Goal: Task Accomplishment & Management: Manage account settings

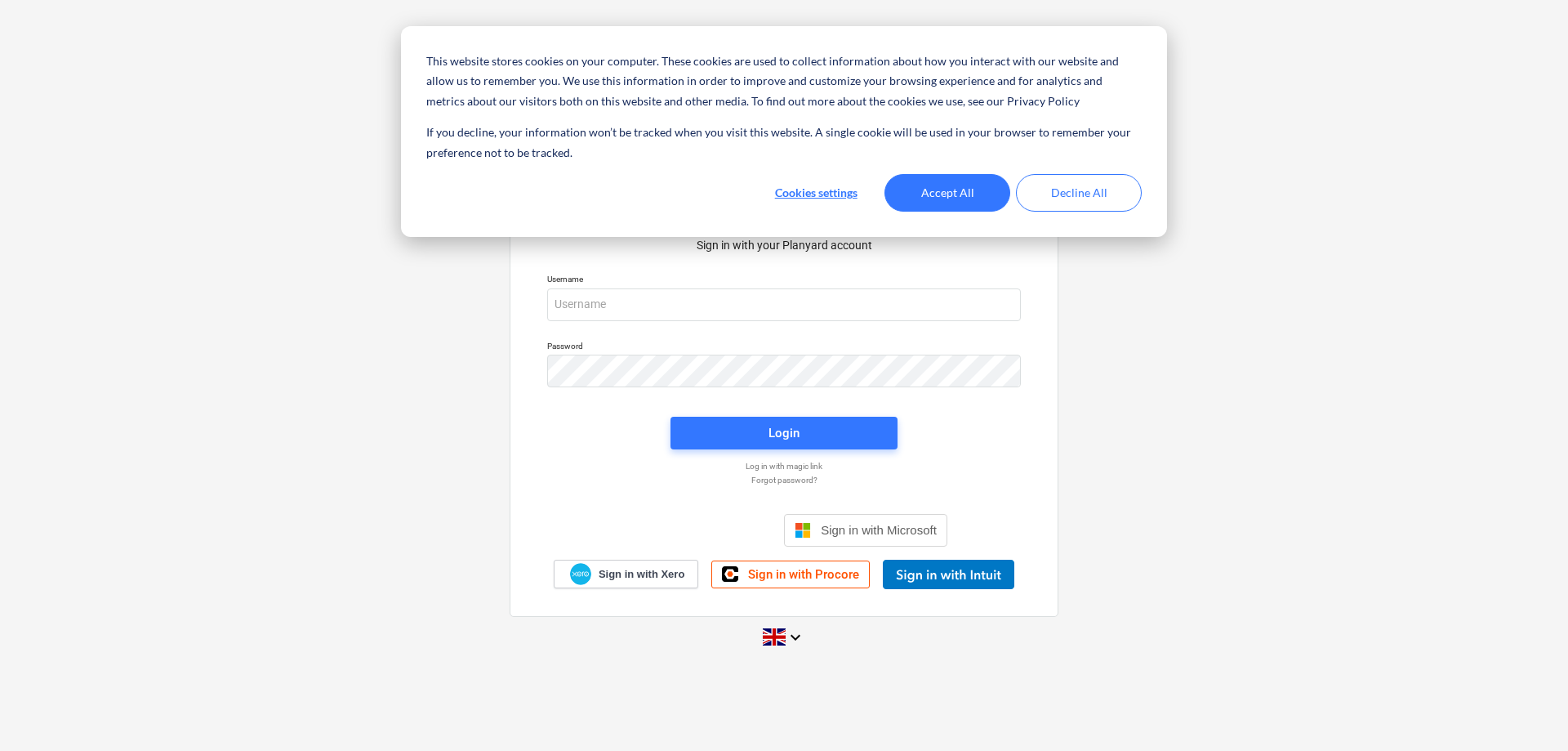
click at [739, 237] on div "This website stores cookies on your computer. These cookies are used to collect…" at bounding box center [784, 131] width 766 height 210
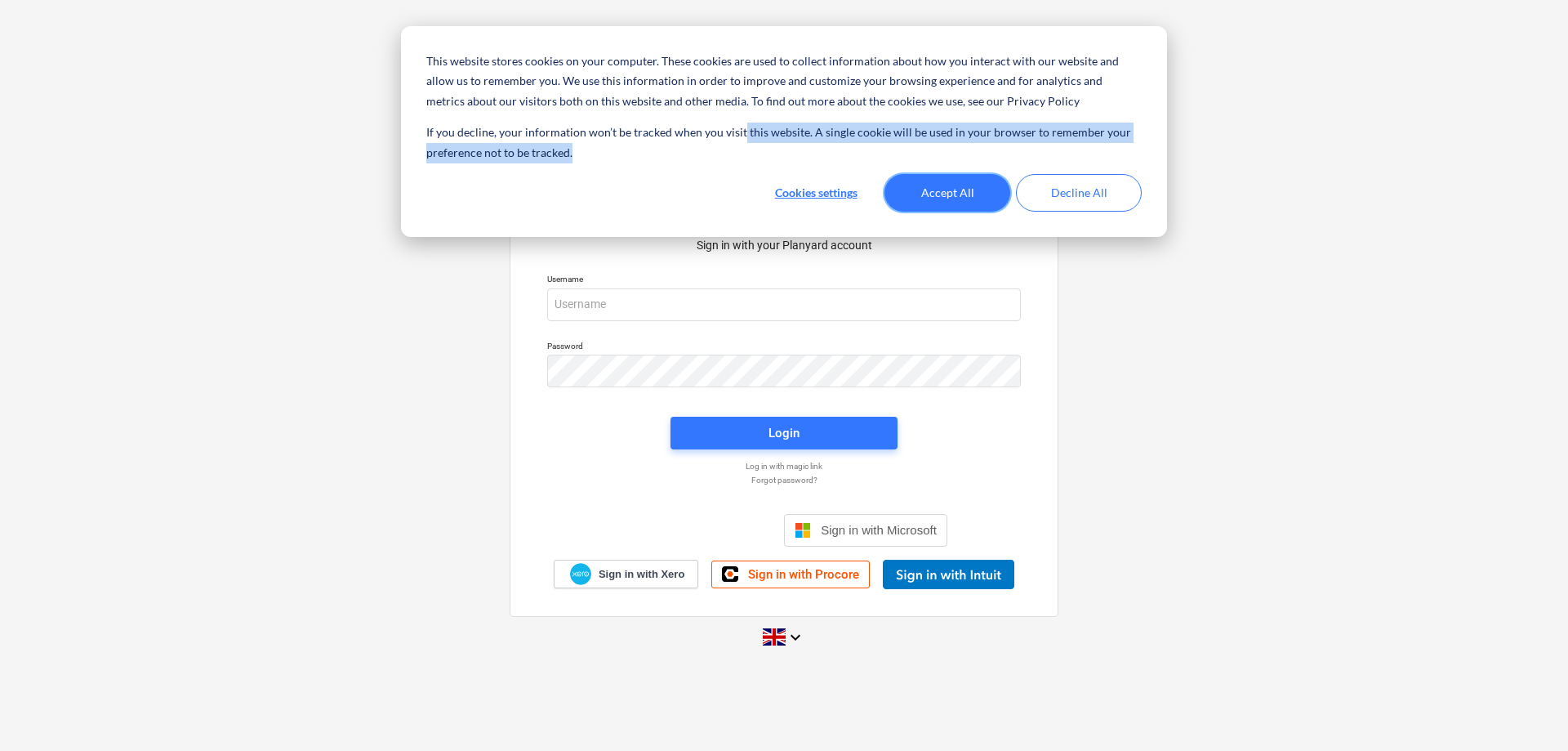
click at [944, 191] on button "Accept All" at bounding box center [947, 193] width 125 height 38
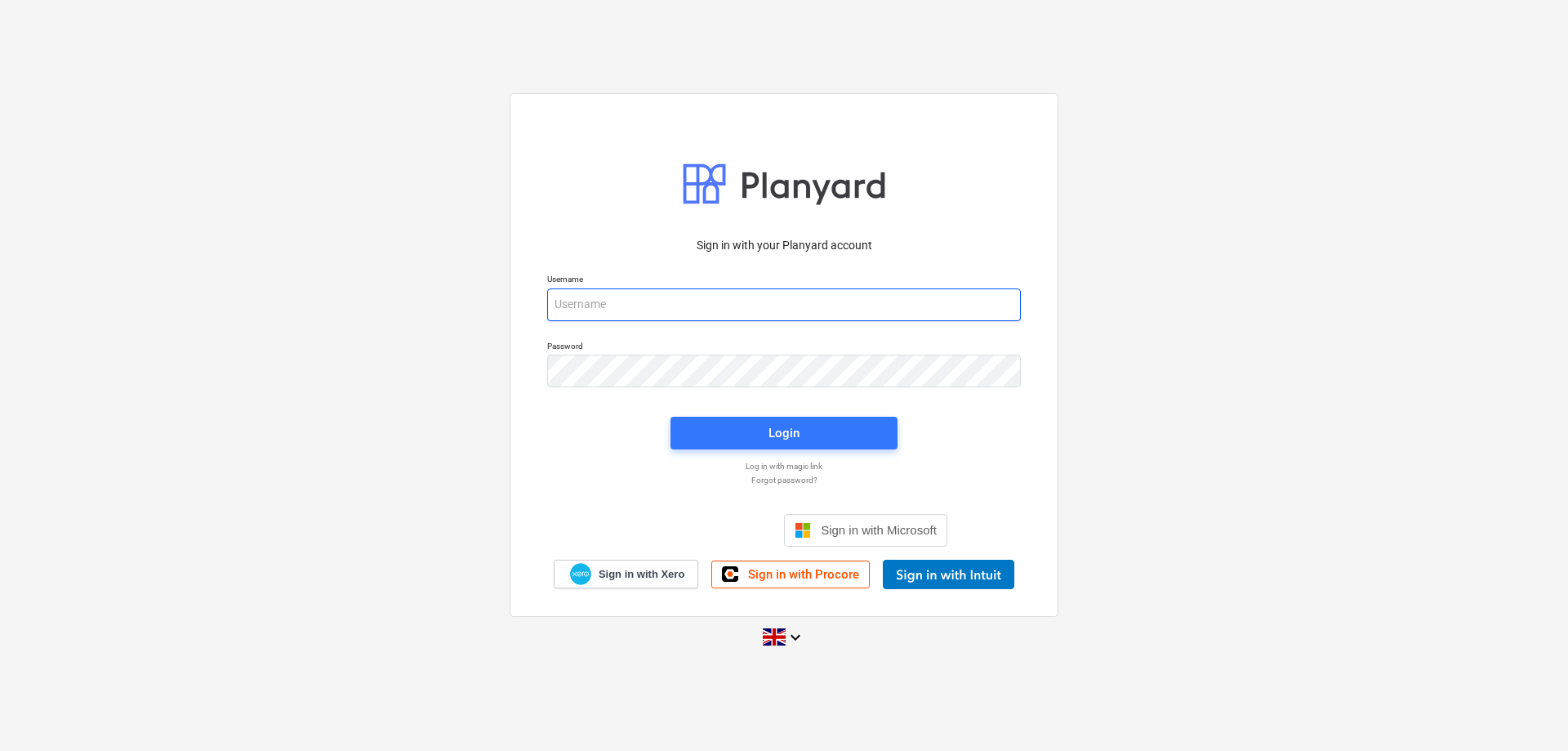
click at [832, 312] on input "email" at bounding box center [784, 304] width 474 height 33
type input "[PERSON_NAME][EMAIL_ADDRESS][DOMAIN_NAME]"
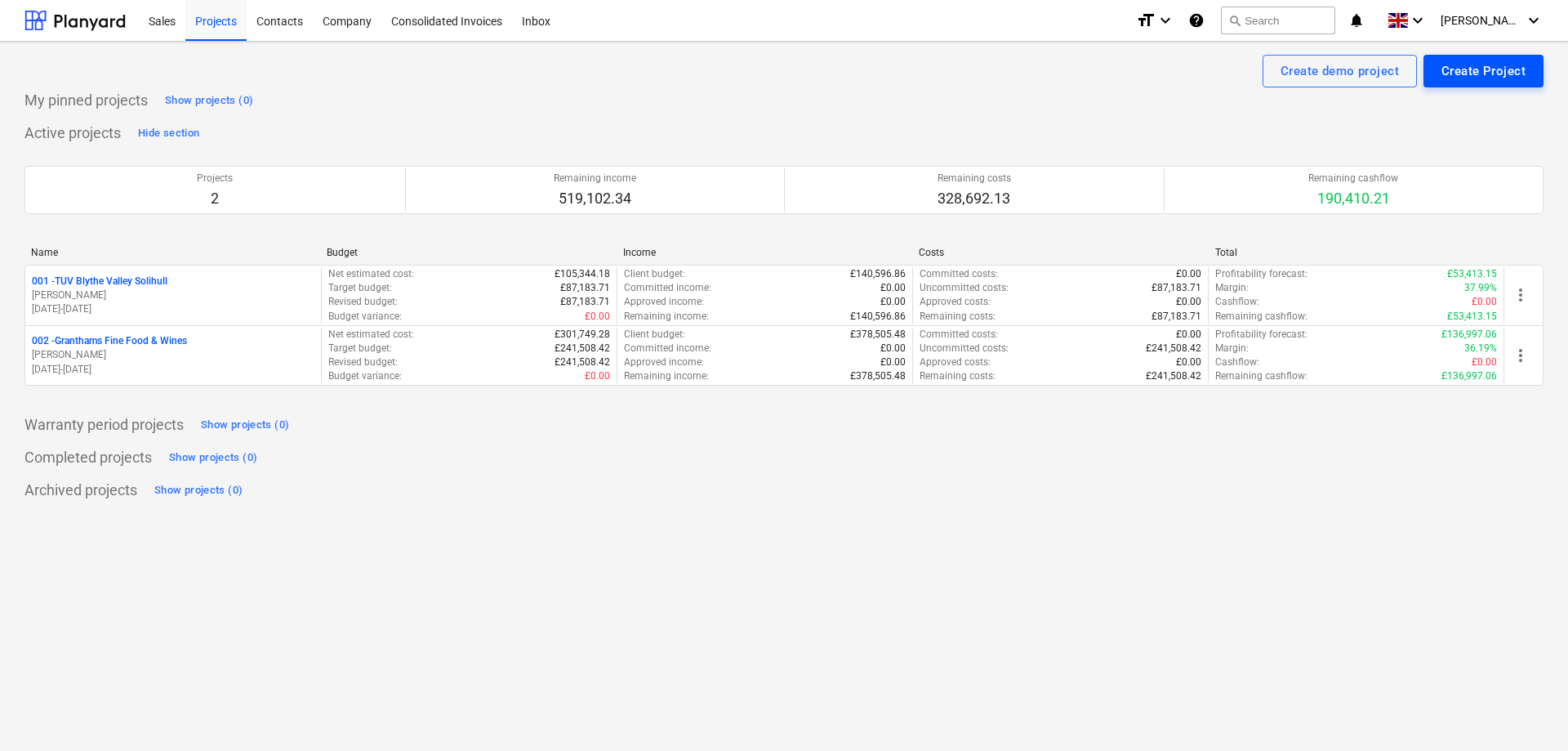
click at [1475, 73] on div "Create Project" at bounding box center [1483, 71] width 84 height 21
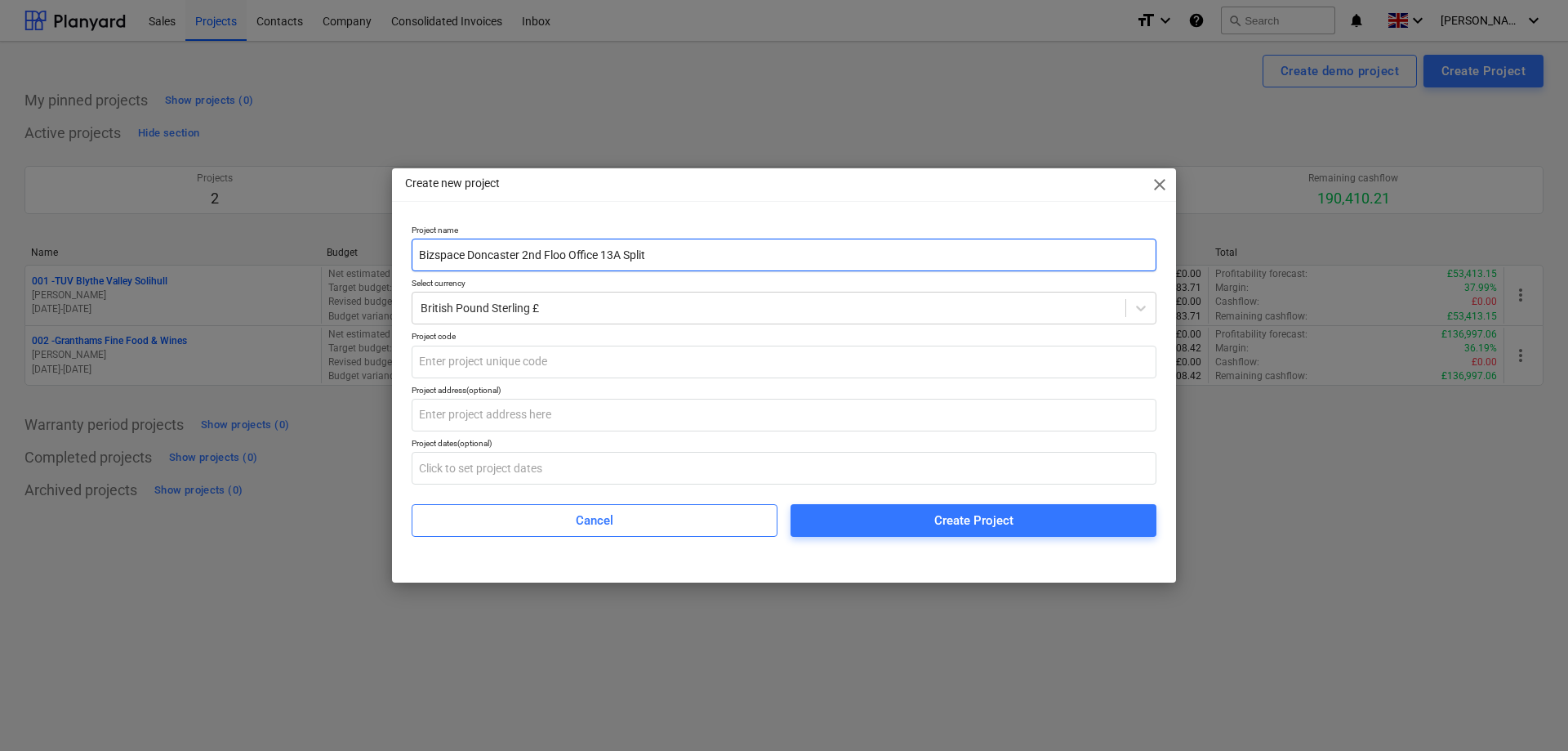
type input "Bizspace Doncaster 2nd Floo Office 13A Split"
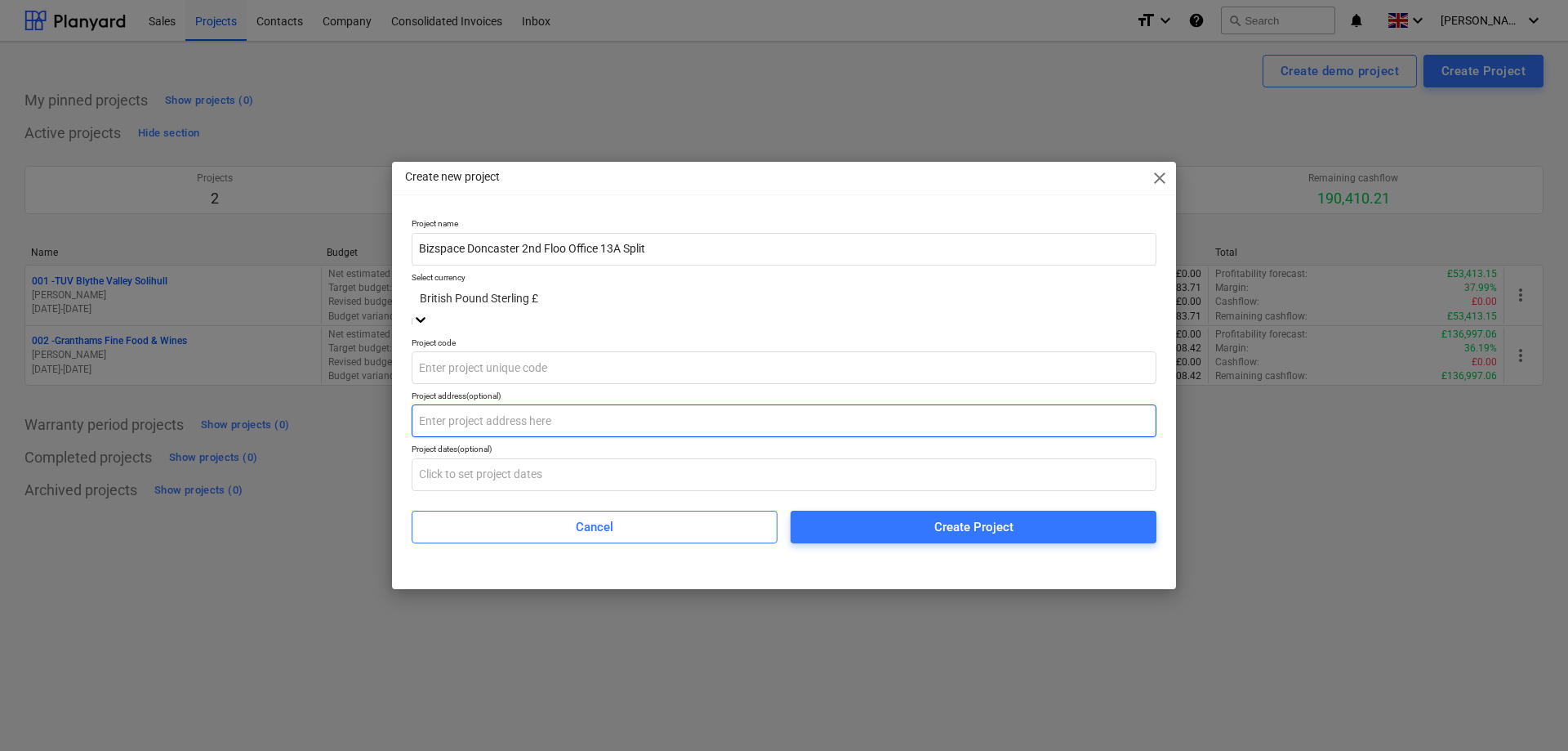
click at [534, 423] on input "text" at bounding box center [784, 420] width 745 height 33
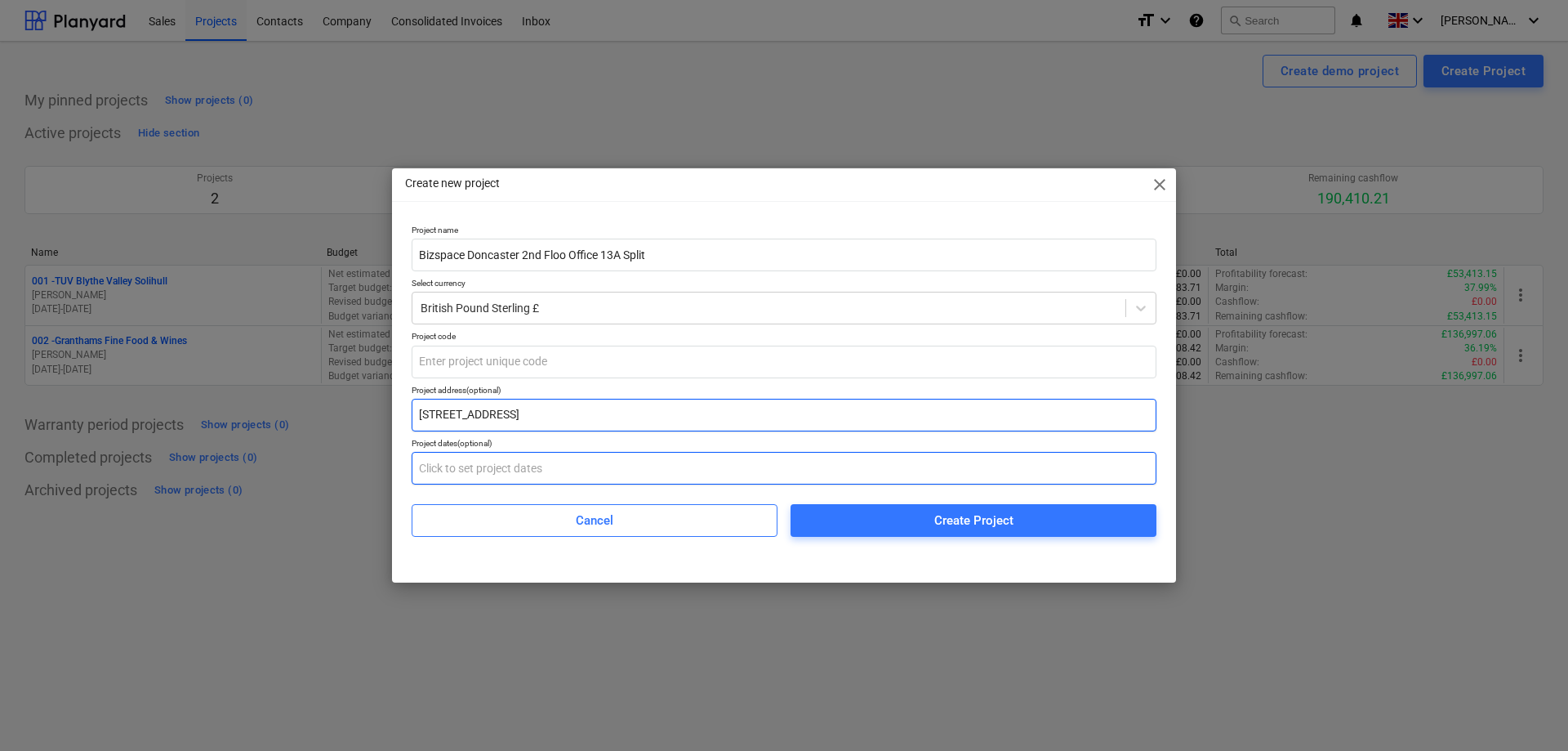
type input "[STREET_ADDRESS]"
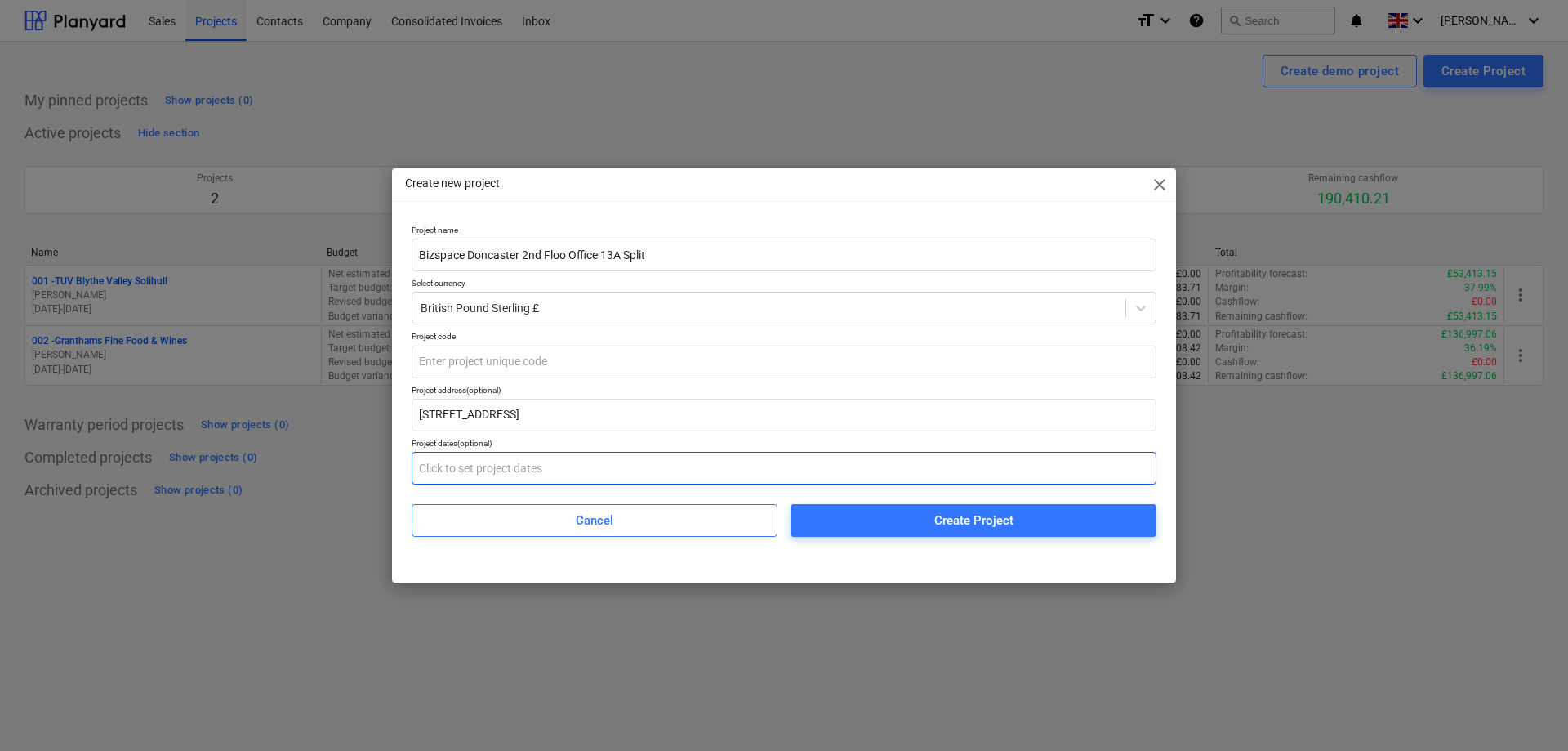
click at [631, 473] on input "text" at bounding box center [784, 467] width 745 height 33
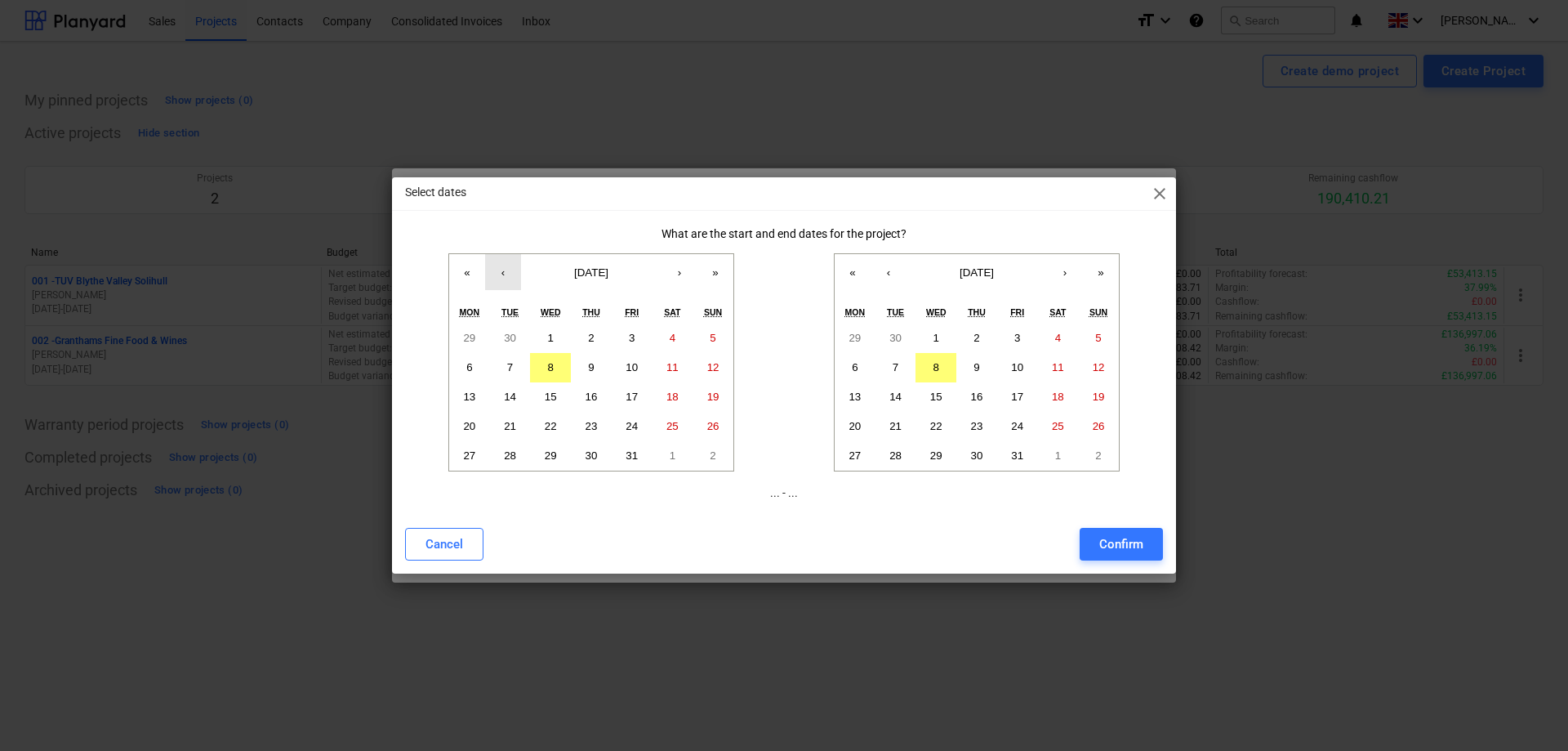
click at [497, 274] on button "‹" at bounding box center [502, 272] width 36 height 36
click at [512, 424] on abbr "23" at bounding box center [510, 426] width 13 height 13
click at [1016, 451] on abbr "31" at bounding box center [1017, 455] width 13 height 13
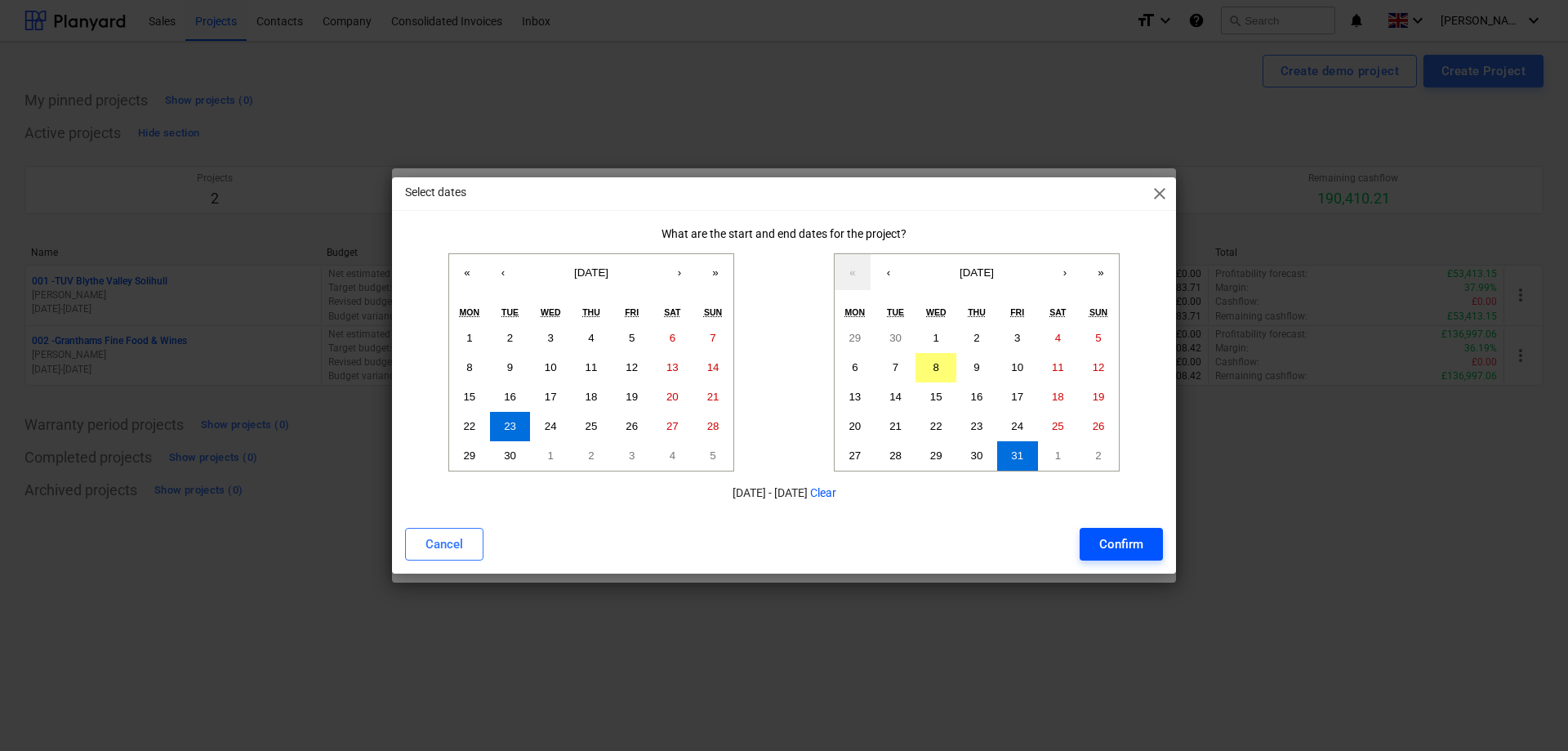
click at [1120, 544] on div "Confirm" at bounding box center [1121, 544] width 44 height 21
type input "[DATE] - [DATE]"
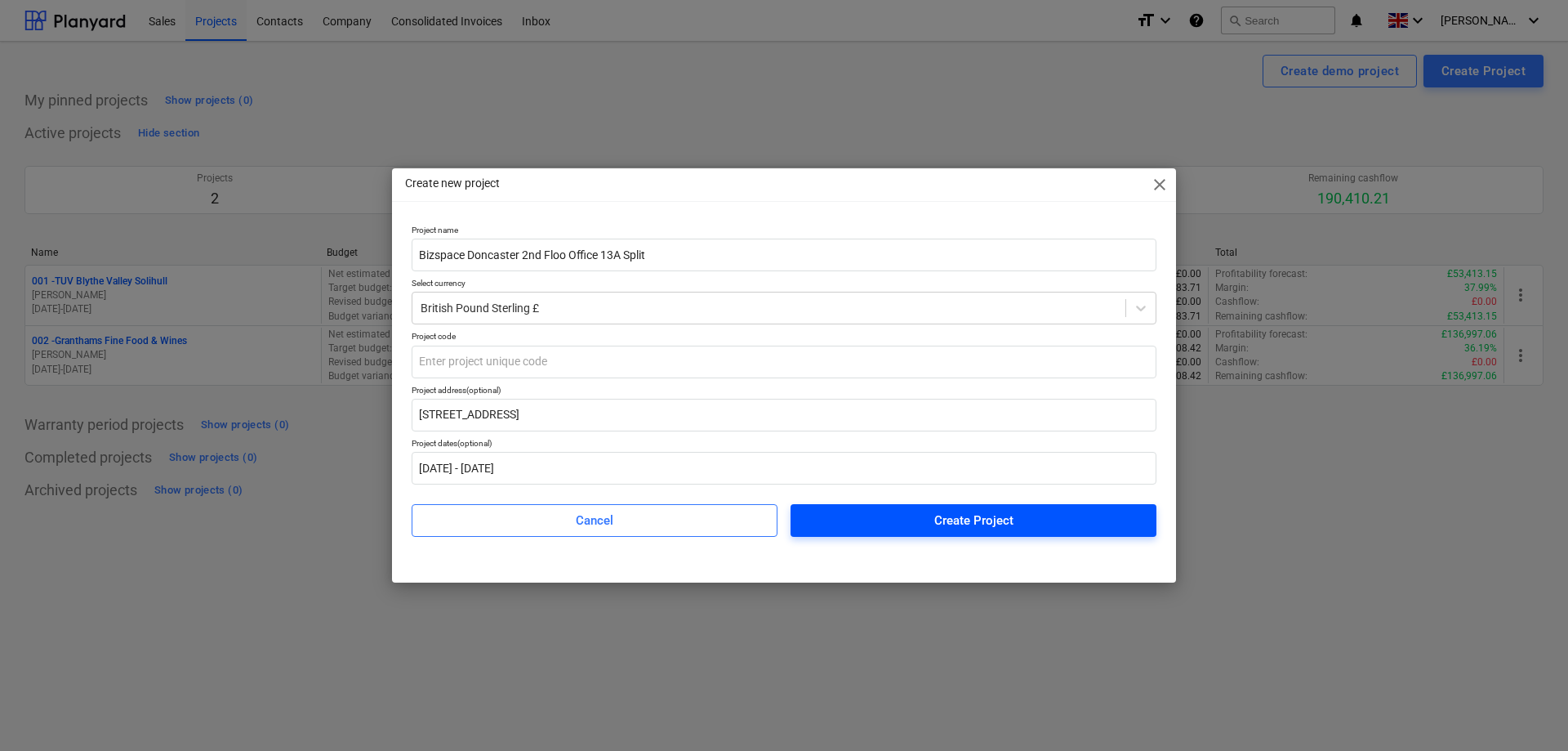
click at [950, 511] on div "Create Project" at bounding box center [974, 519] width 79 height 21
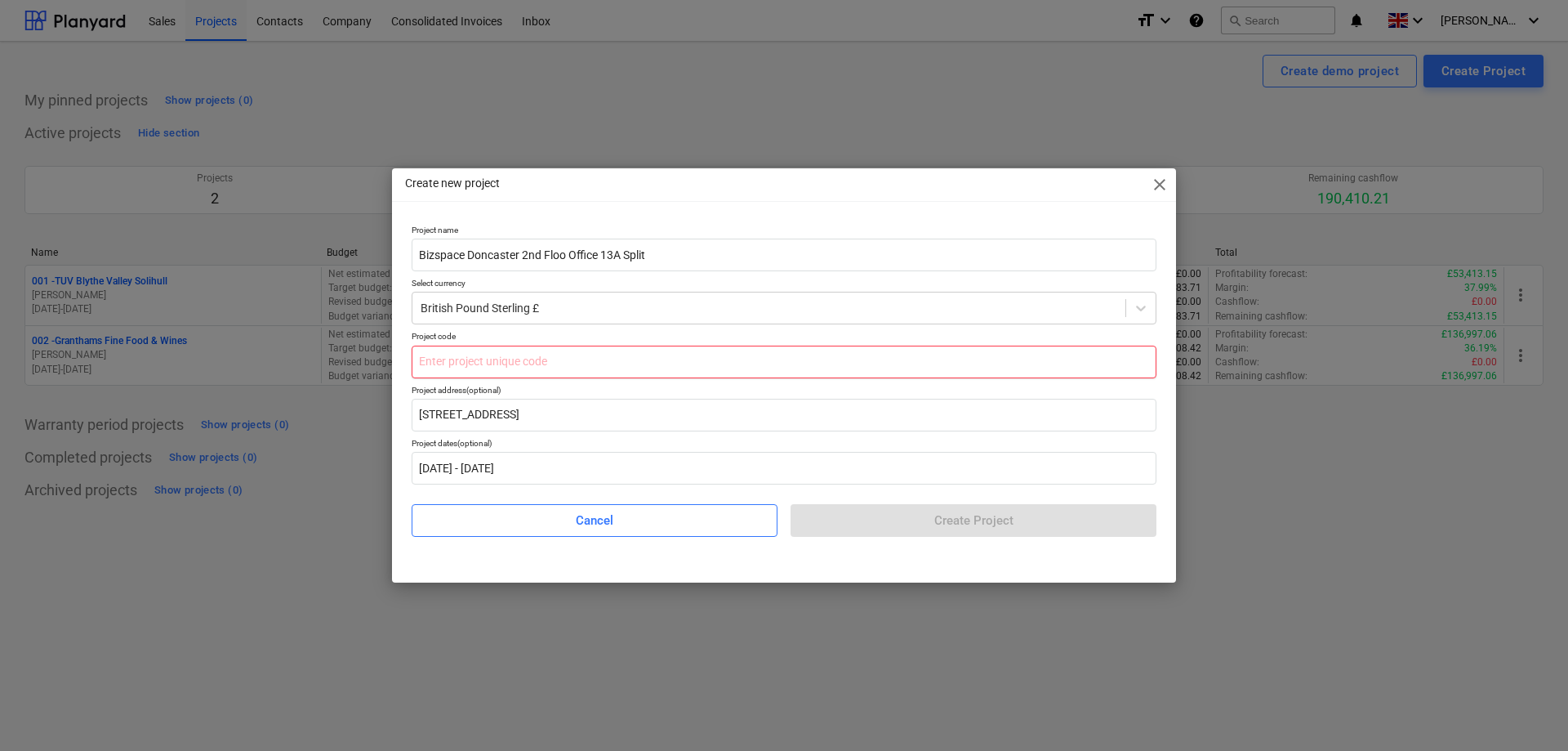
click at [671, 366] on input "text" at bounding box center [784, 361] width 745 height 33
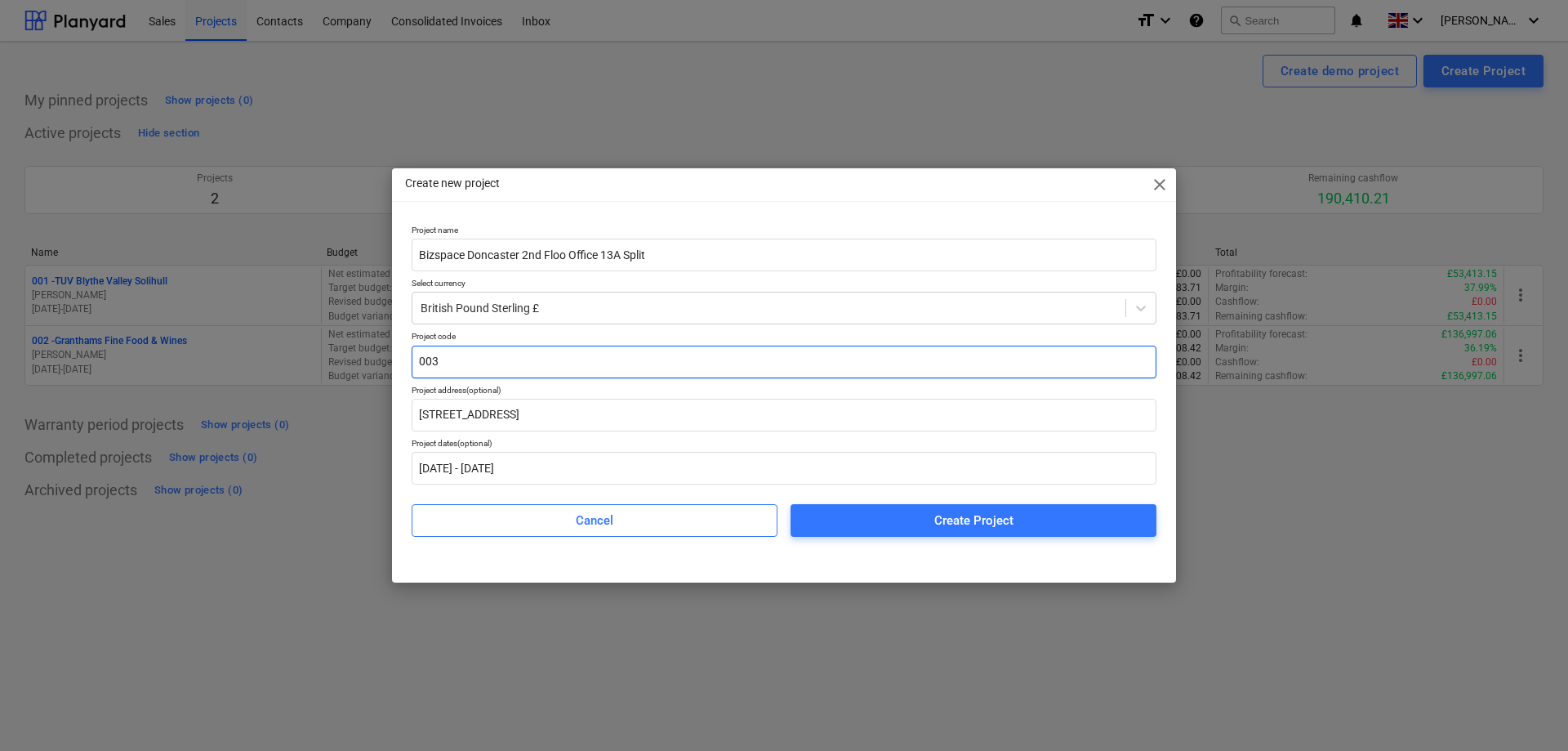
type input "003"
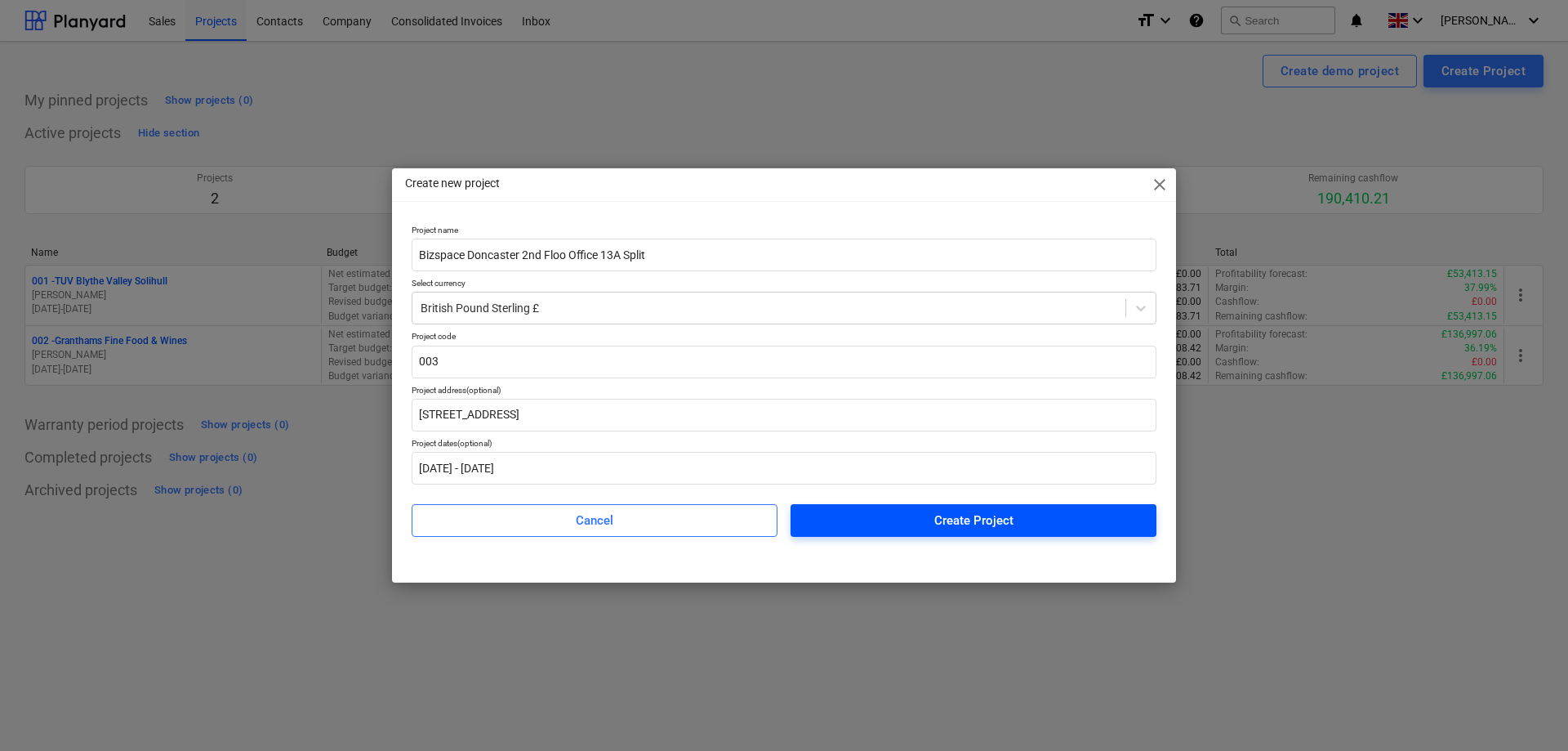
click at [986, 525] on div "Create Project" at bounding box center [974, 519] width 79 height 21
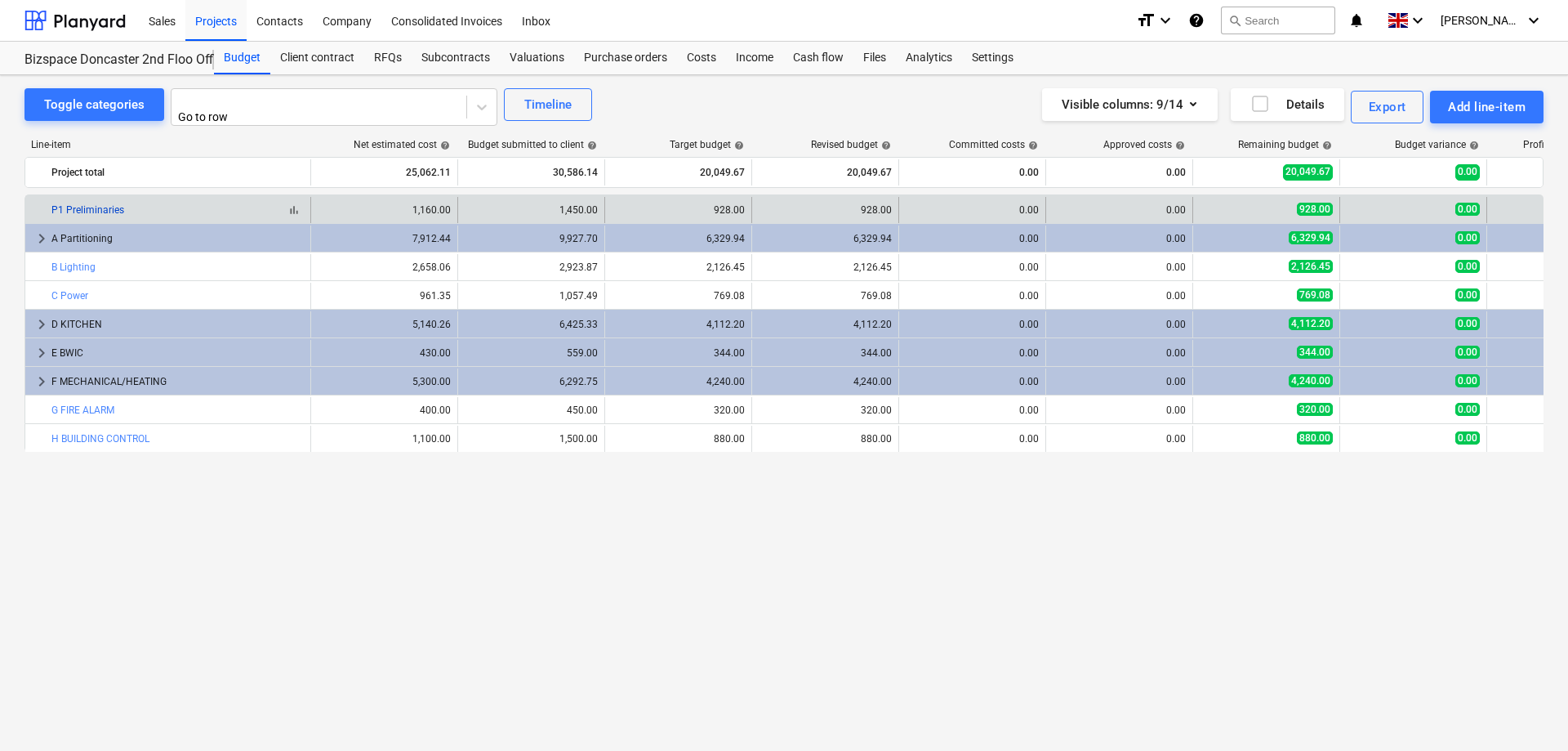
click at [106, 208] on link "P1 Preliminaries" at bounding box center [88, 210] width 72 height 12
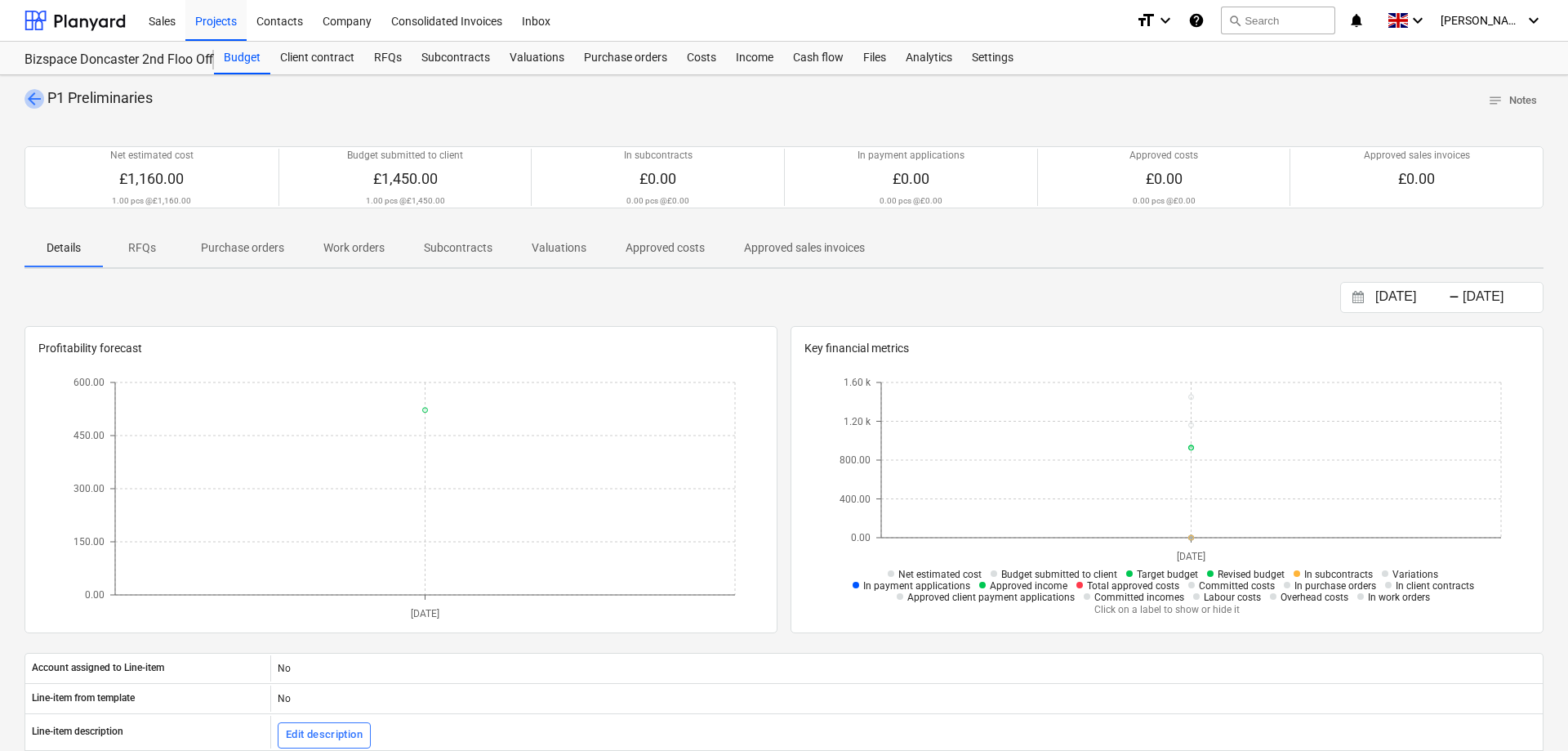
click at [33, 95] on span "arrow_back" at bounding box center [34, 99] width 19 height 19
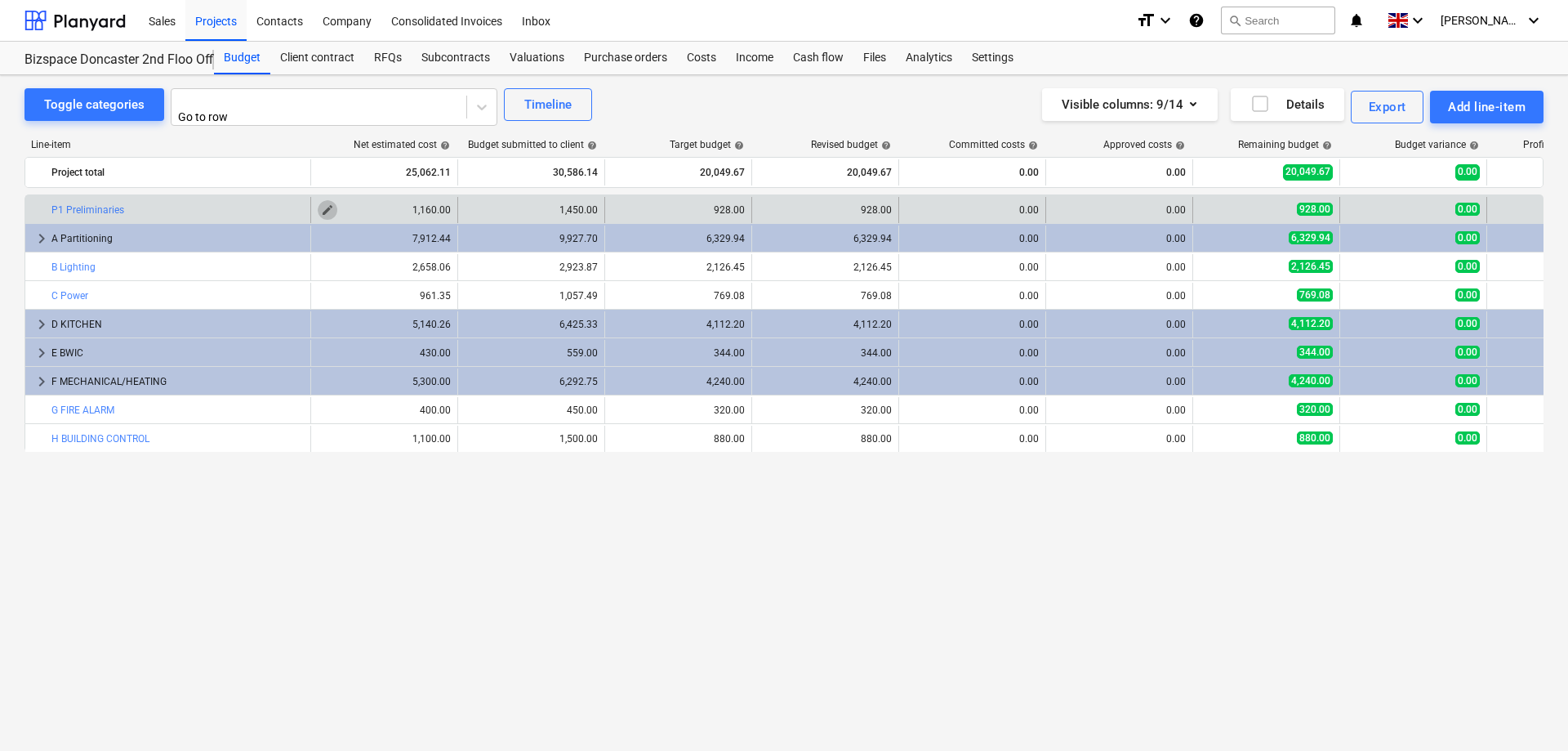
click at [328, 204] on span "edit" at bounding box center [327, 210] width 13 height 13
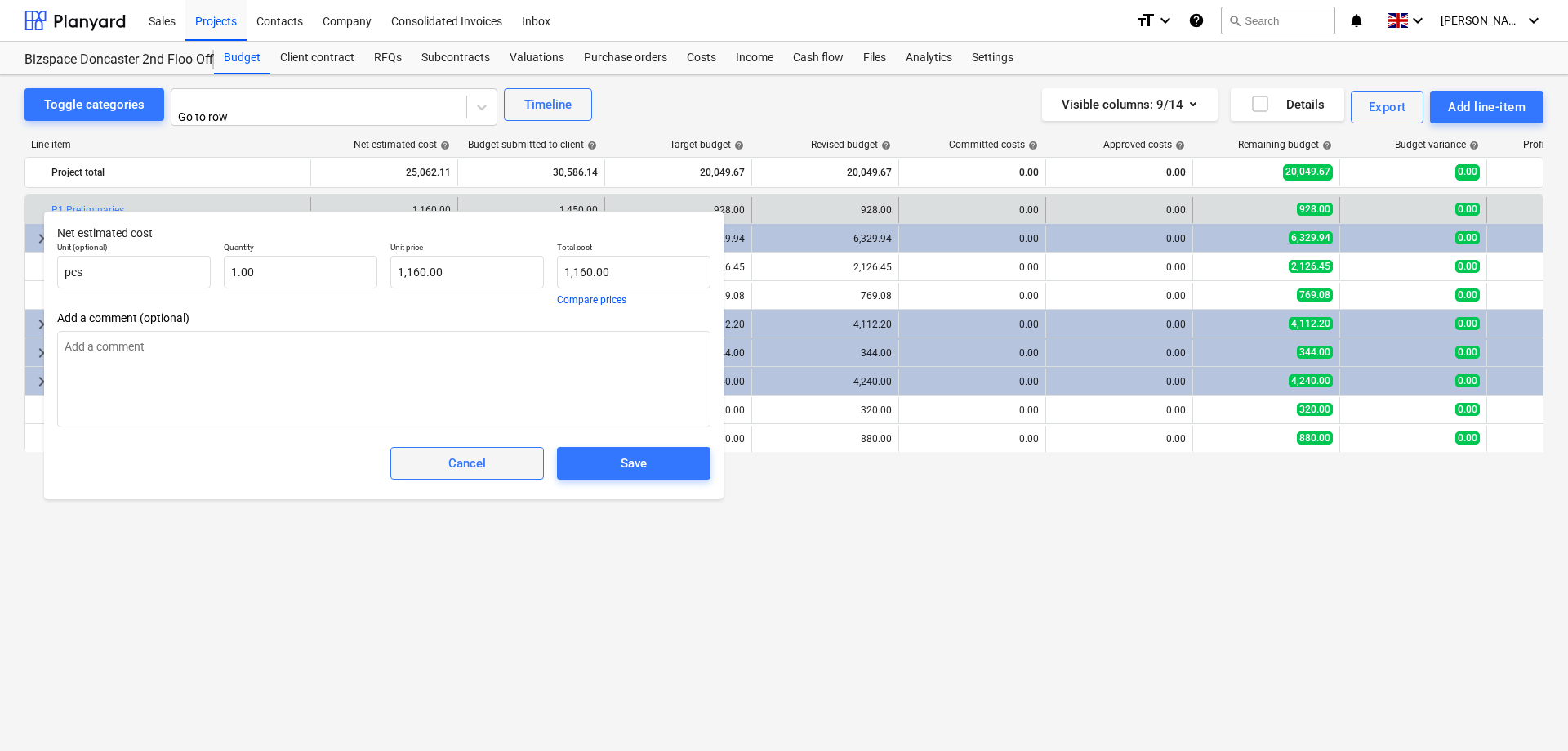
click at [505, 479] on button "Cancel" at bounding box center [467, 463] width 153 height 33
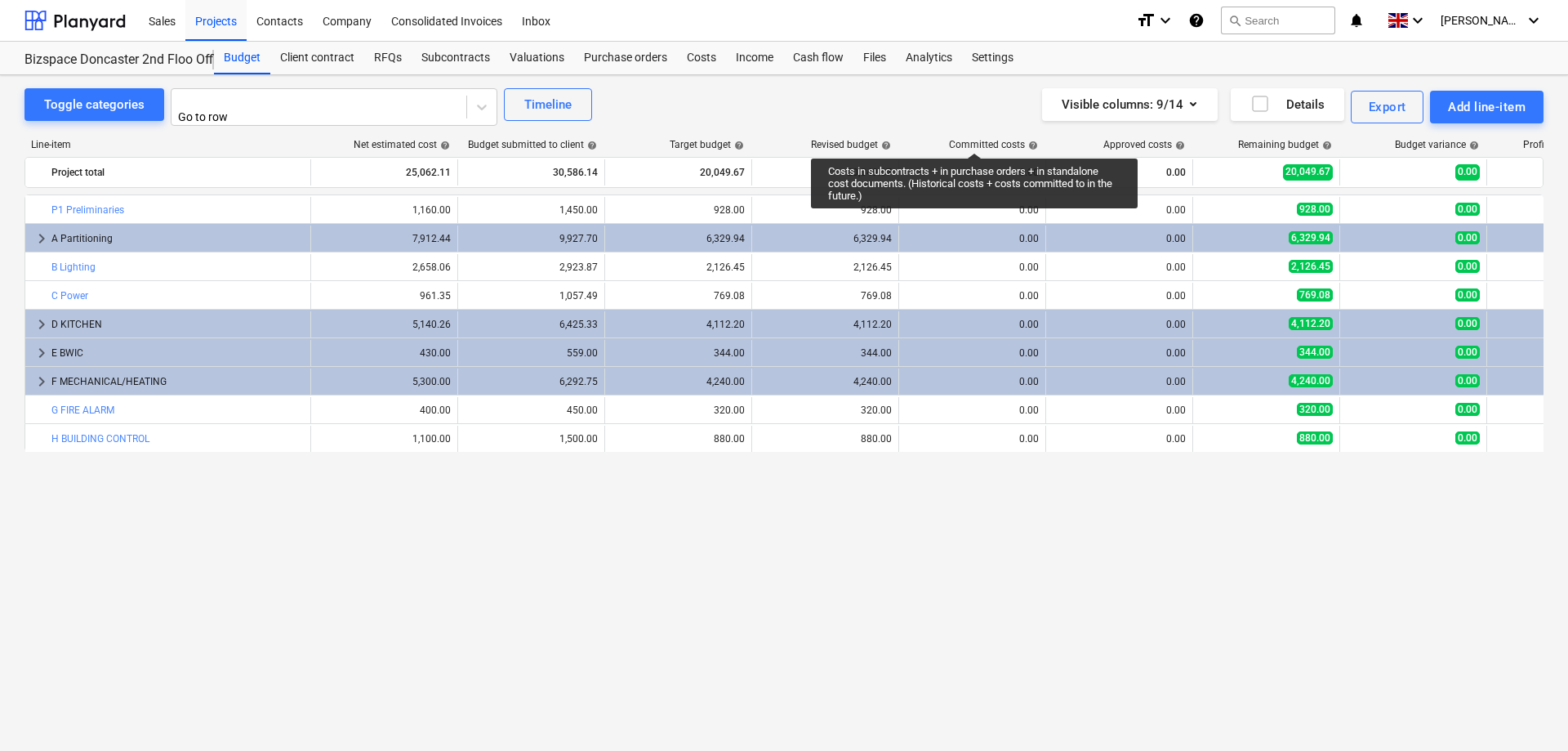
click at [40, 378] on span "keyboard_arrow_right" at bounding box center [41, 381] width 19 height 19
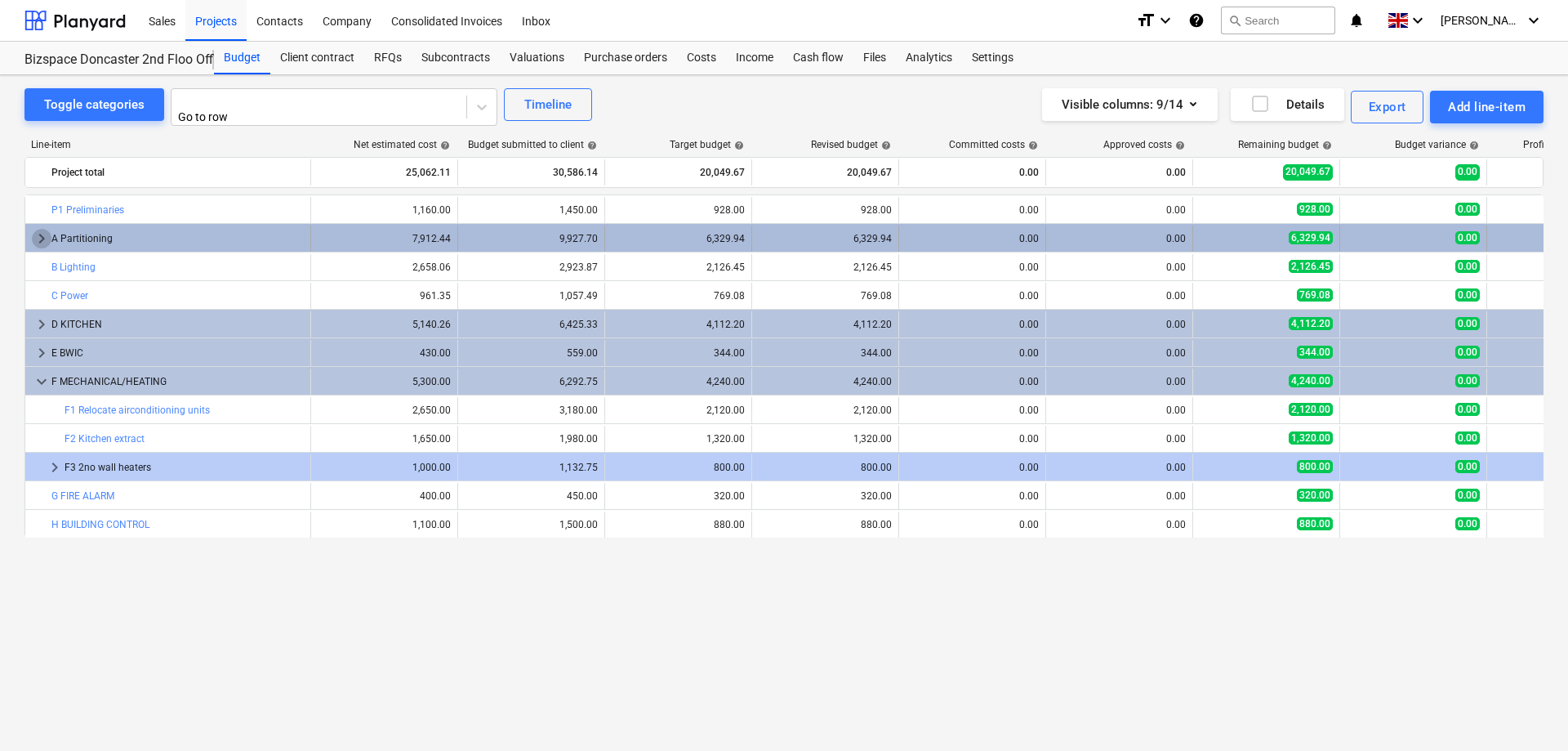
click at [40, 237] on span "keyboard_arrow_right" at bounding box center [41, 238] width 19 height 19
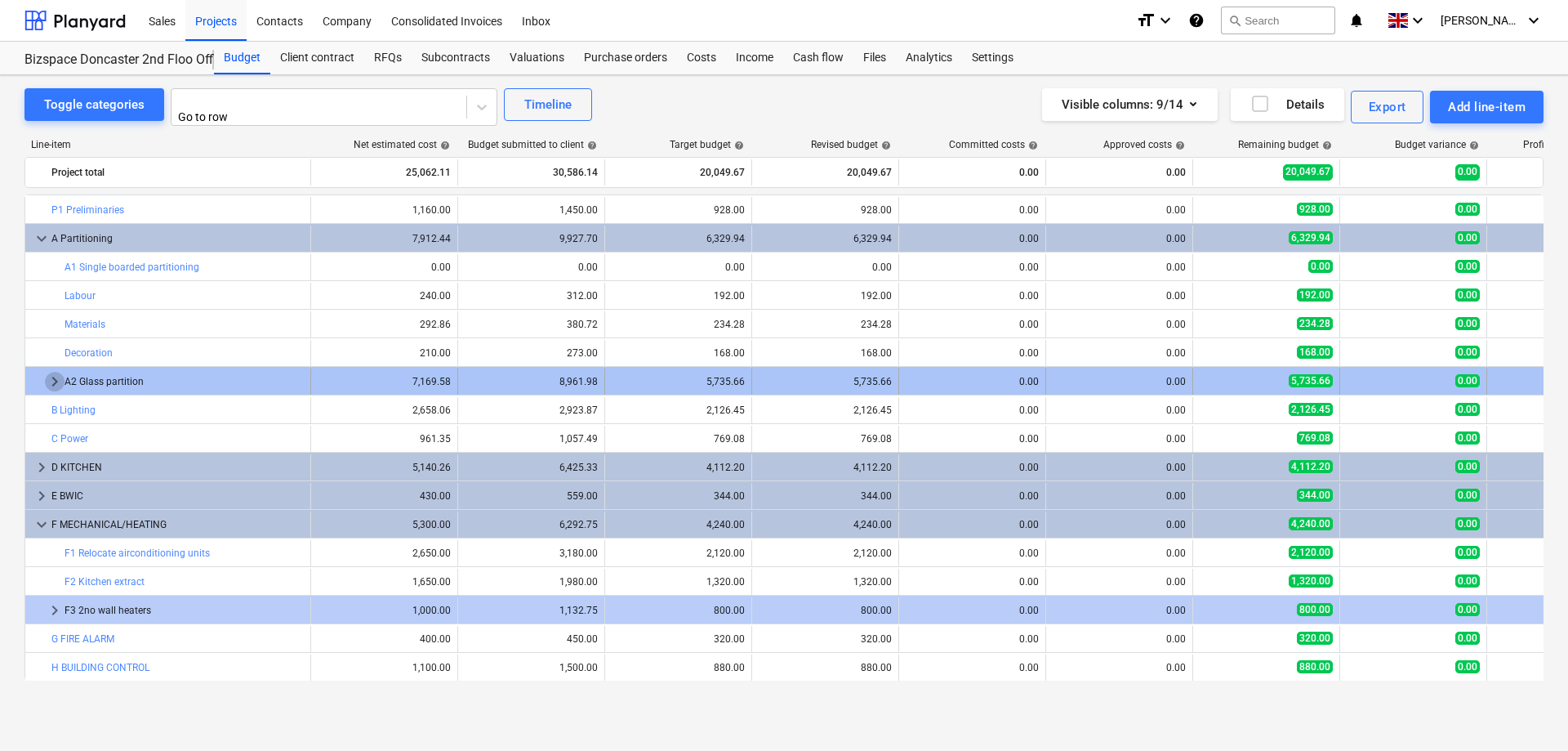
click at [56, 373] on span "keyboard_arrow_right" at bounding box center [54, 381] width 19 height 19
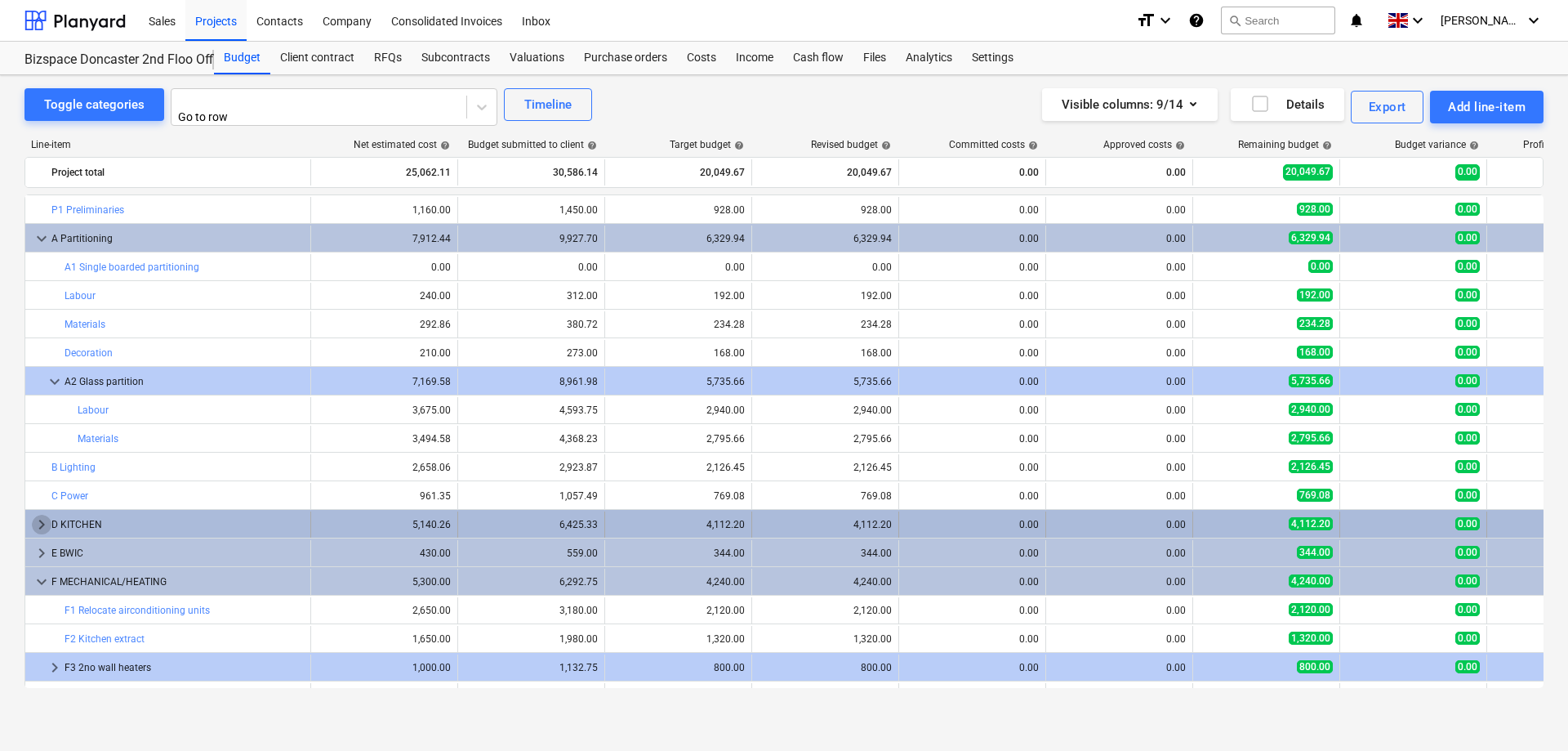
click at [41, 520] on span "keyboard_arrow_right" at bounding box center [41, 524] width 19 height 19
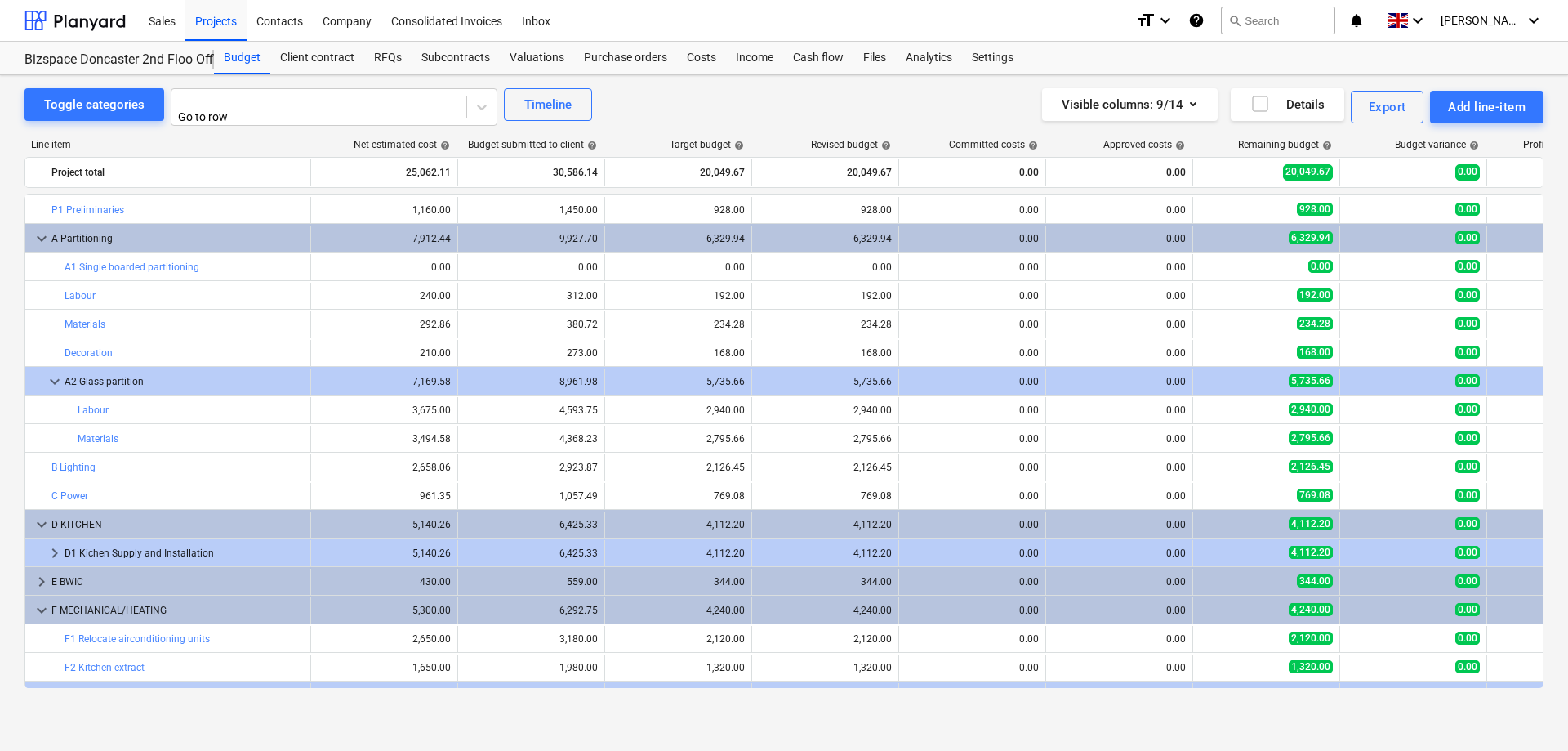
scroll to position [78, 0]
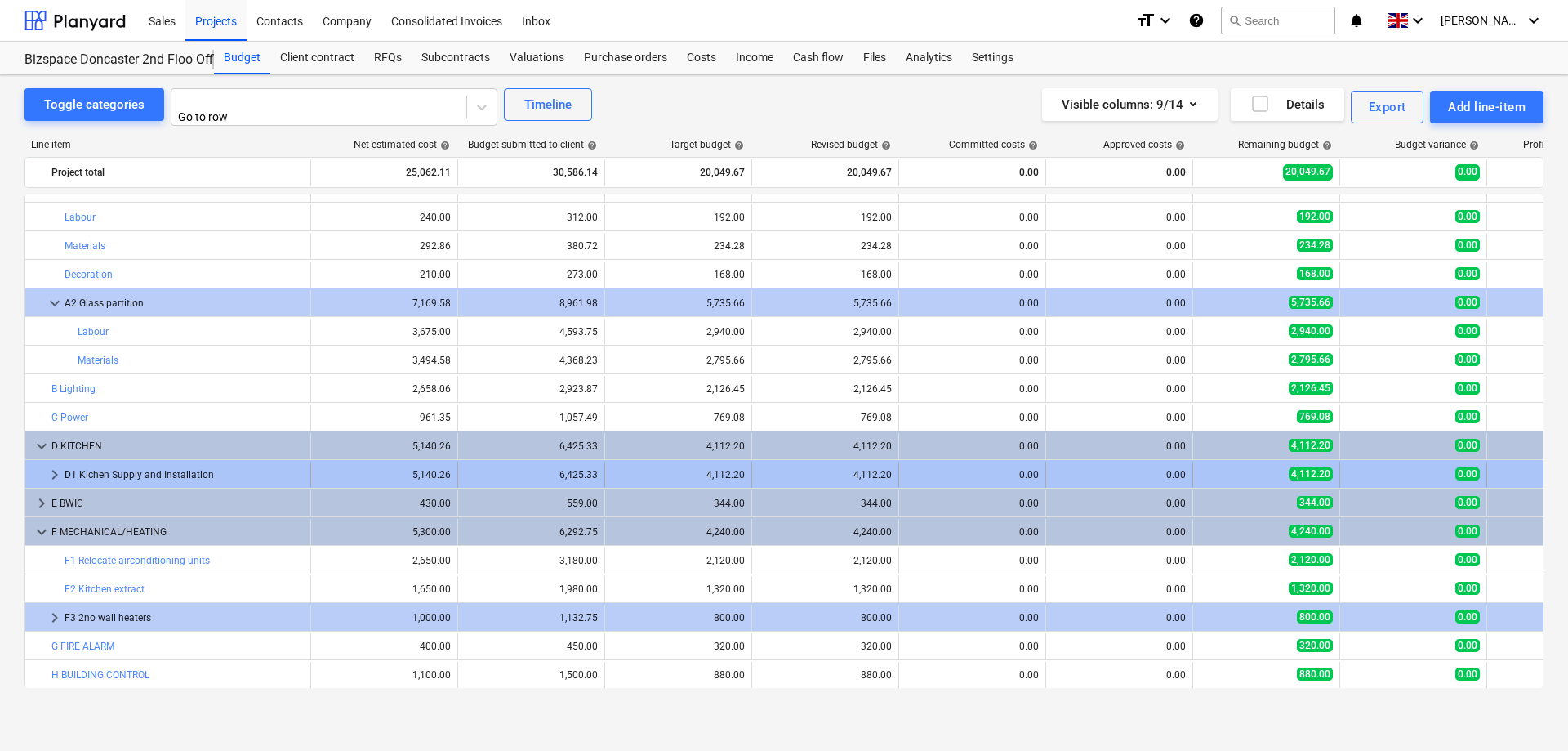
click at [57, 466] on span "keyboard_arrow_right" at bounding box center [54, 474] width 19 height 19
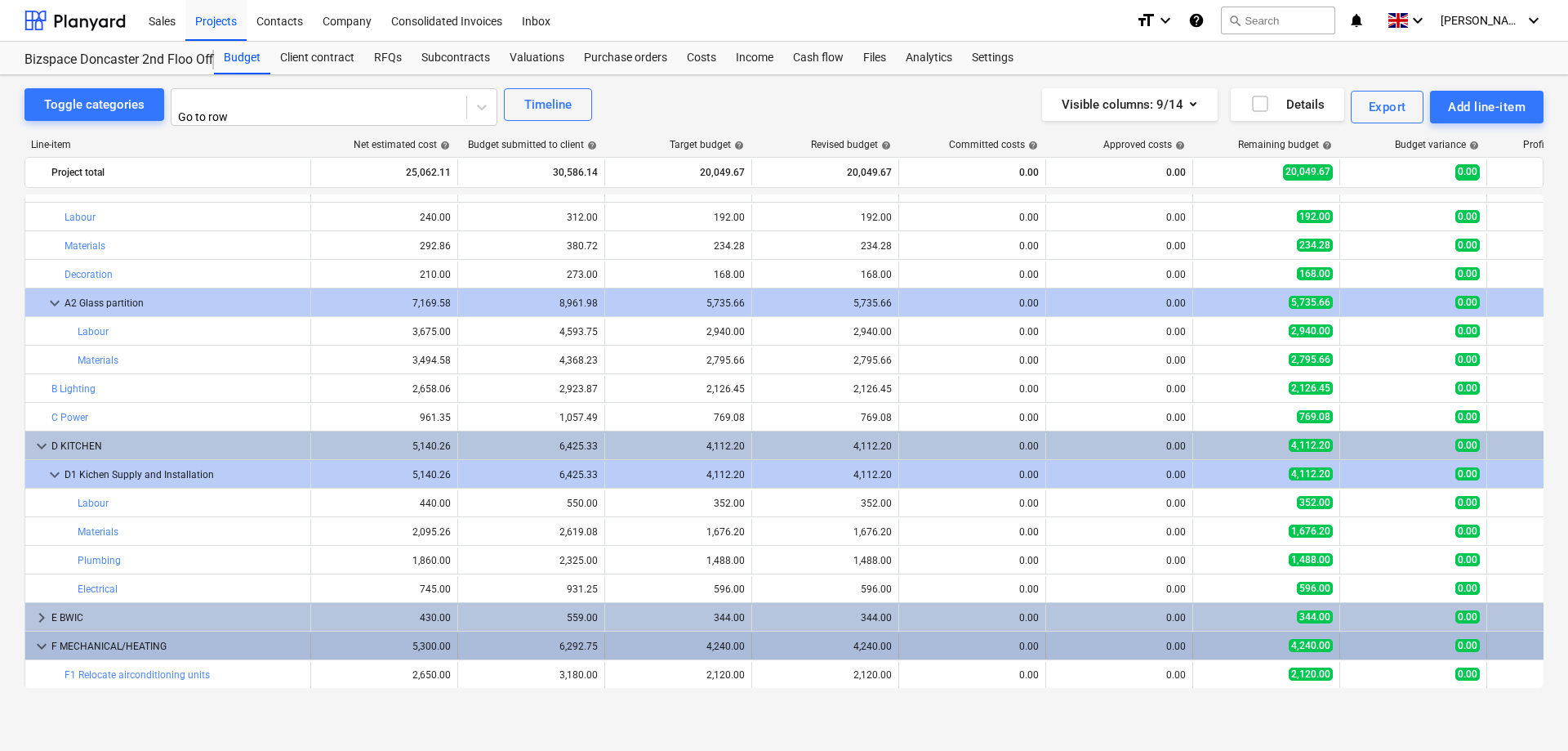
click at [39, 646] on span "keyboard_arrow_down" at bounding box center [41, 646] width 19 height 19
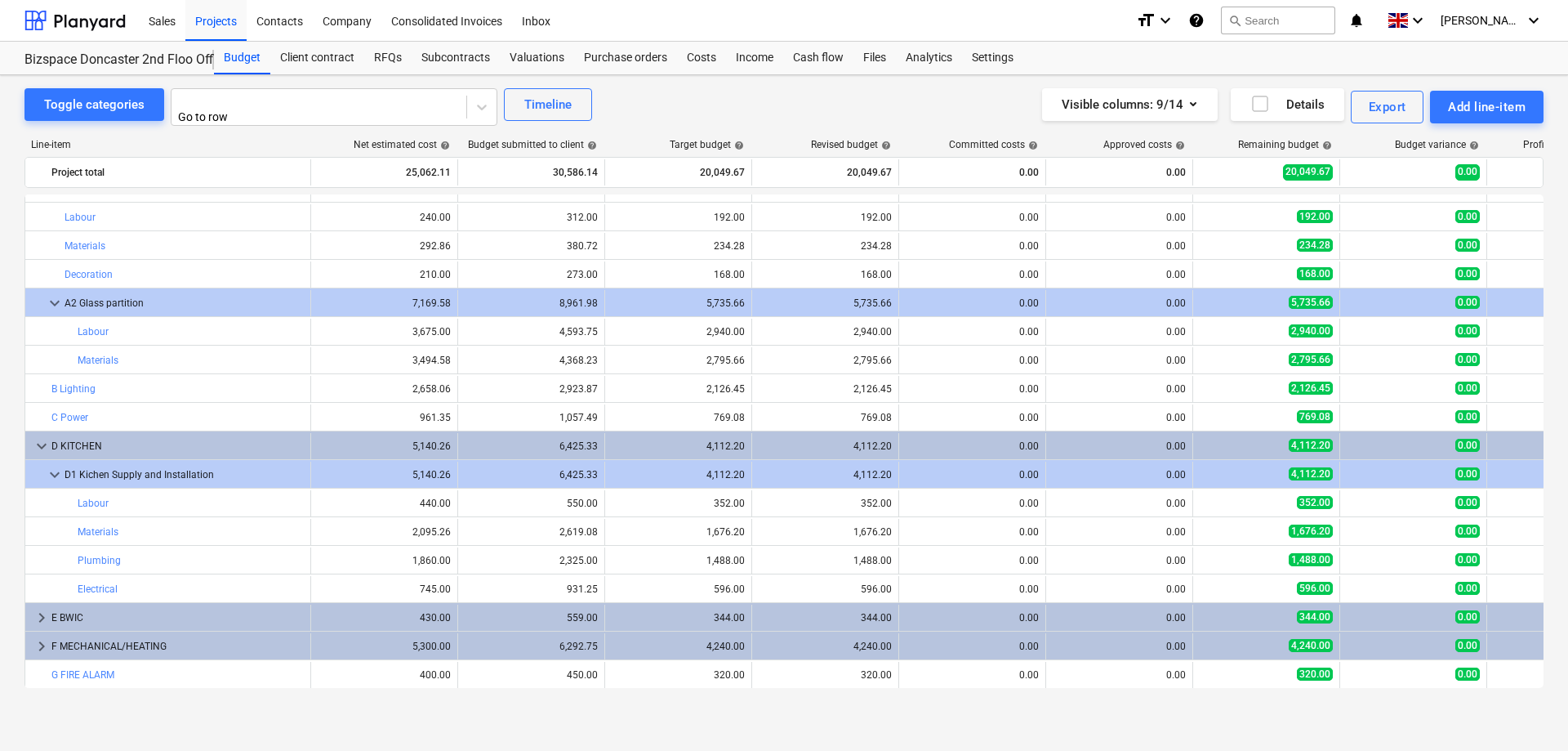
scroll to position [107, 0]
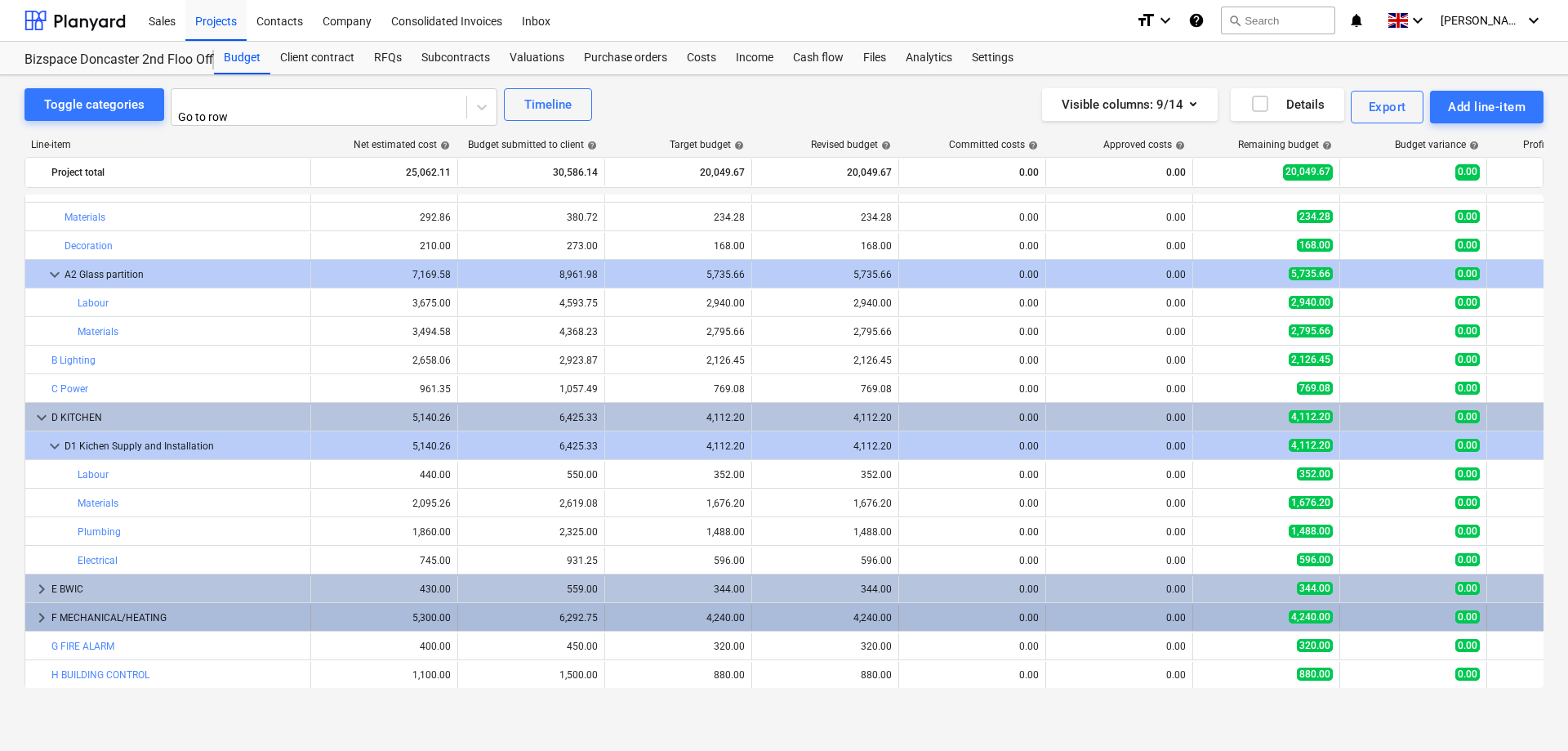
click at [40, 610] on span "keyboard_arrow_right" at bounding box center [41, 617] width 19 height 19
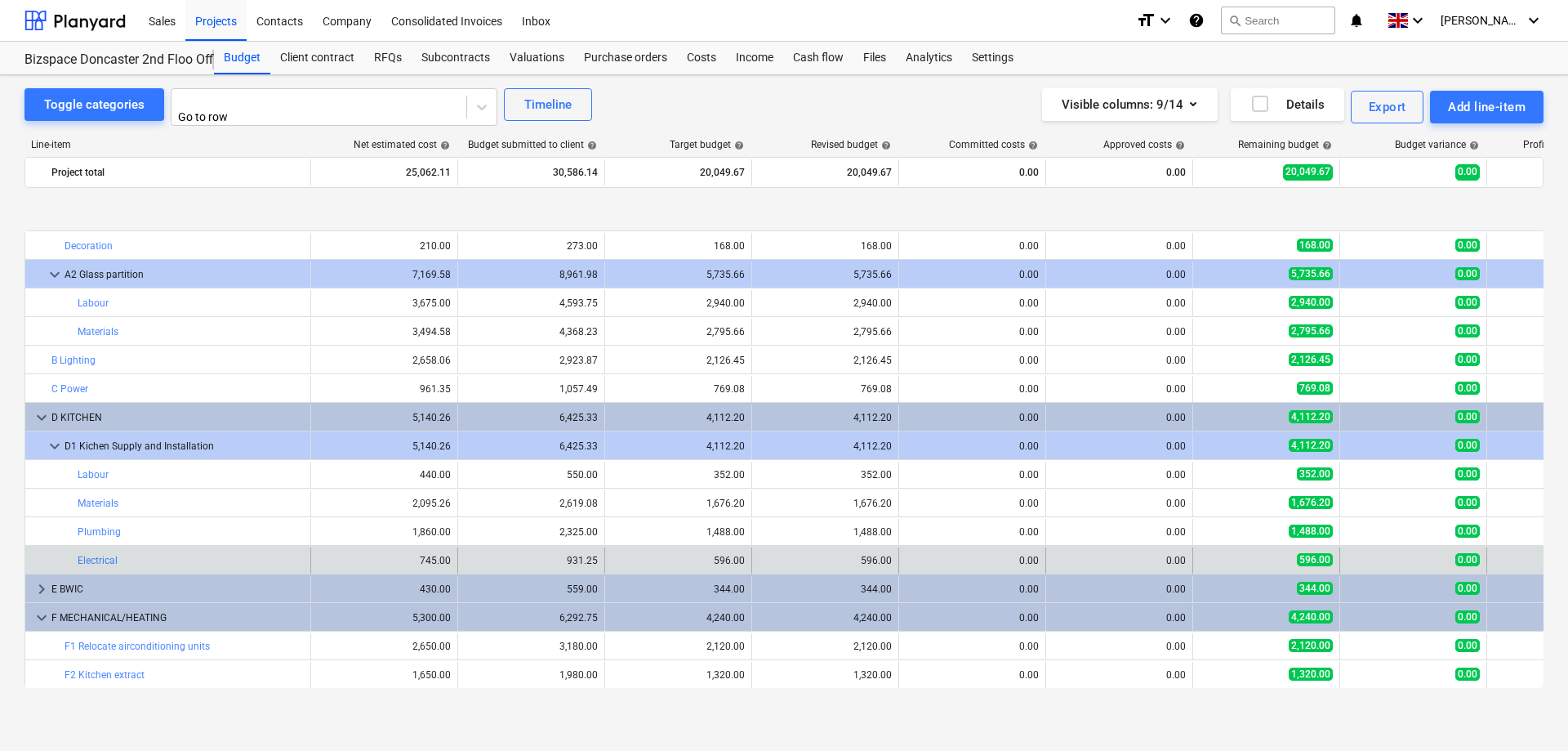
scroll to position [193, 0]
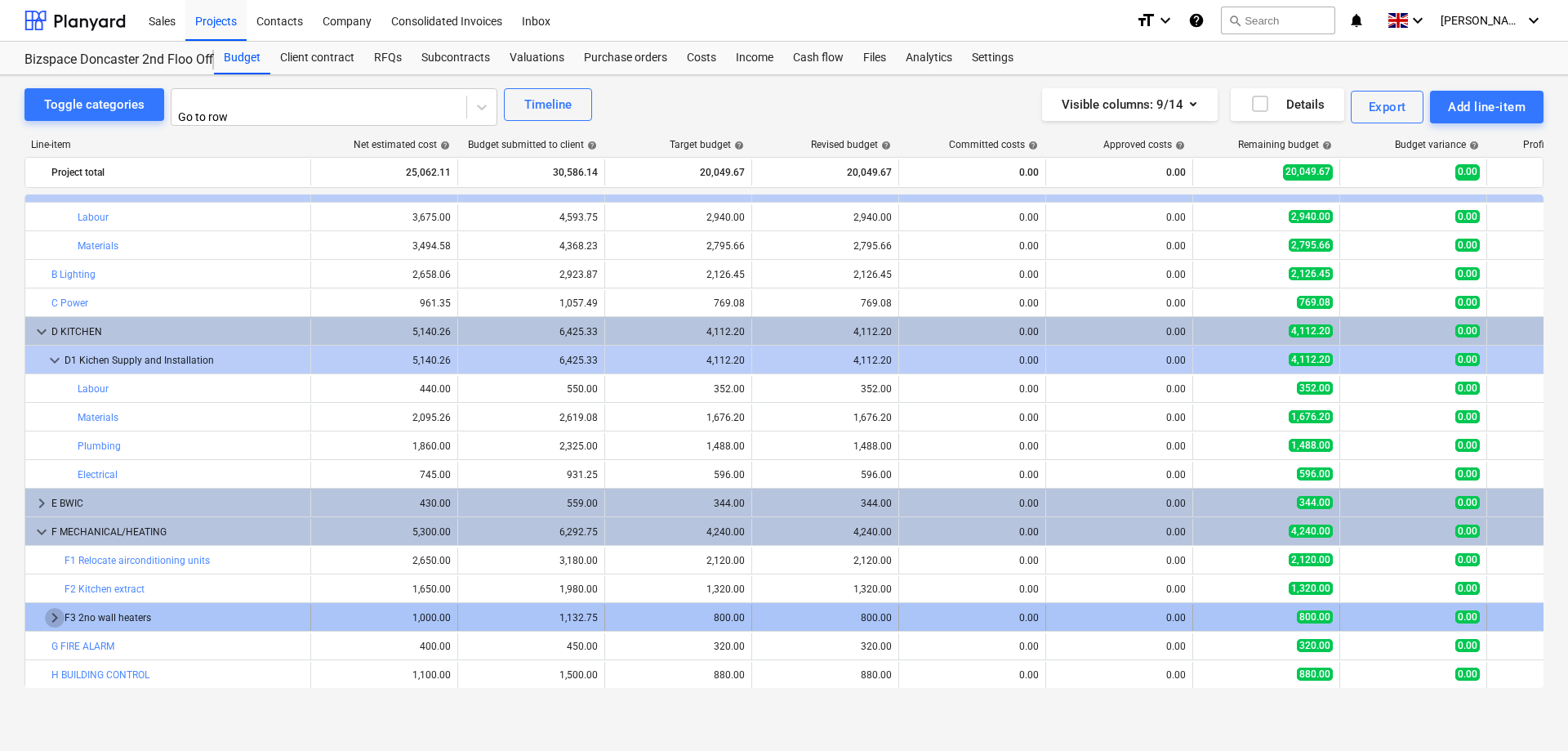
click at [50, 610] on span "keyboard_arrow_right" at bounding box center [54, 617] width 19 height 19
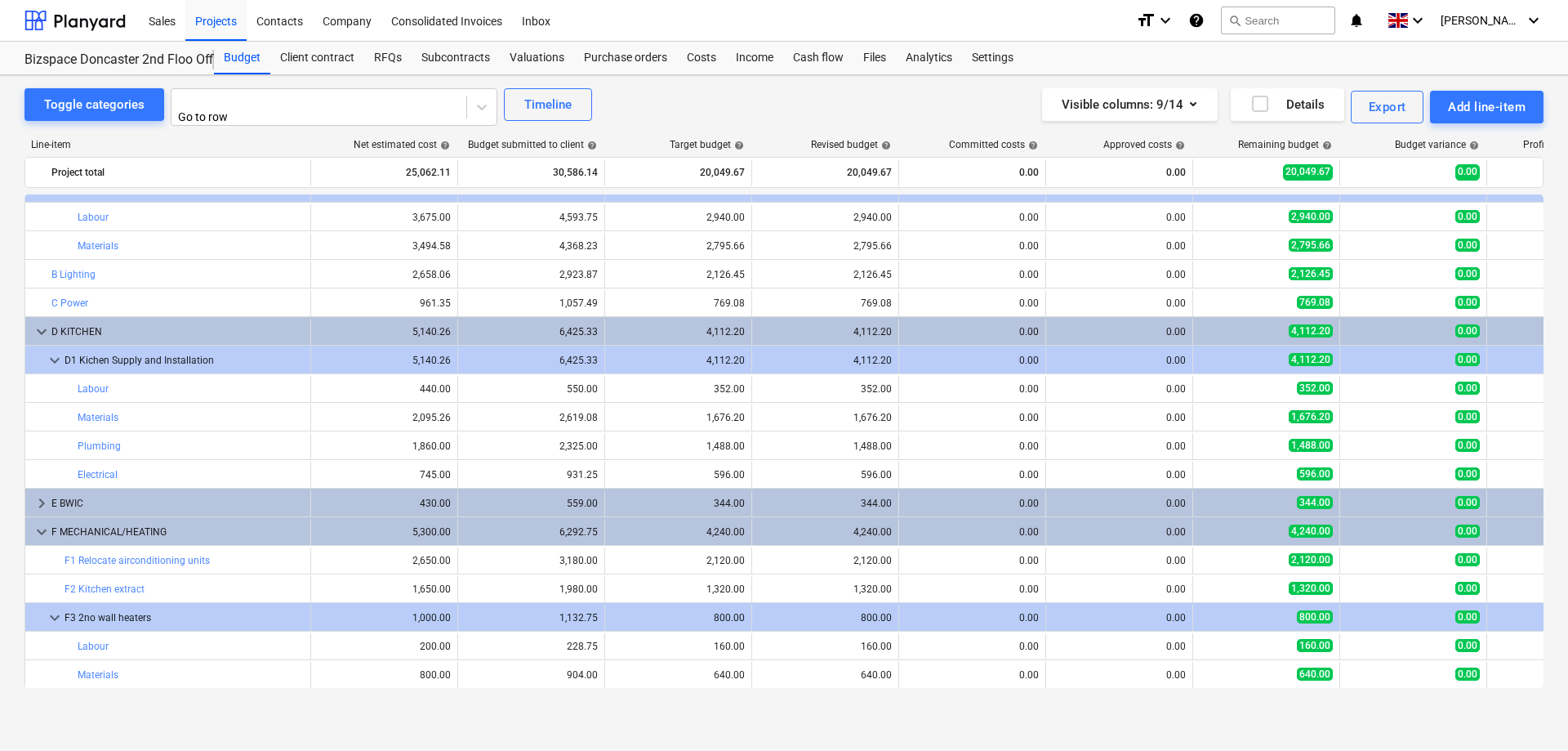
scroll to position [250, 0]
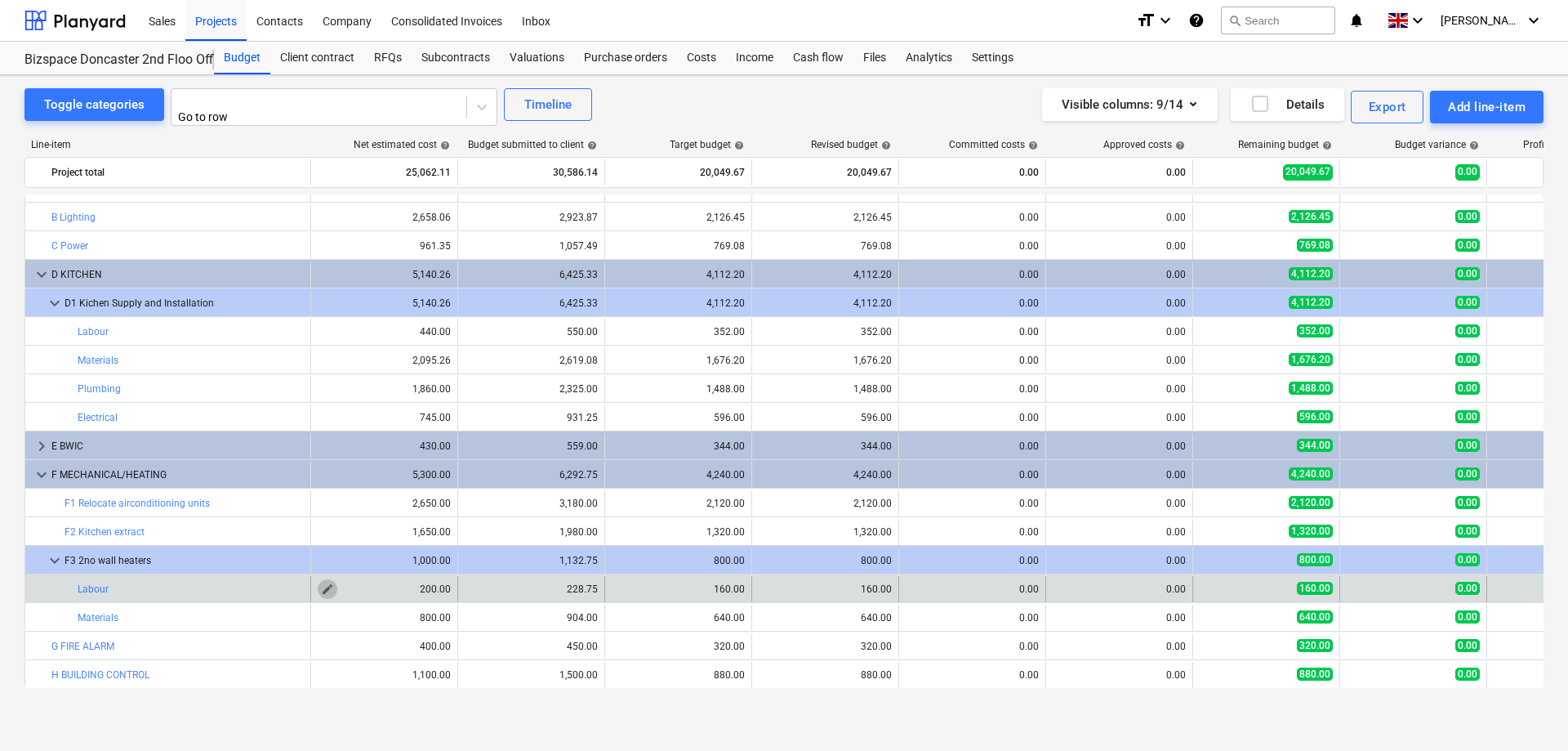
click at [329, 583] on span "edit" at bounding box center [327, 589] width 13 height 13
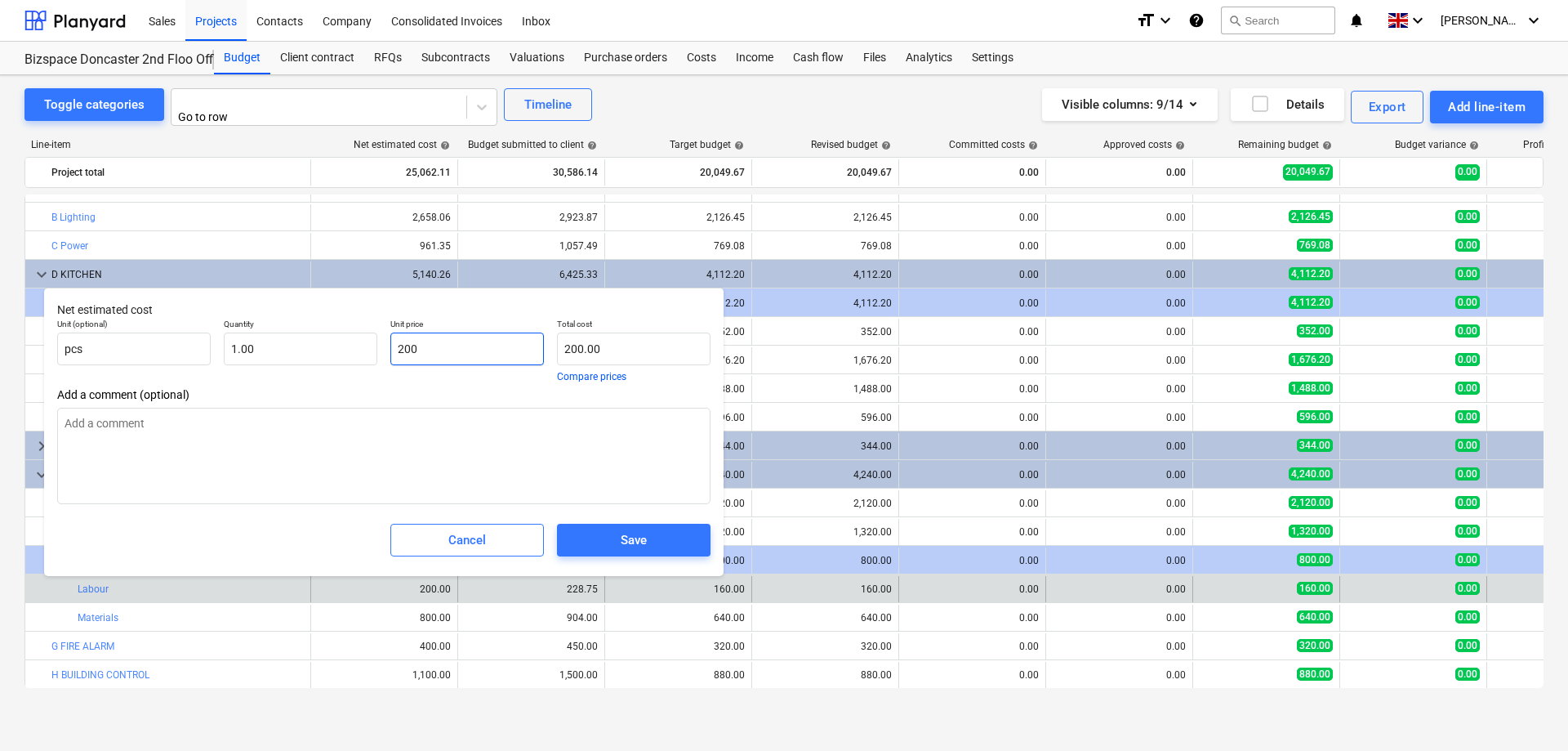
drag, startPoint x: 462, startPoint y: 348, endPoint x: 451, endPoint y: 370, distance: 24.6
click at [391, 351] on input "200" at bounding box center [467, 349] width 153 height 33
type input "5"
type input "5.00"
type input "50"
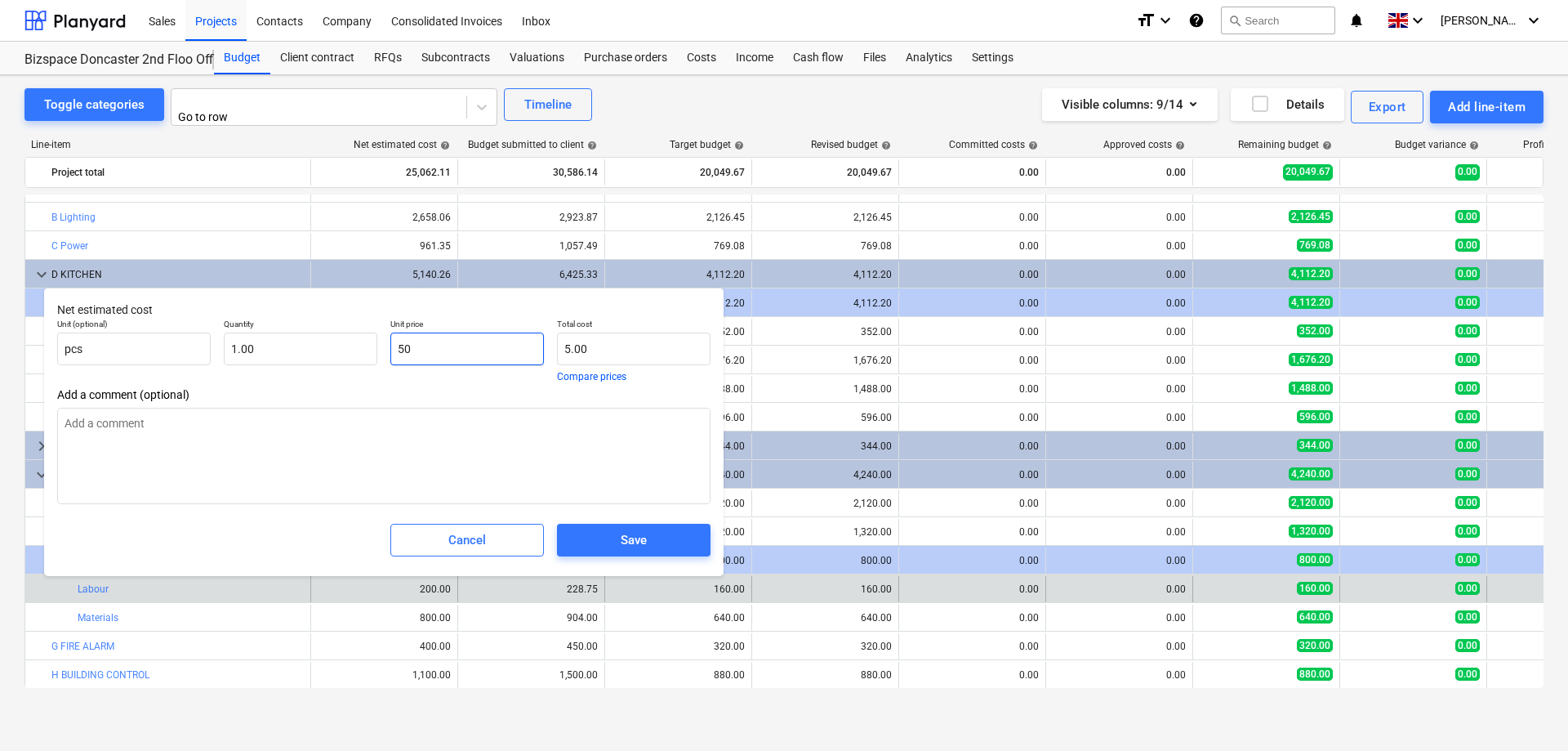
type input "50.00"
type input "500"
type input "500.00"
type input "500"
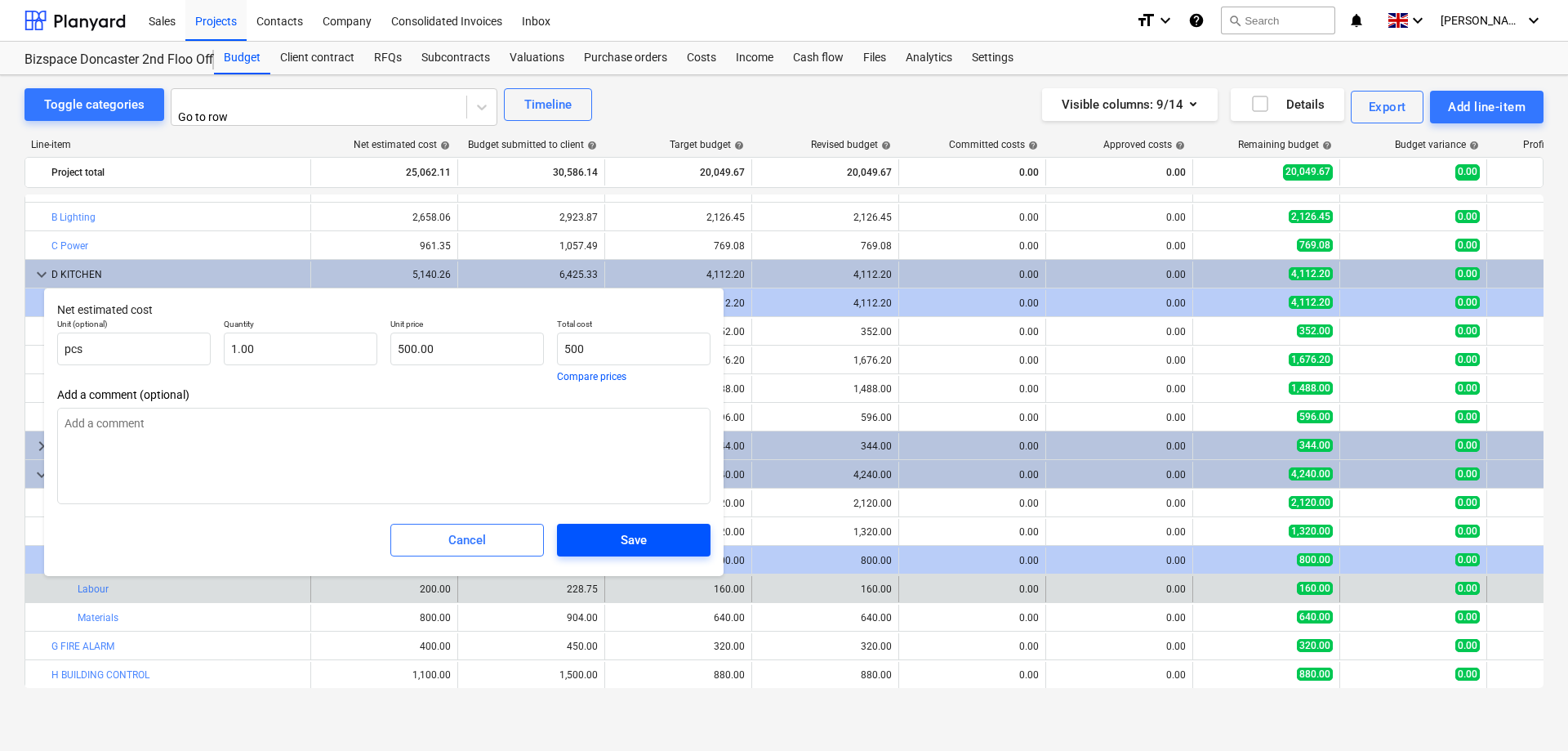
click at [638, 551] on div "Save" at bounding box center [633, 540] width 26 height 21
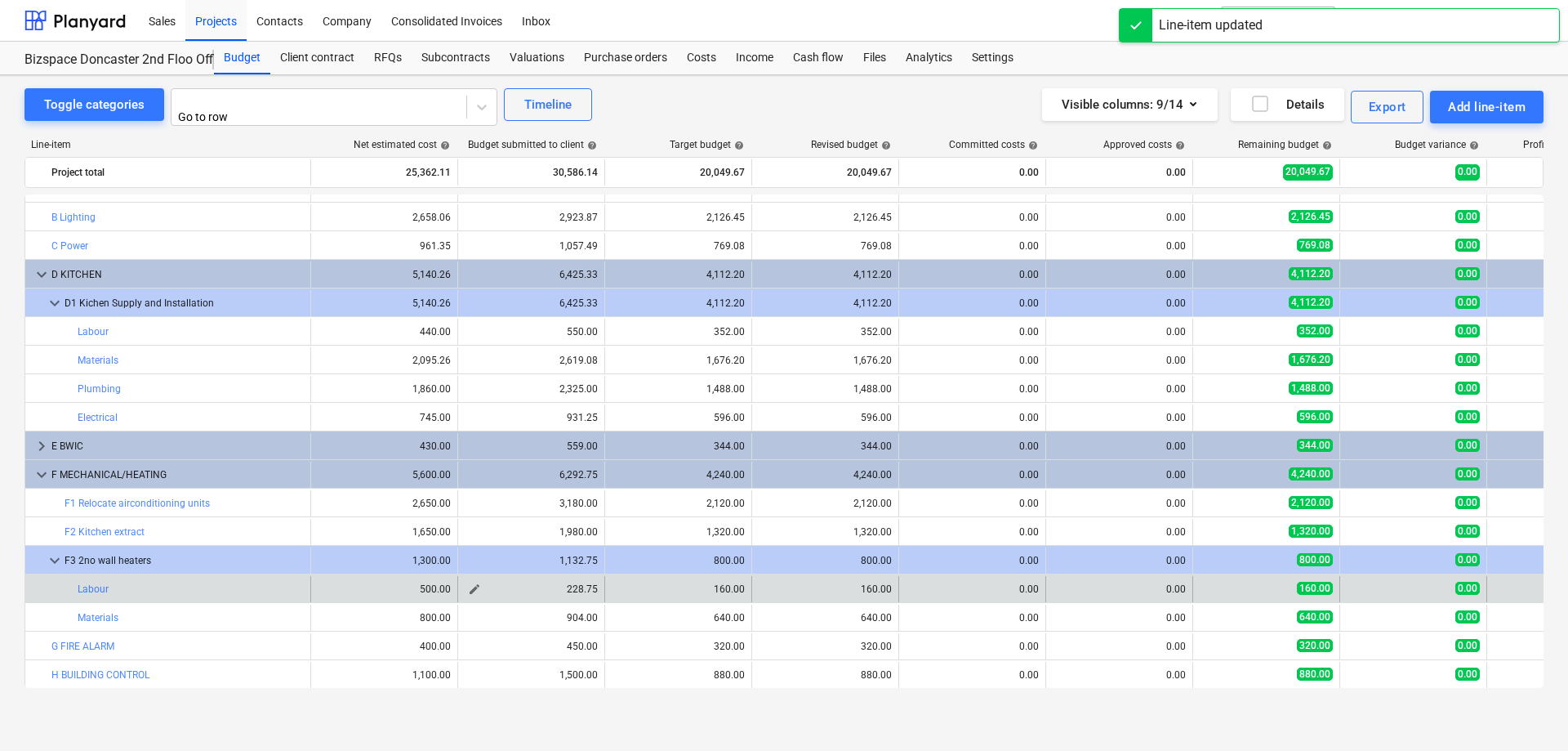
click at [472, 584] on span "edit" at bounding box center [475, 589] width 13 height 13
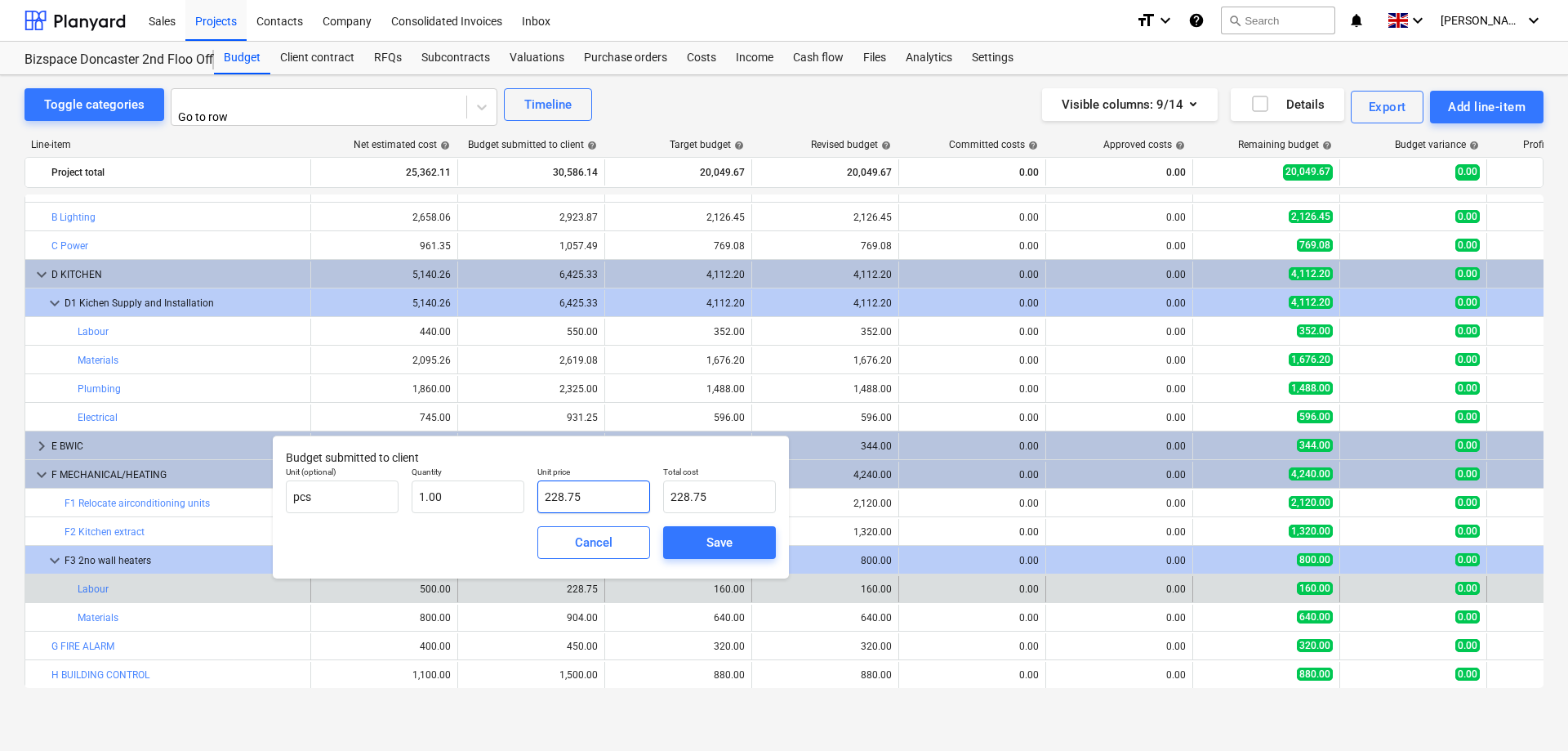
drag, startPoint x: 603, startPoint y: 497, endPoint x: 442, endPoint y: 483, distance: 161.6
click at [537, 483] on input "228.75" at bounding box center [593, 496] width 113 height 33
type input "5"
type input "5.00"
type input "56"
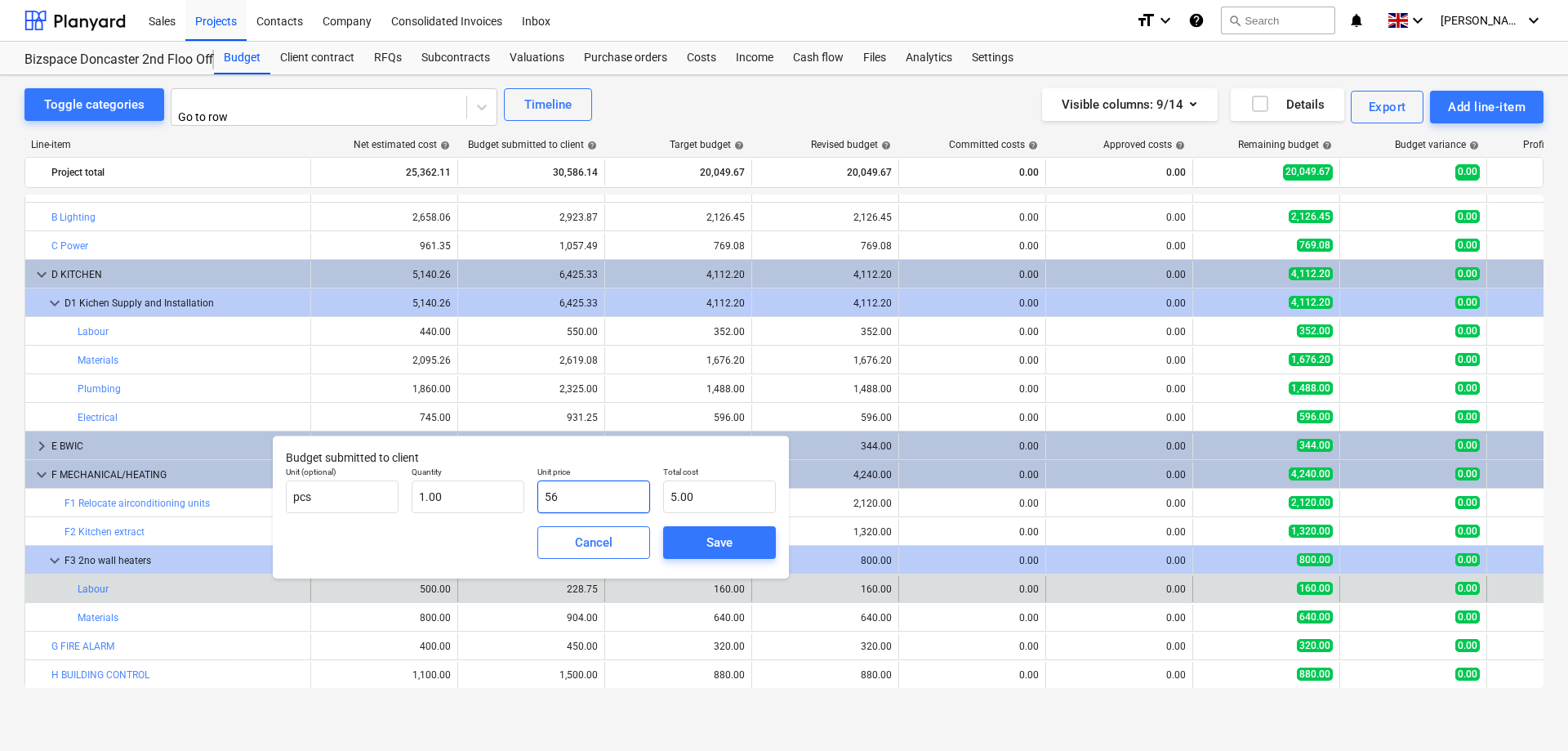
type input "56.00"
type input "565"
type input "565.00"
type input "565"
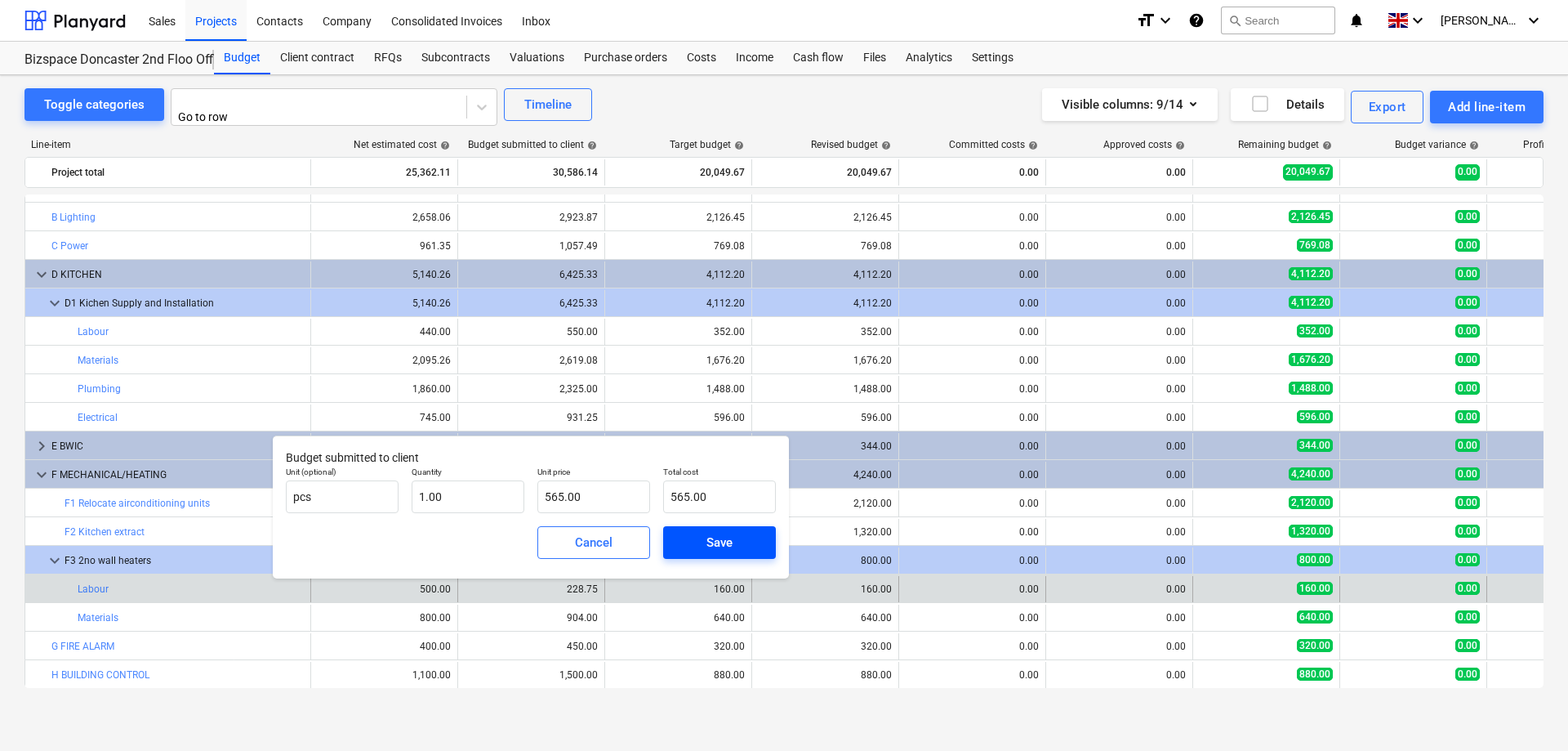
click at [726, 540] on div "Save" at bounding box center [719, 542] width 26 height 21
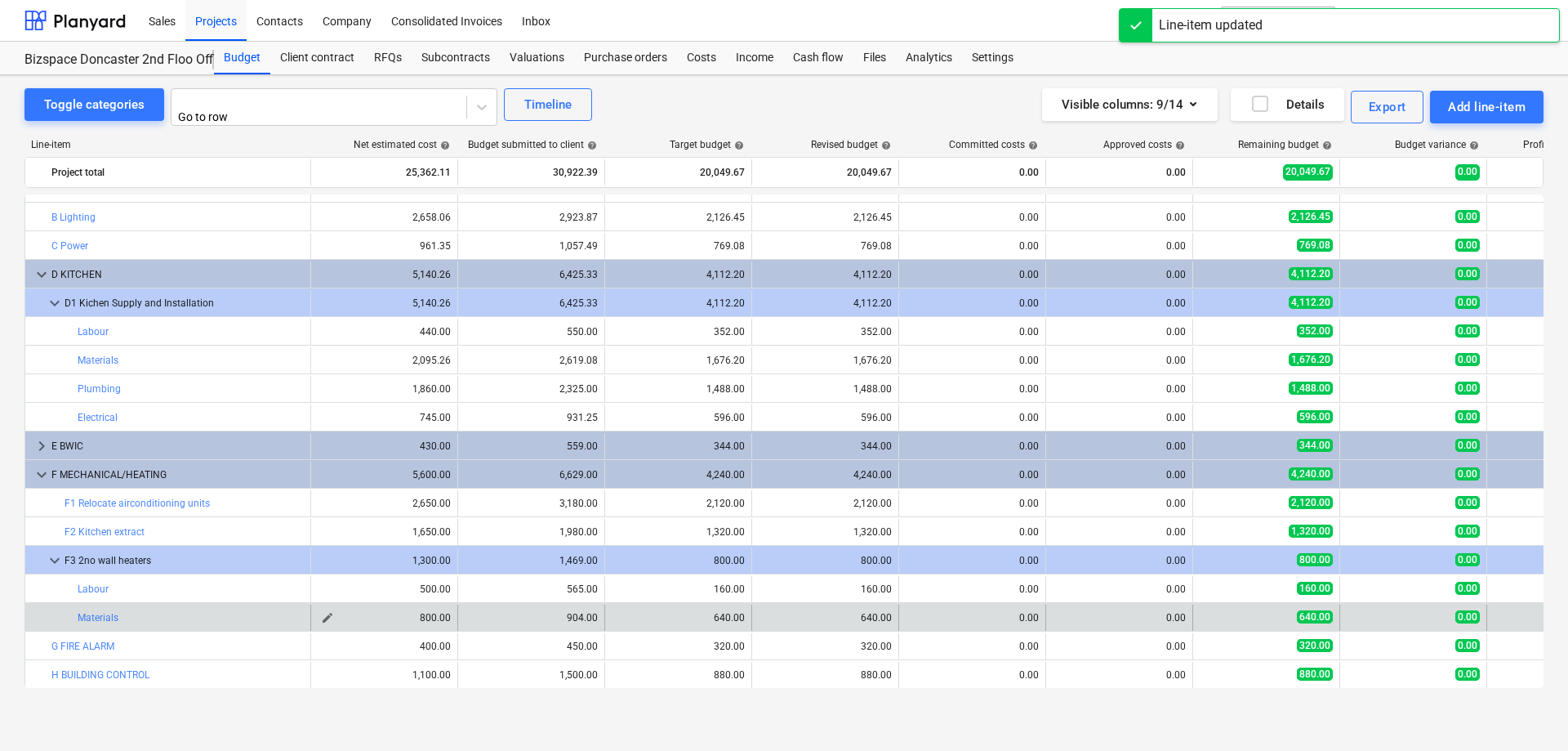
click at [322, 615] on span "edit" at bounding box center [327, 618] width 13 height 13
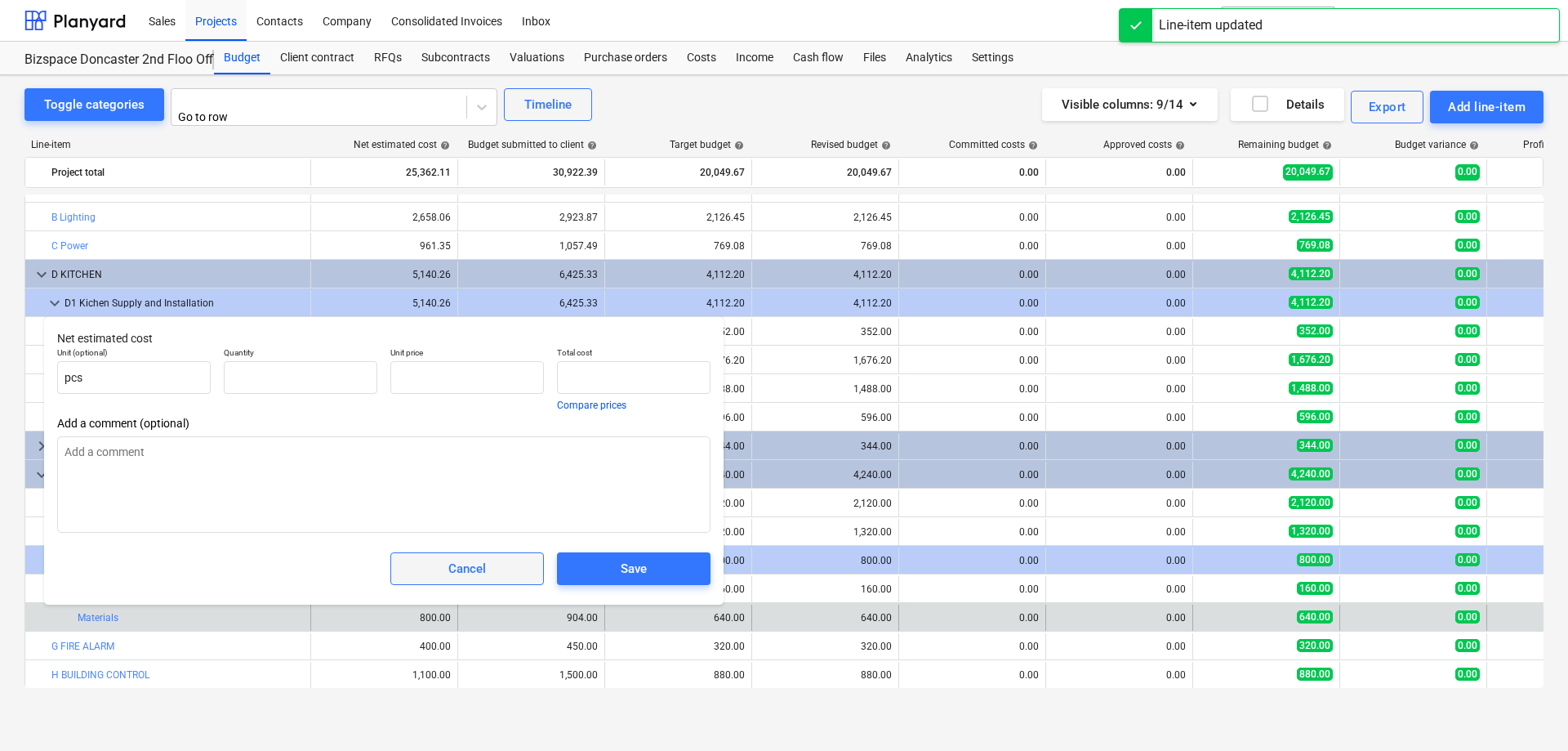
type input "1.00"
type input "800.00"
drag, startPoint x: 465, startPoint y: 375, endPoint x: 306, endPoint y: 359, distance: 159.8
click at [391, 361] on input "800" at bounding box center [467, 377] width 153 height 33
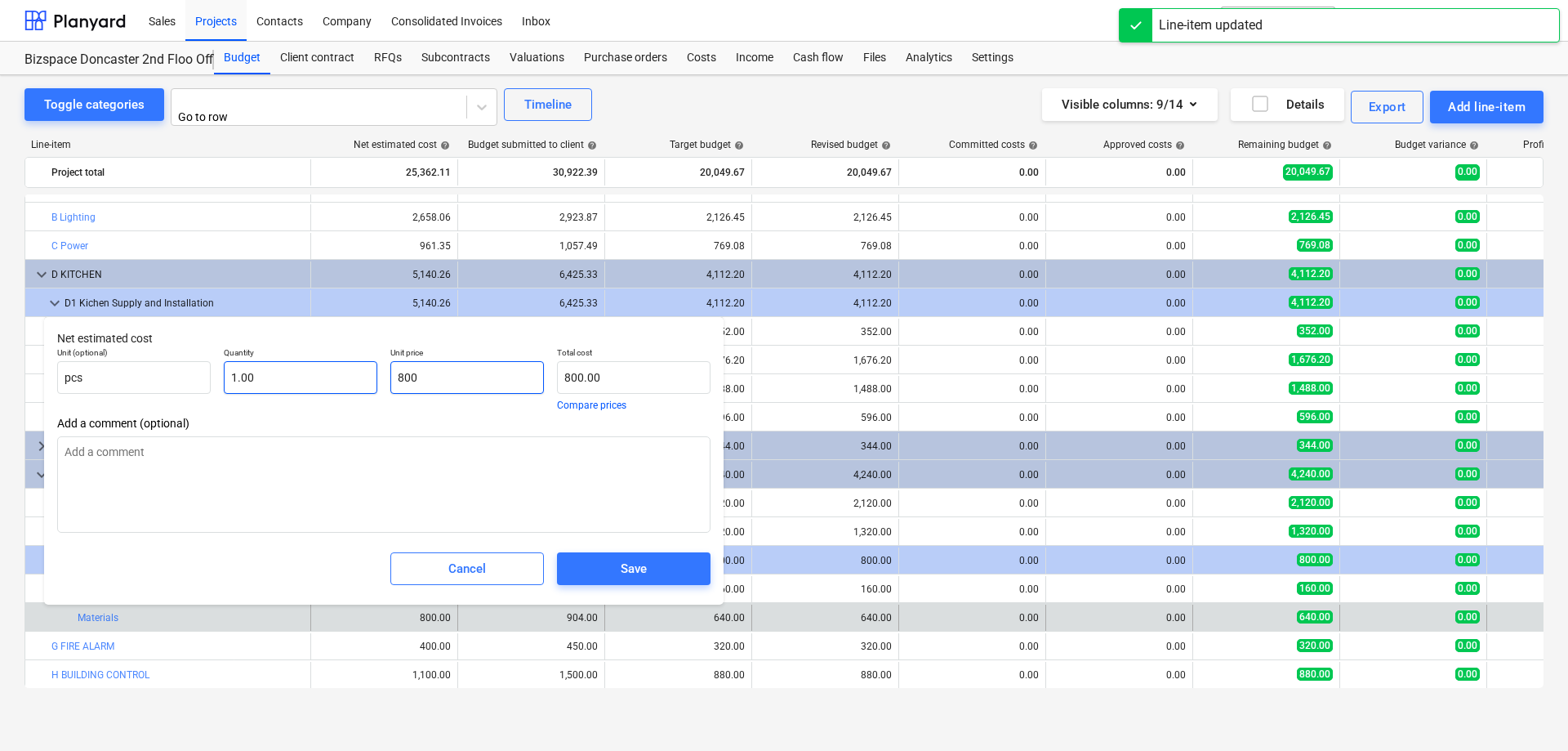
type input "5"
type input "5.00"
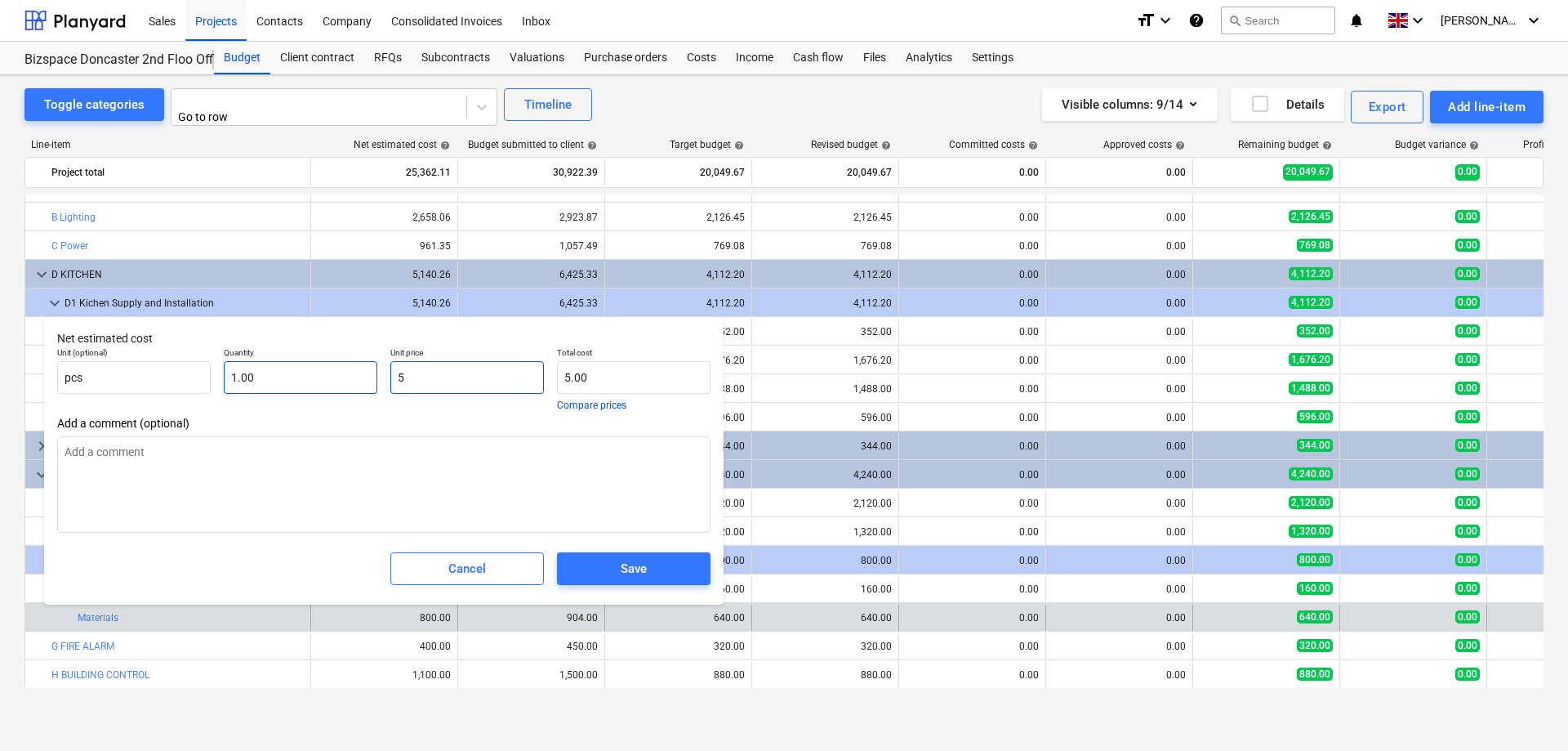
type input "50"
type input "50.00"
type input "500"
type input "500.00"
type input "500"
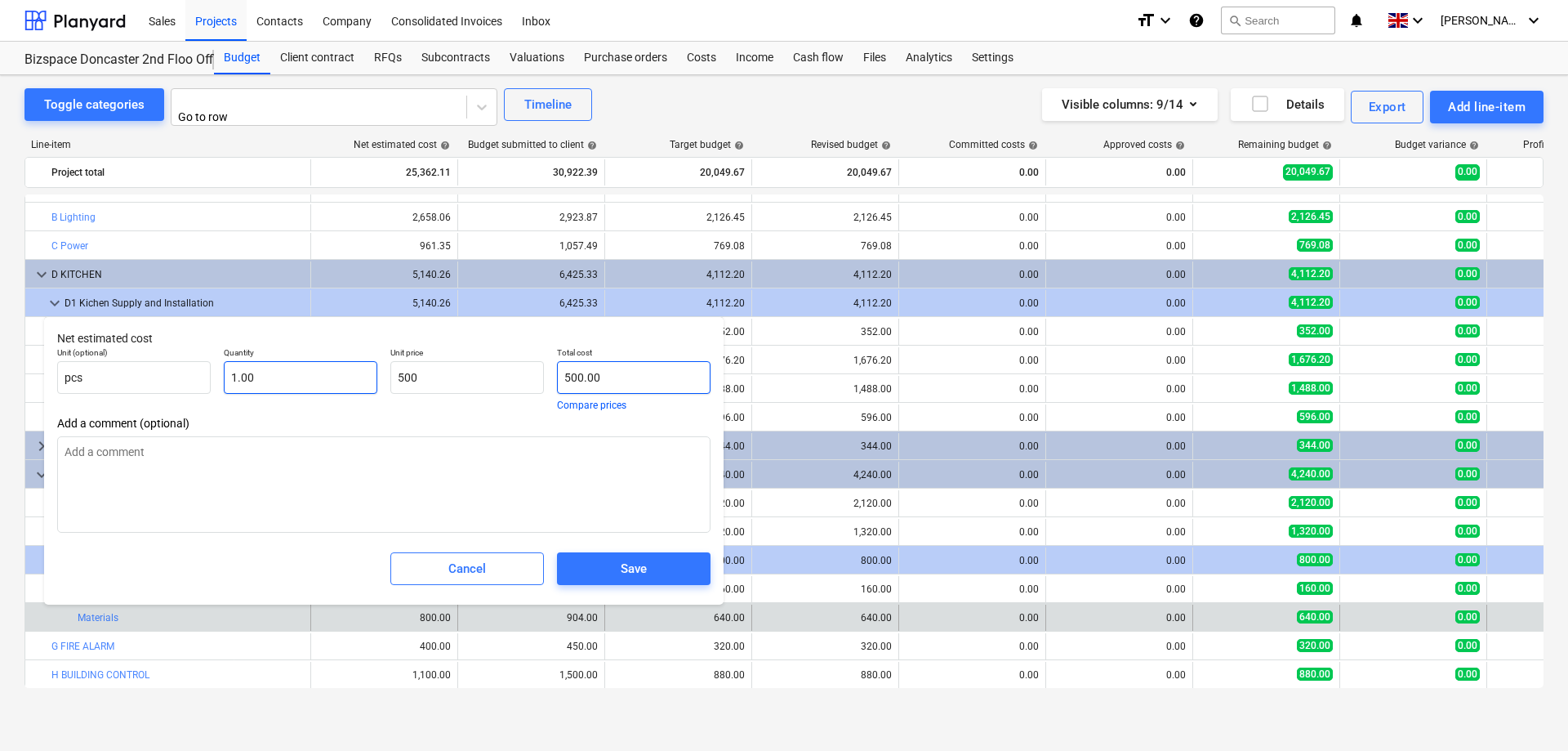
type input "500"
type input "500.00"
click at [622, 569] on div "Save" at bounding box center [633, 568] width 26 height 21
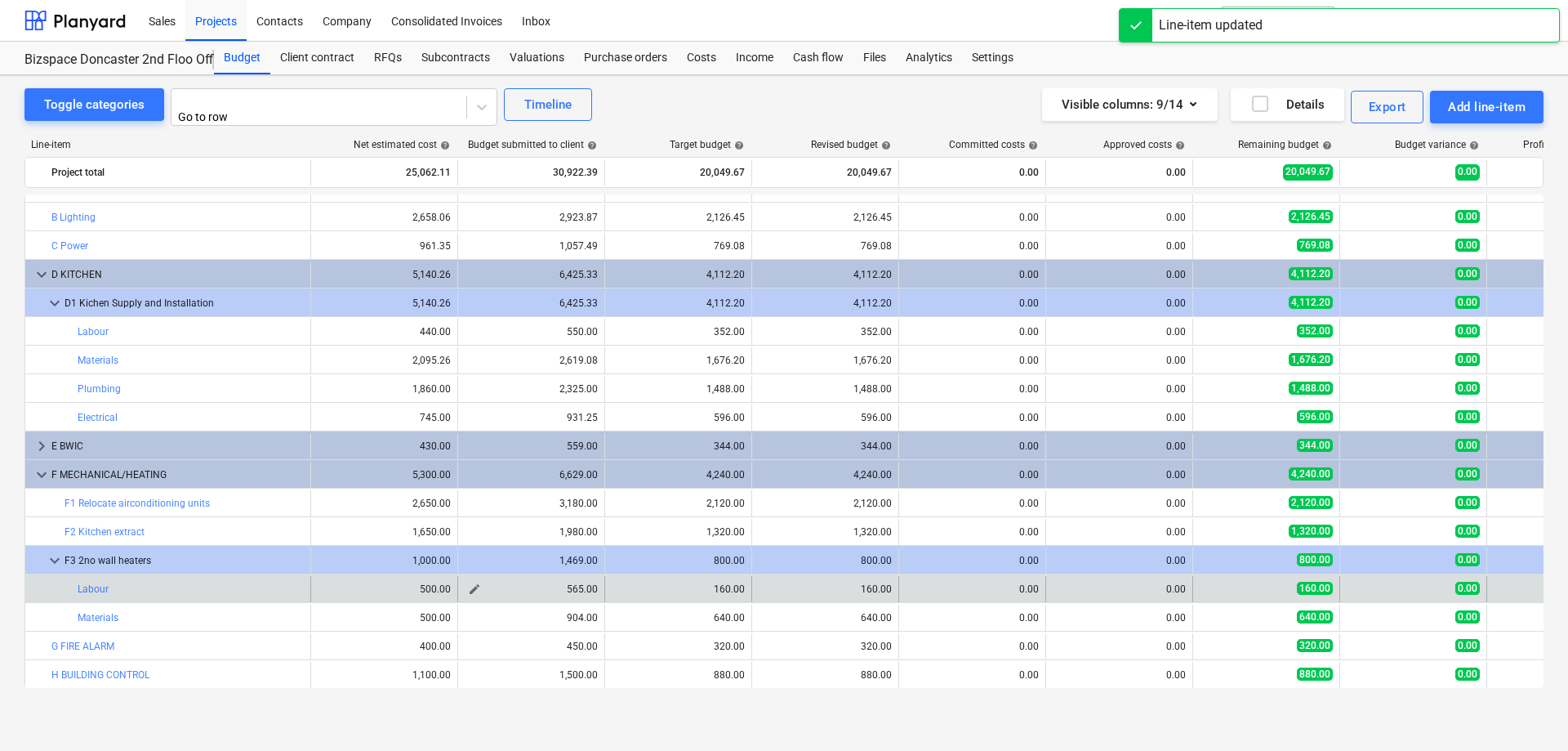
click at [473, 585] on span "edit" at bounding box center [475, 589] width 13 height 13
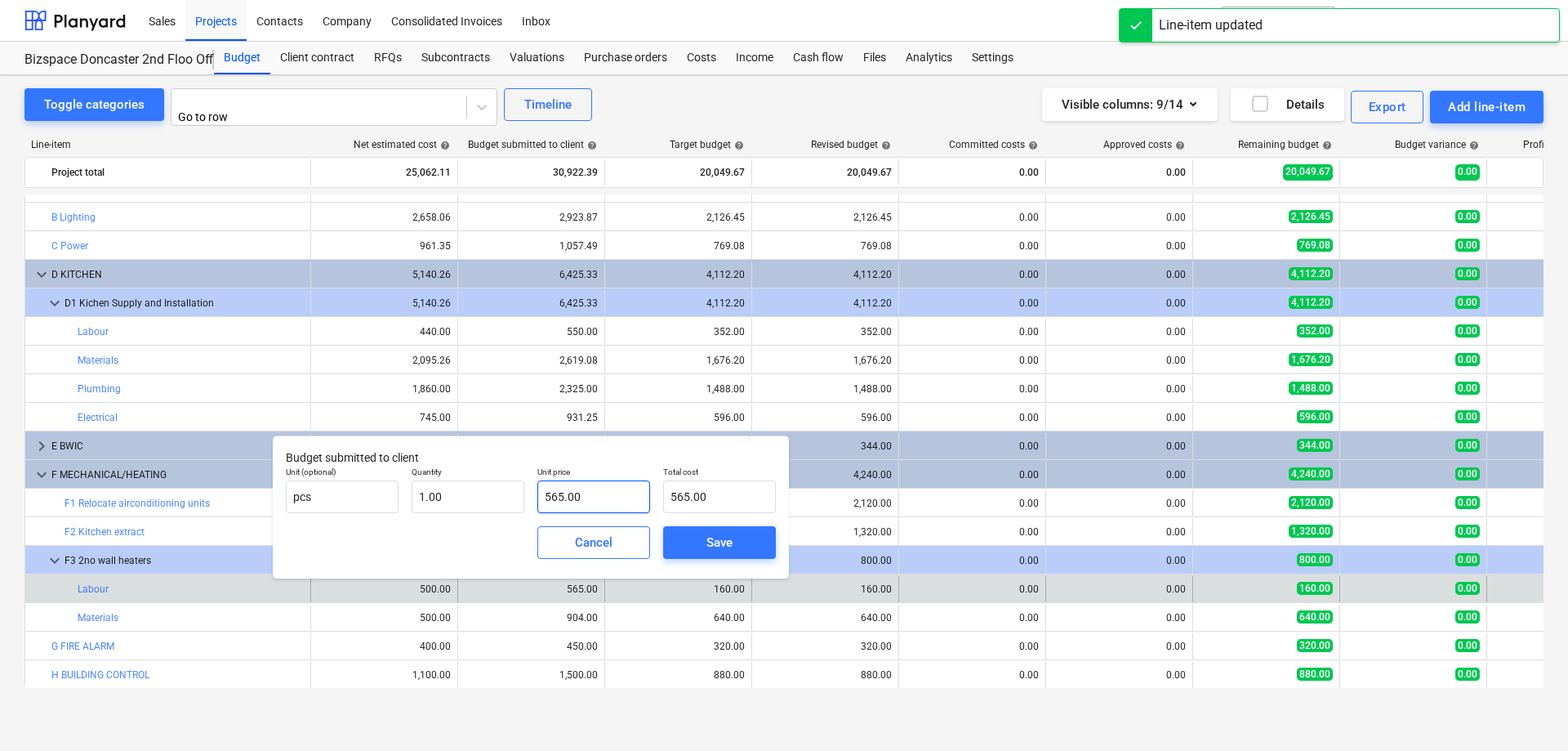
type input "565"
drag, startPoint x: 593, startPoint y: 498, endPoint x: 508, endPoint y: 489, distance: 85.5
click at [537, 489] on input "565" at bounding box center [593, 496] width 113 height 33
click at [628, 502] on input "565" at bounding box center [593, 496] width 113 height 33
click at [720, 546] on div "Save" at bounding box center [719, 542] width 26 height 21
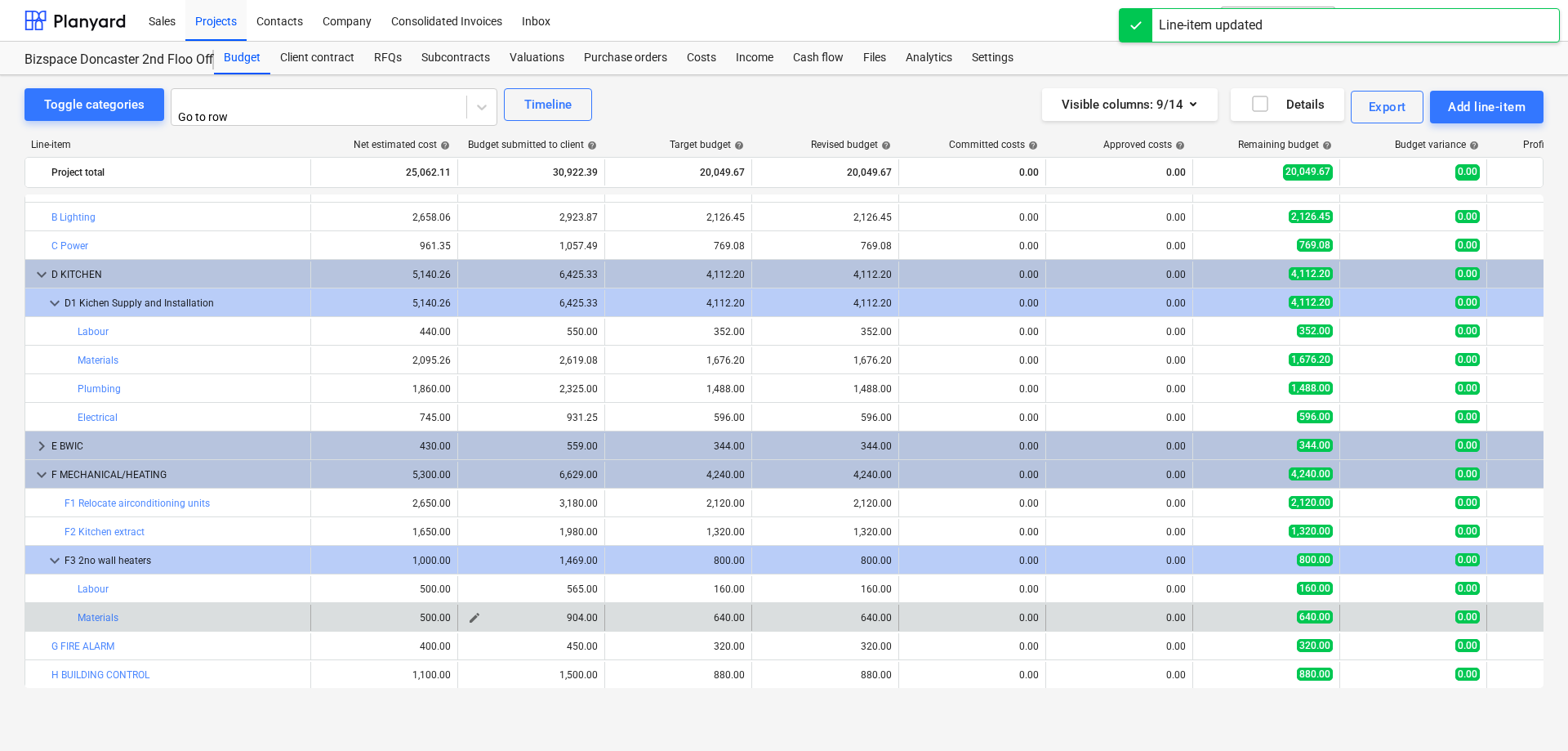
click at [471, 614] on span "edit" at bounding box center [475, 618] width 13 height 13
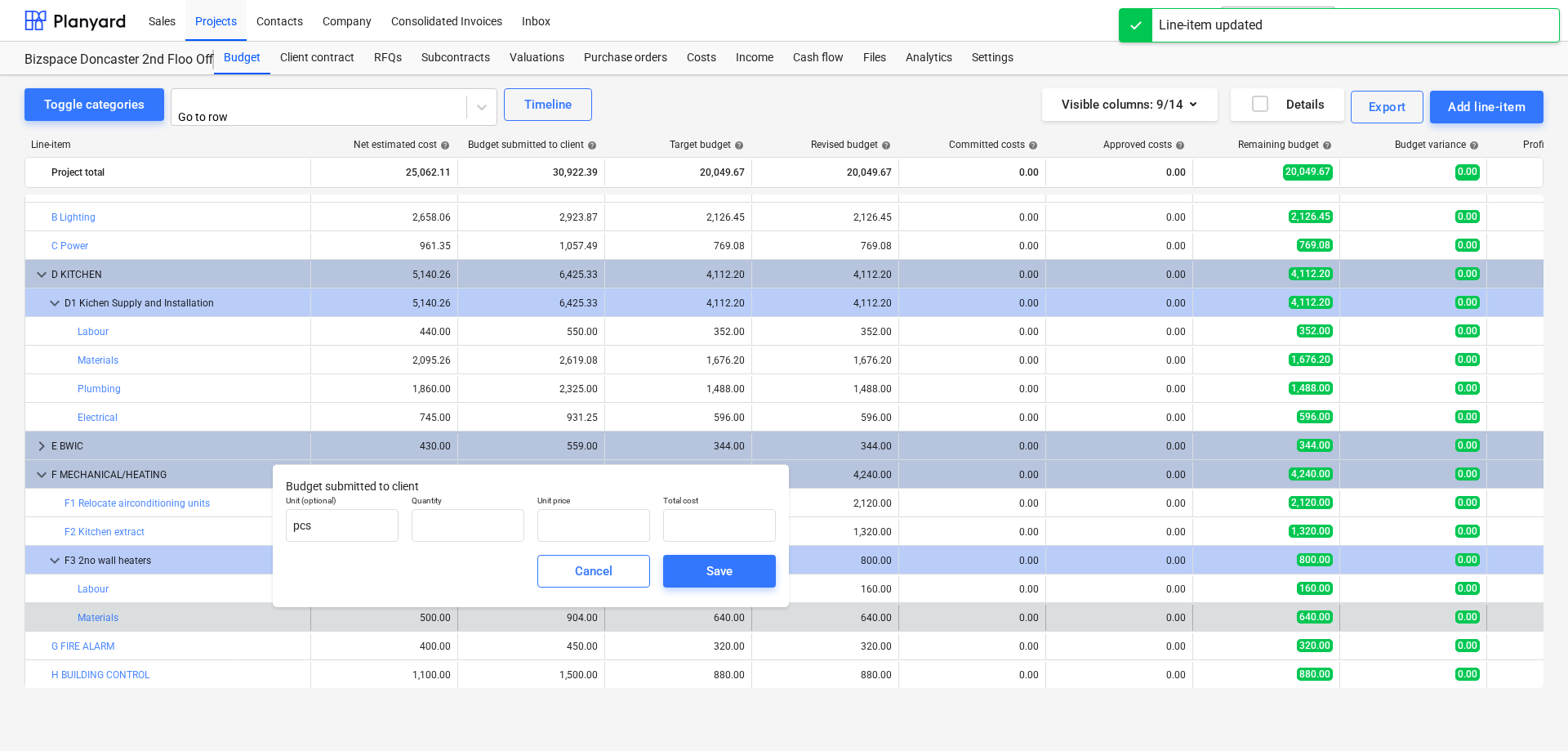
type input "1.00"
type input "904.00"
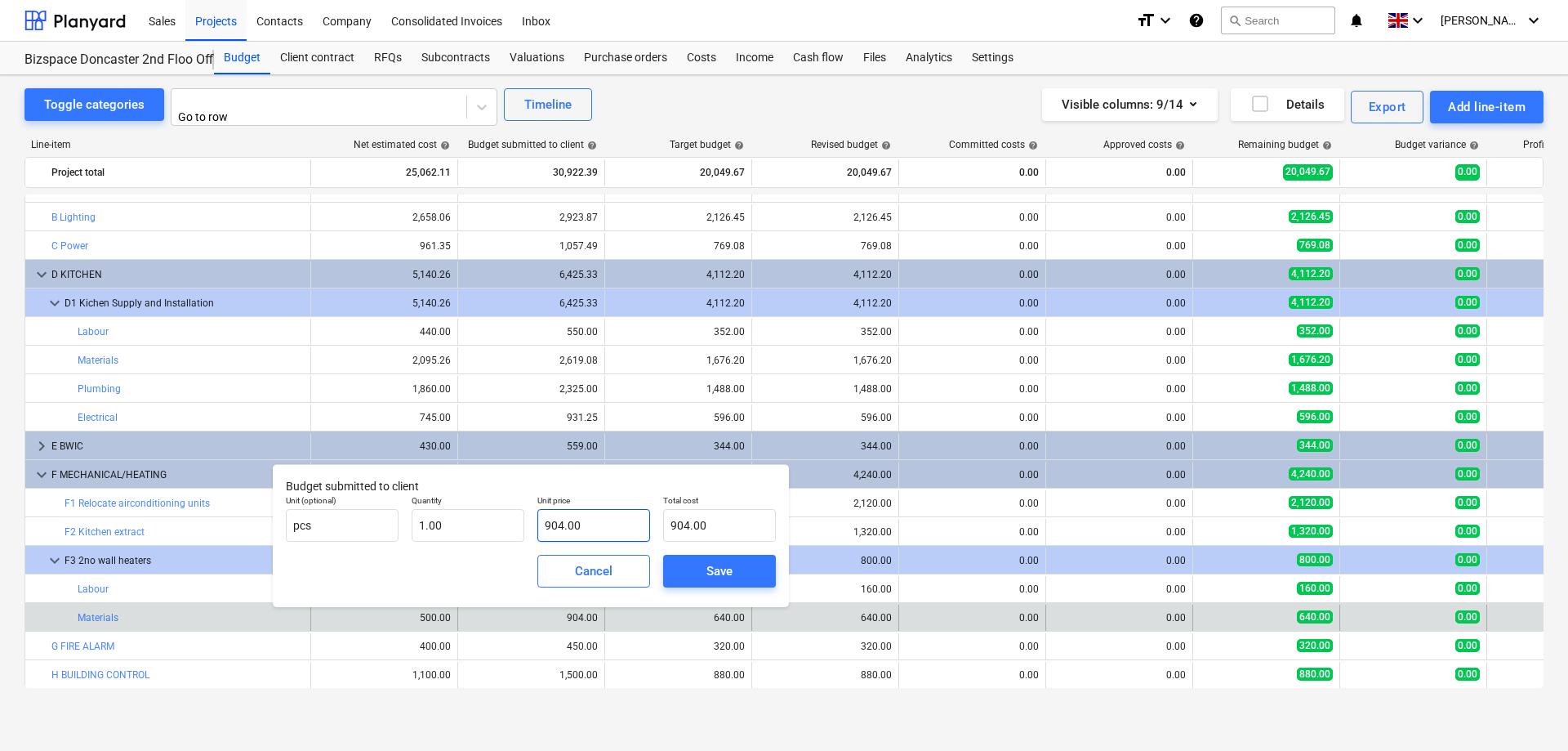
type input "904"
drag, startPoint x: 607, startPoint y: 527, endPoint x: 500, endPoint y: 513, distance: 107.9
click at [537, 512] on input "904" at bounding box center [593, 525] width 113 height 33
type input "0.00"
type input "5"
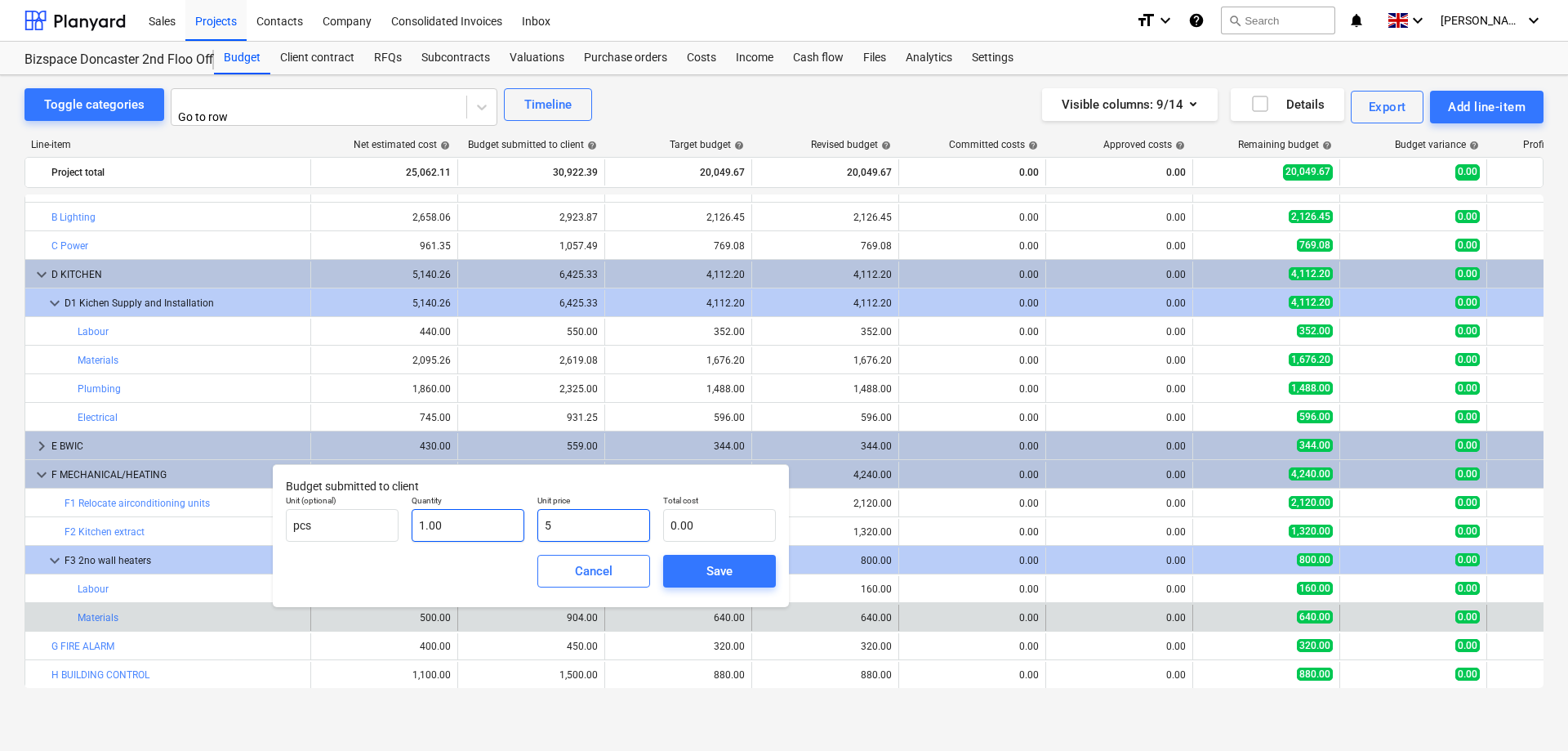
type input "5.00"
type input "56"
type input "56.00"
type input "567"
type input "567.00"
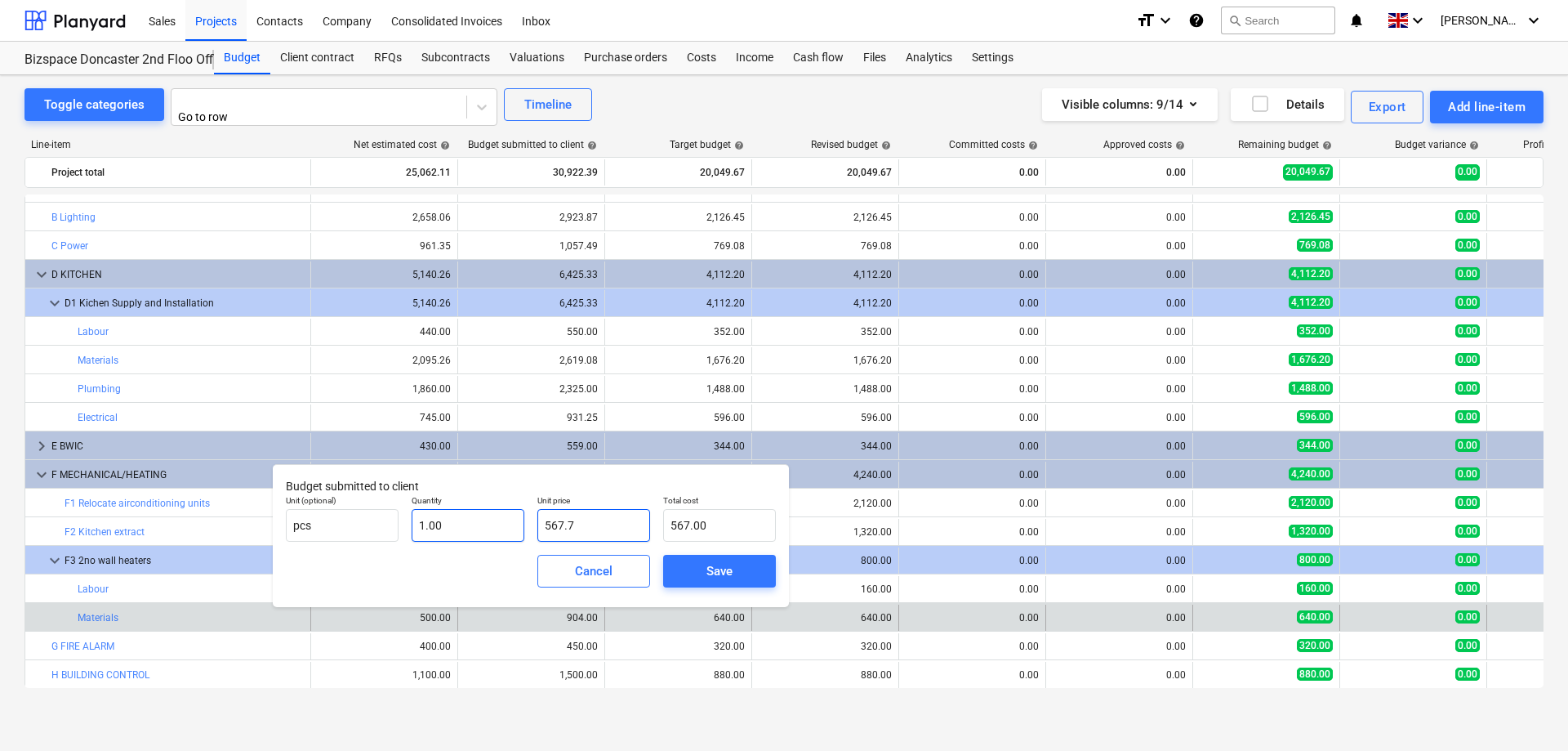
type input "567.75"
click at [705, 577] on span "Save" at bounding box center [719, 571] width 73 height 21
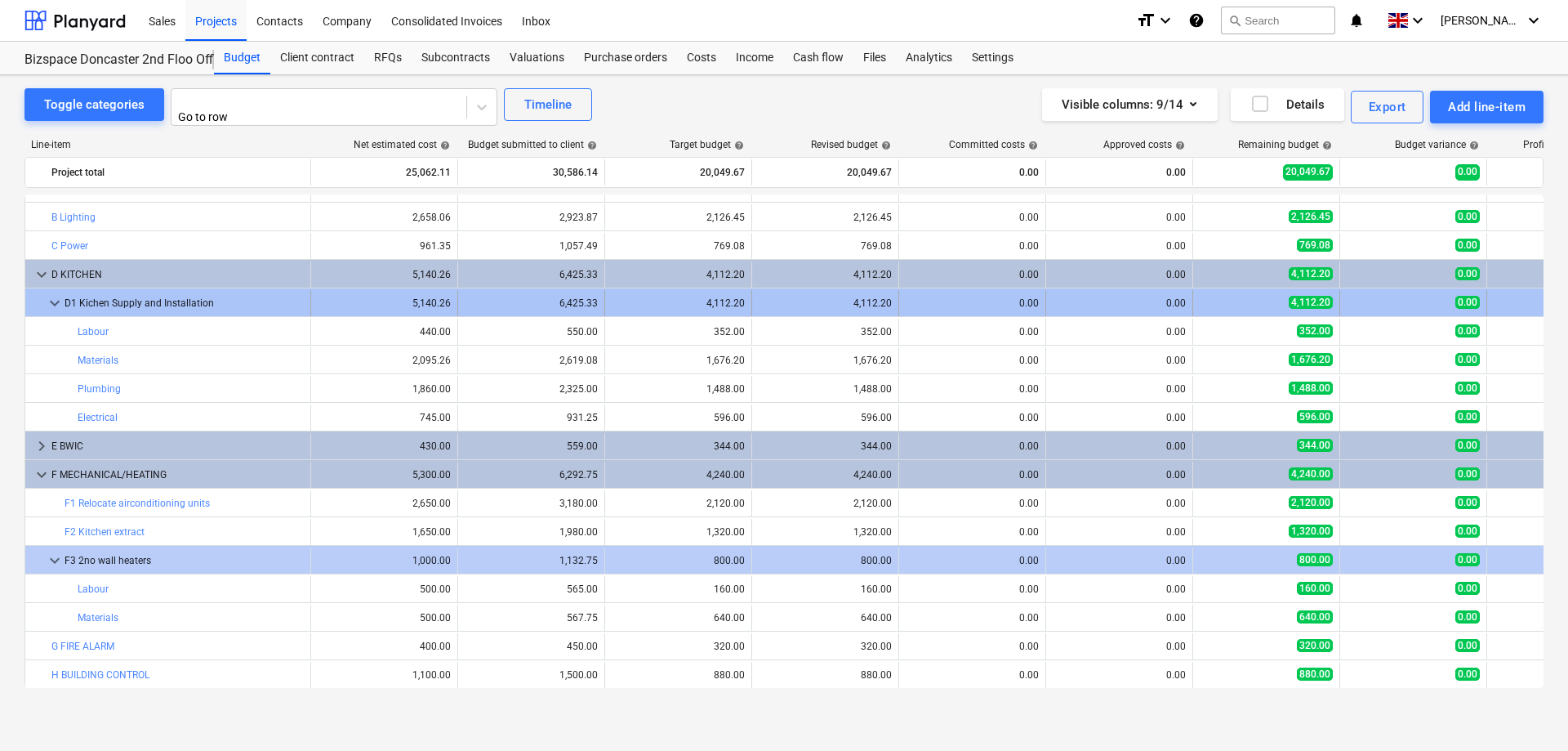
click at [51, 296] on span "keyboard_arrow_down" at bounding box center [54, 302] width 19 height 19
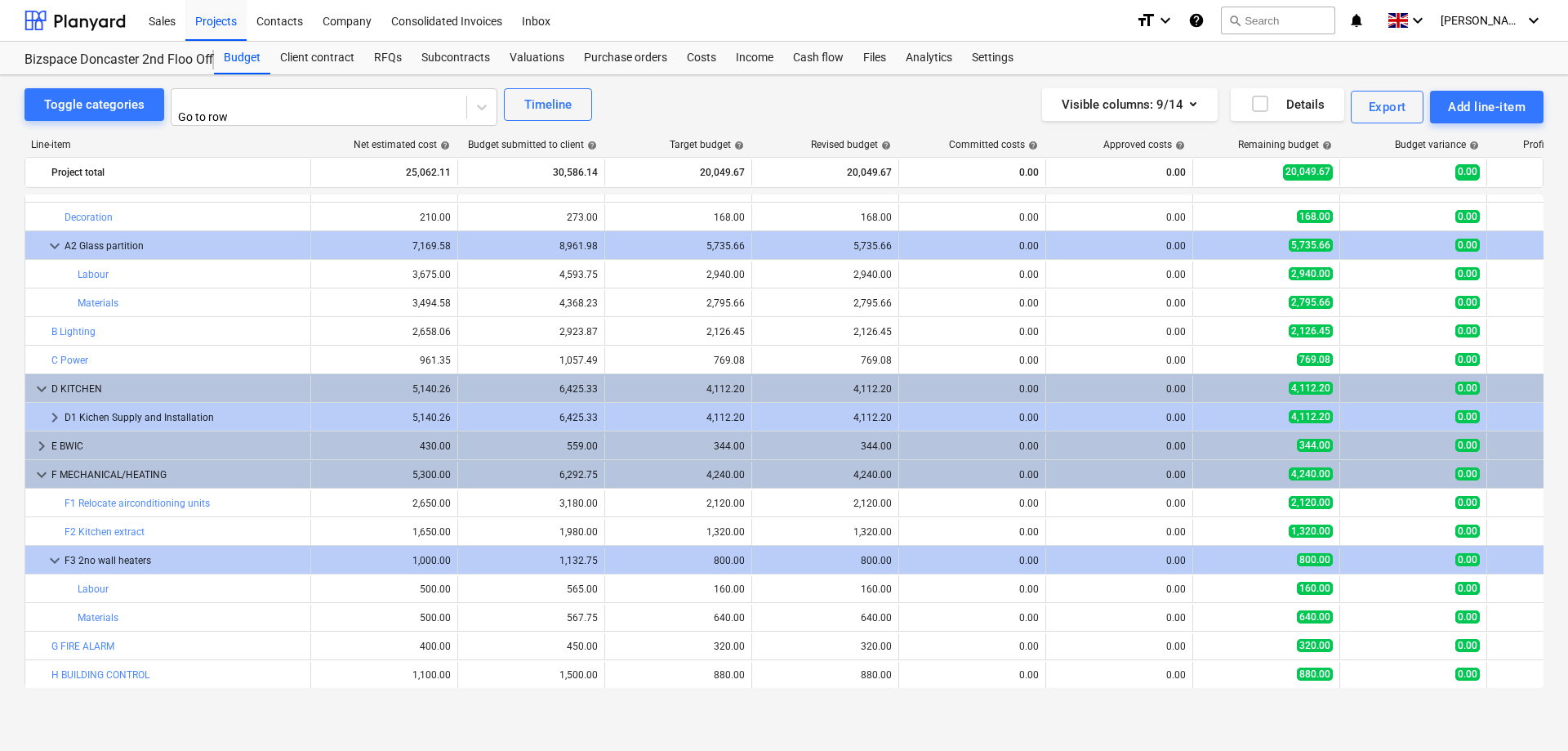
scroll to position [136, 0]
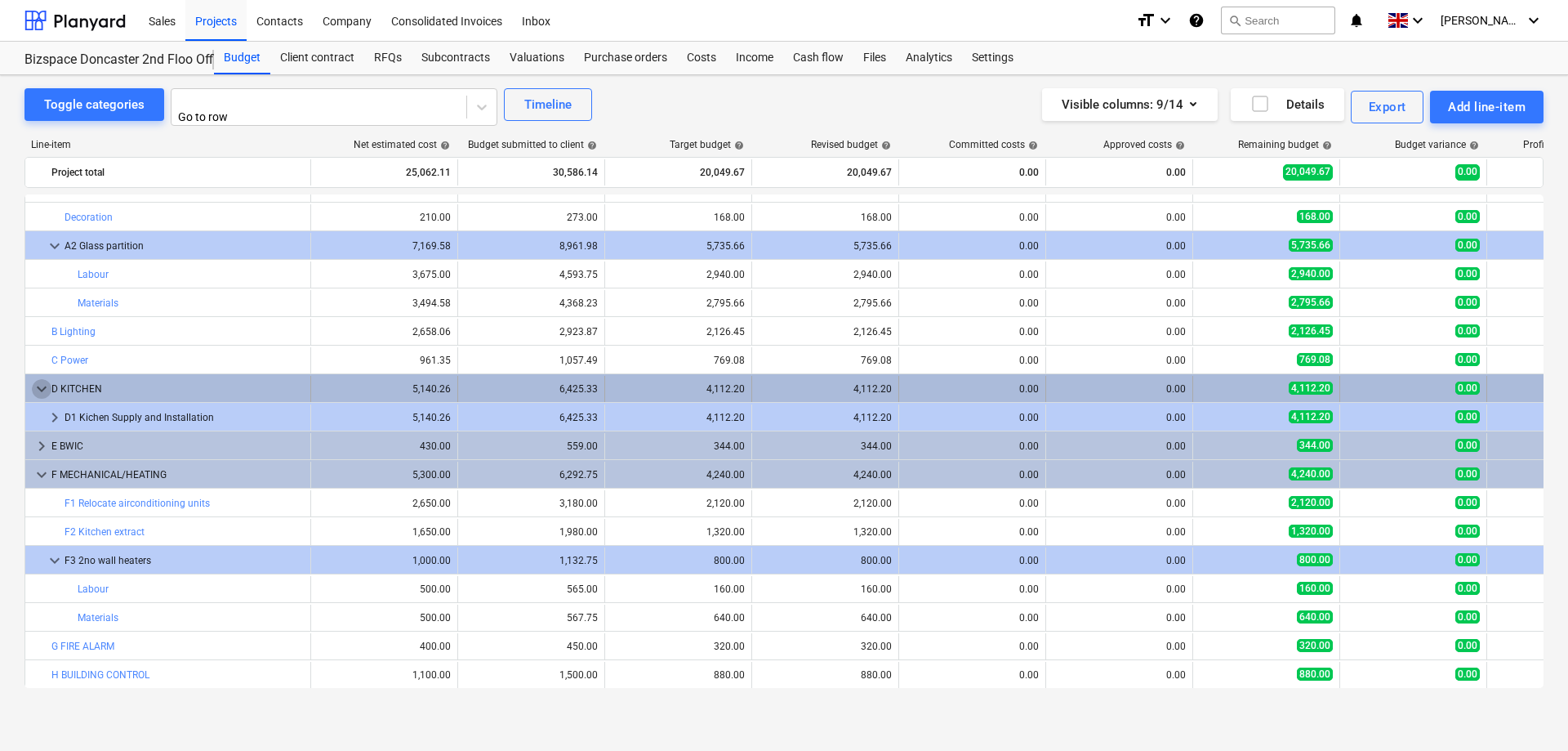
click at [40, 386] on span "keyboard_arrow_down" at bounding box center [41, 388] width 19 height 19
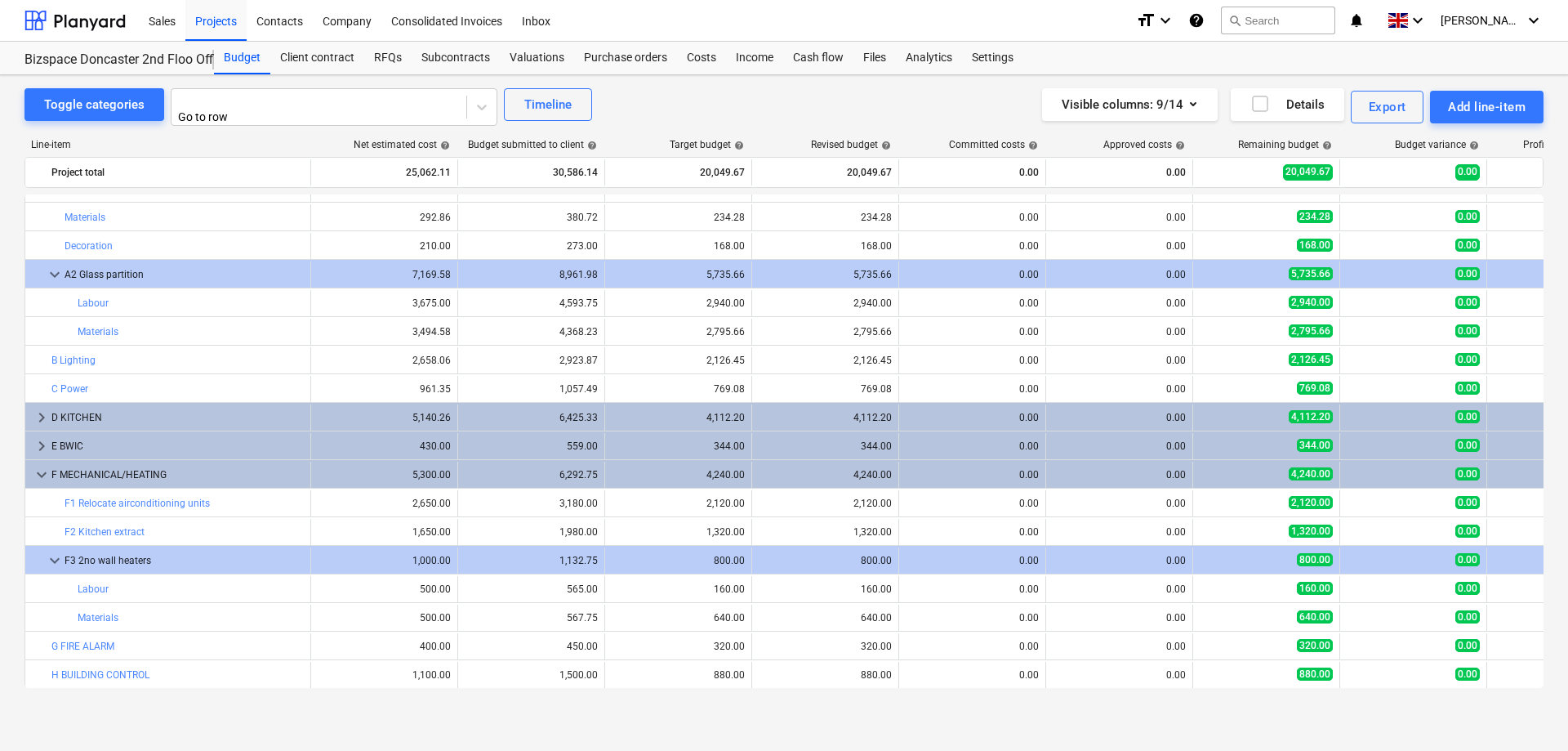
scroll to position [107, 0]
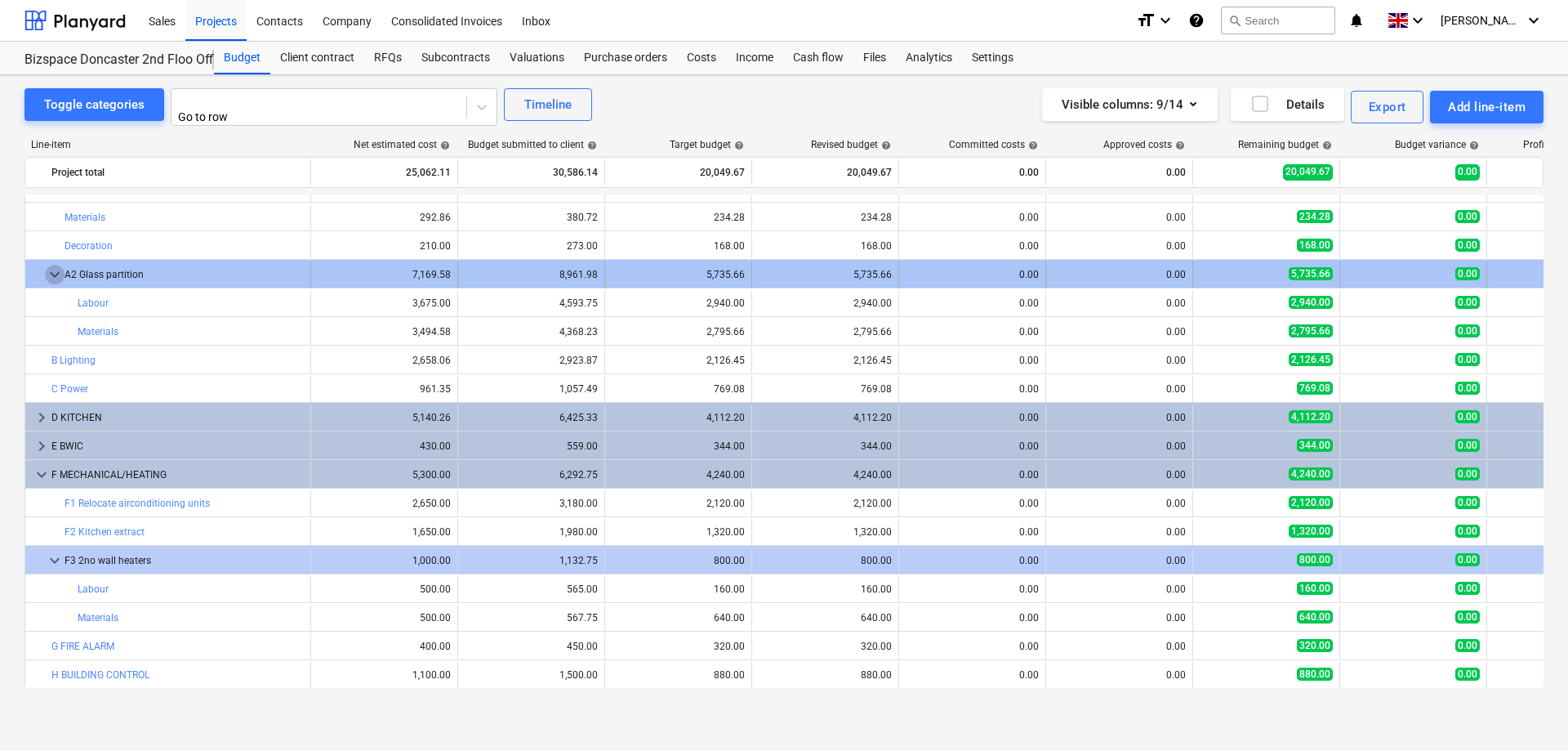
click at [52, 266] on span "keyboard_arrow_down" at bounding box center [54, 274] width 19 height 19
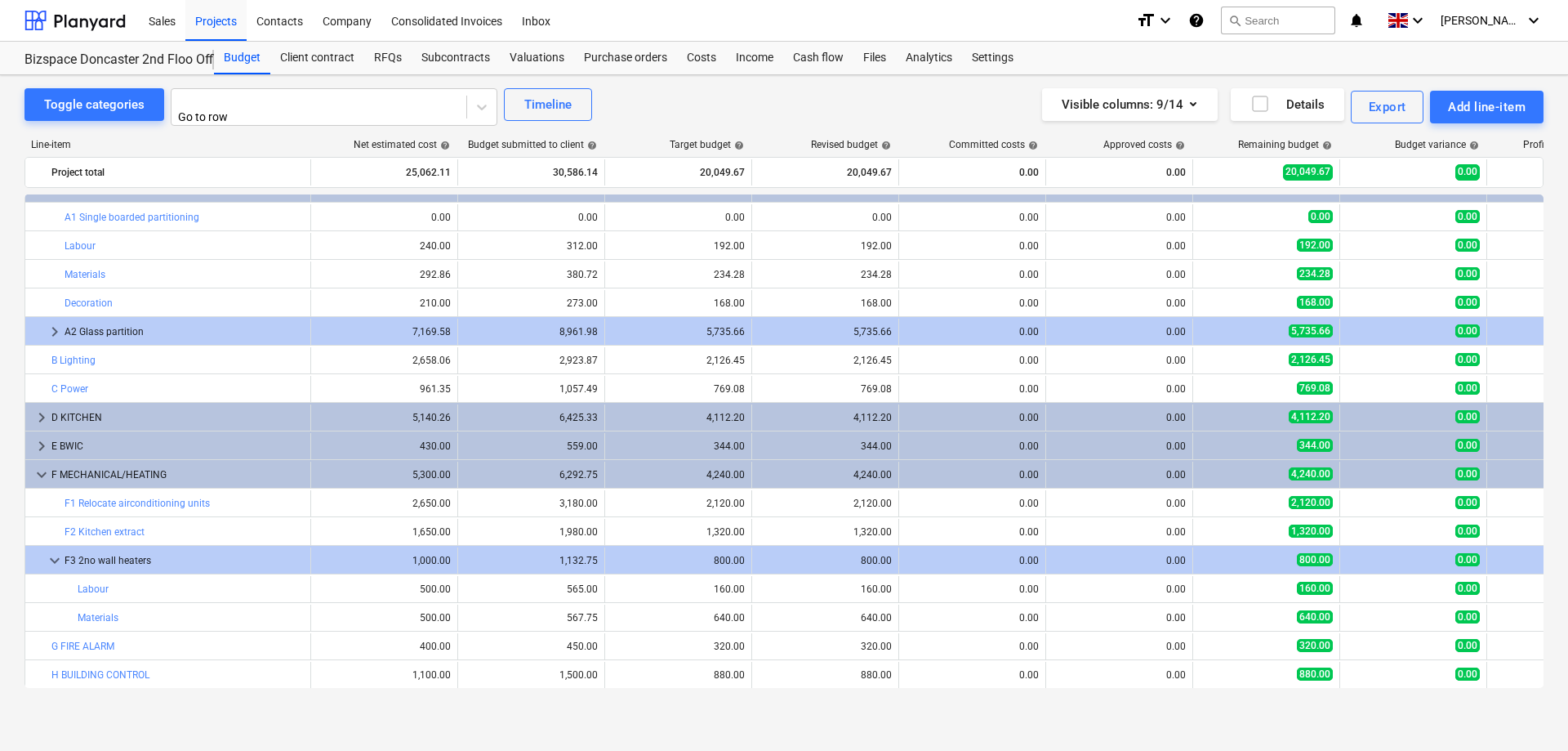
scroll to position [0, 0]
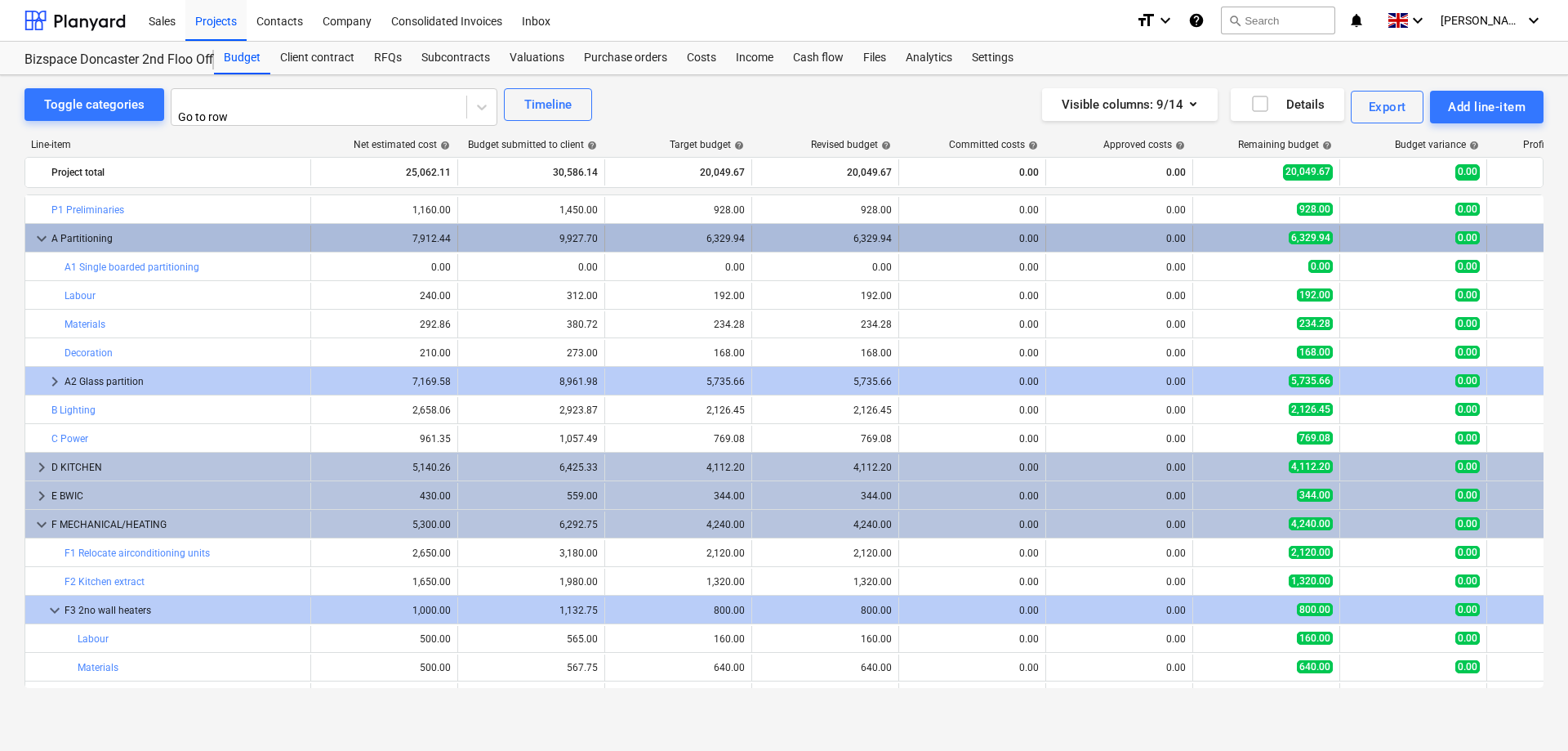
click at [42, 234] on span "keyboard_arrow_down" at bounding box center [41, 238] width 19 height 19
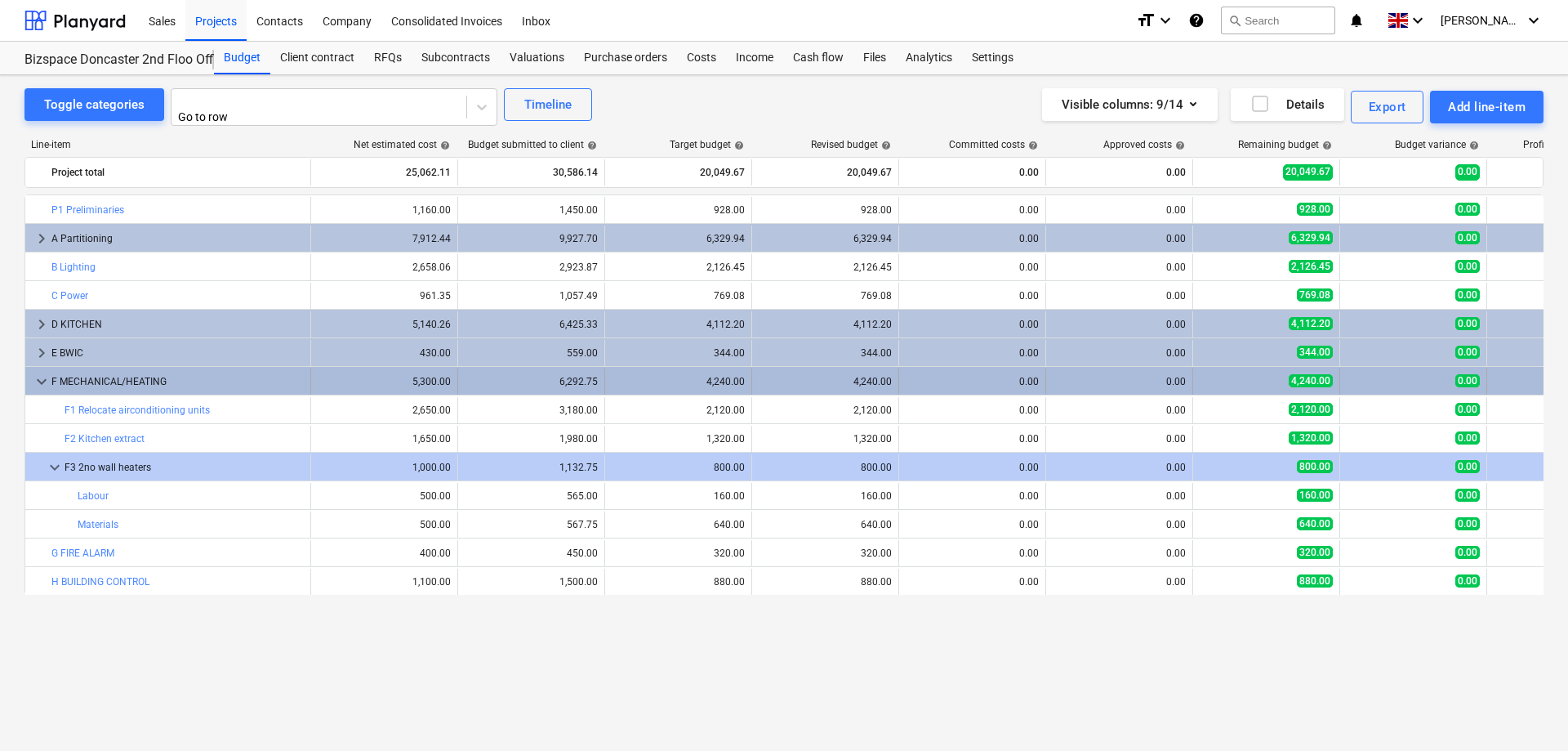
click at [36, 374] on span "keyboard_arrow_down" at bounding box center [41, 381] width 19 height 19
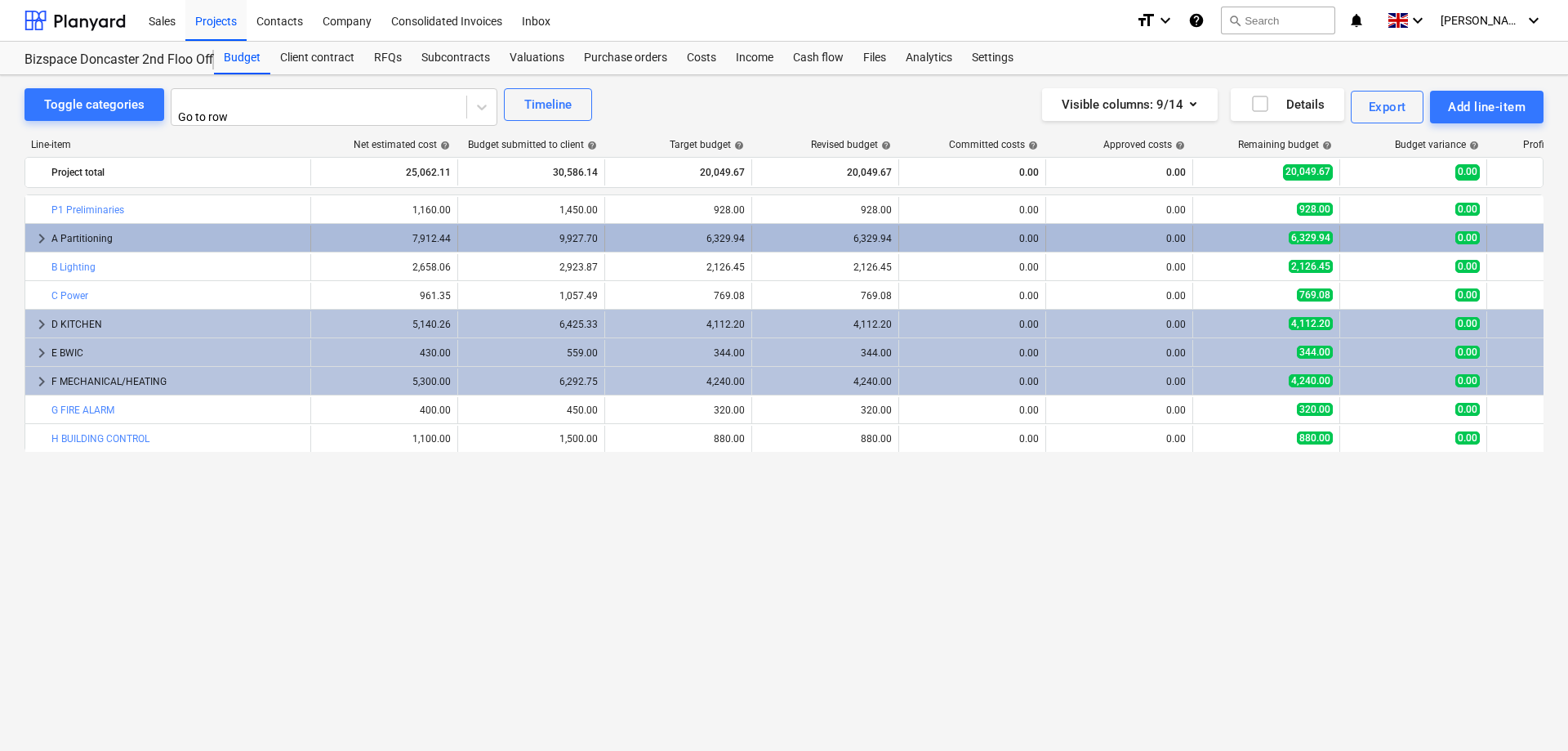
click at [43, 235] on span "keyboard_arrow_right" at bounding box center [41, 238] width 19 height 19
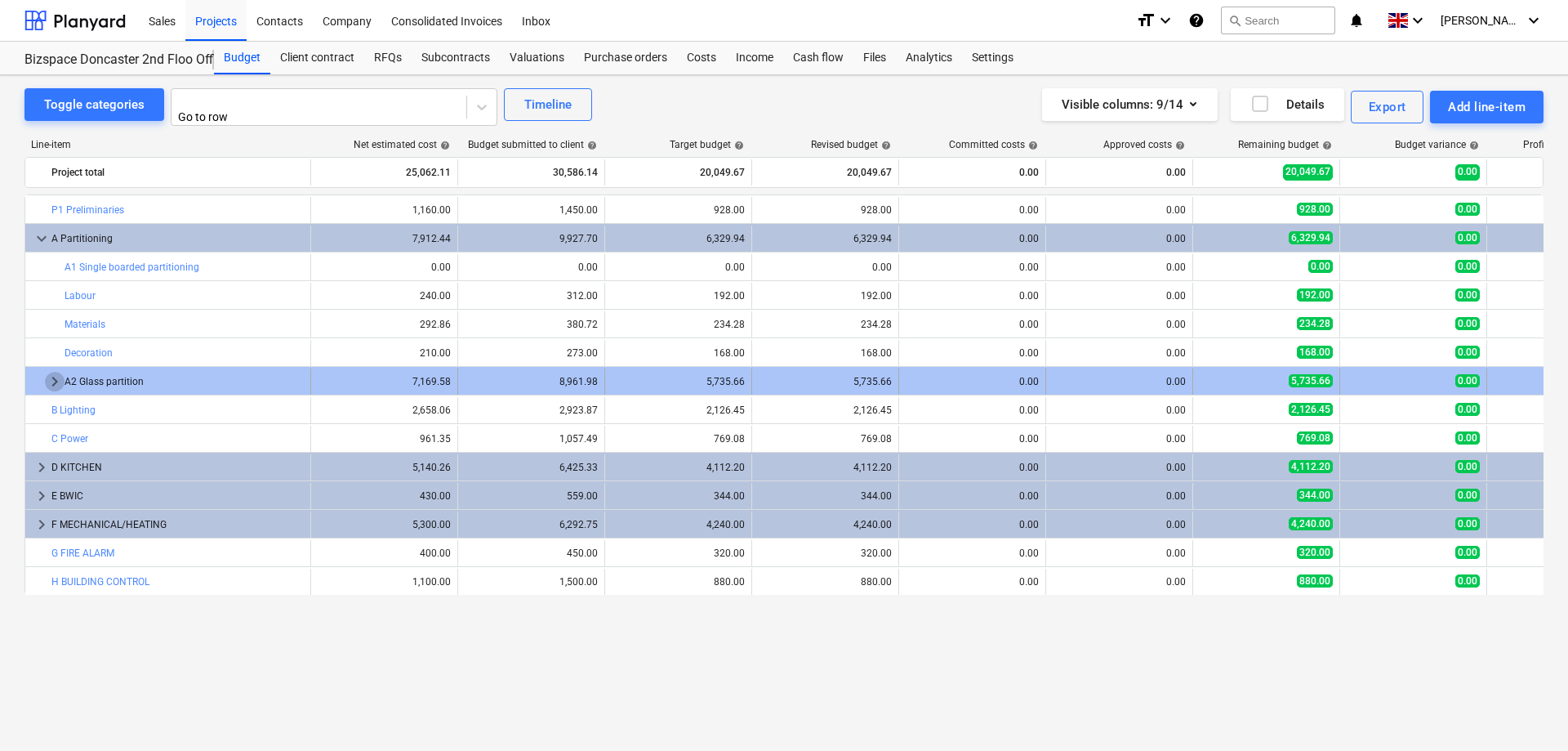
click at [56, 378] on span "keyboard_arrow_right" at bounding box center [54, 381] width 19 height 19
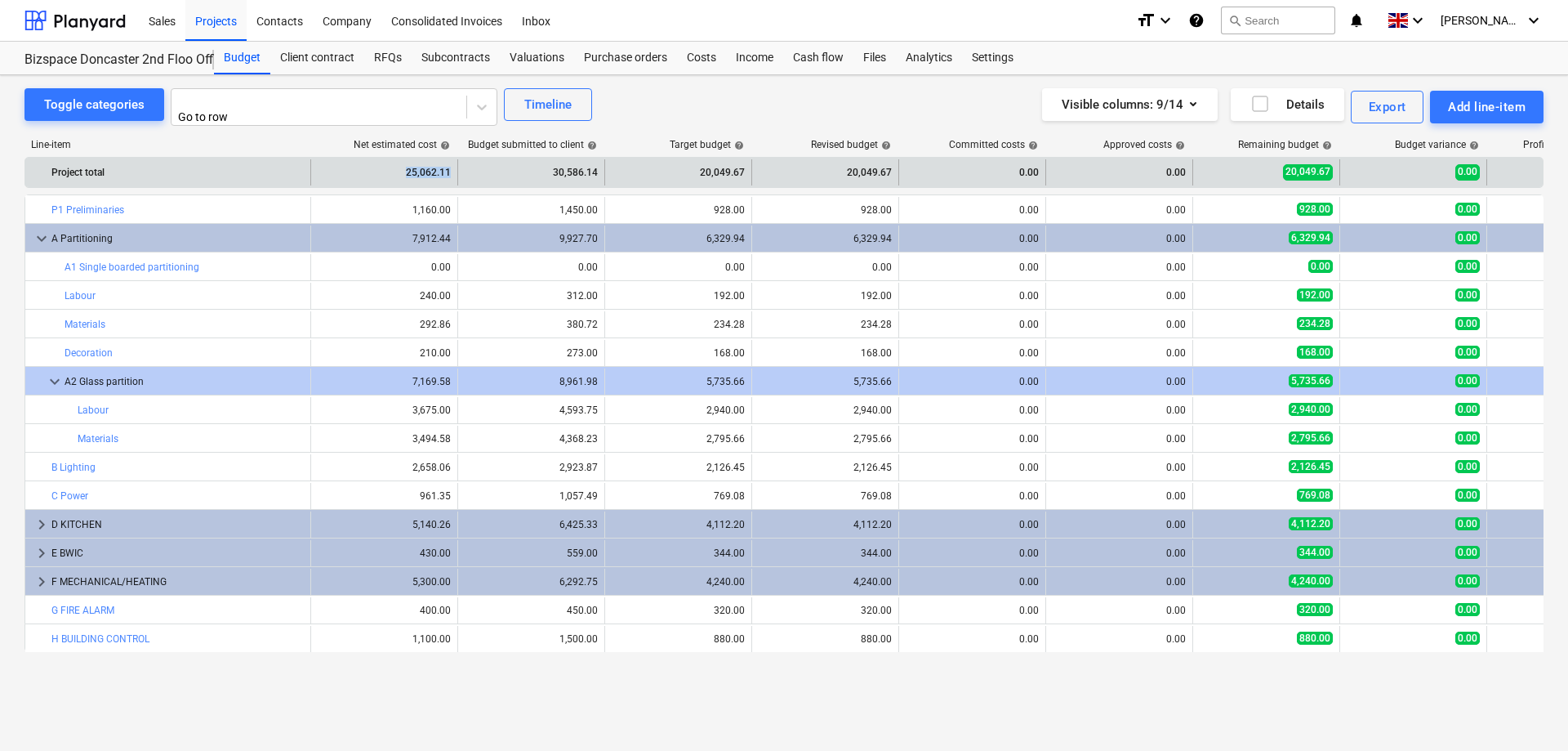
drag, startPoint x: 449, startPoint y: 168, endPoint x: 402, endPoint y: 168, distance: 47.0
click at [402, 168] on div "25,062.11" at bounding box center [384, 172] width 133 height 26
drag, startPoint x: 548, startPoint y: 170, endPoint x: 609, endPoint y: 171, distance: 61.0
click at [605, 171] on div "30,586.14" at bounding box center [531, 172] width 147 height 26
drag, startPoint x: 698, startPoint y: 169, endPoint x: 763, endPoint y: 168, distance: 65.0
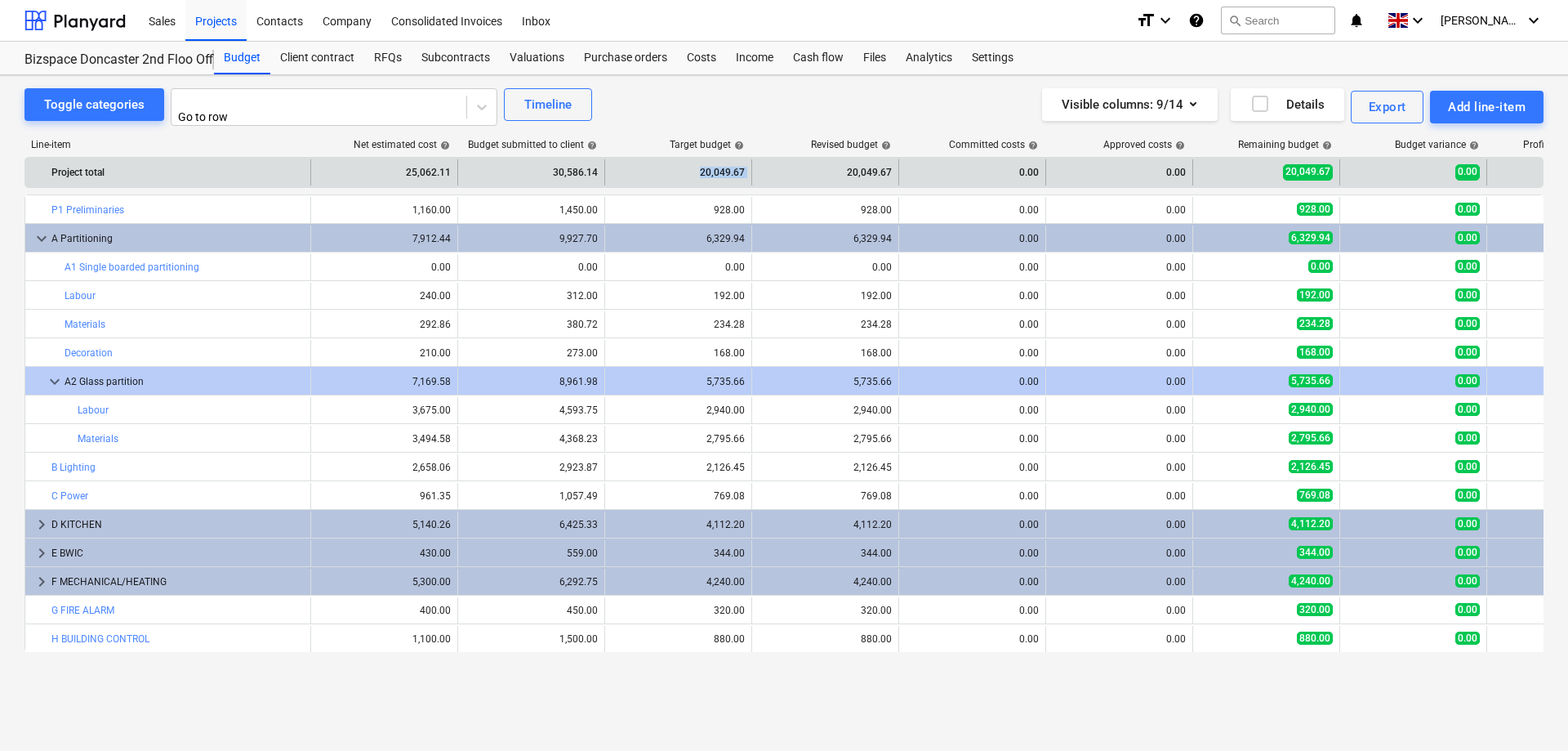
click at [752, 168] on div "20,049.67" at bounding box center [678, 172] width 147 height 26
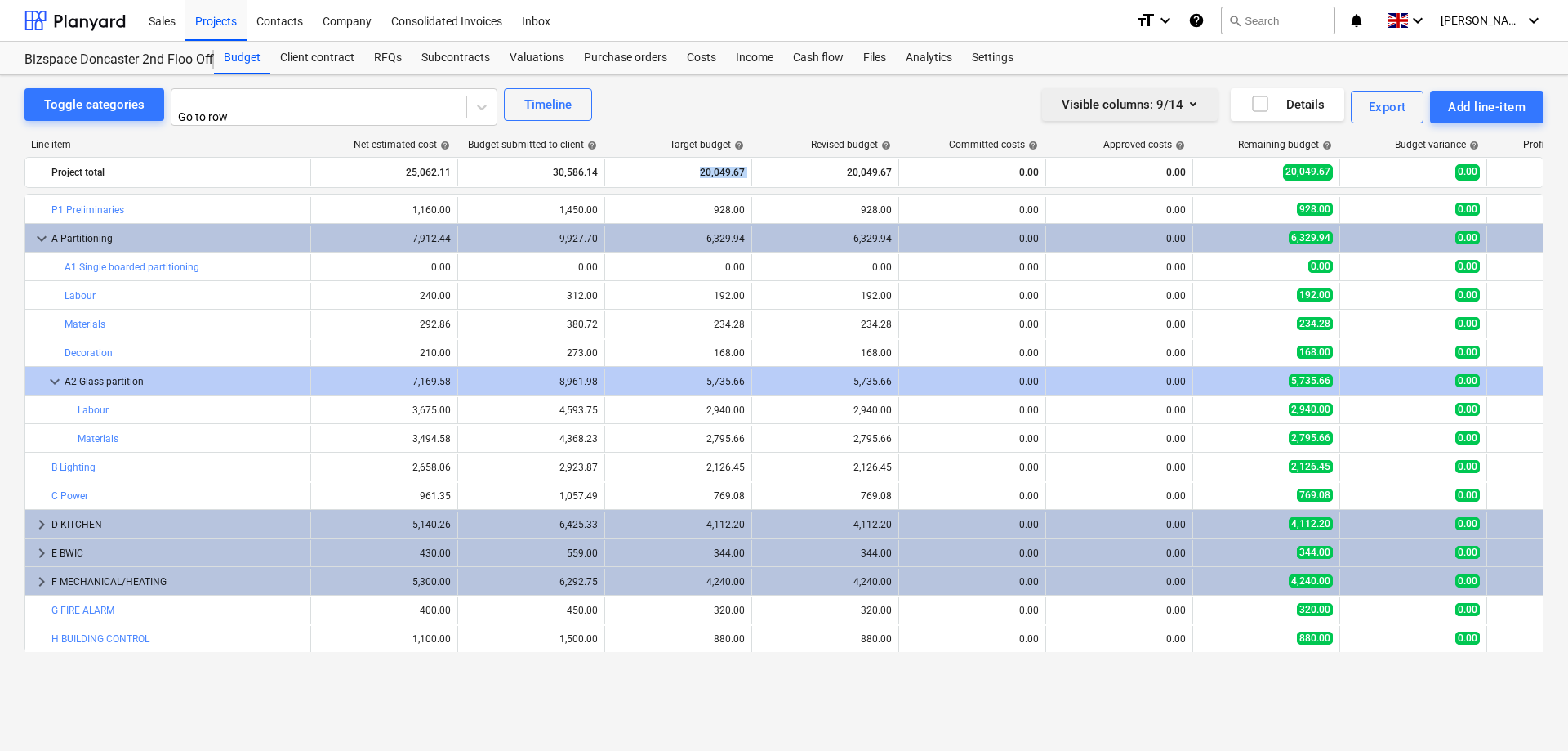
click at [1193, 107] on icon "button" at bounding box center [1193, 104] width 19 height 19
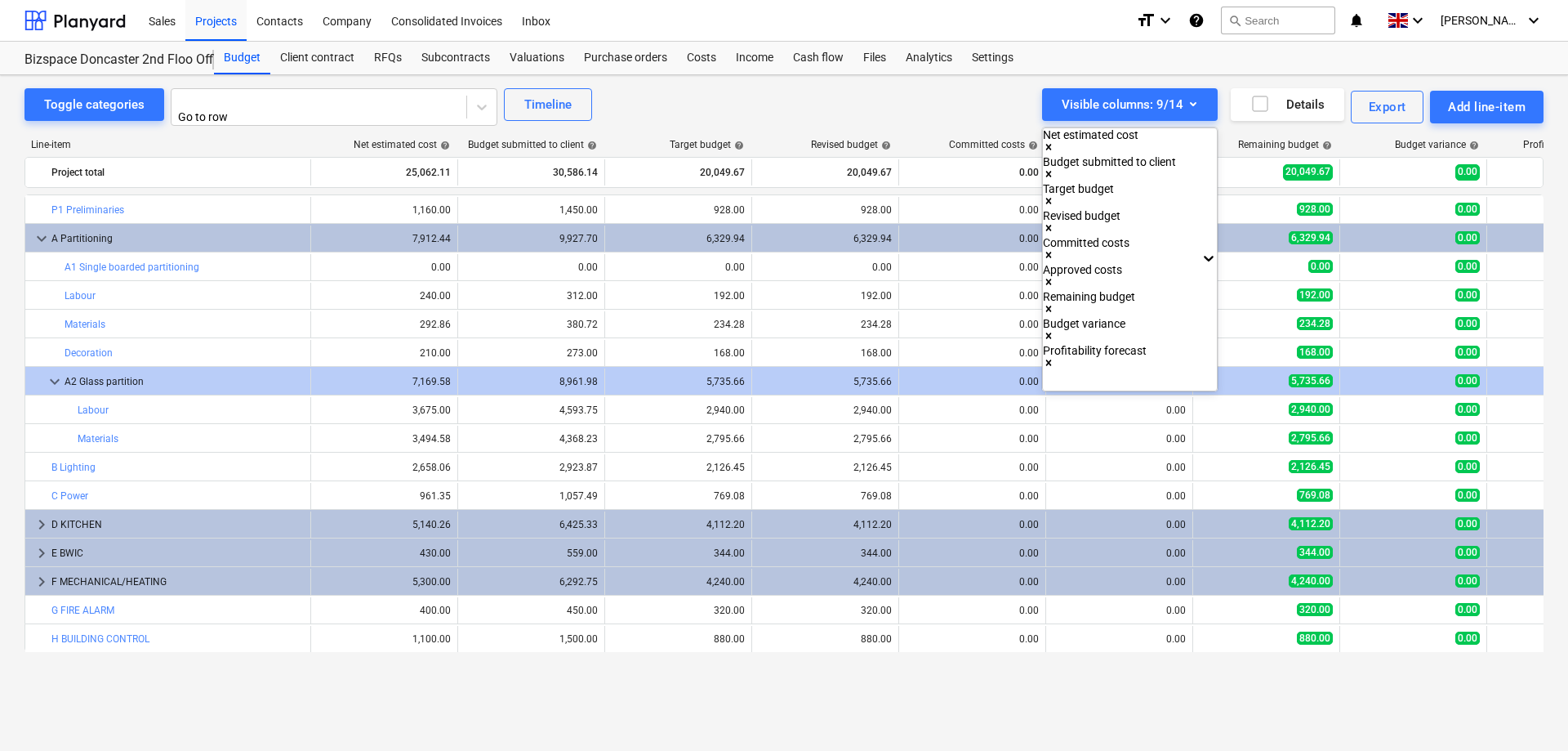
click at [1192, 106] on div at bounding box center [784, 376] width 1568 height 751
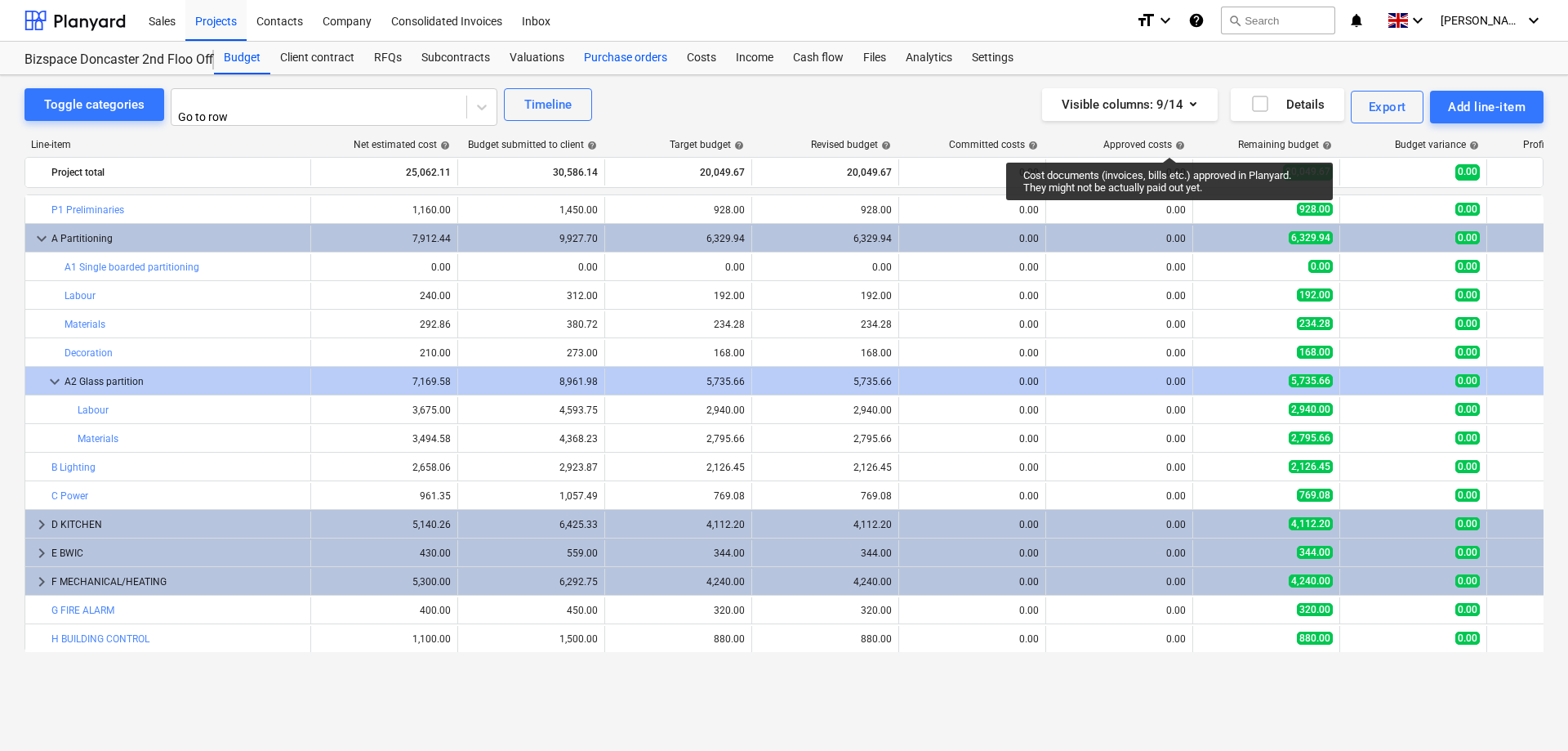
click at [626, 55] on div "Purchase orders" at bounding box center [625, 57] width 103 height 33
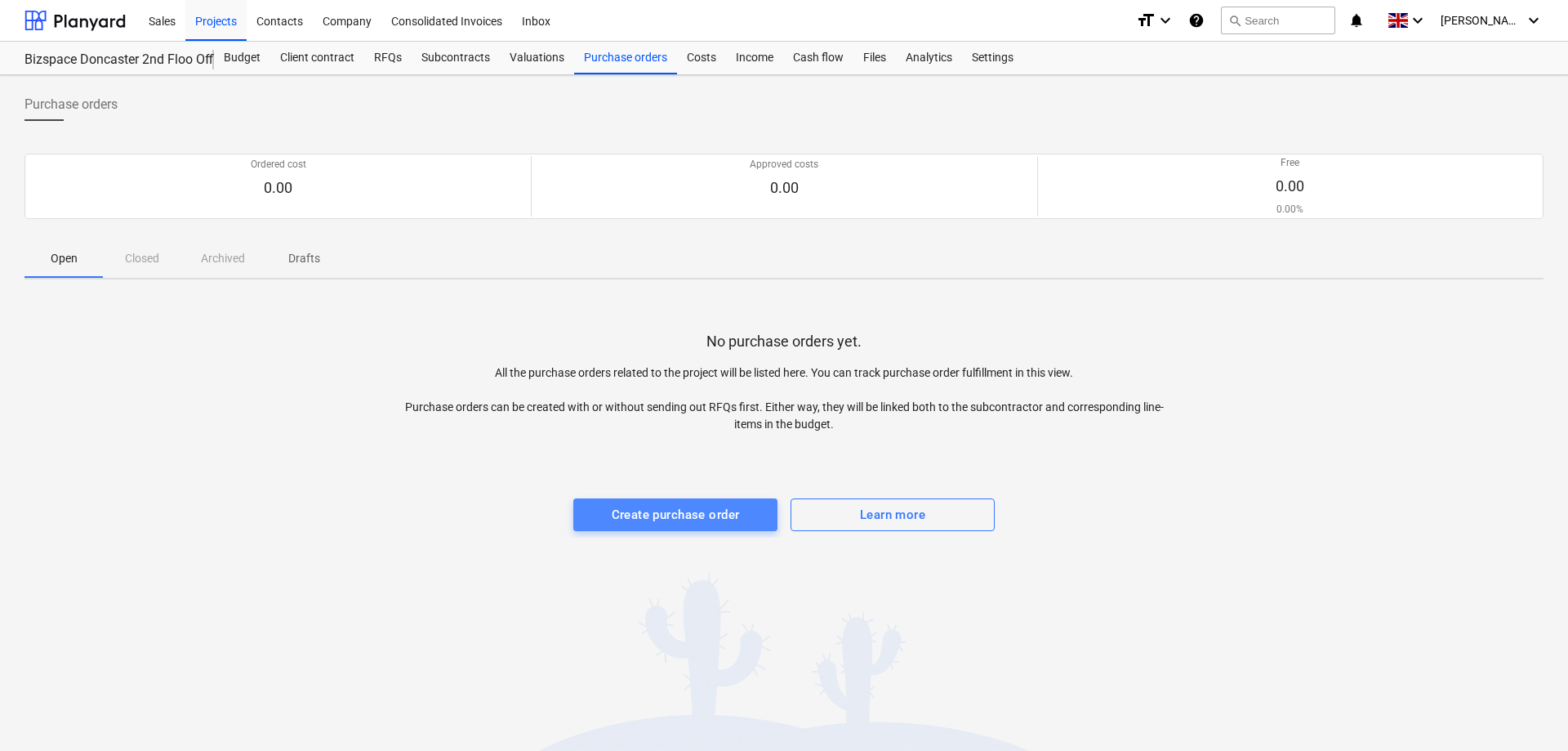
click at [710, 513] on div "Create purchase order" at bounding box center [676, 514] width 128 height 21
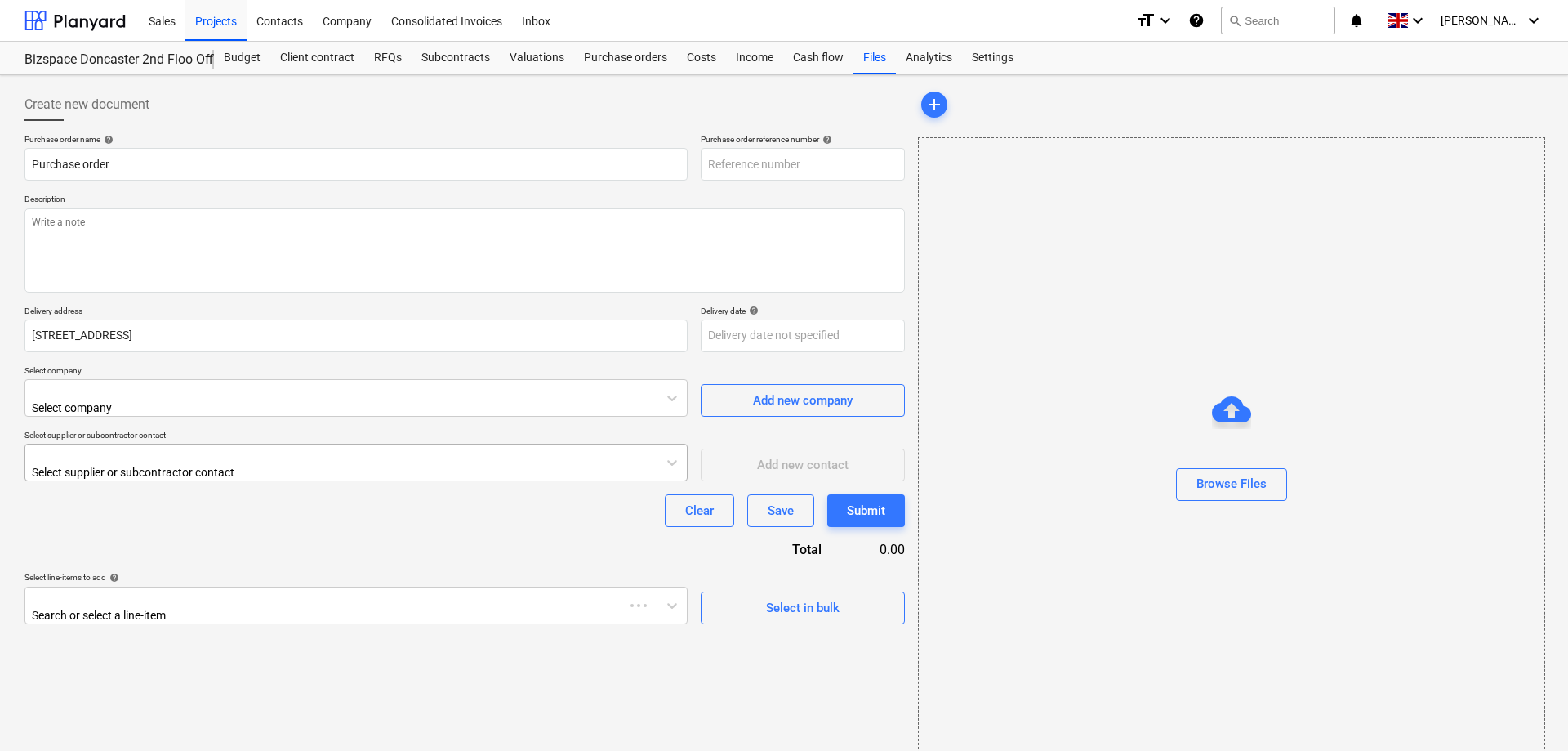
type input "003-PO-001"
click at [167, 225] on textarea at bounding box center [465, 250] width 880 height 84
type textarea "Electrical Works- Lighting & Power"
click at [151, 397] on div at bounding box center [341, 391] width 615 height 16
type input "kine"
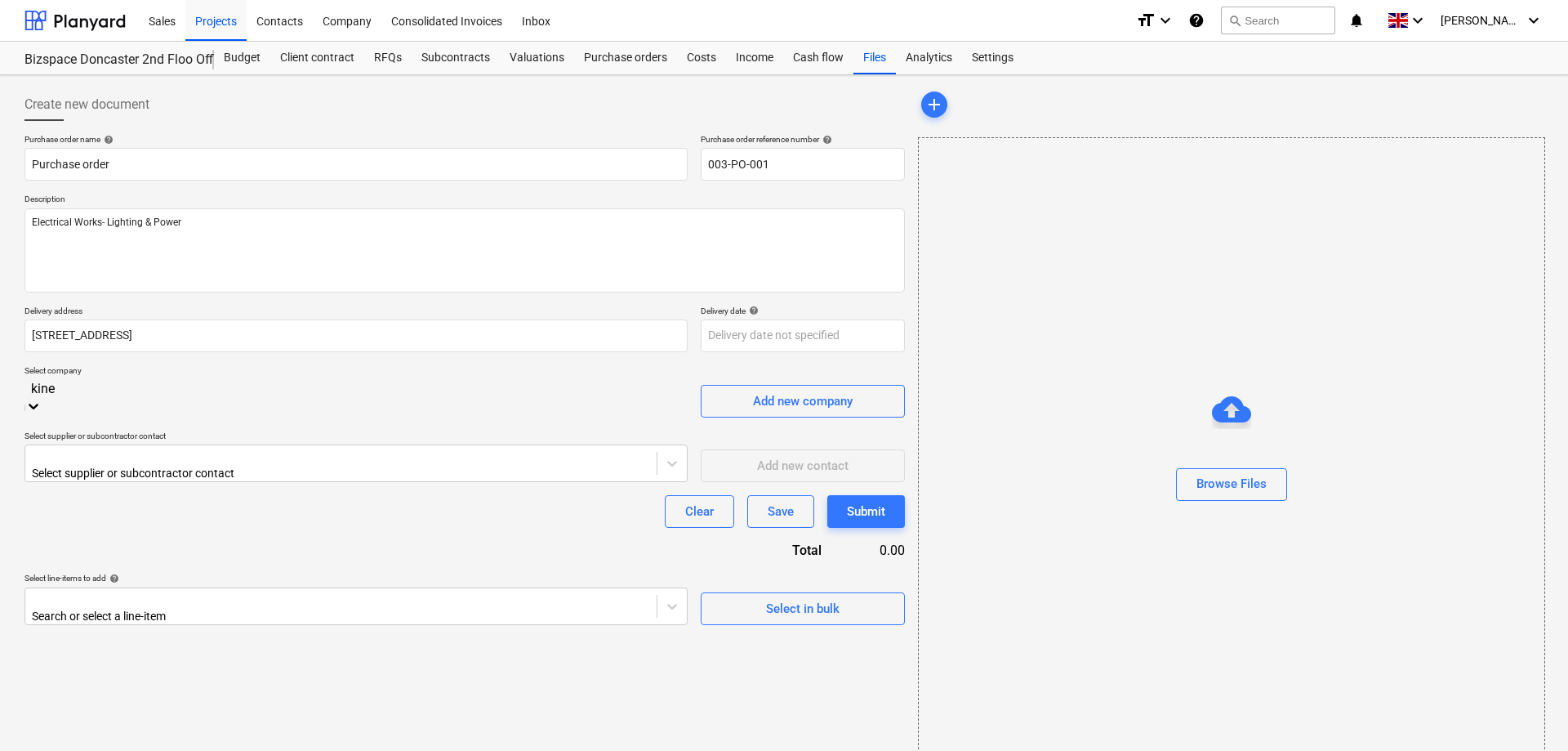
click at [97, 750] on div "Kinexions Ltd" at bounding box center [784, 758] width 1568 height 13
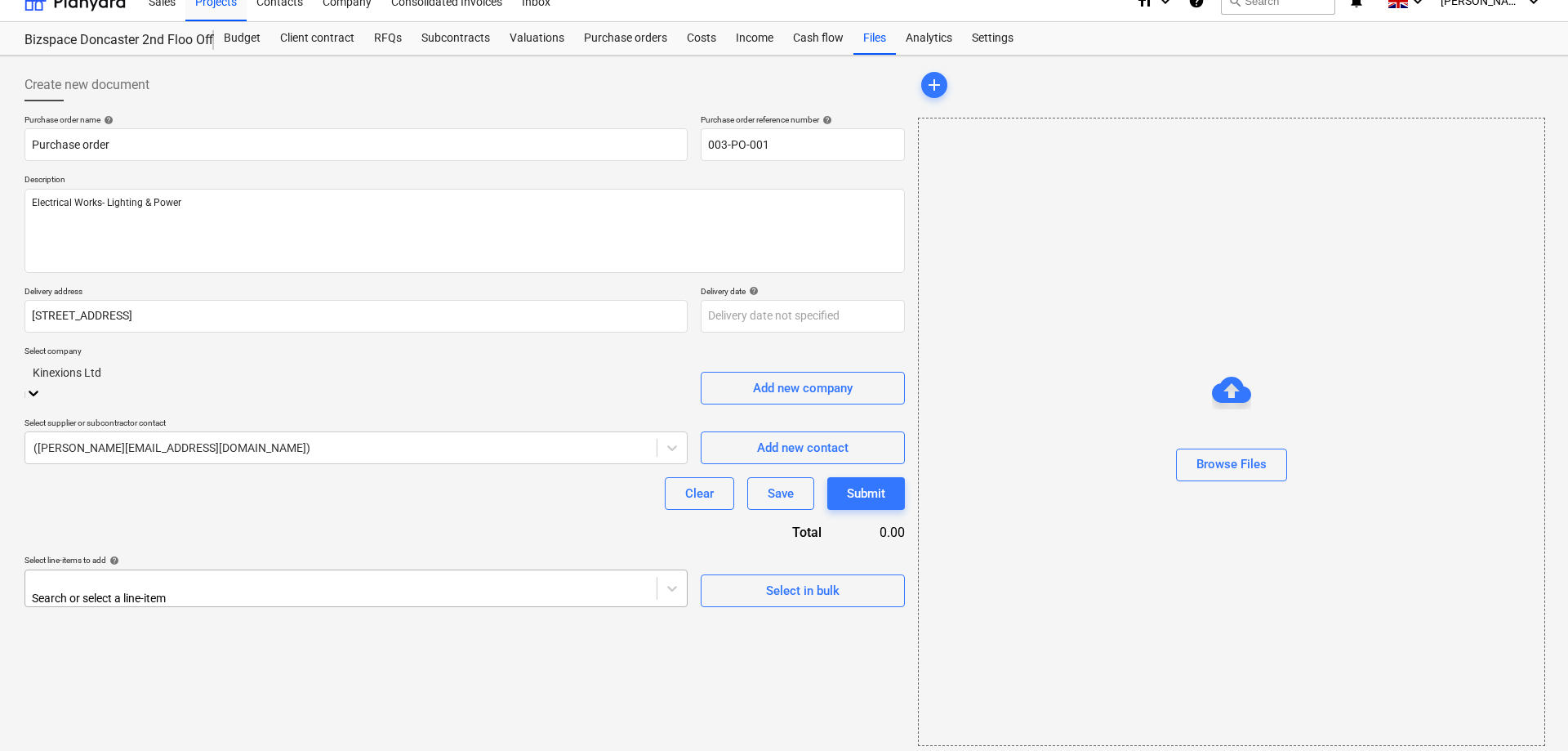
scroll to position [28, 0]
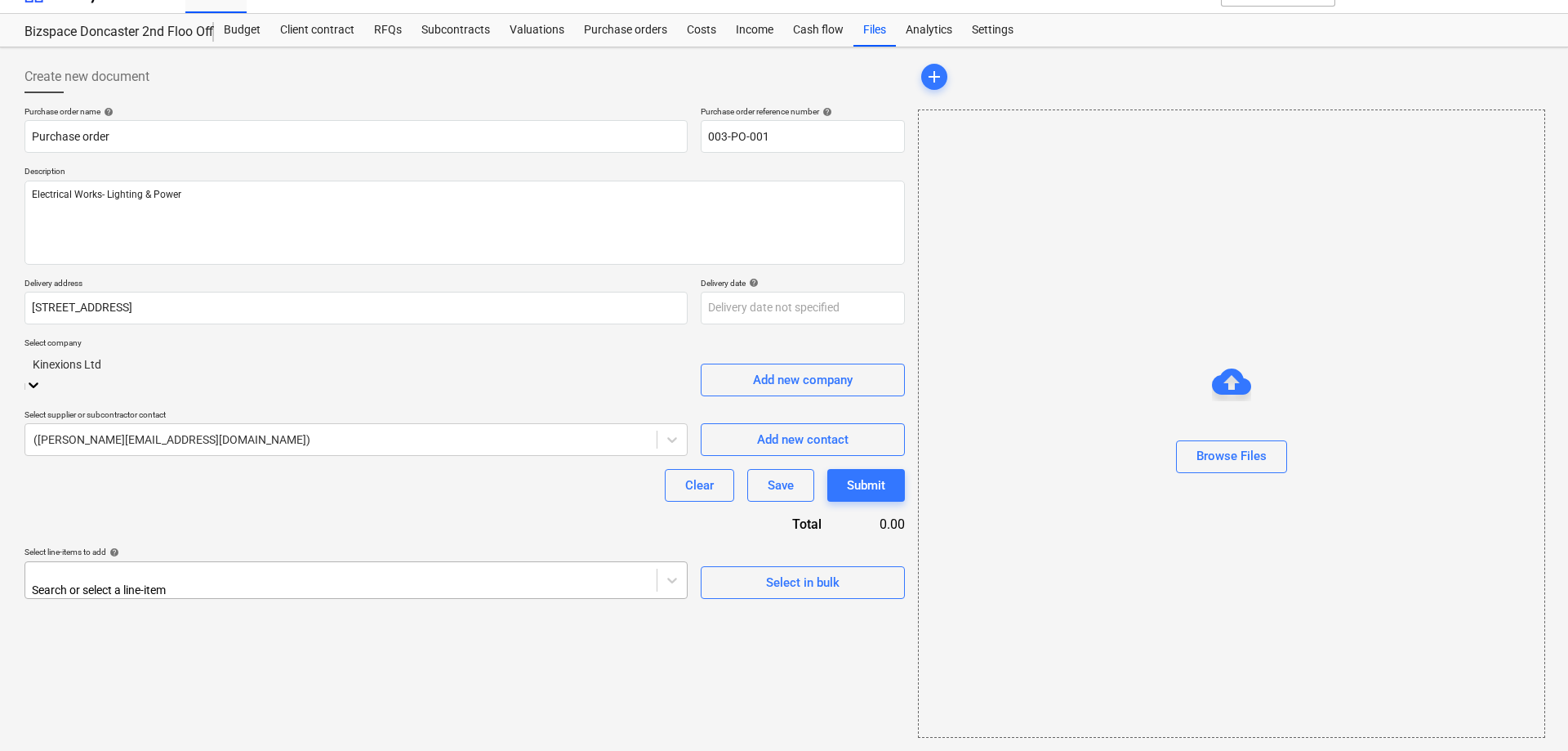
click at [162, 565] on div at bounding box center [341, 573] width 615 height 16
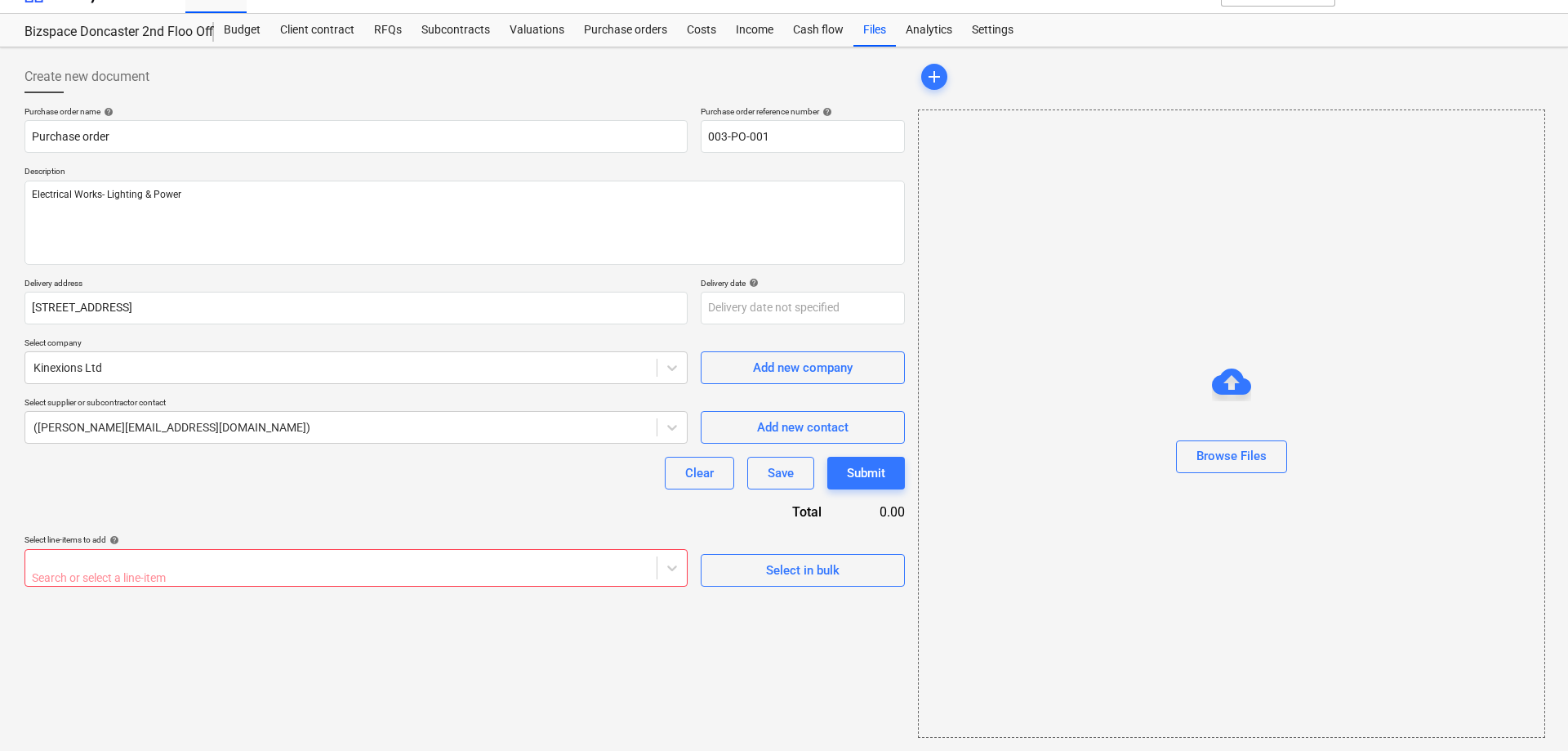
click at [375, 487] on div "Clear Save Submit" at bounding box center [465, 472] width 880 height 33
click at [271, 567] on div at bounding box center [341, 561] width 615 height 16
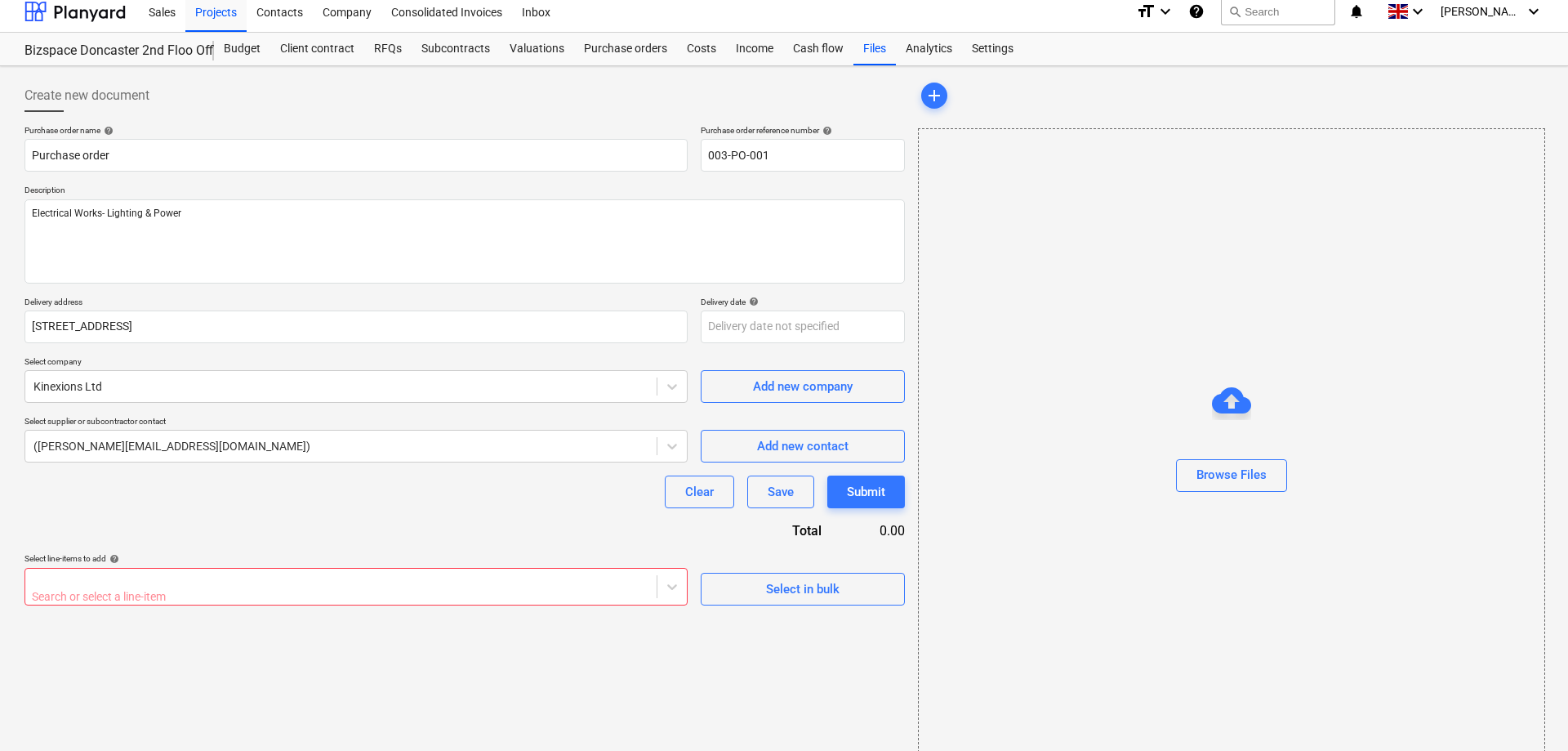
scroll to position [0, 0]
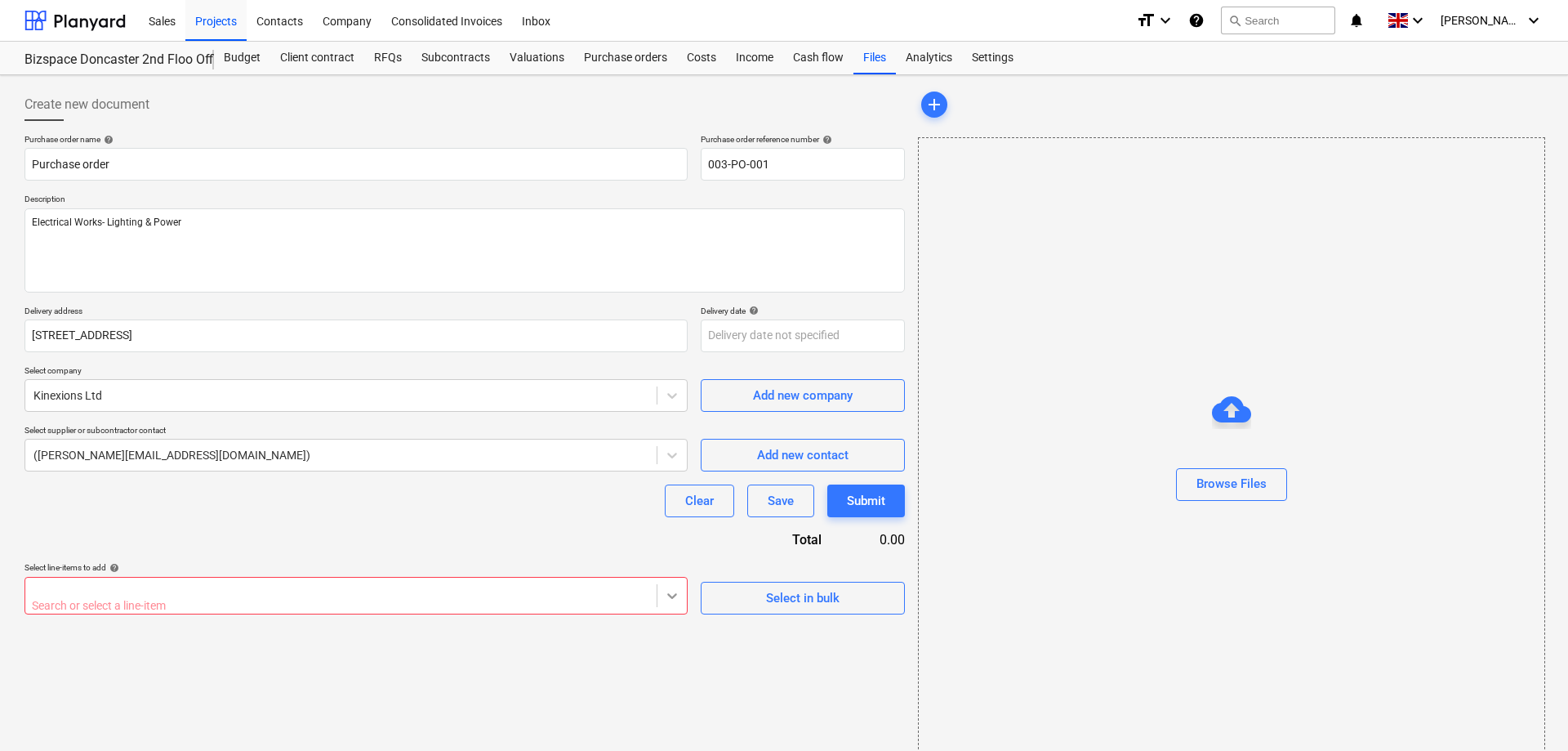
click at [676, 599] on body "This website stores cookies on your computer. These cookies are used to collect…" at bounding box center [784, 376] width 1568 height 751
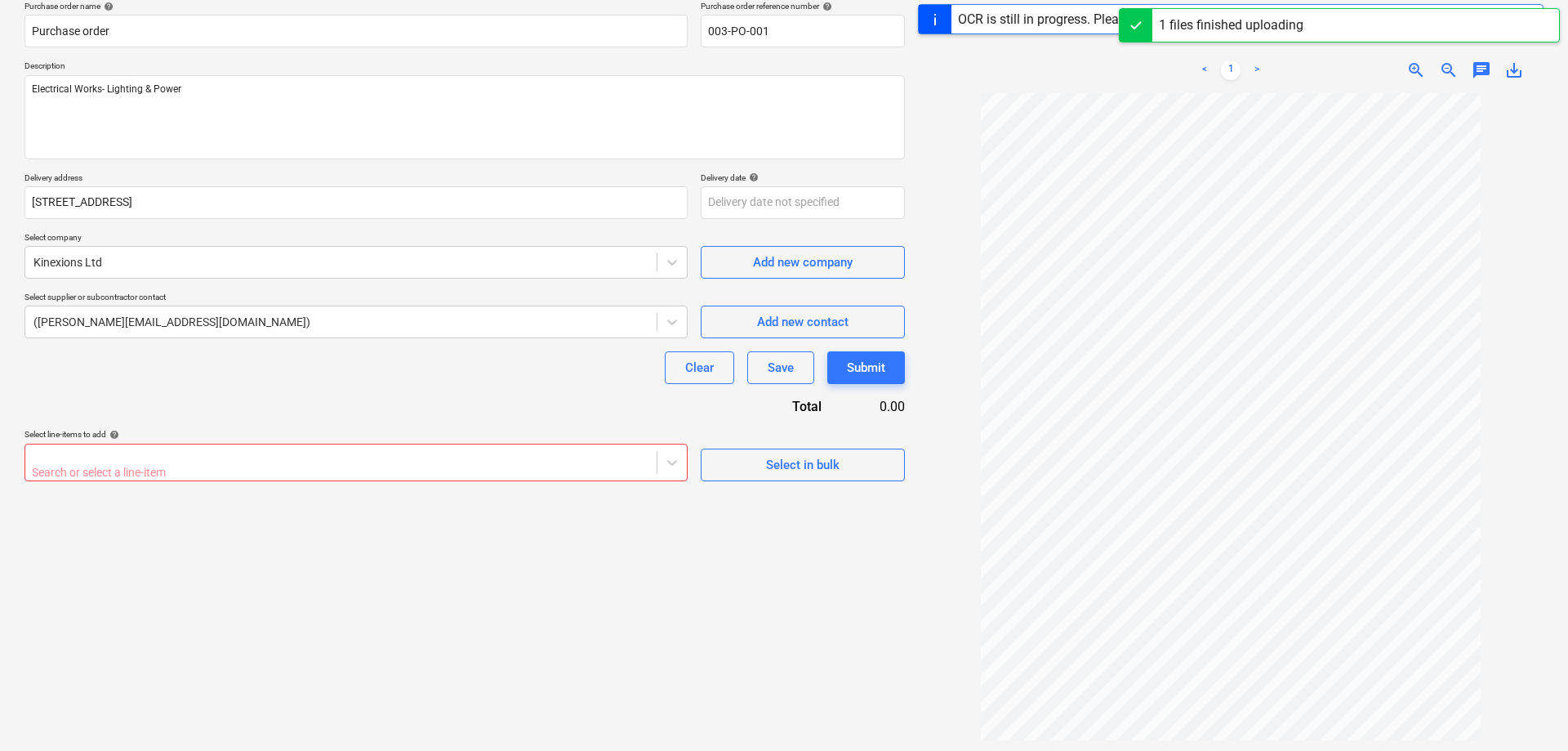
scroll to position [167, 0]
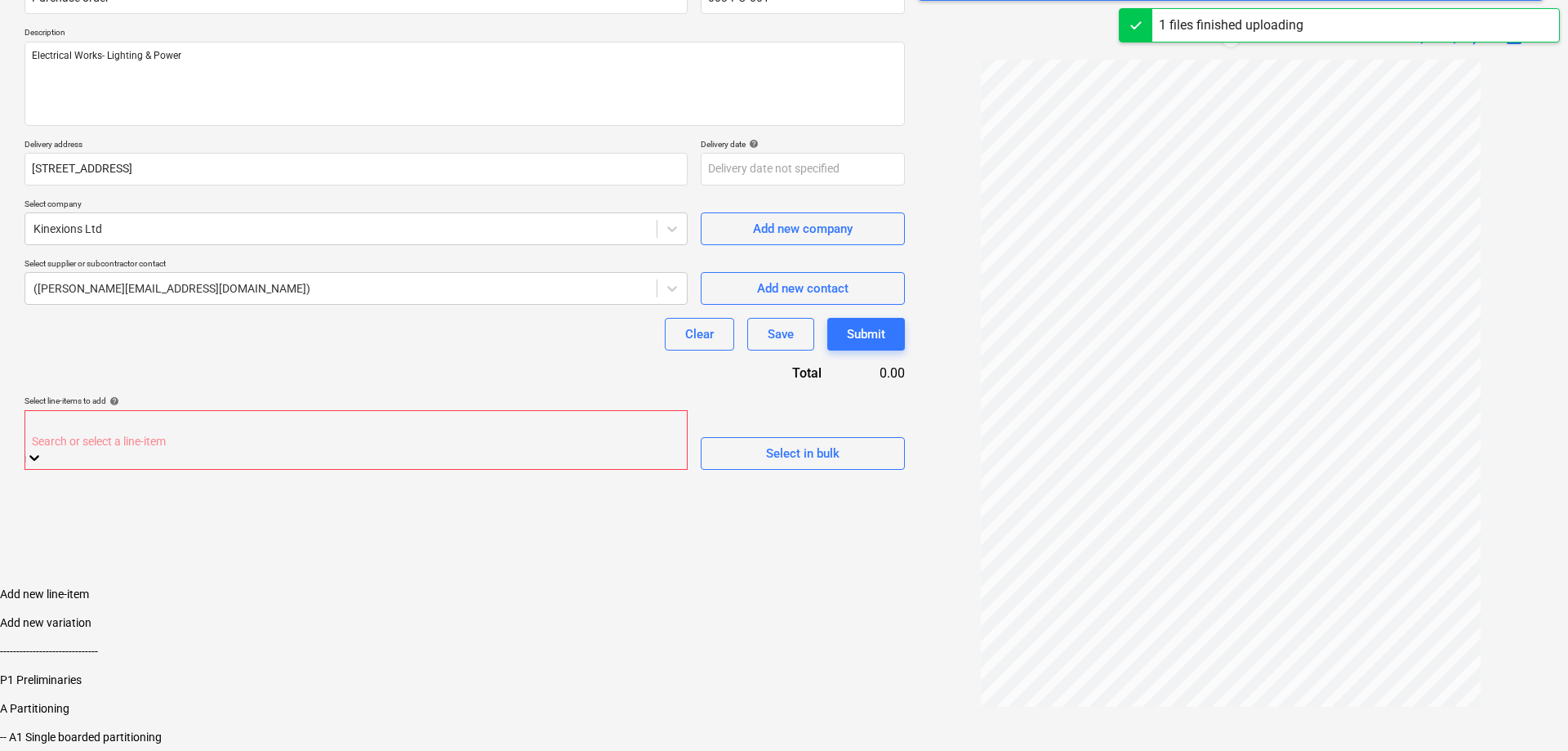
drag, startPoint x: 321, startPoint y: 423, endPoint x: 331, endPoint y: 433, distance: 14.1
click at [323, 425] on div at bounding box center [356, 423] width 645 height 19
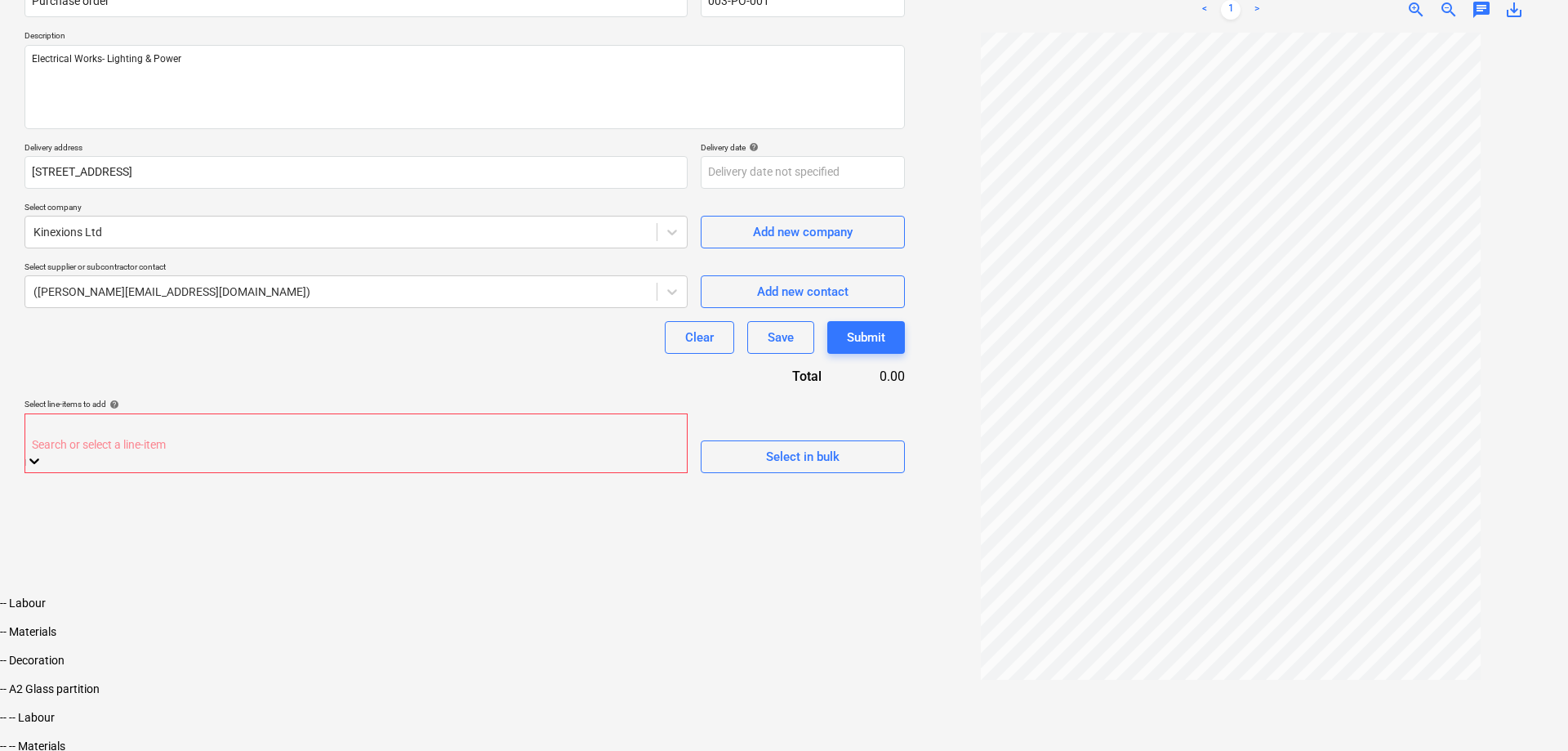
scroll to position [167, 0]
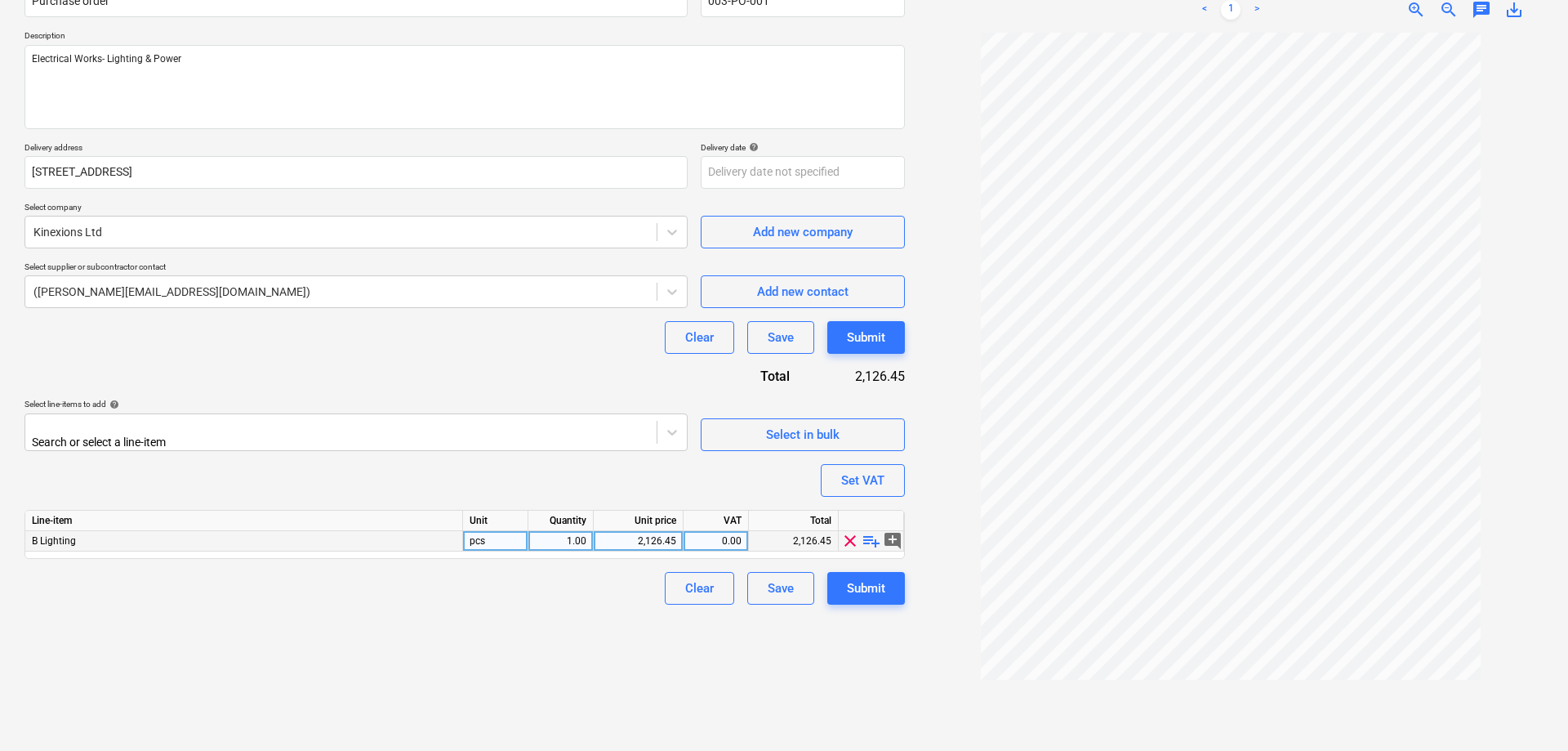
click at [228, 540] on div "B Lighting" at bounding box center [244, 541] width 438 height 20
click at [621, 543] on div "2,126.45" at bounding box center [638, 541] width 76 height 20
type input "2542.50"
click at [742, 535] on div "0.00" at bounding box center [716, 541] width 66 height 20
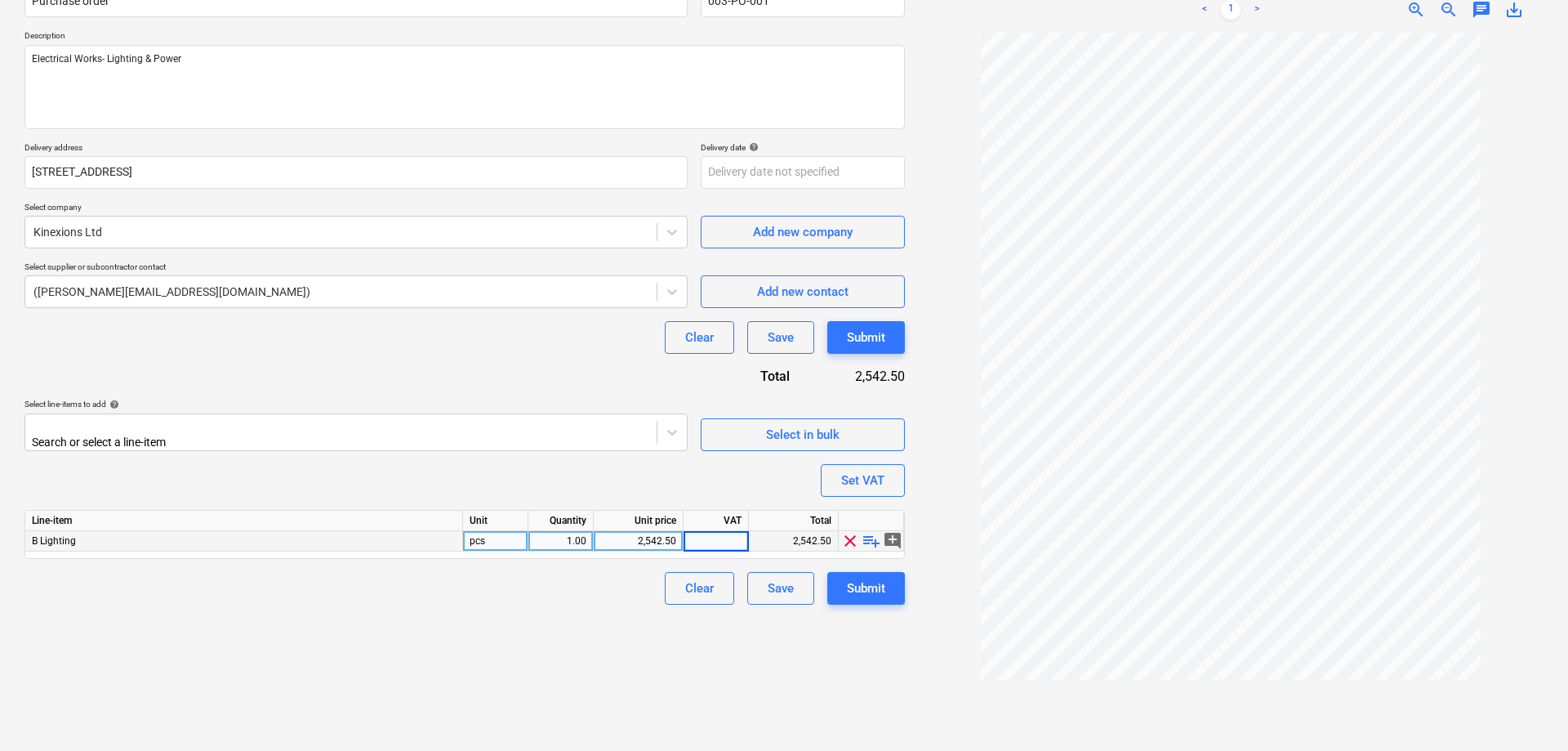
click at [742, 535] on input at bounding box center [715, 541] width 65 height 19
type input "d"
type input "20"
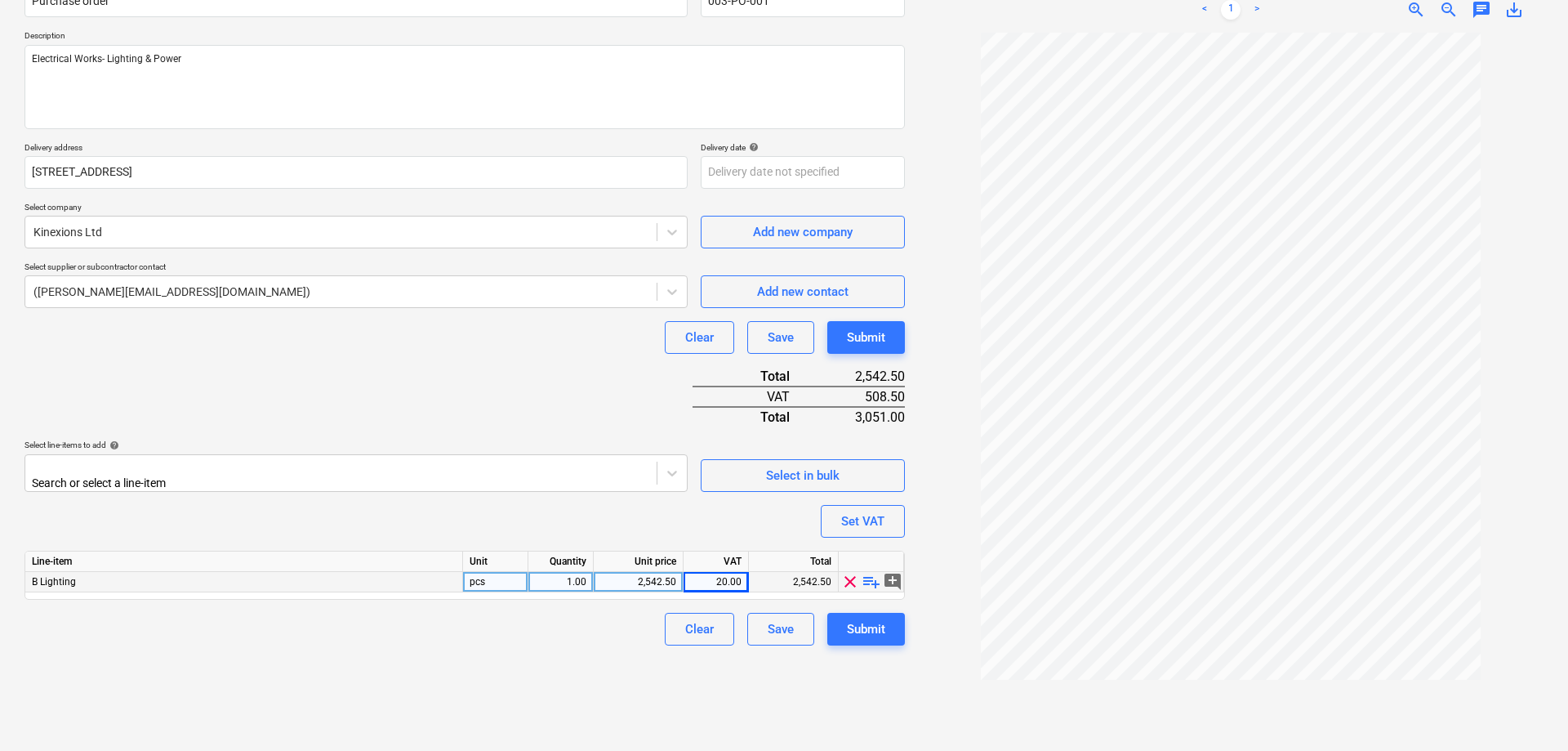
click at [725, 581] on div "20.00" at bounding box center [715, 582] width 51 height 20
type input "0"
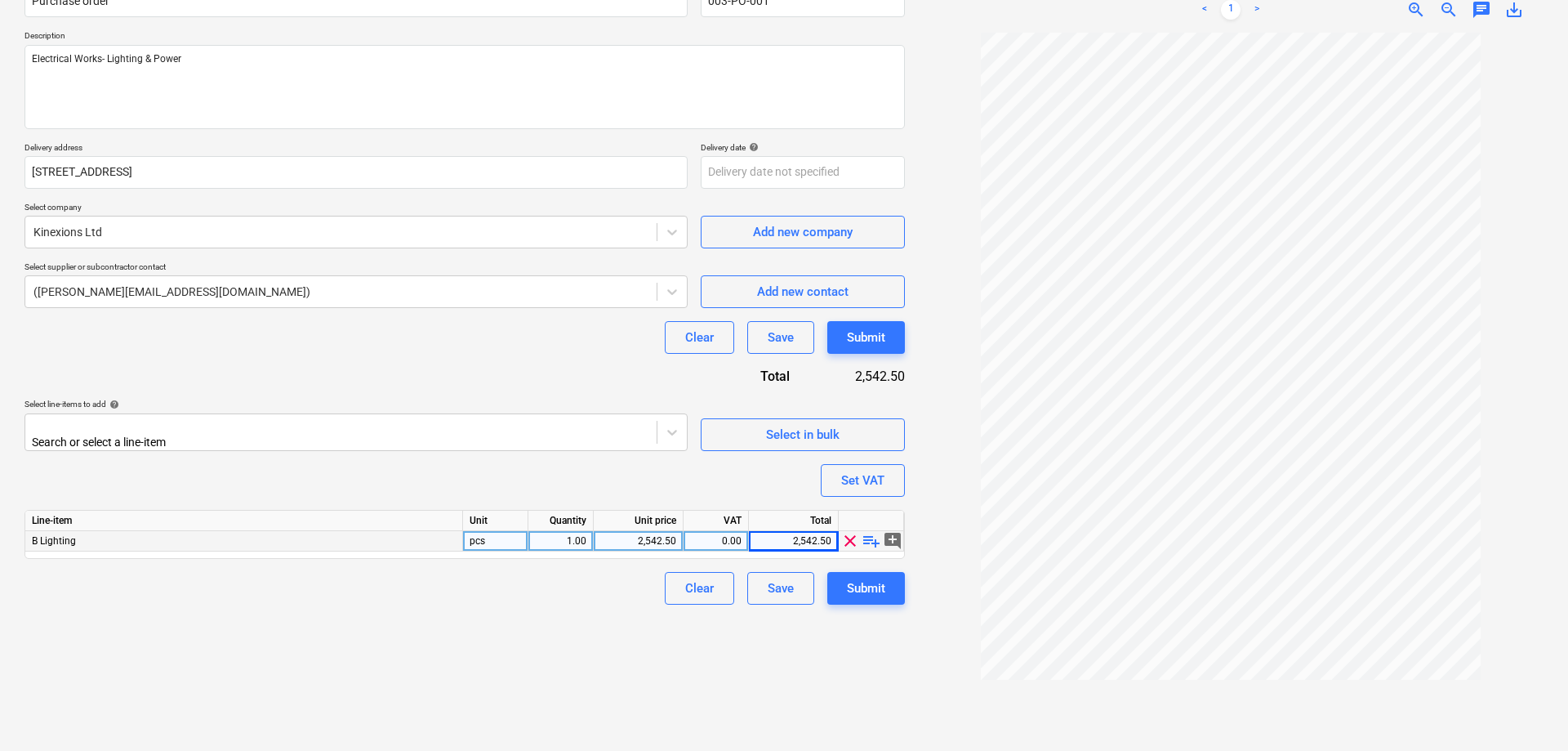
click at [402, 579] on div "Clear Save Submit" at bounding box center [465, 588] width 880 height 33
click at [890, 537] on span "add_comment" at bounding box center [892, 541] width 19 height 19
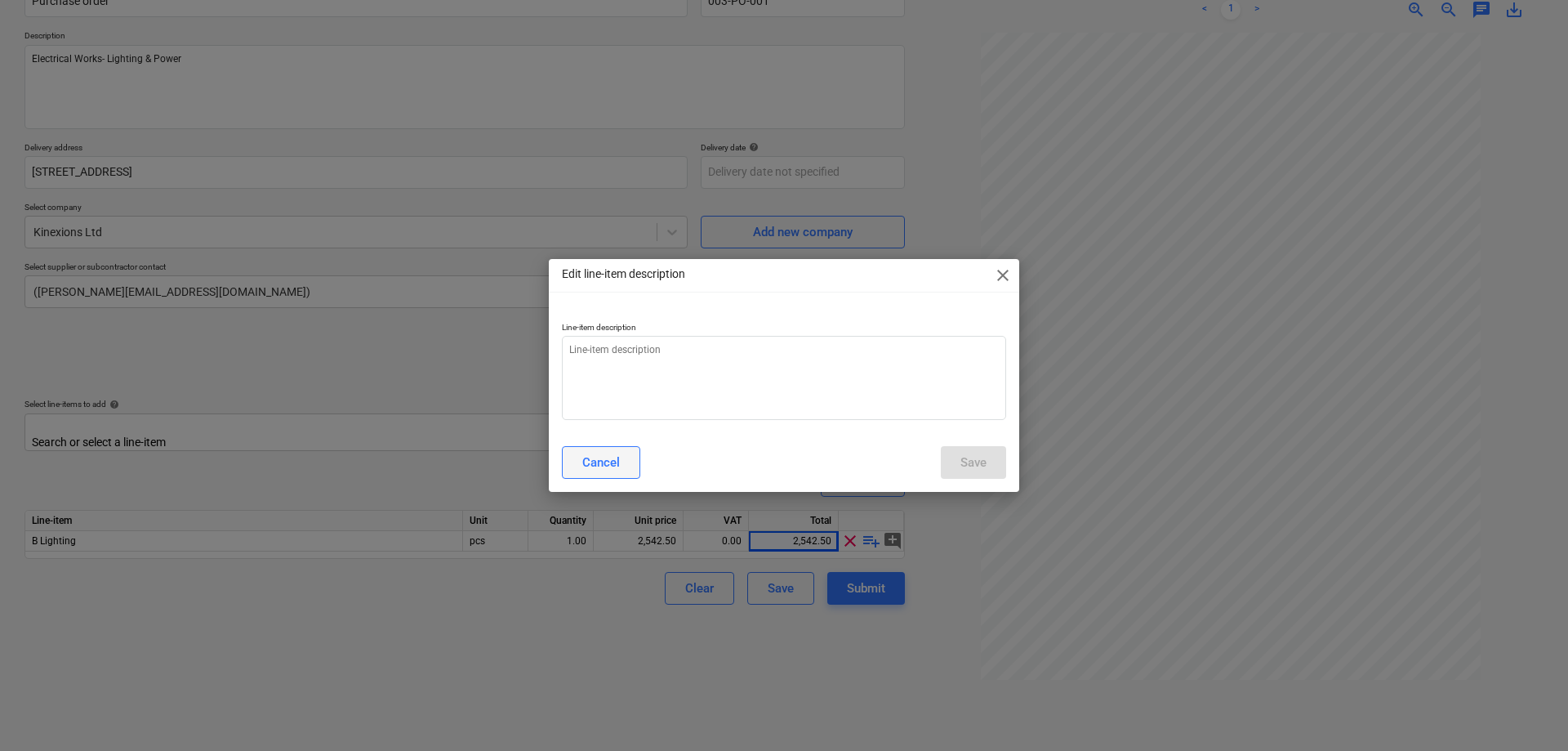
click at [588, 467] on div "Cancel" at bounding box center [601, 461] width 38 height 21
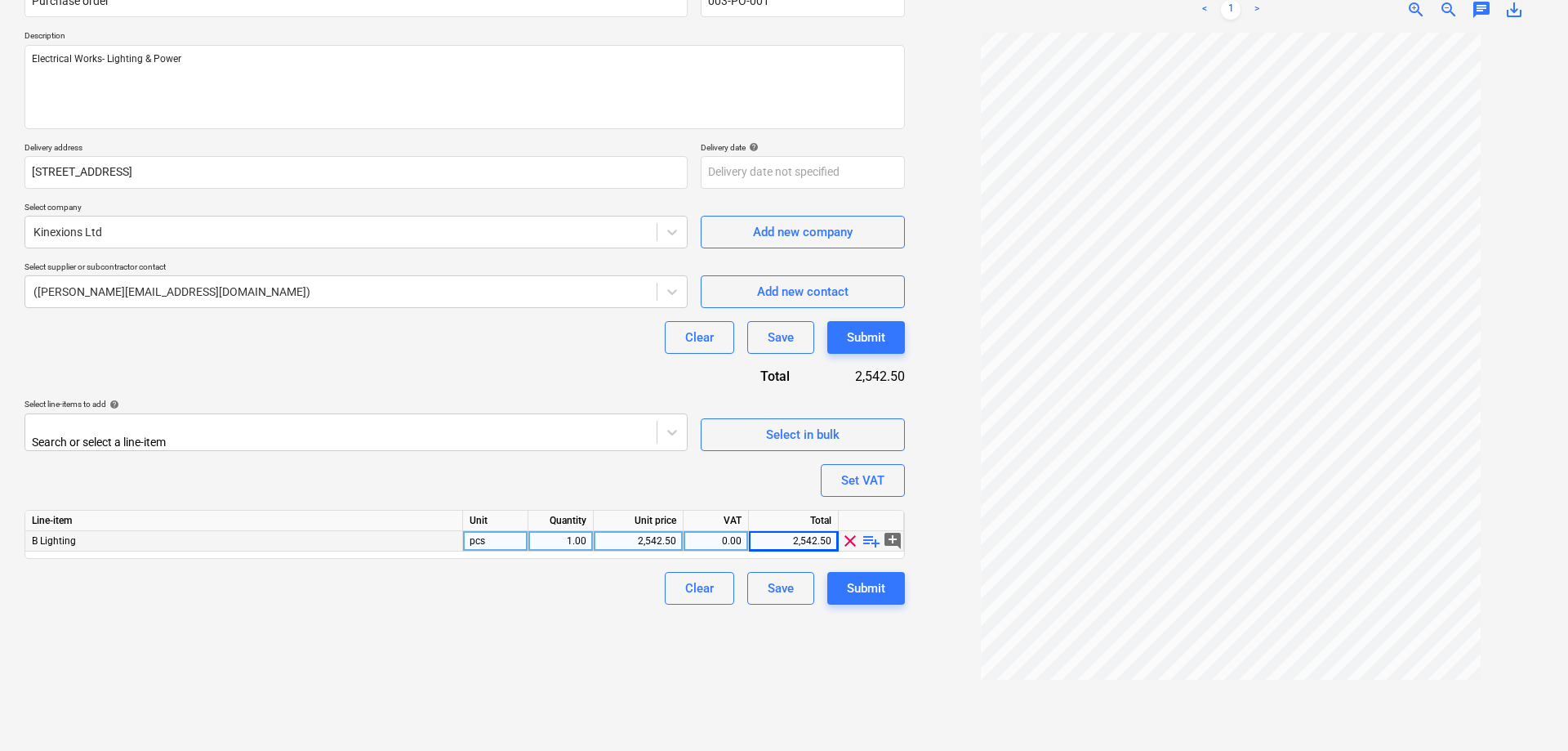
click at [868, 536] on span "playlist_add" at bounding box center [871, 541] width 19 height 19
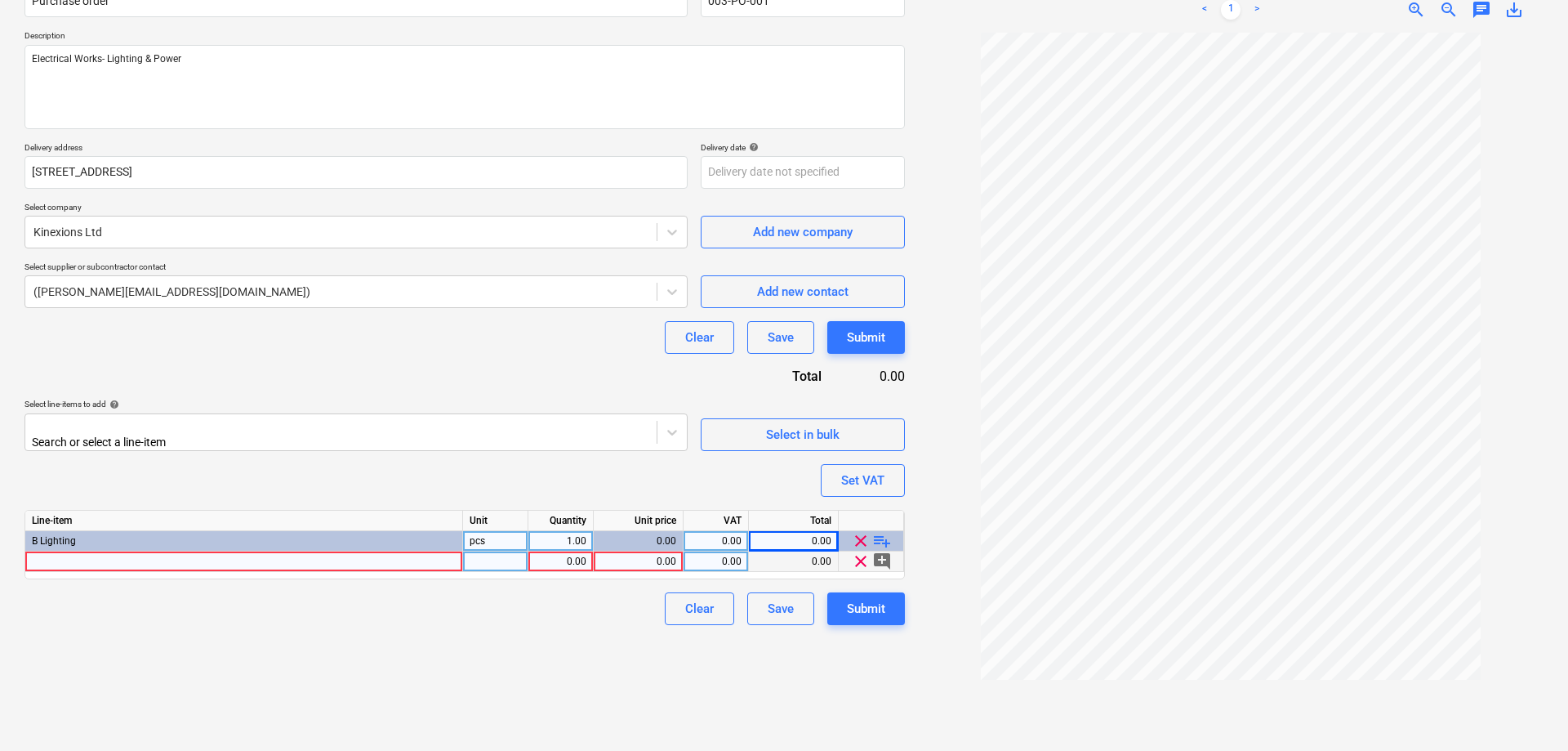
click at [180, 564] on div at bounding box center [244, 562] width 438 height 20
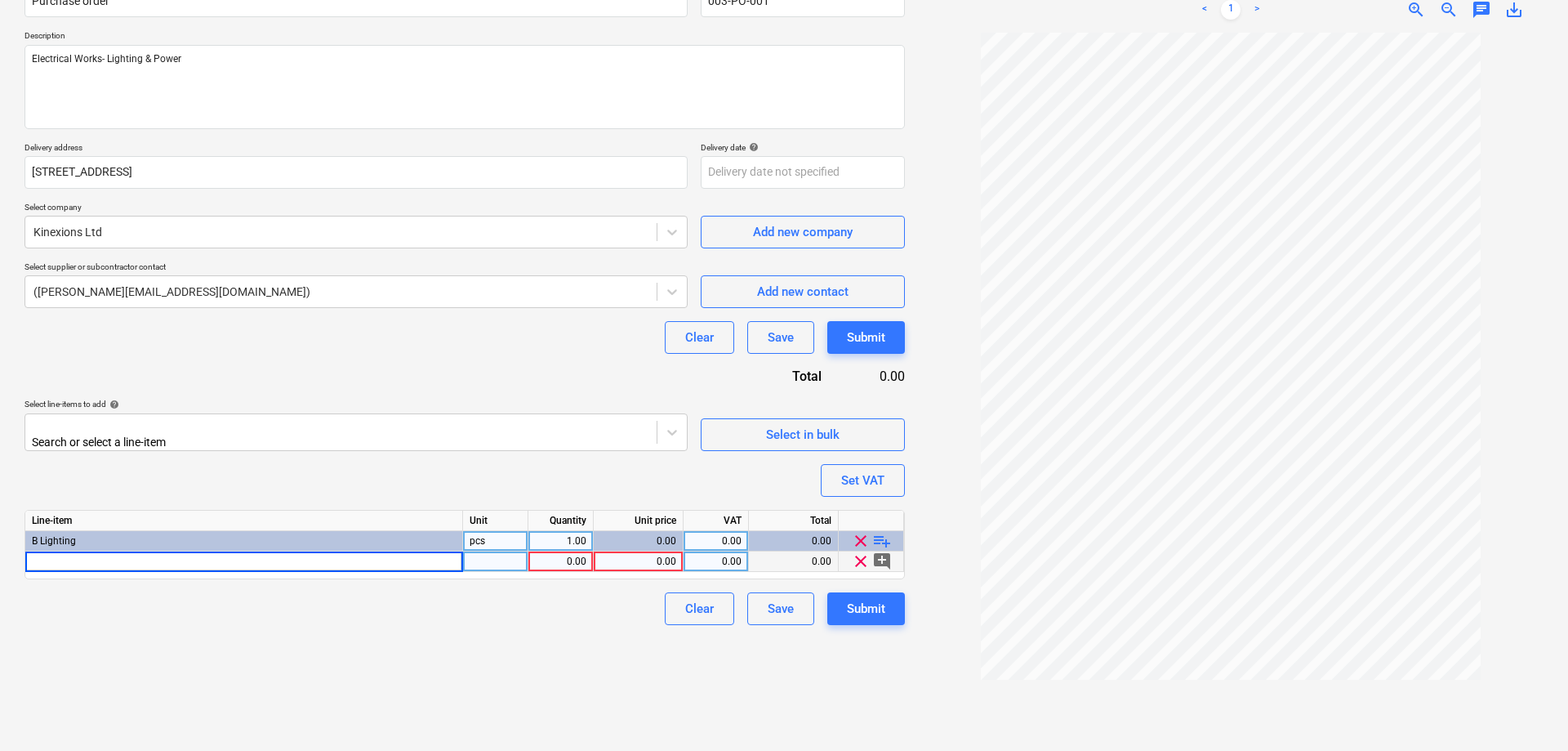
click at [862, 561] on span "clear" at bounding box center [860, 561] width 19 height 19
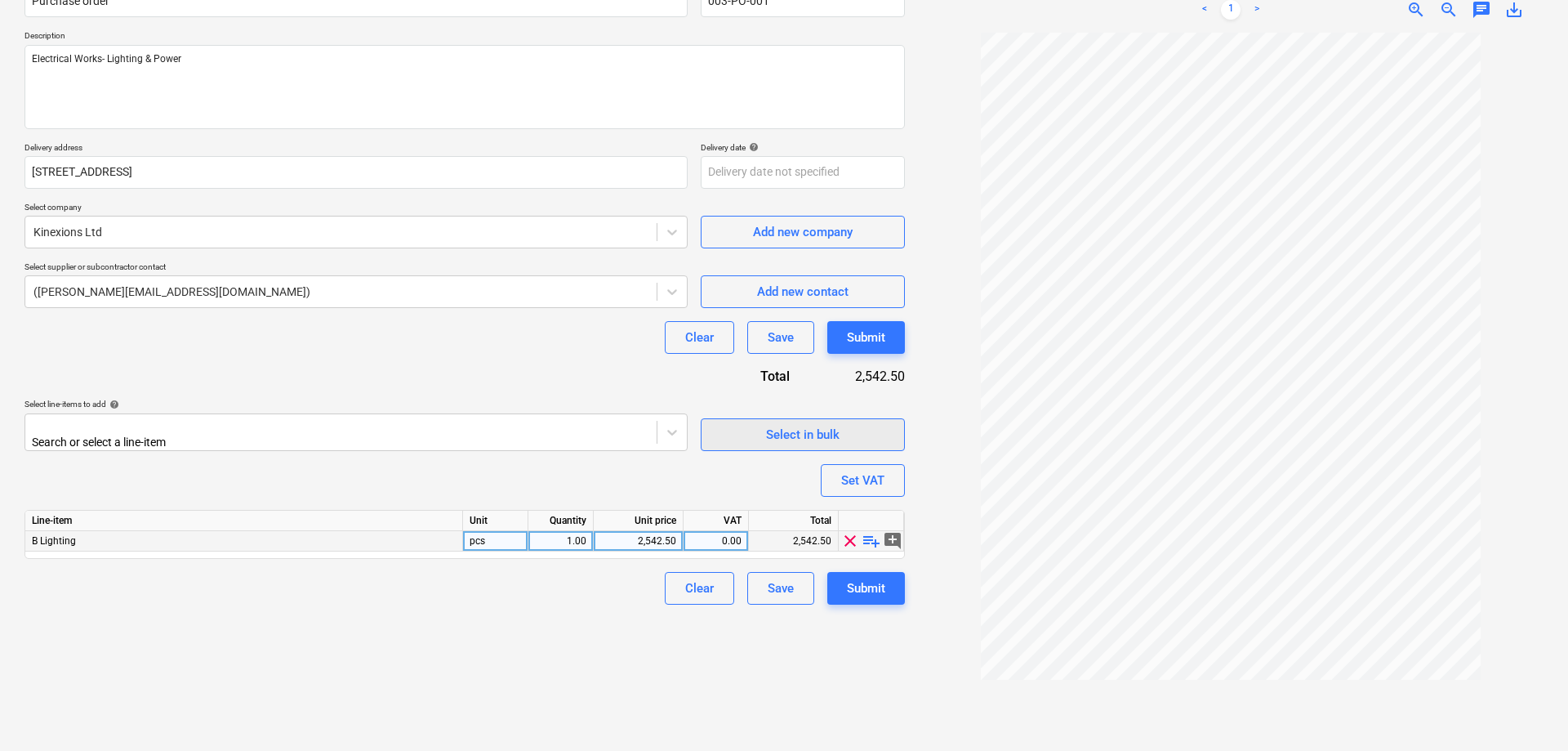
click at [827, 427] on div "Select in bulk" at bounding box center [802, 434] width 73 height 21
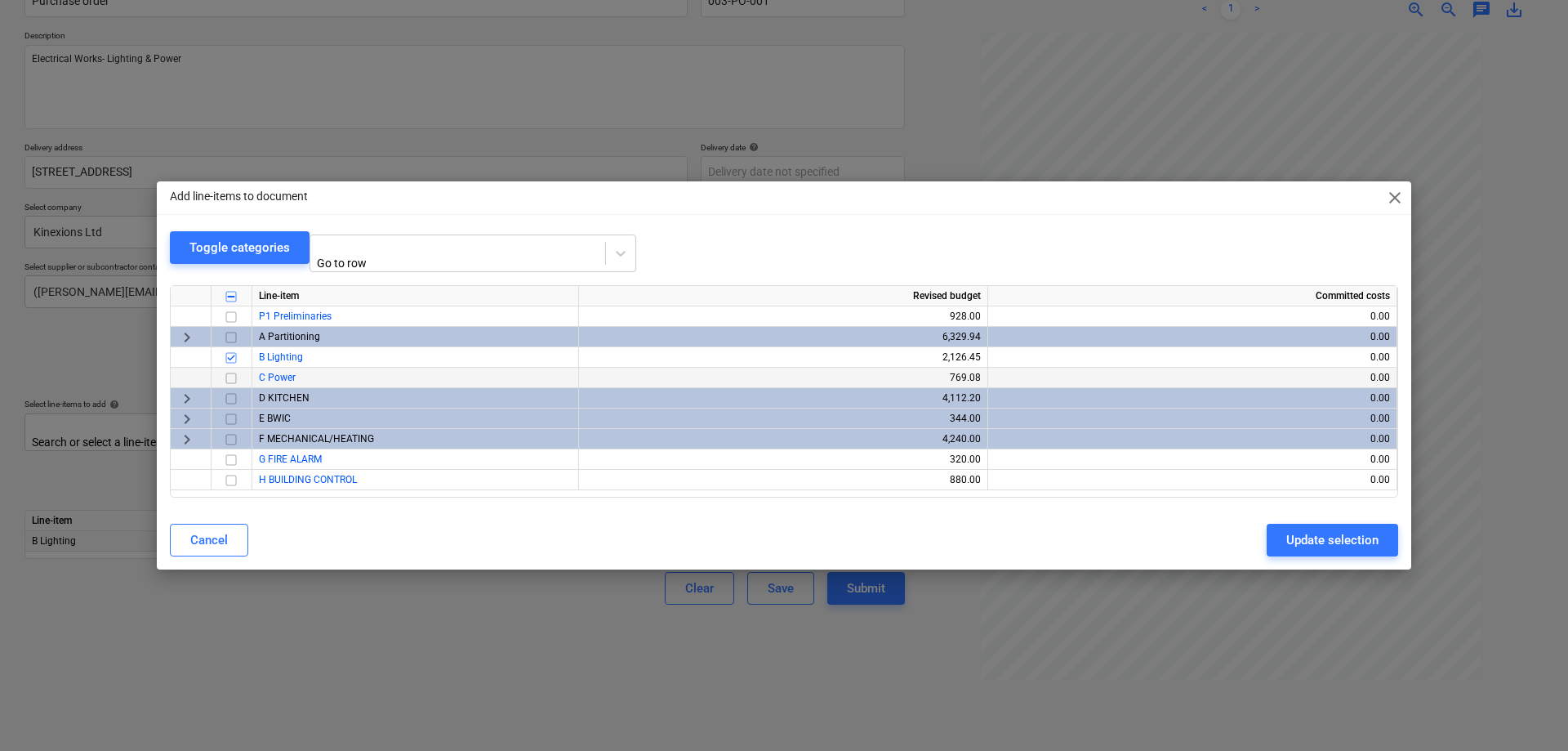
click at [232, 377] on input "checkbox" at bounding box center [231, 378] width 19 height 19
click at [185, 396] on span "keyboard_arrow_right" at bounding box center [187, 398] width 19 height 19
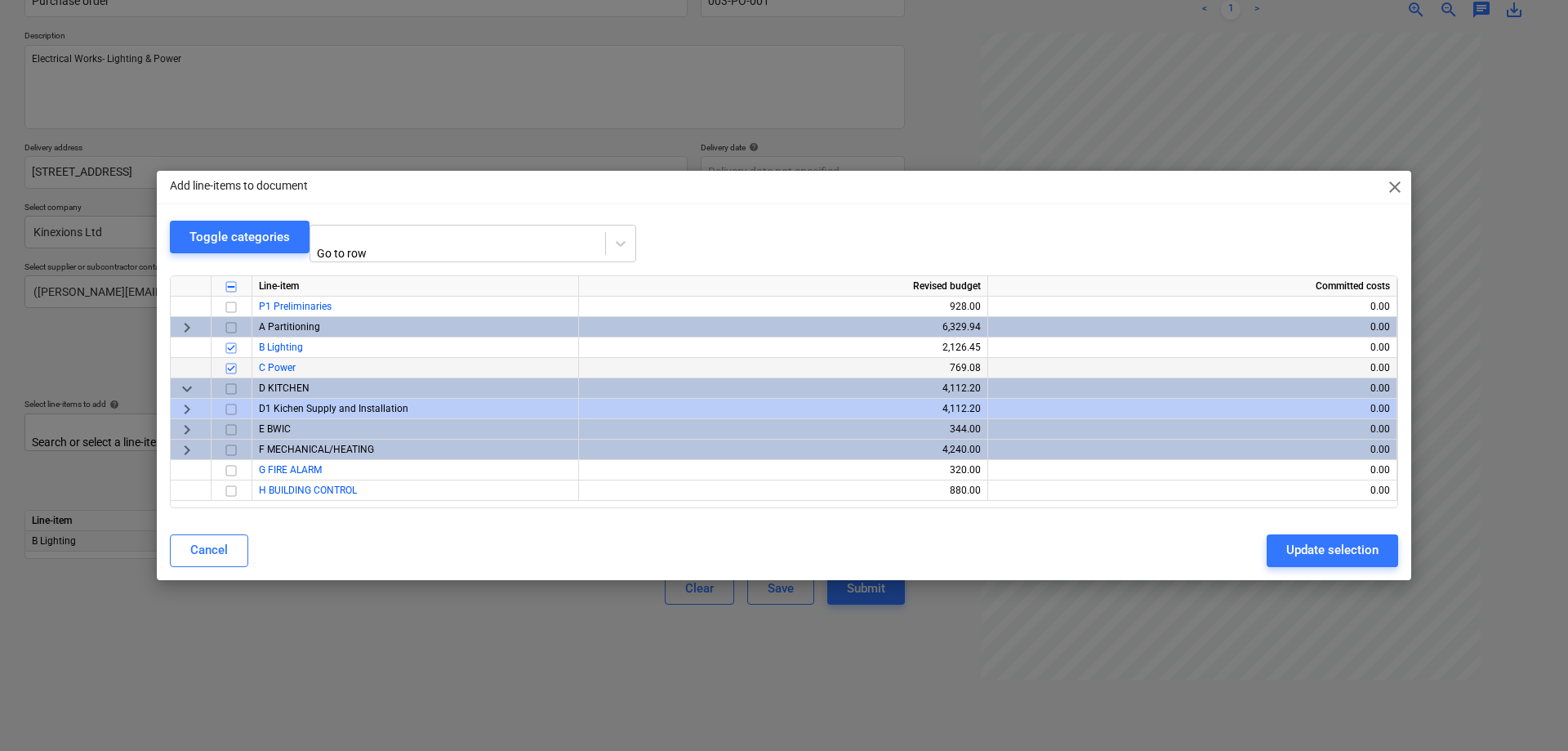
click at [183, 407] on span "keyboard_arrow_right" at bounding box center [187, 407] width 19 height 19
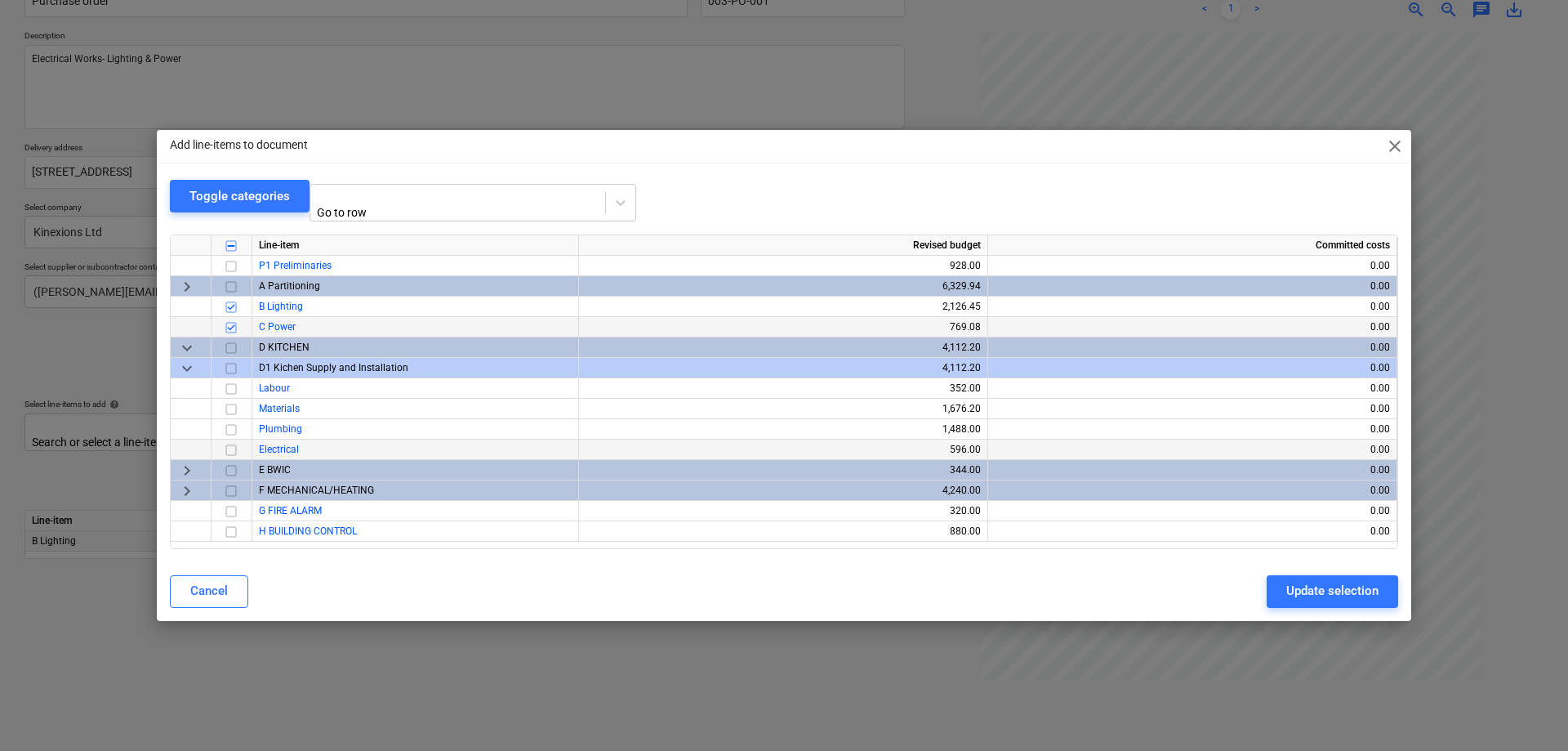
click at [233, 445] on input "checkbox" at bounding box center [231, 449] width 19 height 19
click at [184, 461] on span "keyboard_arrow_right" at bounding box center [187, 469] width 19 height 19
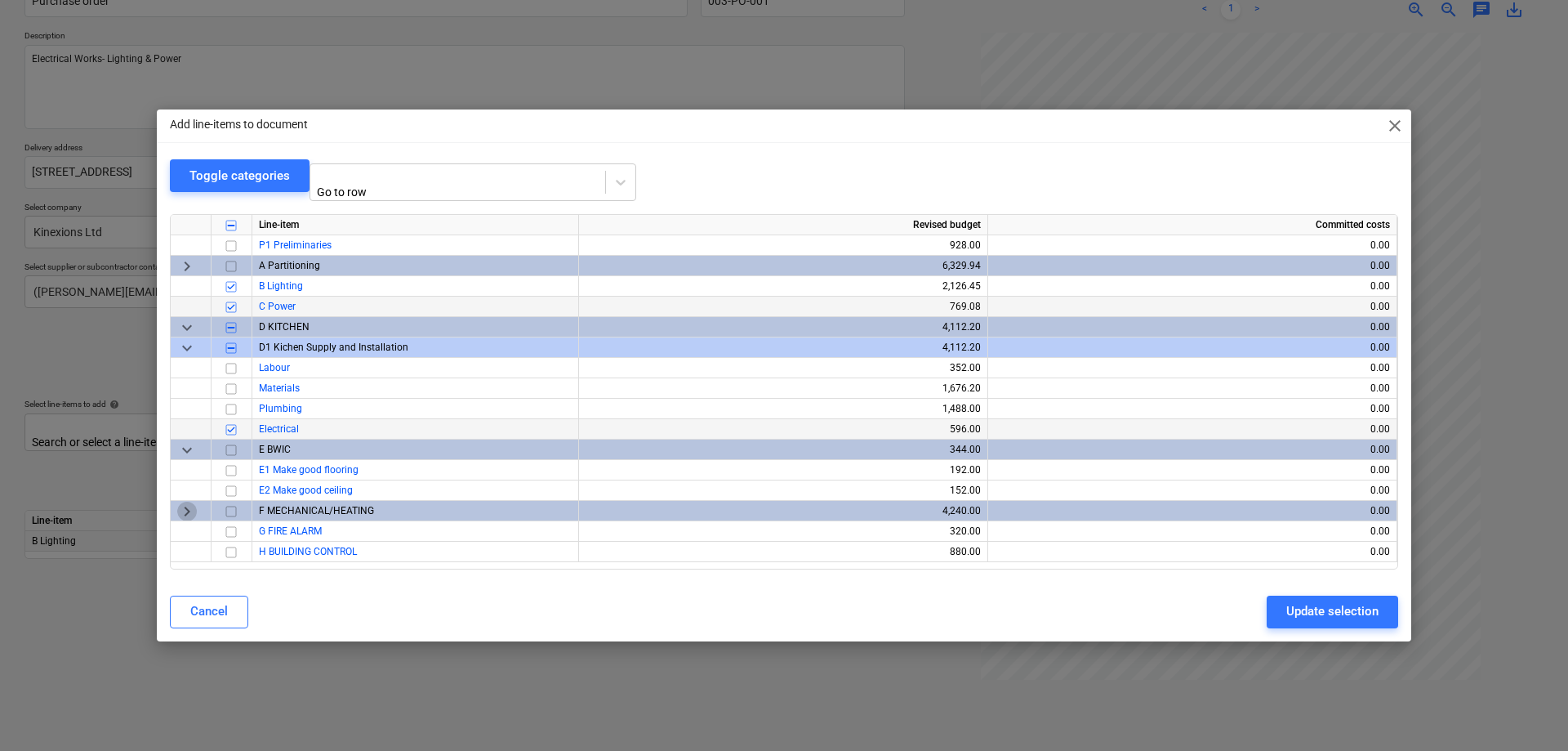
click at [185, 511] on span "keyboard_arrow_right" at bounding box center [187, 510] width 19 height 19
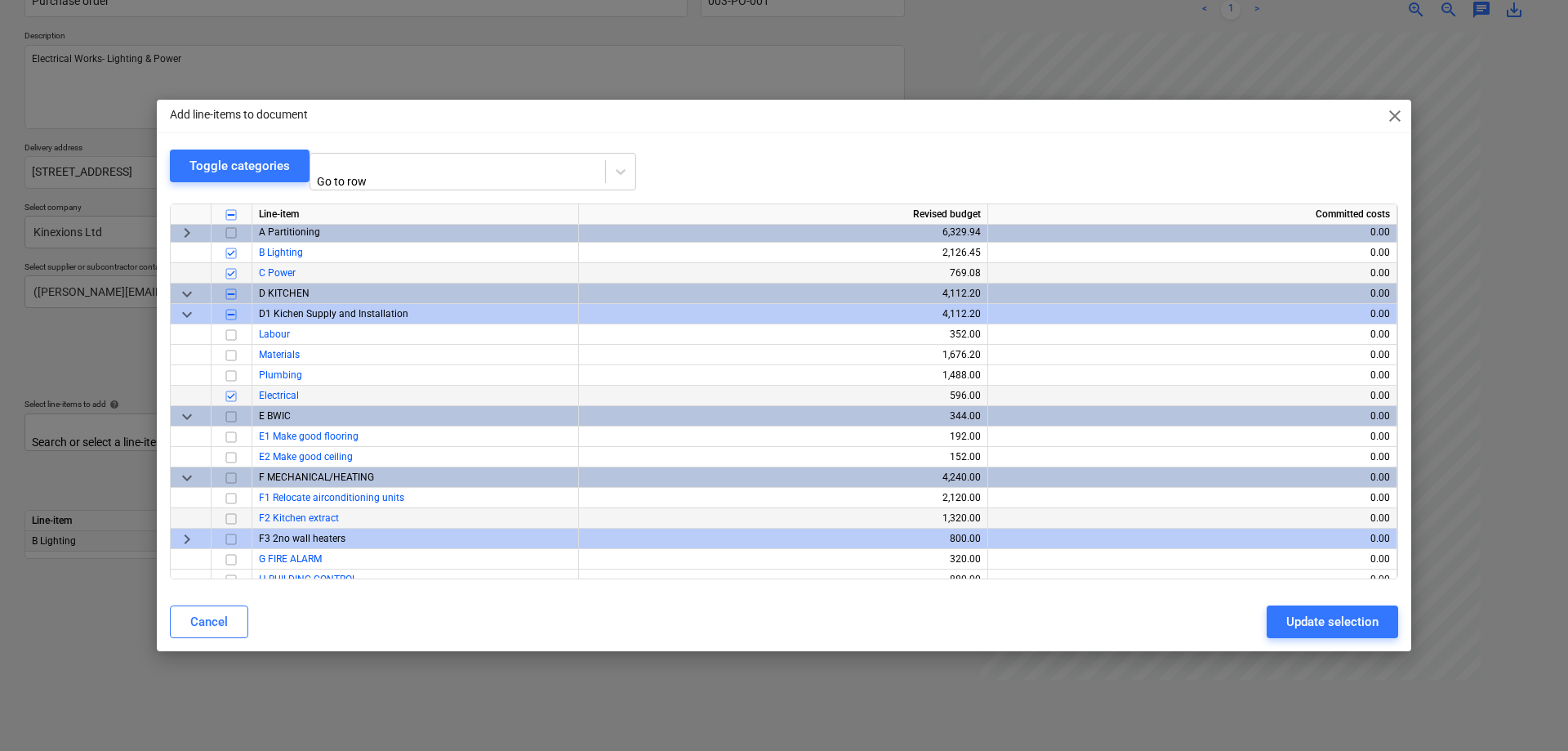
scroll to position [35, 0]
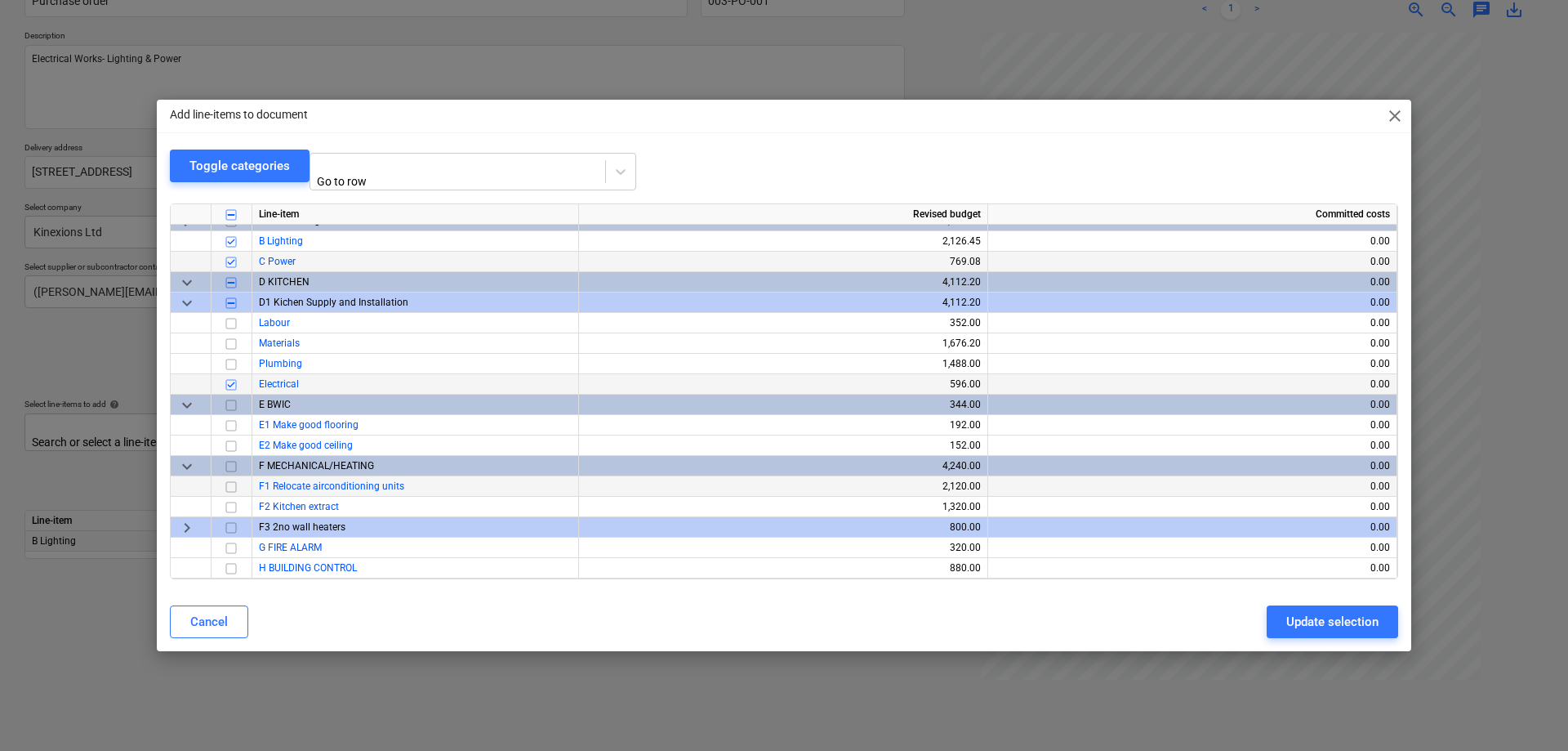
click at [236, 481] on input "checkbox" at bounding box center [231, 487] width 19 height 19
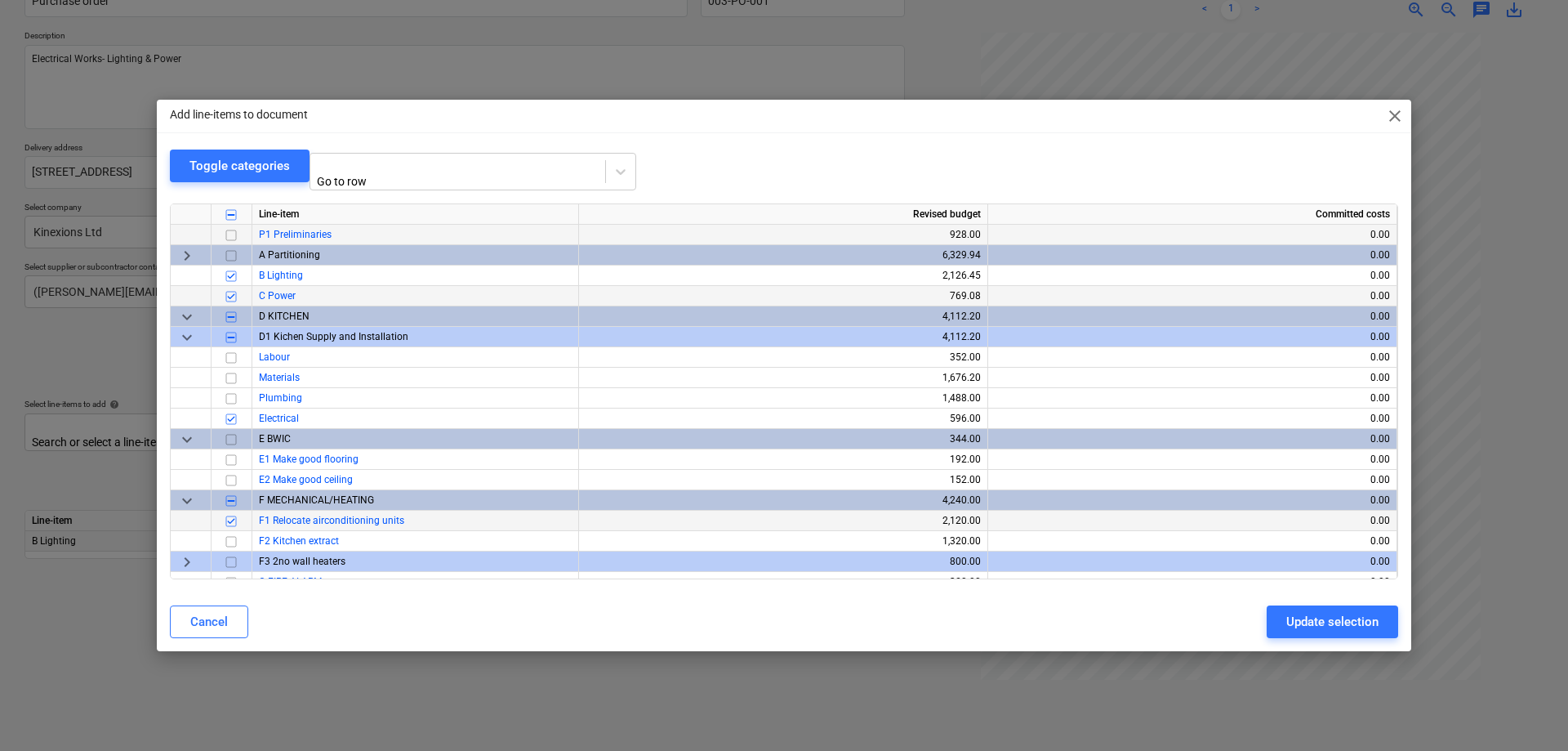
click at [228, 235] on input "checkbox" at bounding box center [231, 235] width 19 height 19
click at [1342, 619] on div "Update selection" at bounding box center [1332, 621] width 93 height 21
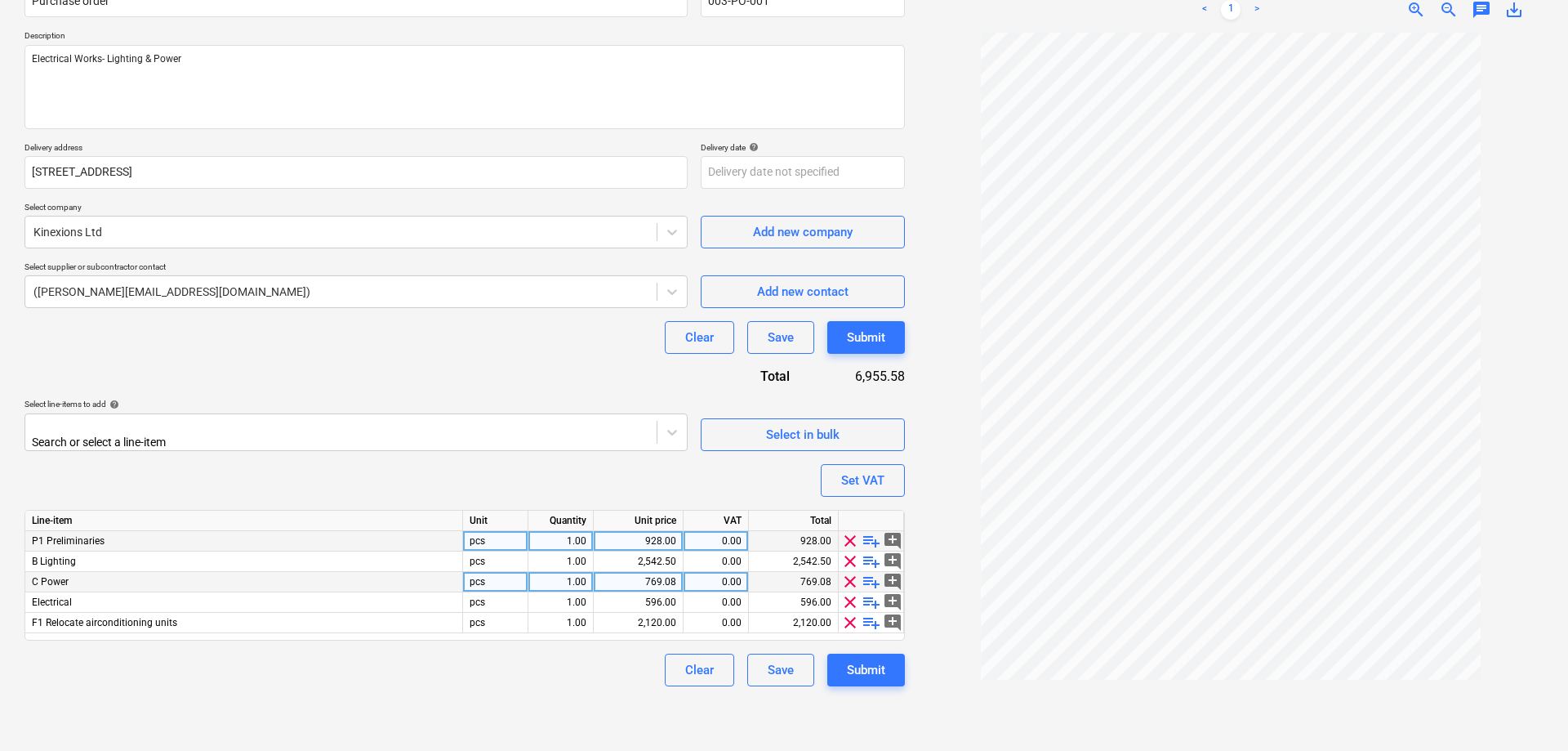
click at [625, 575] on div "769.08" at bounding box center [638, 582] width 76 height 20
type input "1337.50"
click at [818, 424] on div "Select in bulk" at bounding box center [802, 434] width 73 height 21
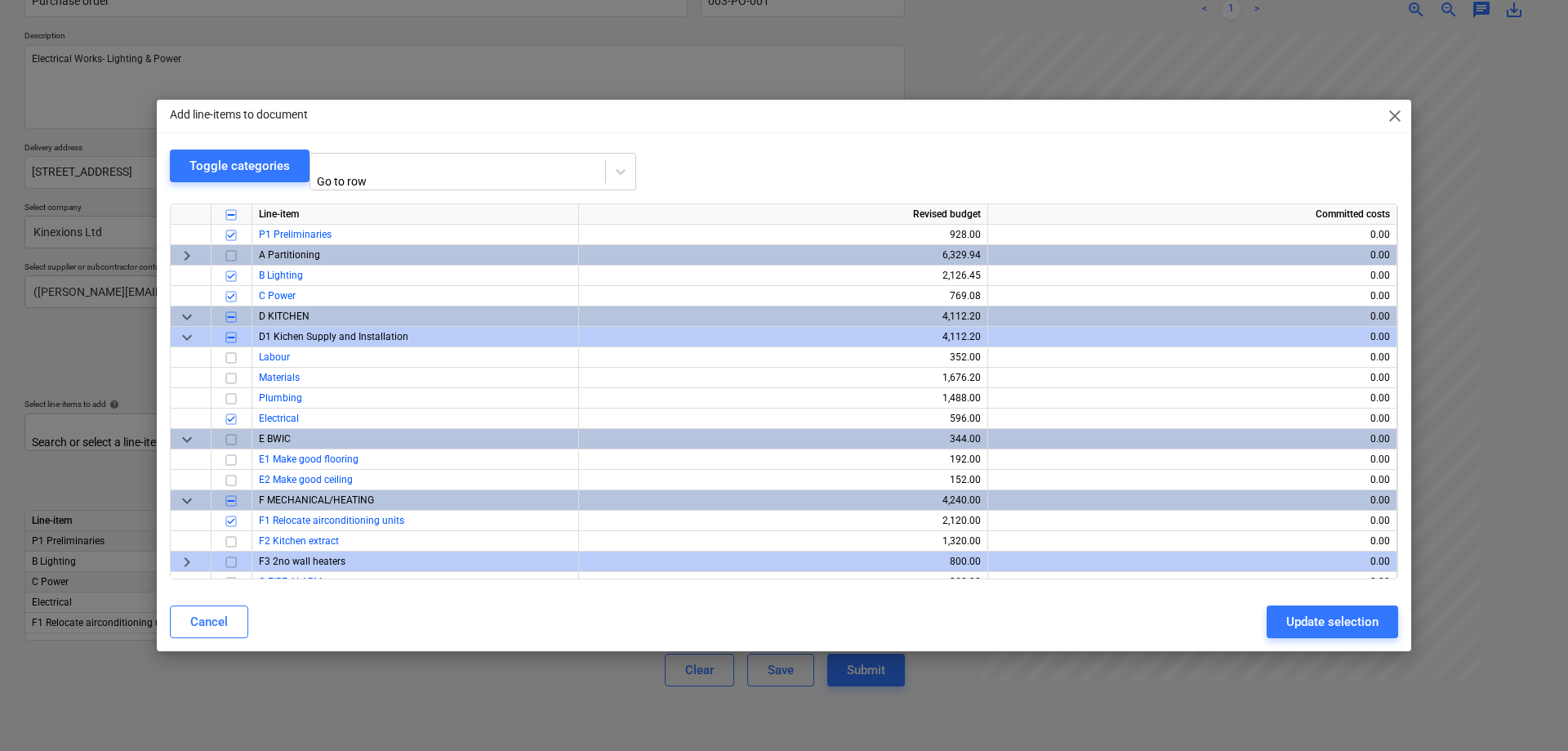
click at [1395, 117] on span "close" at bounding box center [1394, 115] width 19 height 19
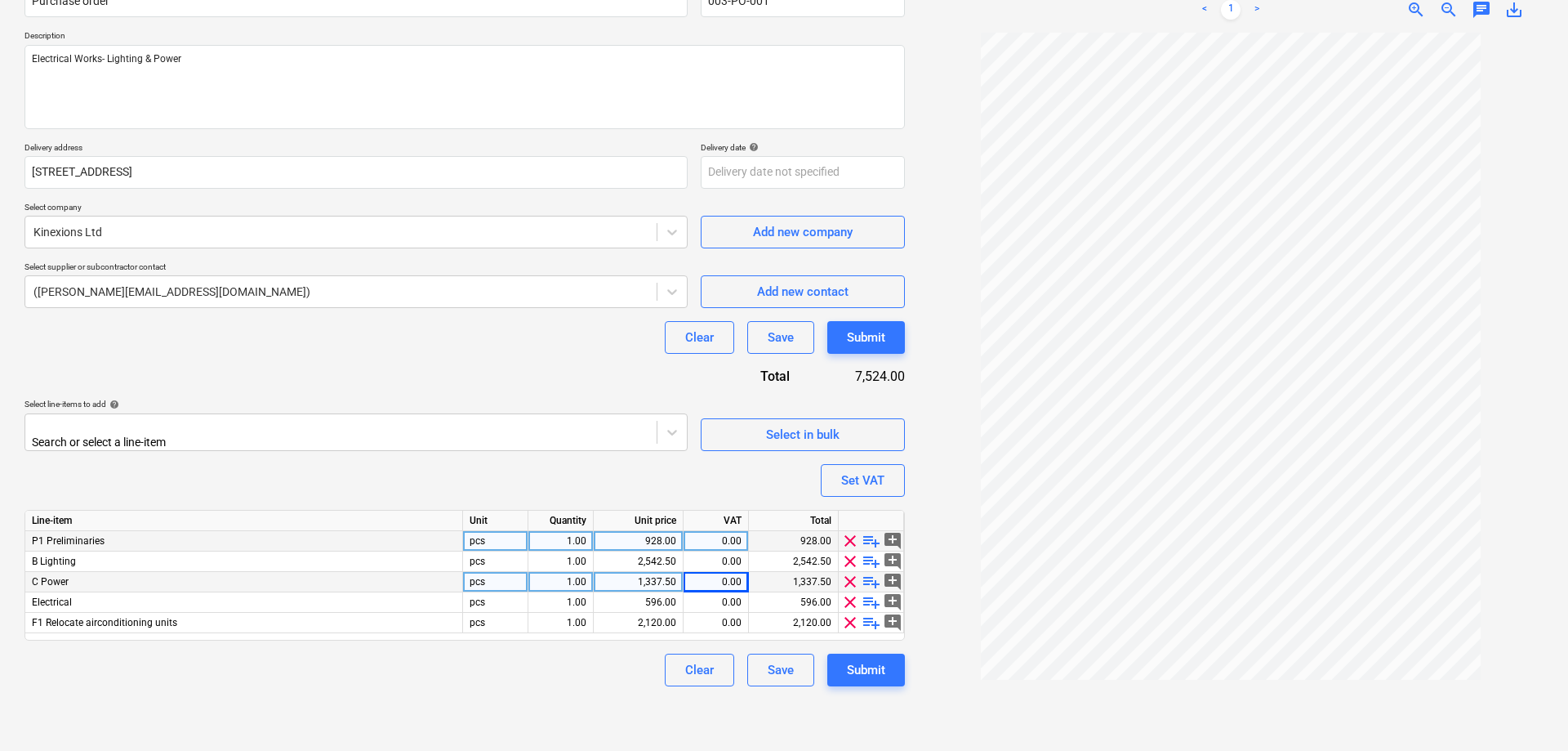
click at [630, 578] on div "1,337.50" at bounding box center [638, 582] width 76 height 20
click at [630, 578] on input "1337.5" at bounding box center [638, 581] width 89 height 19
click at [633, 577] on input "1337.5" at bounding box center [638, 581] width 89 height 19
type input "912.50"
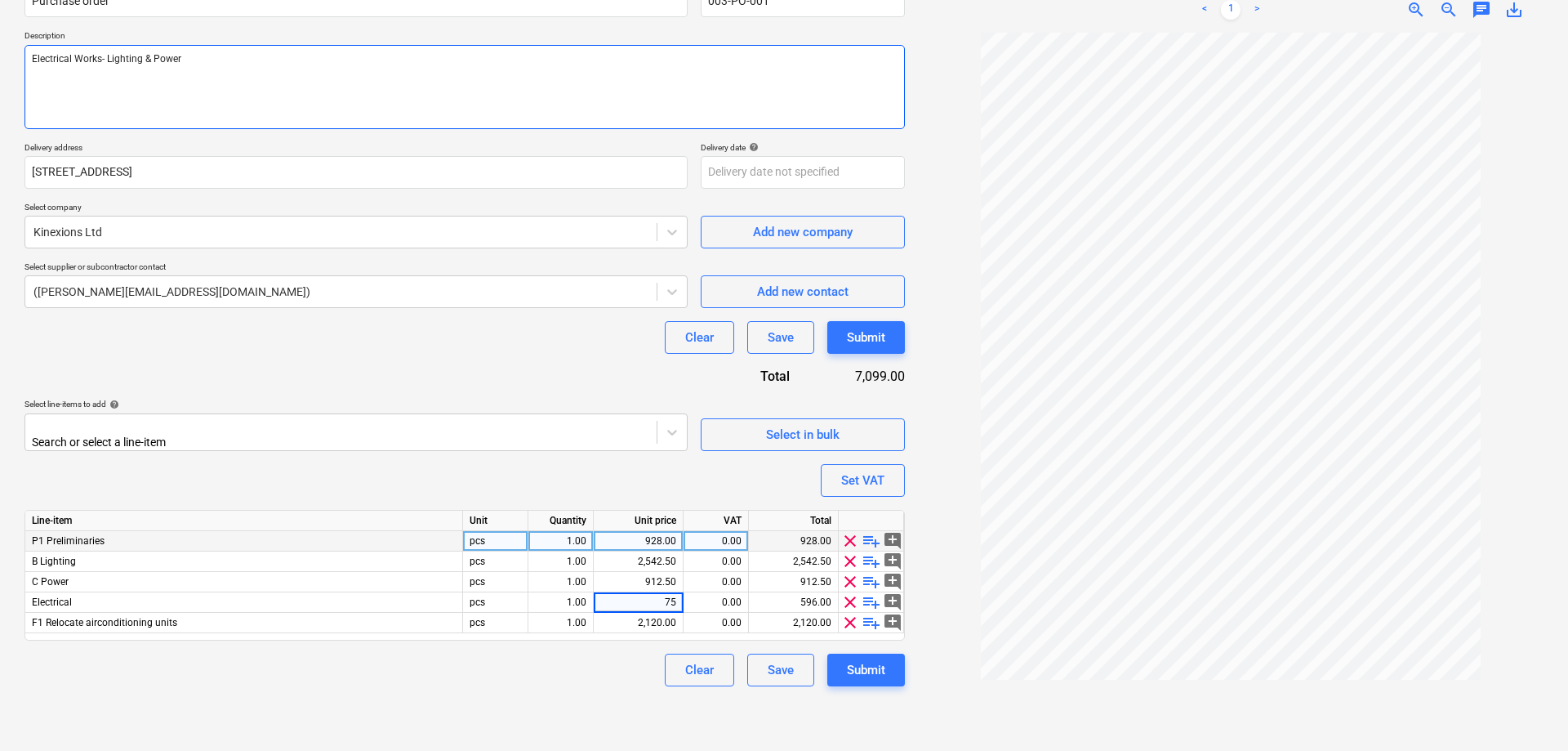
type input "750"
click at [633, 648] on div "Purchase order name help Purchase order Purchase order reference number help 00…" at bounding box center [465, 328] width 880 height 716
click at [648, 620] on div "2,120.00" at bounding box center [638, 623] width 76 height 20
type input "250"
click at [665, 626] on div "250.00" at bounding box center [638, 623] width 76 height 20
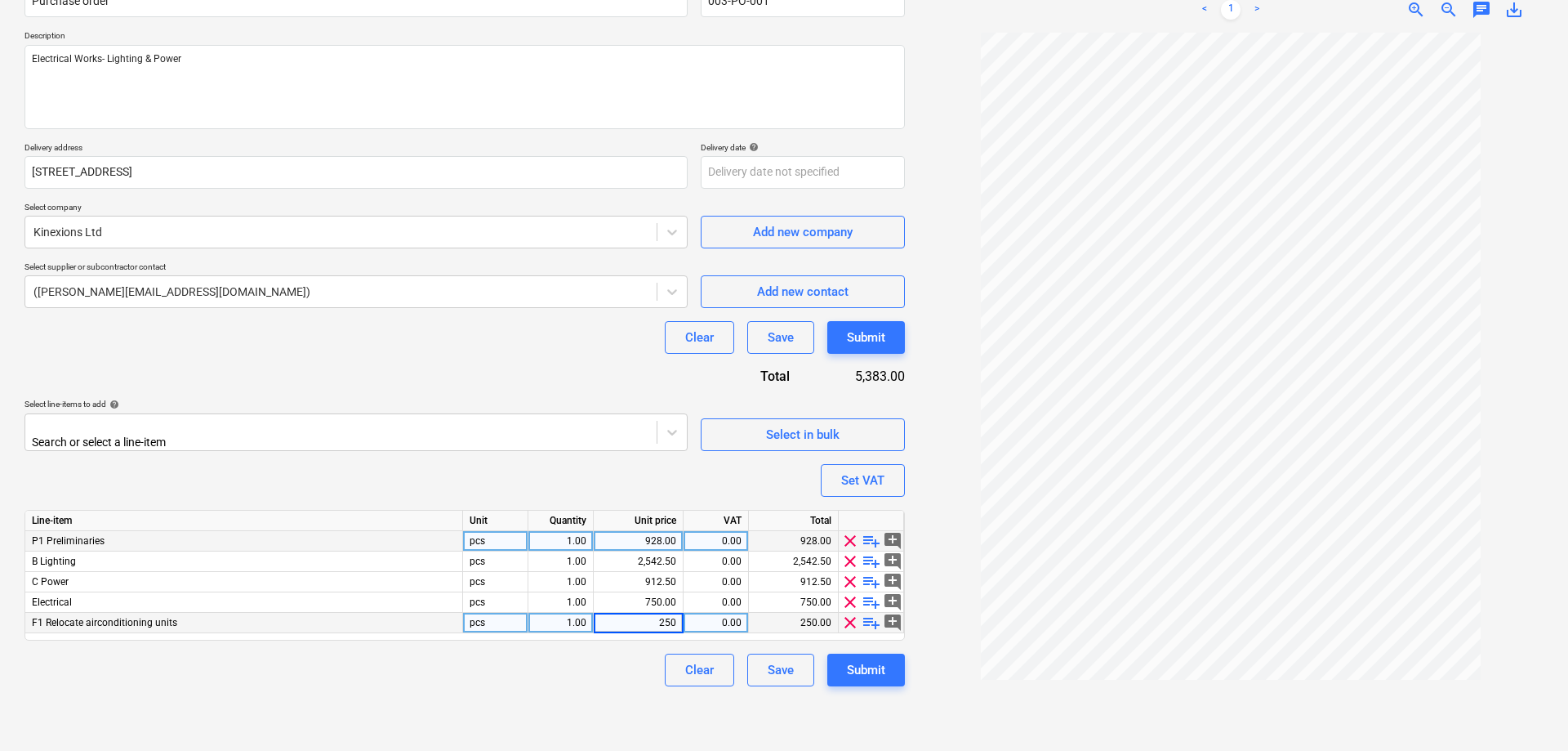
click at [850, 618] on span "clear" at bounding box center [849, 622] width 19 height 19
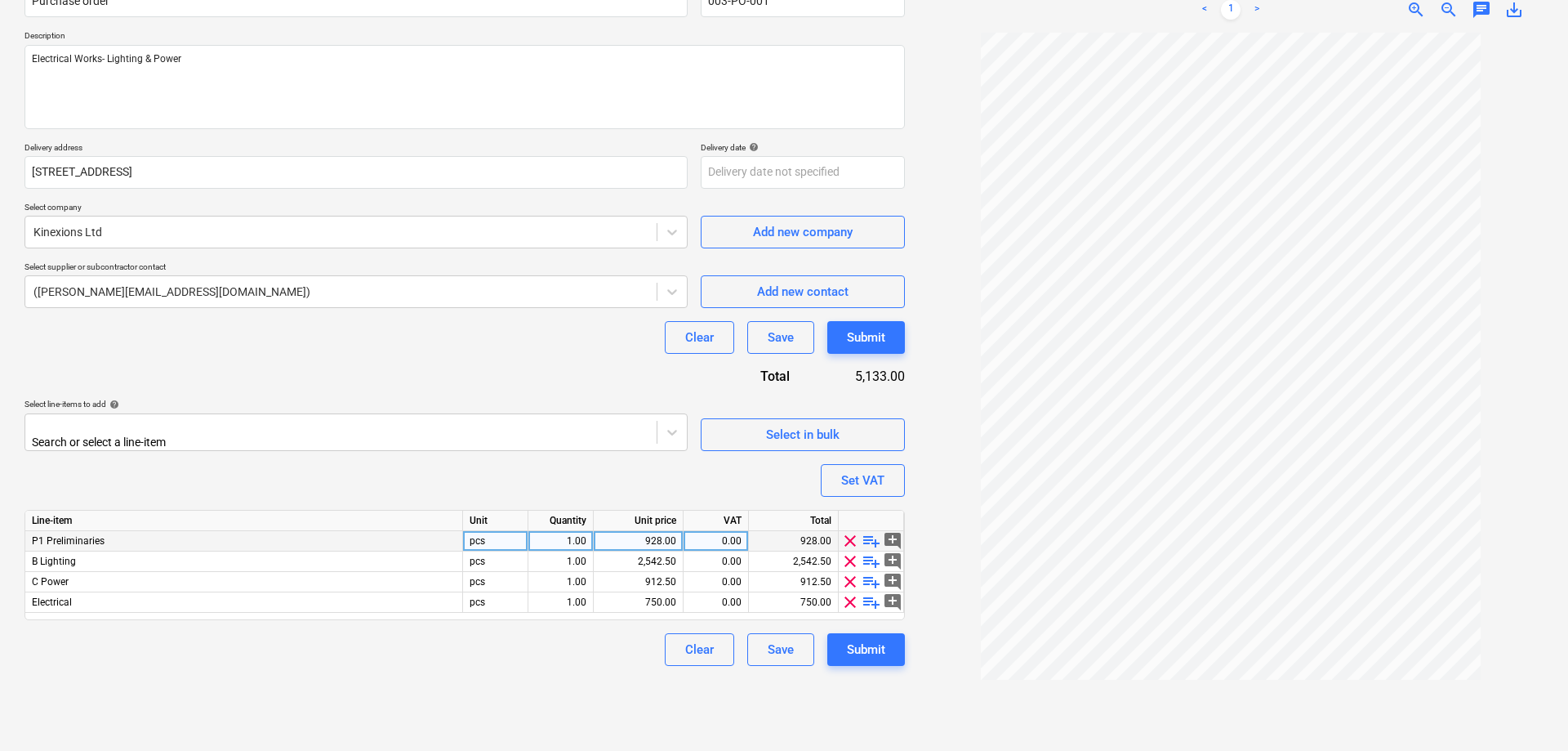
click at [633, 540] on div "928.00" at bounding box center [638, 541] width 76 height 20
type input "0"
click at [1518, 123] on div at bounding box center [1230, 385] width 625 height 705
drag, startPoint x: 640, startPoint y: 595, endPoint x: 769, endPoint y: 595, distance: 129.0
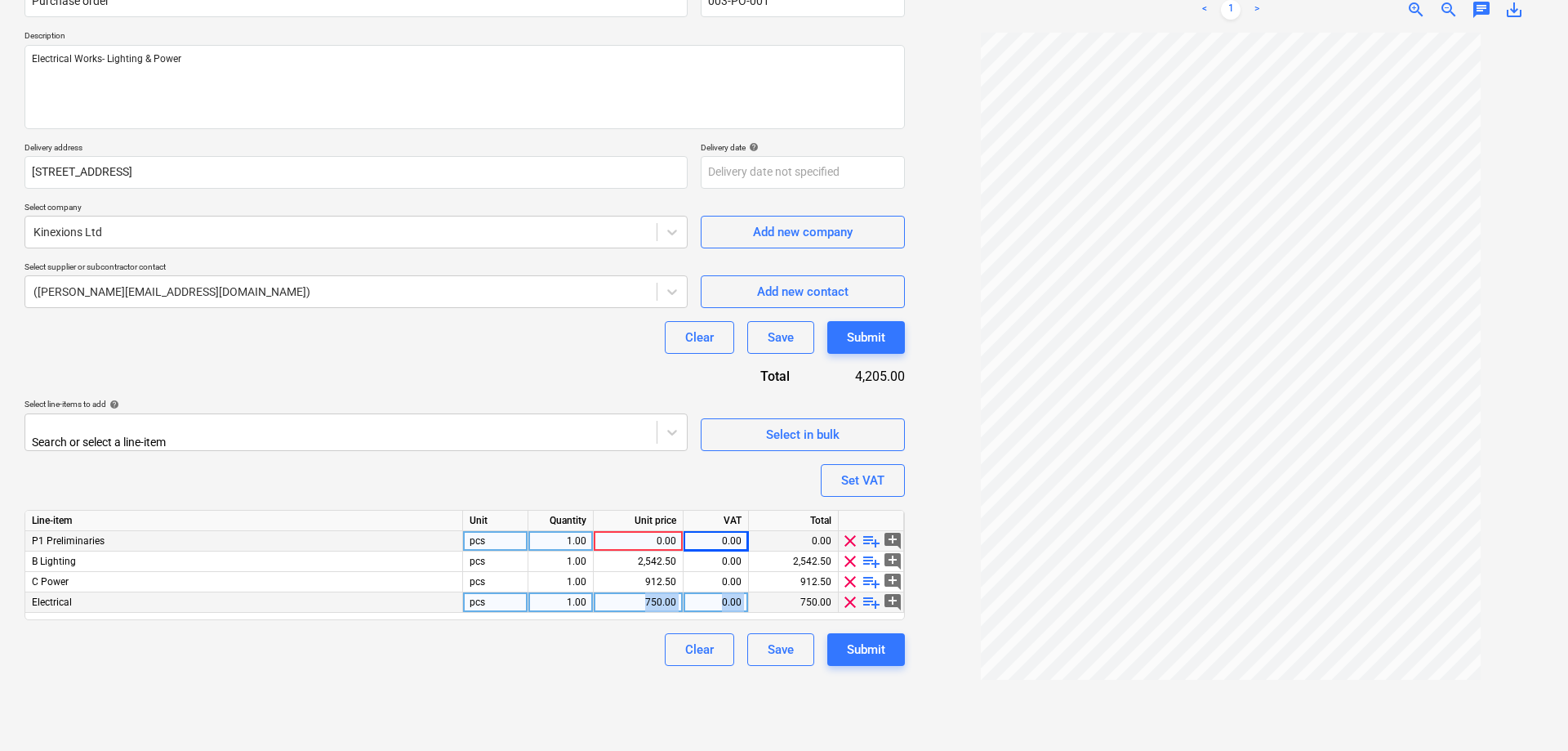
click at [0, 0] on div "Electrical pcs 1.00 750.00 0.00 750.00 clear playlist_add add_comment" at bounding box center [0, 0] width 0 height 0
click at [644, 602] on div "750.00" at bounding box center [638, 602] width 76 height 20
type input "425"
click at [854, 430] on span "Select in bulk" at bounding box center [803, 434] width 163 height 21
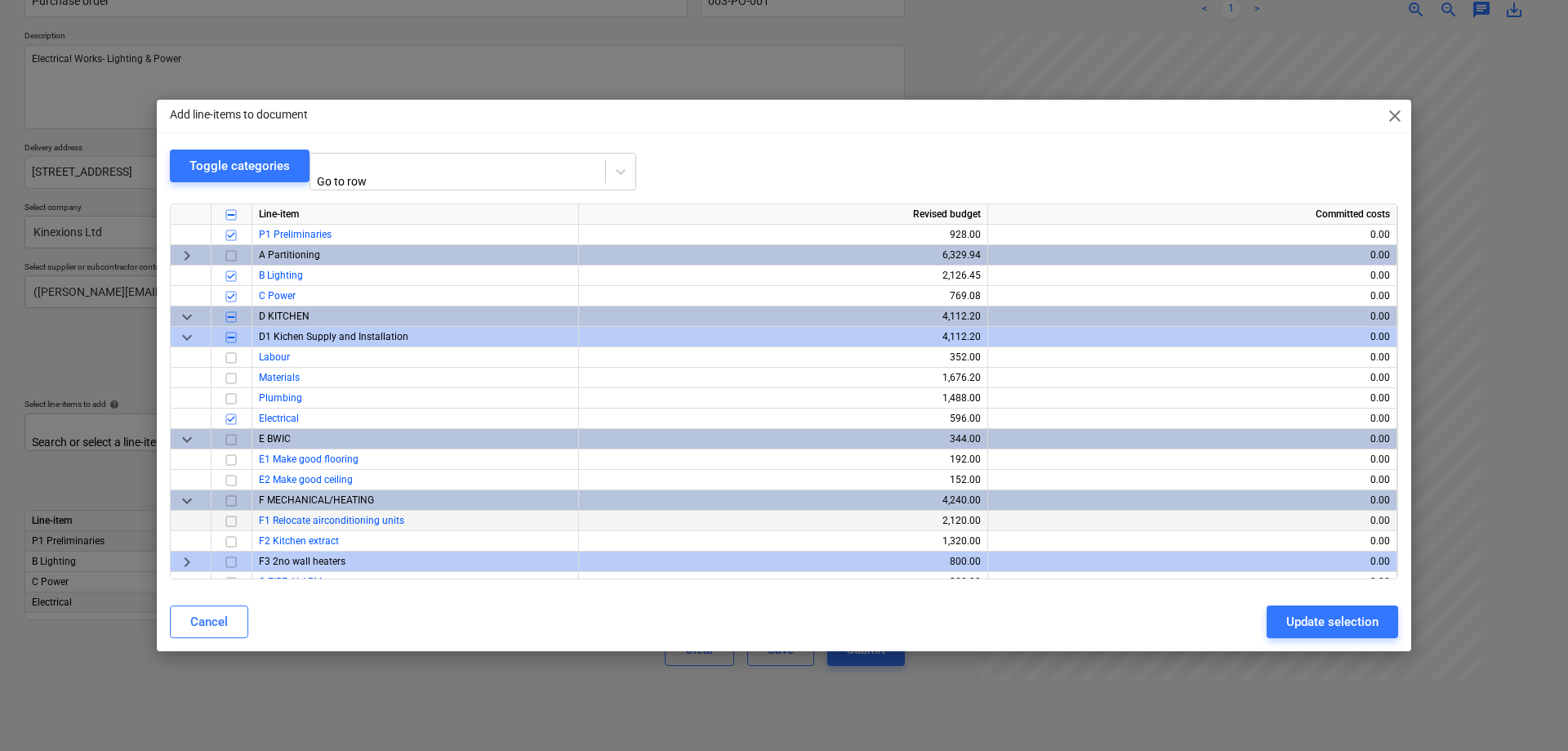
click at [232, 514] on input "checkbox" at bounding box center [231, 520] width 19 height 19
click at [1310, 611] on div "Update selection" at bounding box center [1332, 621] width 93 height 21
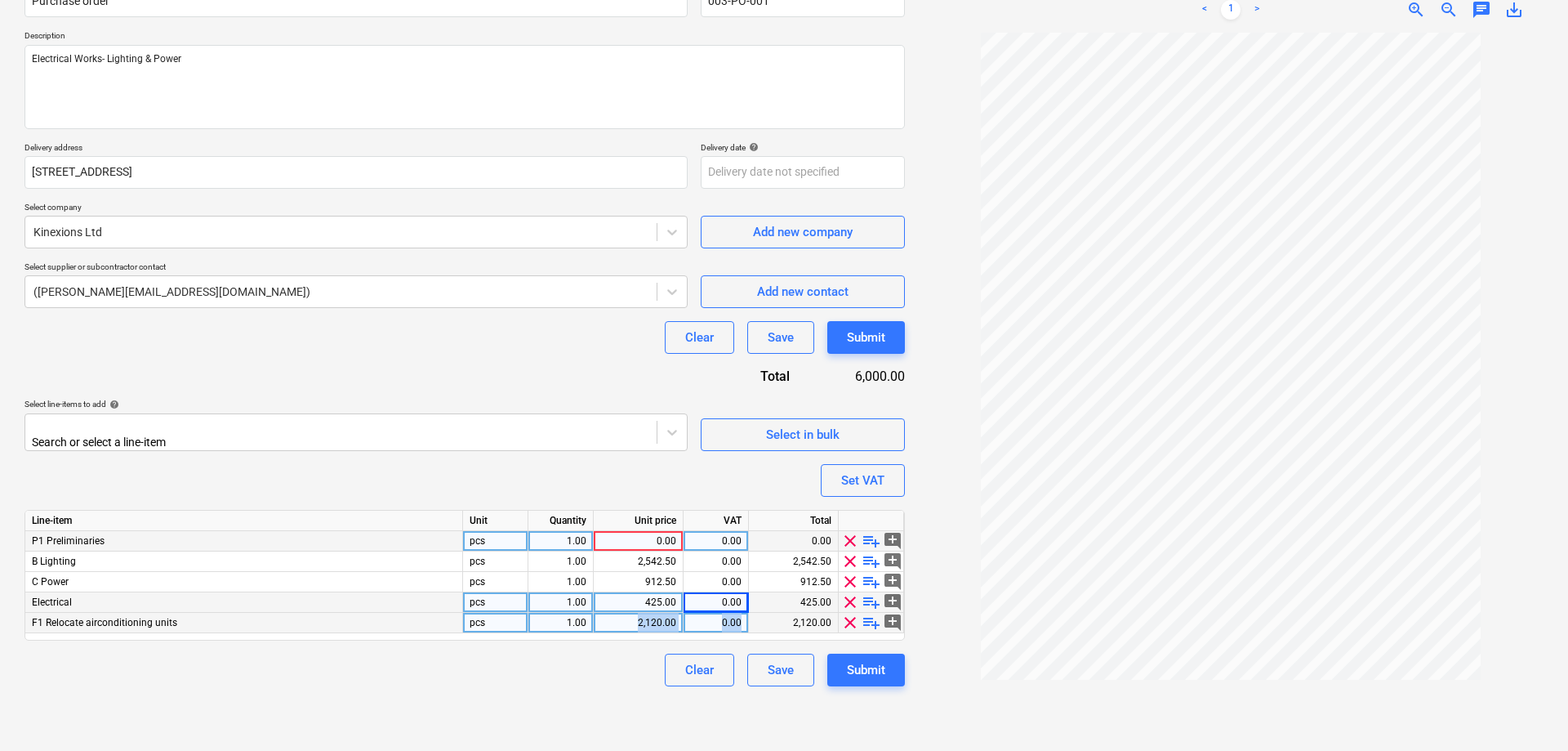
drag, startPoint x: 630, startPoint y: 620, endPoint x: 746, endPoint y: 624, distance: 116.1
click at [0, 0] on div "F1 Relocate airconditioning units pcs 1.00 2,120.00 0.00 2,120.00 clear playlis…" at bounding box center [0, 0] width 0 height 0
click at [634, 617] on div "2,120.00" at bounding box center [638, 623] width 76 height 20
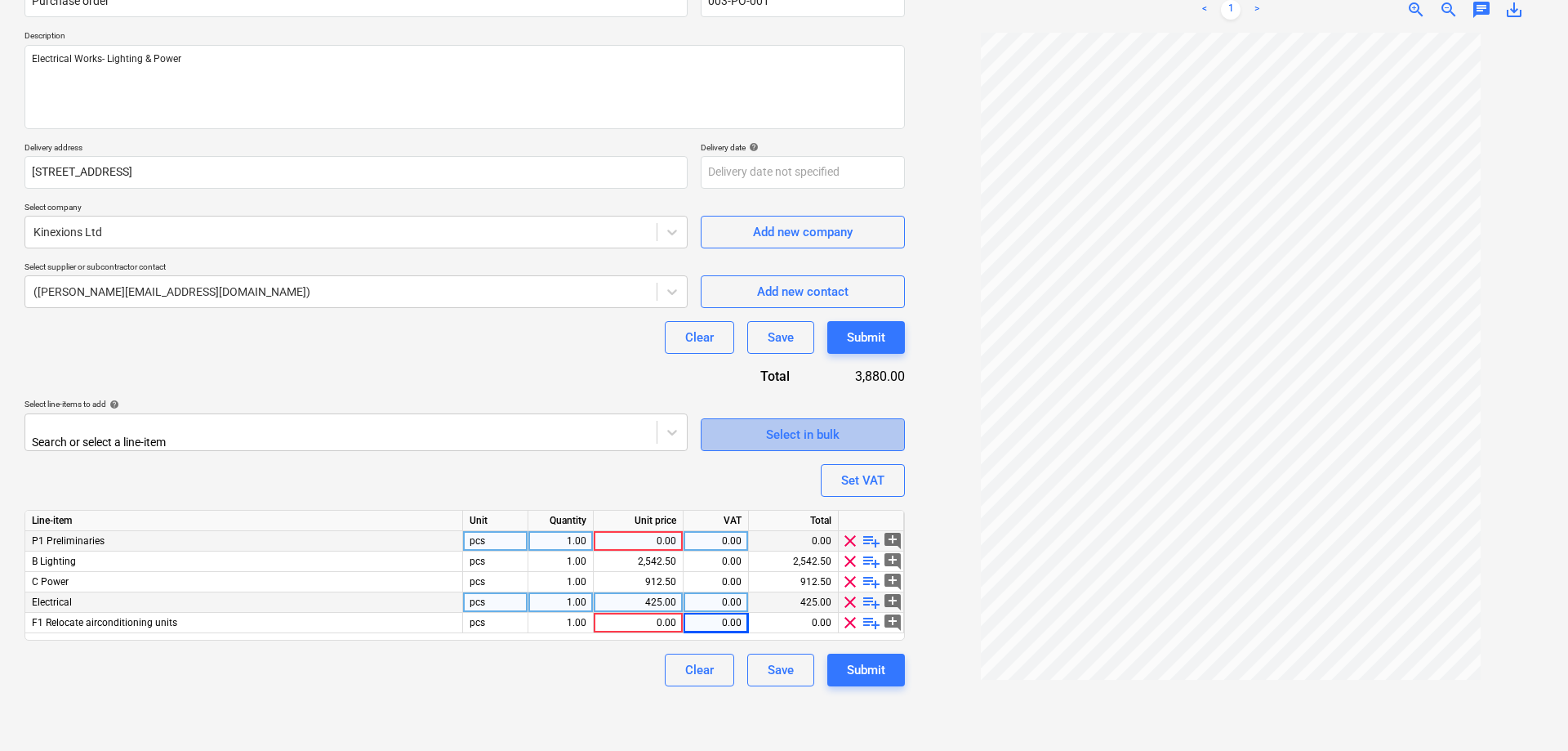
click at [792, 431] on div "Select in bulk" at bounding box center [802, 434] width 73 height 21
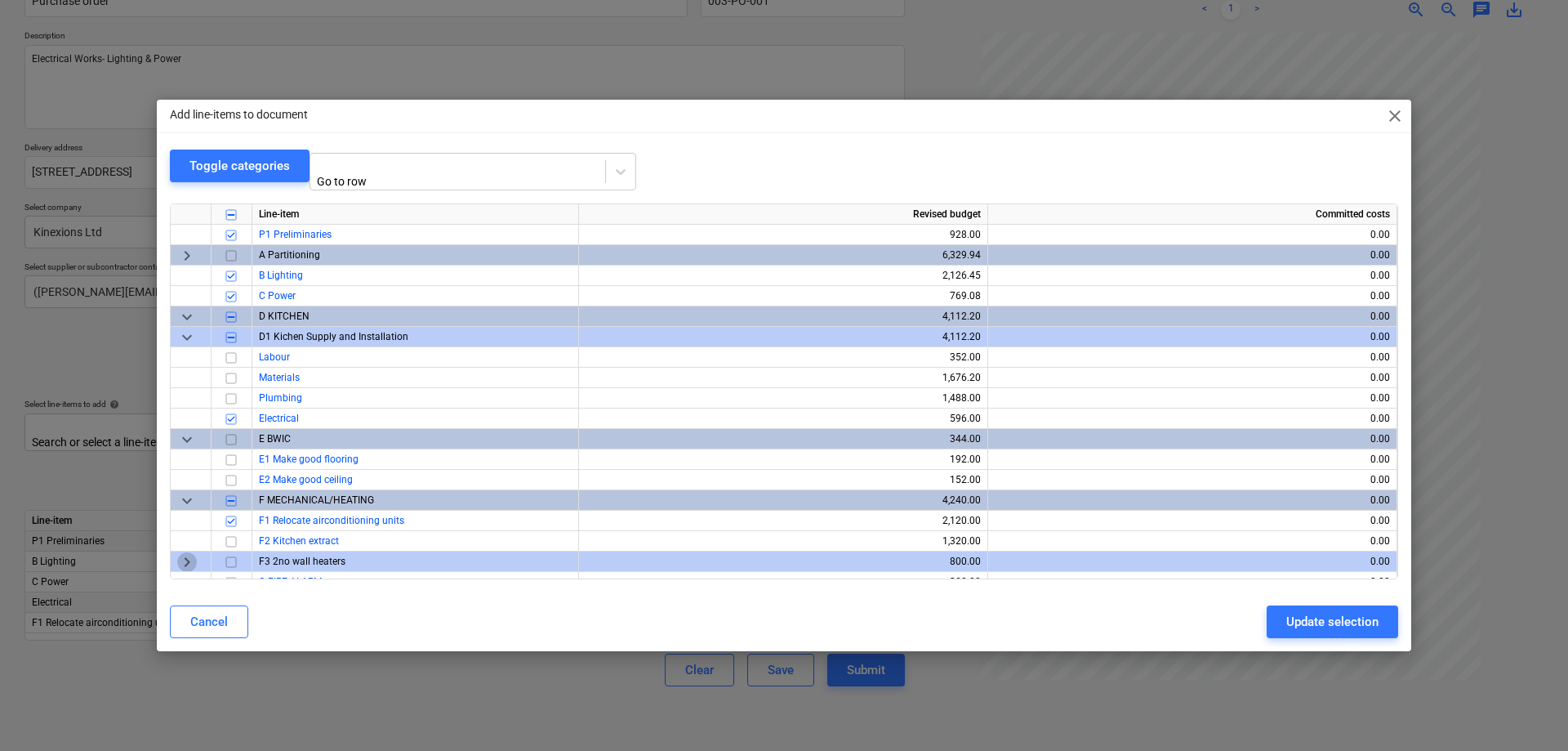
click at [186, 561] on span "keyboard_arrow_right" at bounding box center [187, 562] width 19 height 19
click at [183, 556] on span "keyboard_arrow_down" at bounding box center [187, 562] width 19 height 19
click at [187, 556] on span "keyboard_arrow_right" at bounding box center [187, 562] width 19 height 19
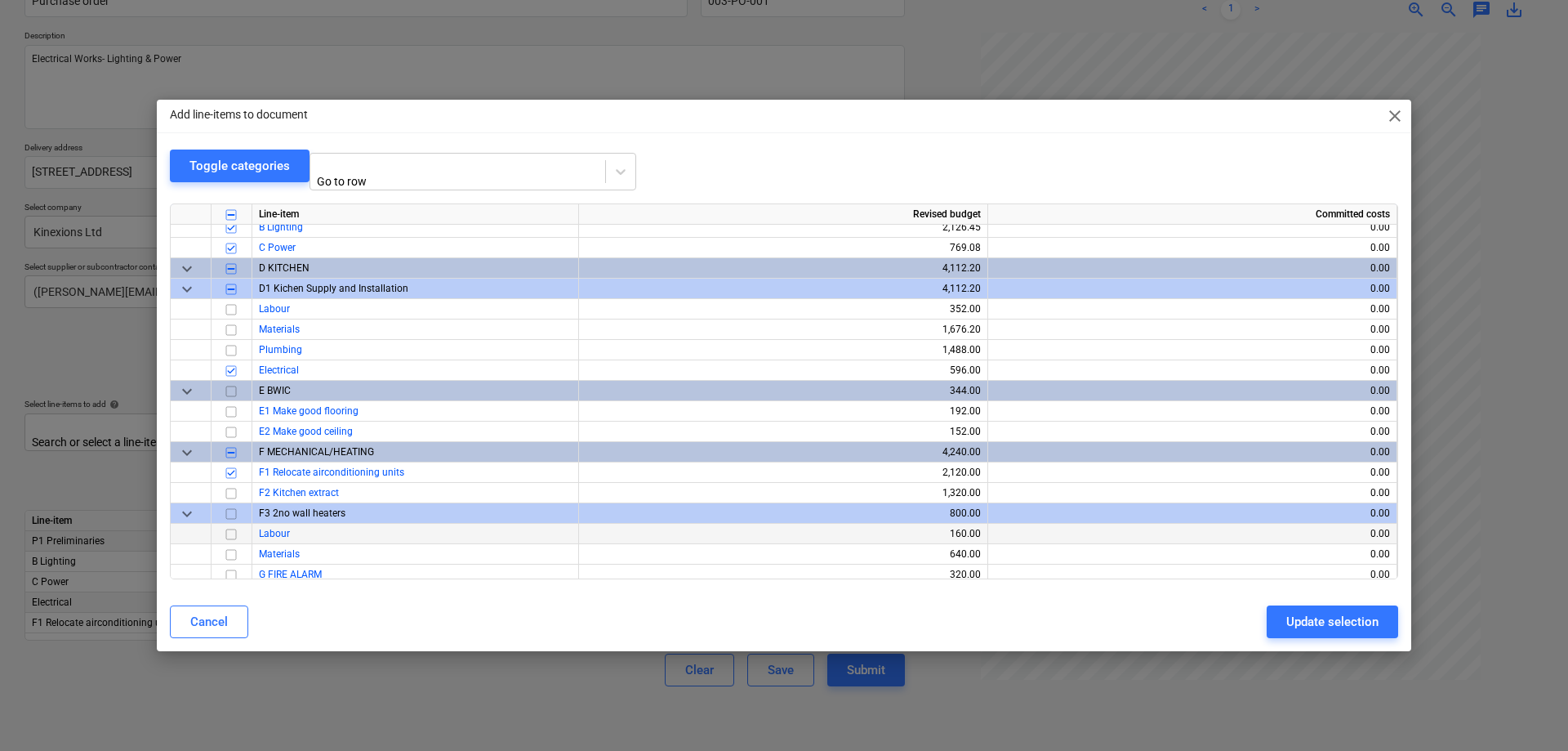
scroll to position [75, 0]
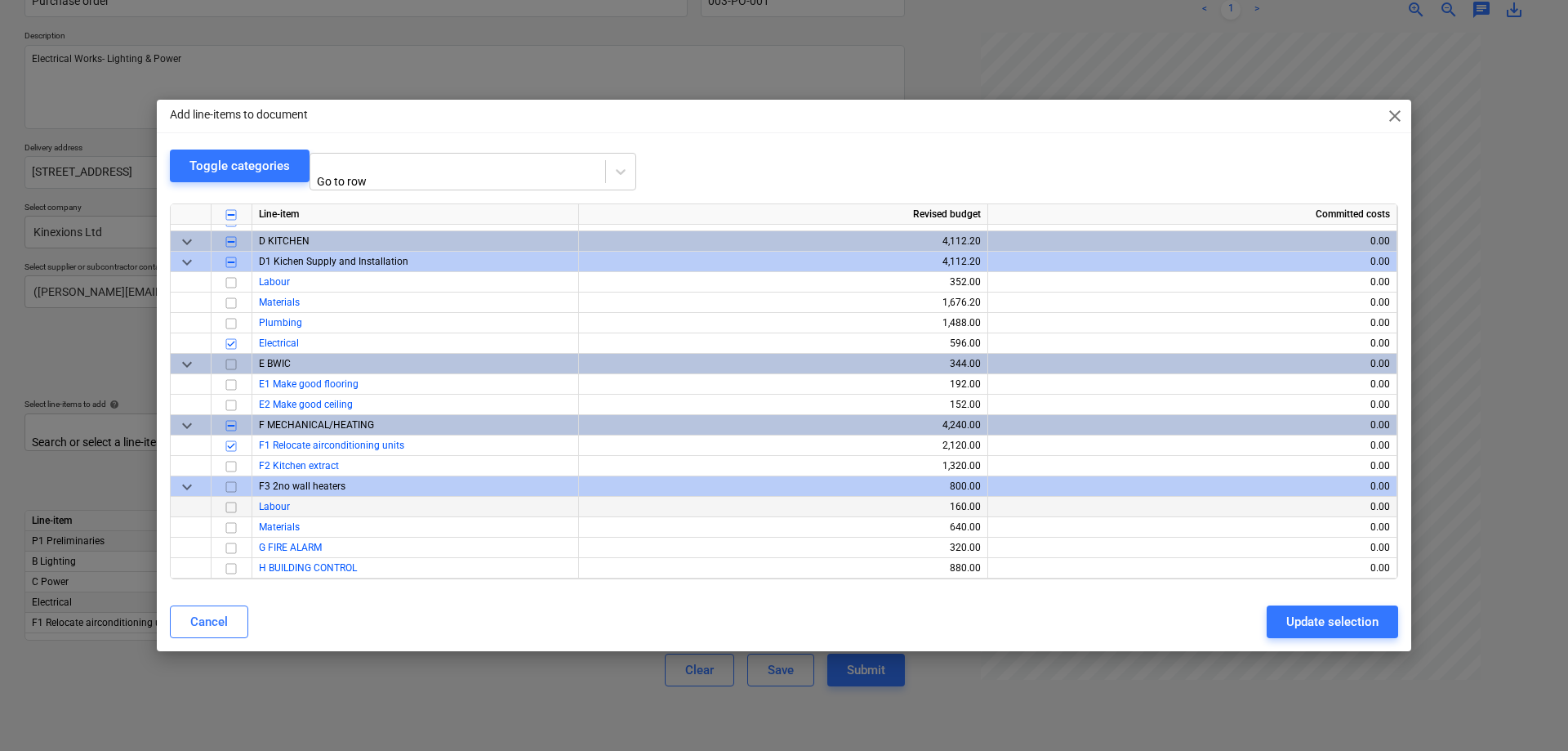
click at [228, 507] on input "checkbox" at bounding box center [231, 507] width 19 height 19
click at [1345, 615] on div "Update selection" at bounding box center [1332, 621] width 93 height 21
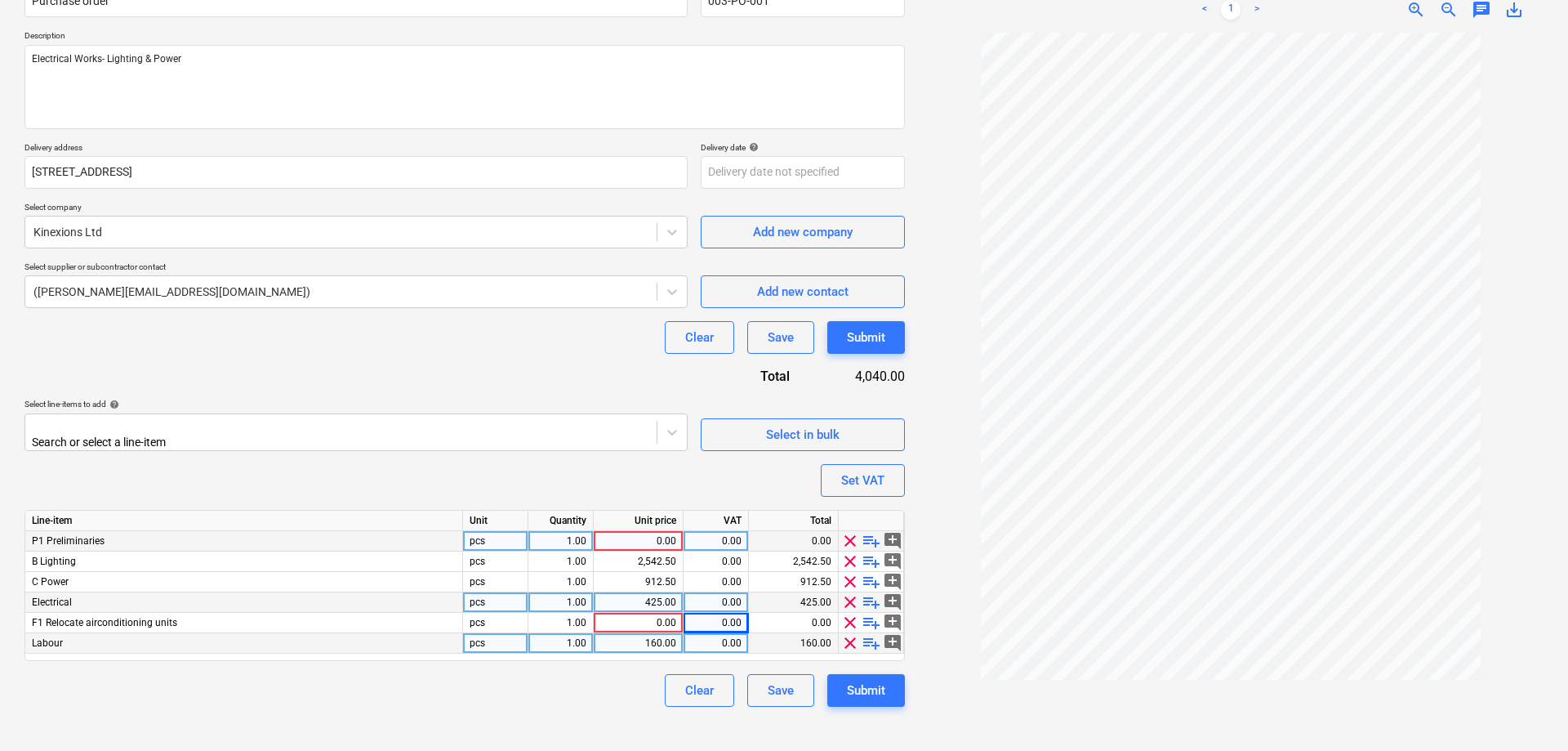
click at [639, 641] on div "160.00" at bounding box center [638, 643] width 76 height 20
type input "500"
click at [640, 601] on div "425.00" at bounding box center [638, 602] width 76 height 20
type input "750"
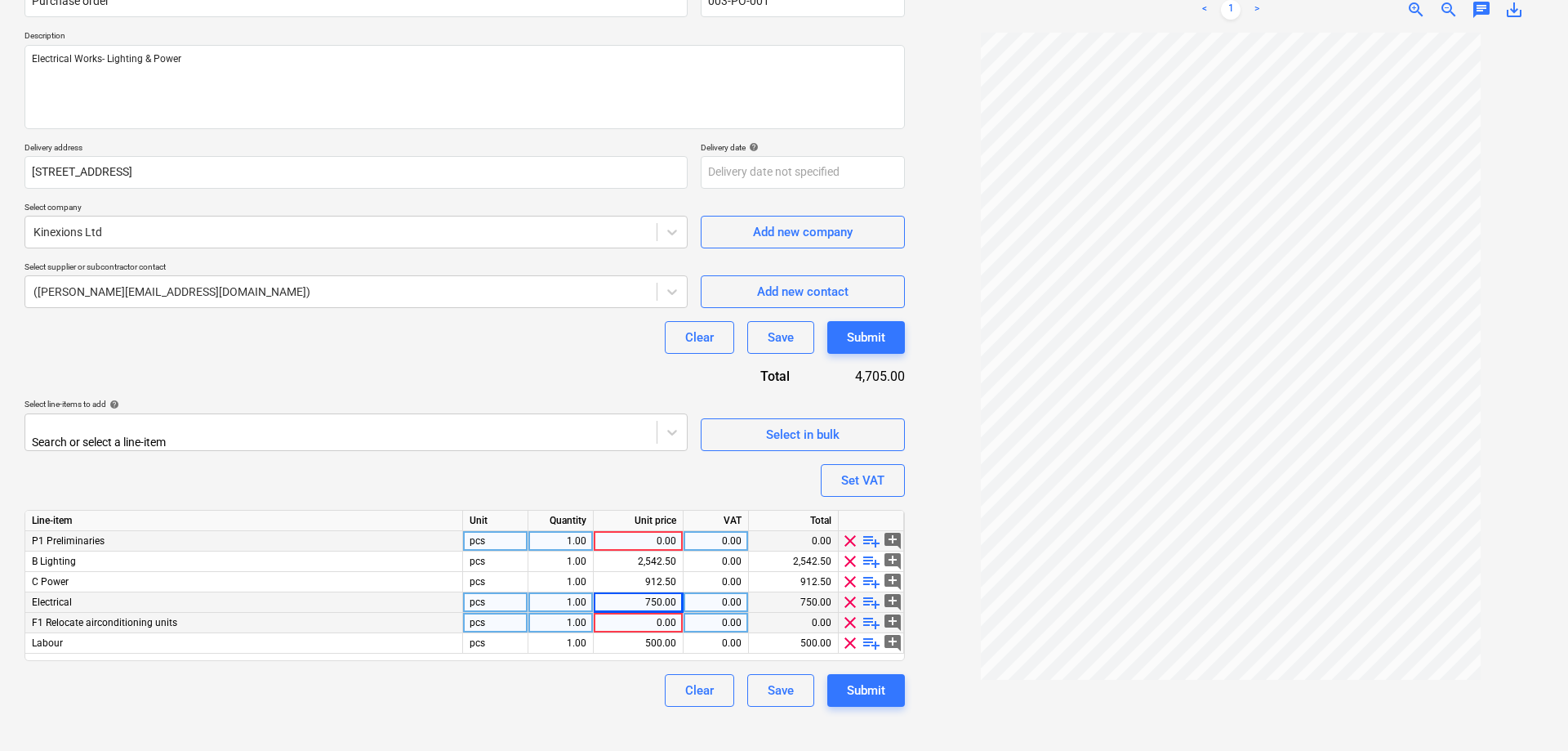
click at [647, 633] on div "500.00" at bounding box center [638, 643] width 76 height 20
click at [650, 615] on div "0.00" at bounding box center [638, 623] width 76 height 20
type input "125"
click at [651, 563] on div "2,542.50" at bounding box center [638, 562] width 76 height 20
type input "2658.06"
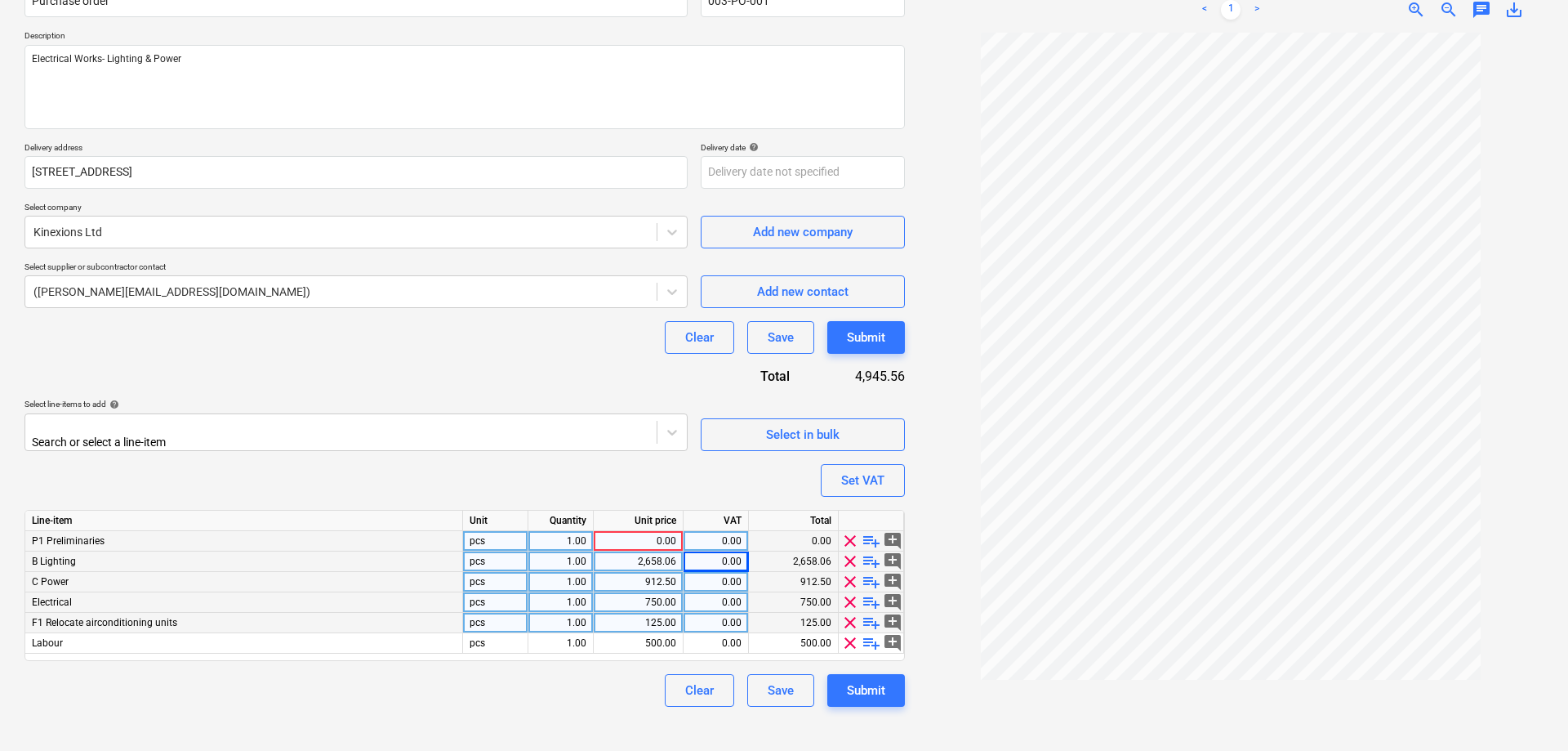
click at [655, 577] on div "912.50" at bounding box center [638, 582] width 76 height 20
type input "961.35"
click at [667, 535] on div "0.00" at bounding box center [638, 541] width 76 height 20
type input "333.09"
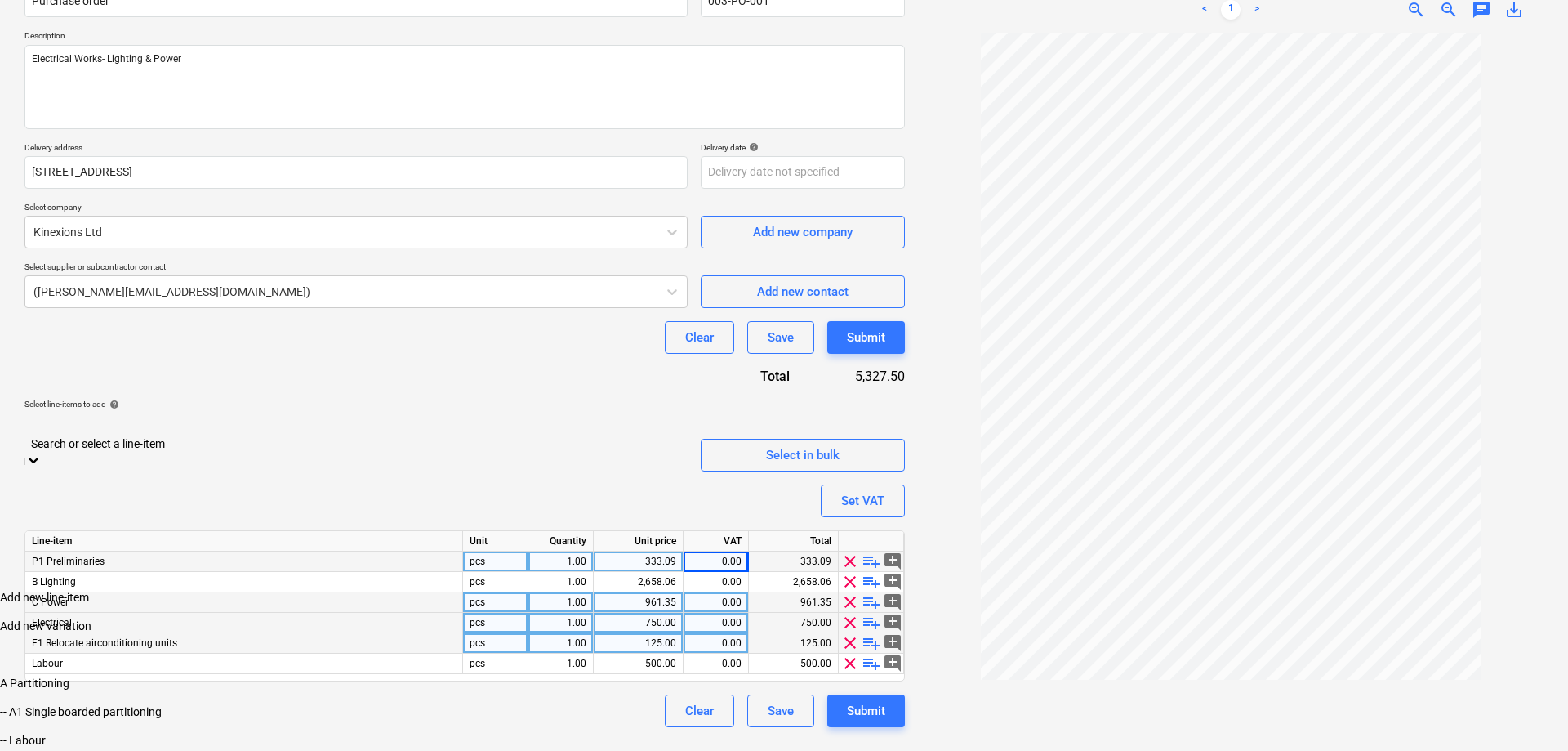
click at [39, 457] on icon at bounding box center [34, 460] width 10 height 6
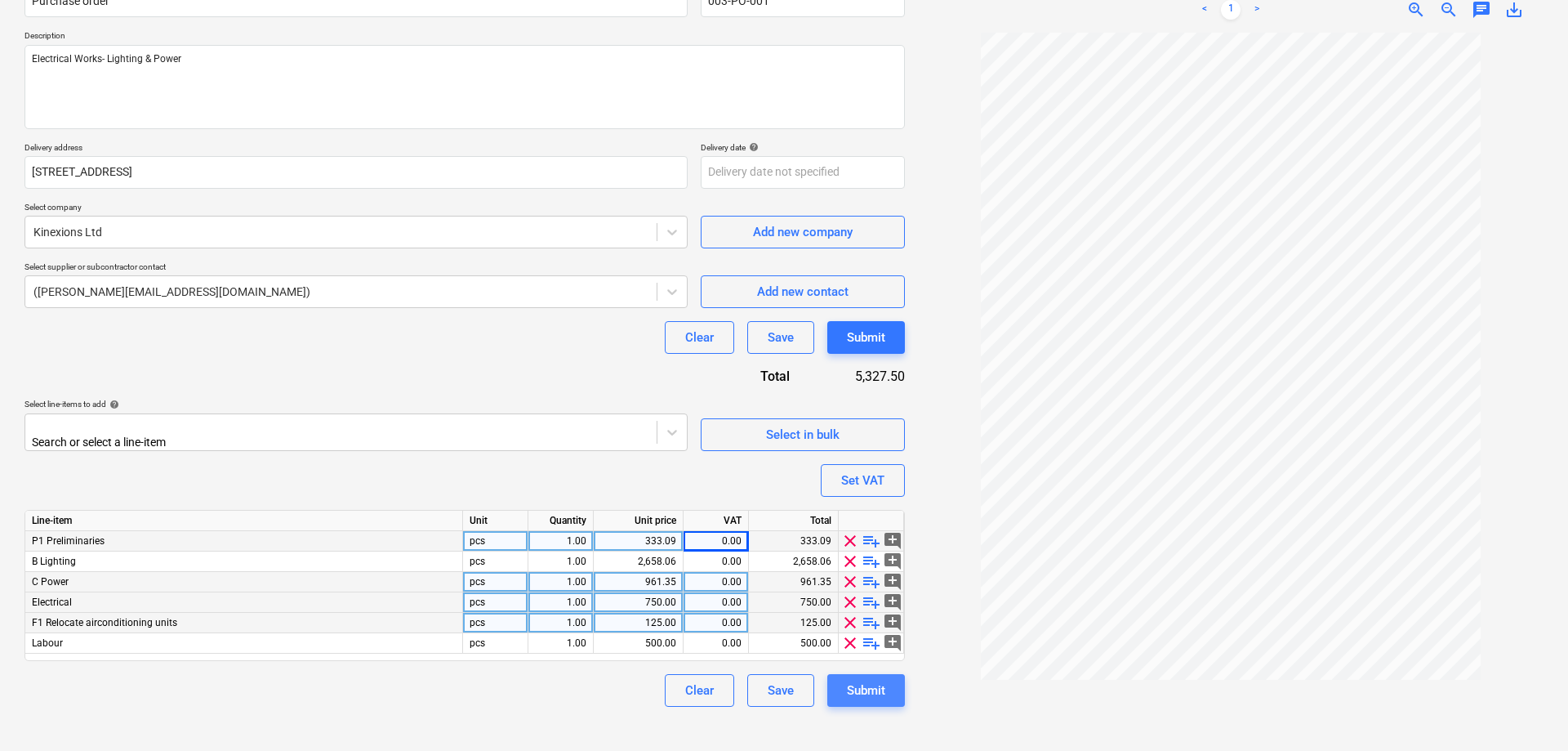
click at [874, 687] on div "Submit" at bounding box center [866, 690] width 39 height 21
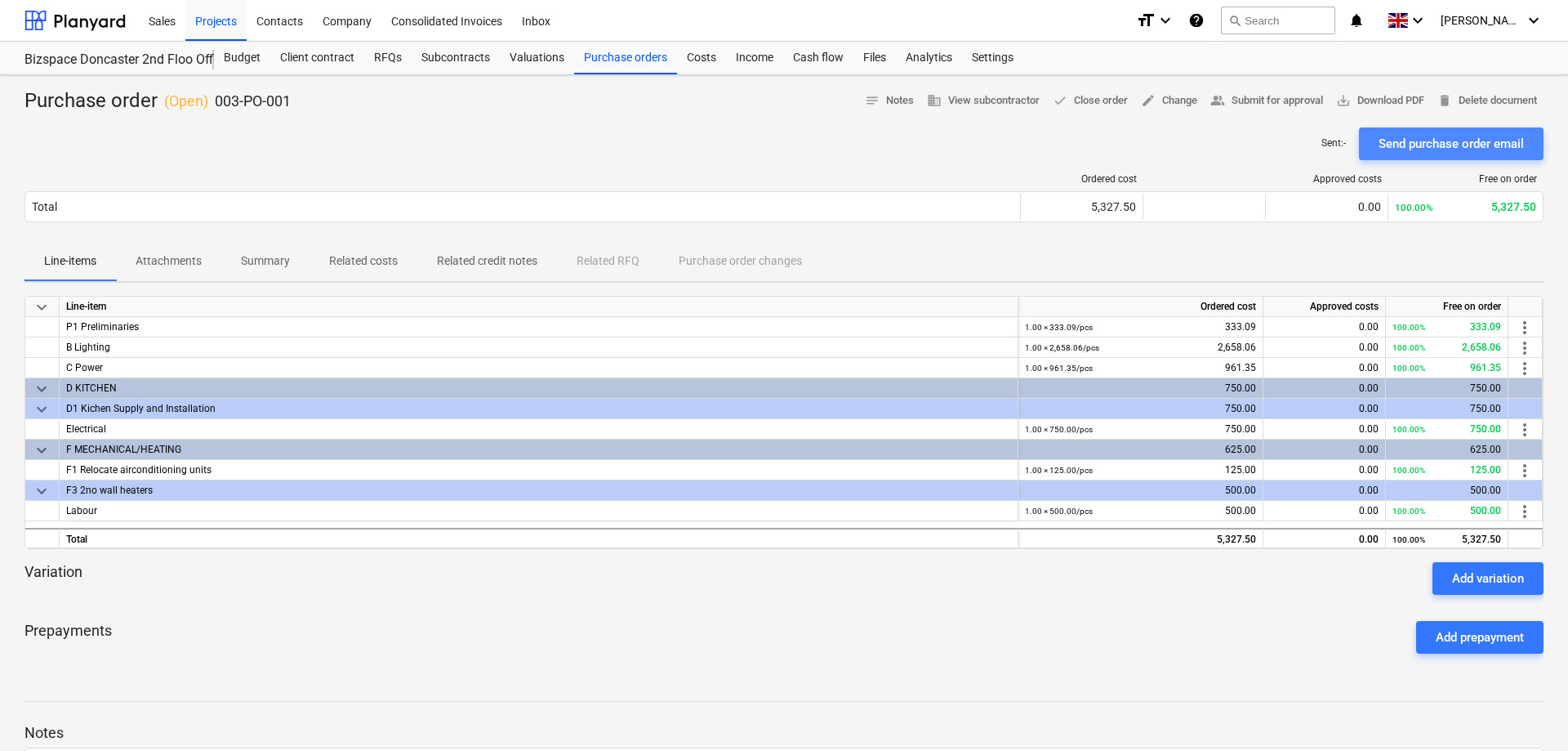
click at [1409, 146] on div "Send purchase order email" at bounding box center [1451, 143] width 146 height 21
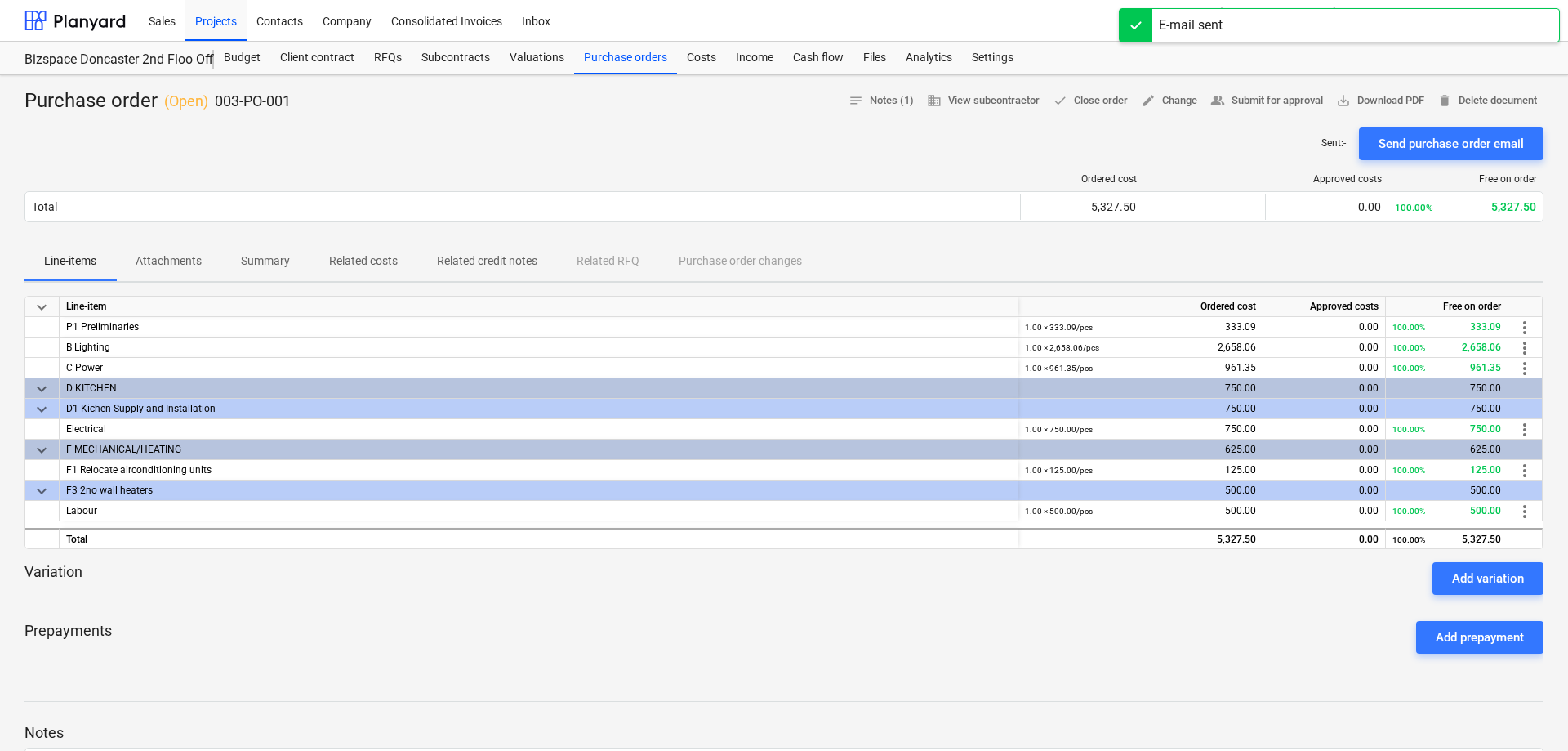
click at [836, 153] on div "Sent : - Send purchase order email" at bounding box center [784, 143] width 1518 height 33
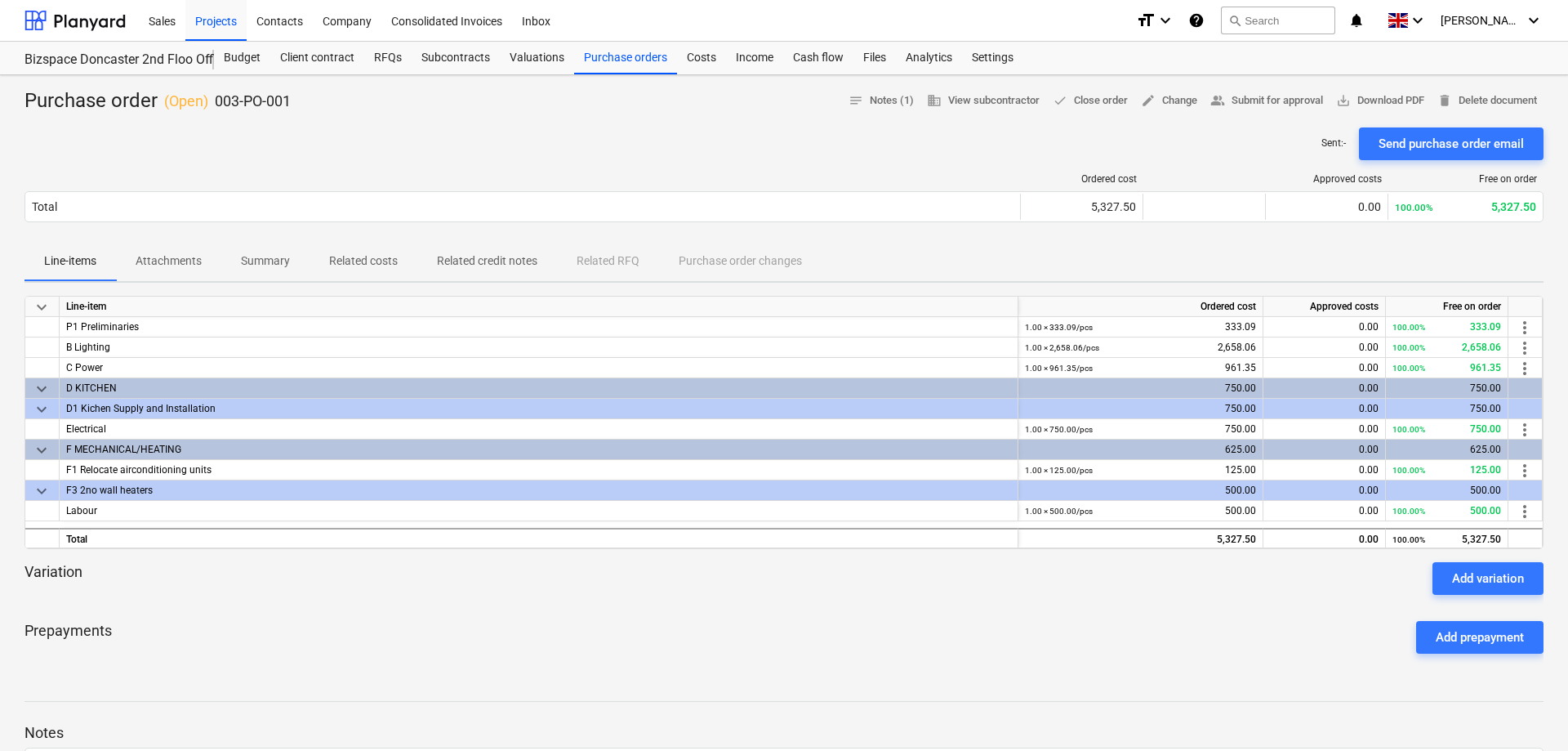
click at [178, 258] on p "Attachments" at bounding box center [168, 261] width 66 height 17
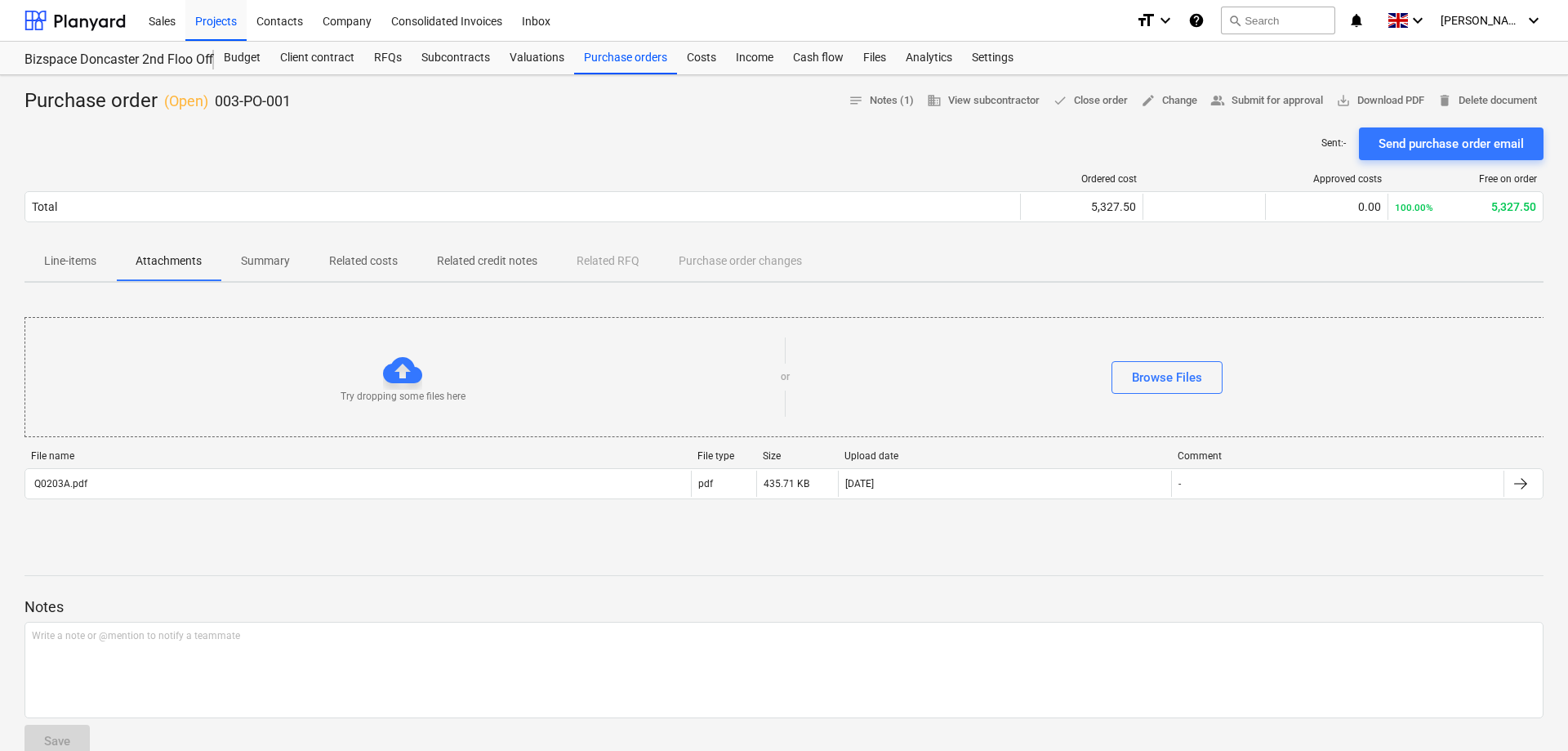
click at [66, 264] on p "Line-items" at bounding box center [70, 261] width 52 height 17
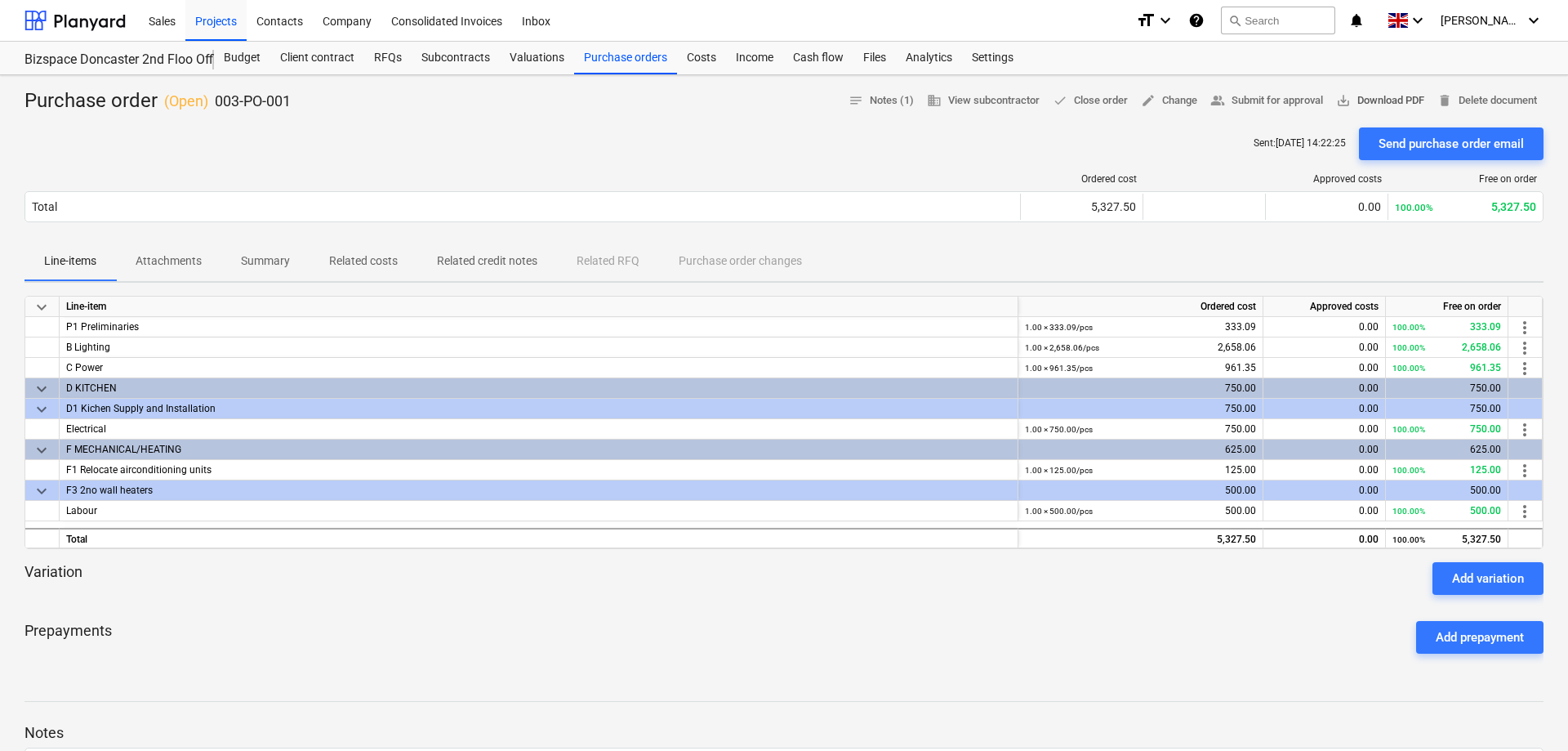
click at [1367, 101] on span "save_alt Download PDF" at bounding box center [1379, 101] width 88 height 19
click at [236, 56] on div "Budget 4" at bounding box center [242, 57] width 56 height 33
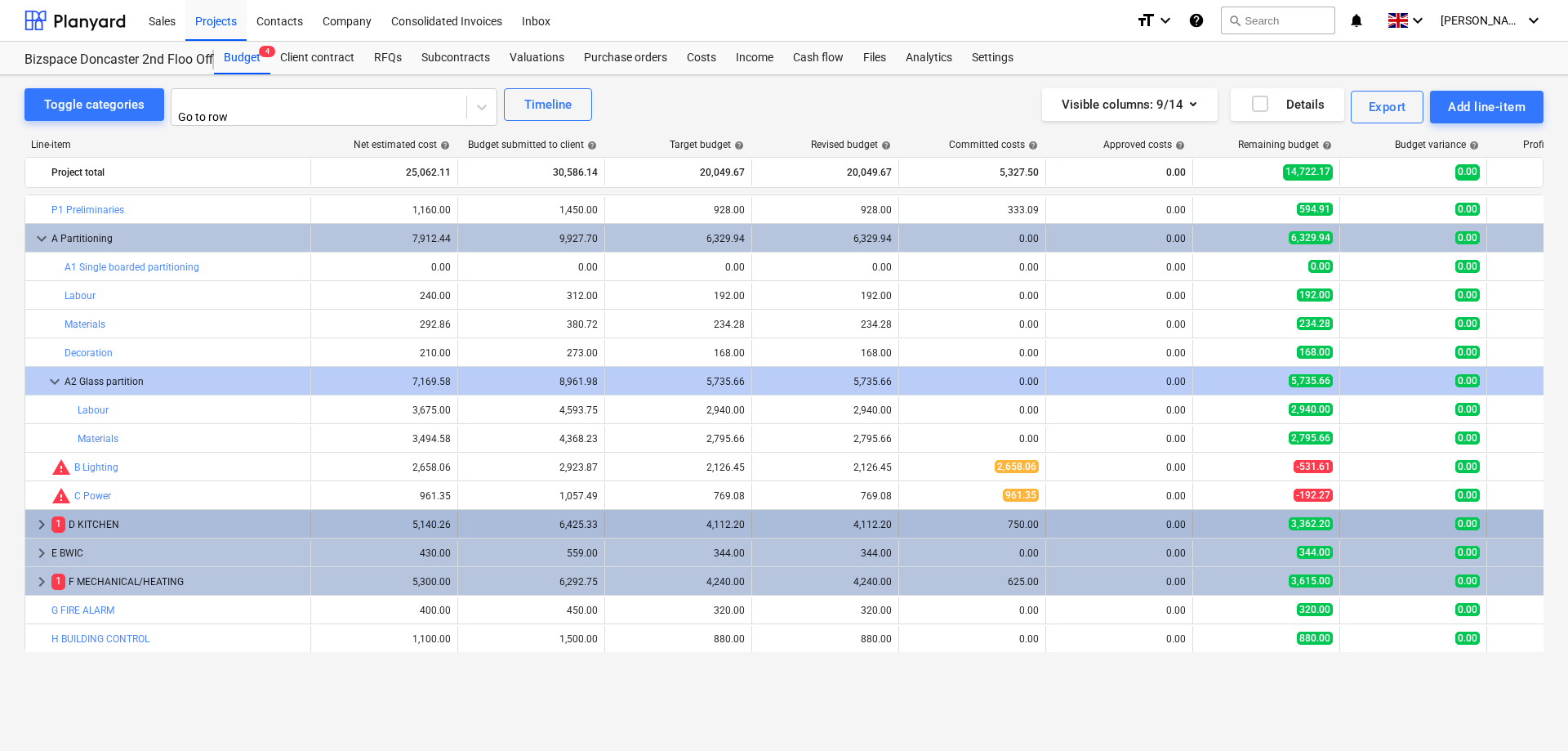
click at [54, 522] on span "1" at bounding box center [58, 524] width 13 height 15
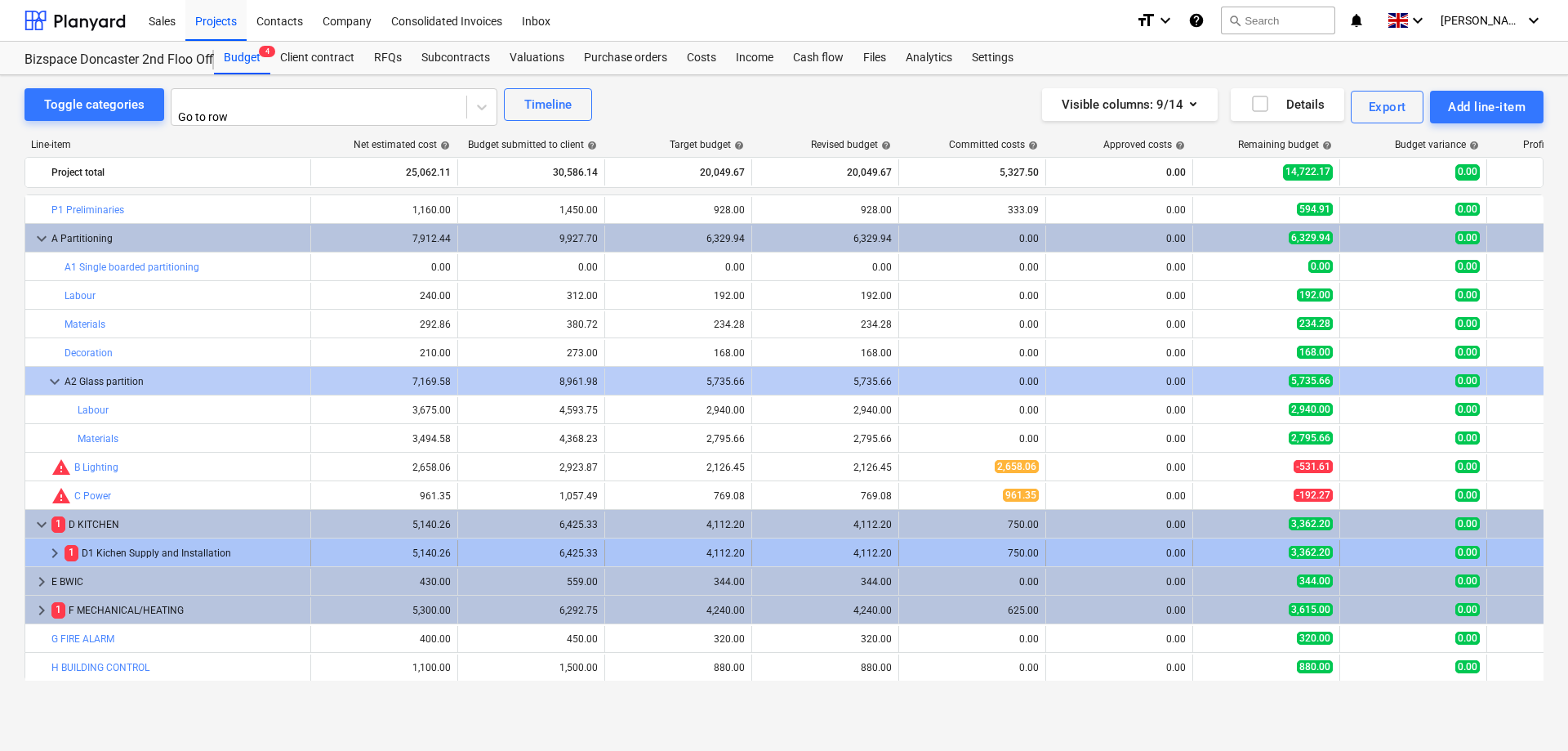
click at [75, 551] on span "1" at bounding box center [72, 552] width 13 height 15
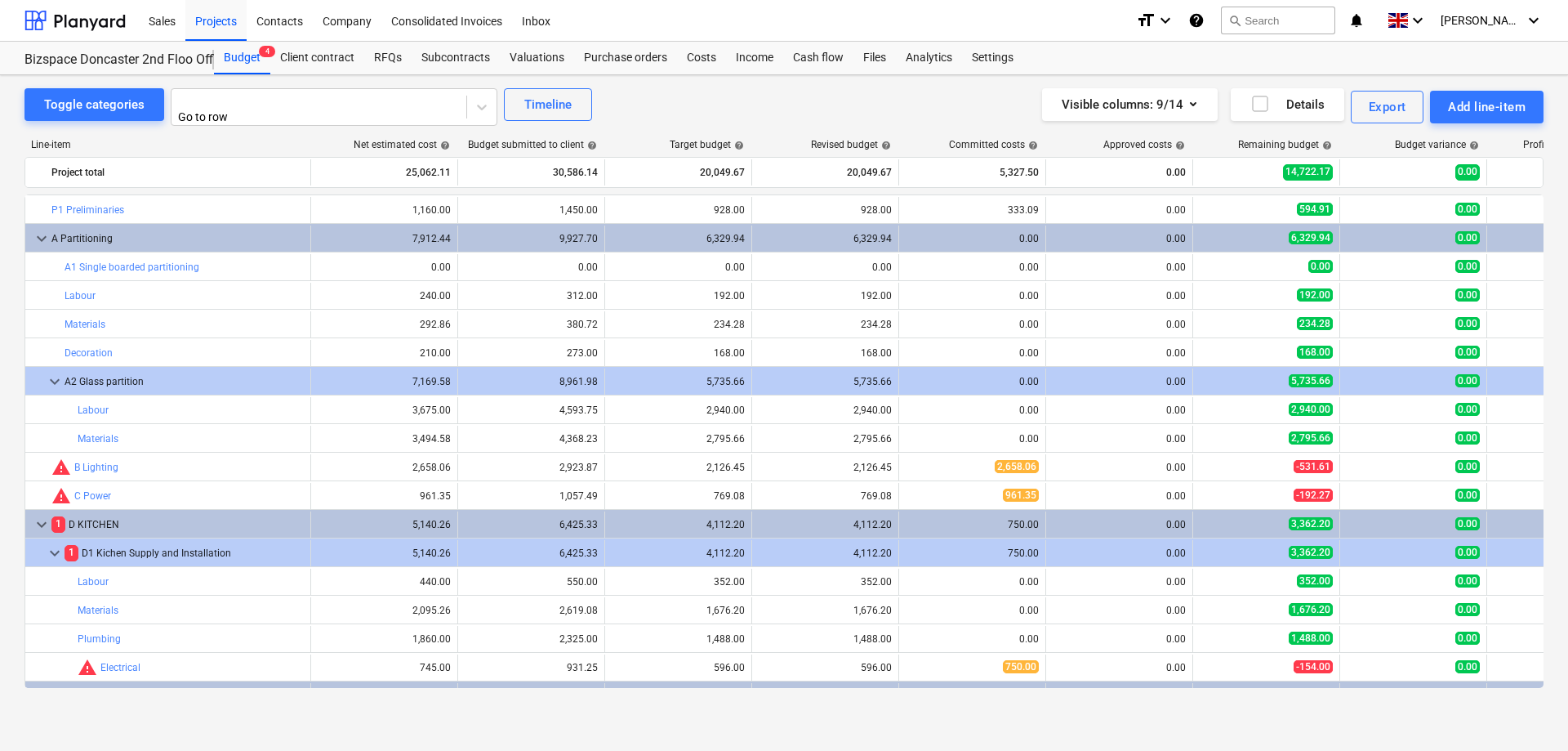
scroll to position [93, 0]
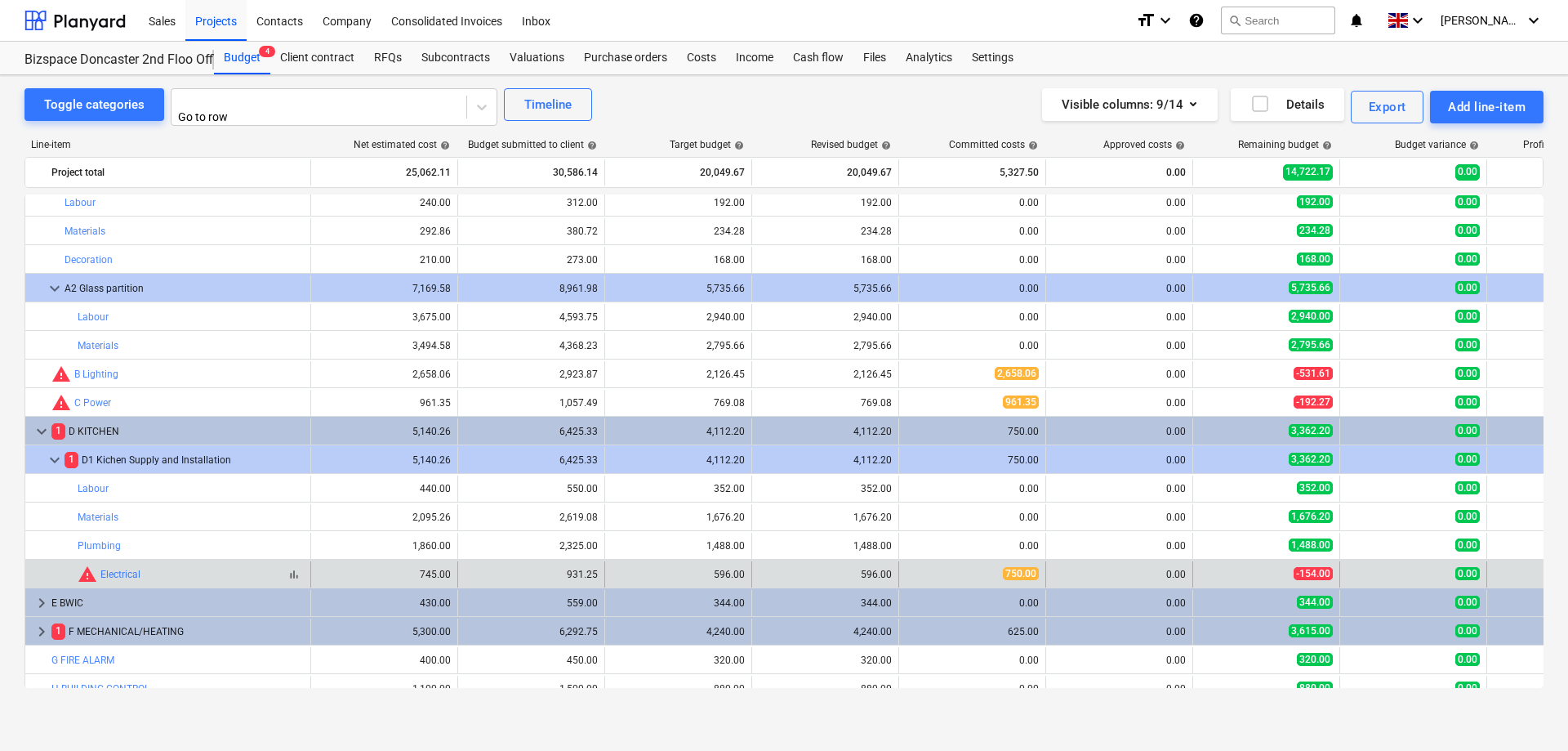
click at [87, 576] on span "warning" at bounding box center [87, 573] width 19 height 19
click at [88, 571] on span "warning" at bounding box center [87, 573] width 19 height 19
click at [773, 567] on span "edit" at bounding box center [768, 574] width 13 height 13
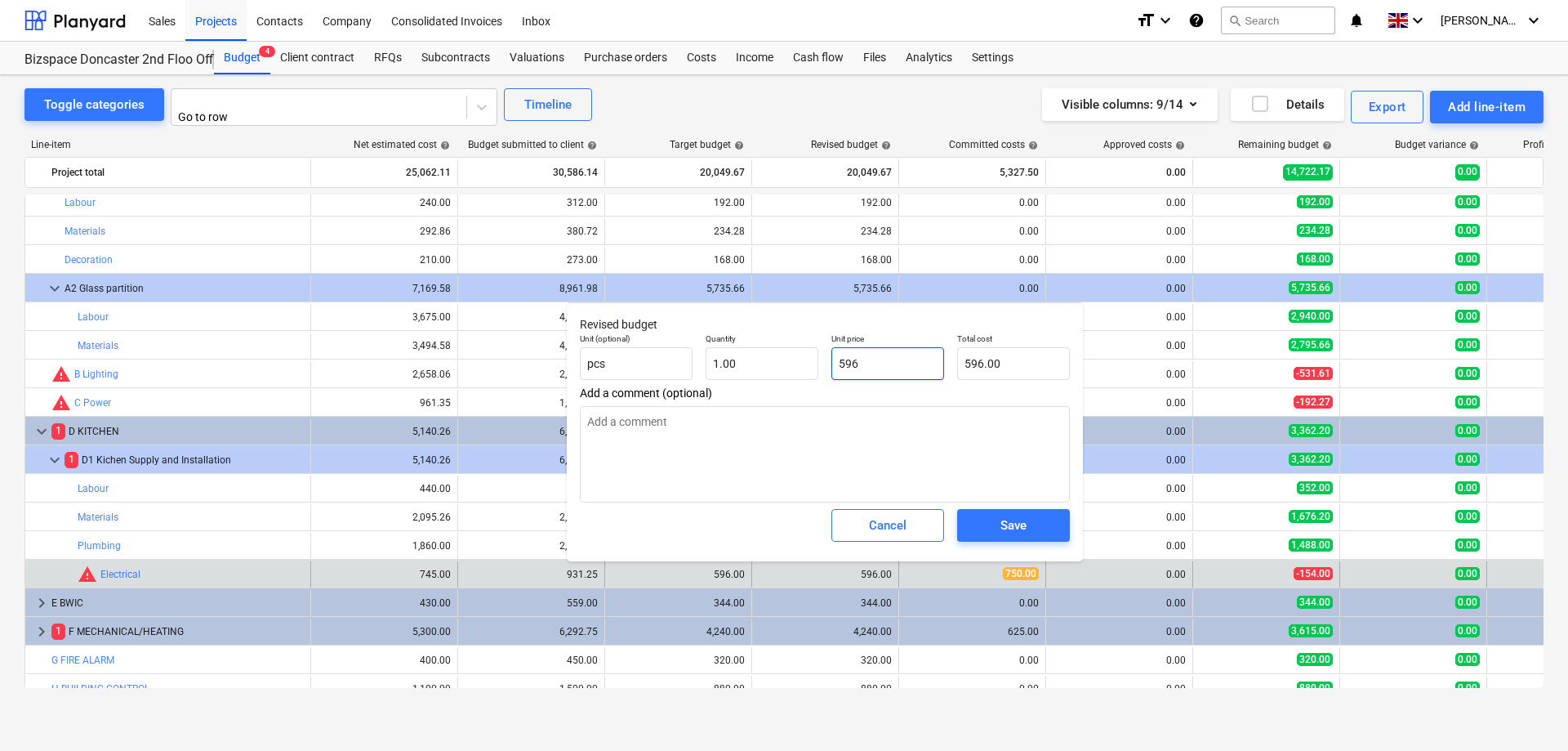
drag, startPoint x: 905, startPoint y: 359, endPoint x: 774, endPoint y: 361, distance: 131.0
click at [832, 361] on input "596" at bounding box center [888, 363] width 113 height 33
type input "7"
type input "7.00"
type input "75"
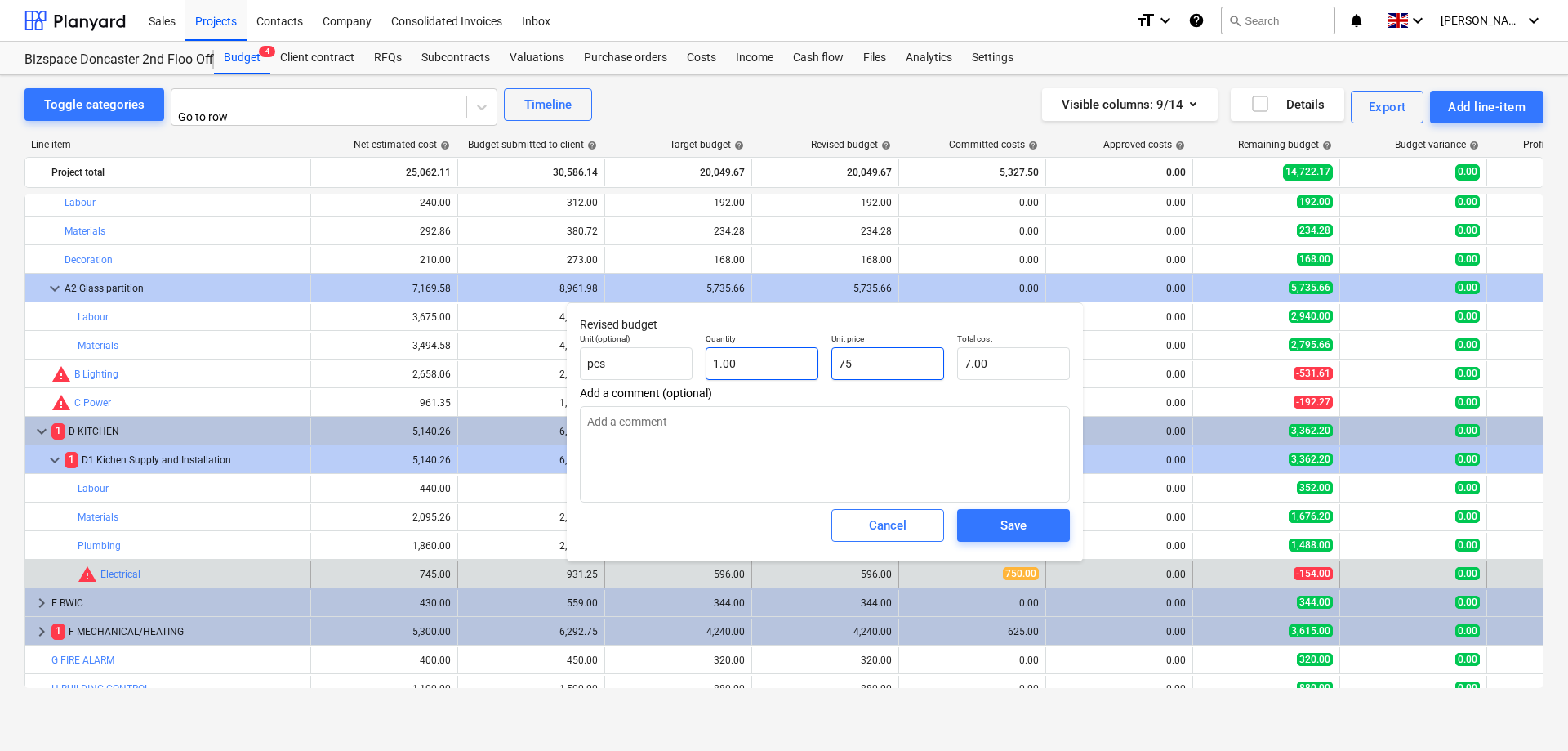
type input "75.00"
type input "750"
type input "750.00"
type input "750"
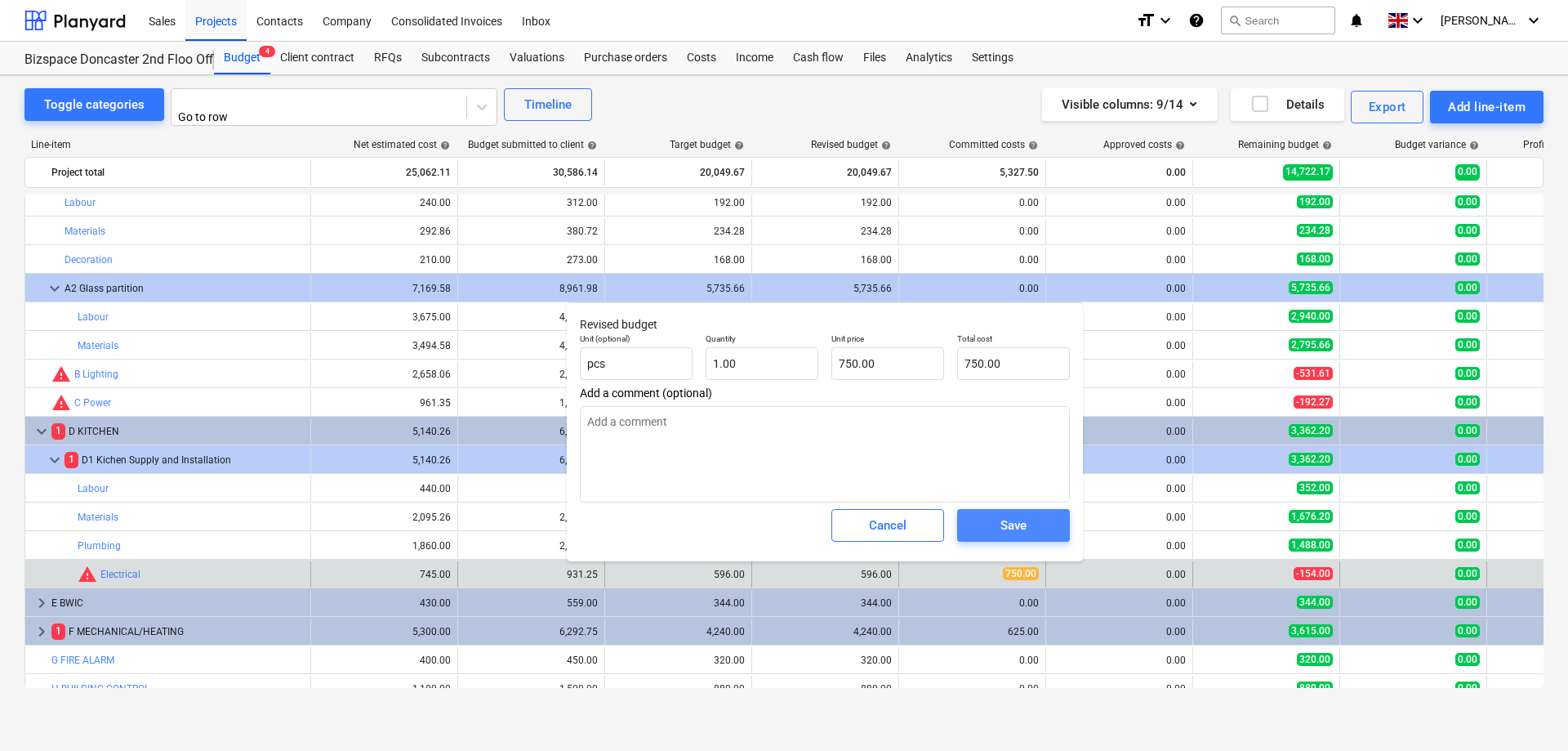
click at [1047, 527] on span "Save" at bounding box center [1013, 525] width 73 height 21
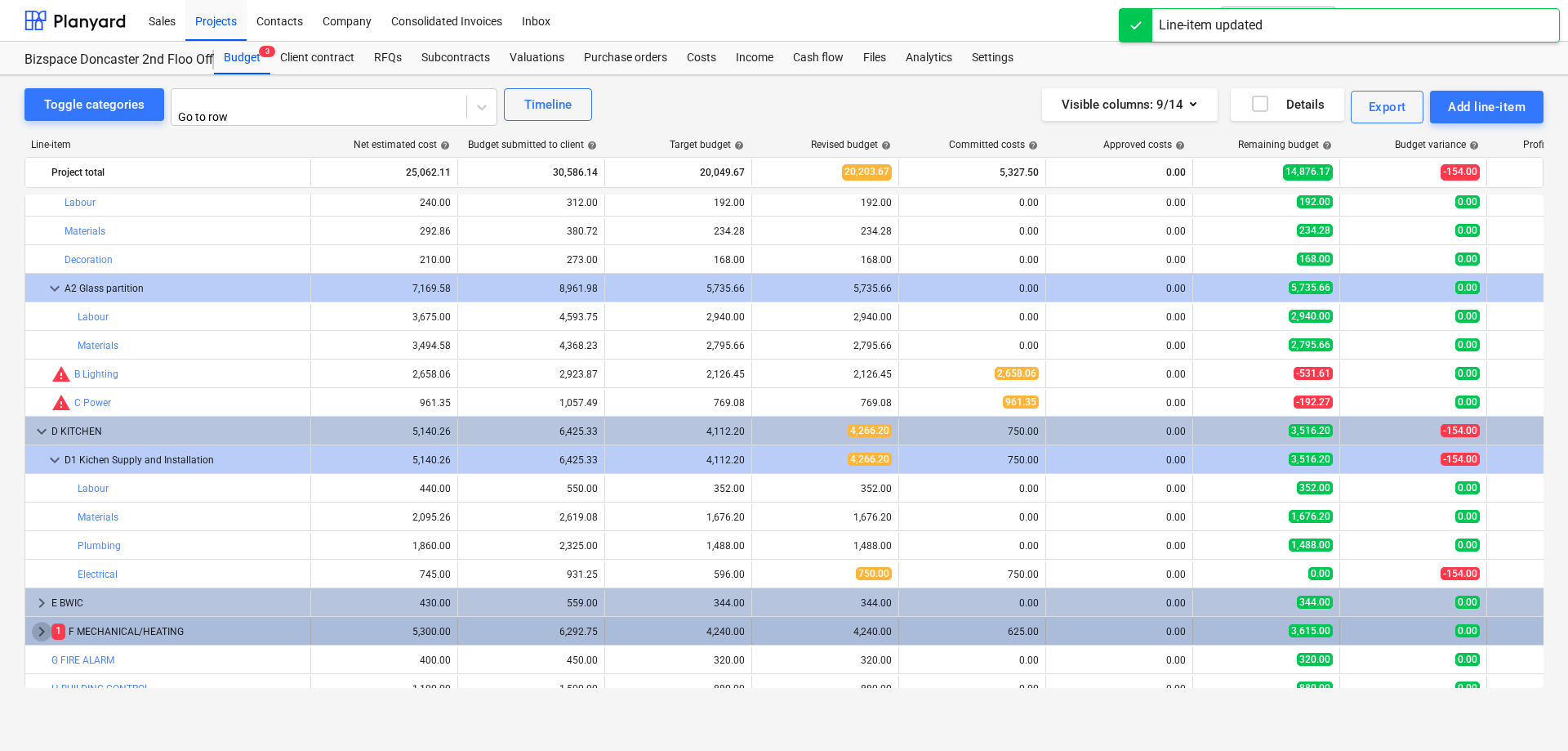
click at [38, 626] on span "keyboard_arrow_right" at bounding box center [41, 631] width 19 height 19
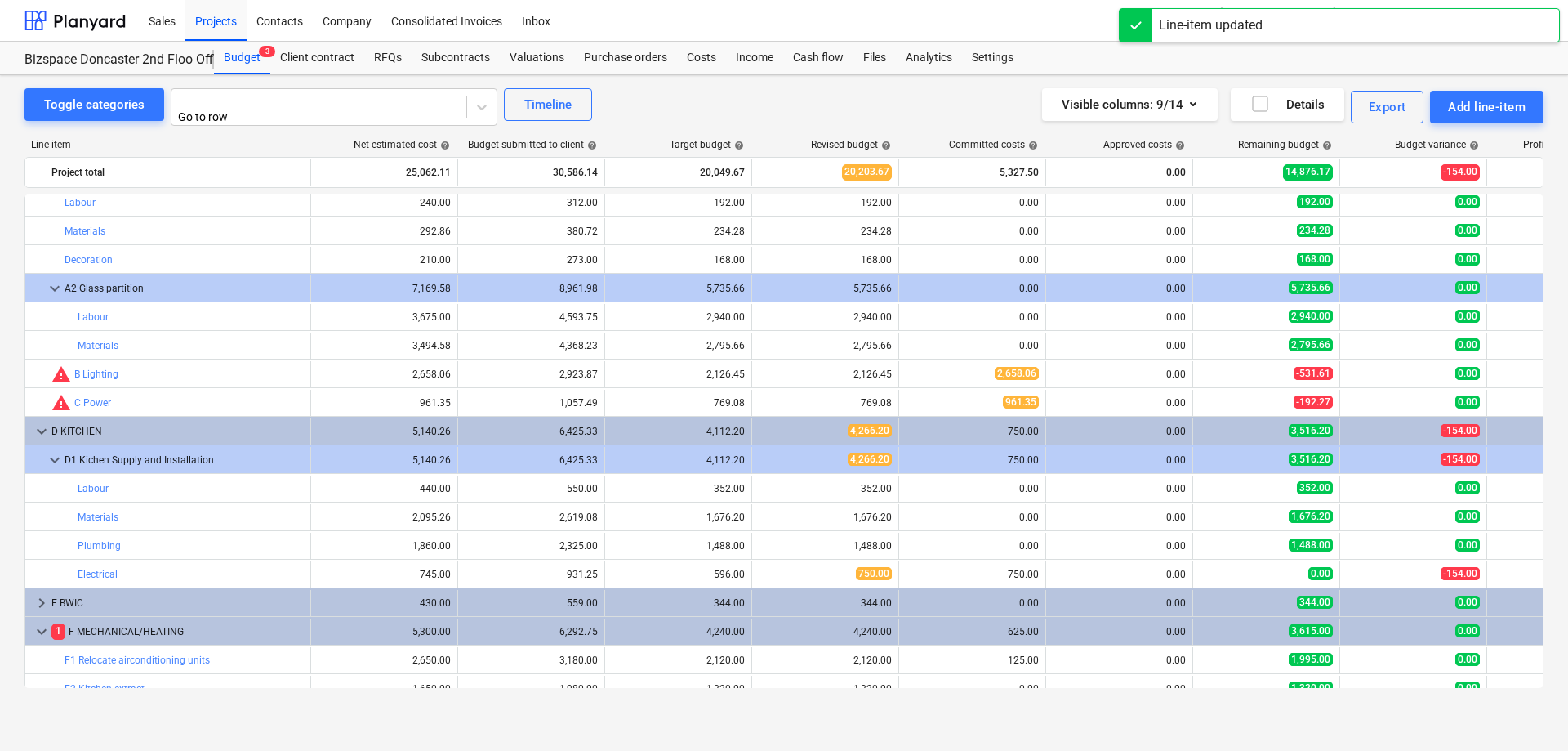
scroll to position [193, 0]
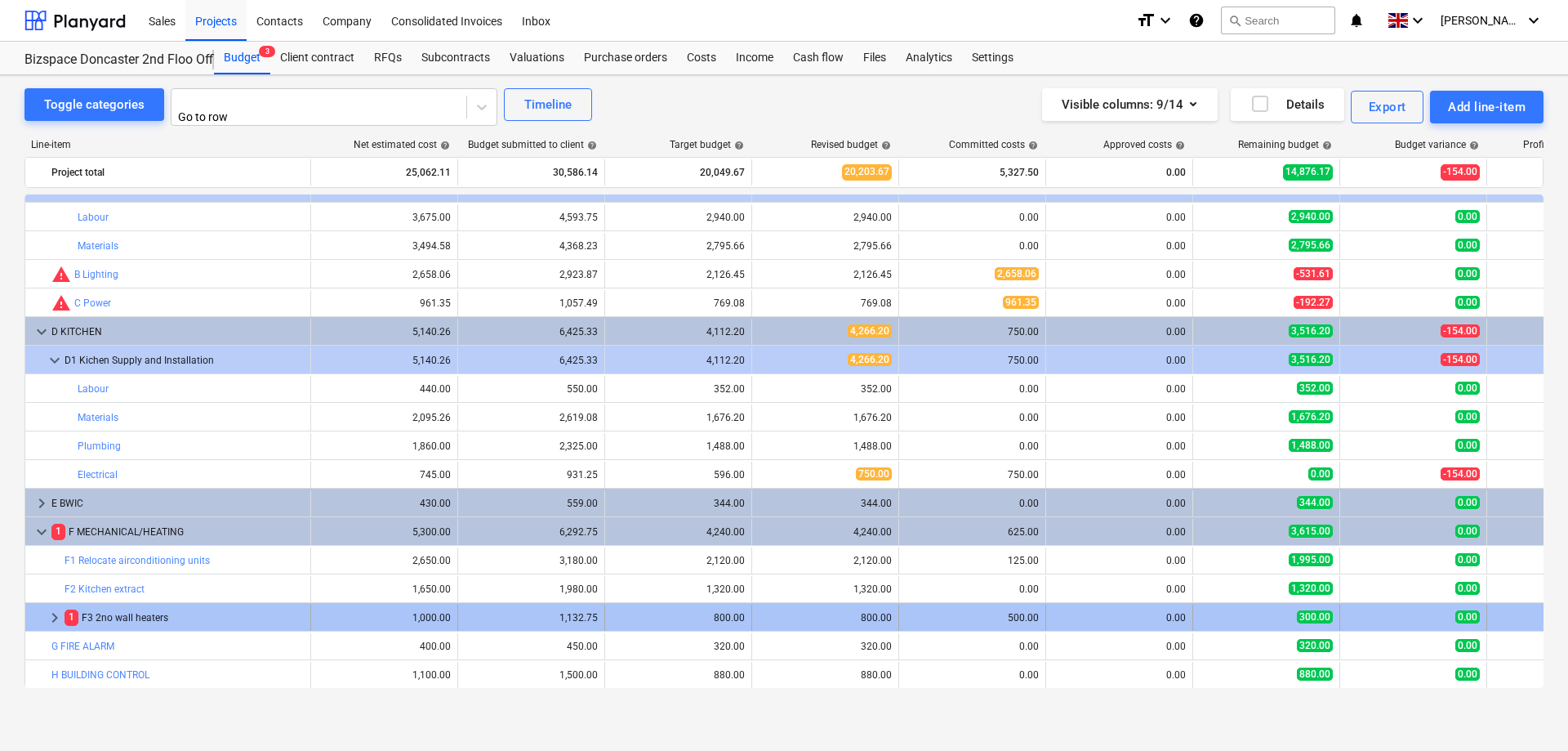
click at [72, 614] on span "1" at bounding box center [72, 617] width 13 height 15
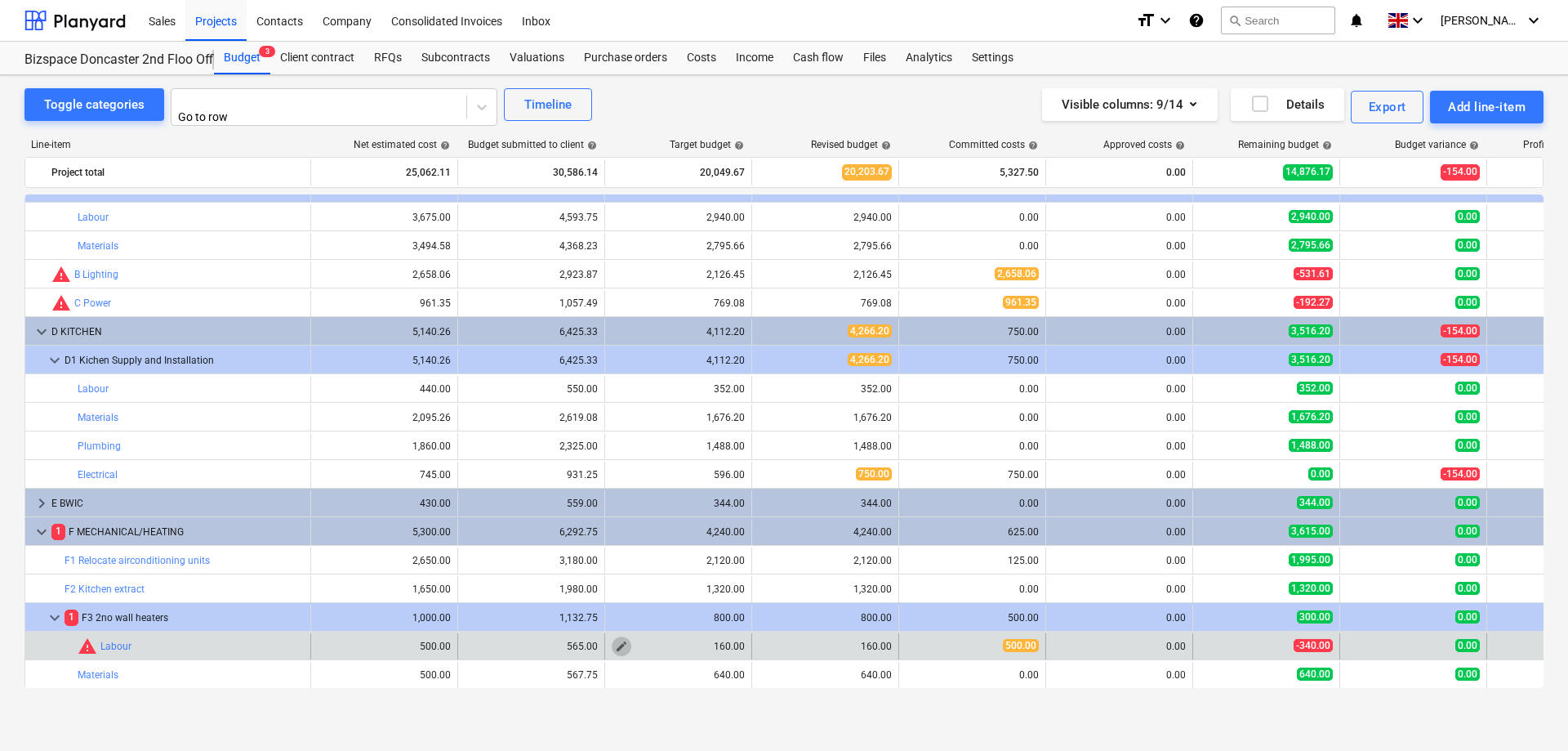
click at [619, 640] on span "edit" at bounding box center [622, 647] width 13 height 13
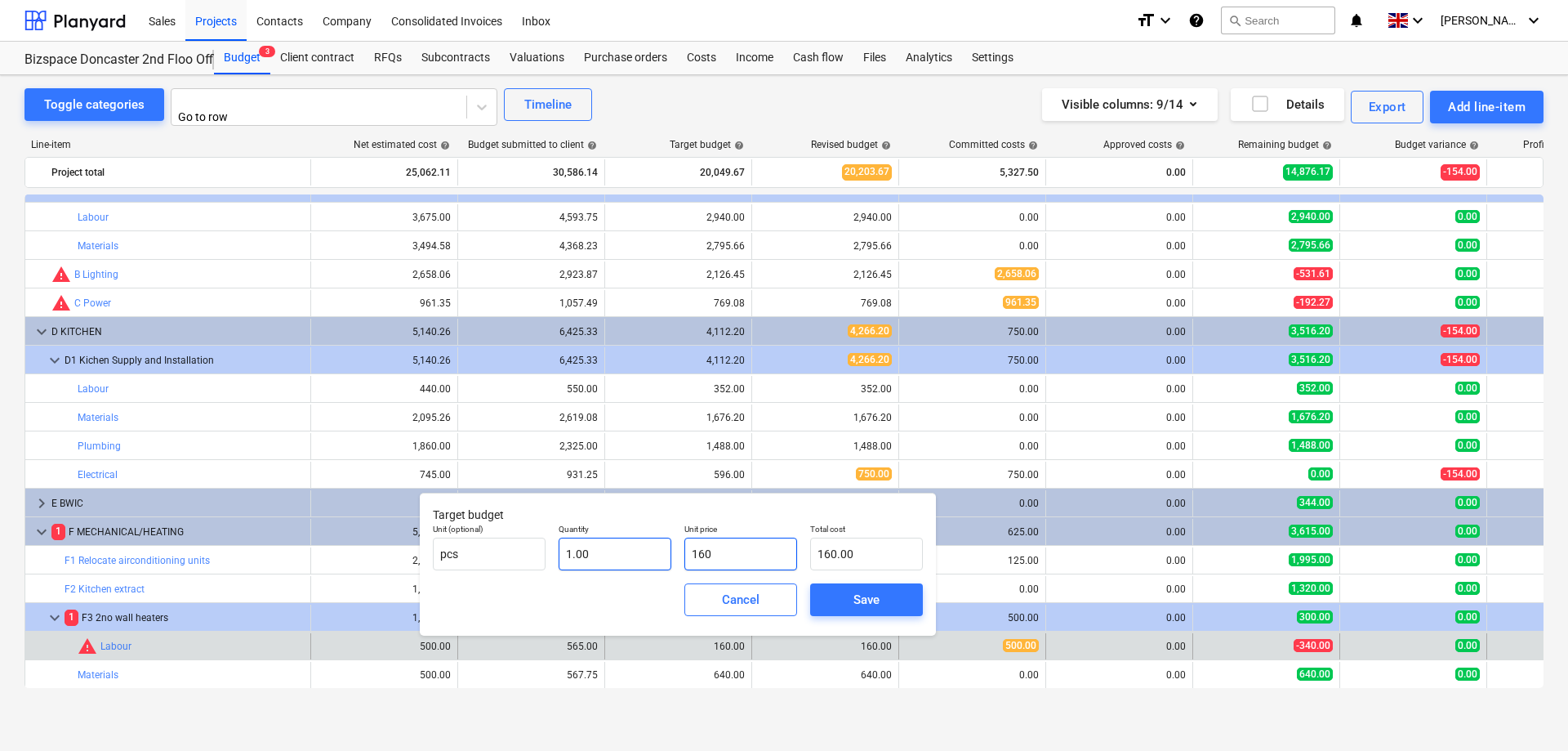
drag, startPoint x: 736, startPoint y: 549, endPoint x: 565, endPoint y: 562, distance: 171.5
click at [684, 553] on input "160" at bounding box center [741, 553] width 113 height 33
type input "4"
type input "4.00"
type input "40"
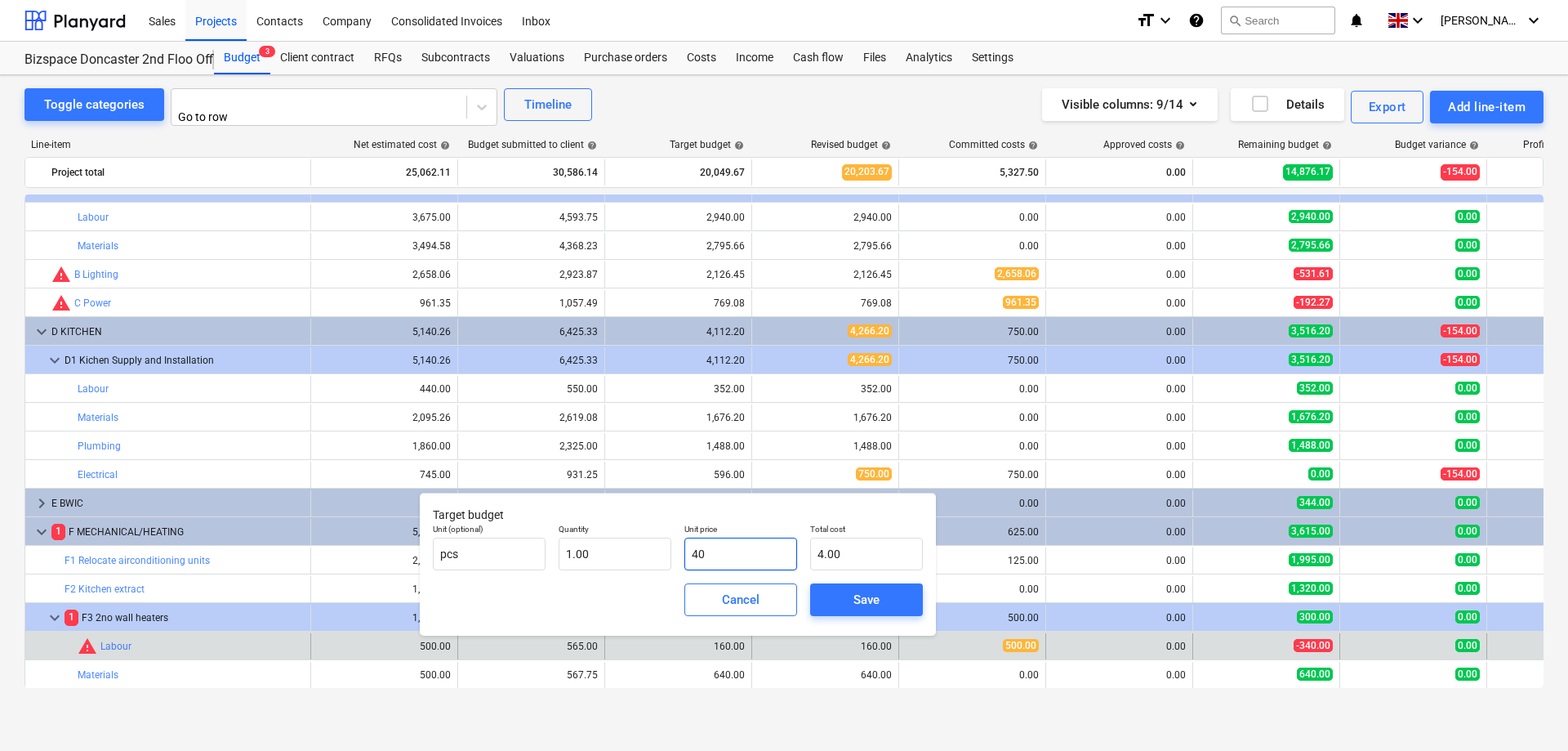
type input "40.00"
type input "400"
type input "400.00"
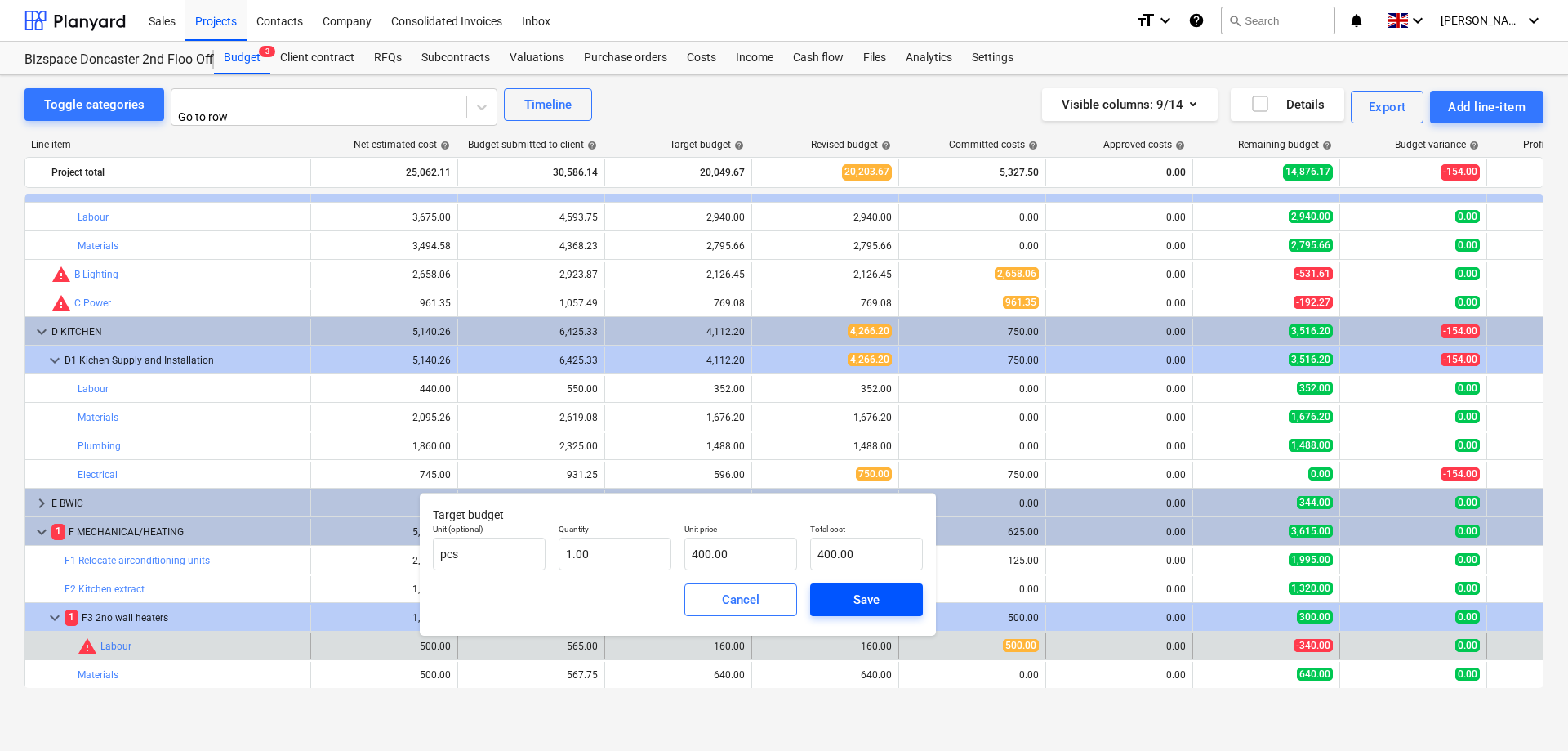
click at [866, 597] on div "Save" at bounding box center [866, 599] width 26 height 21
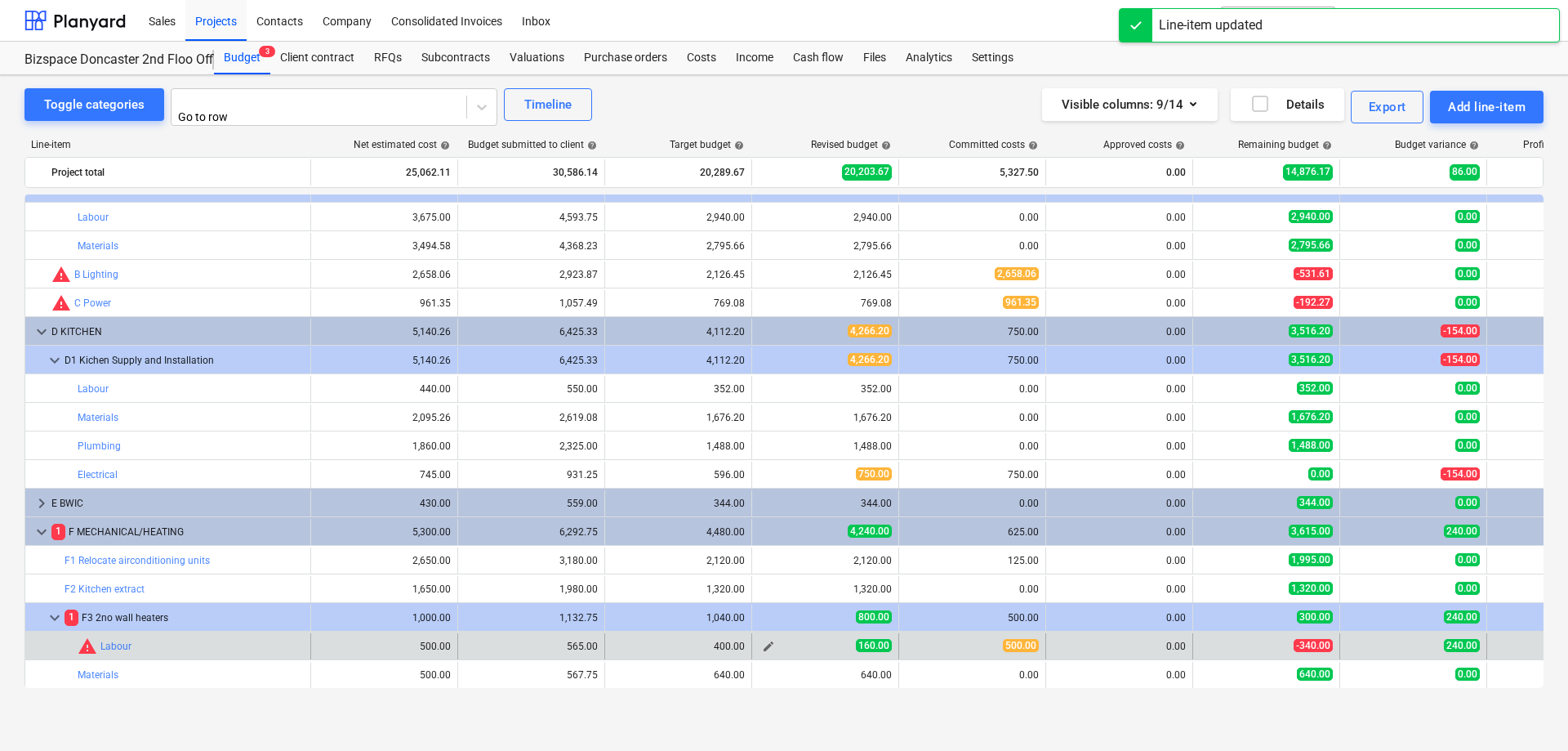
click at [774, 640] on span "edit" at bounding box center [768, 647] width 13 height 13
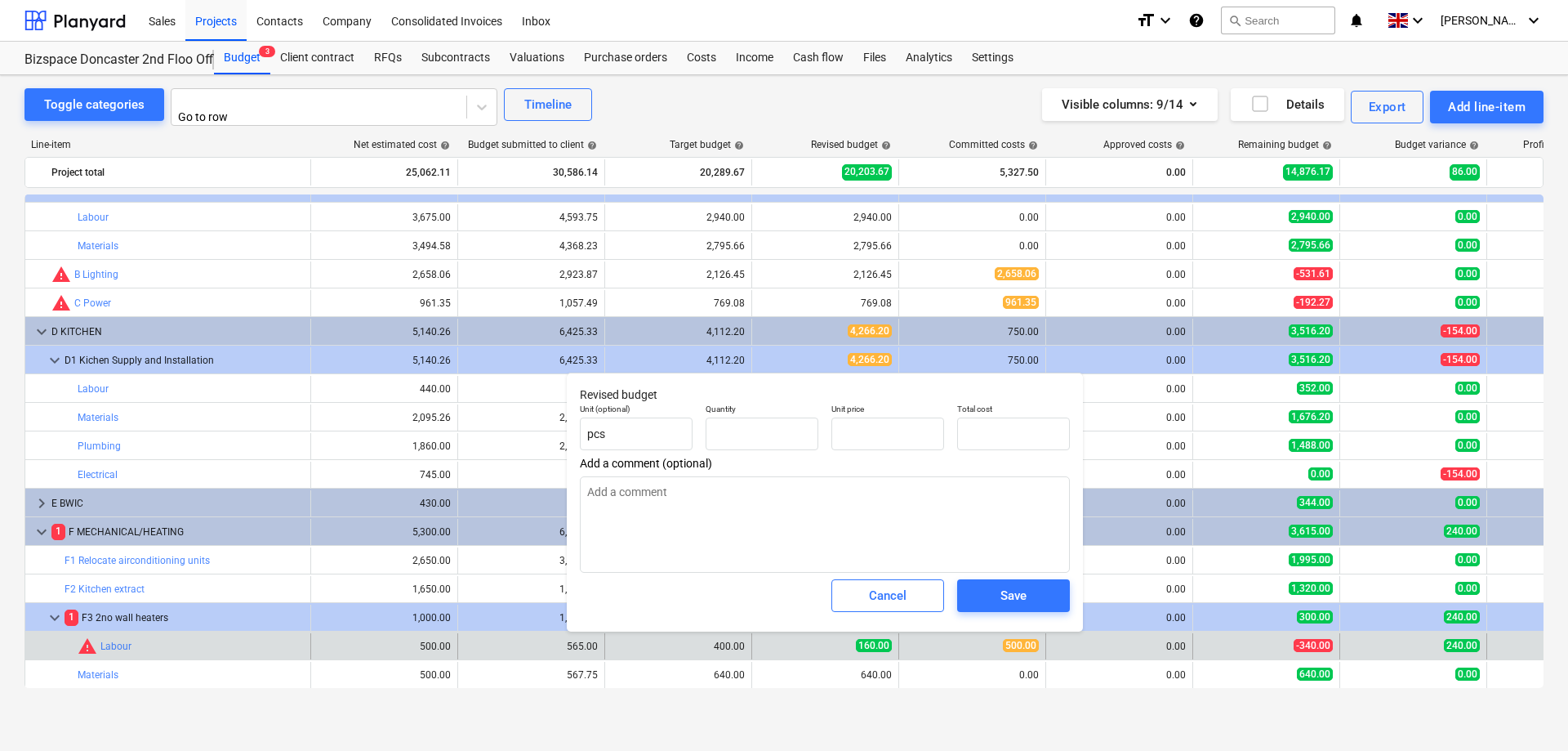
type input "1.00"
type input "160.00"
drag, startPoint x: 890, startPoint y: 434, endPoint x: 806, endPoint y: 436, distance: 84.0
click at [832, 432] on input "160" at bounding box center [888, 434] width 113 height 33
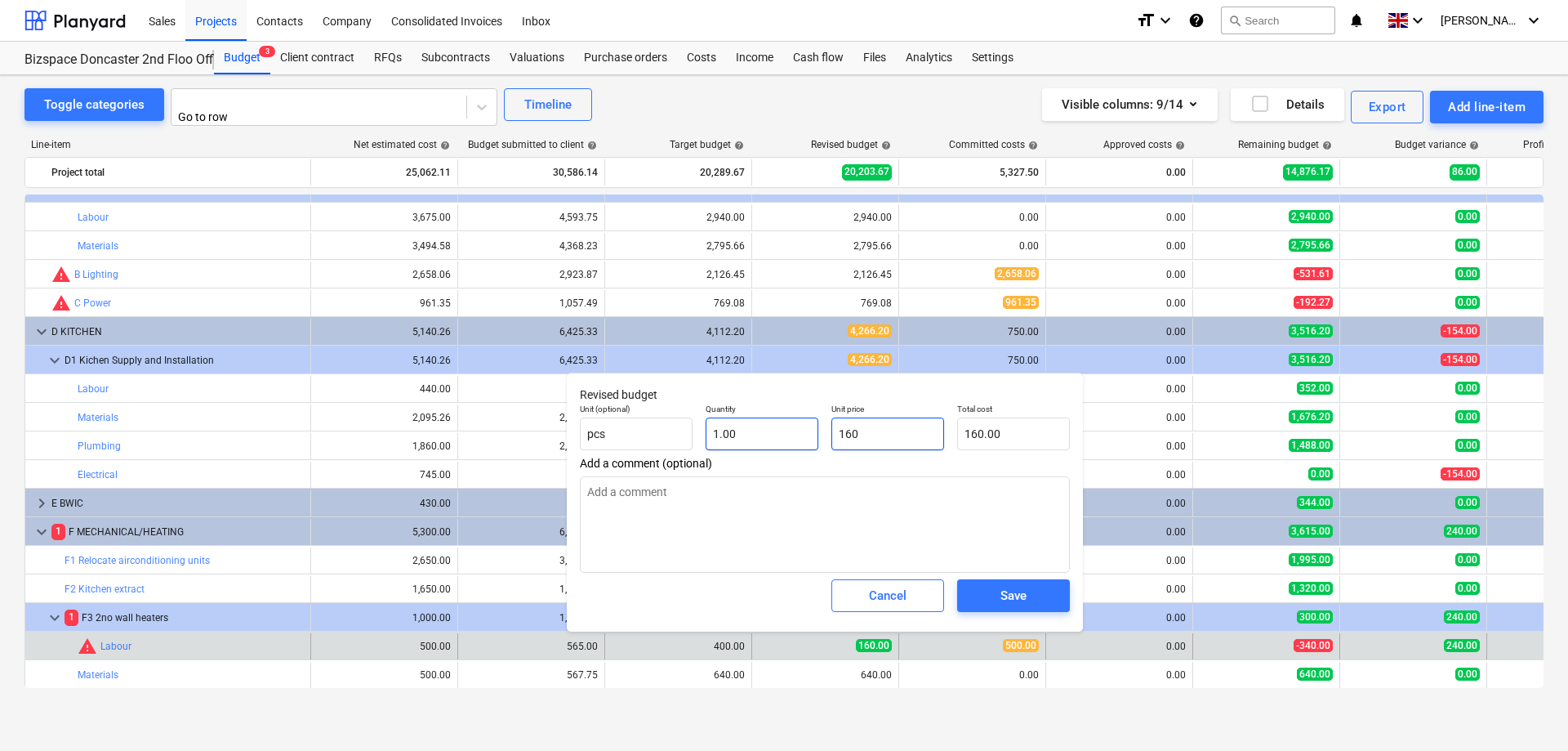
type input "5"
type input "5.00"
type input "50"
type input "50.00"
type input "500"
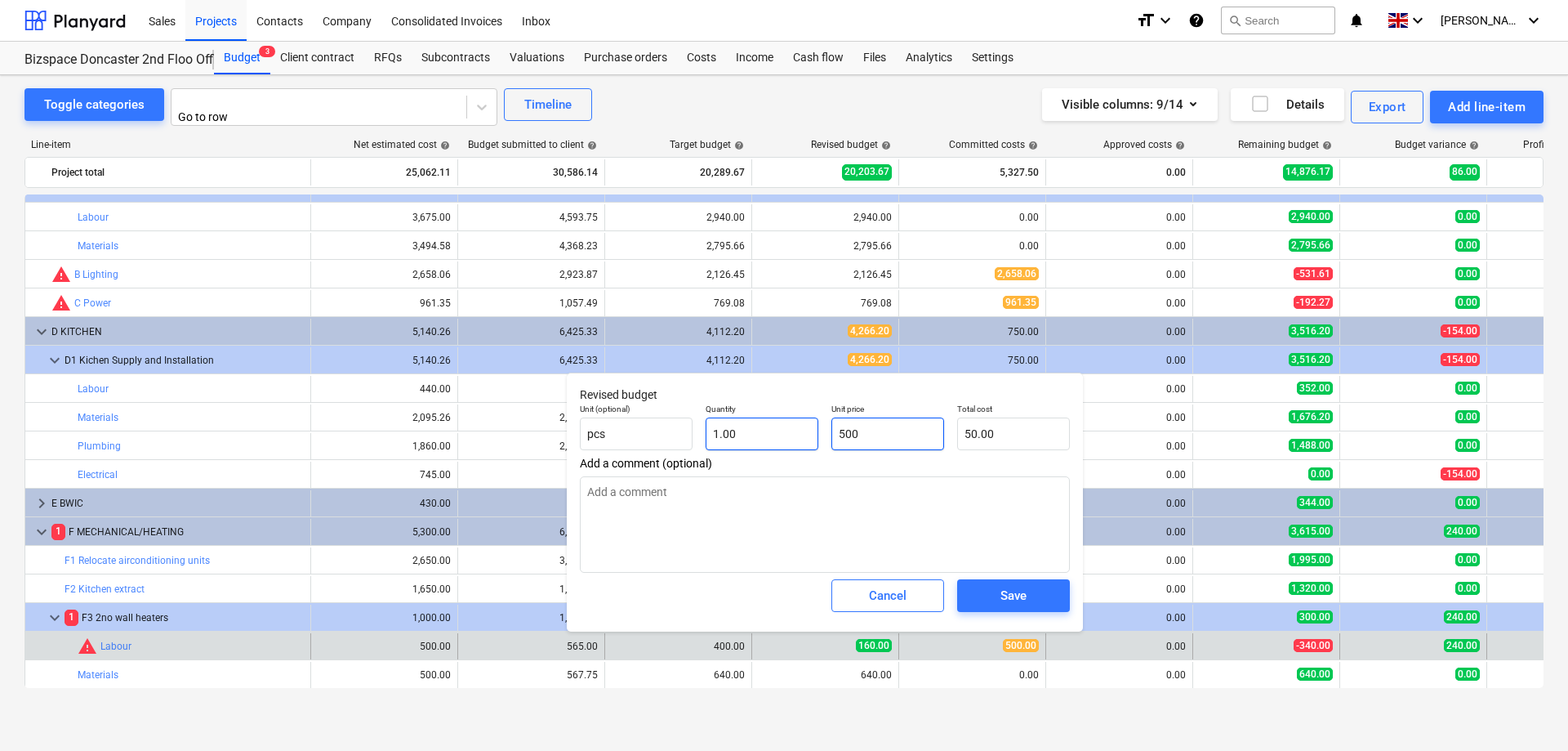
type input "500.00"
click at [998, 602] on span "Save" at bounding box center [1013, 595] width 73 height 21
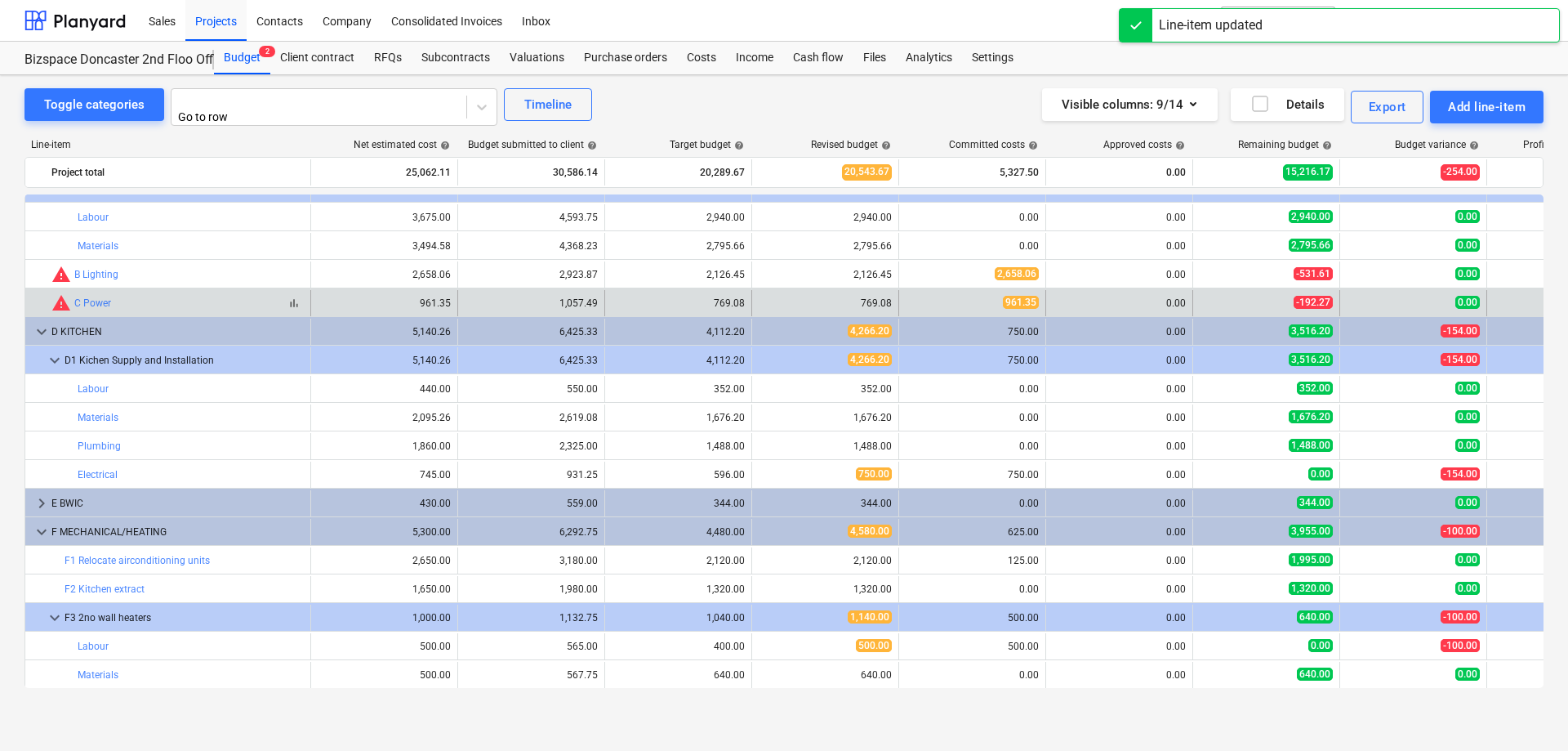
click at [58, 302] on span "warning" at bounding box center [61, 302] width 19 height 19
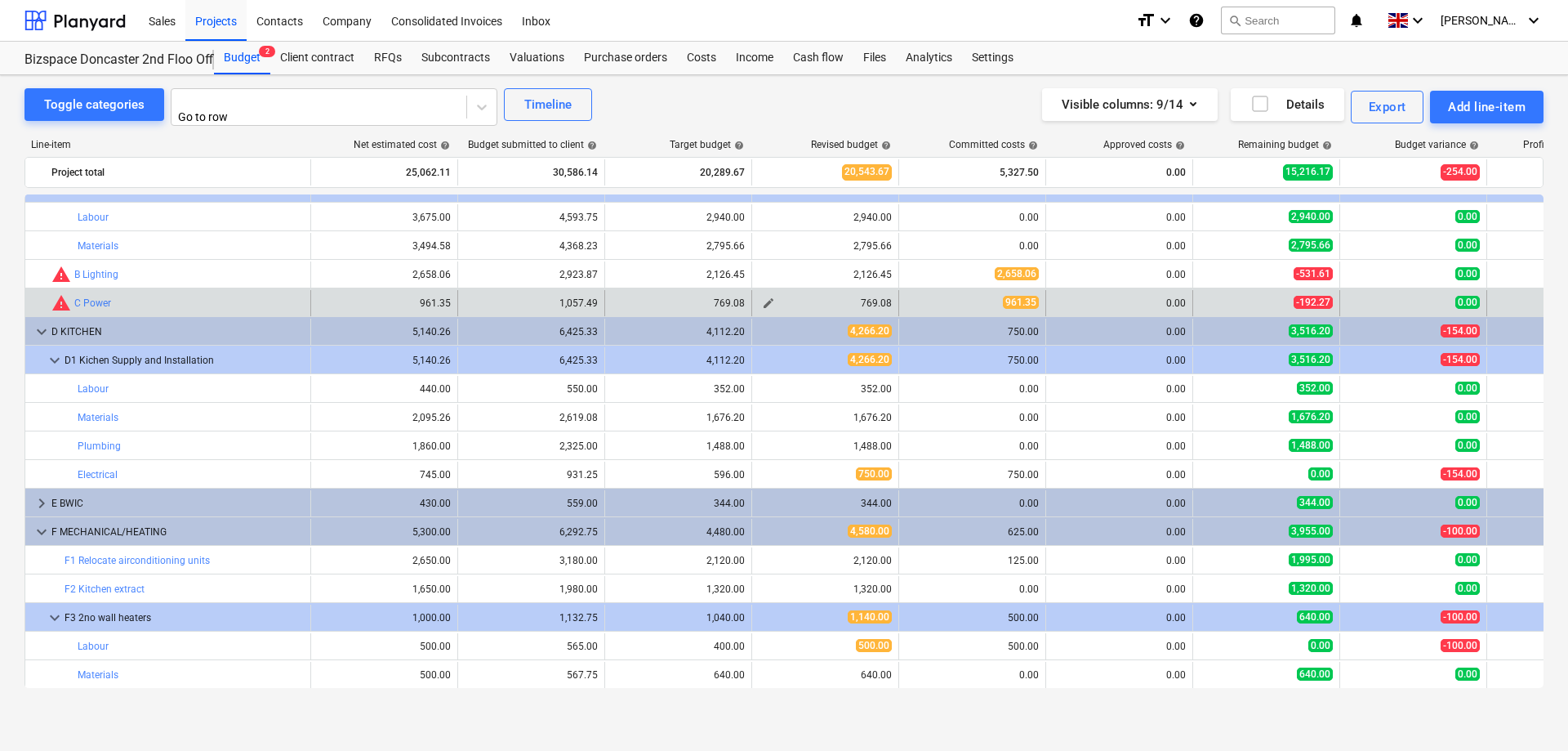
click at [766, 297] on span "edit" at bounding box center [768, 303] width 13 height 13
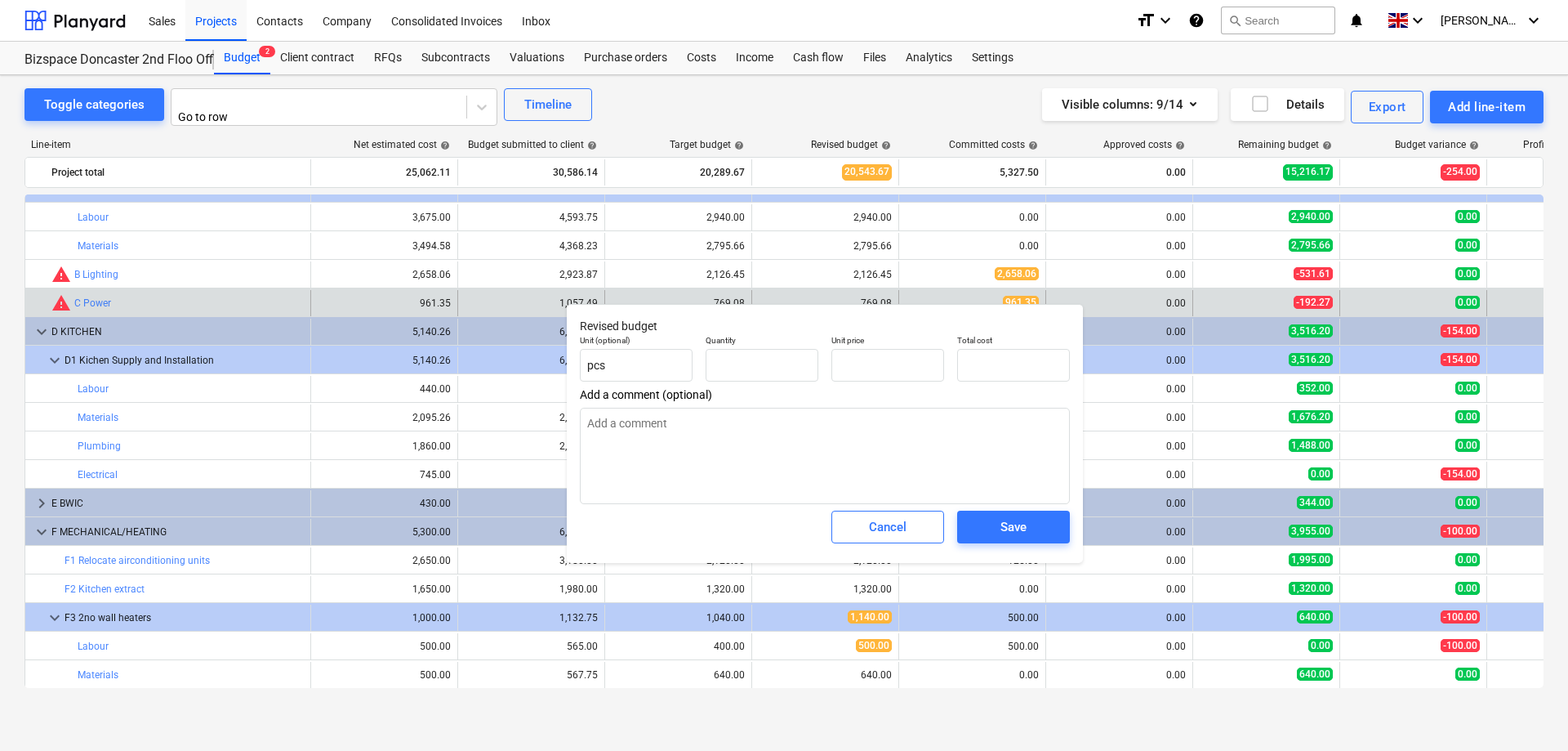
type input "1.00"
type input "769.08"
click at [906, 364] on input "769.08" at bounding box center [888, 365] width 113 height 33
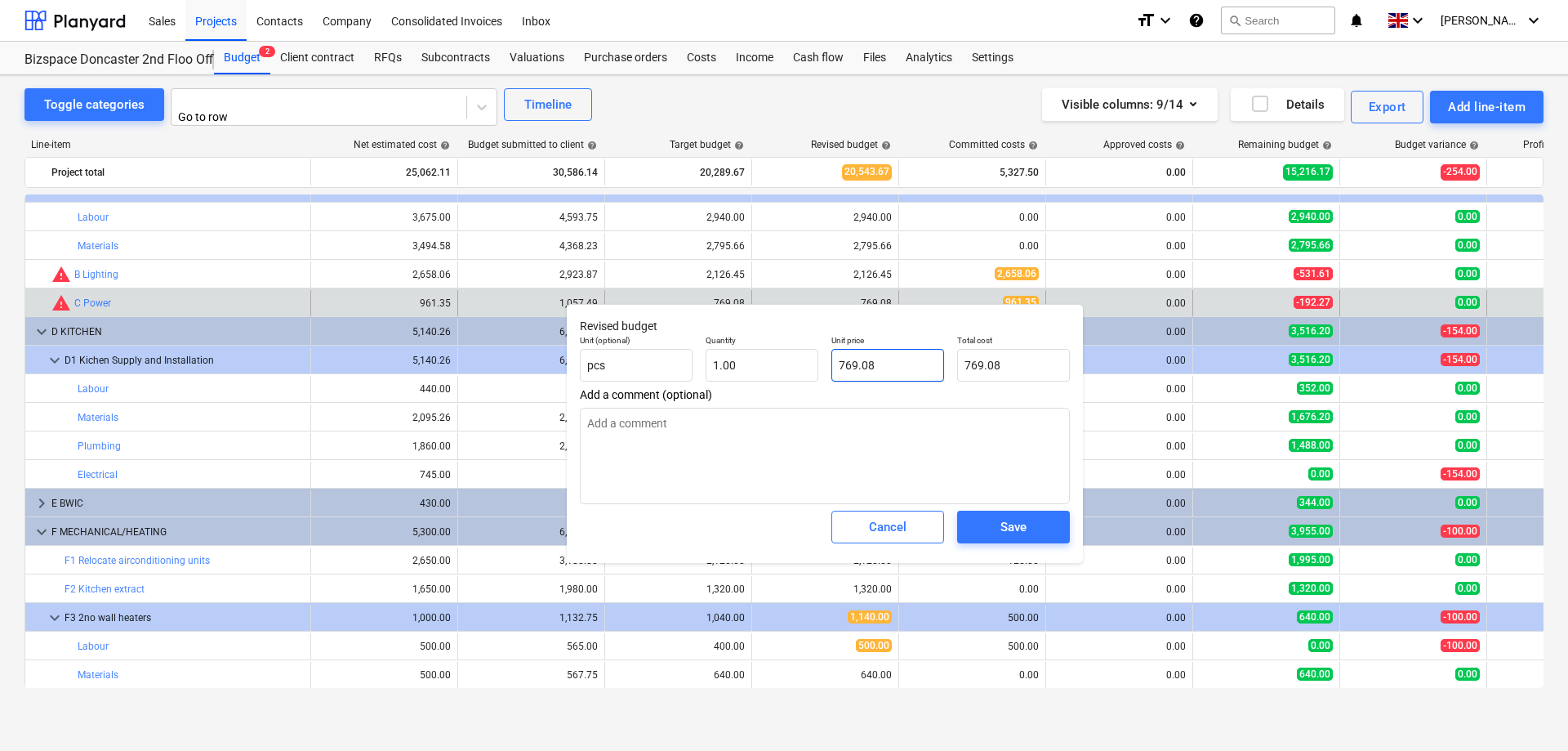
drag, startPoint x: 906, startPoint y: 364, endPoint x: 891, endPoint y: 363, distance: 15.0
click at [906, 363] on input "769.08" at bounding box center [888, 365] width 113 height 33
type input "9"
type input "9.00"
type input "96"
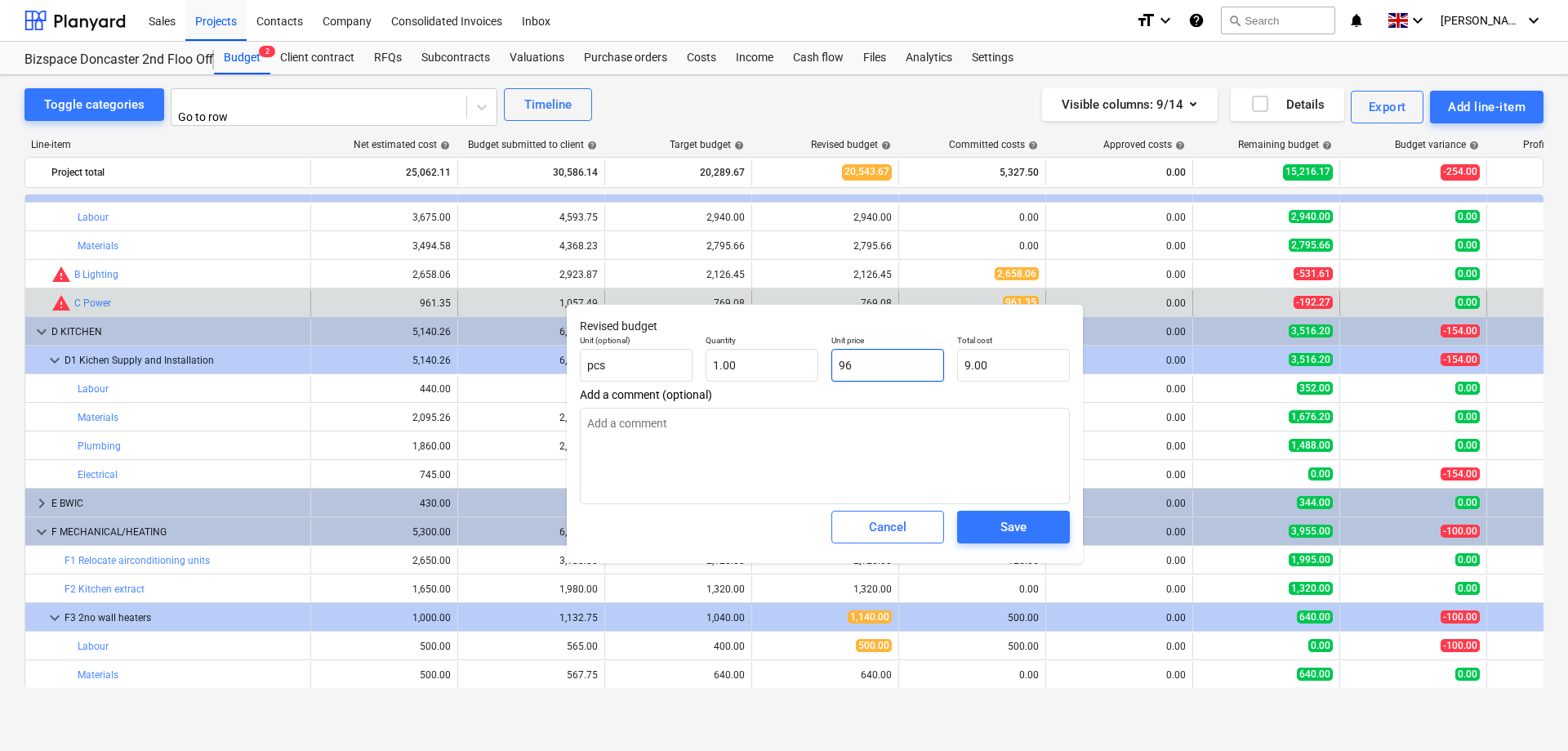
type input "96.00"
type input "961"
type input "961.00"
type input "961.3"
type input "961.30"
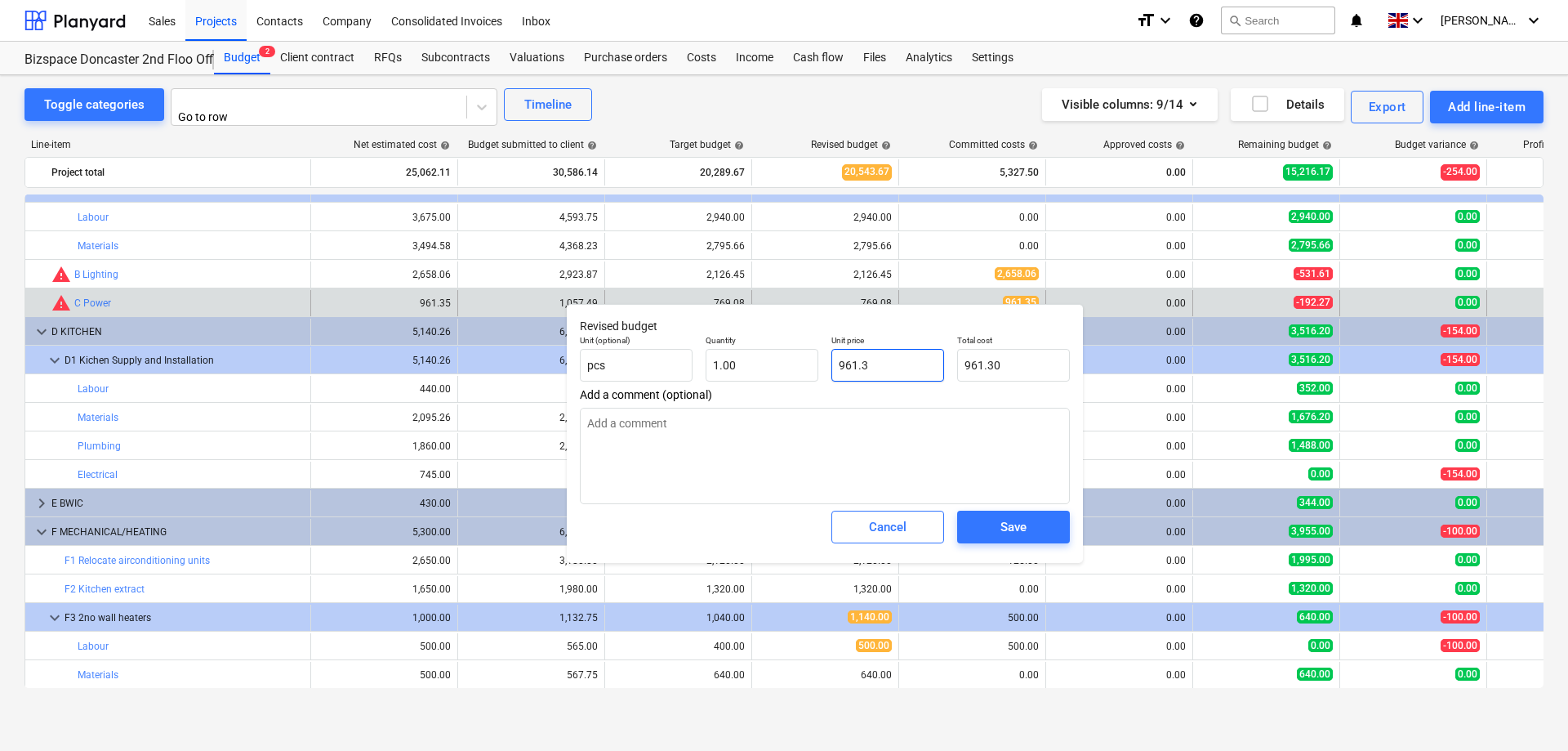
type input "961.35"
click at [993, 531] on span "Save" at bounding box center [1013, 526] width 73 height 21
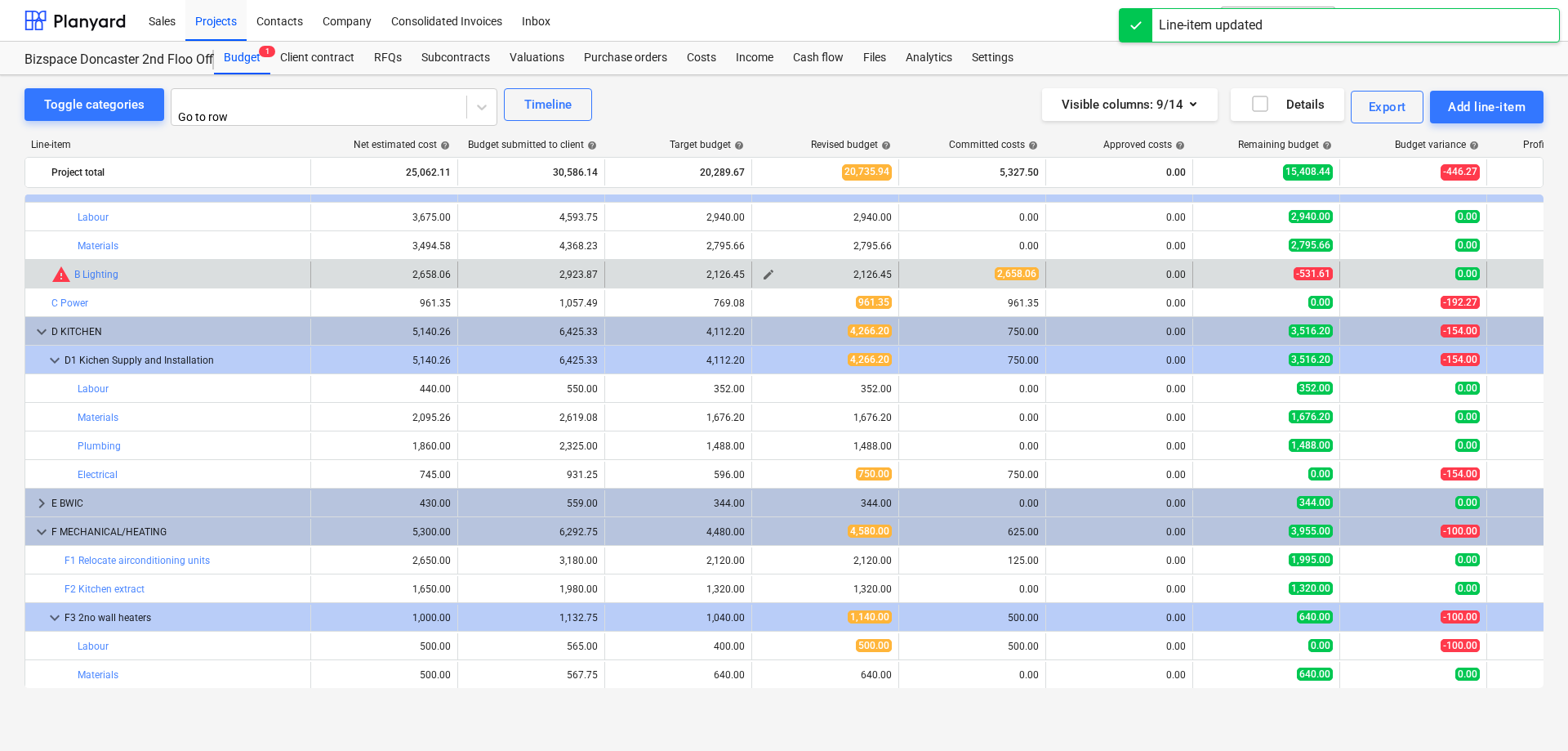
click at [771, 269] on span "edit" at bounding box center [768, 274] width 13 height 13
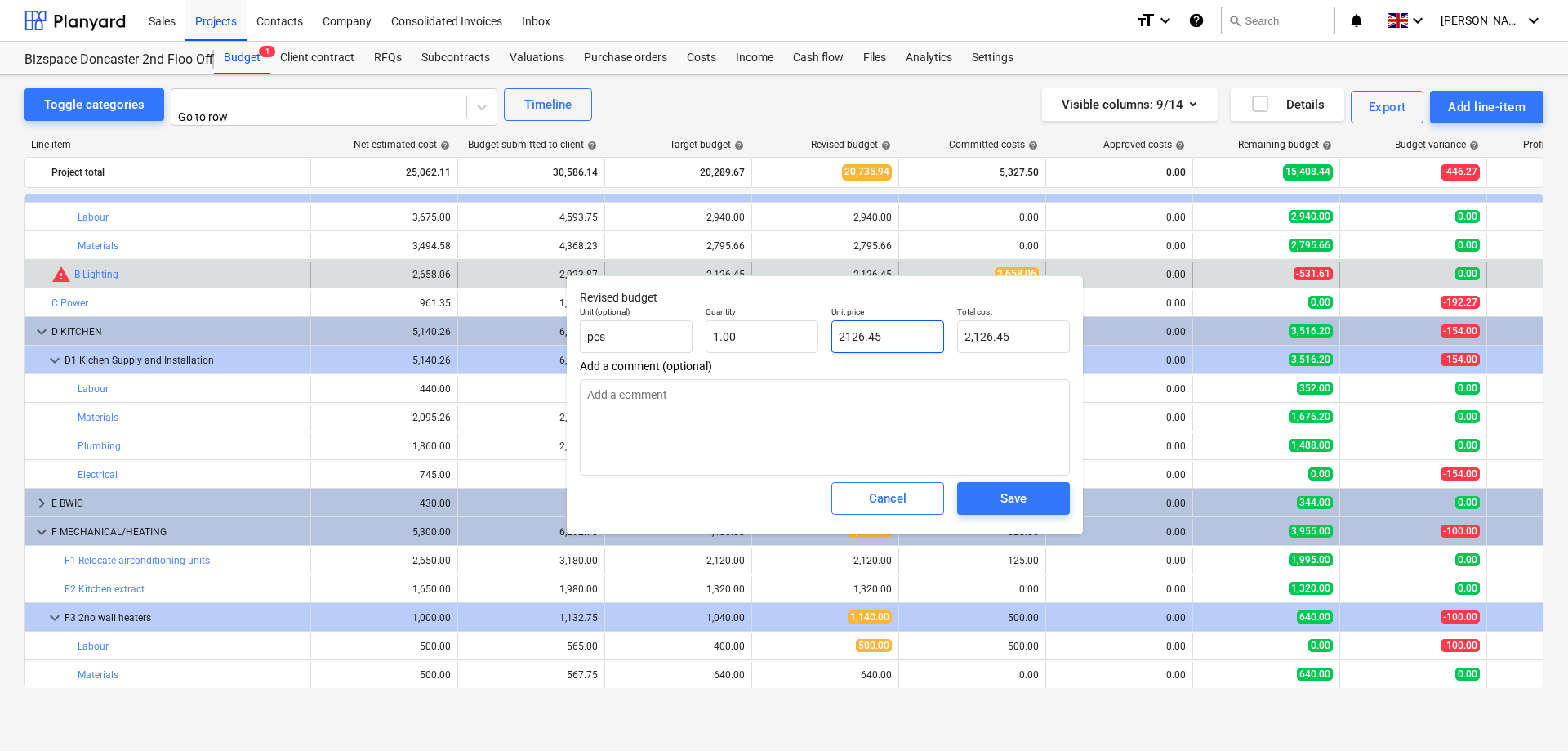
drag, startPoint x: 848, startPoint y: 324, endPoint x: 698, endPoint y: 317, distance: 150.2
click at [832, 320] on input "2126.45" at bounding box center [888, 336] width 113 height 33
type input "26"
type input "26.00"
type input "265"
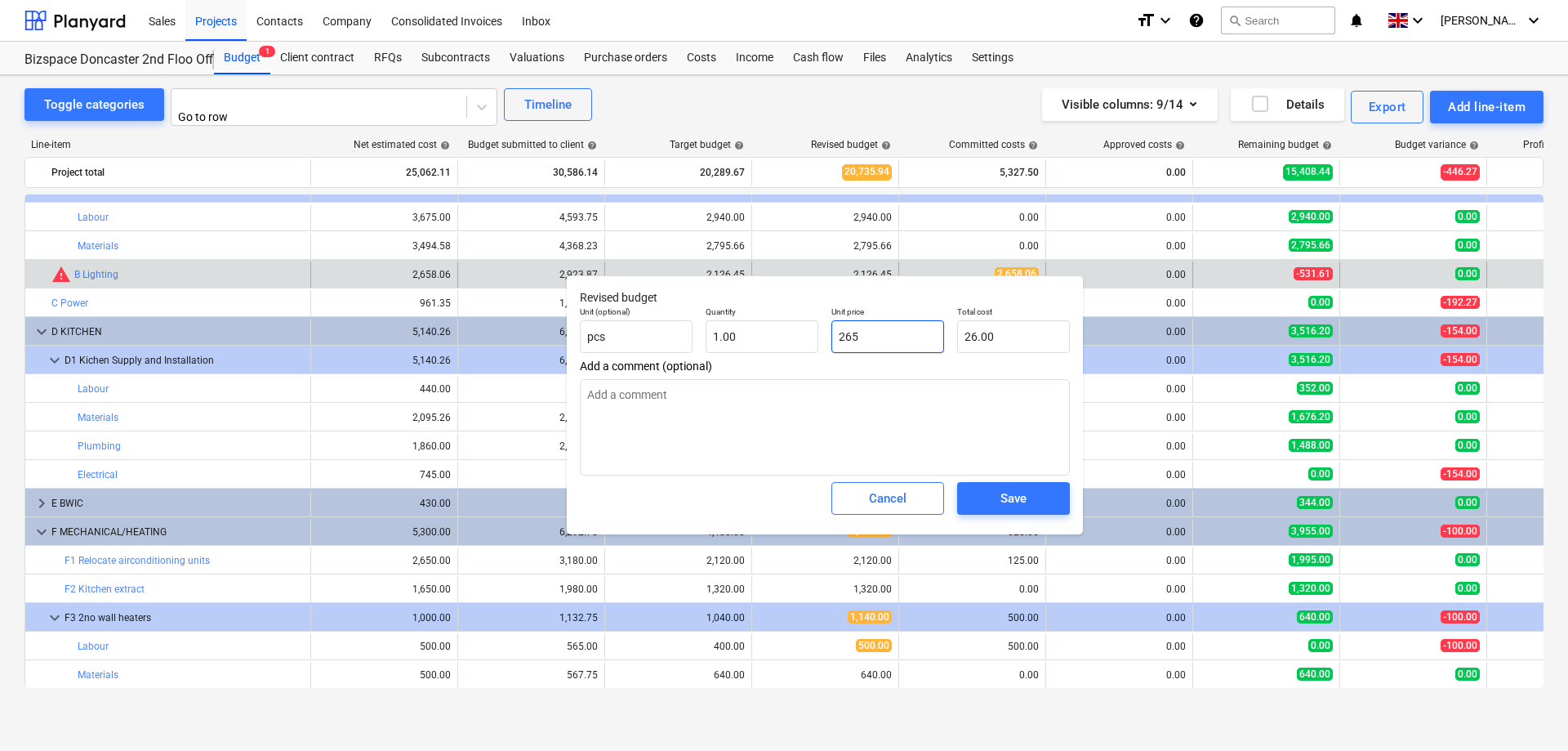
type input "265.00"
type input "2658"
type input "2,658.00"
type input "2658.06"
type input "2,658.06"
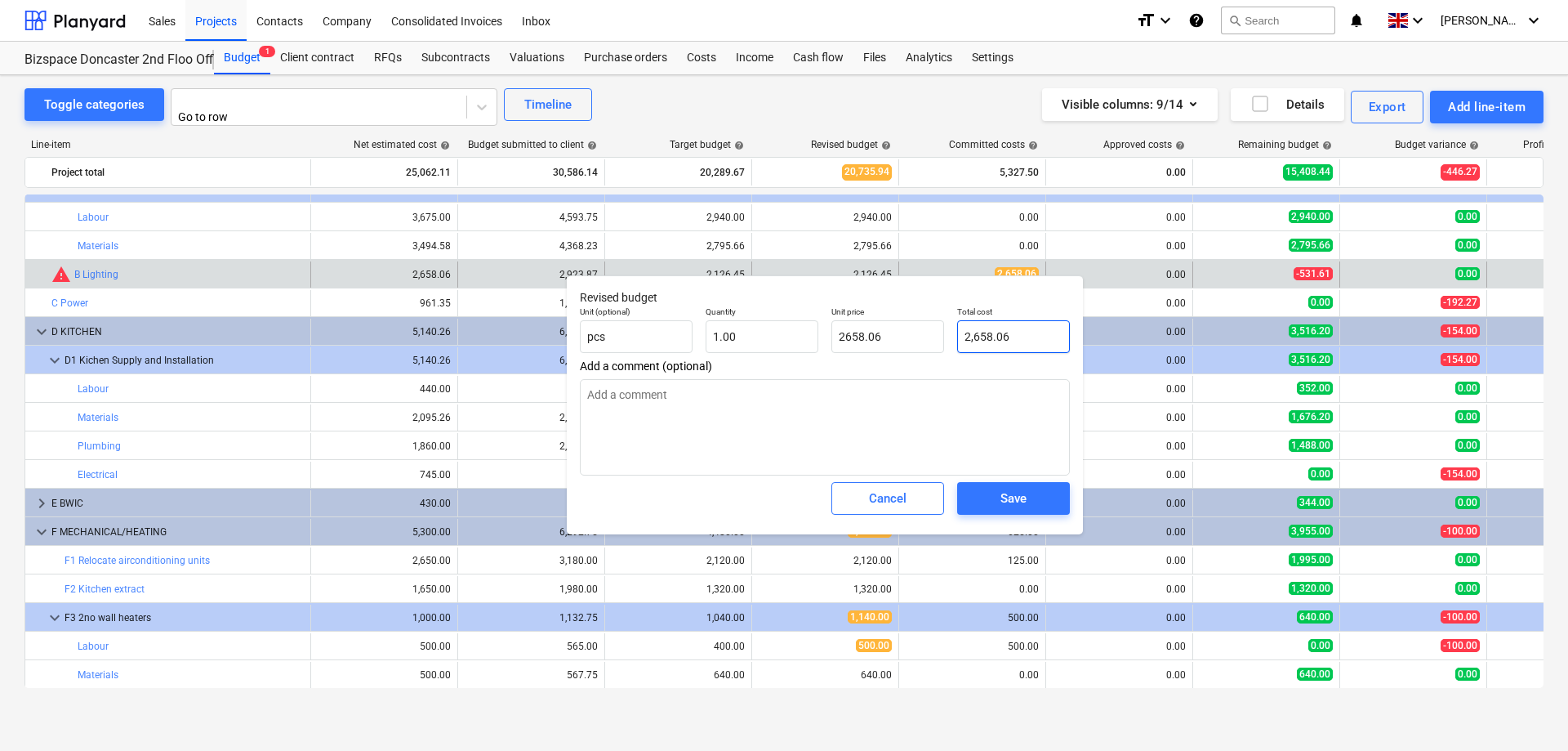
type input "2,658.06"
click at [1024, 502] on div "Save" at bounding box center [1013, 498] width 26 height 21
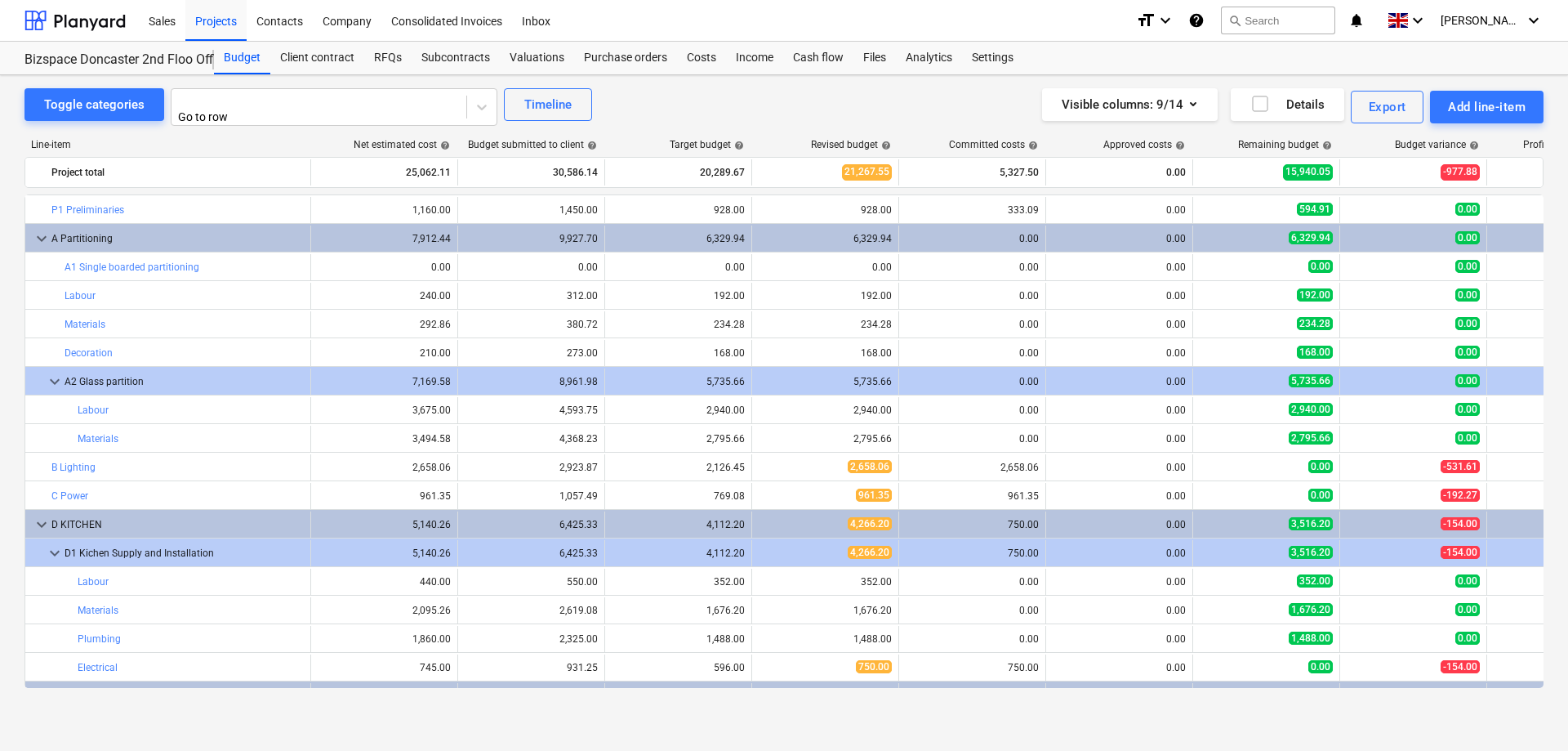
scroll to position [93, 0]
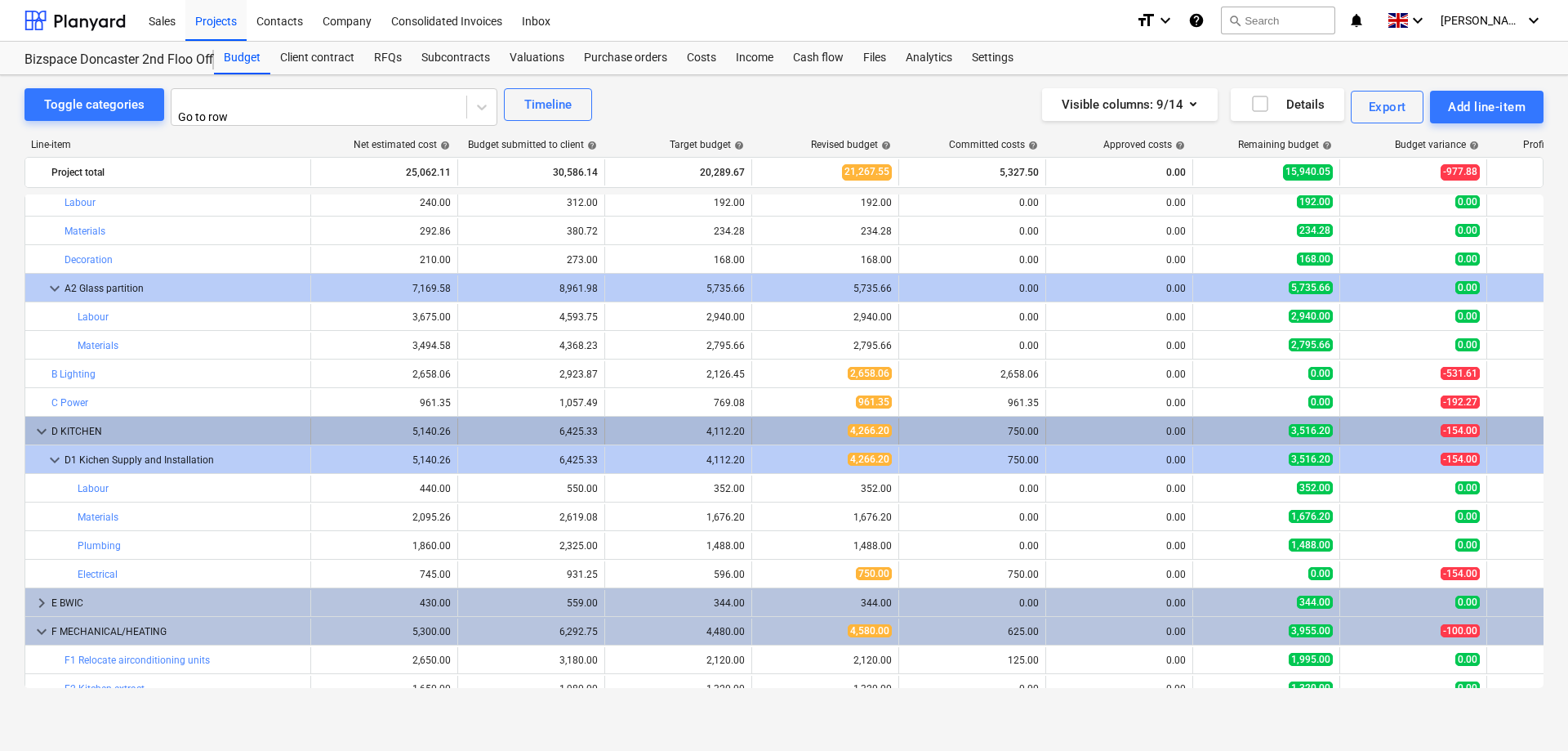
click at [46, 423] on span "keyboard_arrow_down" at bounding box center [41, 431] width 19 height 19
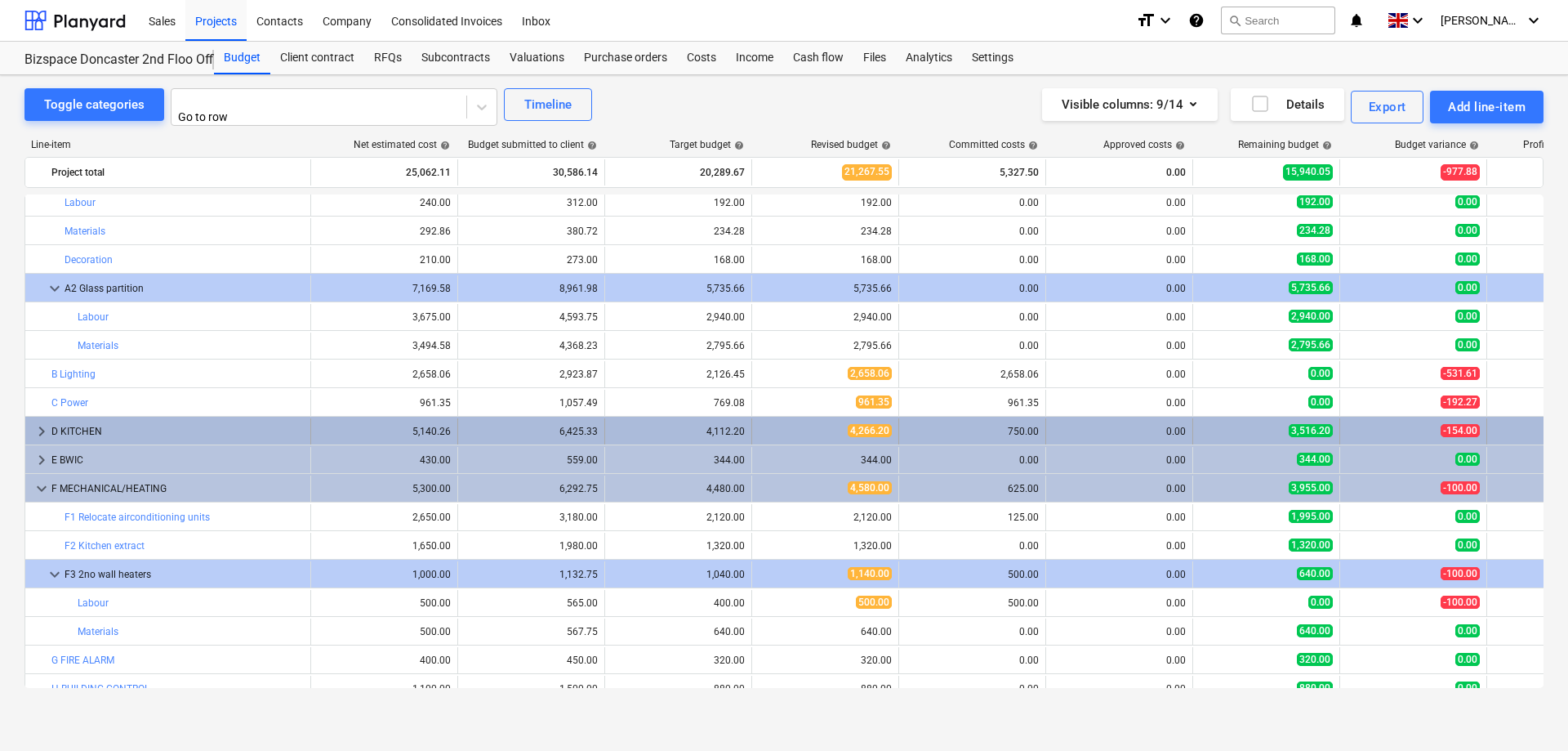
click at [44, 425] on span "keyboard_arrow_right" at bounding box center [41, 431] width 19 height 19
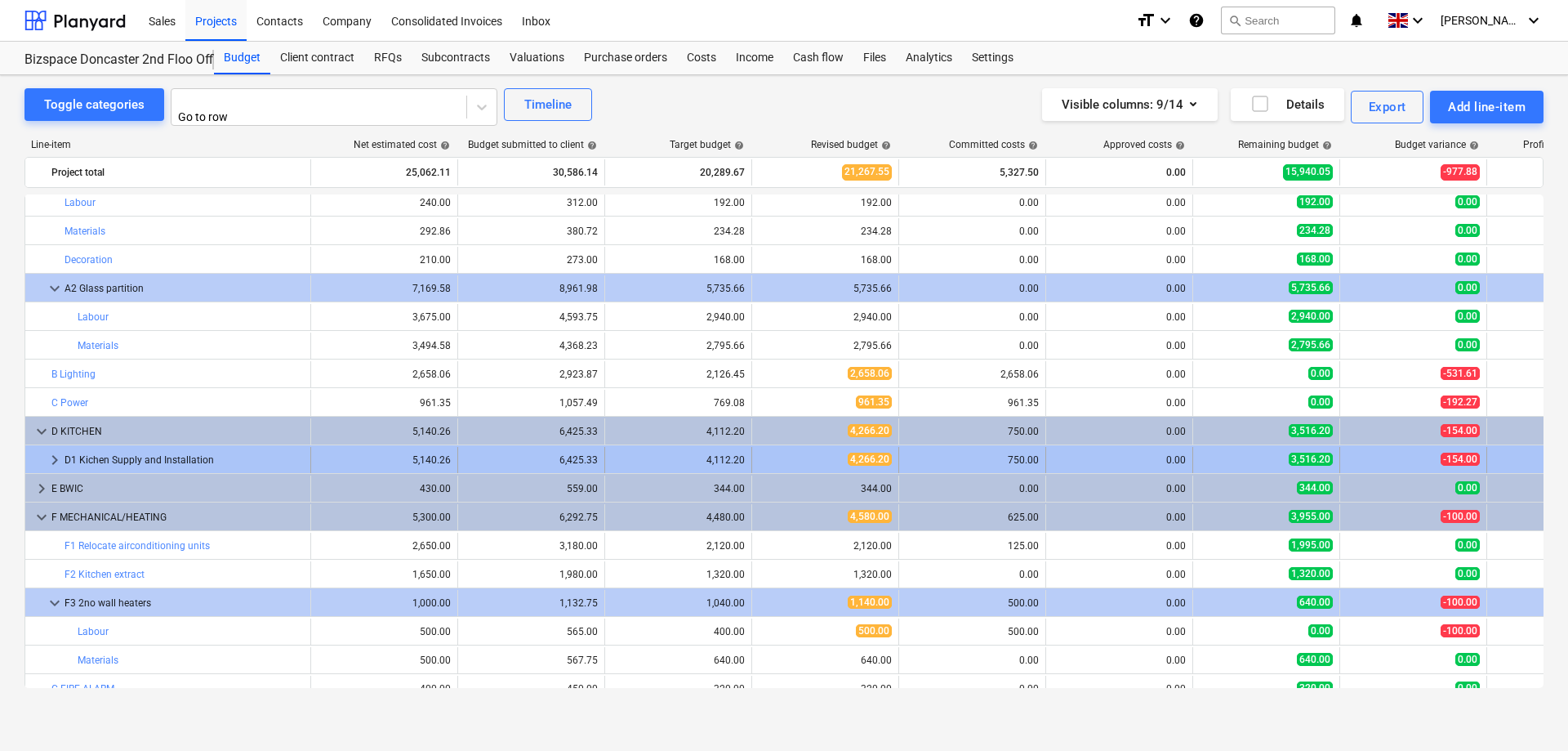
click at [47, 455] on span "keyboard_arrow_right" at bounding box center [54, 460] width 19 height 19
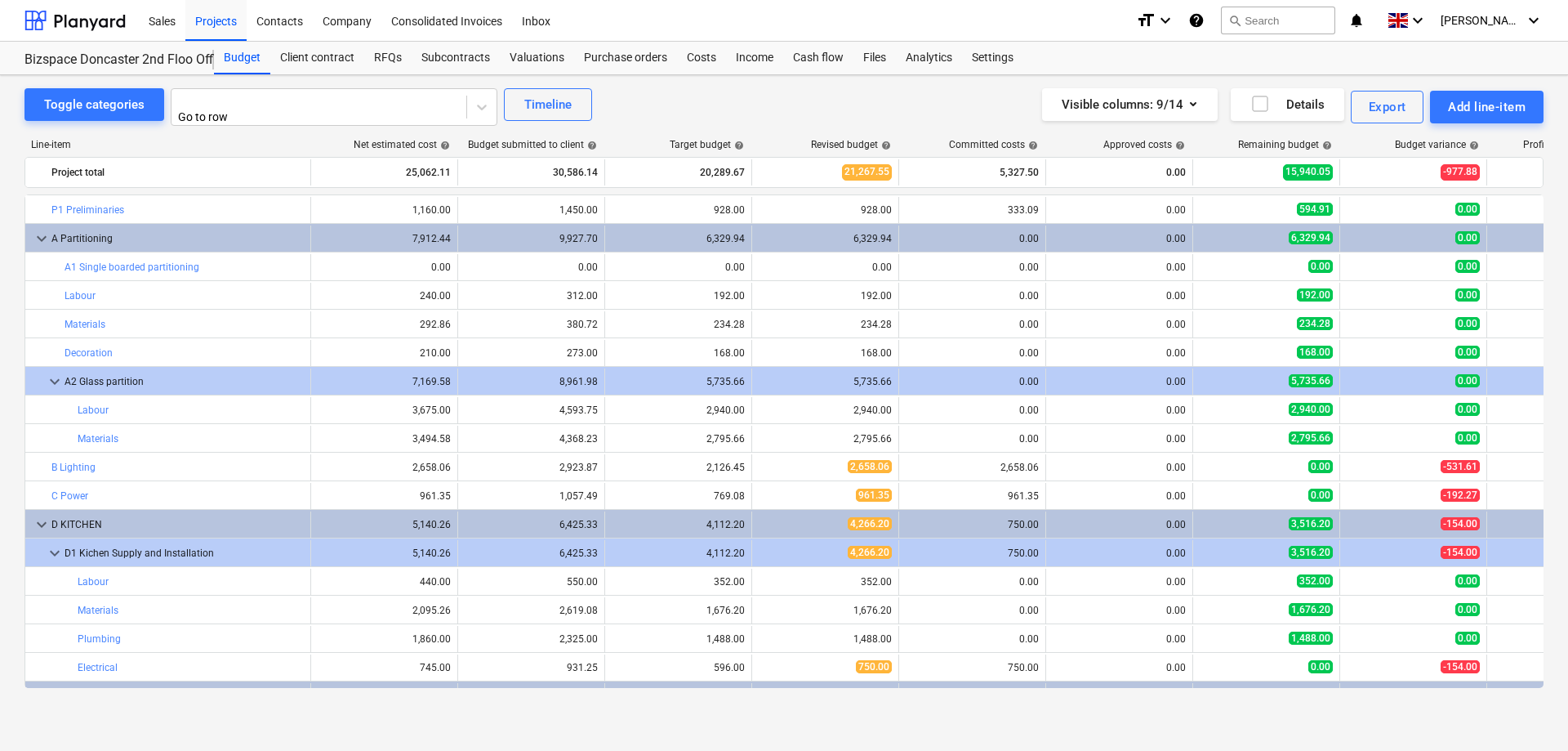
scroll to position [250, 0]
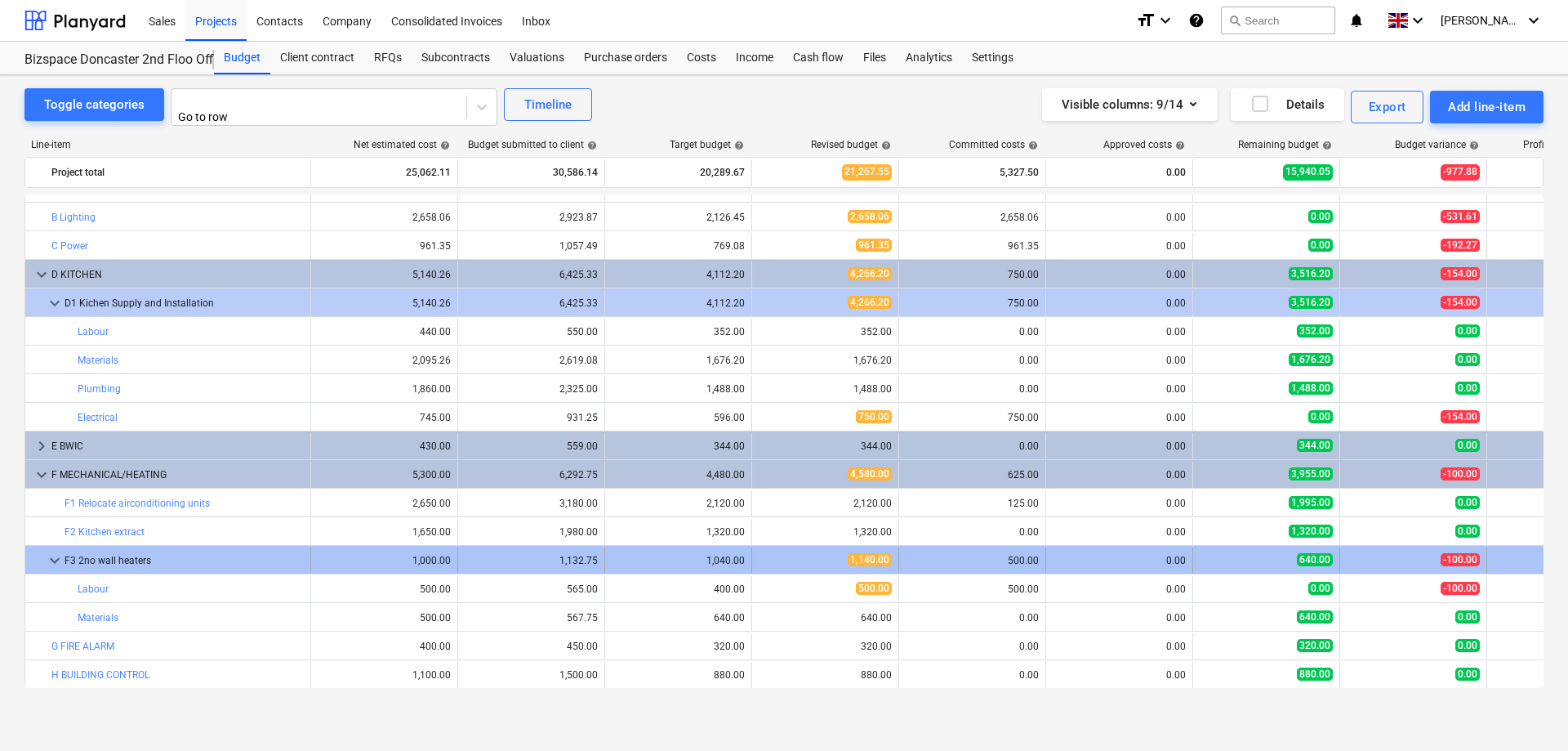
click at [54, 554] on span "keyboard_arrow_down" at bounding box center [54, 560] width 19 height 19
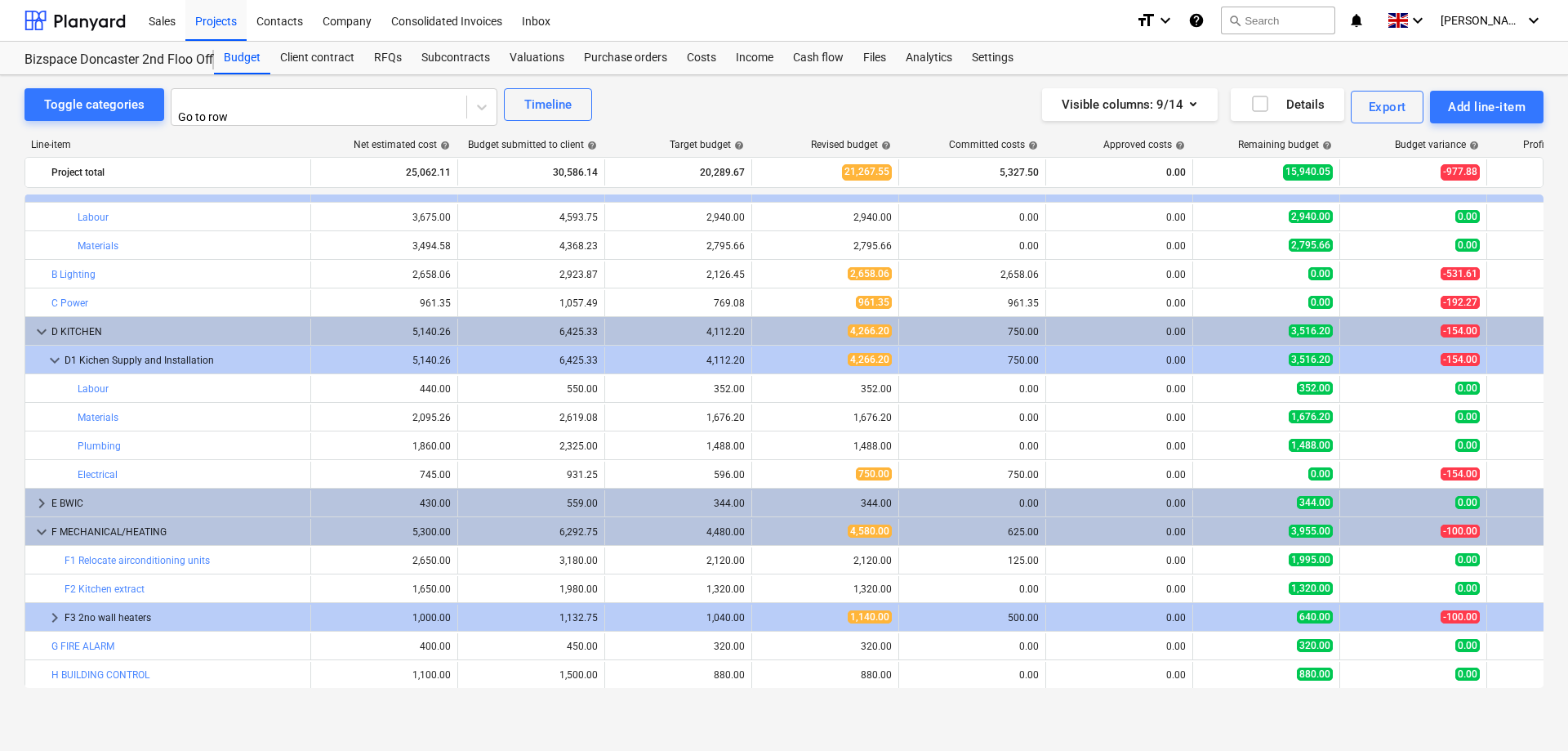
scroll to position [193, 0]
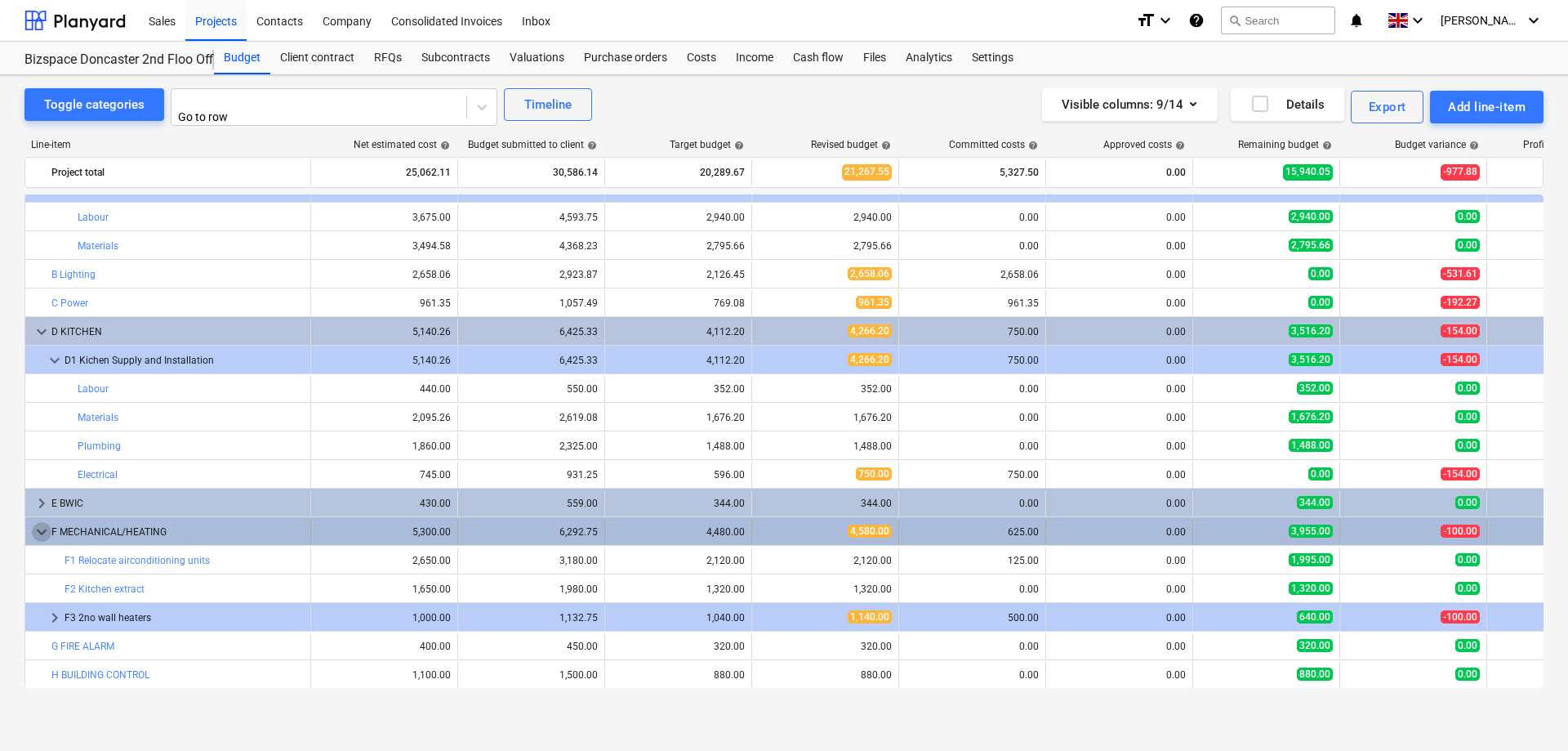
click at [41, 526] on span "keyboard_arrow_down" at bounding box center [41, 531] width 19 height 19
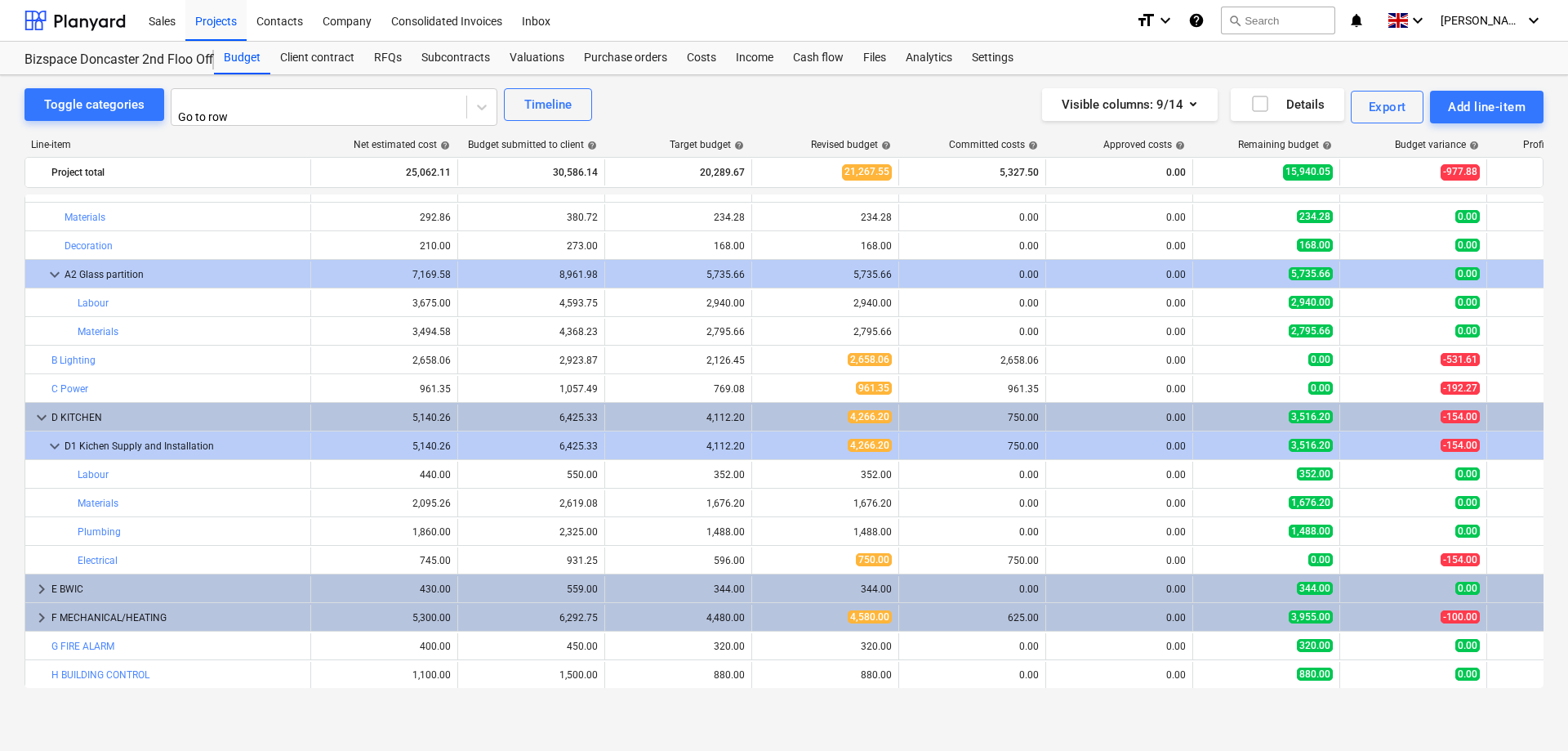
scroll to position [107, 0]
click at [611, 56] on div "Purchase orders" at bounding box center [625, 57] width 103 height 33
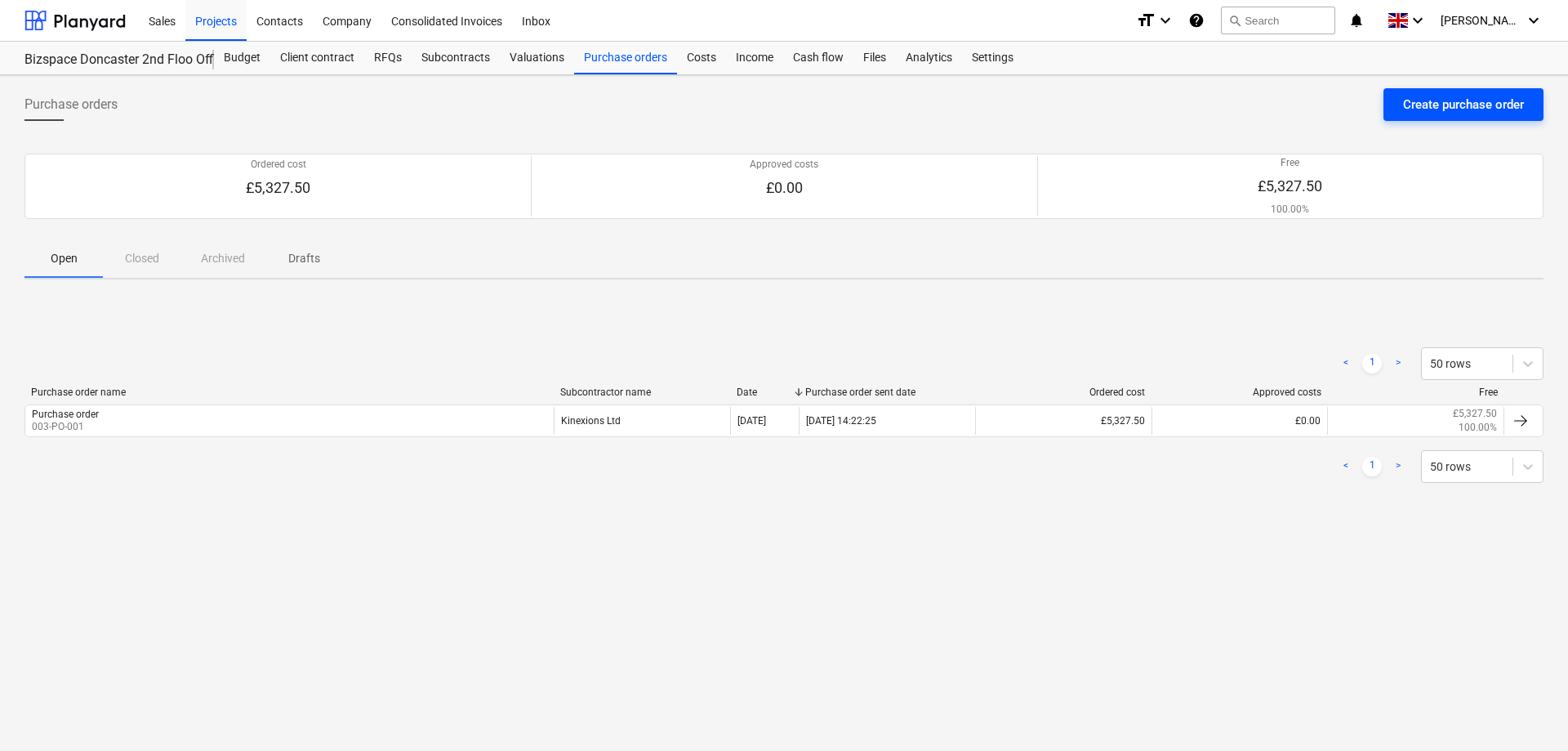
click at [1477, 112] on div "Create purchase order" at bounding box center [1464, 104] width 121 height 21
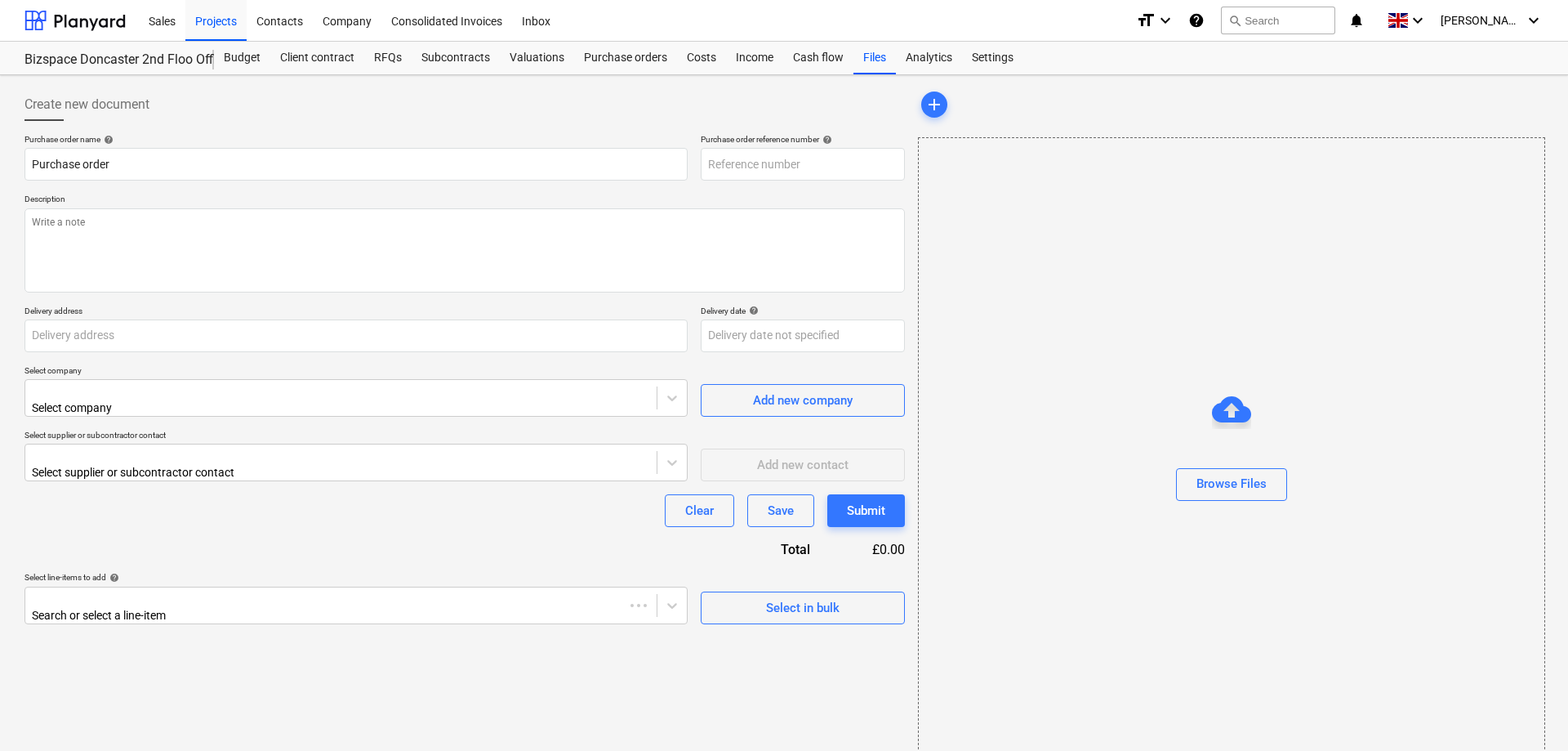
type input "003-PO-001"
type input "[STREET_ADDRESS]"
click at [180, 399] on div at bounding box center [341, 391] width 615 height 16
type input "flowmech"
click at [112, 750] on div "Flowmech Ltd" at bounding box center [784, 758] width 1568 height 13
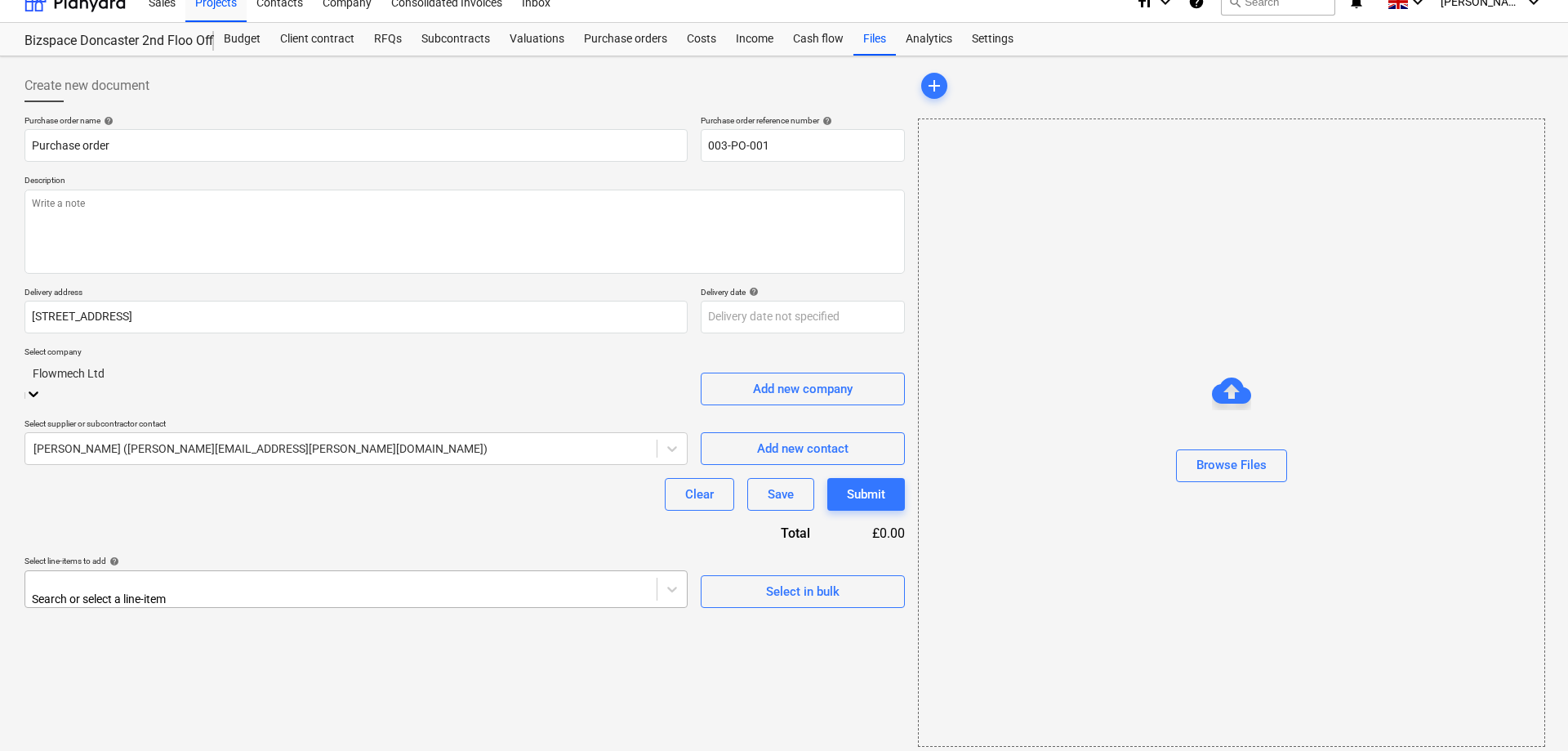
scroll to position [28, 0]
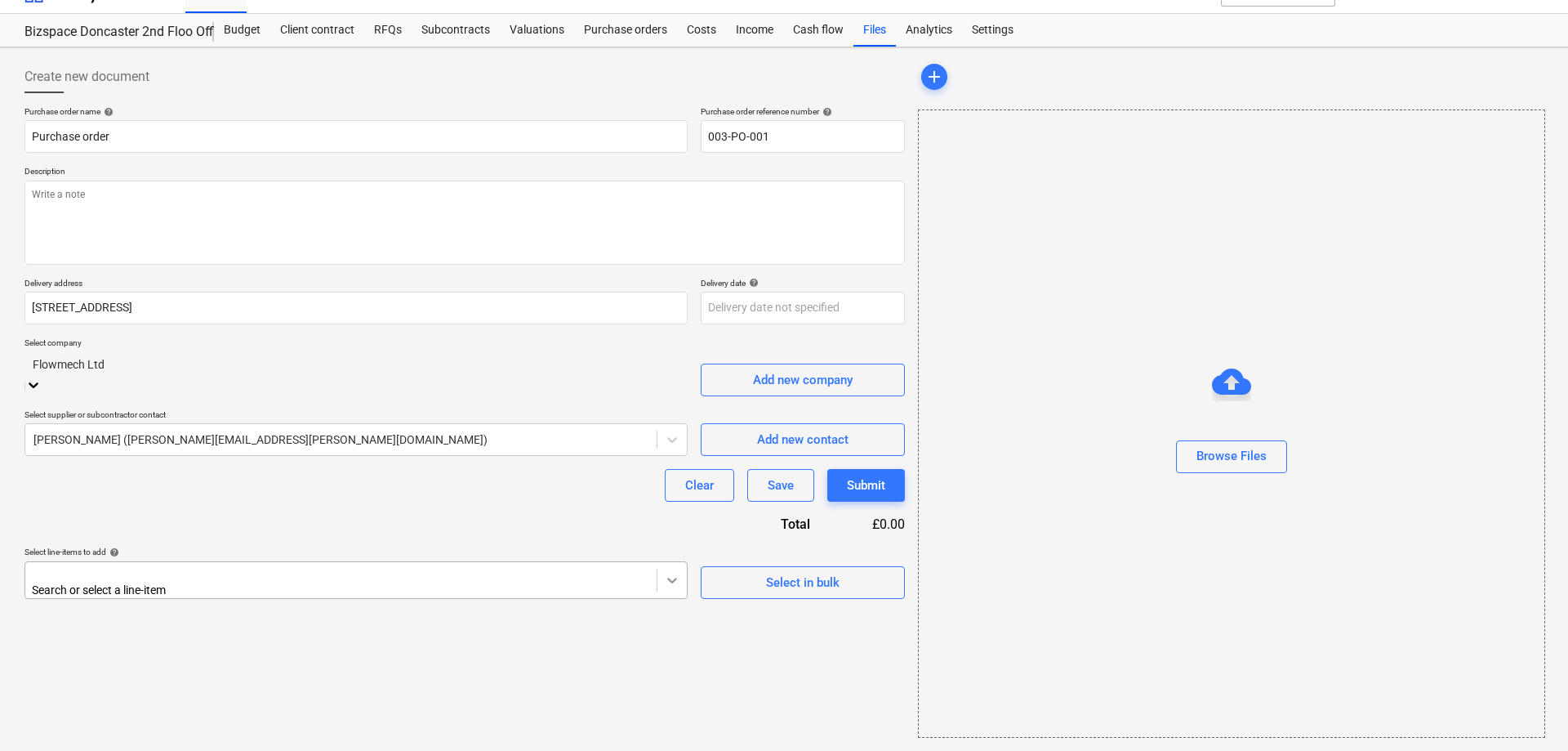
click at [678, 572] on icon at bounding box center [672, 579] width 16 height 16
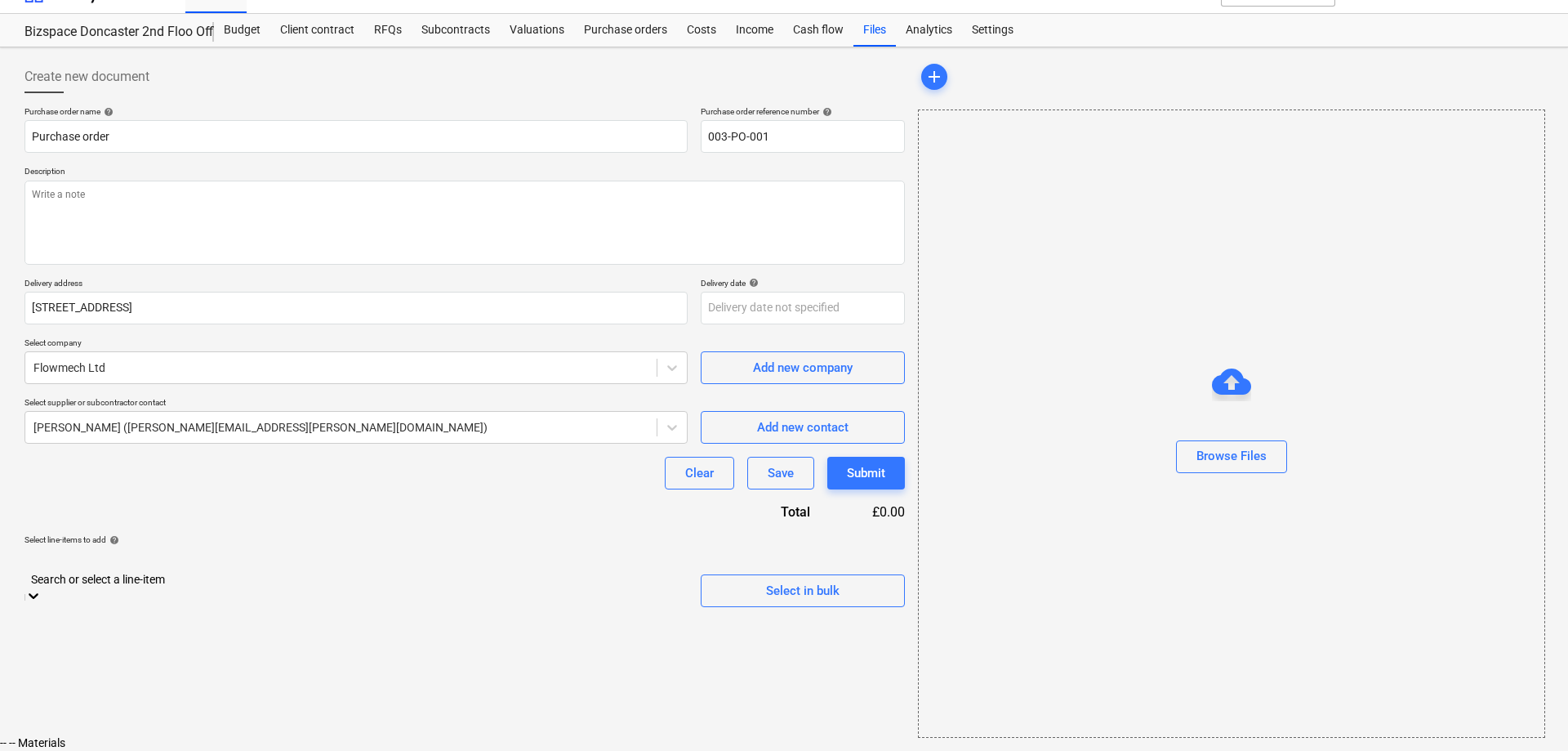
scroll to position [500, 0]
click at [74, 741] on div "-- -- Plumbing" at bounding box center [784, 748] width 1568 height 13
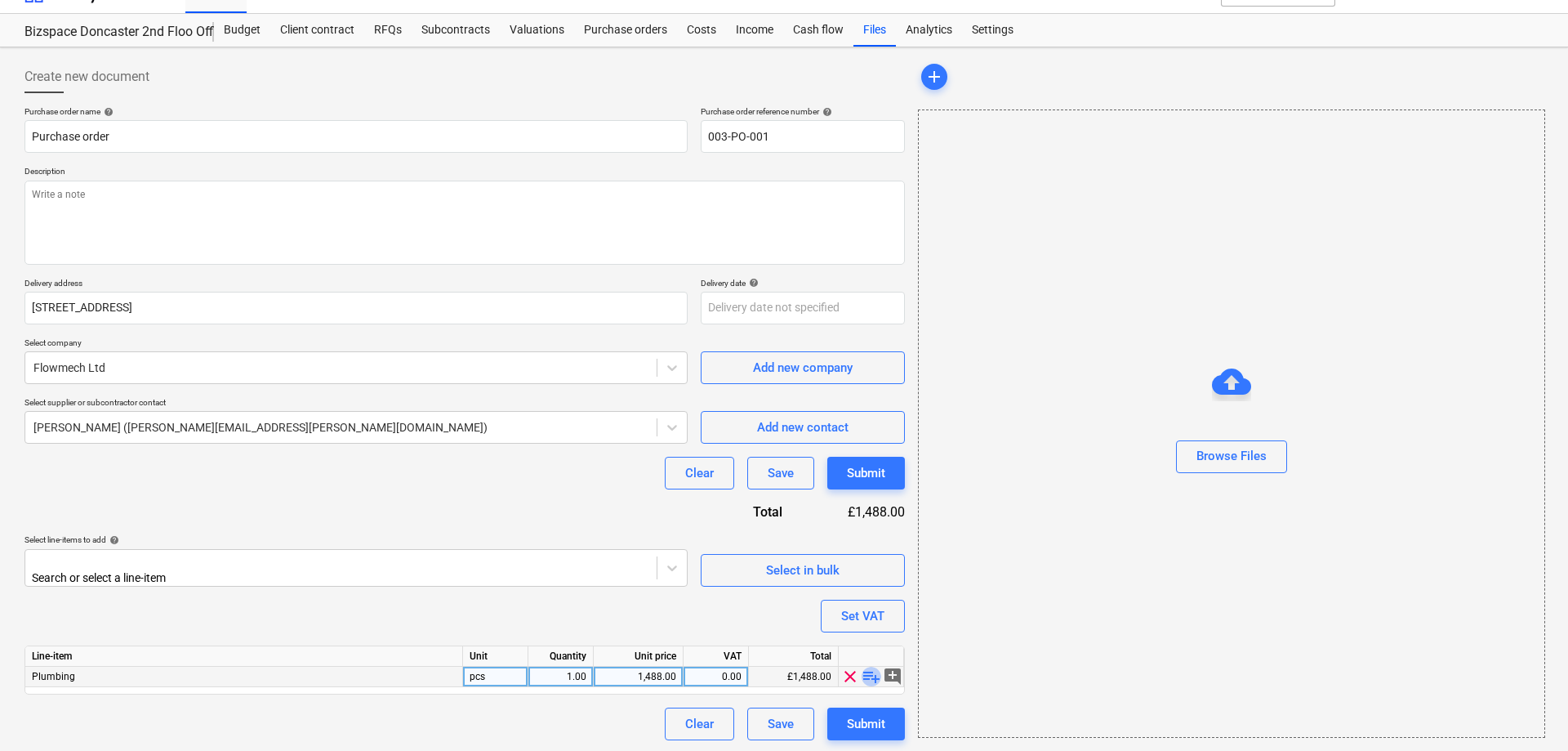
click at [873, 677] on span "playlist_add" at bounding box center [871, 676] width 19 height 19
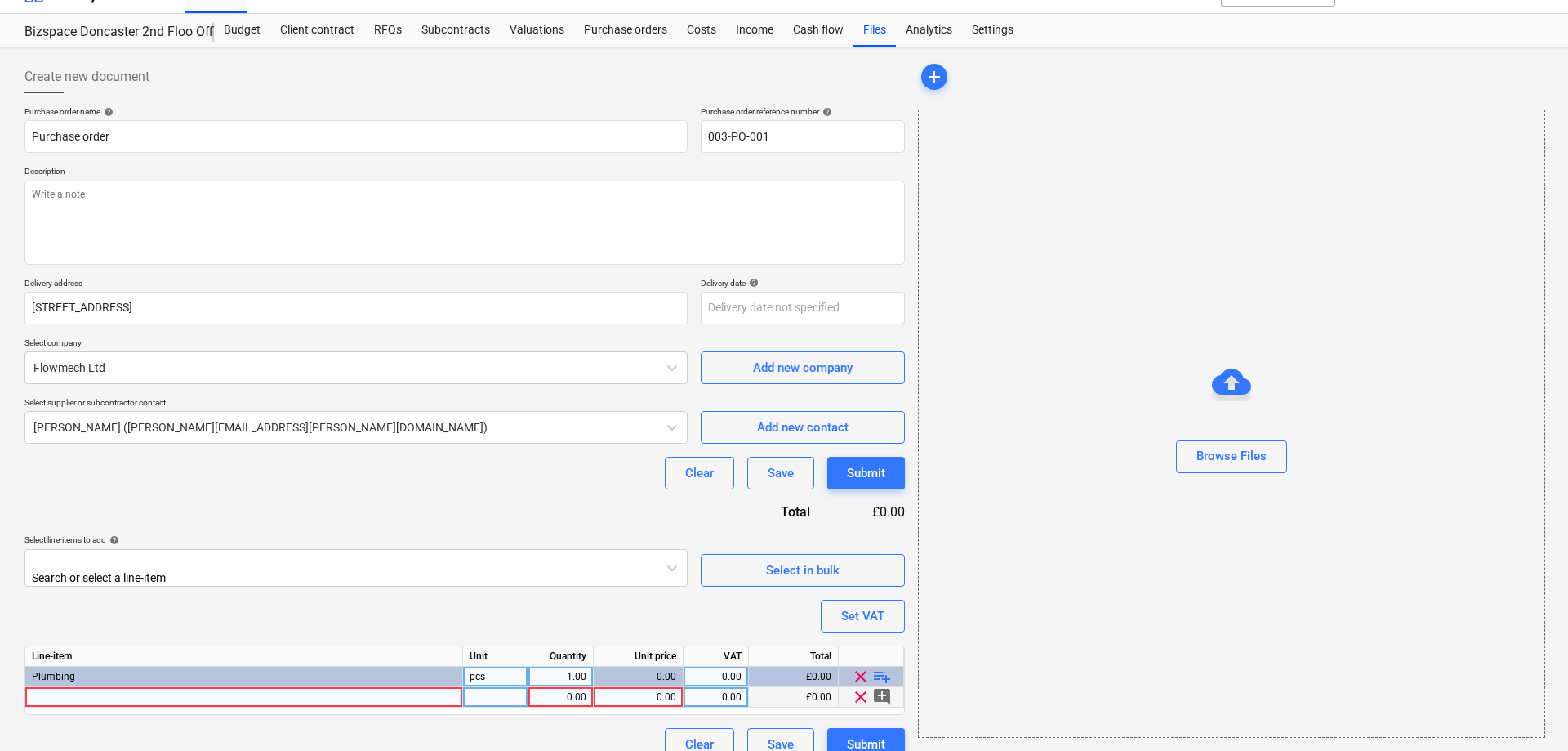
click at [858, 690] on span "clear" at bounding box center [860, 696] width 19 height 19
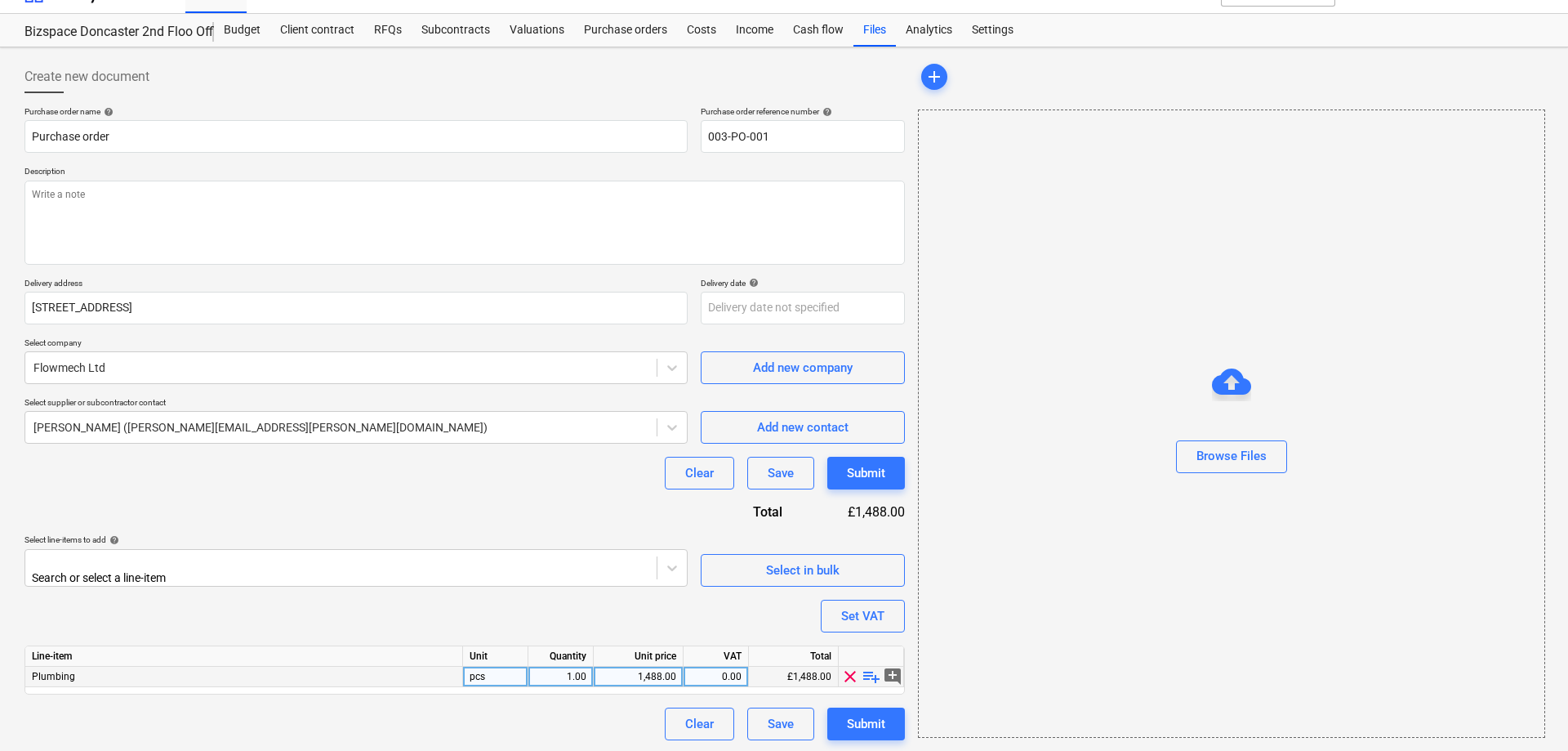
click at [889, 672] on span "add_comment" at bounding box center [892, 676] width 19 height 19
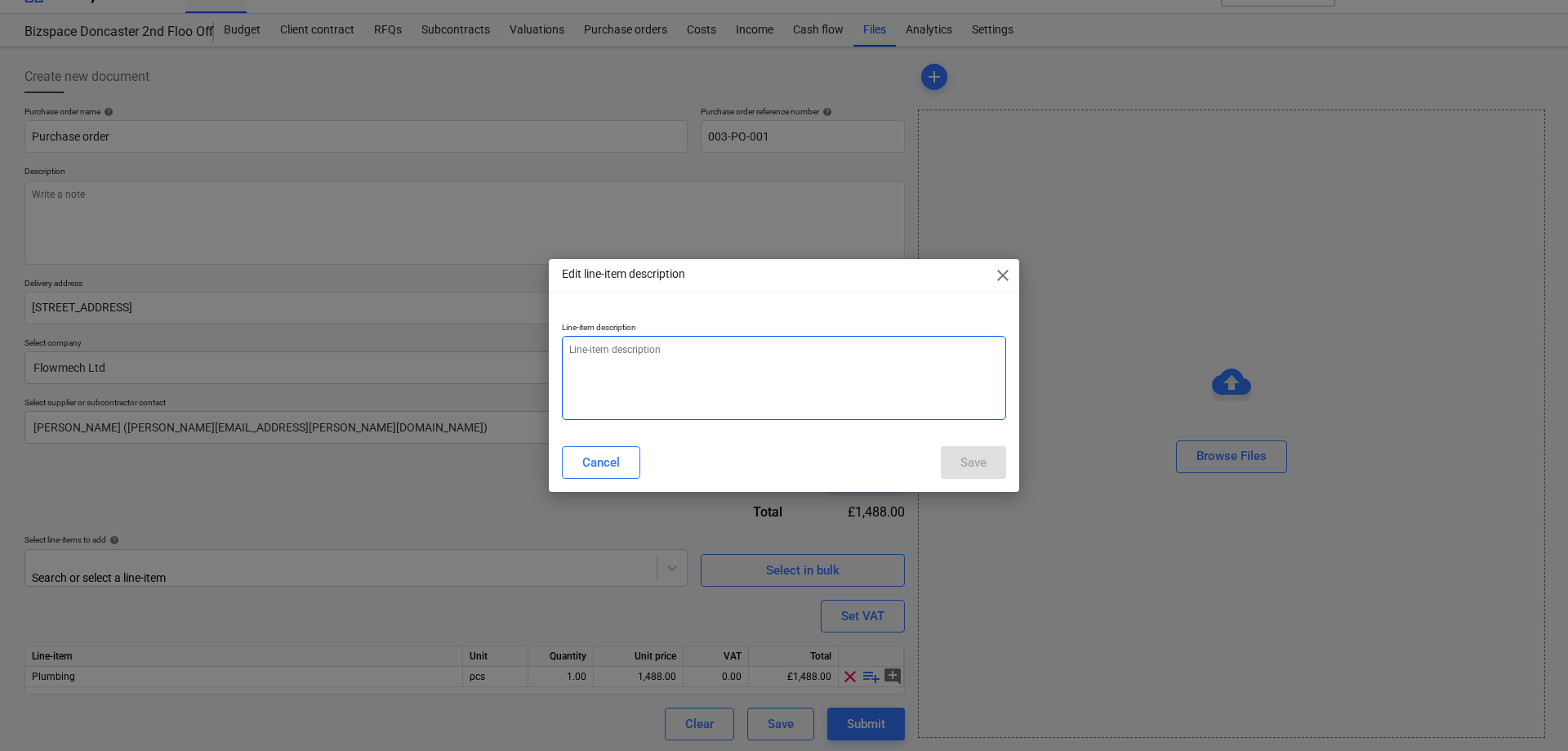
click at [682, 358] on textarea at bounding box center [784, 378] width 444 height 84
click at [688, 350] on textarea at bounding box center [784, 378] width 444 height 84
click at [600, 349] on textarea at bounding box center [784, 378] width 444 height 84
click at [725, 351] on textarea "Installation of teapoint" at bounding box center [784, 378] width 444 height 84
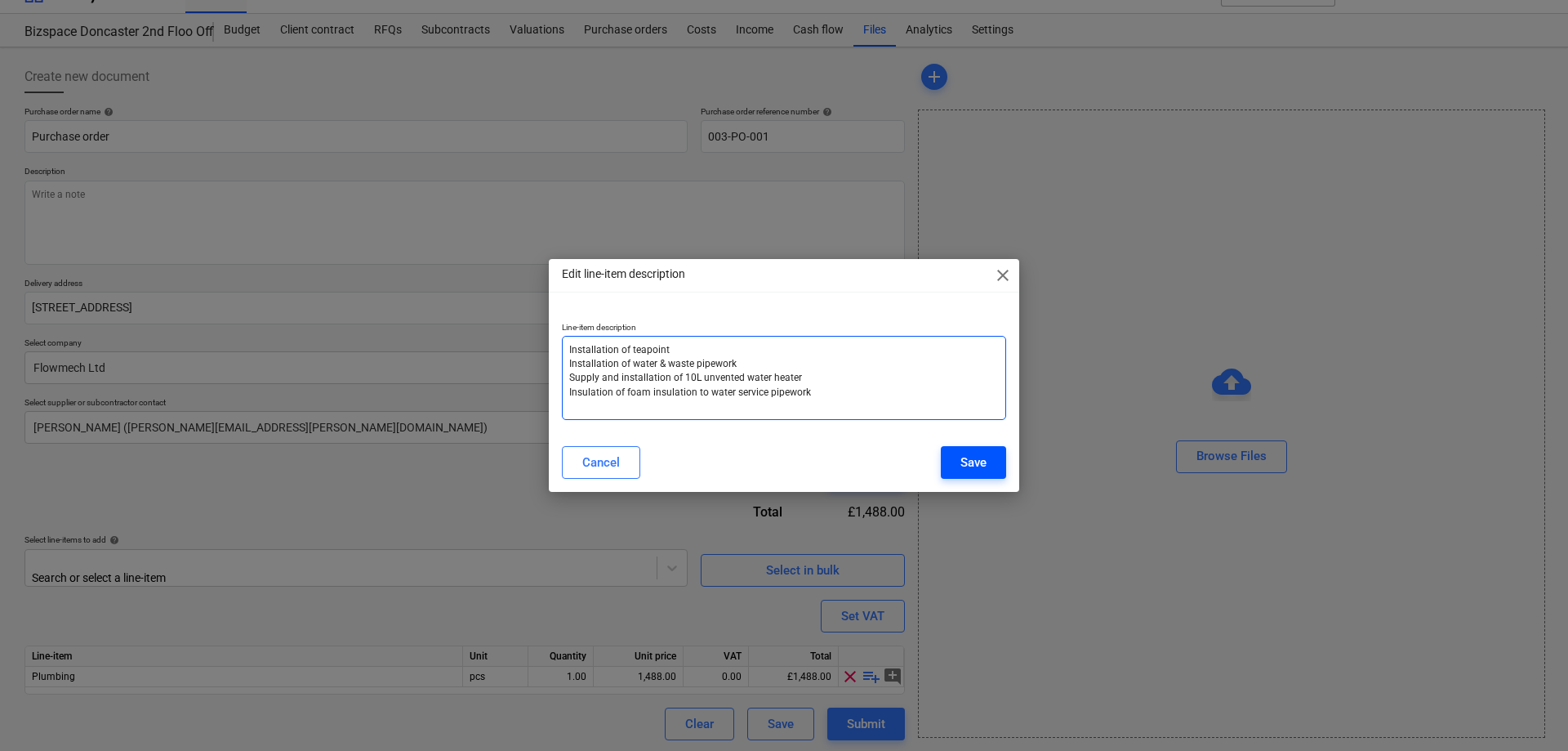
type textarea "Installation of teapoint Installation of water & waste pipework Supply and inst…"
click at [972, 461] on div "Save" at bounding box center [973, 461] width 26 height 21
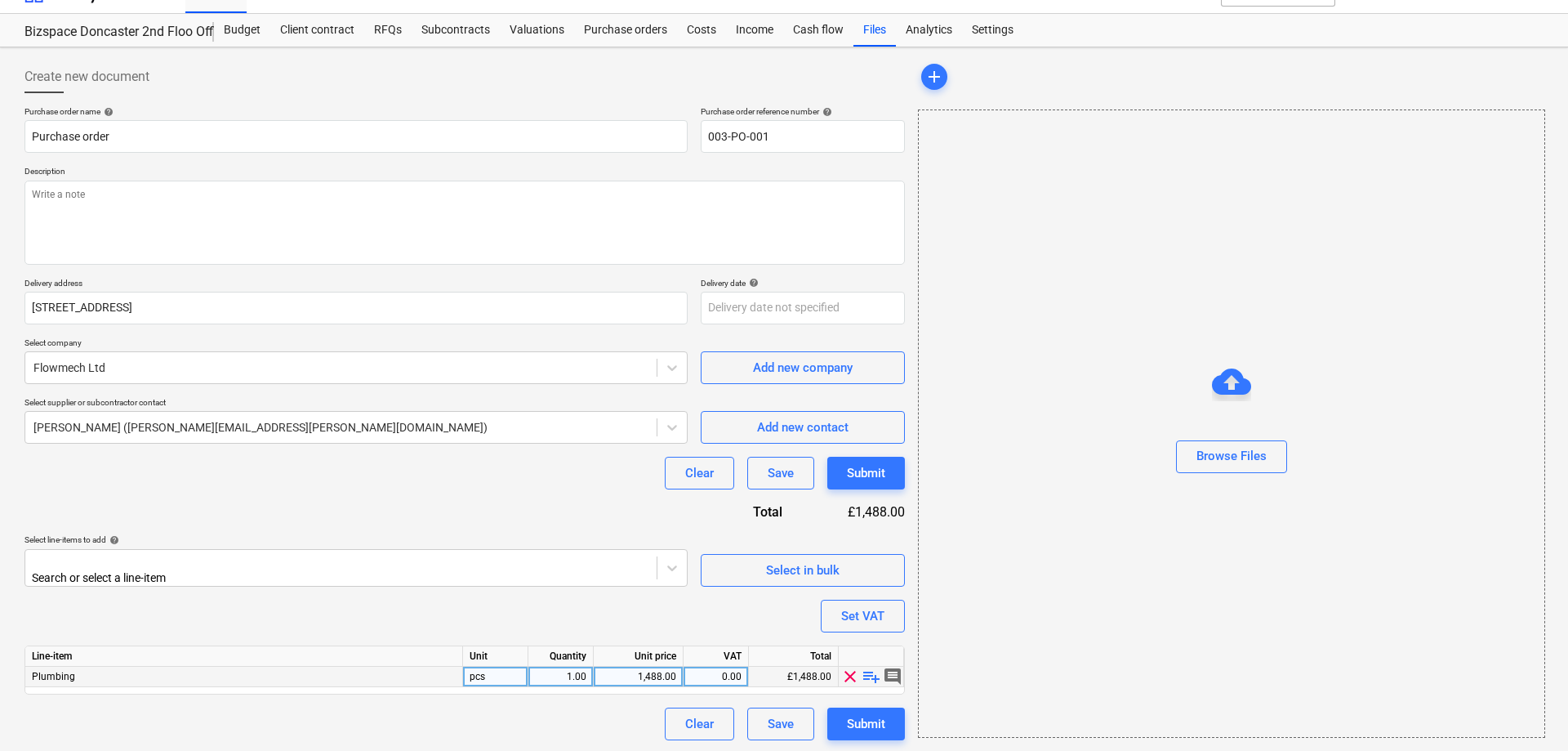
click at [887, 671] on span "comment" at bounding box center [892, 676] width 19 height 19
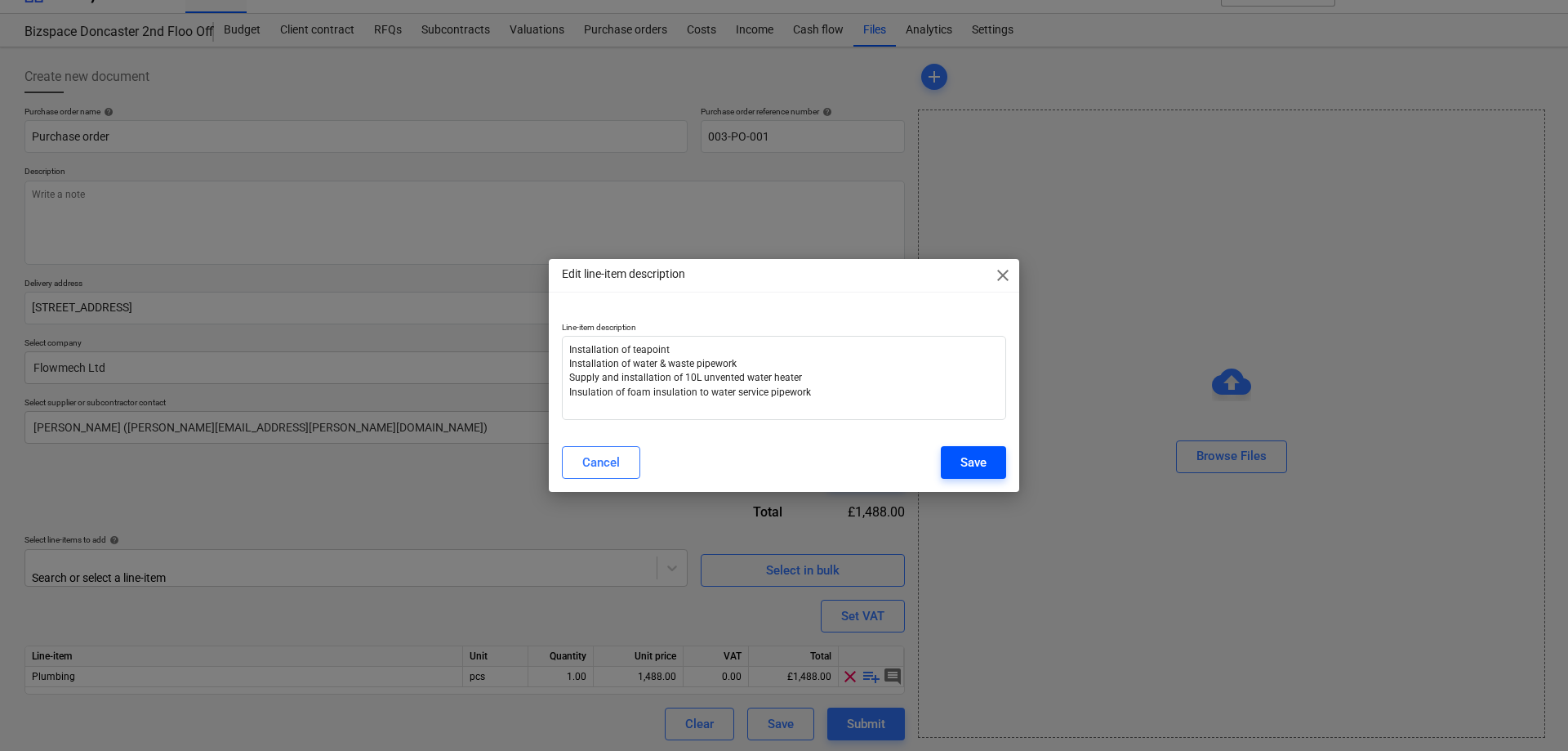
click at [961, 471] on div "Save" at bounding box center [973, 461] width 26 height 21
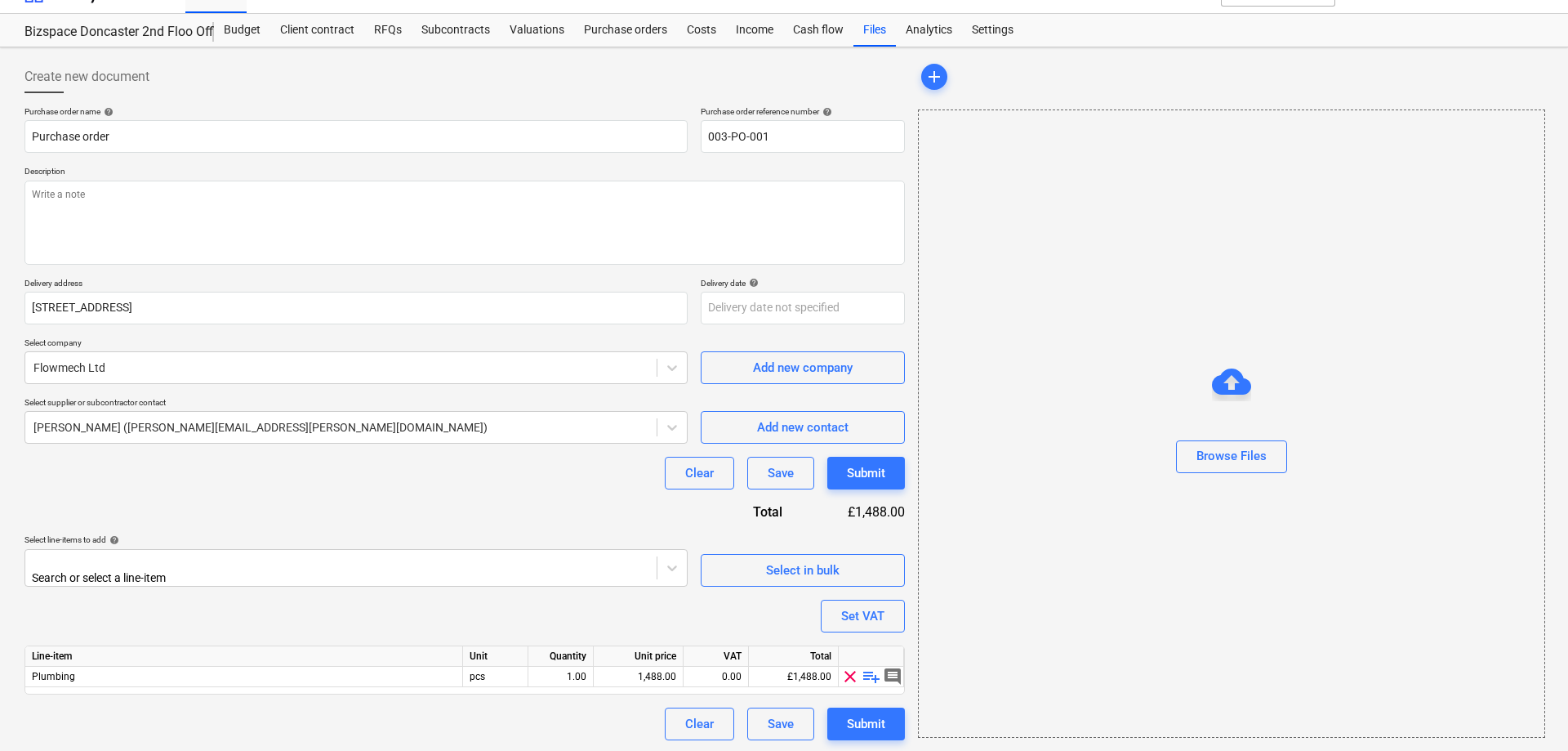
click at [610, 610] on div "Purchase order name help Purchase order Purchase order reference number help 00…" at bounding box center [465, 423] width 880 height 634
click at [213, 674] on div "Plumbing" at bounding box center [244, 677] width 438 height 20
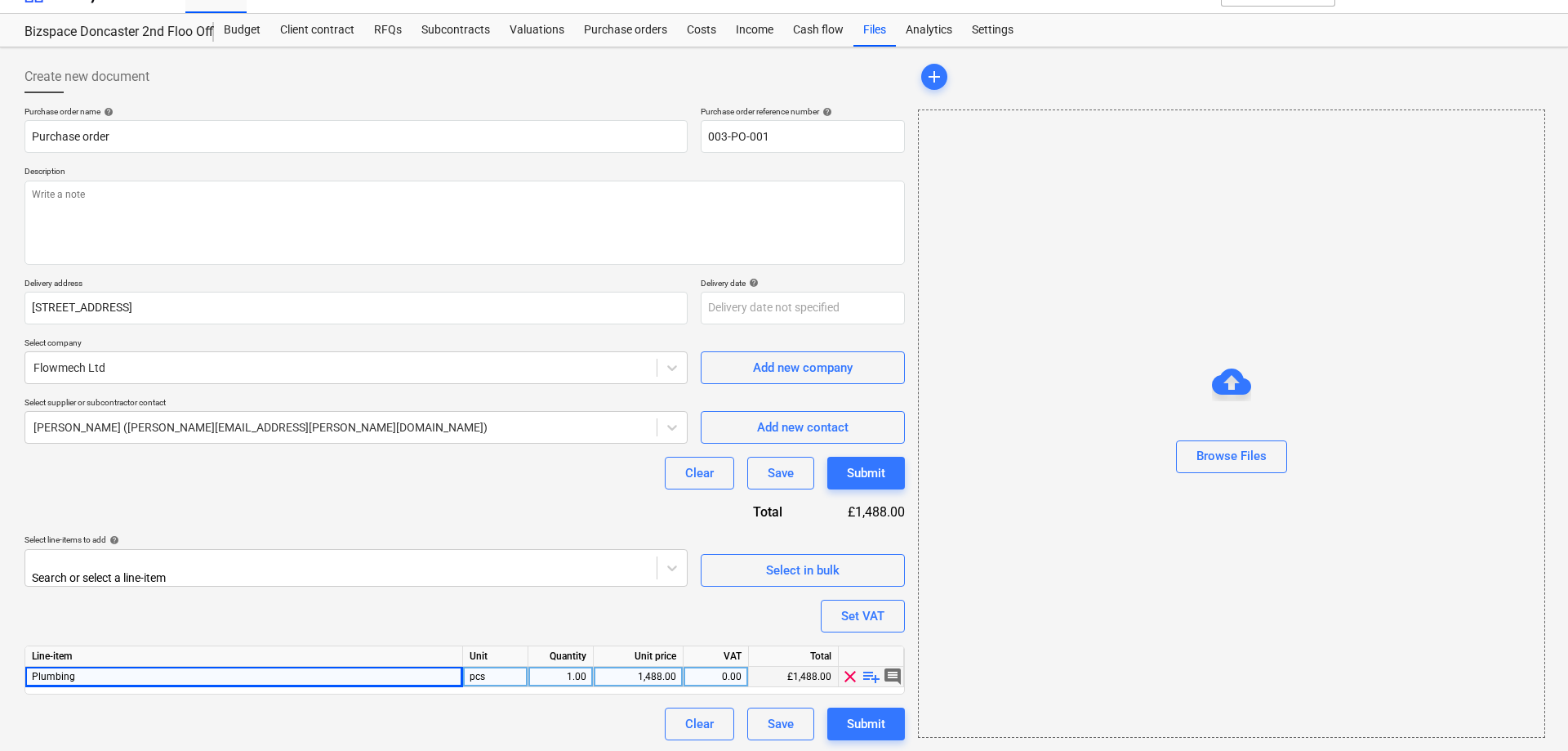
click at [245, 673] on div "Plumbing" at bounding box center [244, 677] width 438 height 20
drag, startPoint x: 285, startPoint y: 678, endPoint x: 86, endPoint y: 670, distance: 199.2
click at [91, 669] on div "Plumbing" at bounding box center [244, 677] width 438 height 20
click at [88, 672] on div "Plumbing" at bounding box center [244, 677] width 438 height 20
click at [87, 673] on div "Plumbing" at bounding box center [244, 677] width 438 height 20
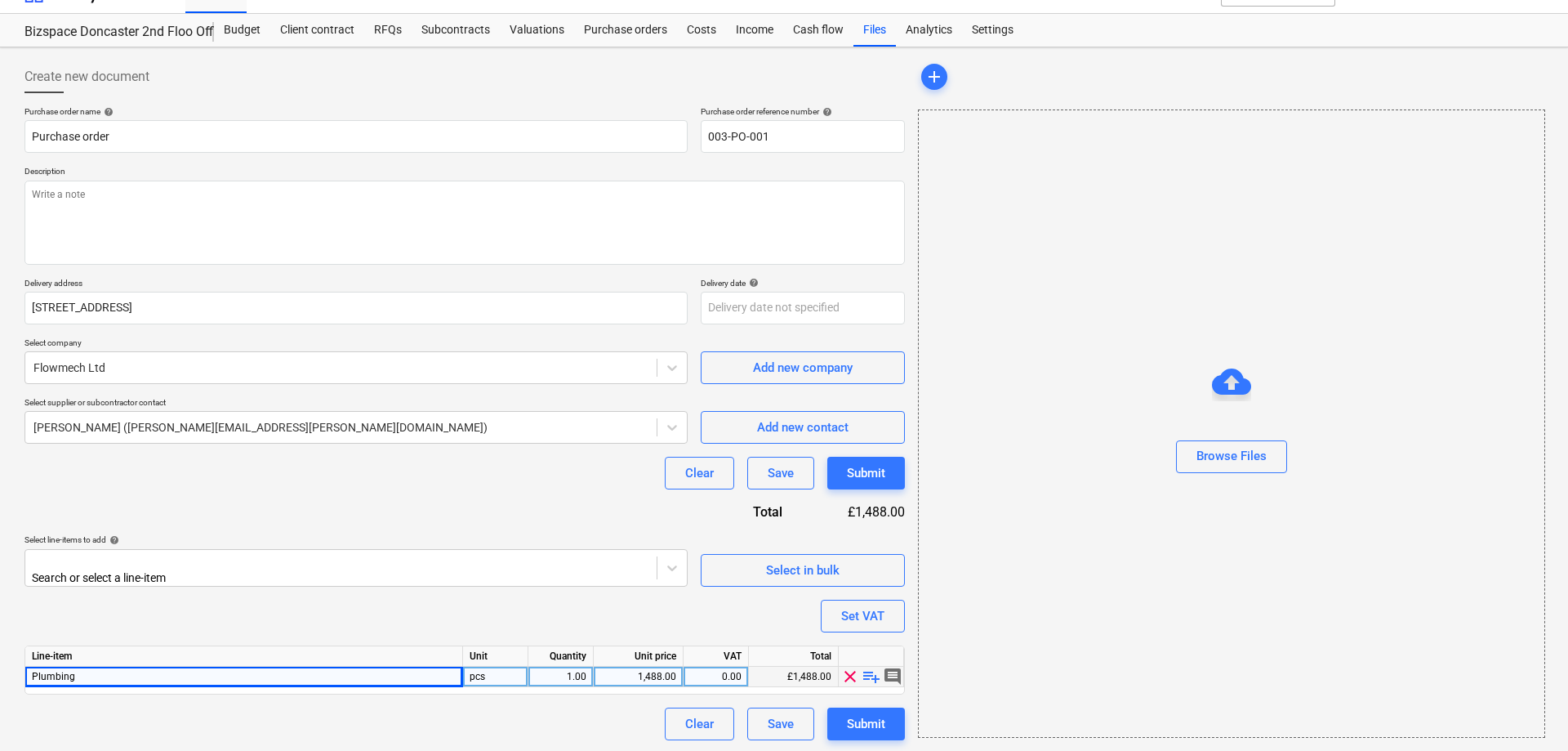
click at [87, 673] on div "Plumbing" at bounding box center [244, 677] width 438 height 20
click at [895, 670] on span "comment" at bounding box center [892, 676] width 19 height 19
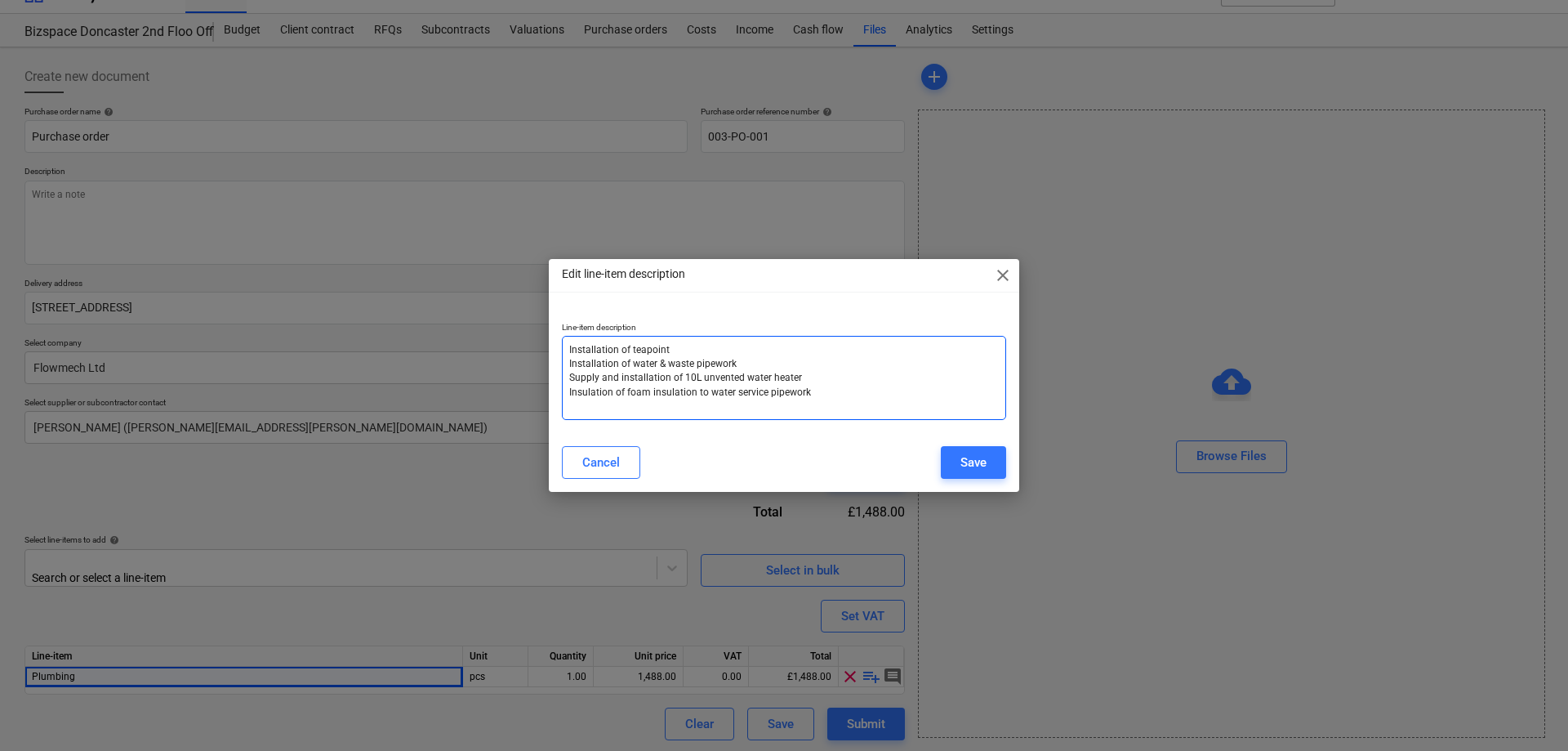
drag, startPoint x: 877, startPoint y: 397, endPoint x: 535, endPoint y: 345, distance: 345.9
click at [561, 345] on textarea "Installation of teapoint Installation of water & waste pipework Supply and inst…" at bounding box center [784, 378] width 444 height 84
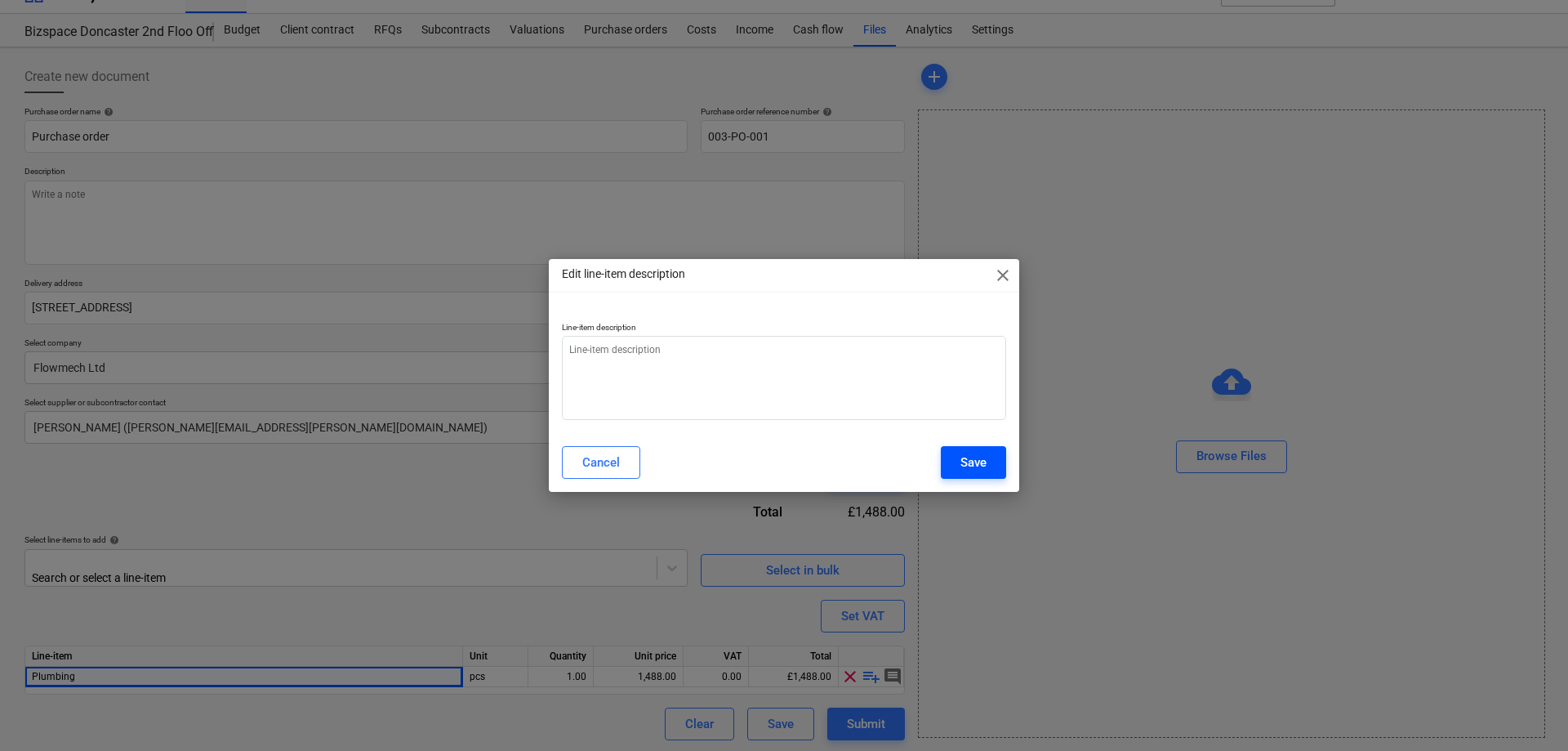
click at [967, 460] on div "Save" at bounding box center [973, 461] width 26 height 21
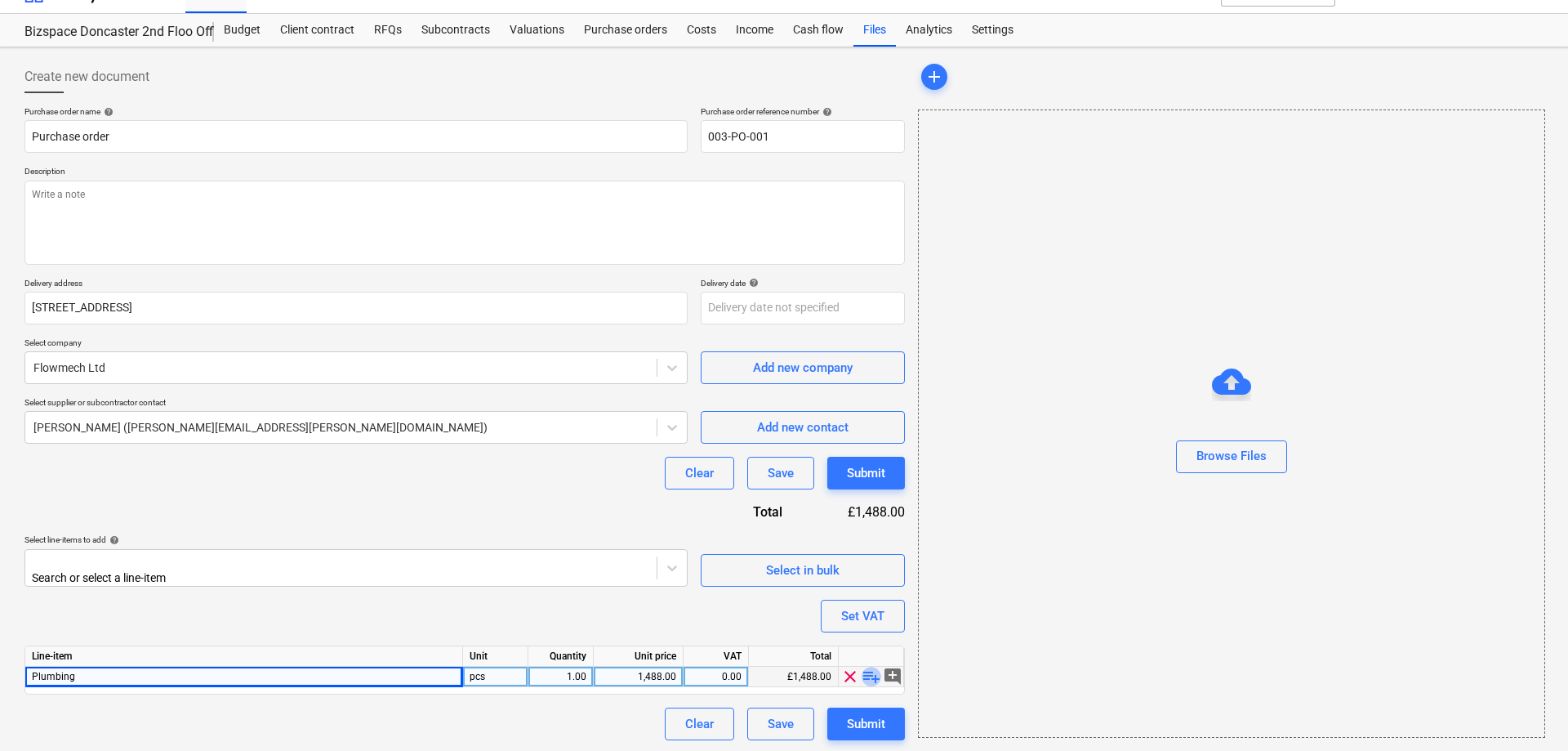
click at [873, 670] on span "playlist_add" at bounding box center [871, 676] width 19 height 19
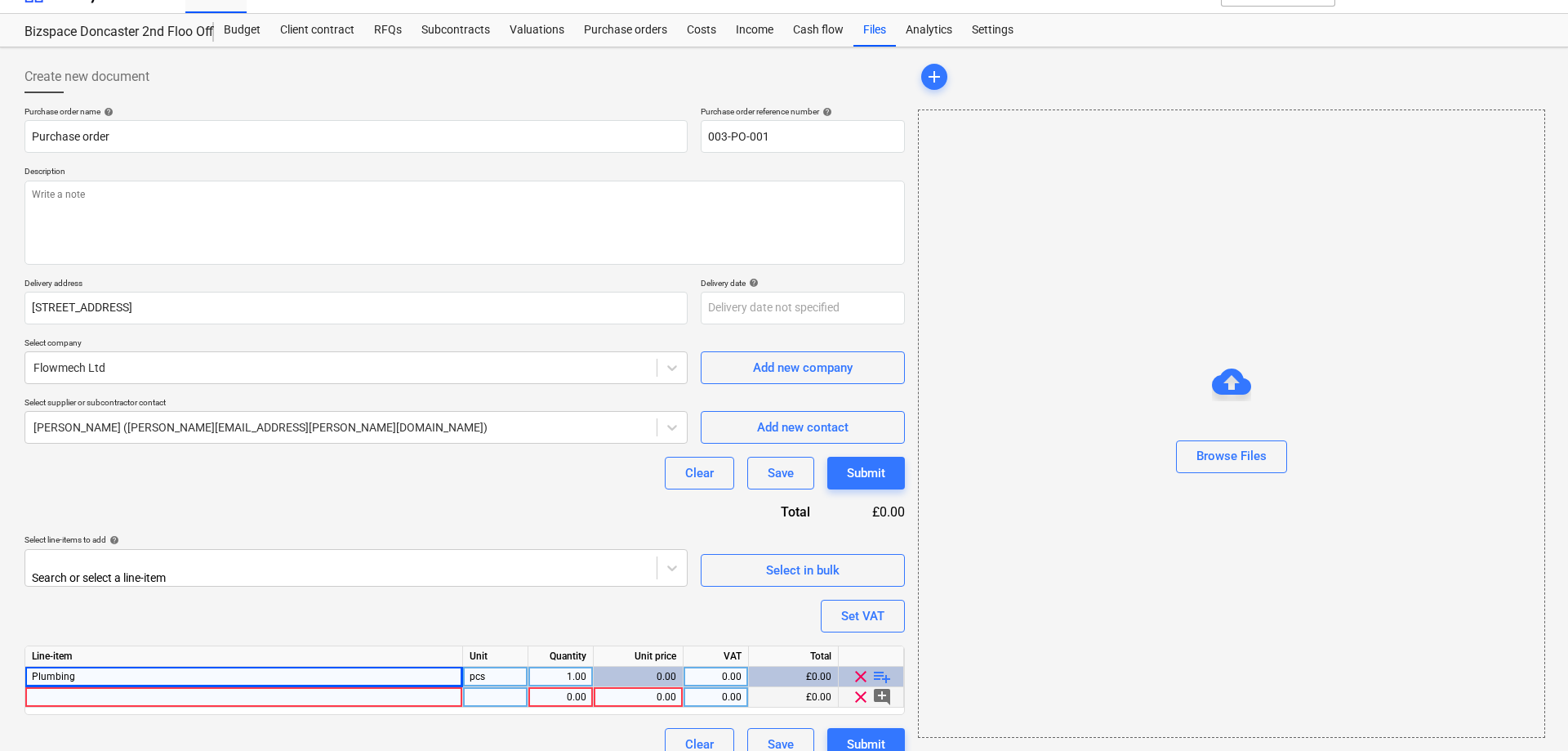
click at [183, 694] on div at bounding box center [244, 697] width 438 height 20
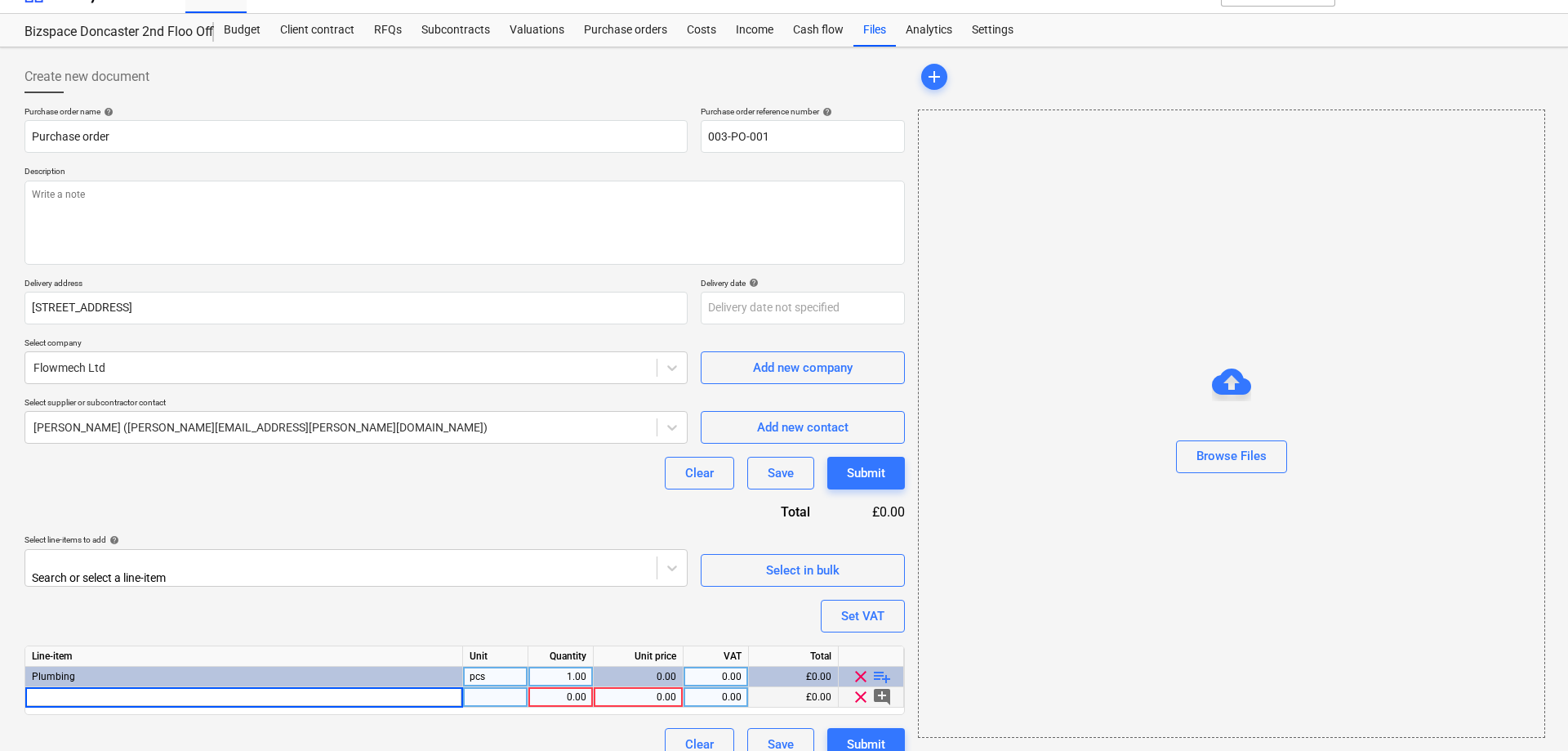
type input "Installation of teapoint Installation of water & waste pipework Supply and inst…"
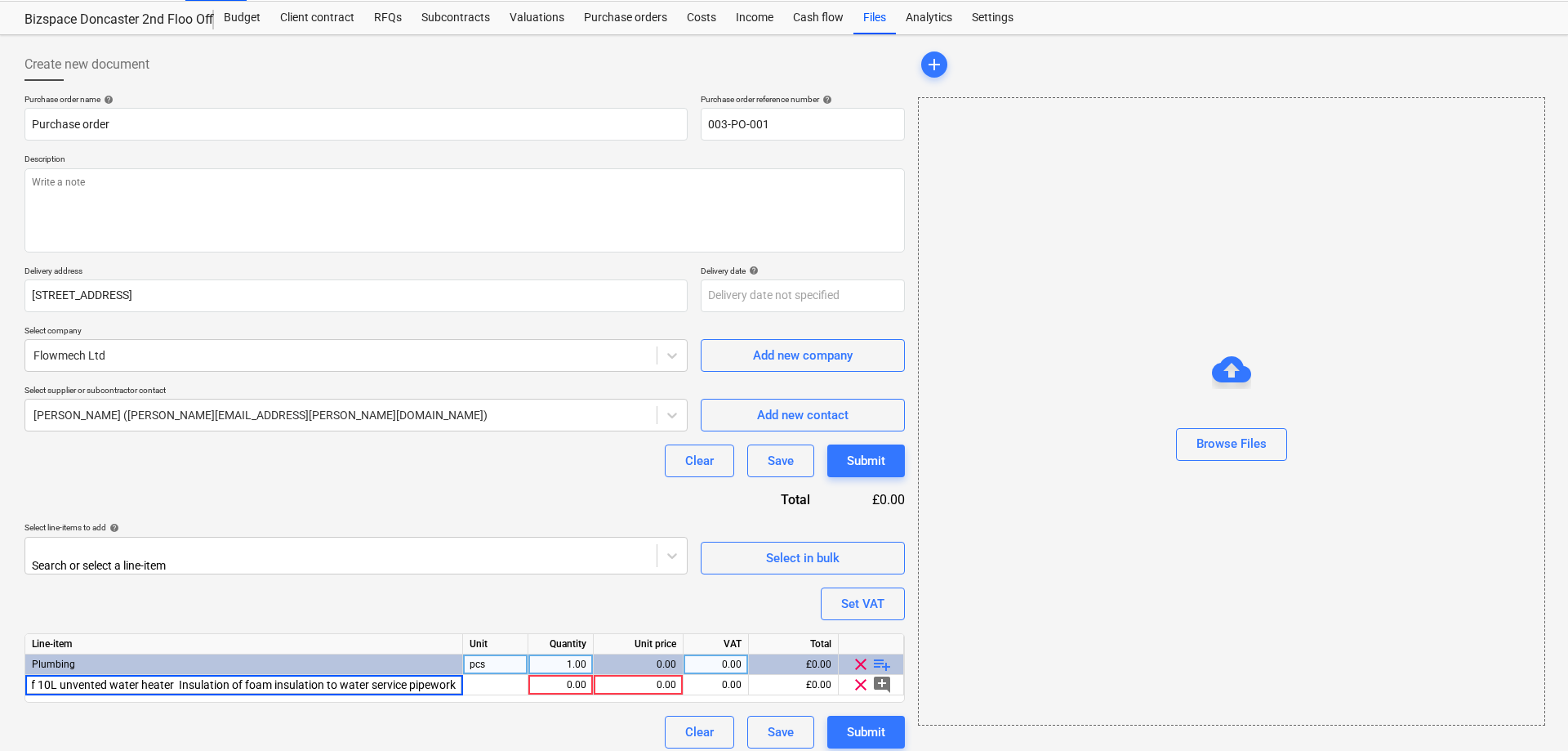
scroll to position [47, 0]
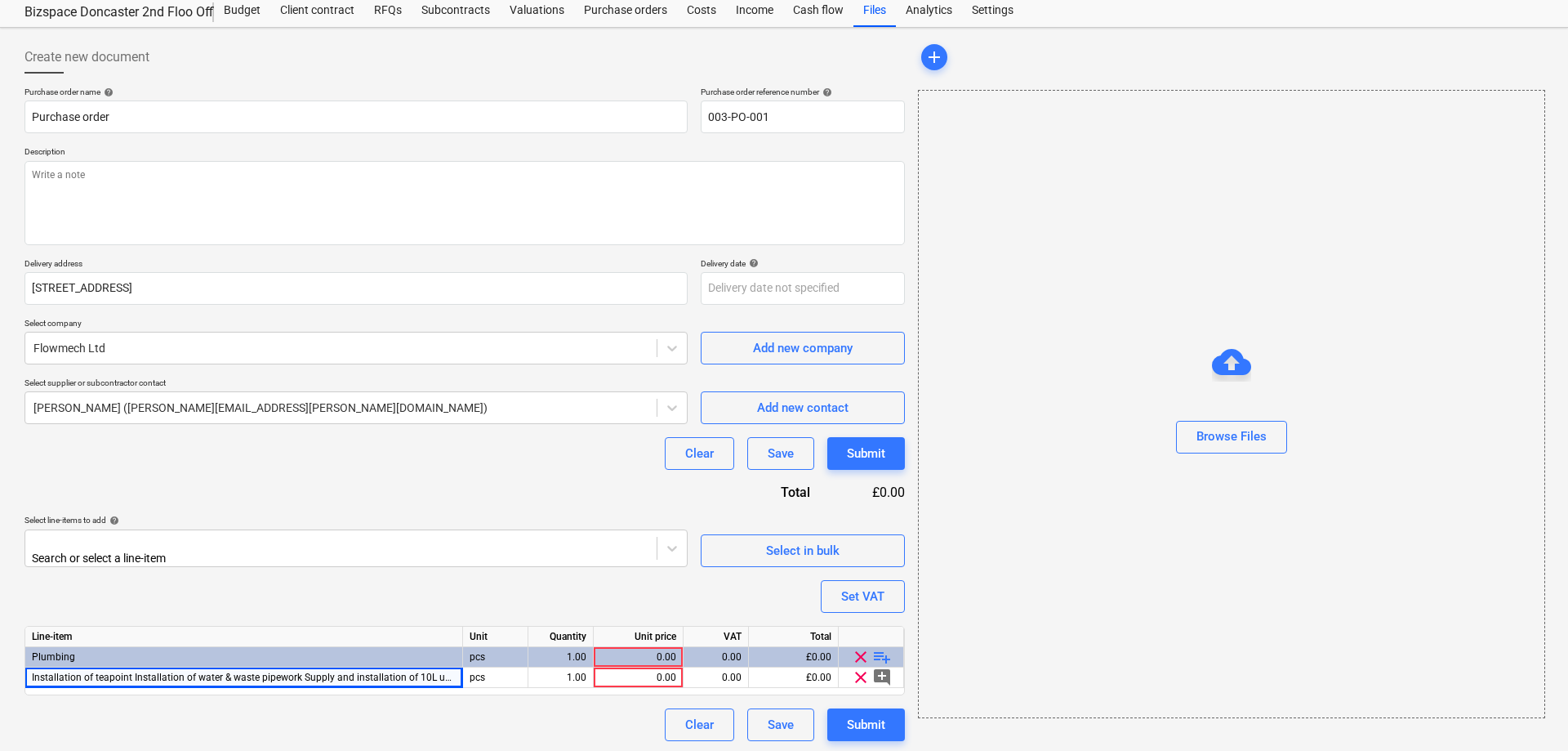
click at [972, 369] on div "Browse Files" at bounding box center [1230, 403] width 625 height 124
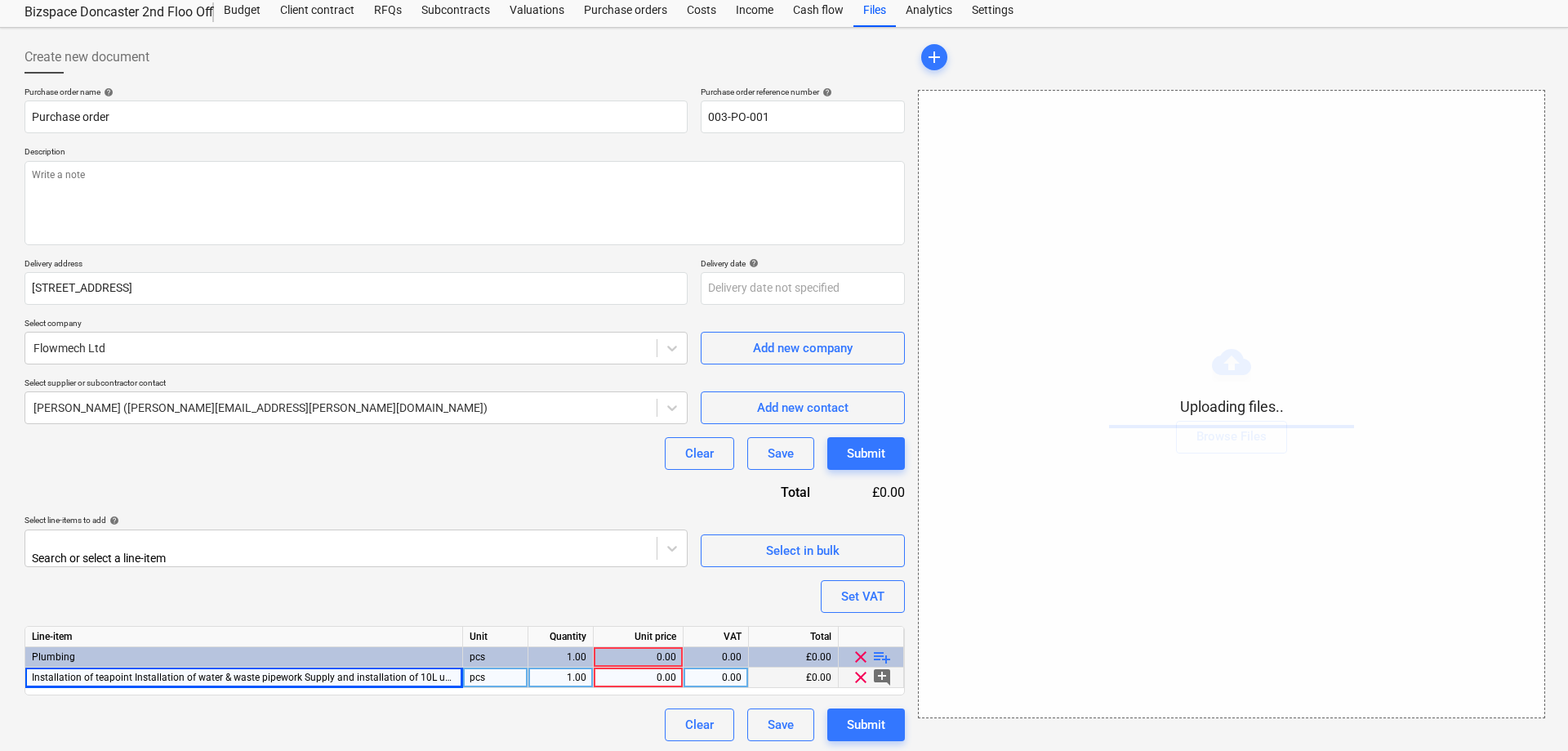
click at [623, 674] on div "0.00" at bounding box center [638, 678] width 76 height 20
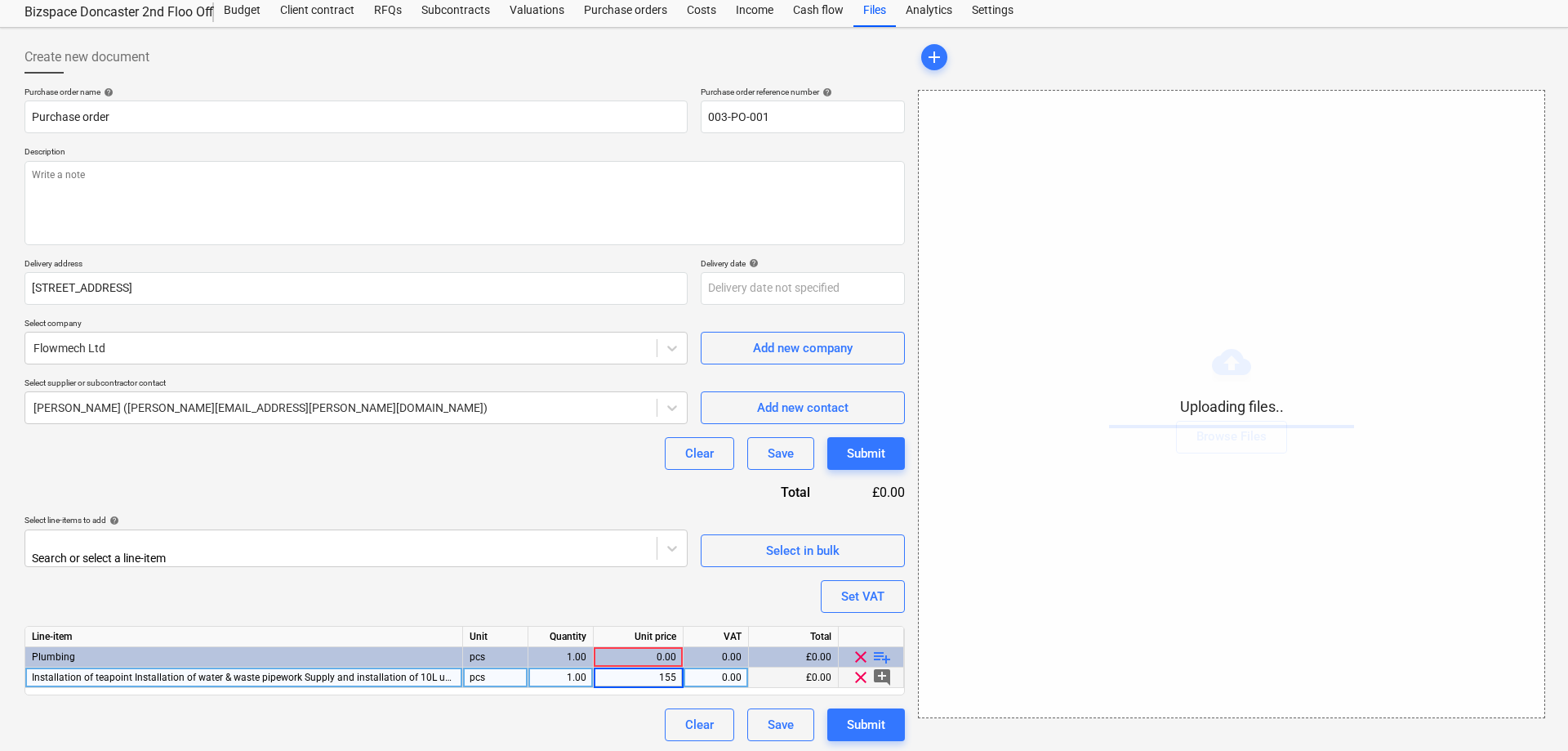
type input "1550"
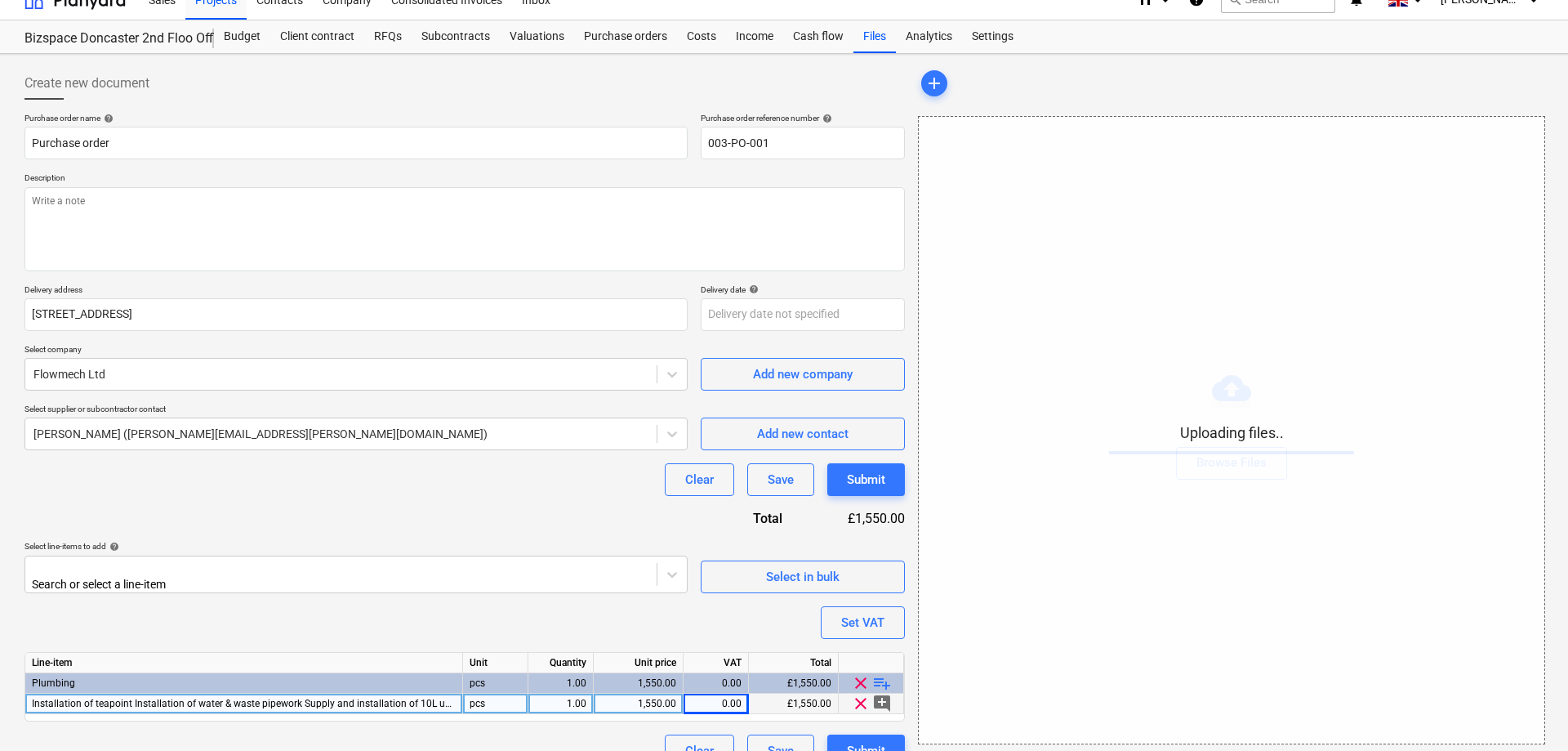
scroll to position [0, 0]
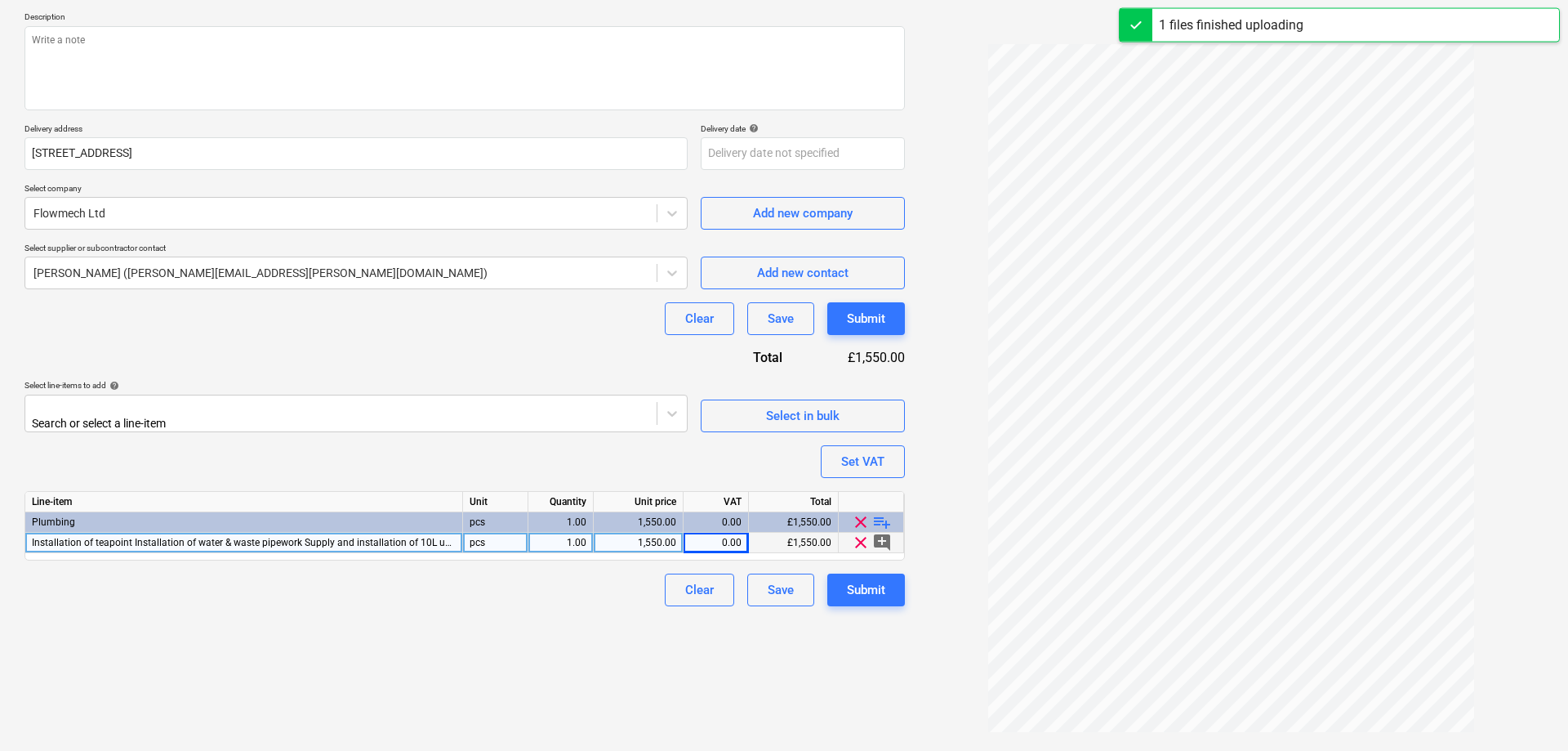
scroll to position [194, 0]
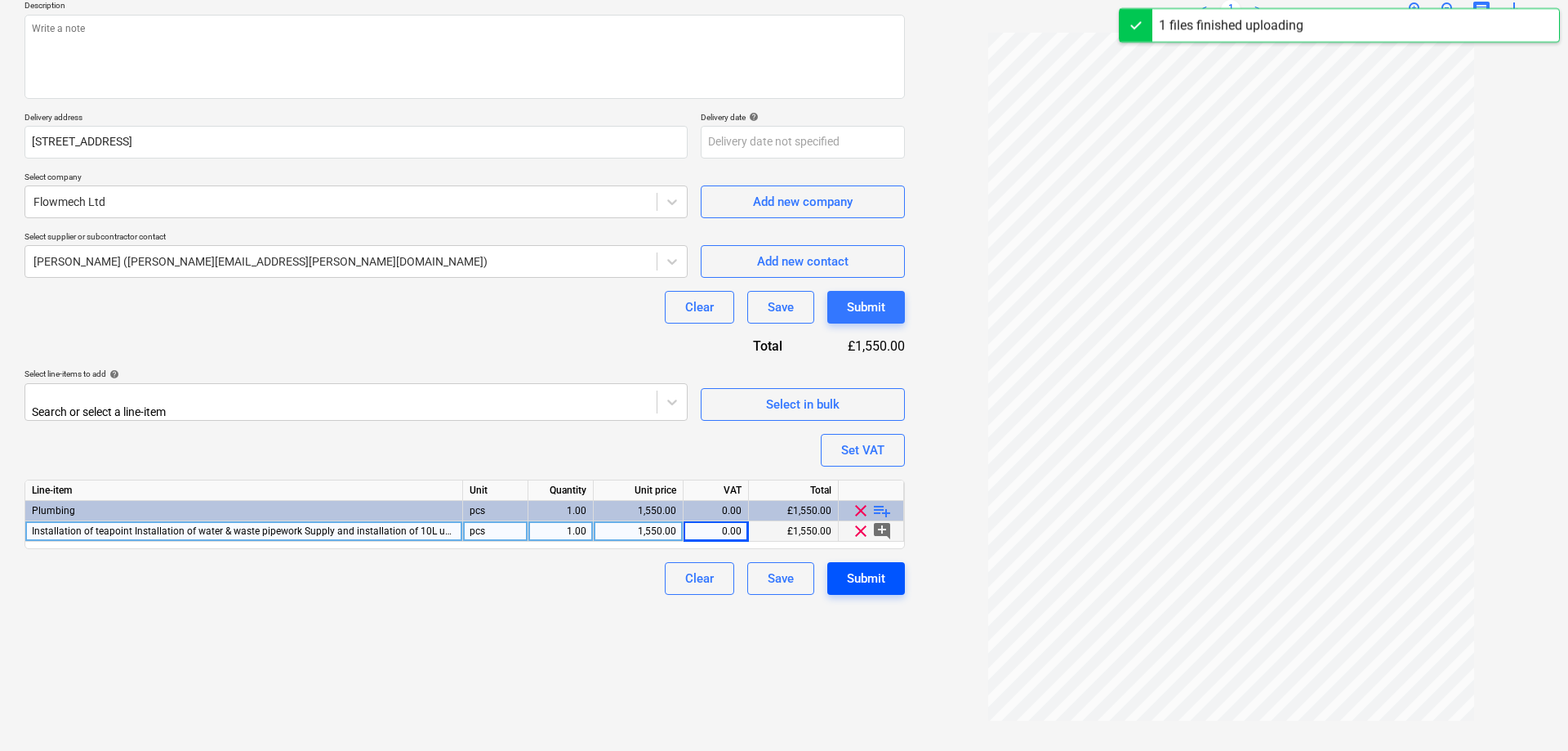
scroll to position [163, 0]
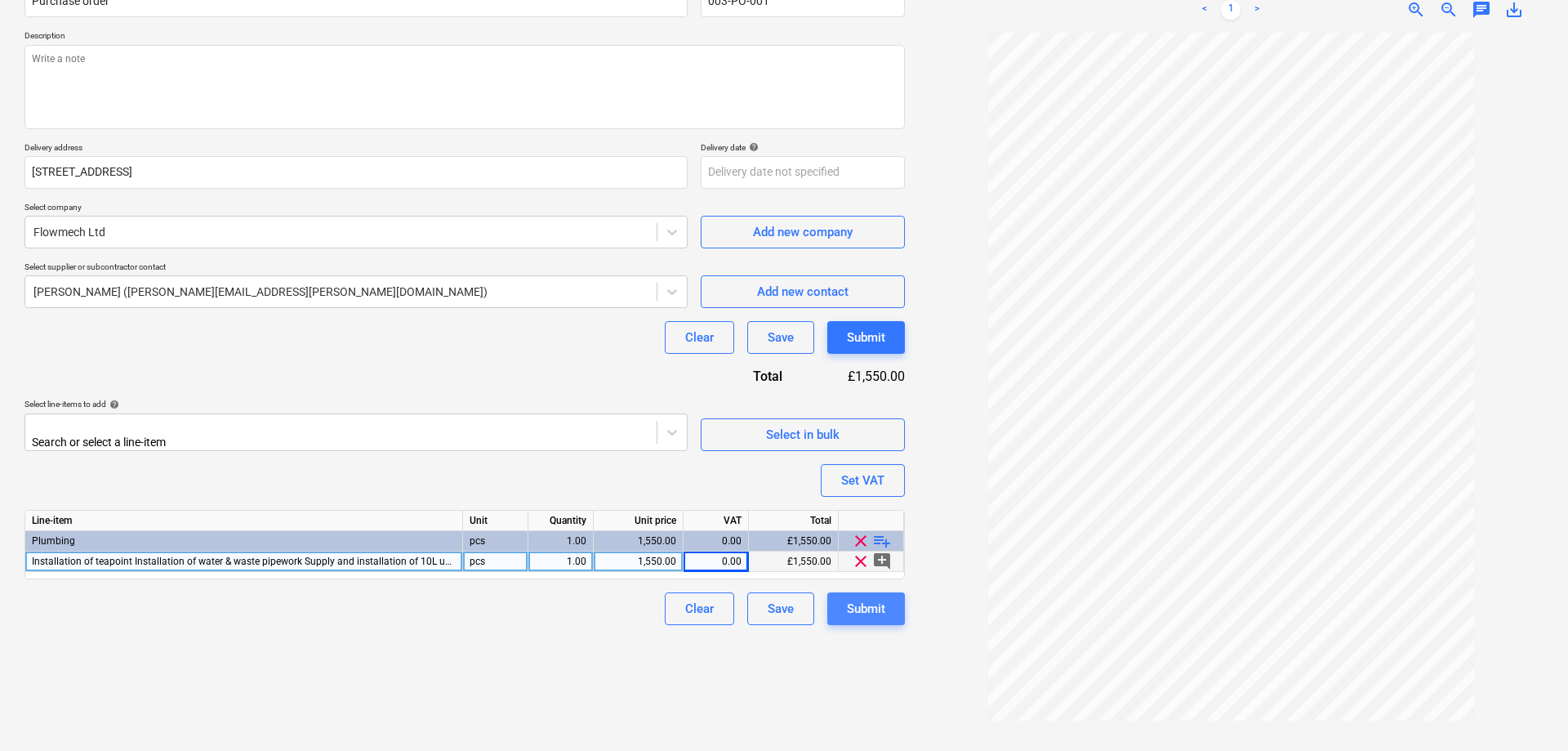
click at [875, 608] on div "Submit" at bounding box center [866, 608] width 39 height 21
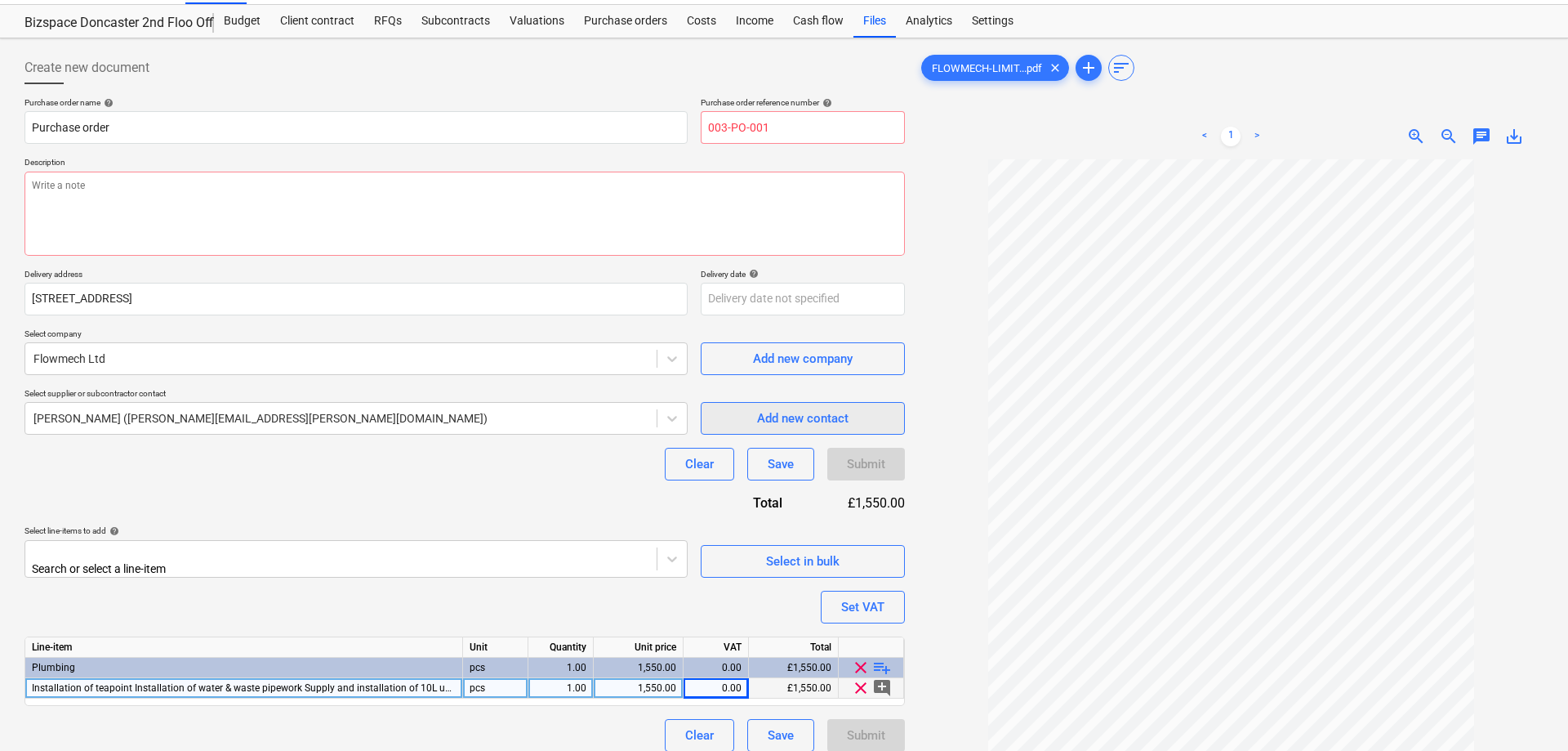
scroll to position [0, 0]
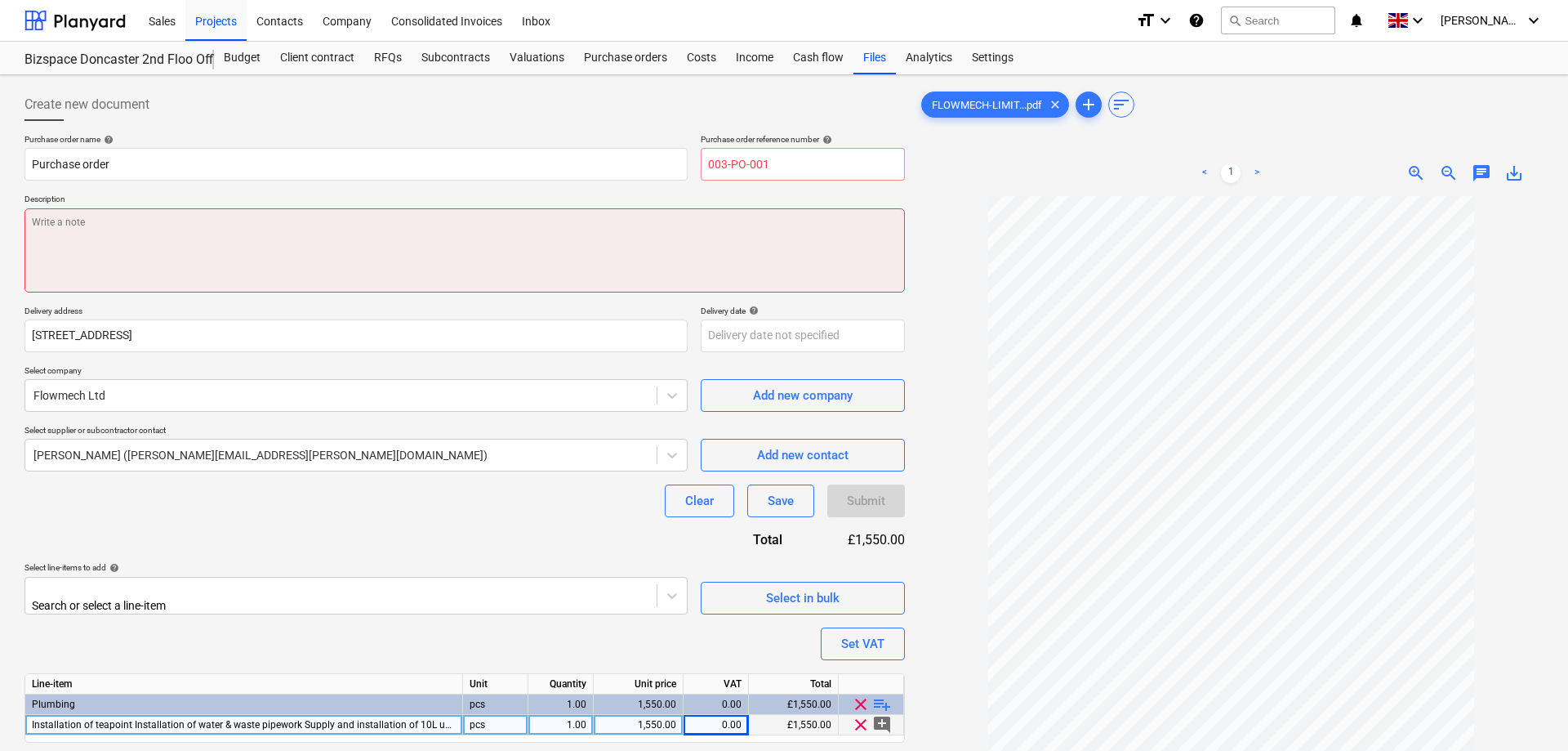
click at [151, 233] on textarea at bounding box center [465, 250] width 880 height 84
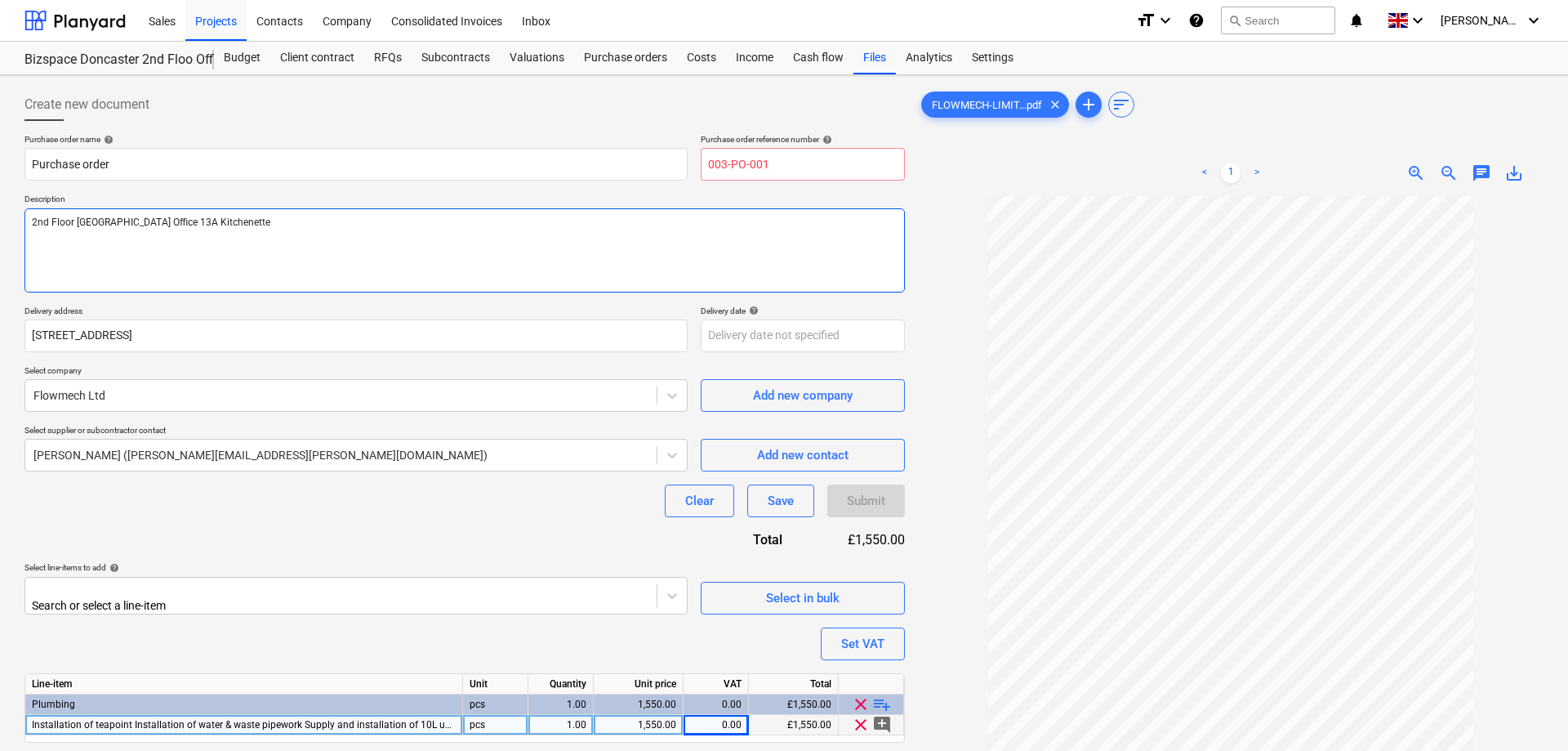
type textarea "2nd Floor [GEOGRAPHIC_DATA] Office 13A Kitchenette"
click at [780, 158] on input "003-PO-001" at bounding box center [802, 164] width 205 height 33
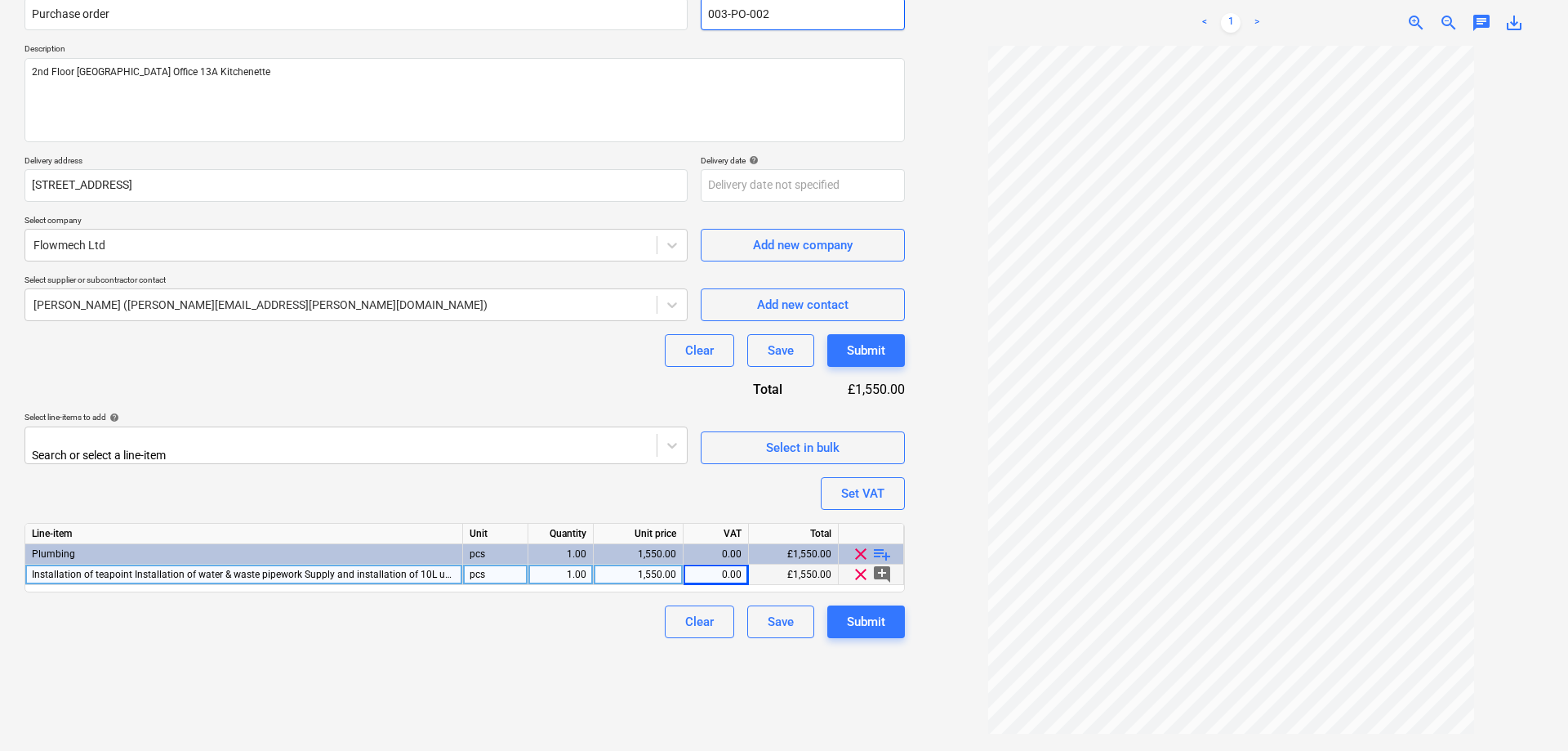
scroll to position [163, 0]
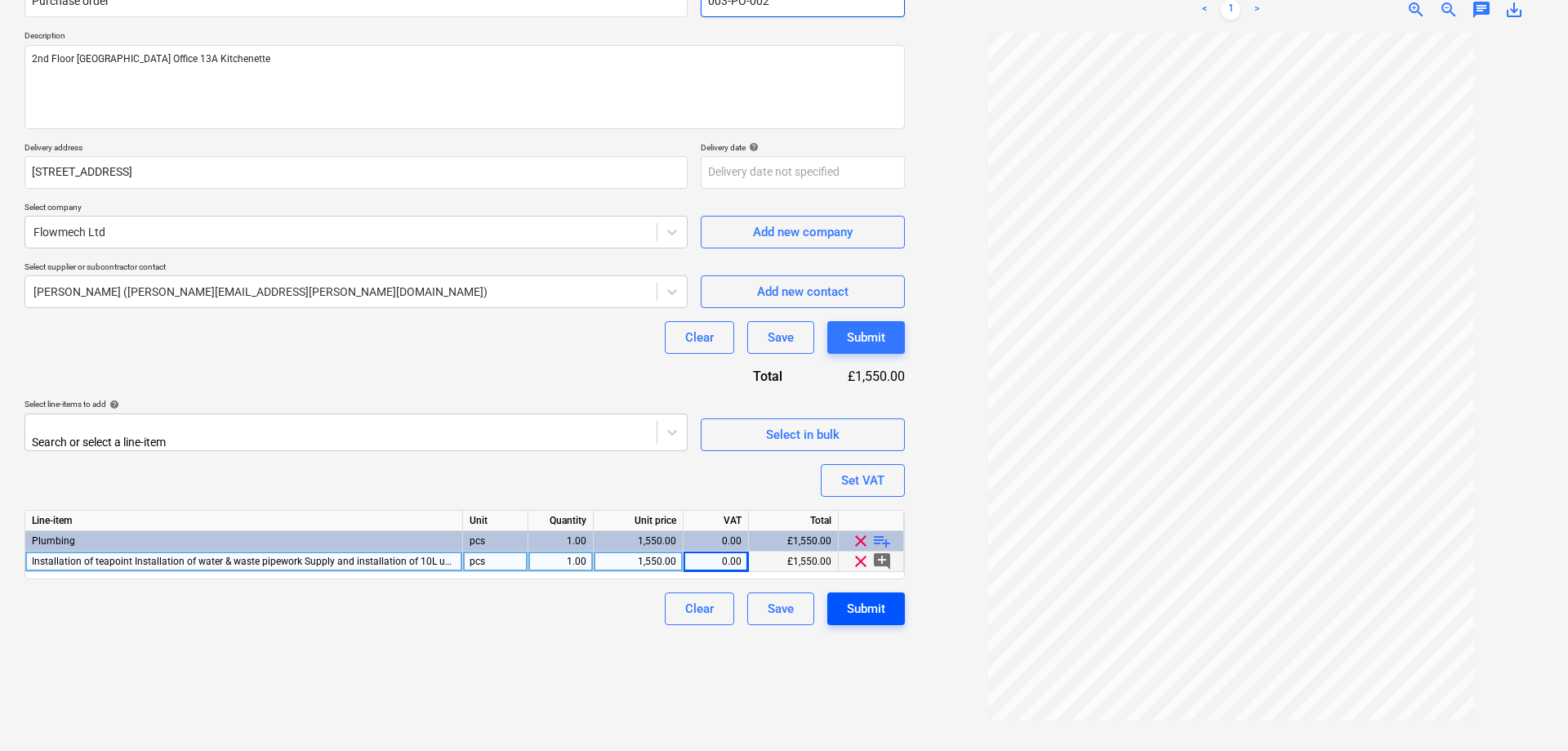
type input "003-PO-002"
click at [883, 606] on div "Submit" at bounding box center [866, 608] width 39 height 21
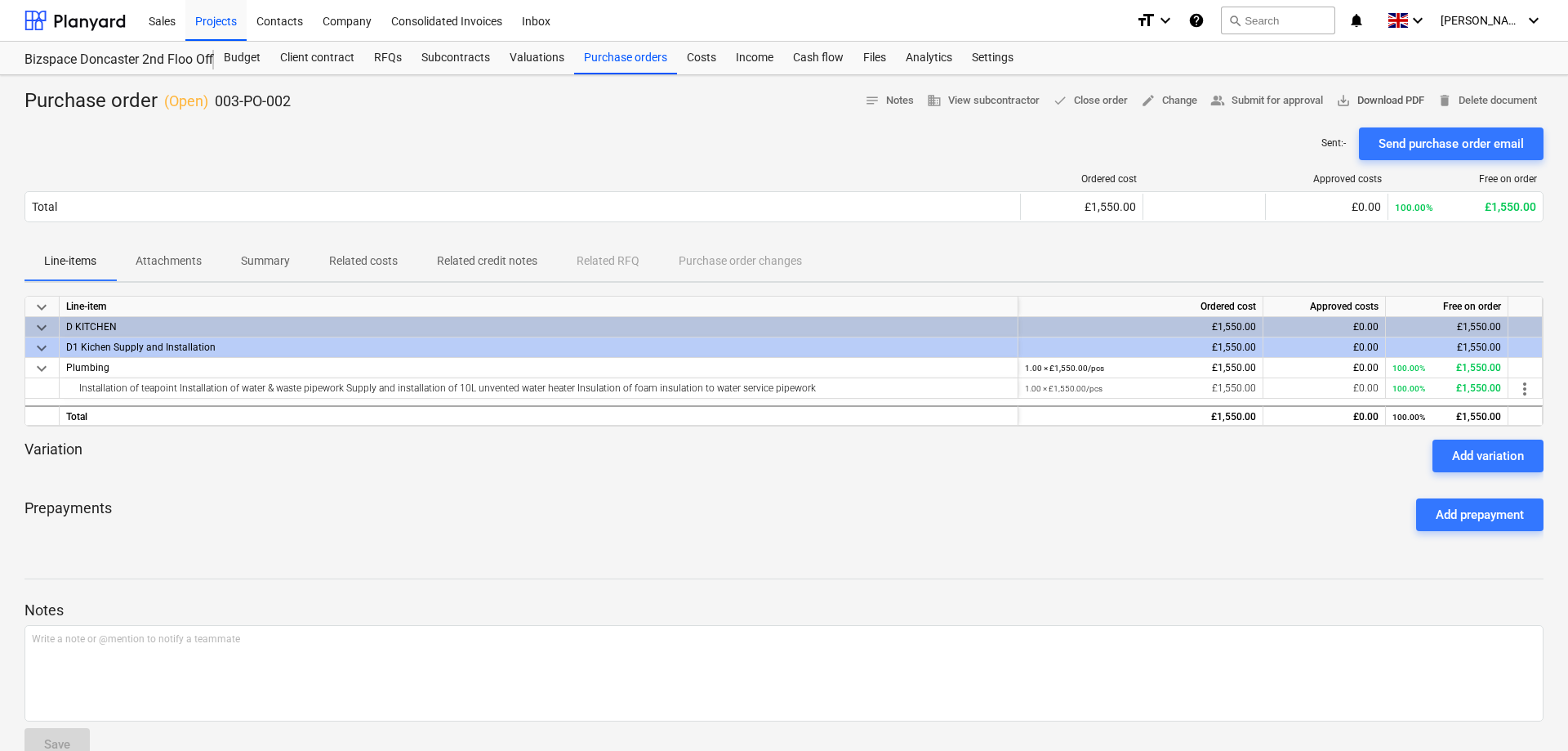
click at [1379, 97] on span "save_alt Download PDF" at bounding box center [1379, 101] width 88 height 19
click at [42, 331] on span "keyboard_arrow_down" at bounding box center [41, 327] width 19 height 19
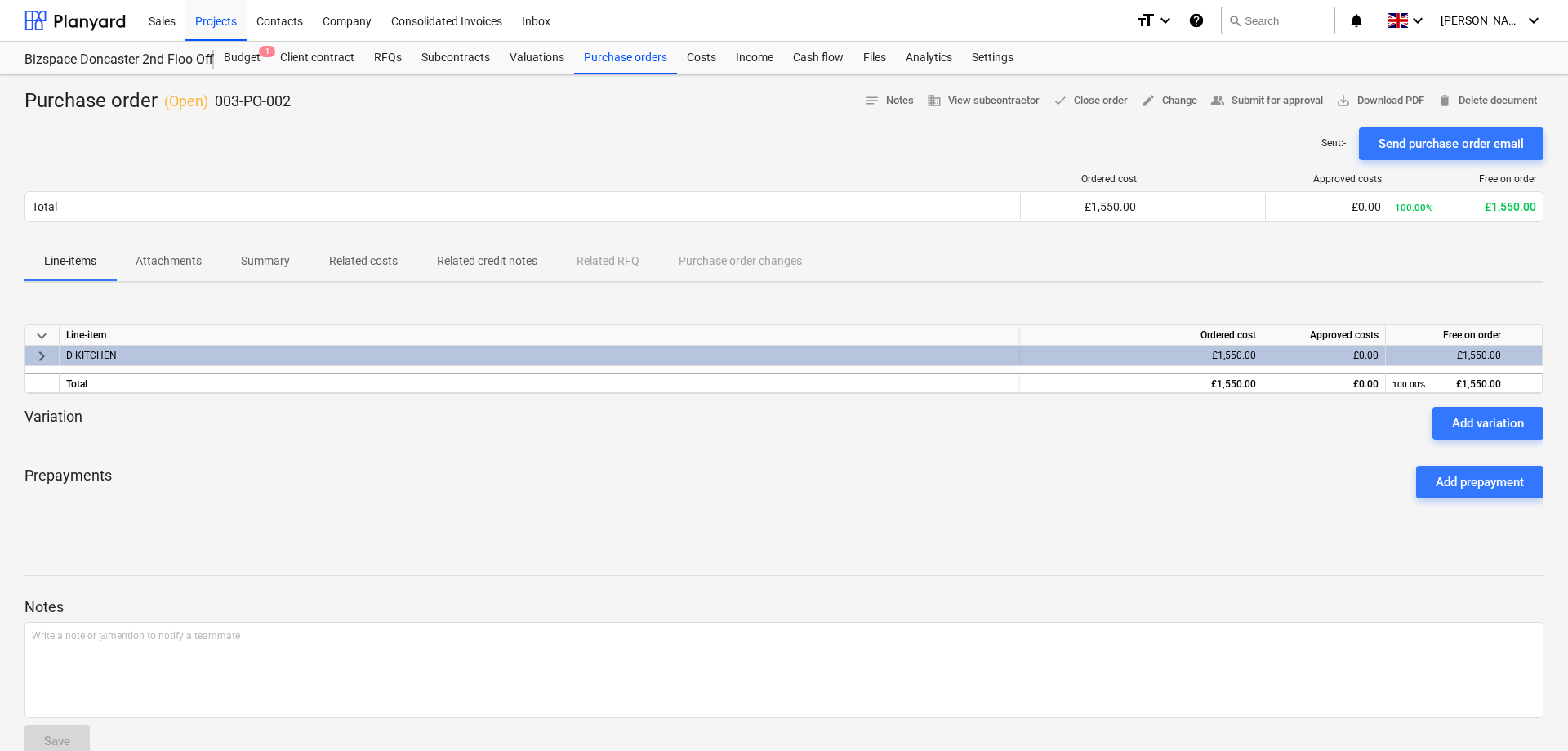
click at [39, 353] on span "keyboard_arrow_right" at bounding box center [41, 355] width 19 height 19
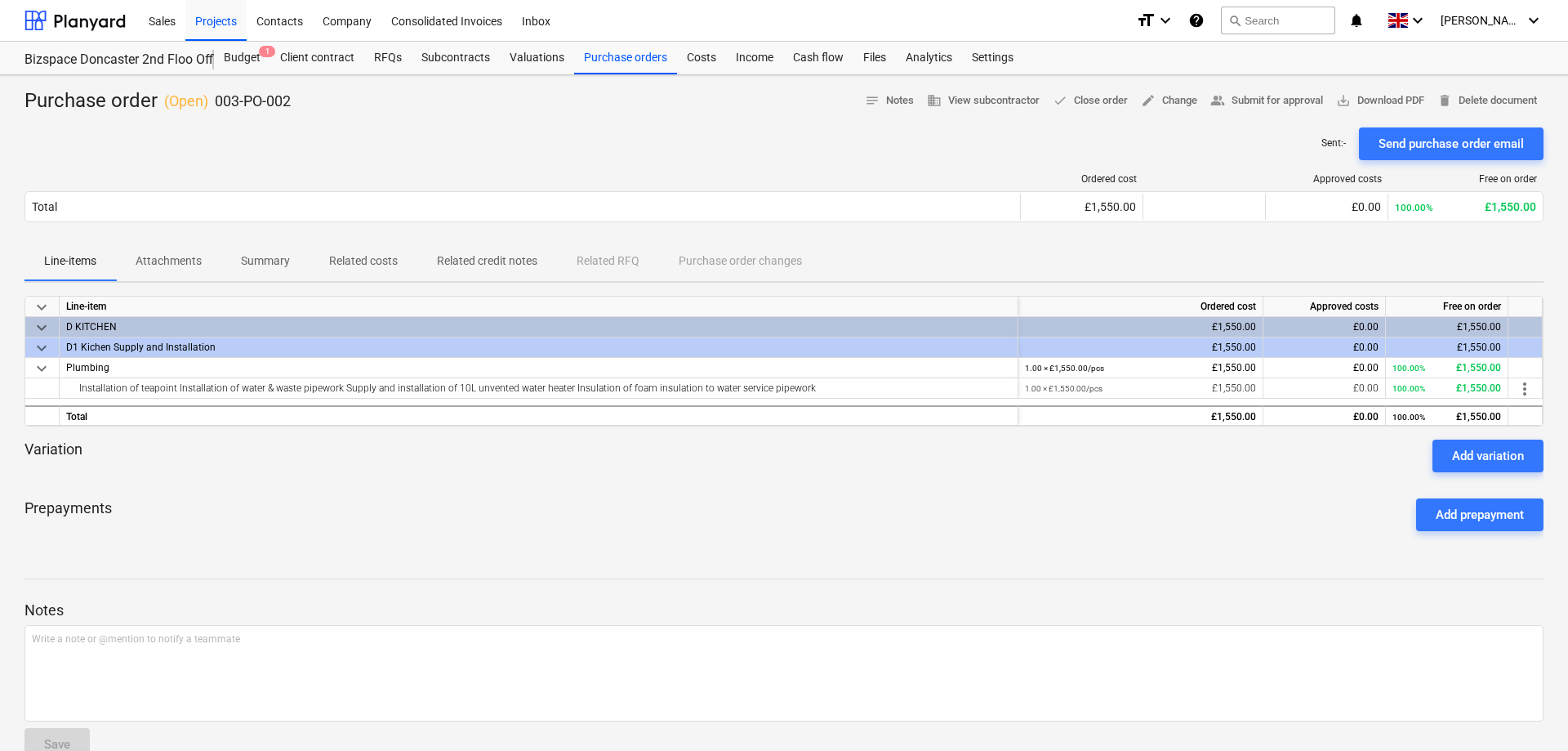
click at [45, 349] on span "keyboard_arrow_down" at bounding box center [41, 348] width 19 height 19
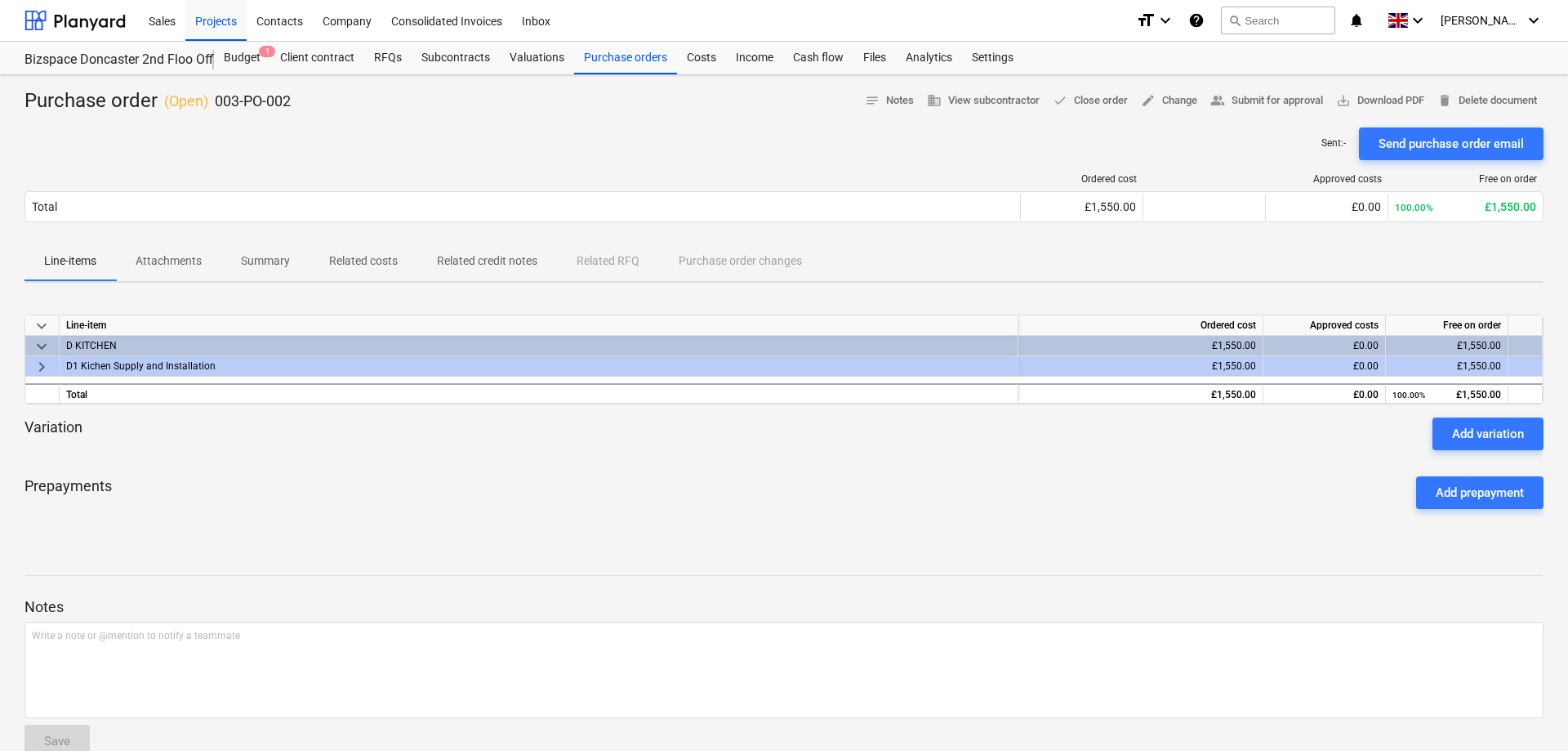
click at [1002, 529] on div "keyboard_arrow_down Line-item Ordered cost Approved costs Free on order keyboar…" at bounding box center [784, 418] width 1518 height 245
click at [632, 61] on div "Purchase orders" at bounding box center [625, 57] width 103 height 33
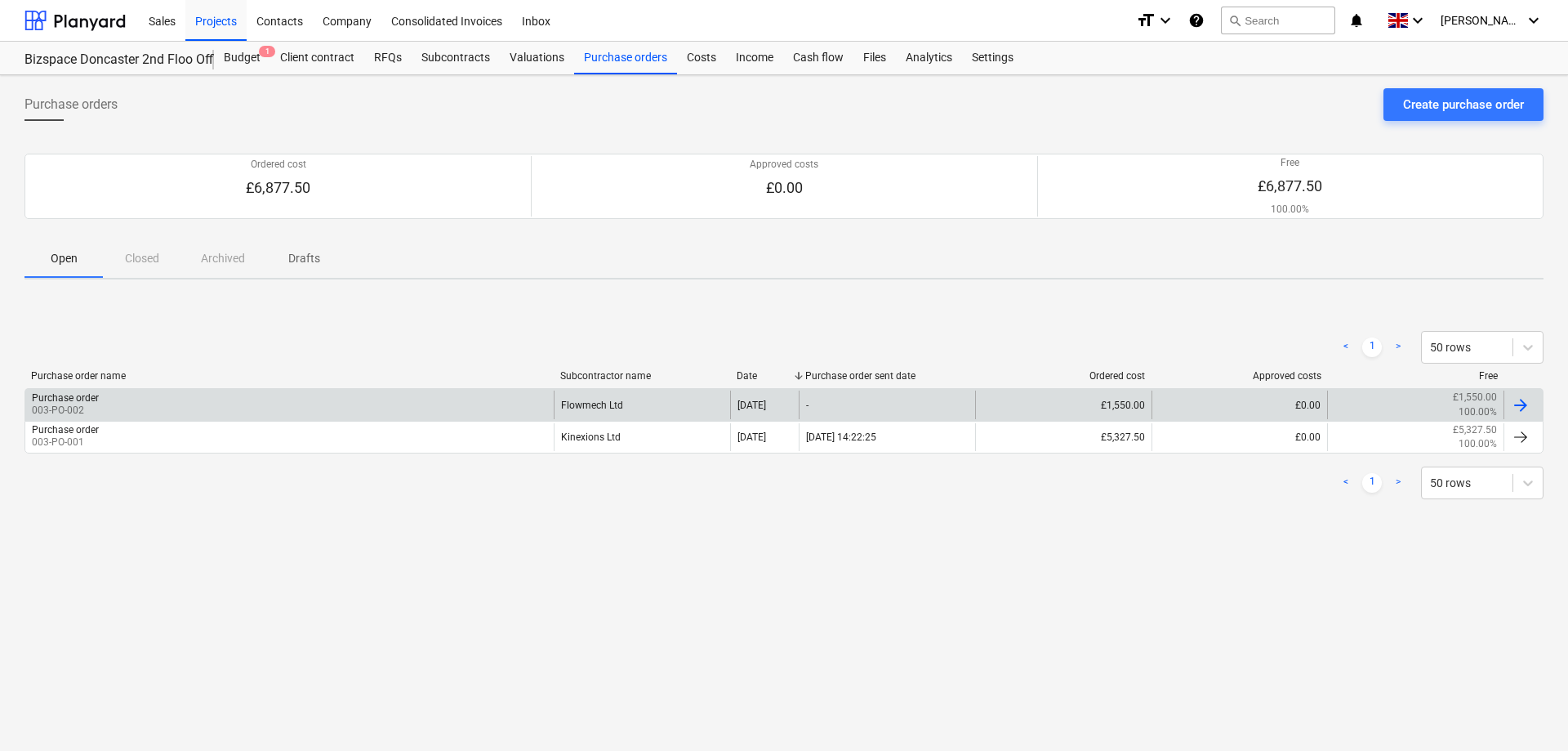
click at [1517, 402] on div at bounding box center [1520, 405] width 19 height 19
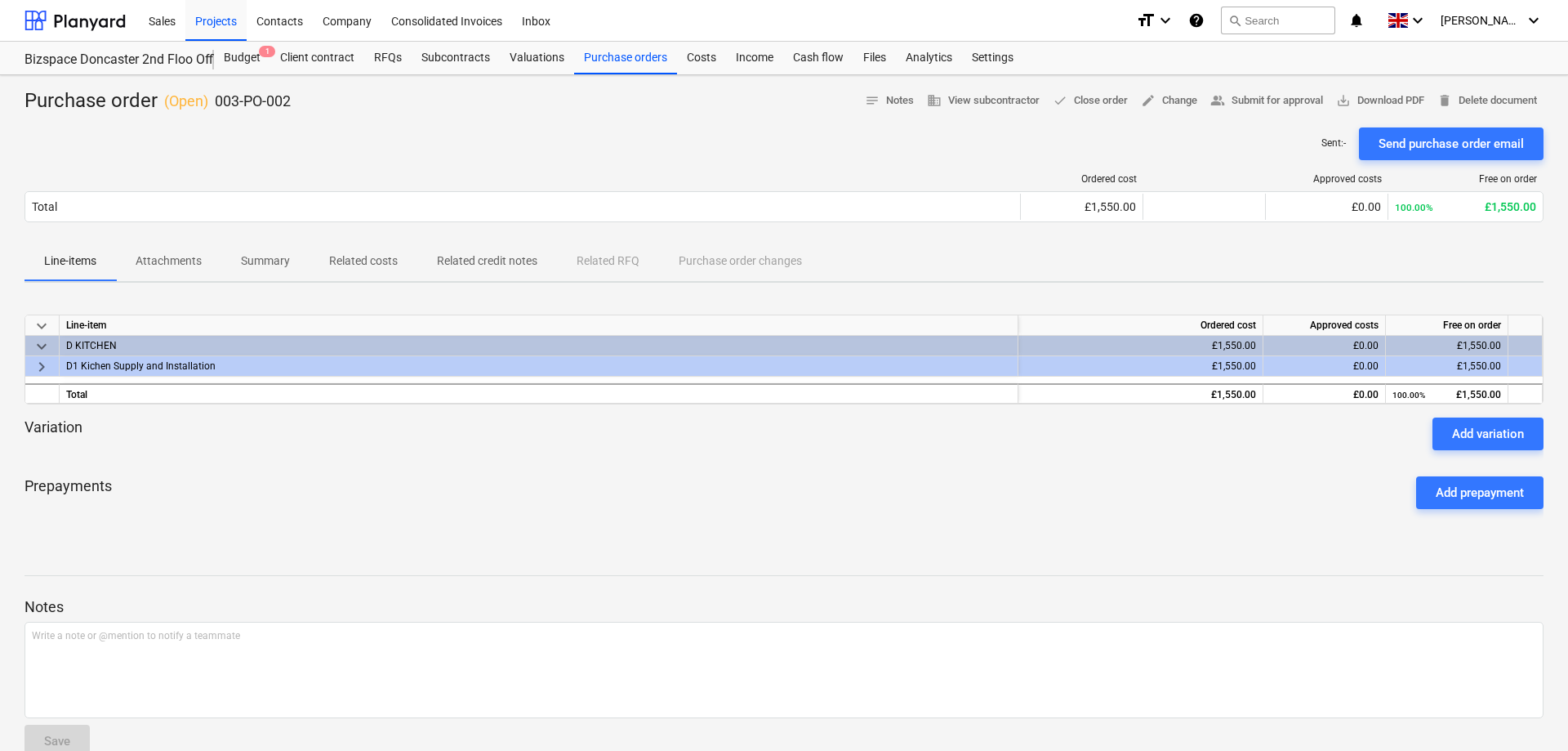
click at [1322, 143] on p "Sent : -" at bounding box center [1333, 143] width 24 height 13
click at [610, 59] on div "Purchase orders" at bounding box center [625, 57] width 103 height 33
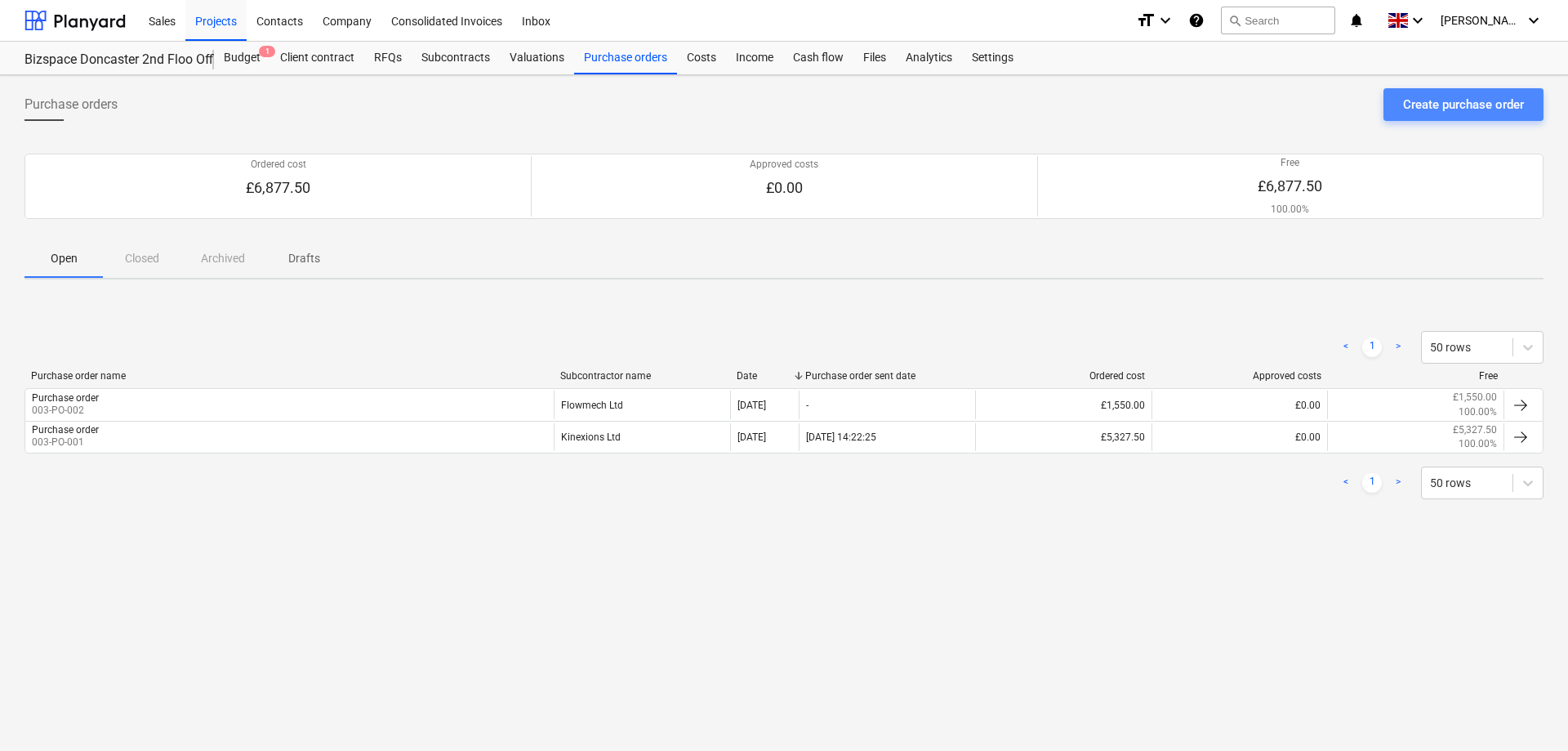
click at [1423, 115] on div "Create purchase order" at bounding box center [1464, 104] width 121 height 21
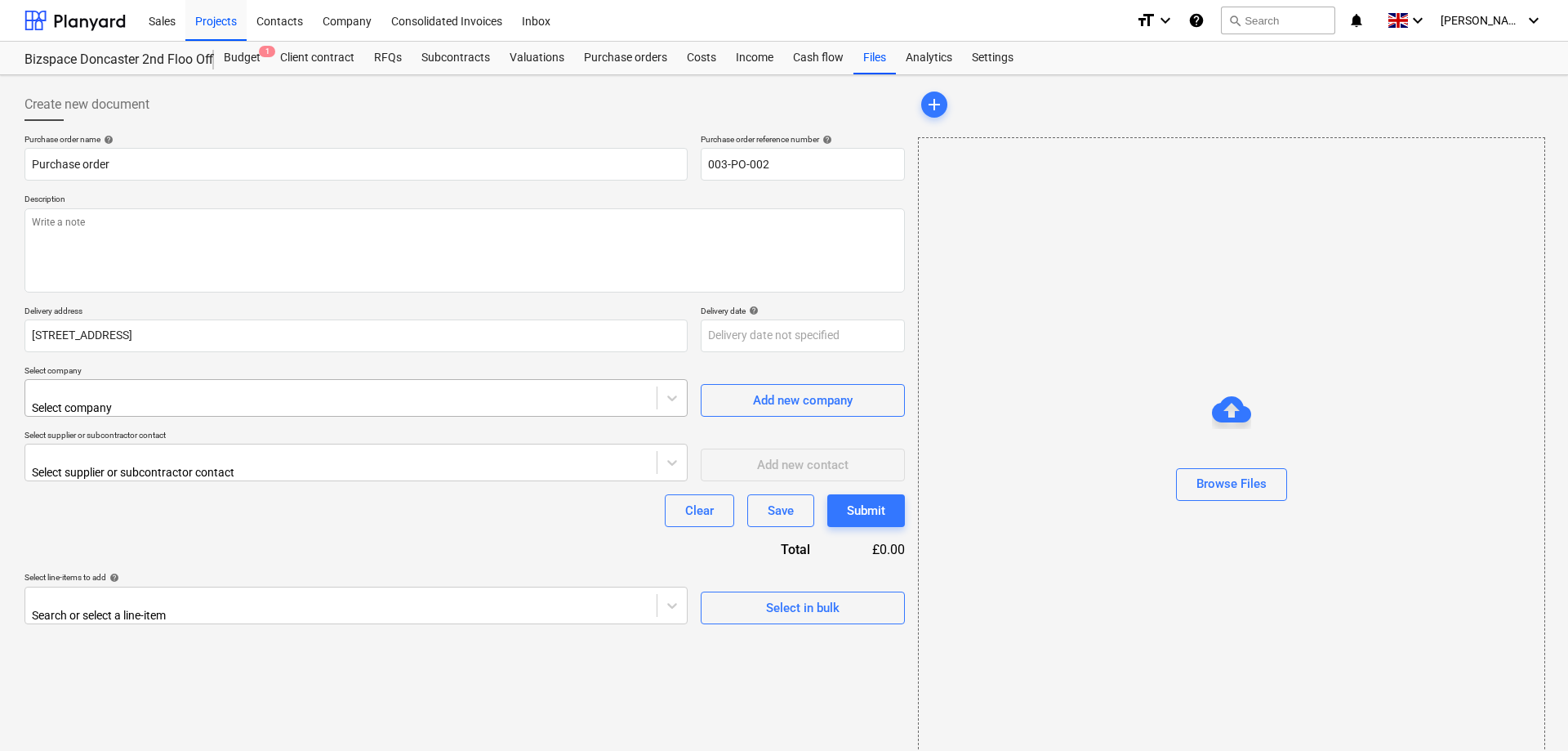
click at [296, 399] on div at bounding box center [341, 391] width 615 height 16
type input "Howdens"
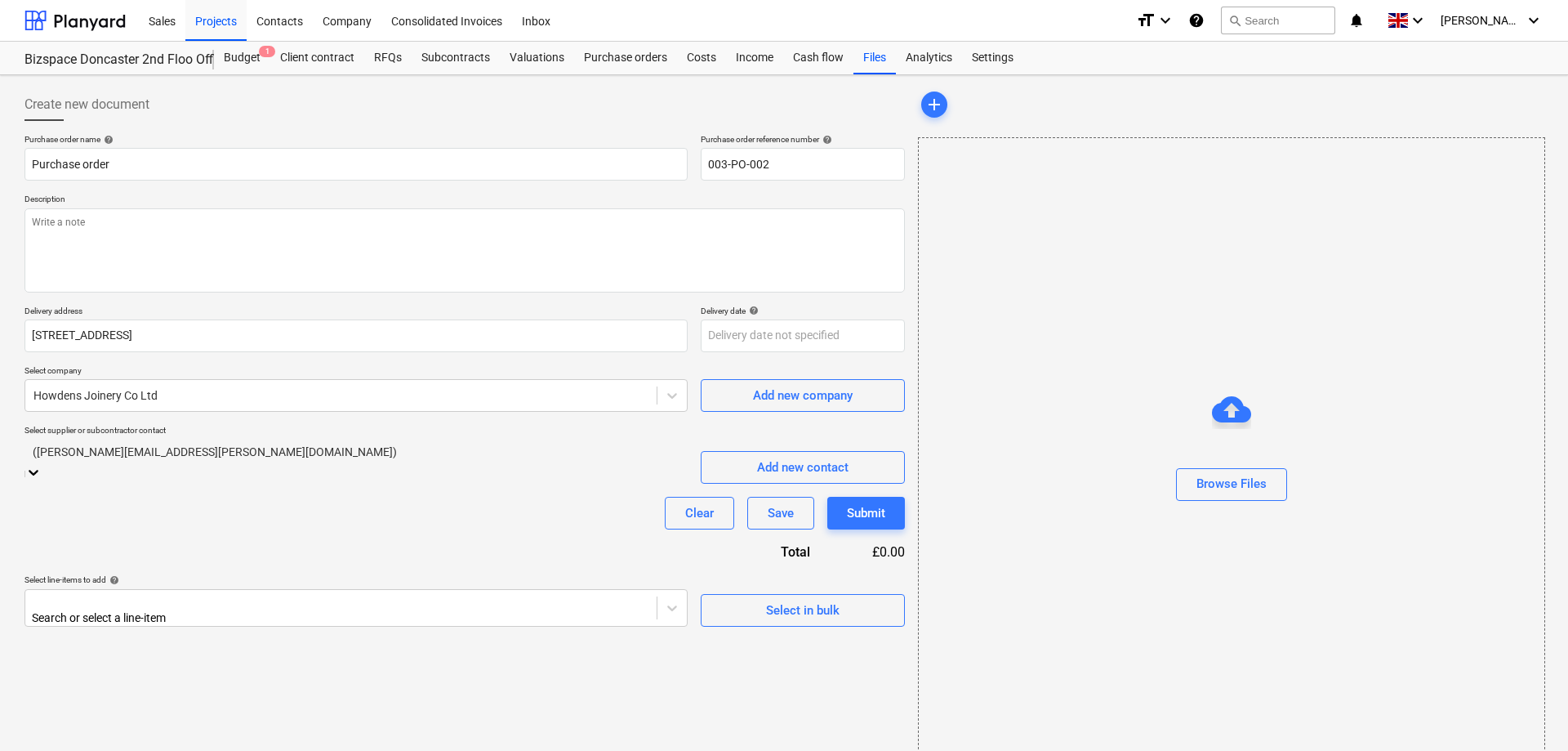
drag, startPoint x: 260, startPoint y: 455, endPoint x: 24, endPoint y: 451, distance: 236.0
click at [235, 456] on div at bounding box center [356, 451] width 646 height 19
click at [226, 453] on div at bounding box center [356, 451] width 646 height 19
click at [767, 456] on div "Add new contact" at bounding box center [802, 466] width 92 height 21
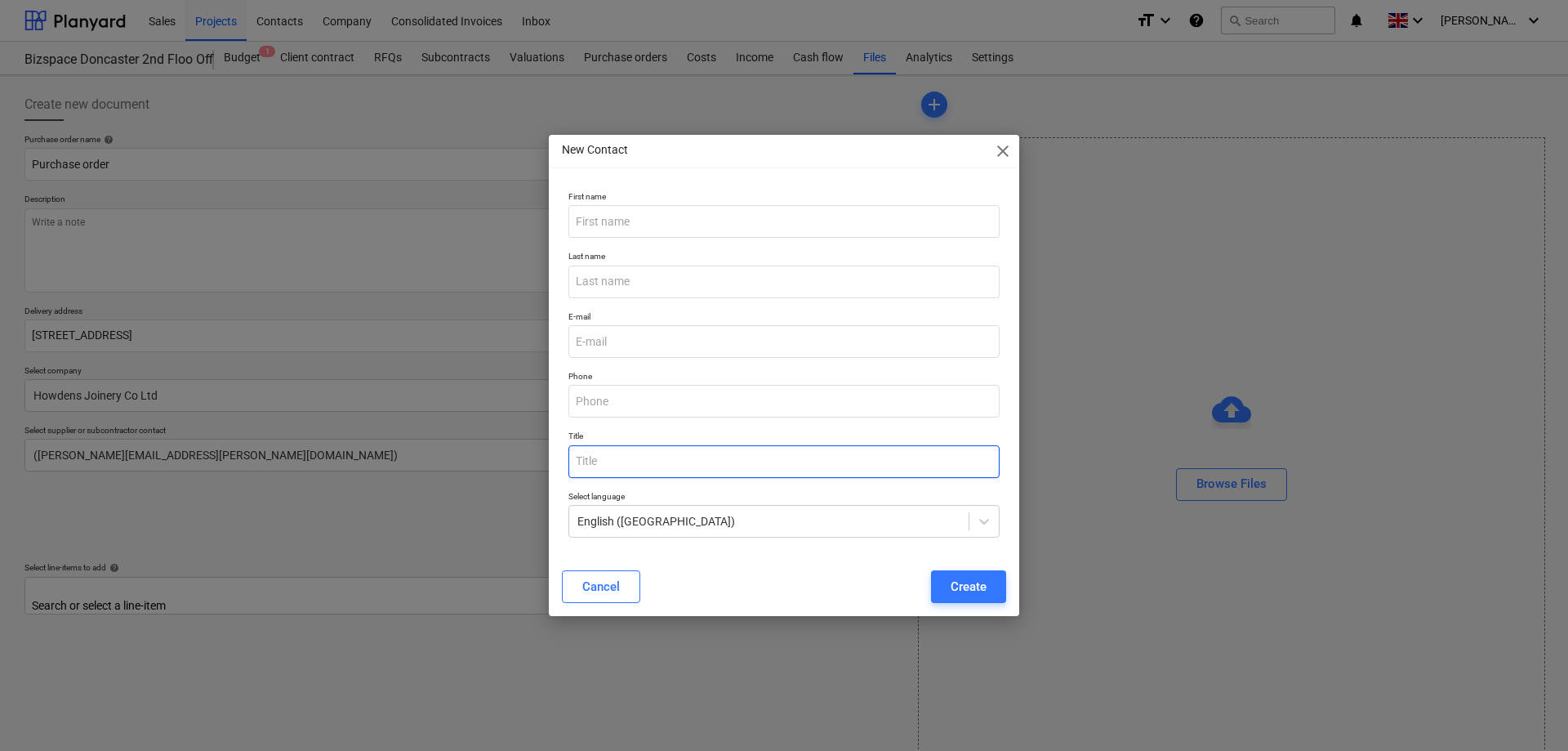
click at [624, 459] on input "text" at bounding box center [784, 461] width 431 height 33
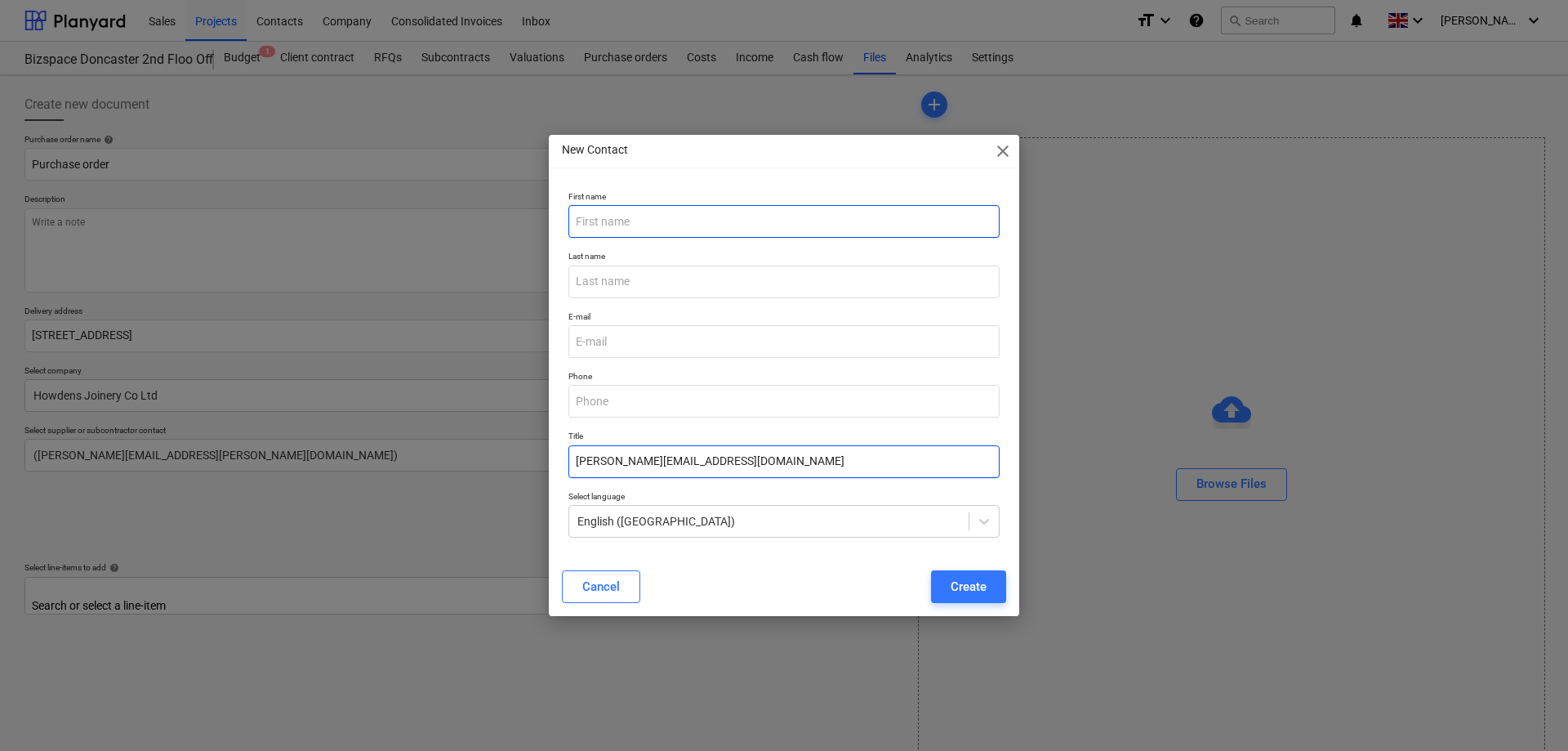
type input "[PERSON_NAME][EMAIL_ADDRESS][DOMAIN_NAME]"
click at [656, 226] on input "text" at bounding box center [784, 221] width 431 height 33
type input "[PERSON_NAME]"
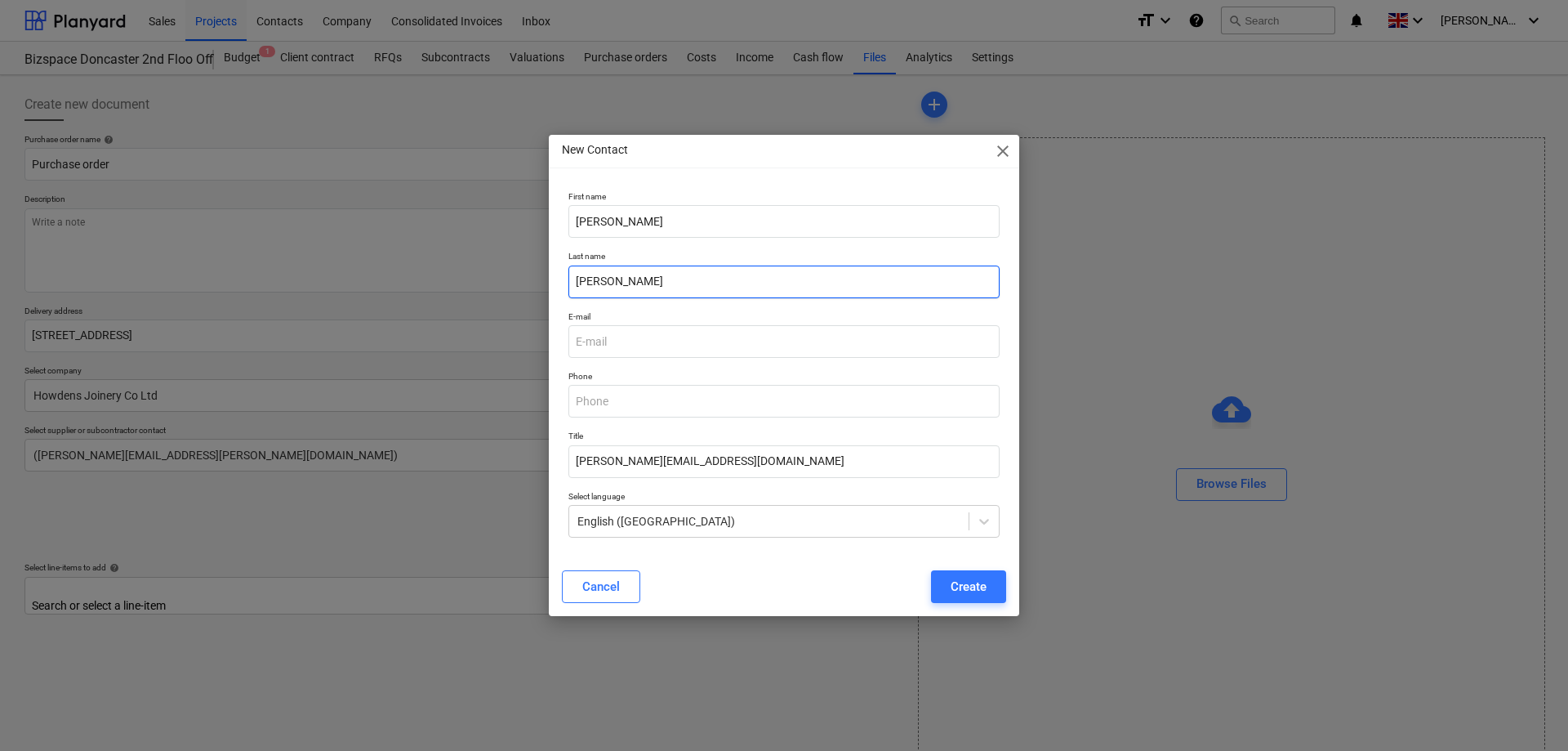
type input "[PERSON_NAME]"
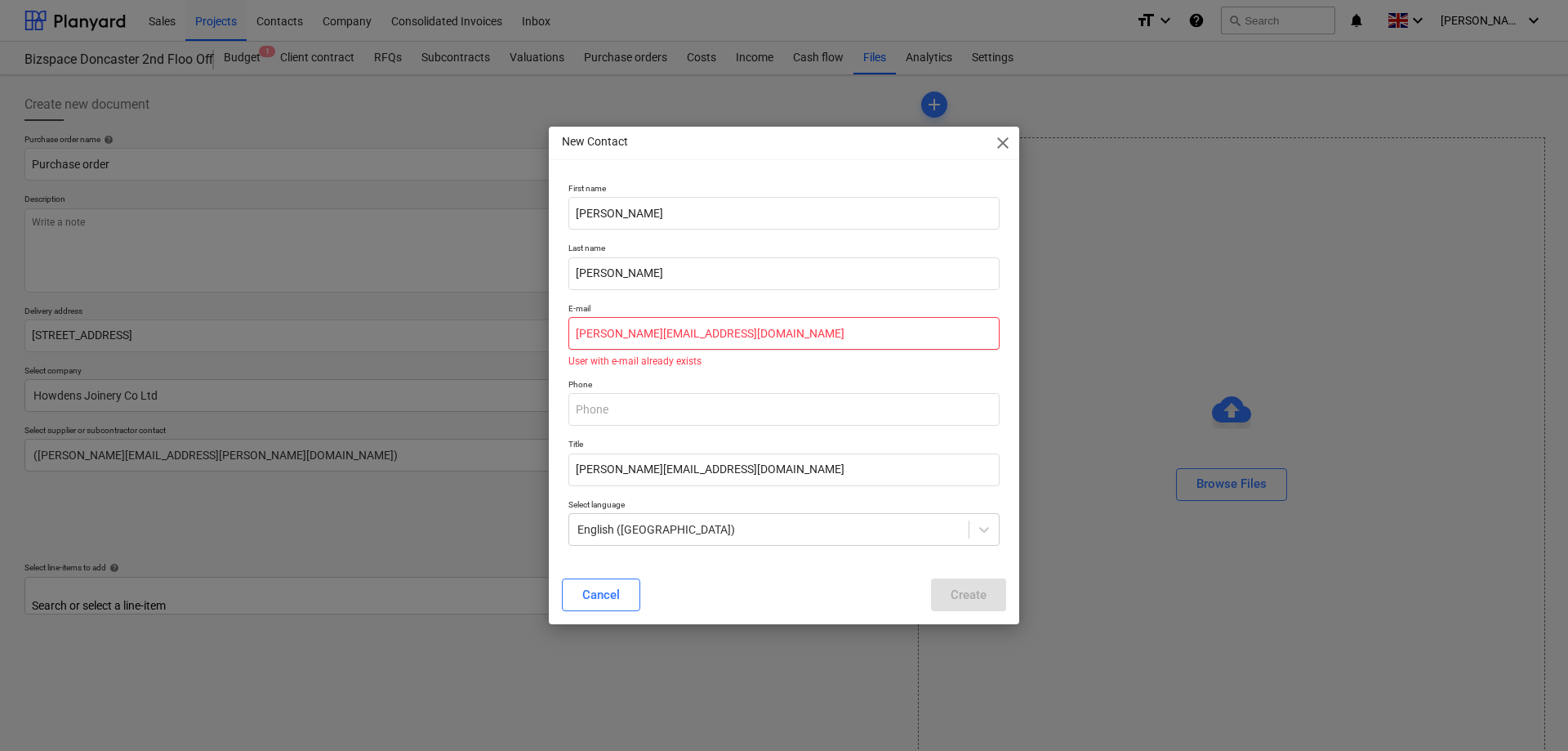
type input "[PERSON_NAME][EMAIL_ADDRESS][DOMAIN_NAME]"
type input "07919285197"
click at [779, 328] on input "[PERSON_NAME][EMAIL_ADDRESS][DOMAIN_NAME]" at bounding box center [784, 333] width 431 height 33
drag, startPoint x: 769, startPoint y: 335, endPoint x: 282, endPoint y: 332, distance: 487.0
click at [568, 332] on input "[PERSON_NAME][EMAIL_ADDRESS][DOMAIN_NAME]" at bounding box center [784, 333] width 431 height 33
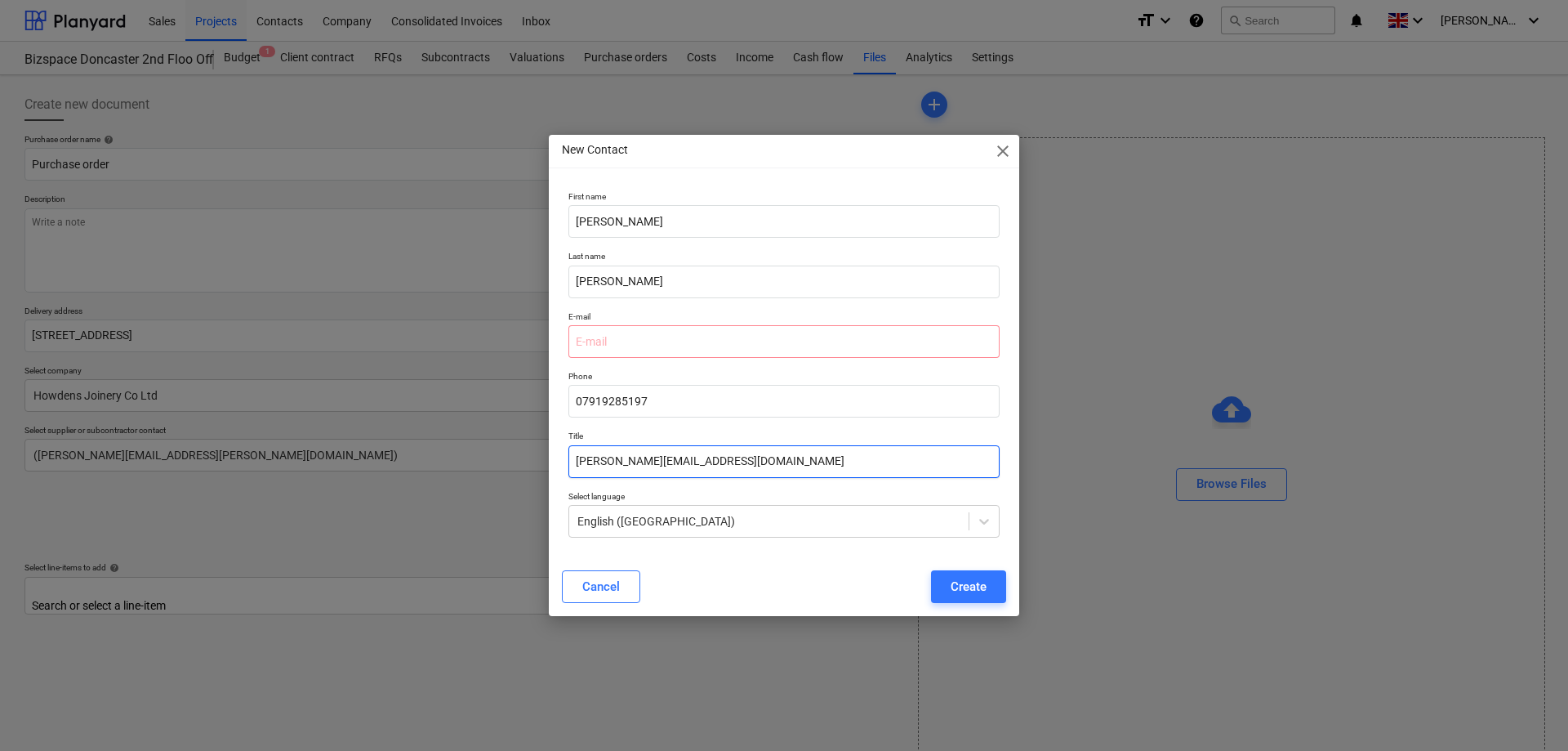
drag, startPoint x: 742, startPoint y: 462, endPoint x: 449, endPoint y: 447, distance: 293.4
click at [568, 446] on input "[PERSON_NAME][EMAIL_ADDRESS][DOMAIN_NAME]" at bounding box center [784, 461] width 431 height 33
type input "[PERSON_NAME]"
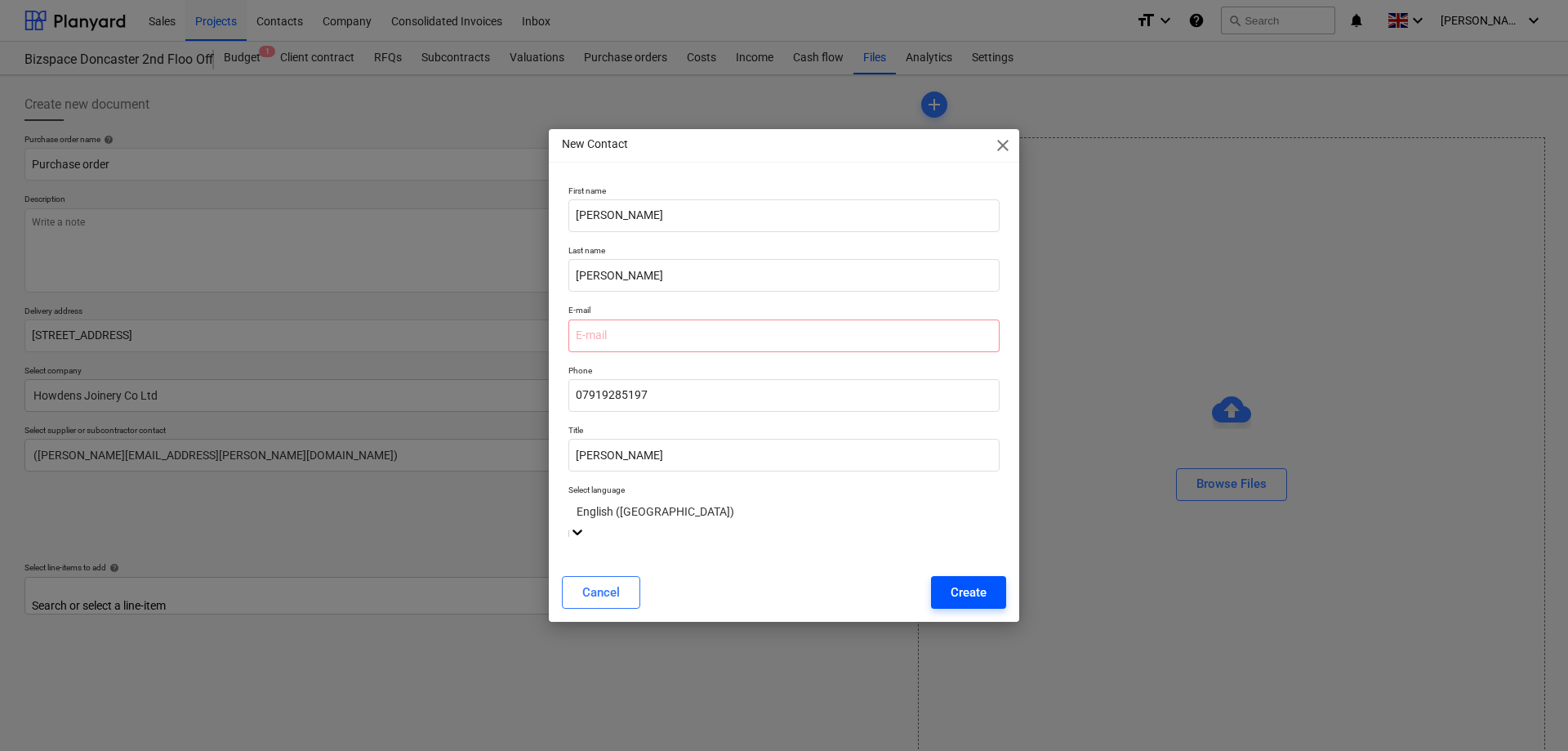
click at [971, 576] on button "Create" at bounding box center [968, 592] width 75 height 33
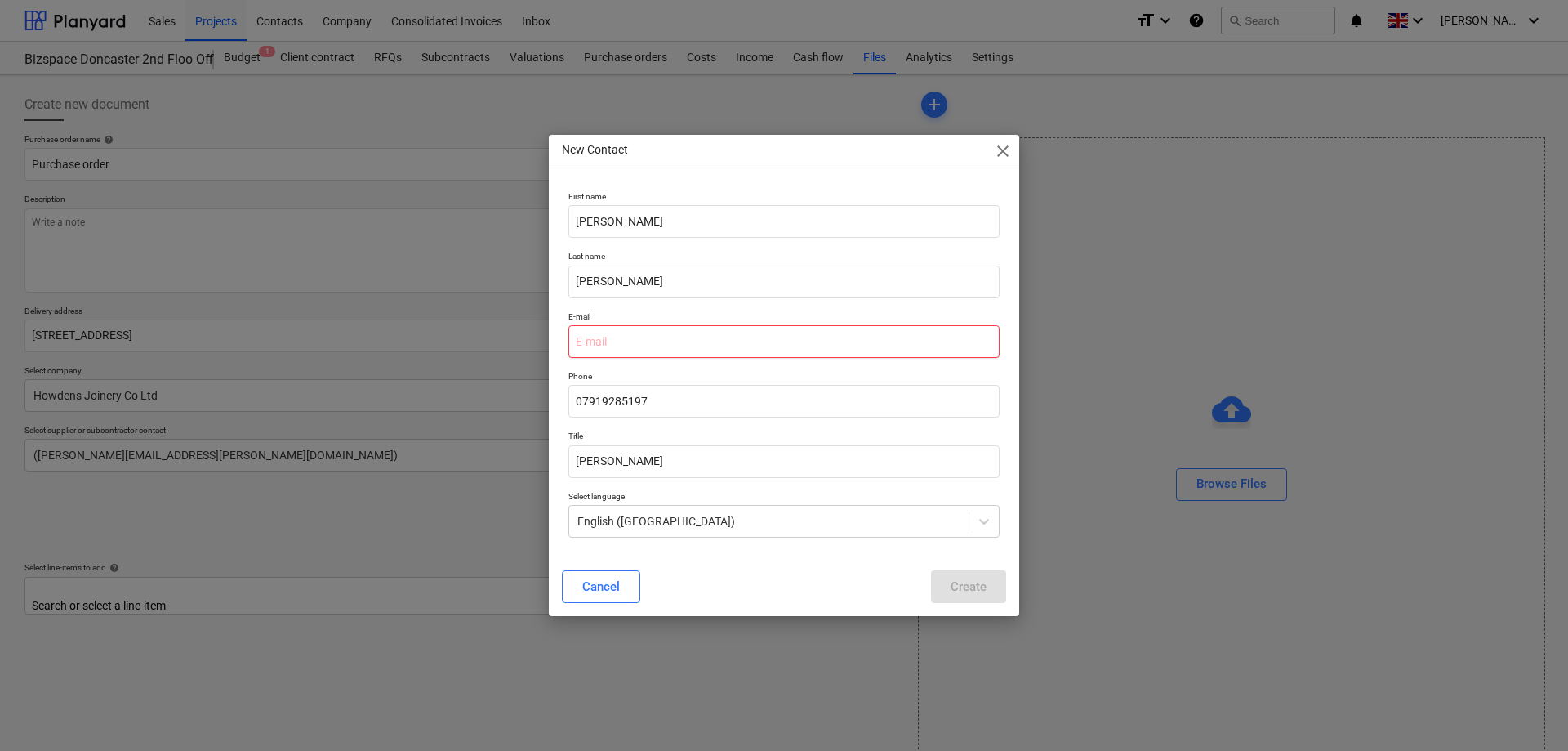
click at [689, 339] on input "email" at bounding box center [784, 341] width 431 height 33
type input "t"
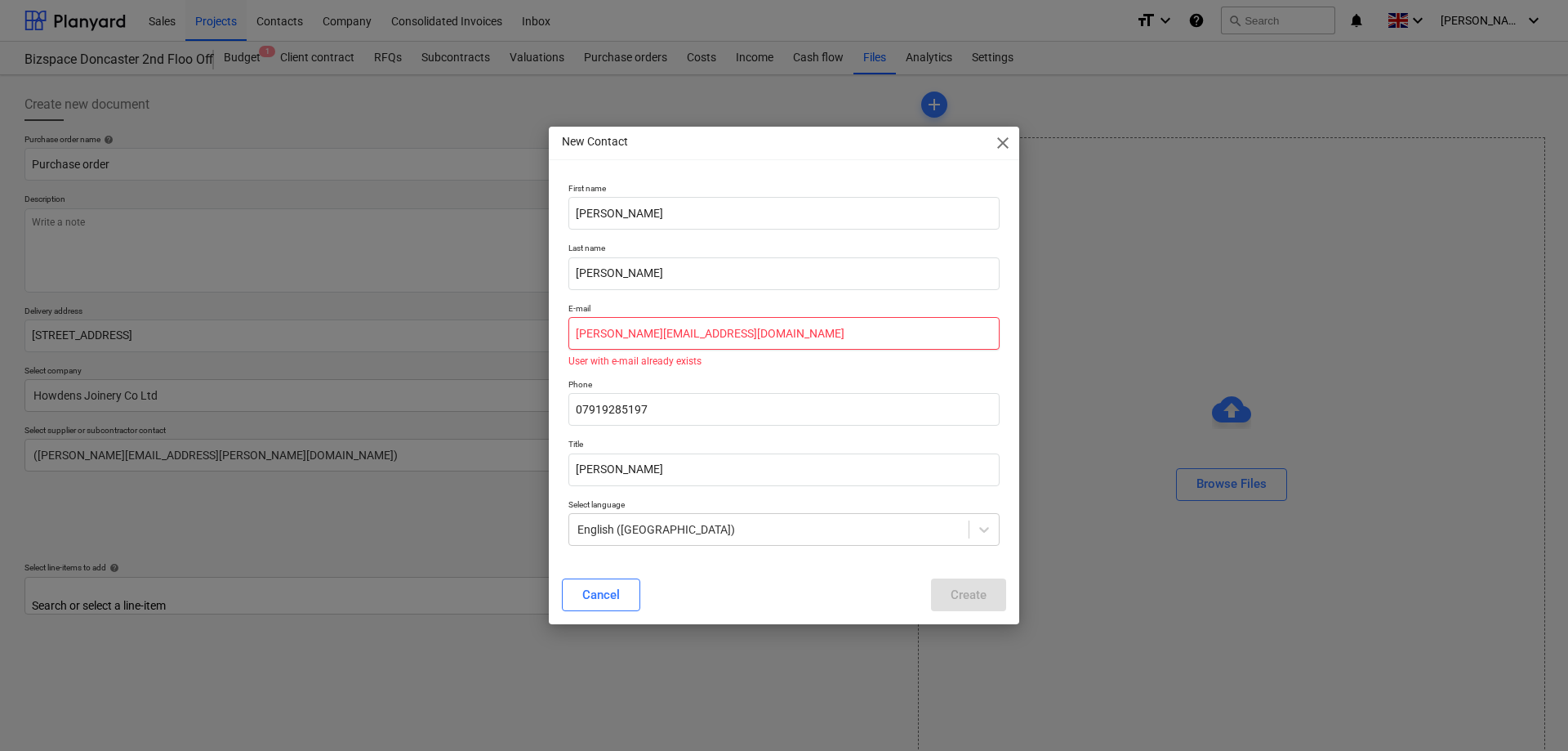
type input "[PERSON_NAME][EMAIL_ADDRESS][DOMAIN_NAME]"
click at [768, 335] on input "[PERSON_NAME][EMAIL_ADDRESS][DOMAIN_NAME]" at bounding box center [784, 333] width 431 height 33
drag, startPoint x: 749, startPoint y: 335, endPoint x: 353, endPoint y: 331, distance: 396.0
click at [568, 331] on input "[PERSON_NAME][EMAIL_ADDRESS][DOMAIN_NAME]" at bounding box center [784, 333] width 431 height 33
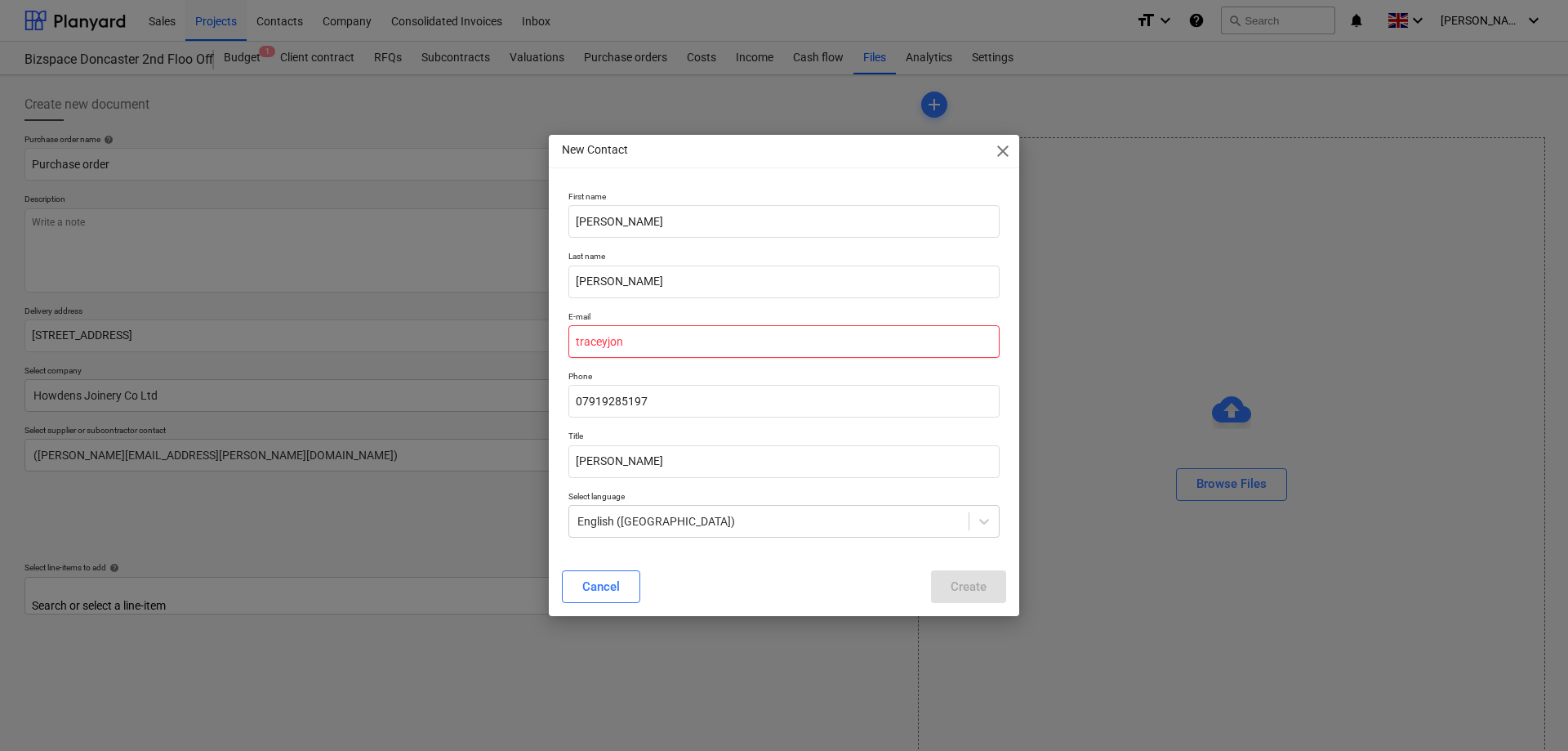
type input "traceyjon"
click at [1000, 147] on span "close" at bounding box center [1002, 151] width 19 height 19
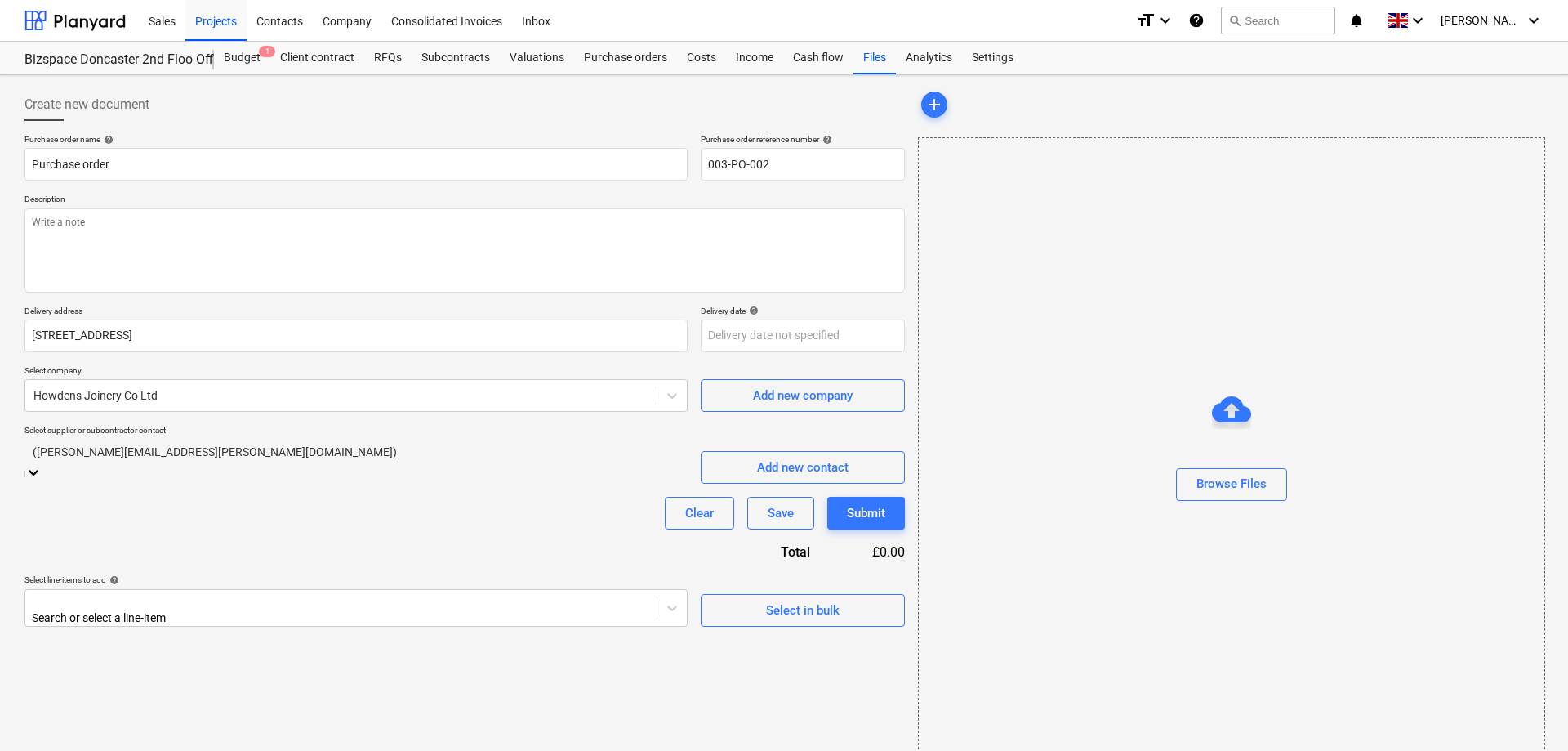
drag, startPoint x: 252, startPoint y: 462, endPoint x: 105, endPoint y: 462, distance: 147.0
click at [105, 461] on div at bounding box center [356, 451] width 646 height 19
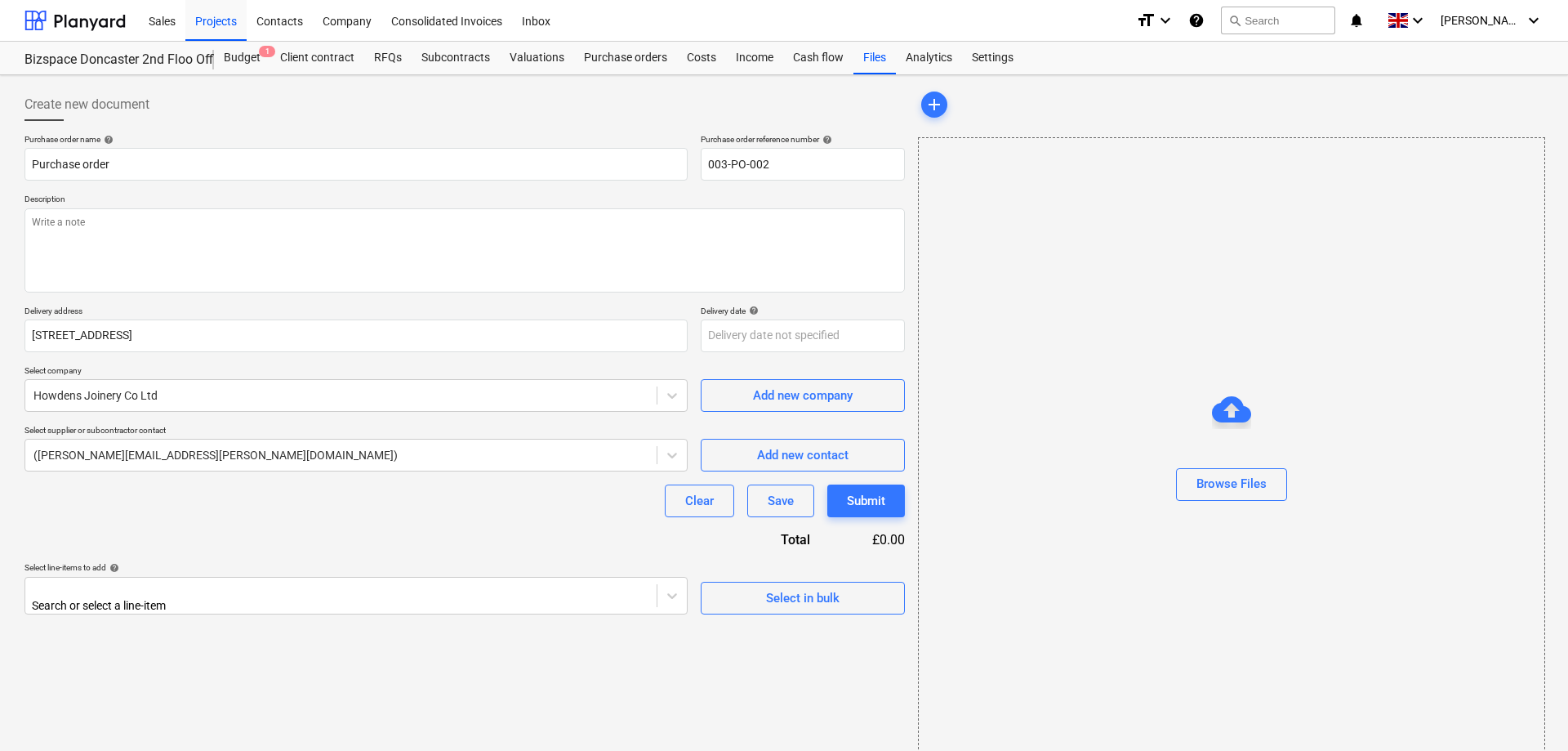
click at [521, 542] on div "Purchase order name help Purchase order Purchase order reference number help 00…" at bounding box center [465, 374] width 880 height 480
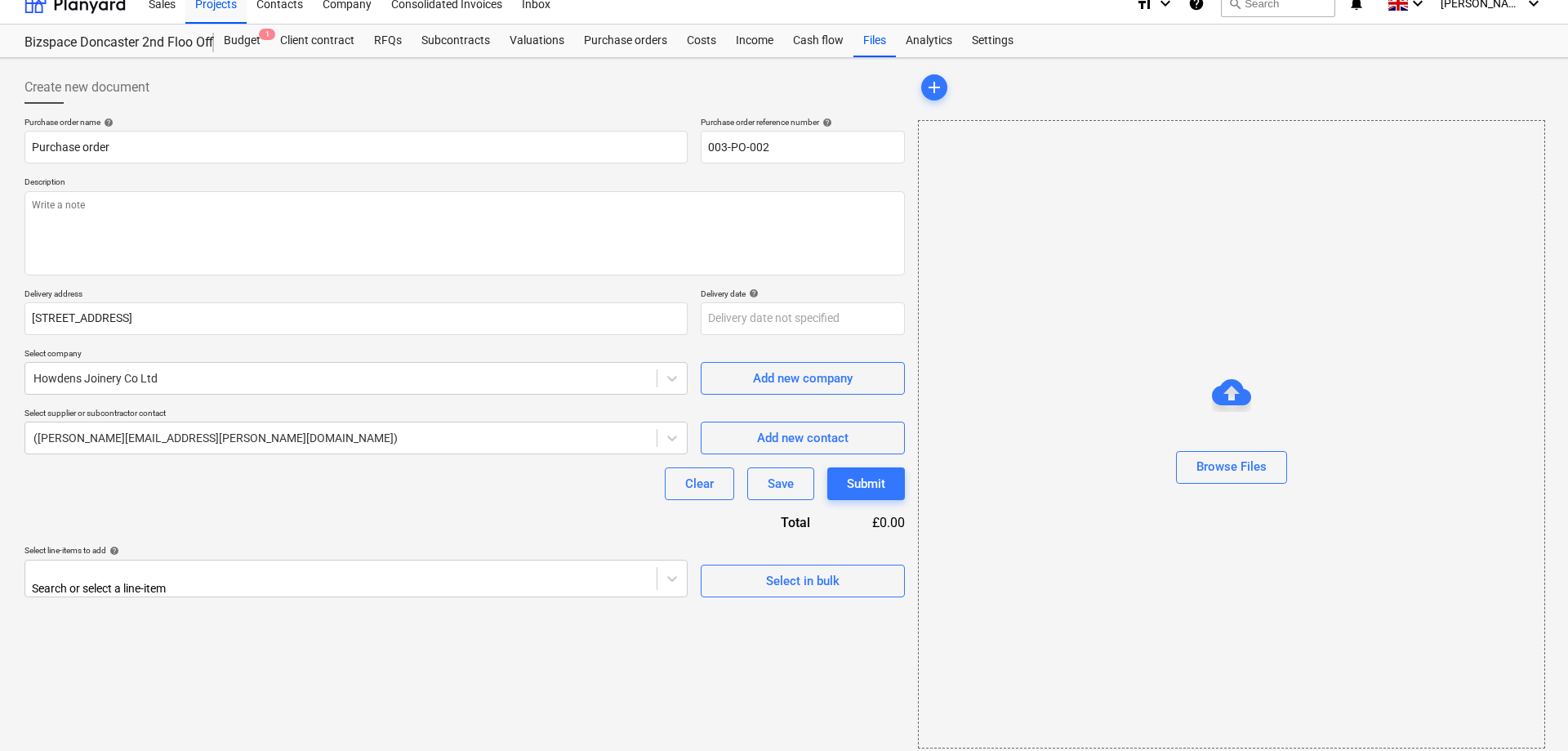
scroll to position [28, 0]
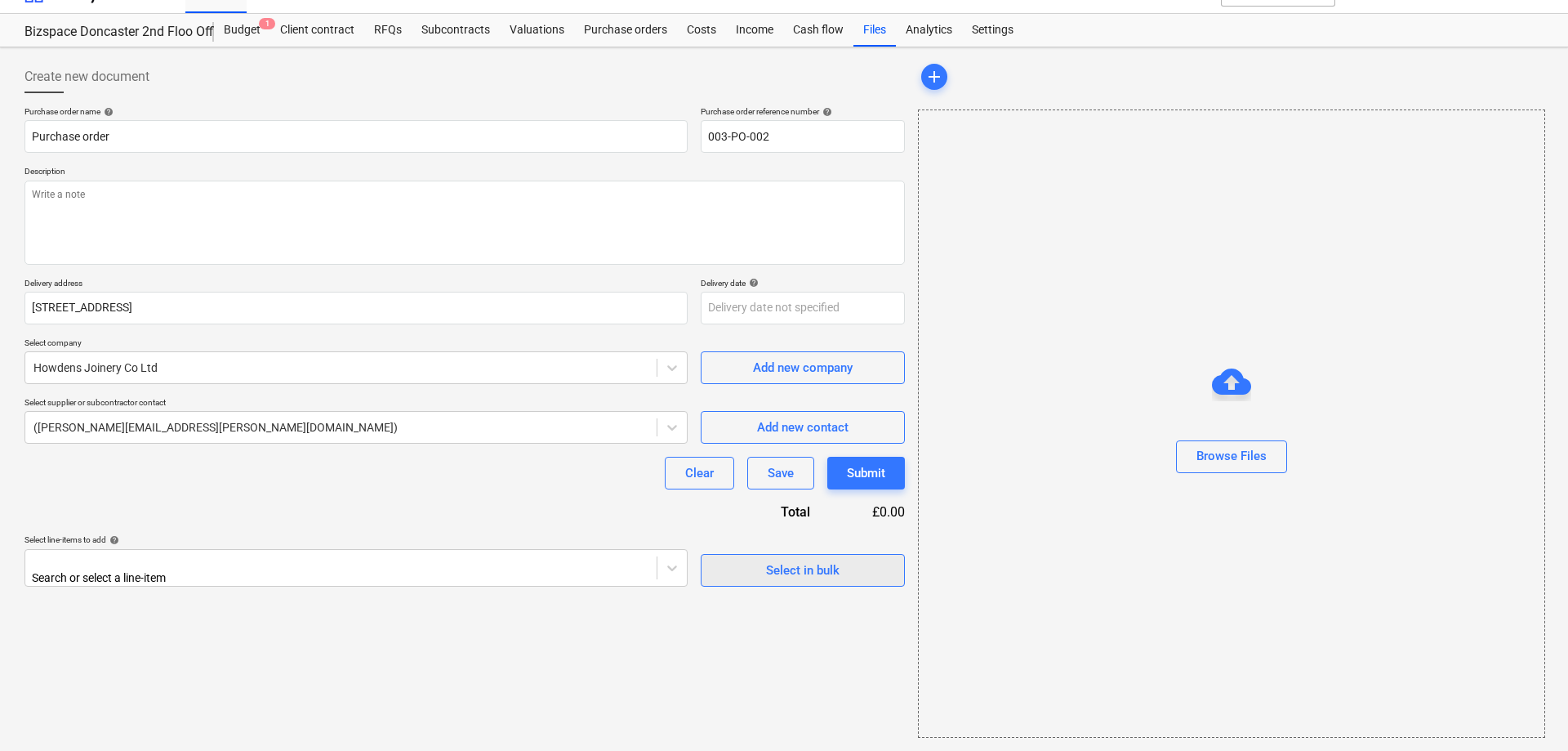
click at [806, 566] on div "Select in bulk" at bounding box center [802, 570] width 73 height 21
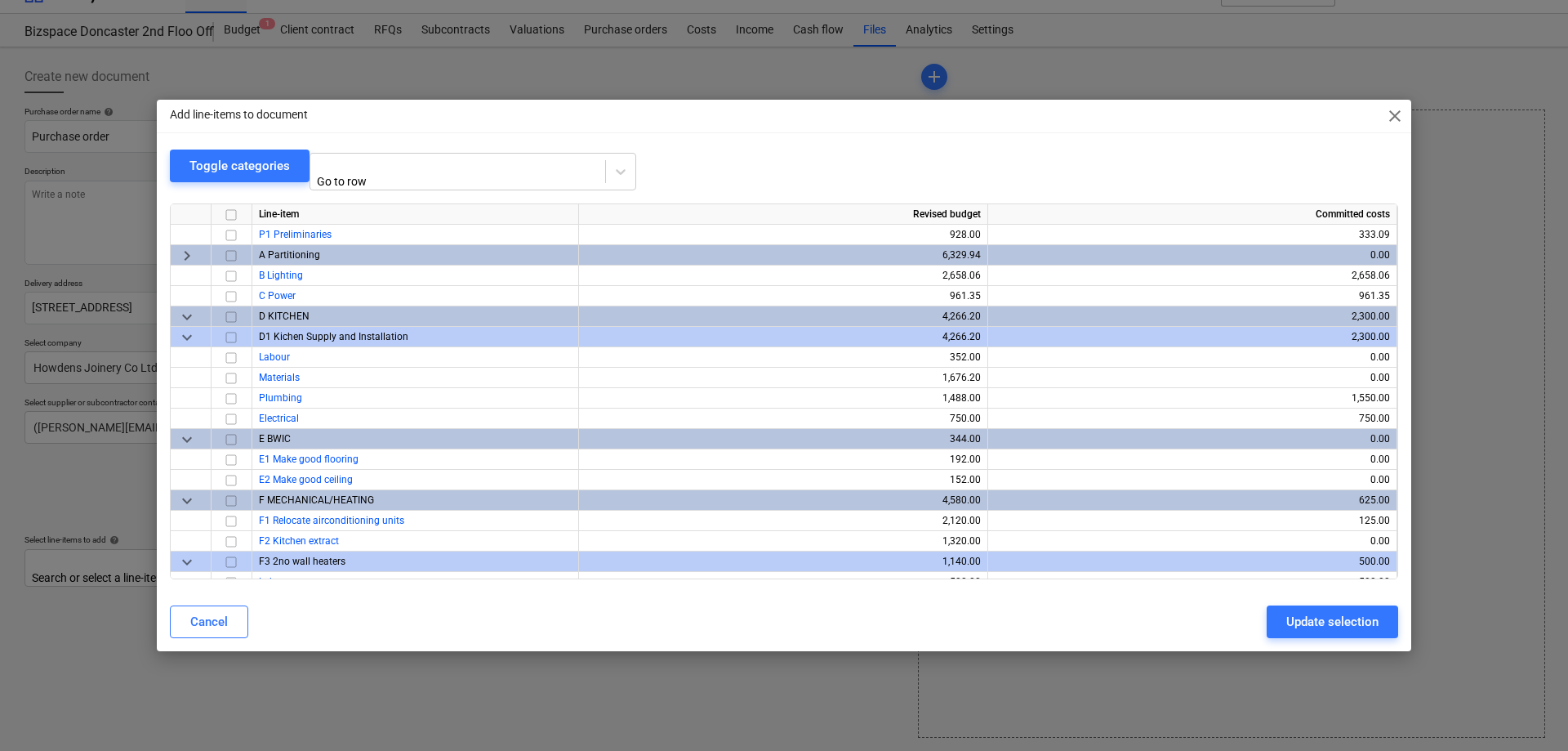
click at [1386, 122] on span "close" at bounding box center [1394, 115] width 19 height 19
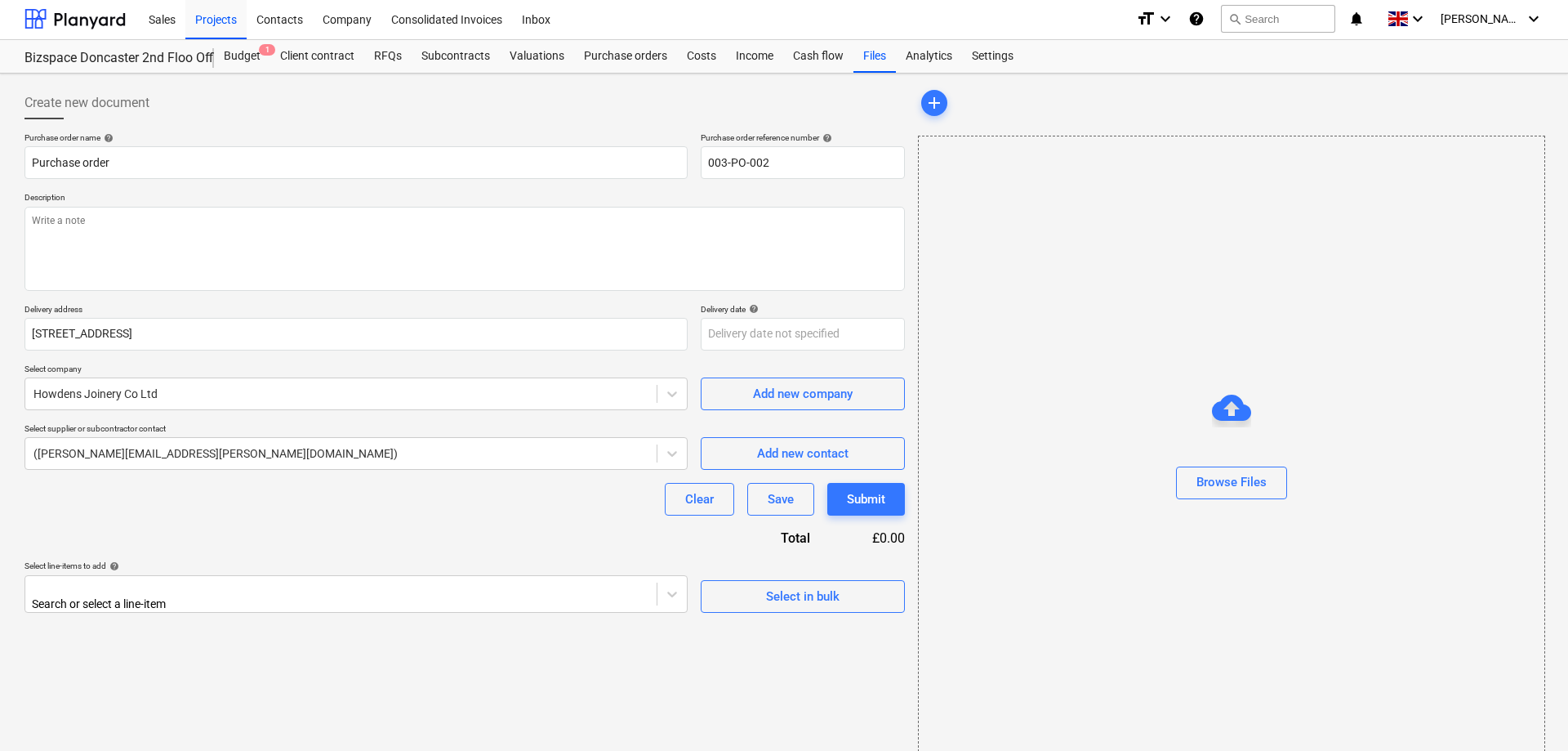
scroll to position [0, 0]
click at [231, 54] on div "Budget 1" at bounding box center [242, 57] width 56 height 33
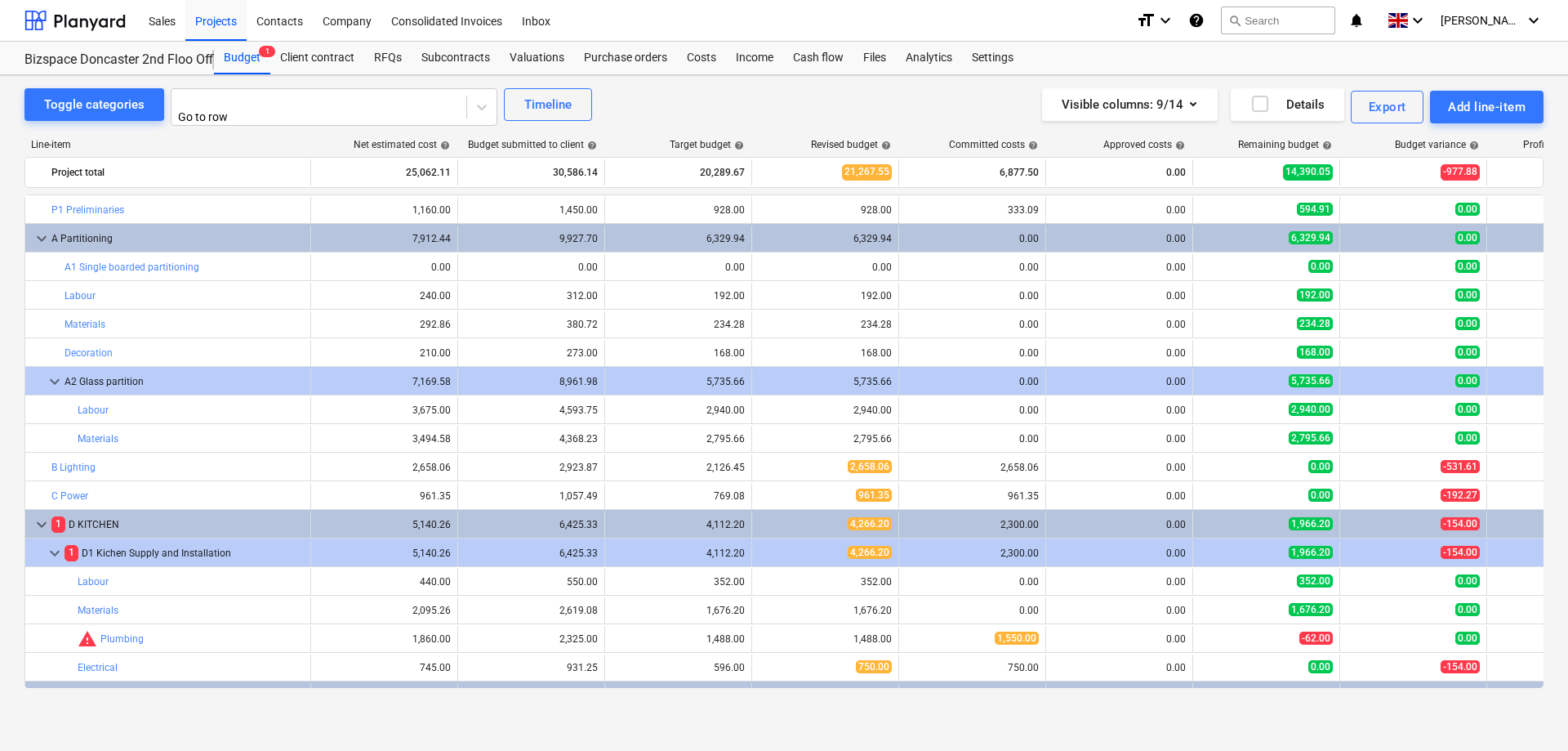
scroll to position [107, 0]
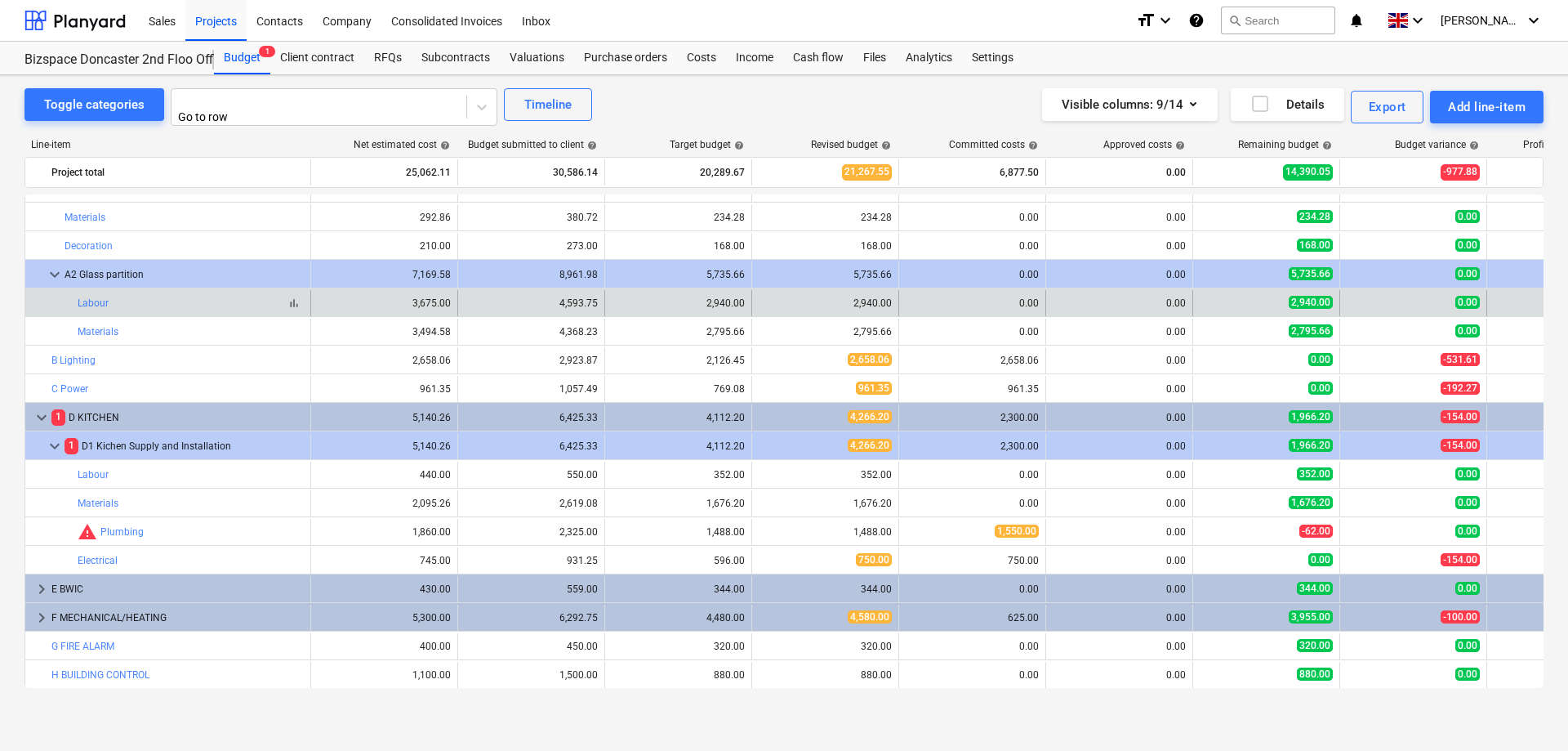
click at [249, 301] on div "bar_chart Labour" at bounding box center [190, 303] width 226 height 12
click at [104, 303] on link "Labour" at bounding box center [93, 303] width 31 height 12
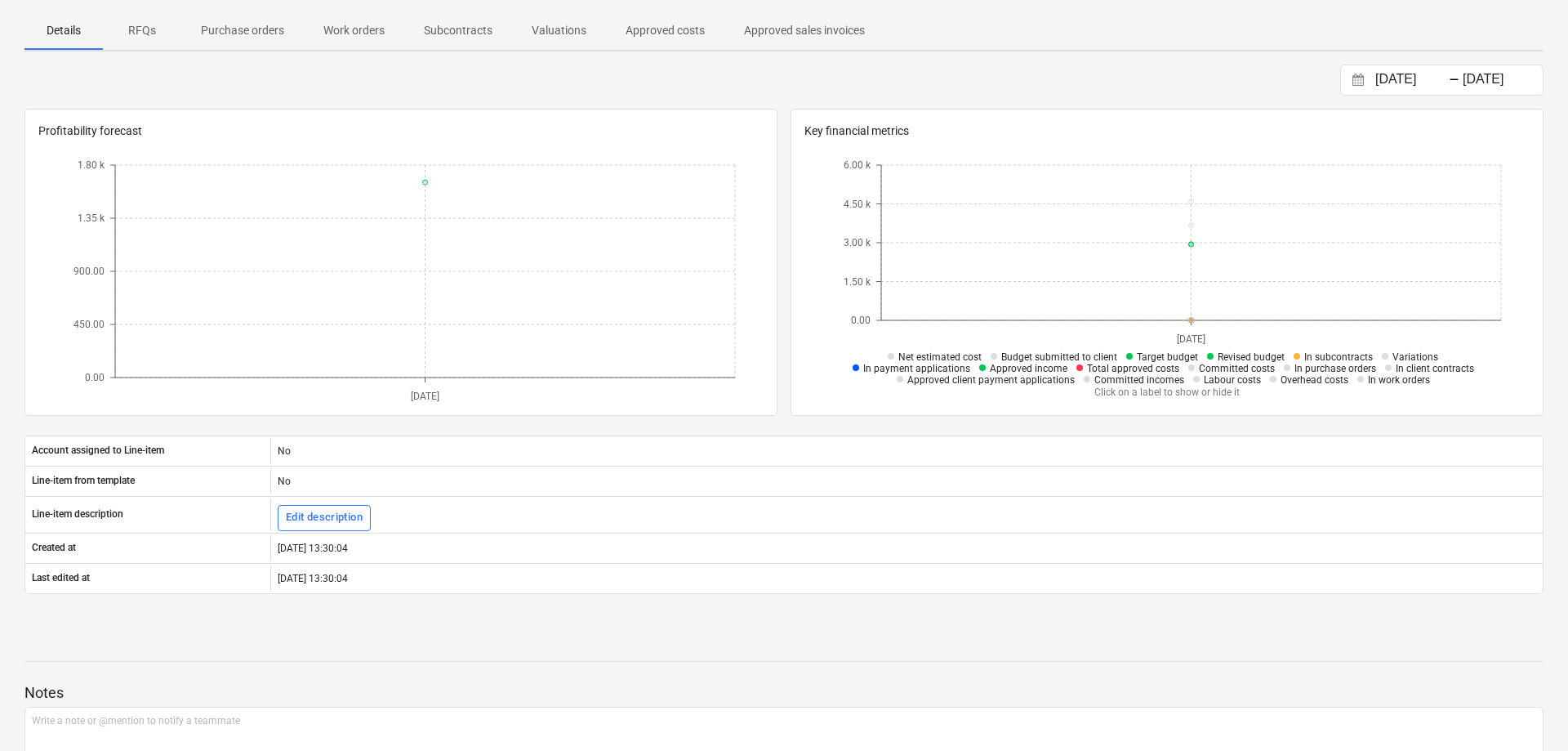
scroll to position [250, 0]
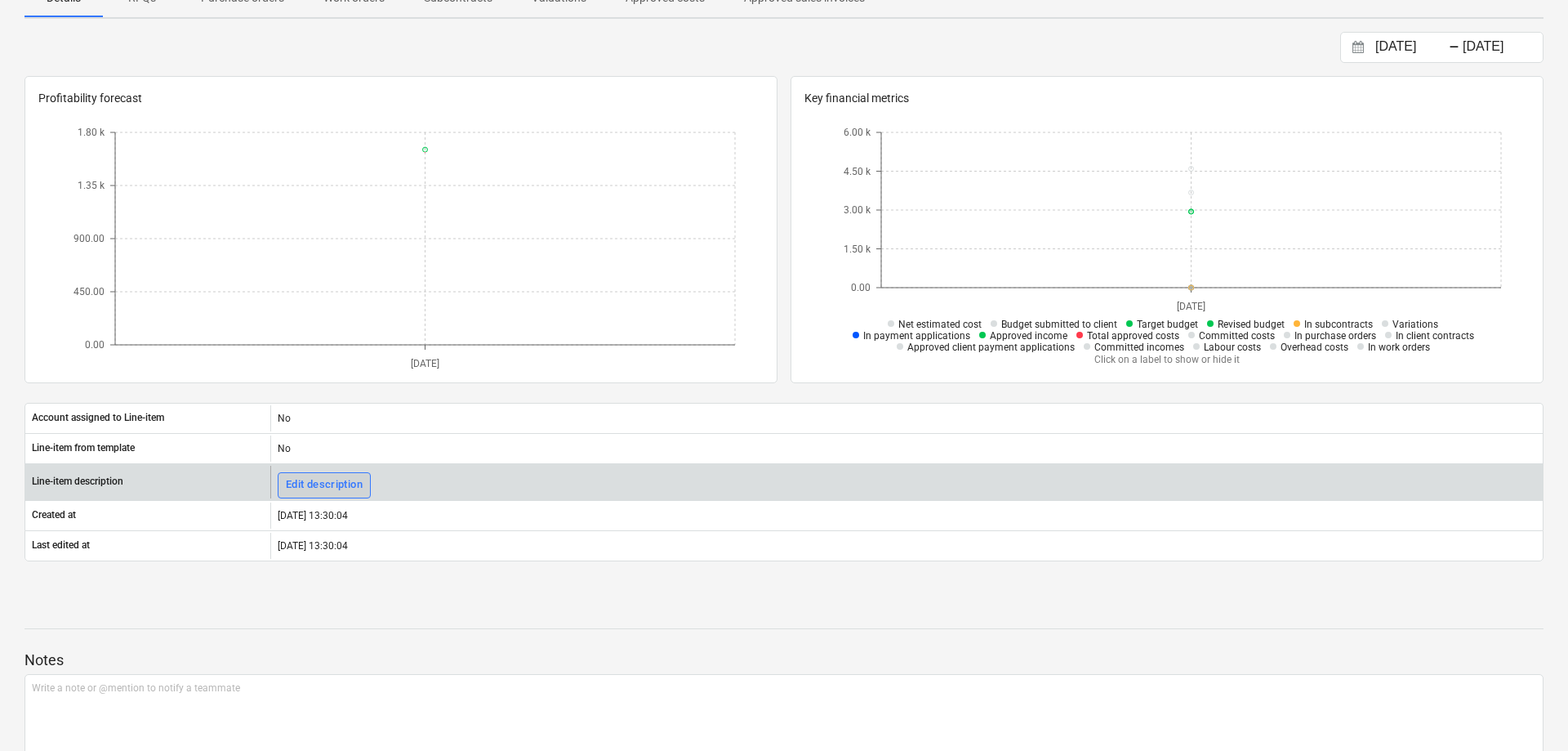
click at [343, 486] on div "Edit description" at bounding box center [324, 485] width 77 height 19
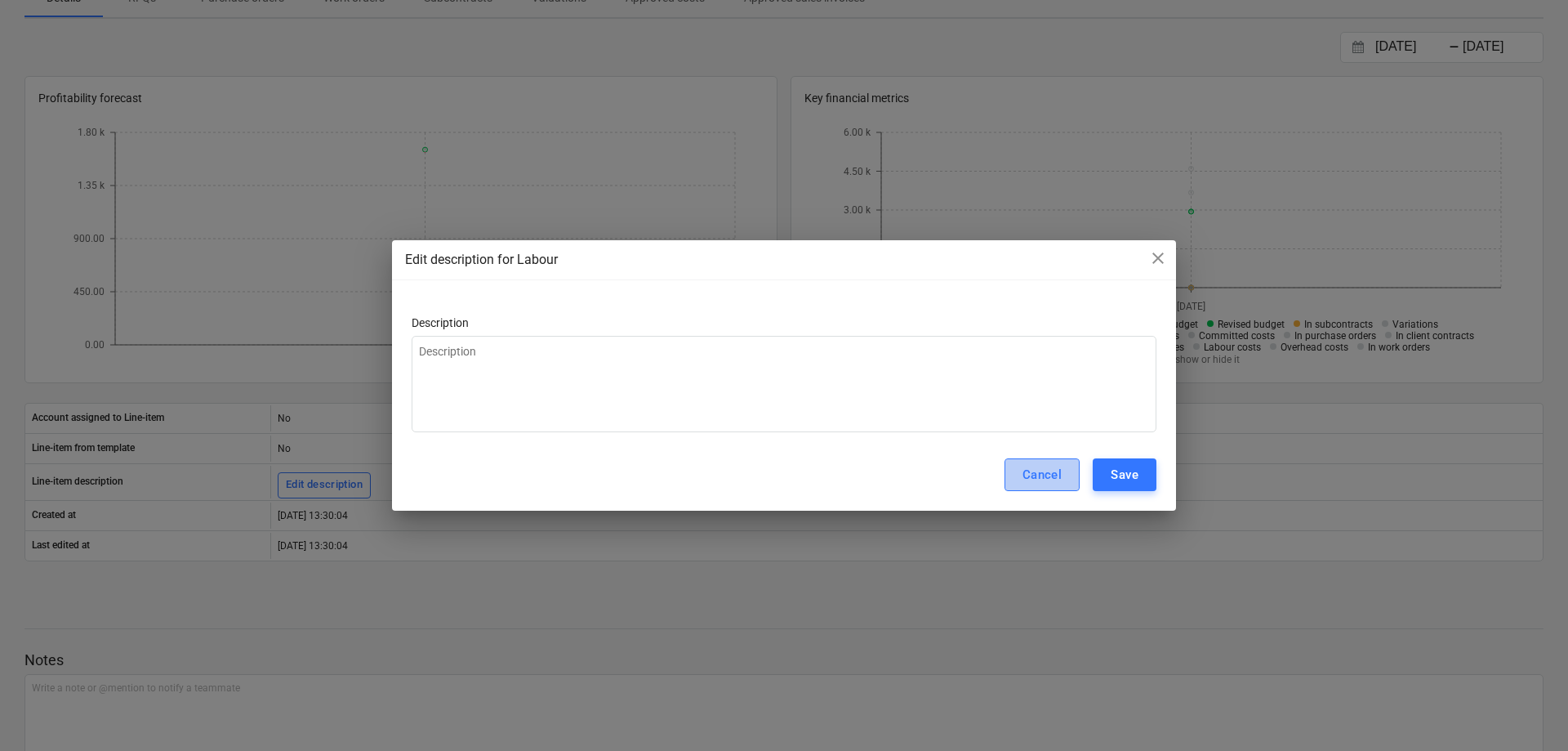
click at [1045, 479] on div "Cancel" at bounding box center [1043, 474] width 40 height 21
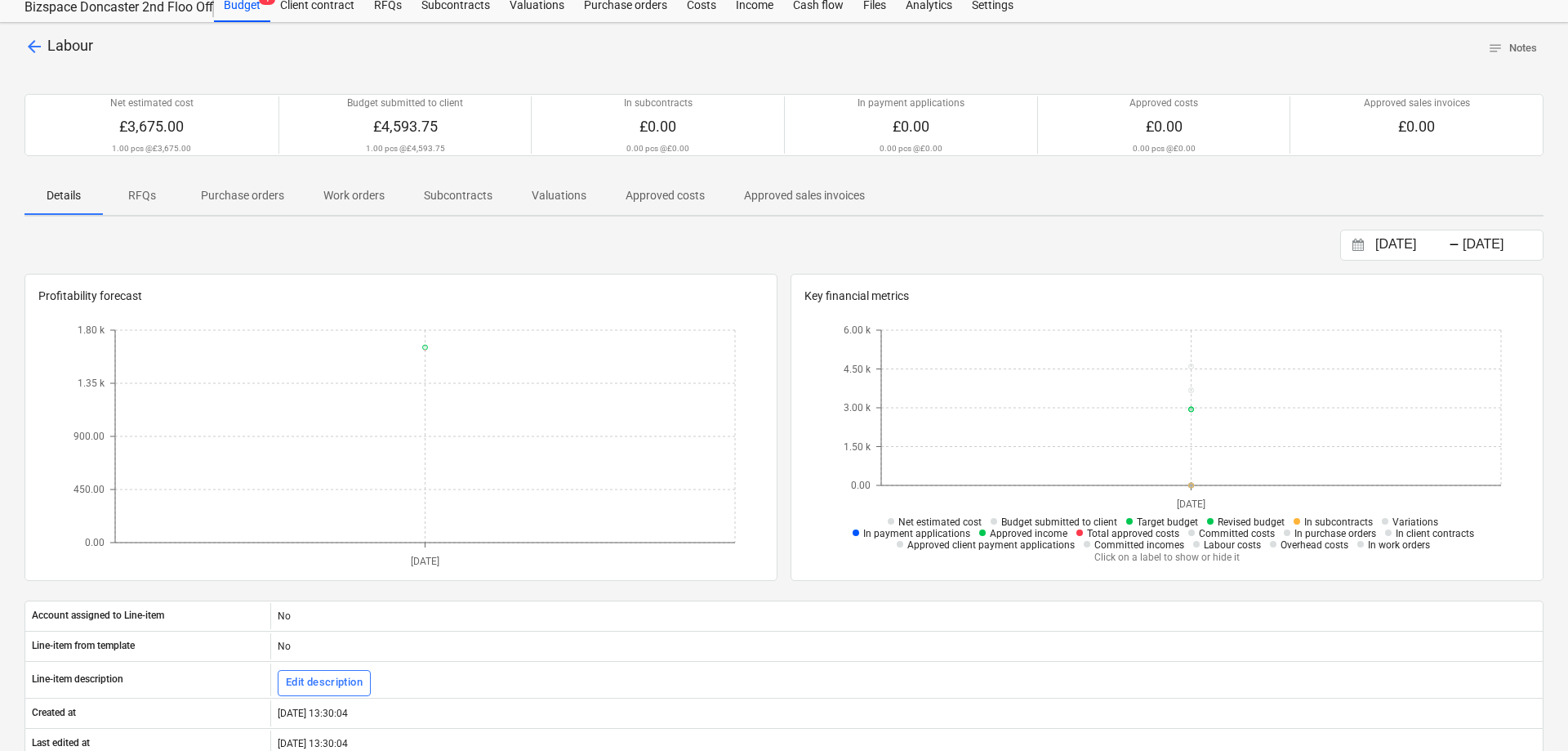
scroll to position [0, 0]
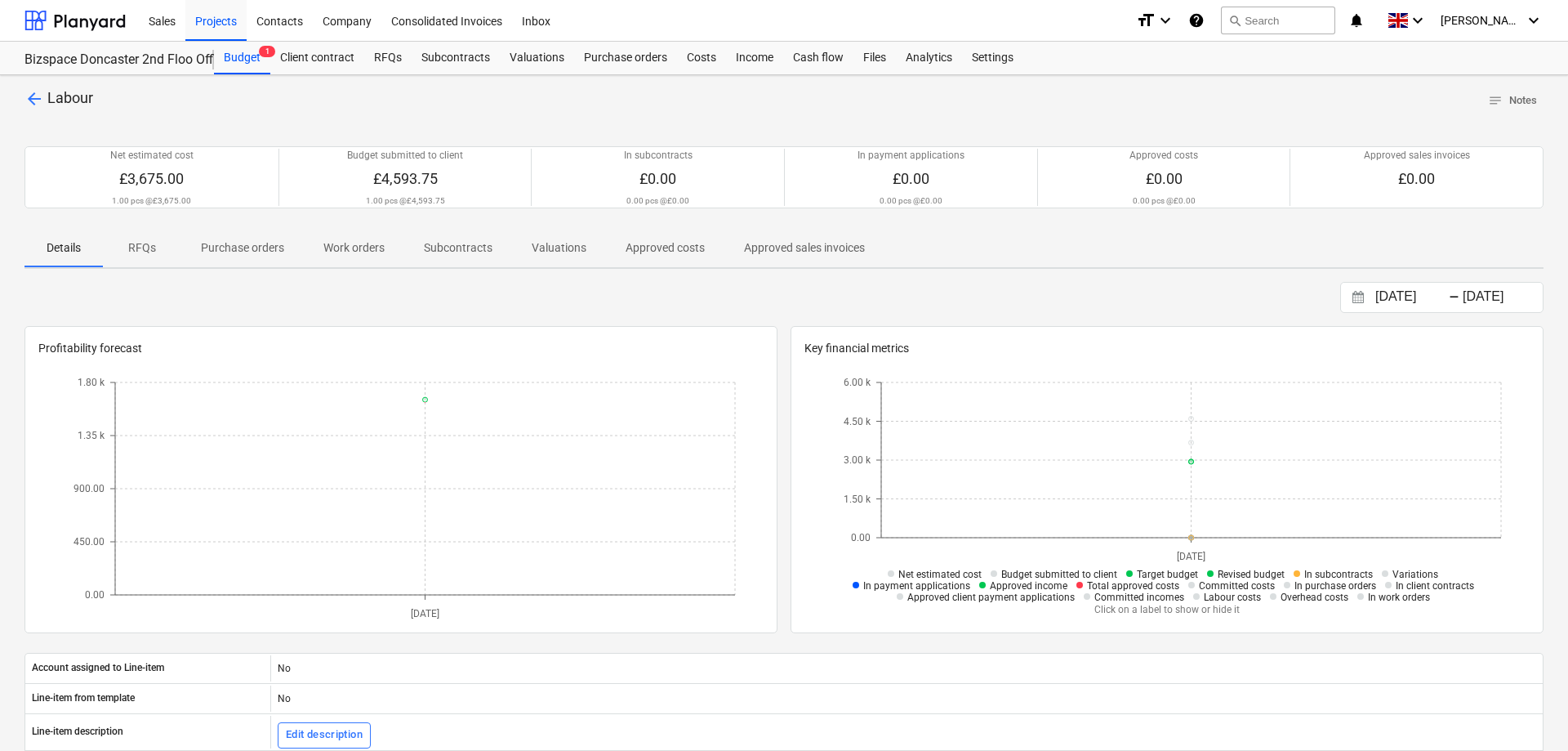
click at [35, 100] on span "arrow_back" at bounding box center [34, 99] width 19 height 19
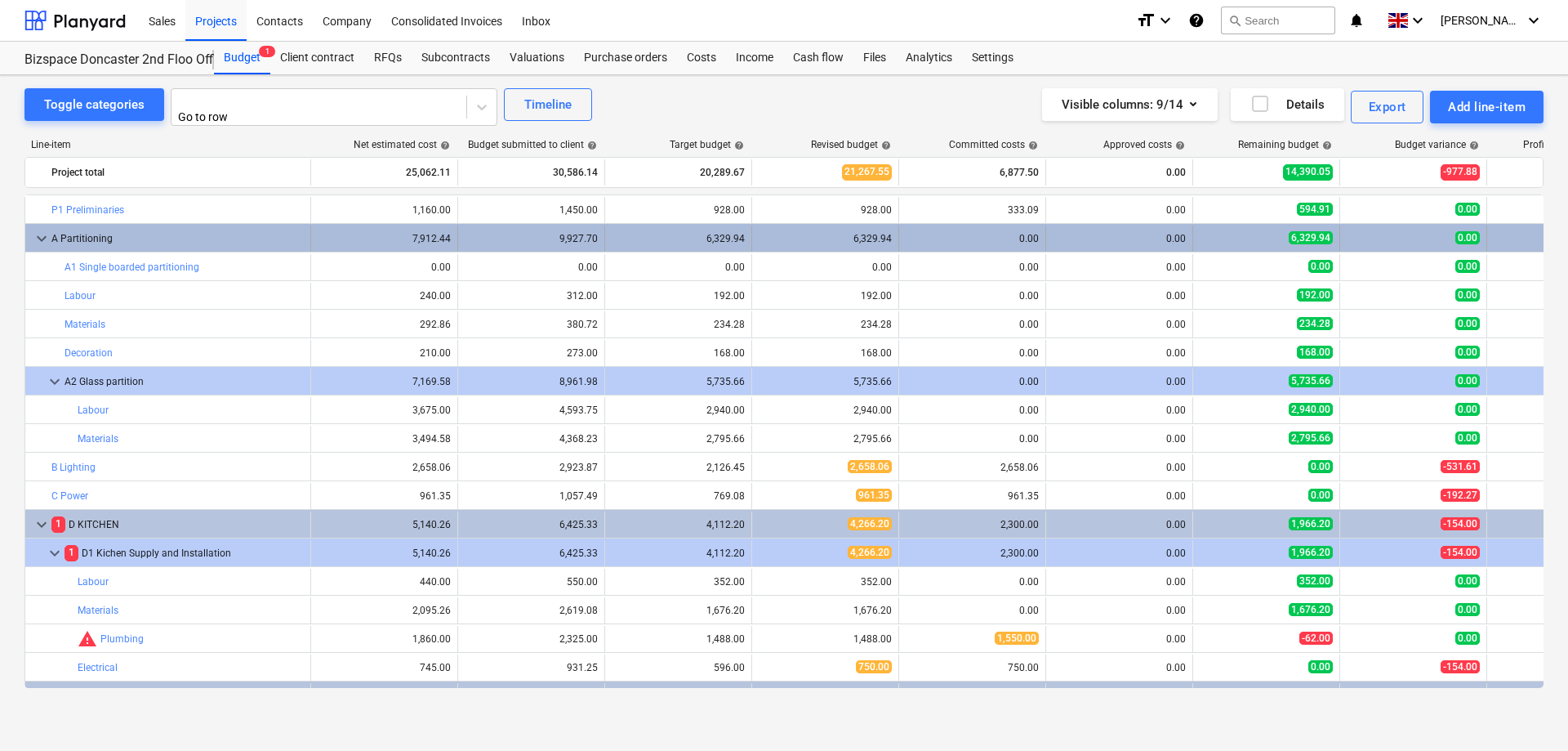
click at [70, 236] on div "A Partitioning" at bounding box center [178, 238] width 252 height 26
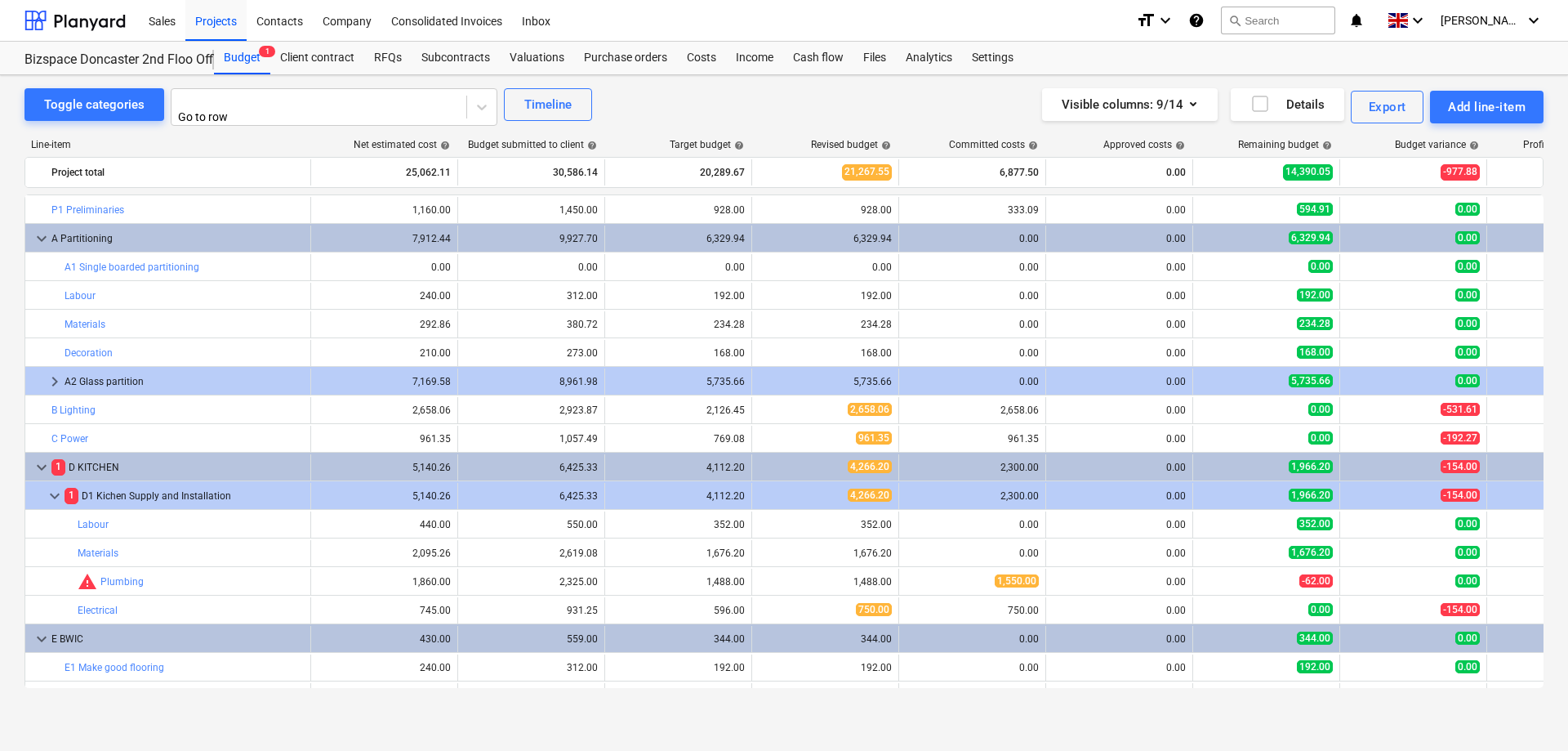
click at [70, 236] on div "A Partitioning" at bounding box center [178, 238] width 252 height 26
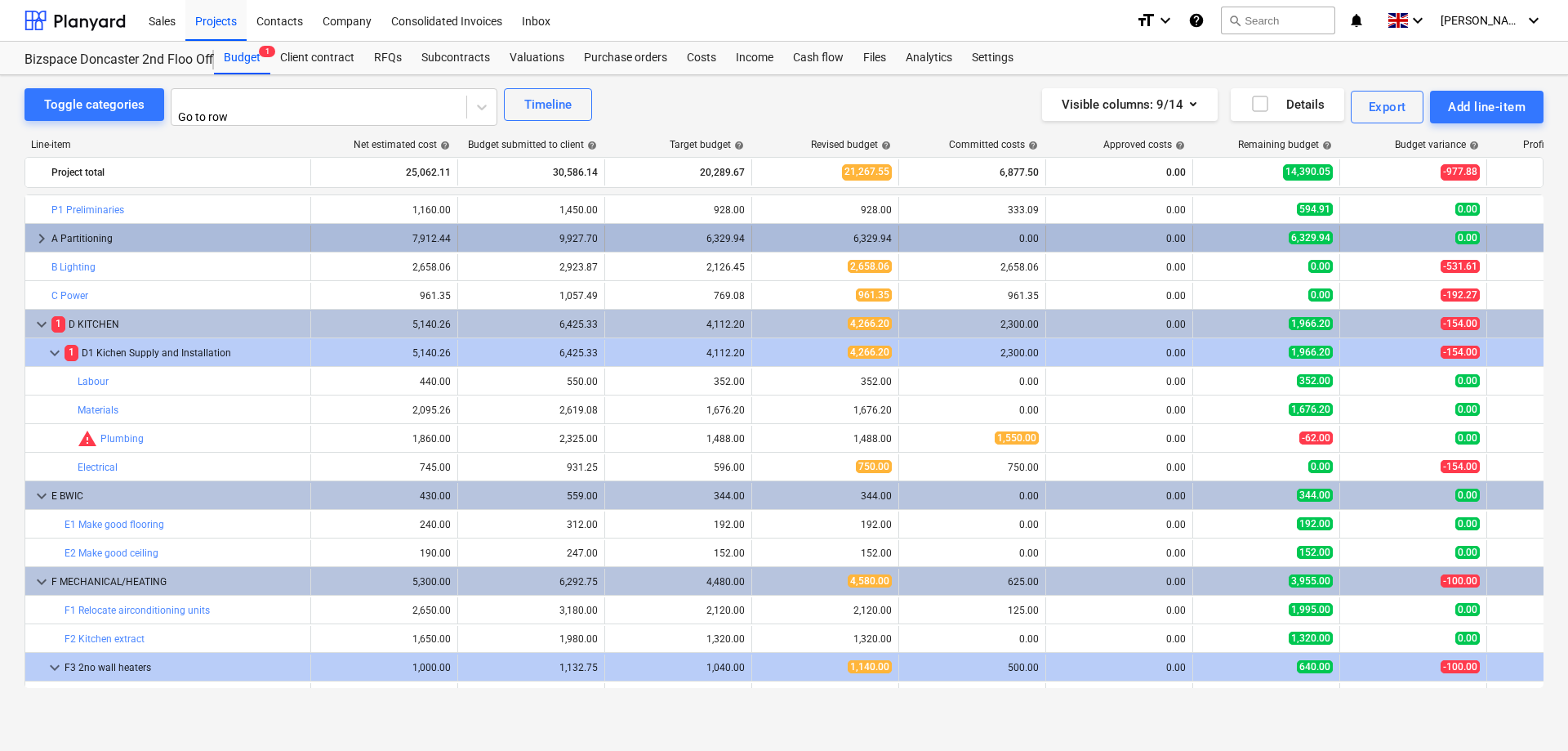
click at [72, 233] on div "A Partitioning" at bounding box center [178, 238] width 252 height 26
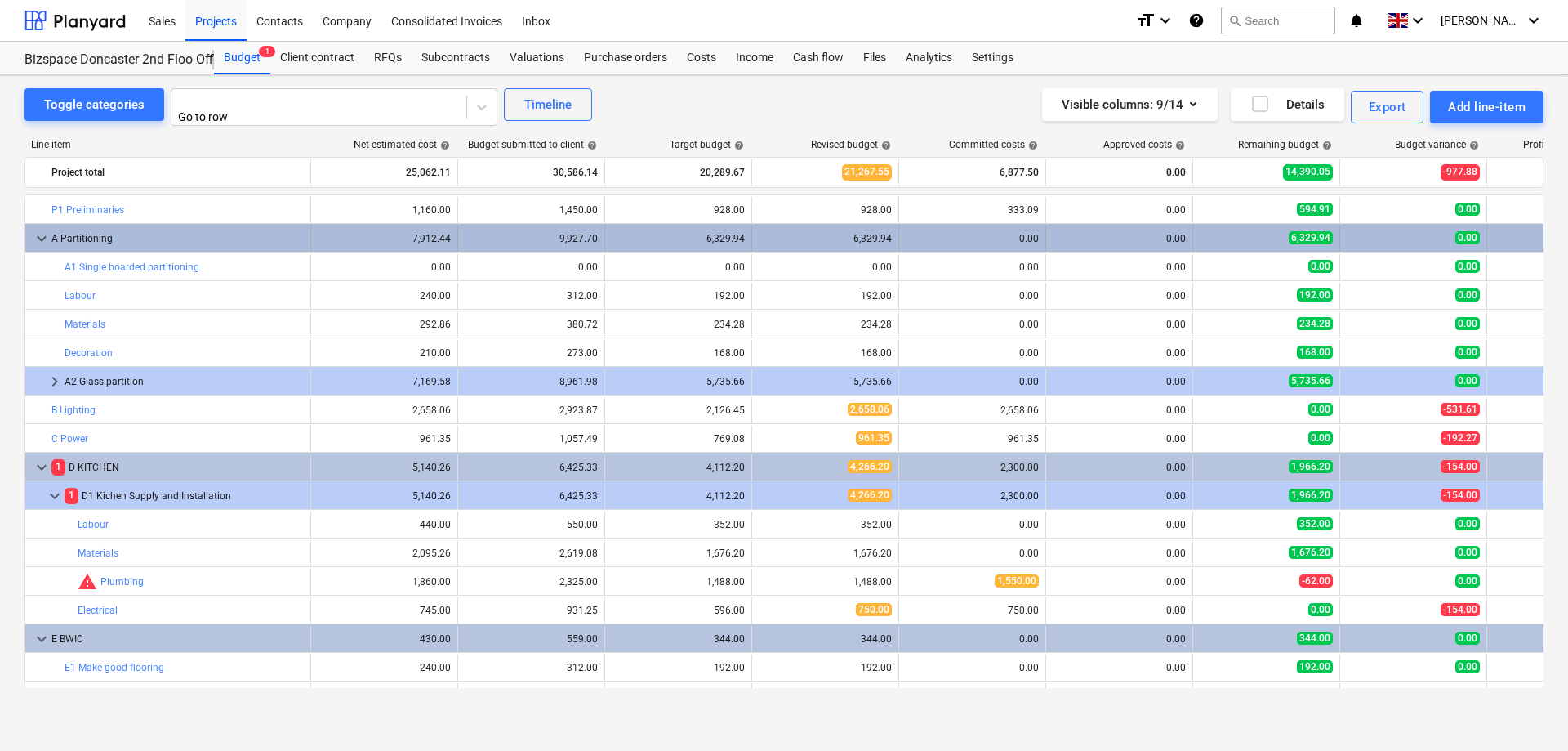
click at [79, 232] on div "A Partitioning" at bounding box center [178, 238] width 252 height 26
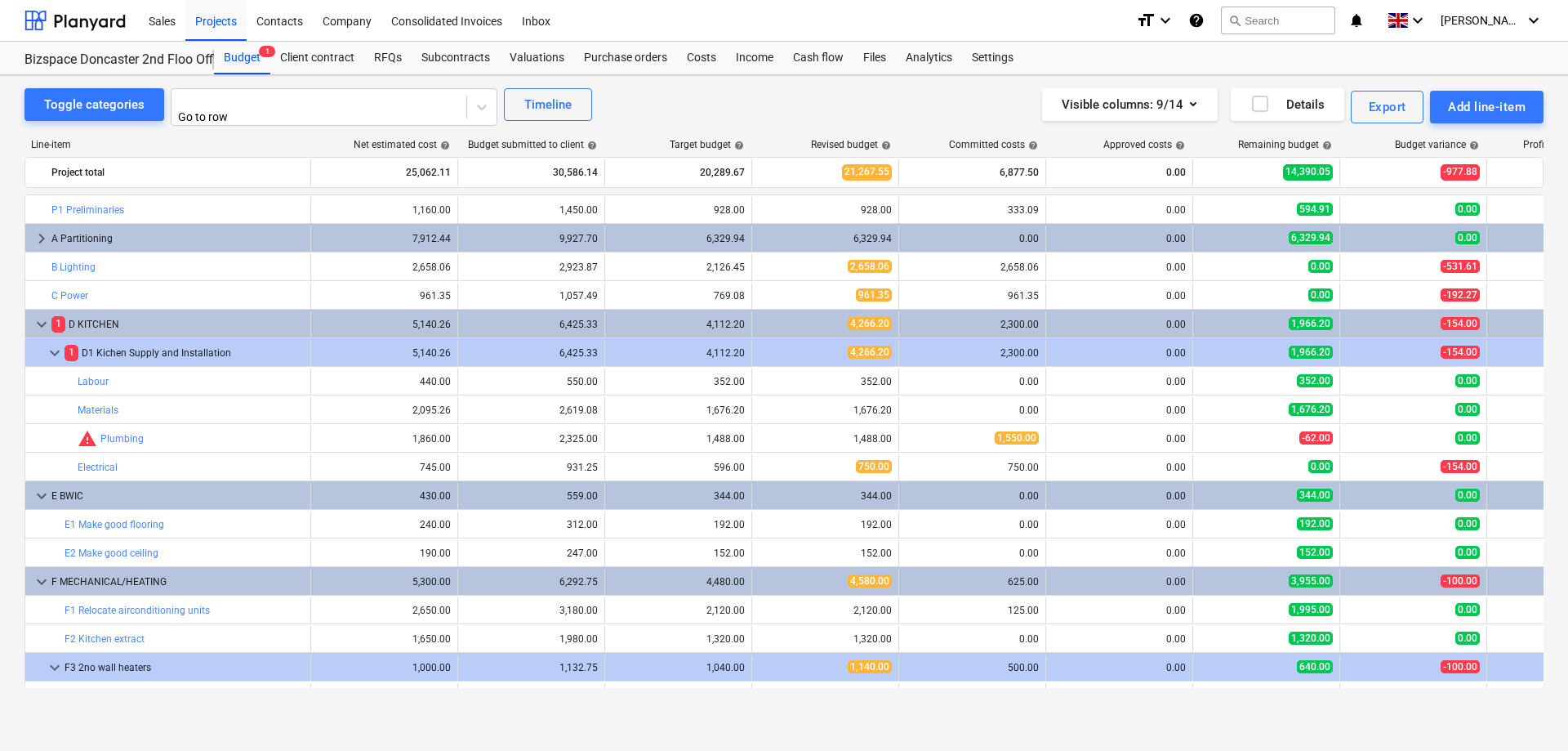
click at [79, 232] on div "A Partitioning" at bounding box center [178, 238] width 252 height 26
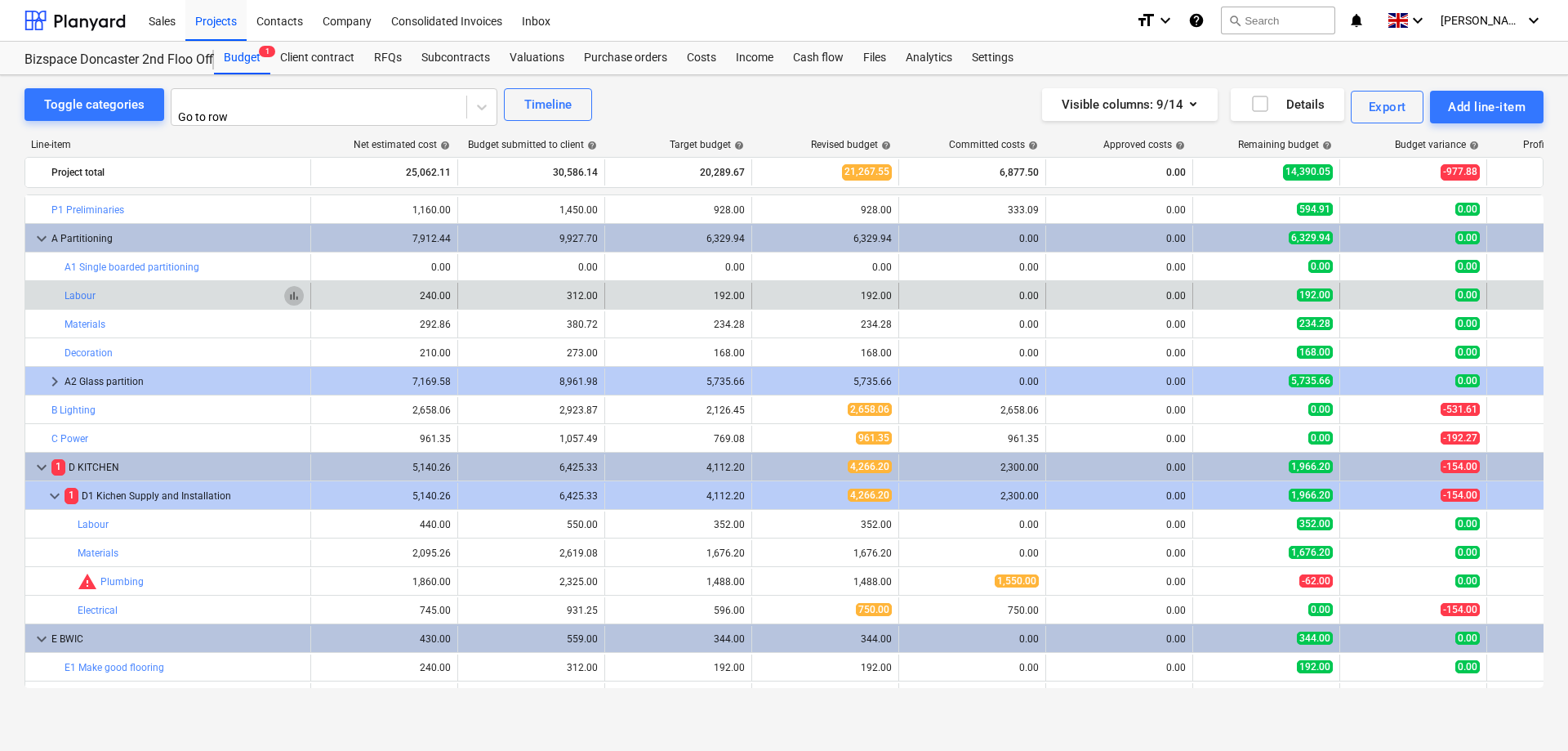
click at [292, 290] on span "bar_chart" at bounding box center [294, 296] width 13 height 13
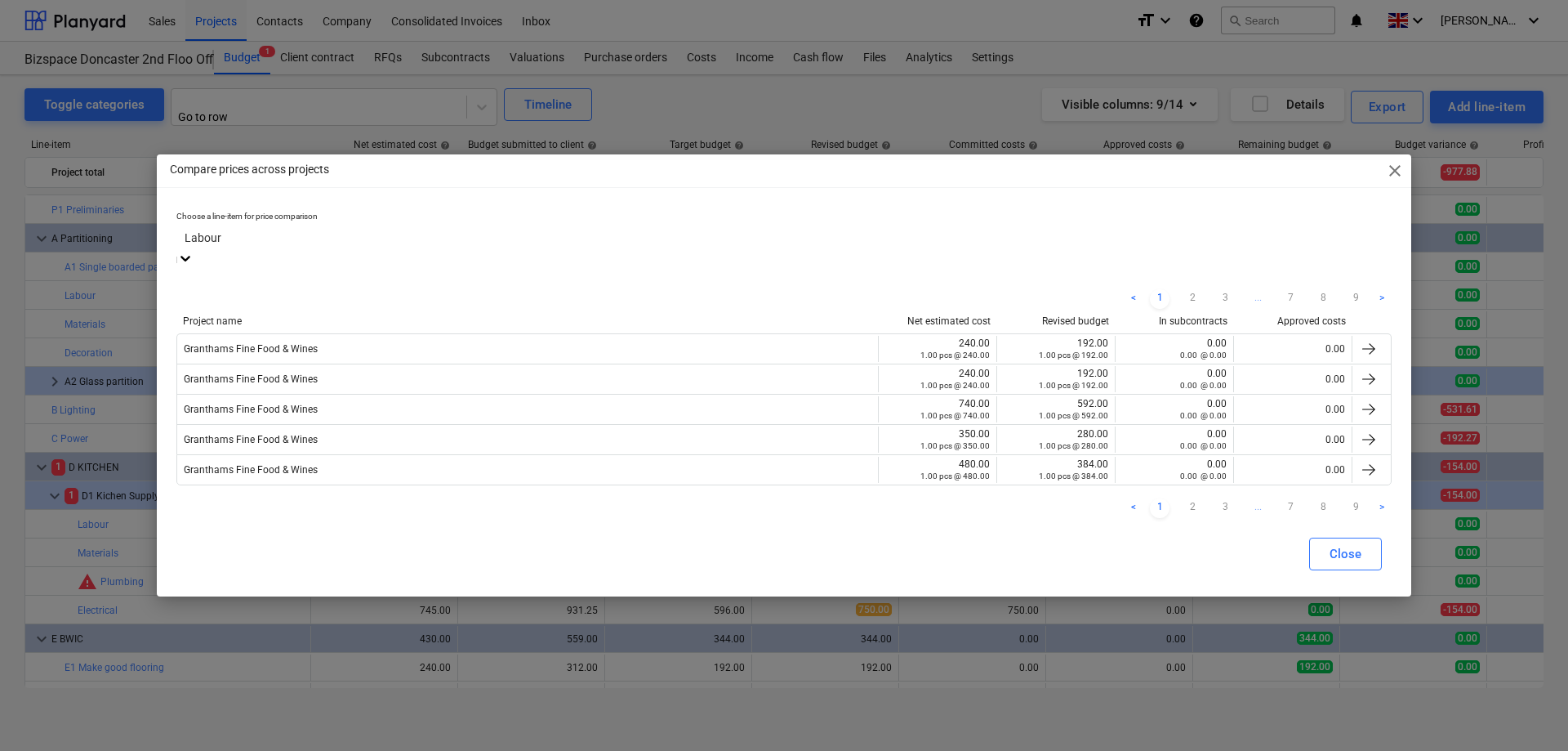
click at [289, 244] on div at bounding box center [784, 237] width 1199 height 19
click at [289, 245] on div at bounding box center [784, 237] width 1199 height 19
click at [1392, 179] on span "close" at bounding box center [1394, 170] width 19 height 19
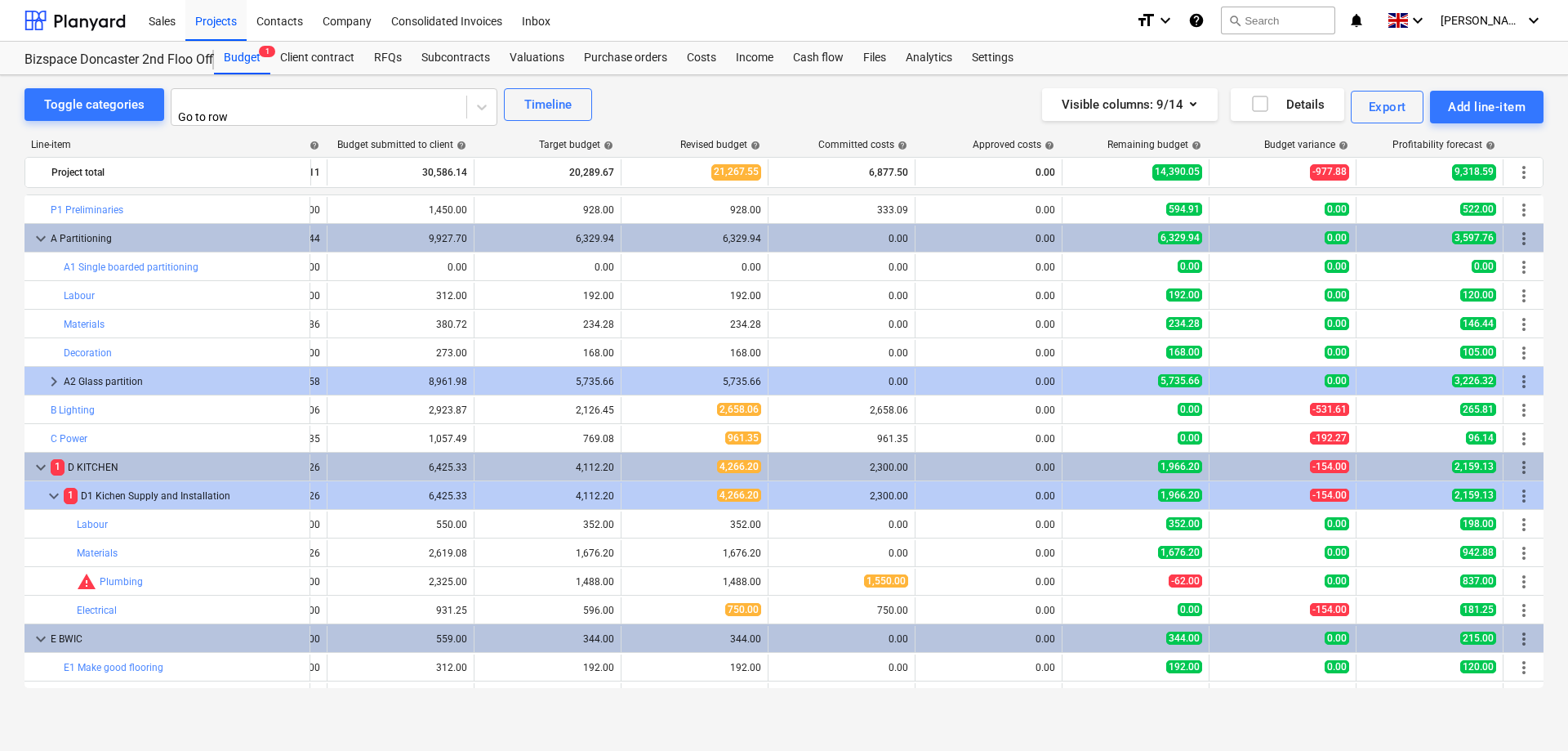
scroll to position [0, 132]
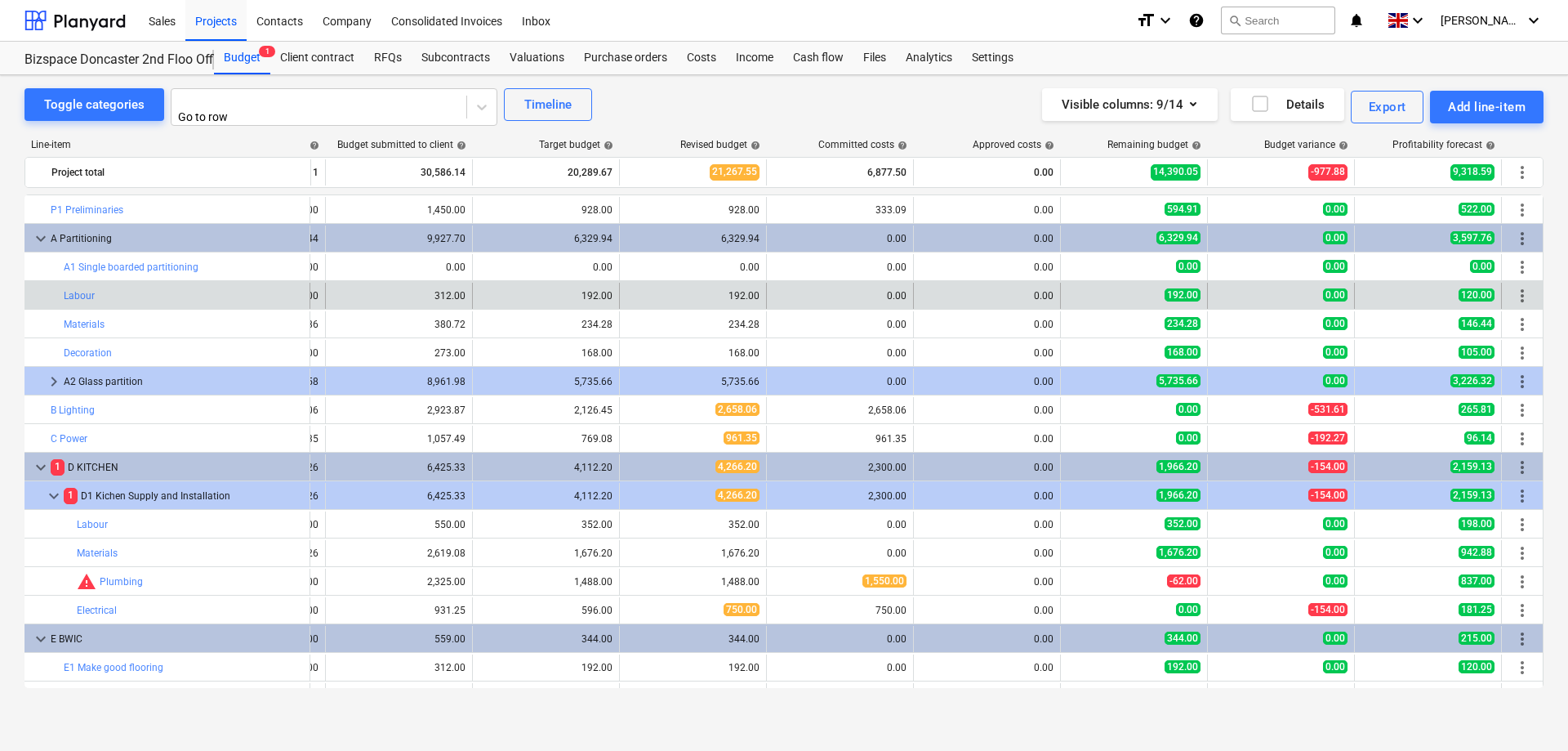
click at [1524, 290] on span "more_vert" at bounding box center [1522, 296] width 19 height 19
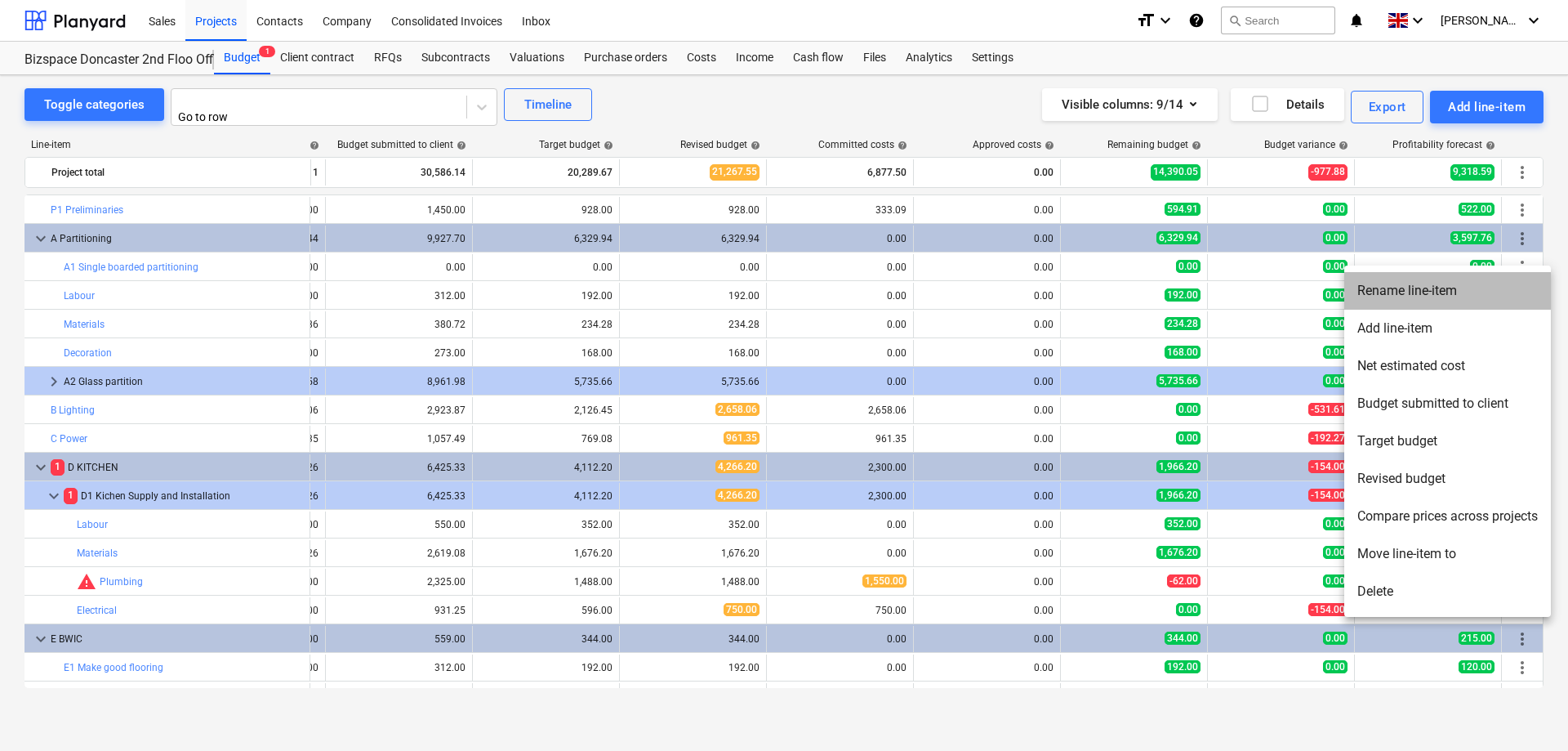
click at [1447, 294] on li "Rename line-item" at bounding box center [1447, 290] width 206 height 38
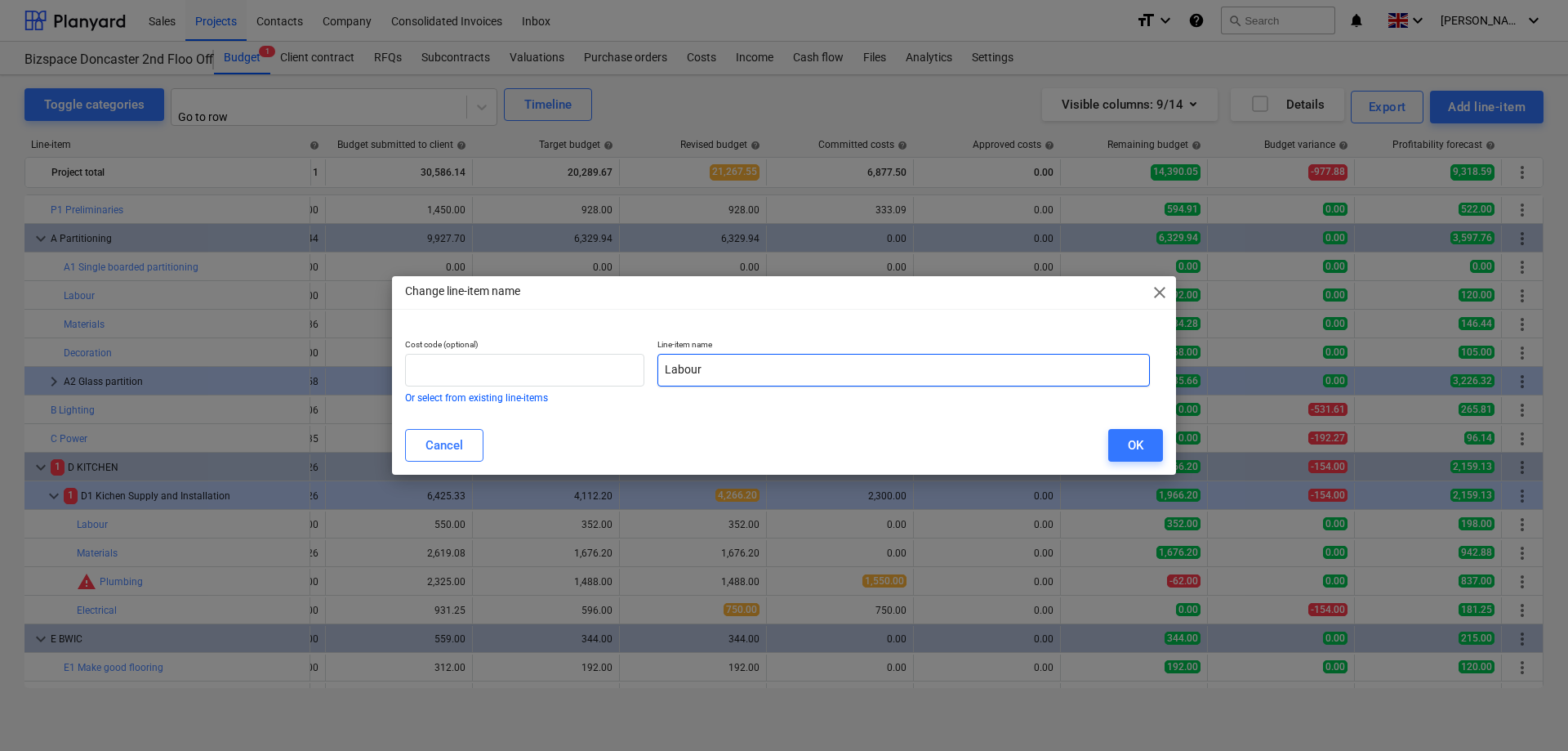
click at [662, 365] on input "Labour" at bounding box center [903, 370] width 492 height 33
type input "Partition Labour"
click at [1122, 443] on button "OK" at bounding box center [1135, 445] width 55 height 33
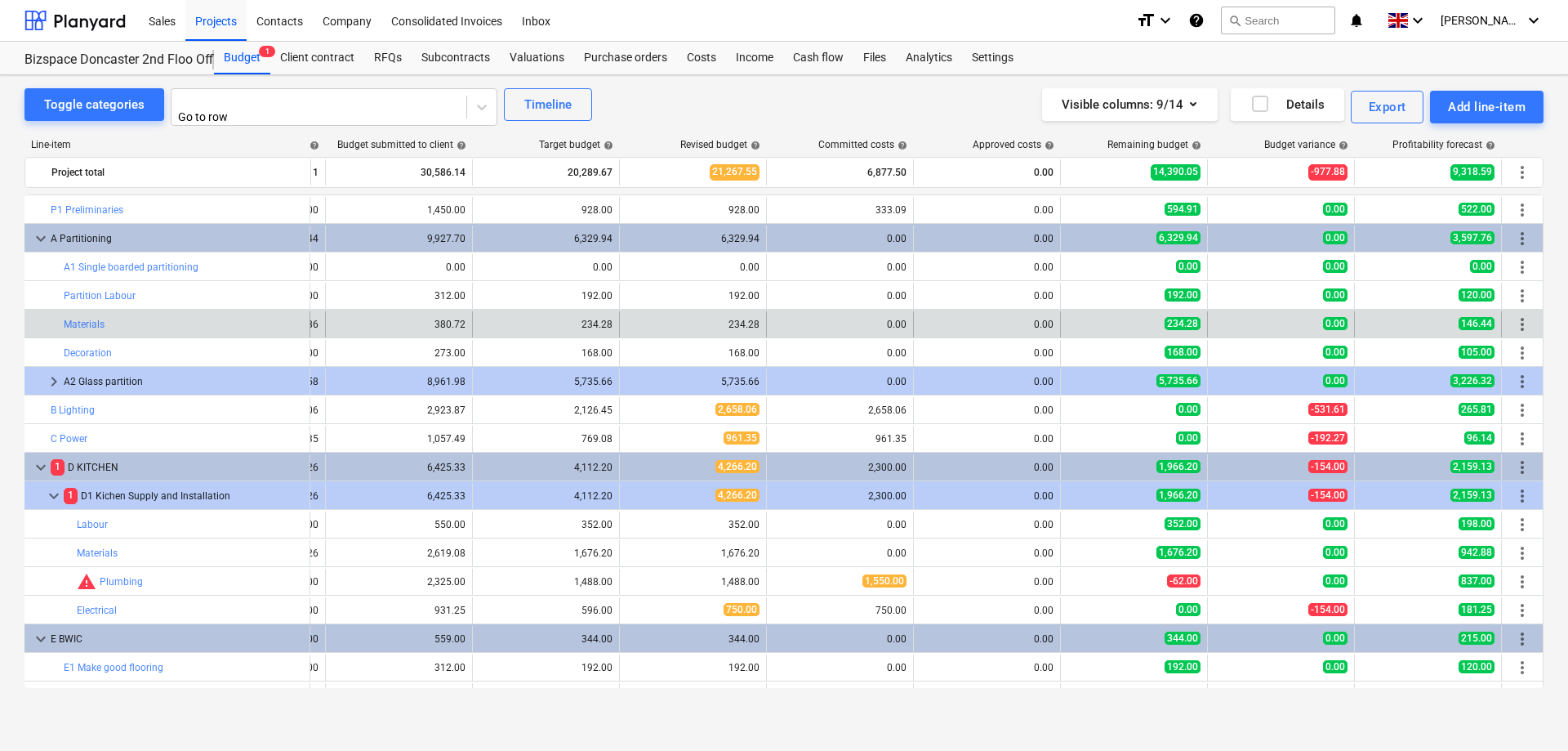
click at [1518, 315] on span "more_vert" at bounding box center [1522, 324] width 19 height 19
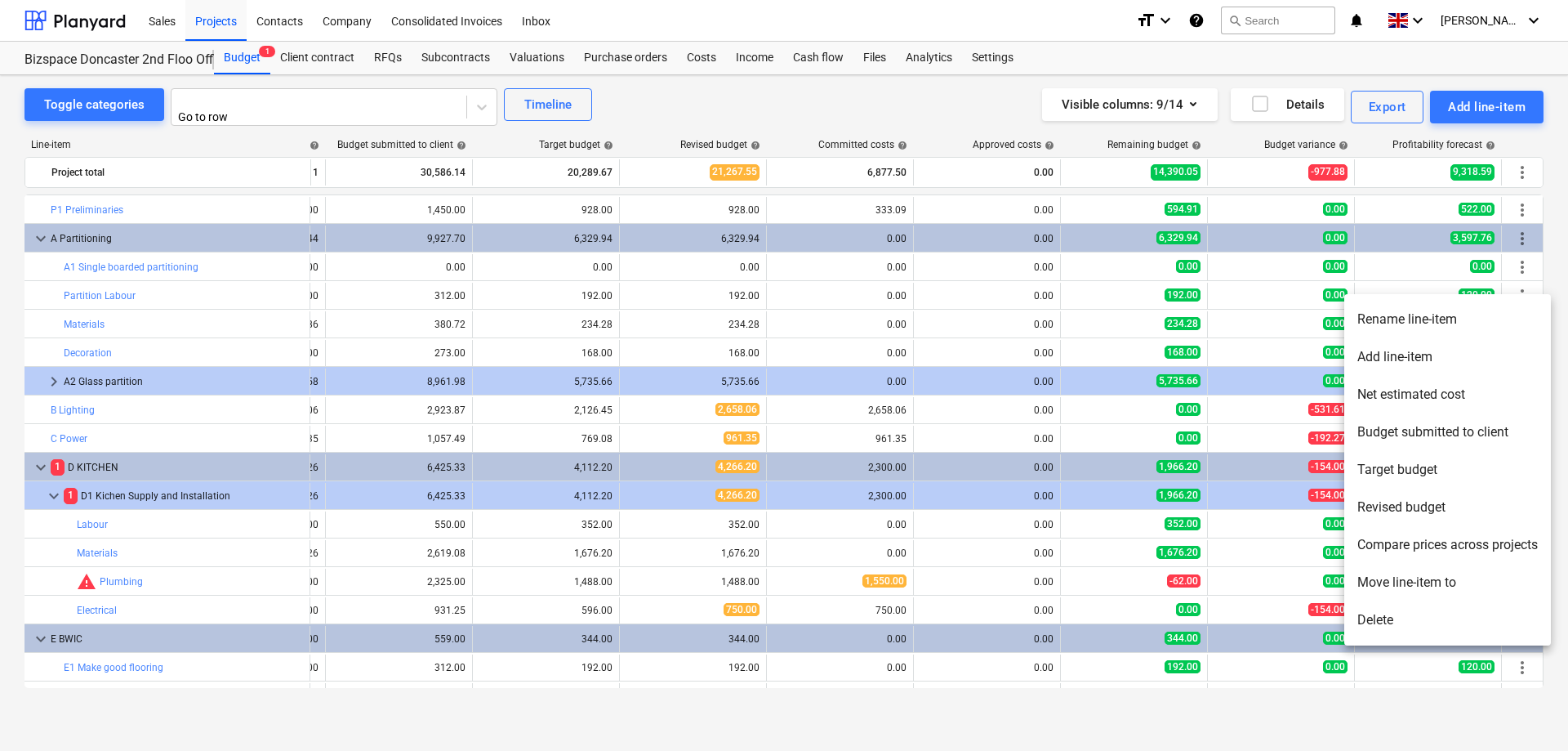
click at [1420, 318] on li "Rename line-item" at bounding box center [1447, 319] width 206 height 38
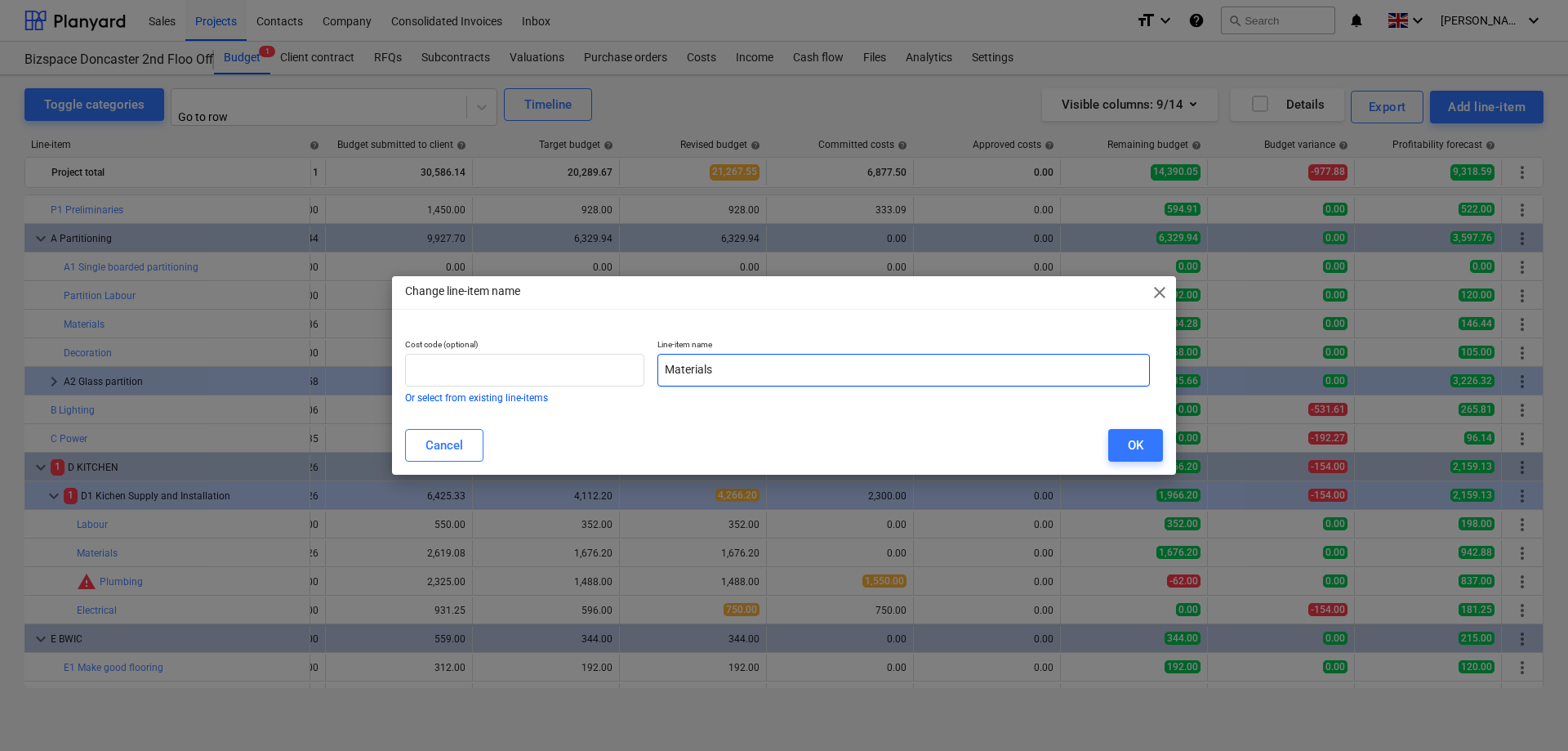
click at [667, 370] on input "Materials" at bounding box center [903, 370] width 492 height 33
type input "Partition Materials"
click at [1136, 450] on div "OK" at bounding box center [1135, 445] width 15 height 21
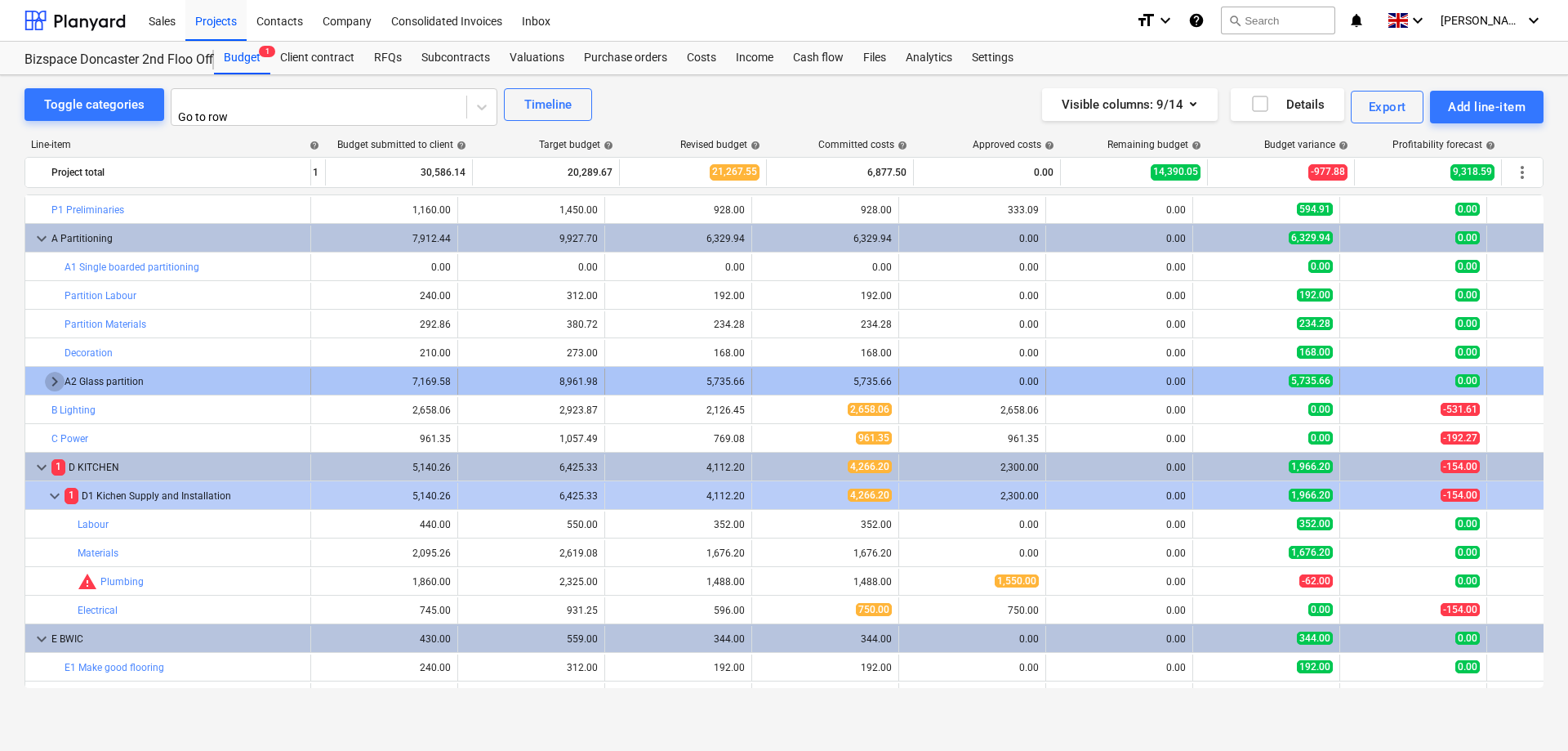
click at [52, 376] on span "keyboard_arrow_right" at bounding box center [54, 381] width 19 height 19
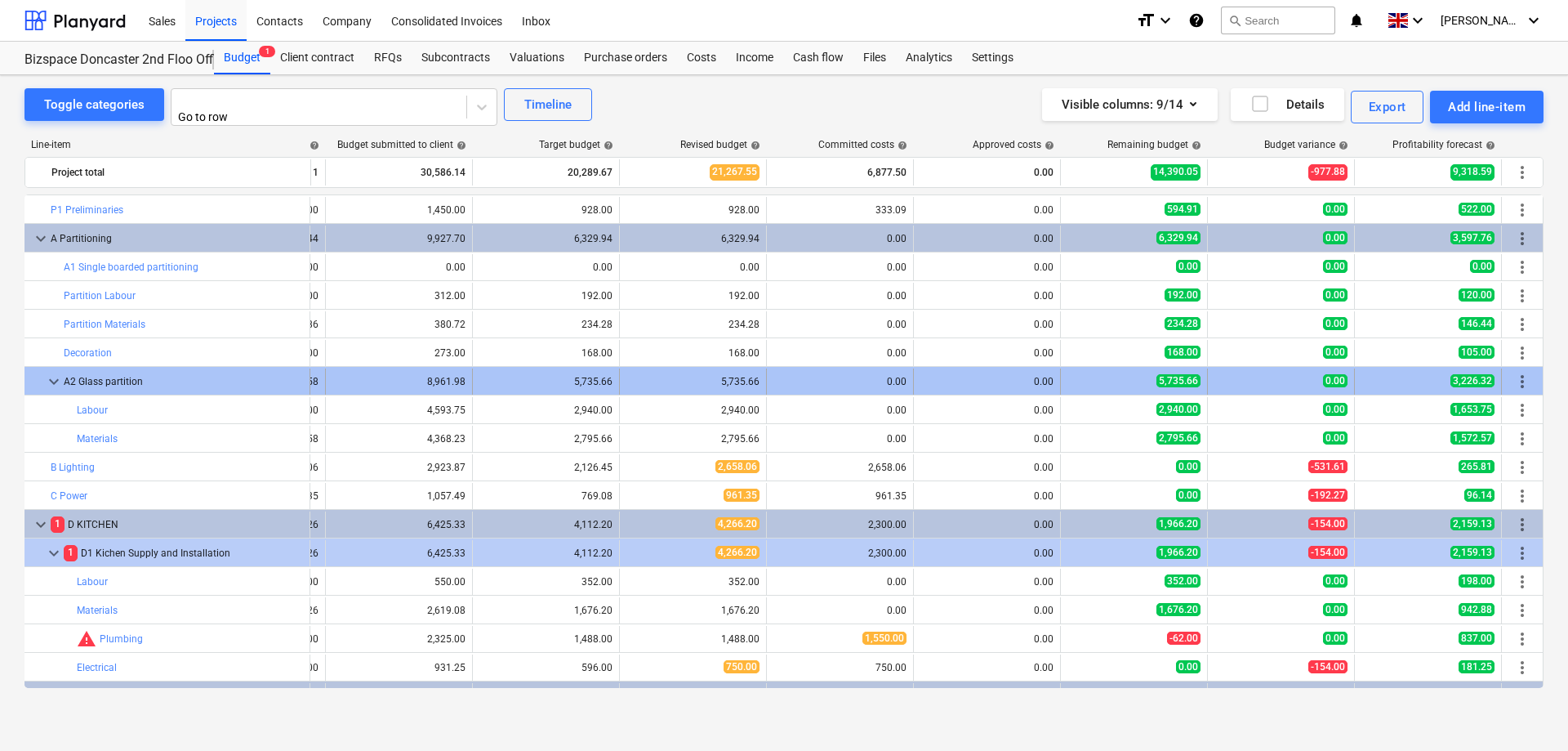
click at [1520, 378] on span "more_vert" at bounding box center [1522, 381] width 19 height 19
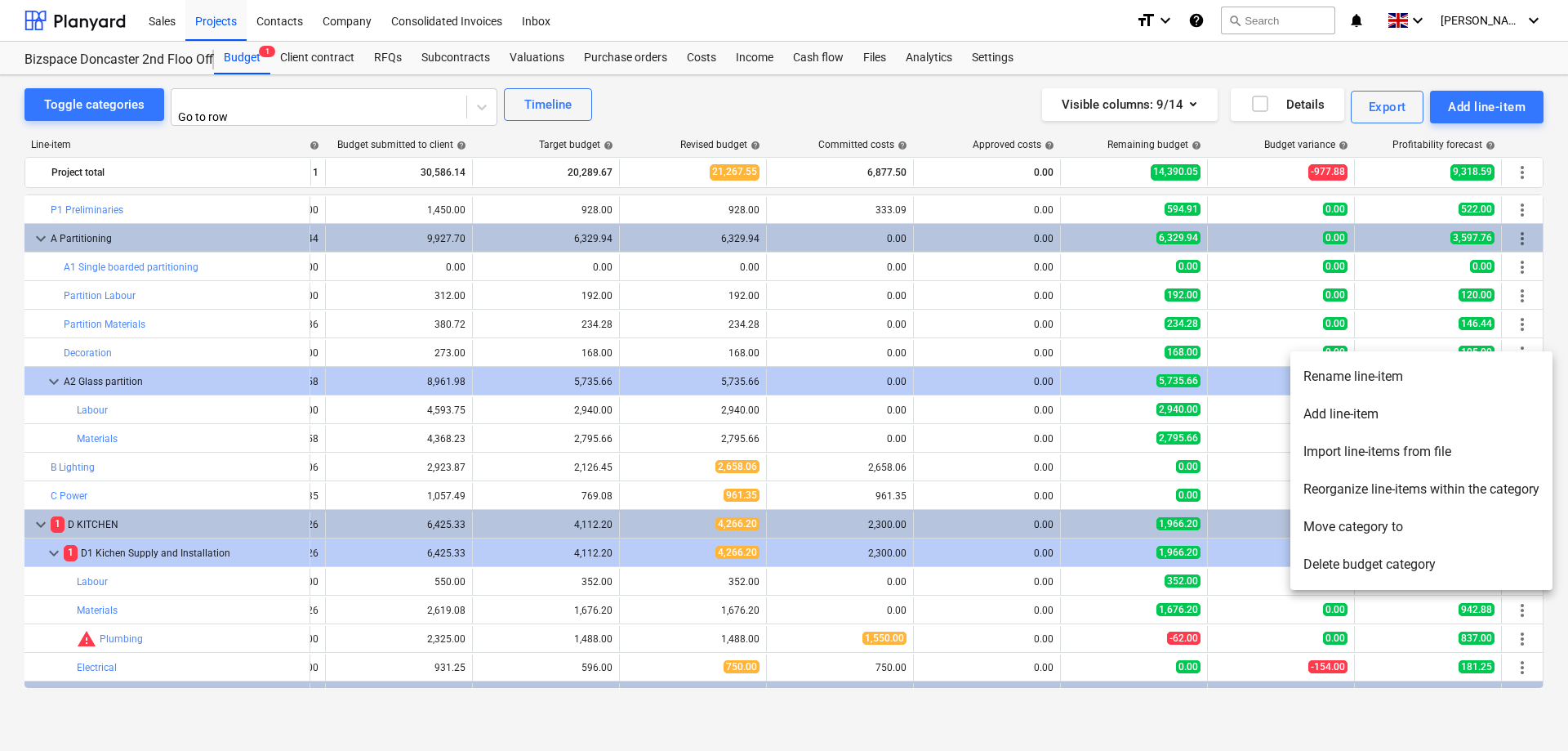
click at [1342, 378] on li "Rename line-item" at bounding box center [1421, 376] width 262 height 38
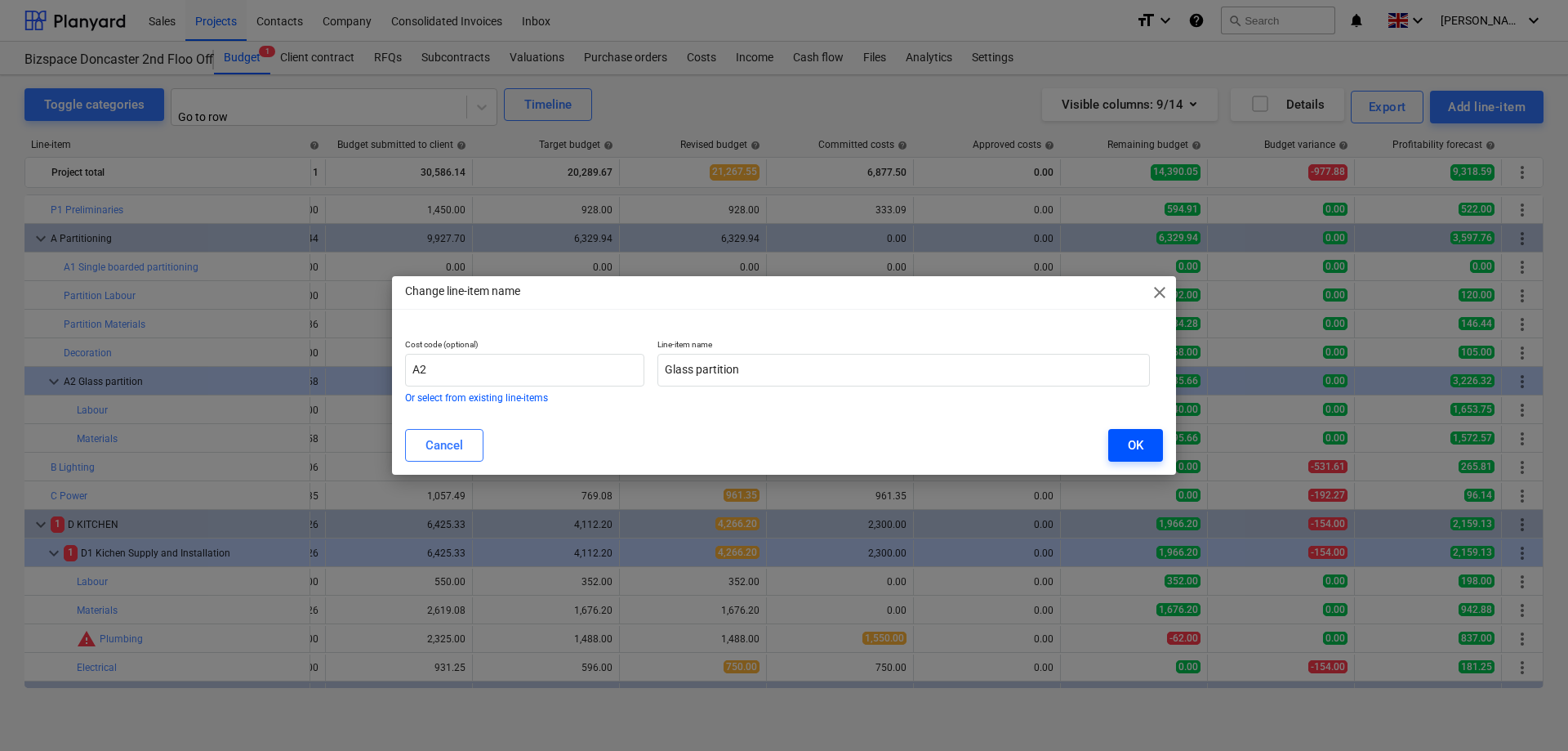
click at [1129, 449] on div "OK" at bounding box center [1135, 445] width 15 height 21
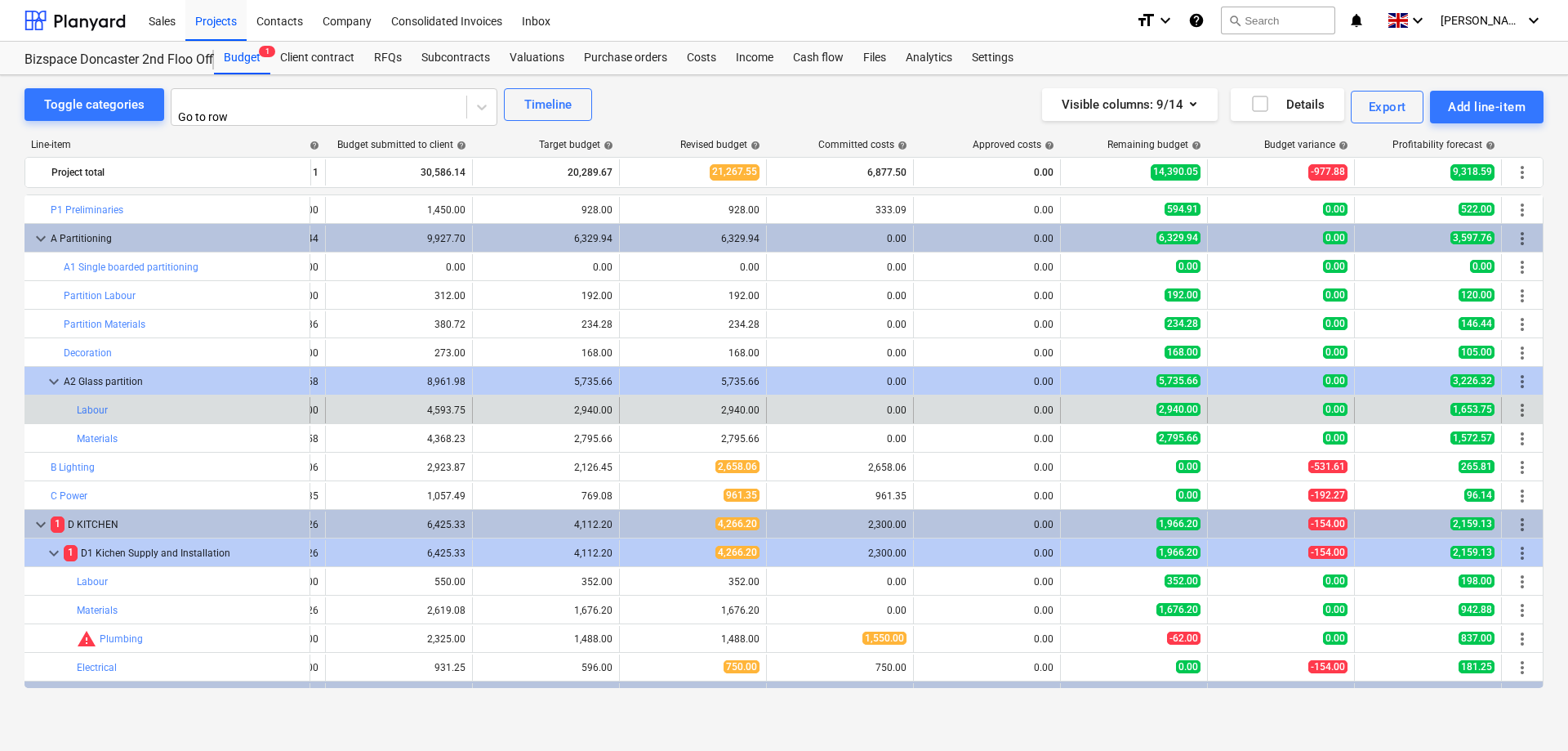
click at [1522, 401] on span "more_vert" at bounding box center [1522, 409] width 19 height 19
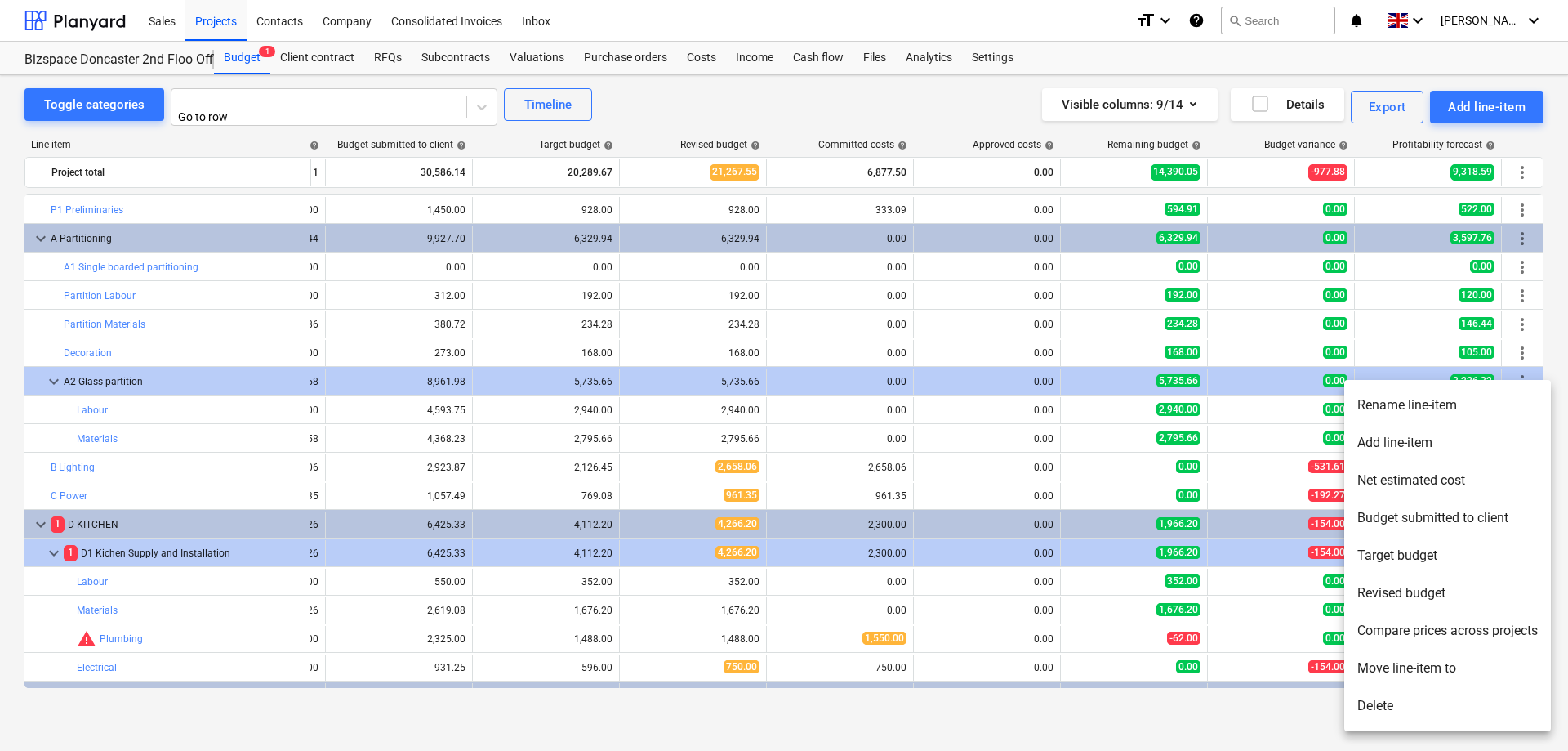
click at [1390, 407] on li "Rename line-item" at bounding box center [1447, 405] width 206 height 38
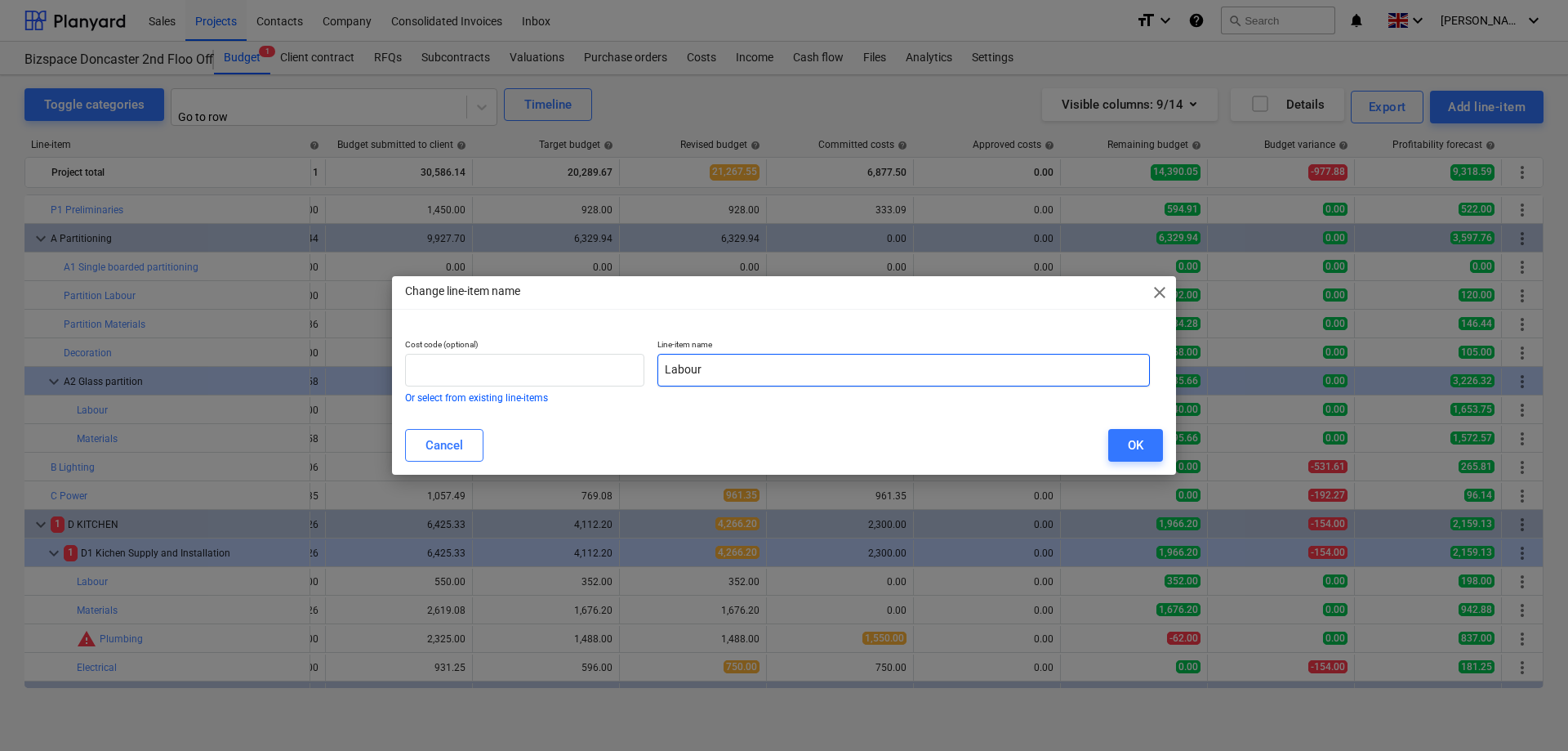
click at [663, 370] on input "Labour" at bounding box center [903, 370] width 492 height 33
type input "Glazing Labour"
click at [1130, 429] on button "OK" at bounding box center [1135, 445] width 55 height 33
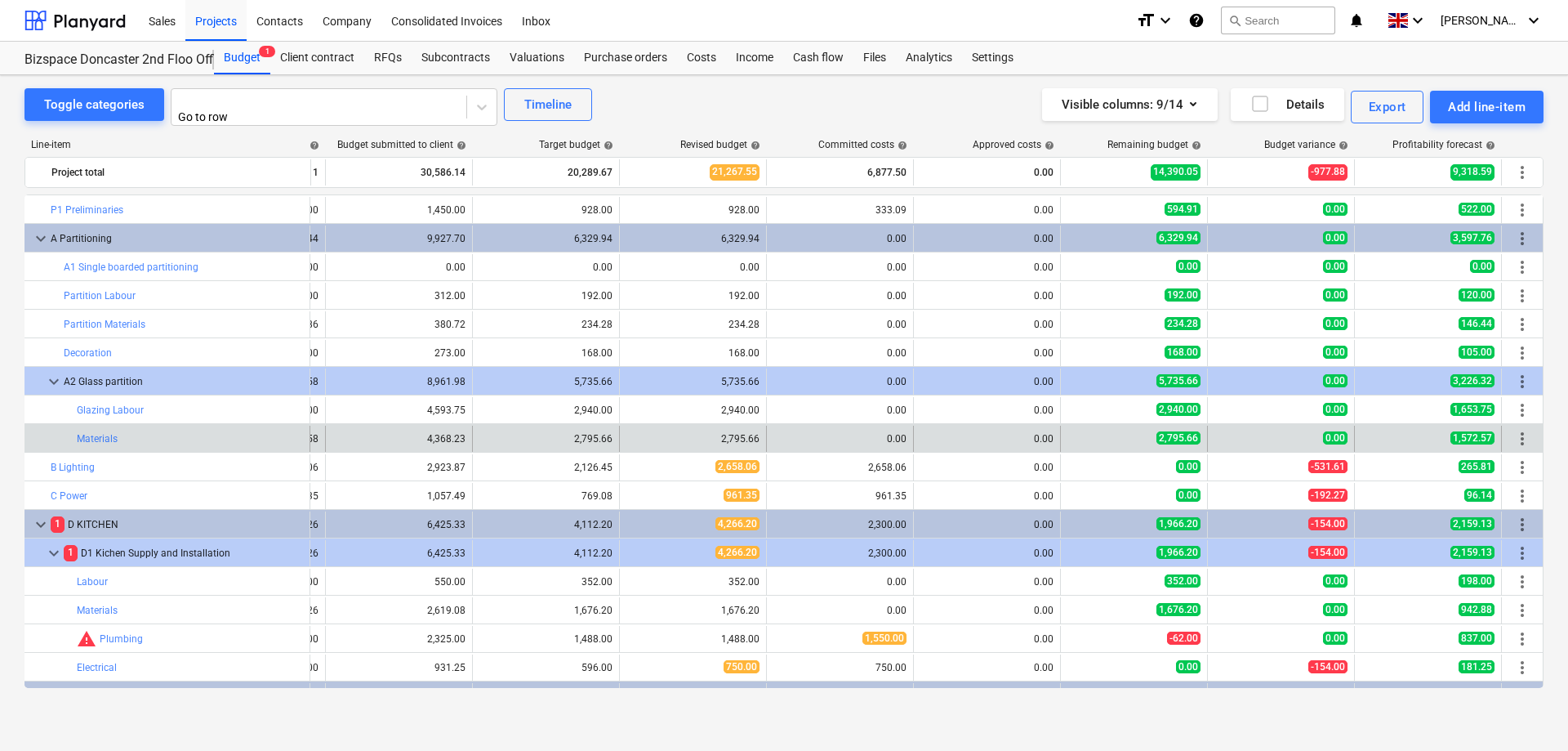
click at [1518, 435] on span "more_vert" at bounding box center [1522, 438] width 19 height 19
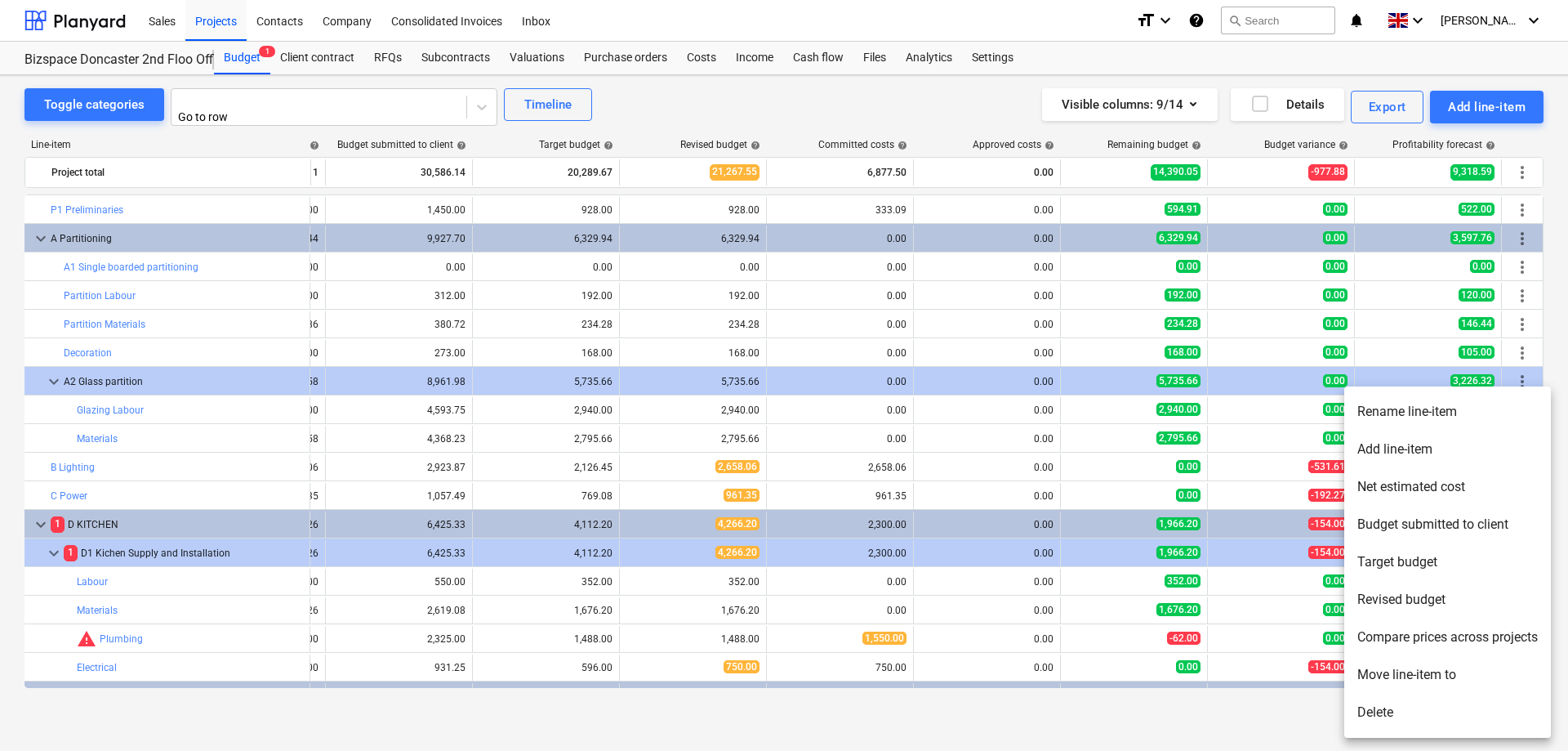
click at [1390, 451] on li "Add line-item" at bounding box center [1447, 449] width 206 height 38
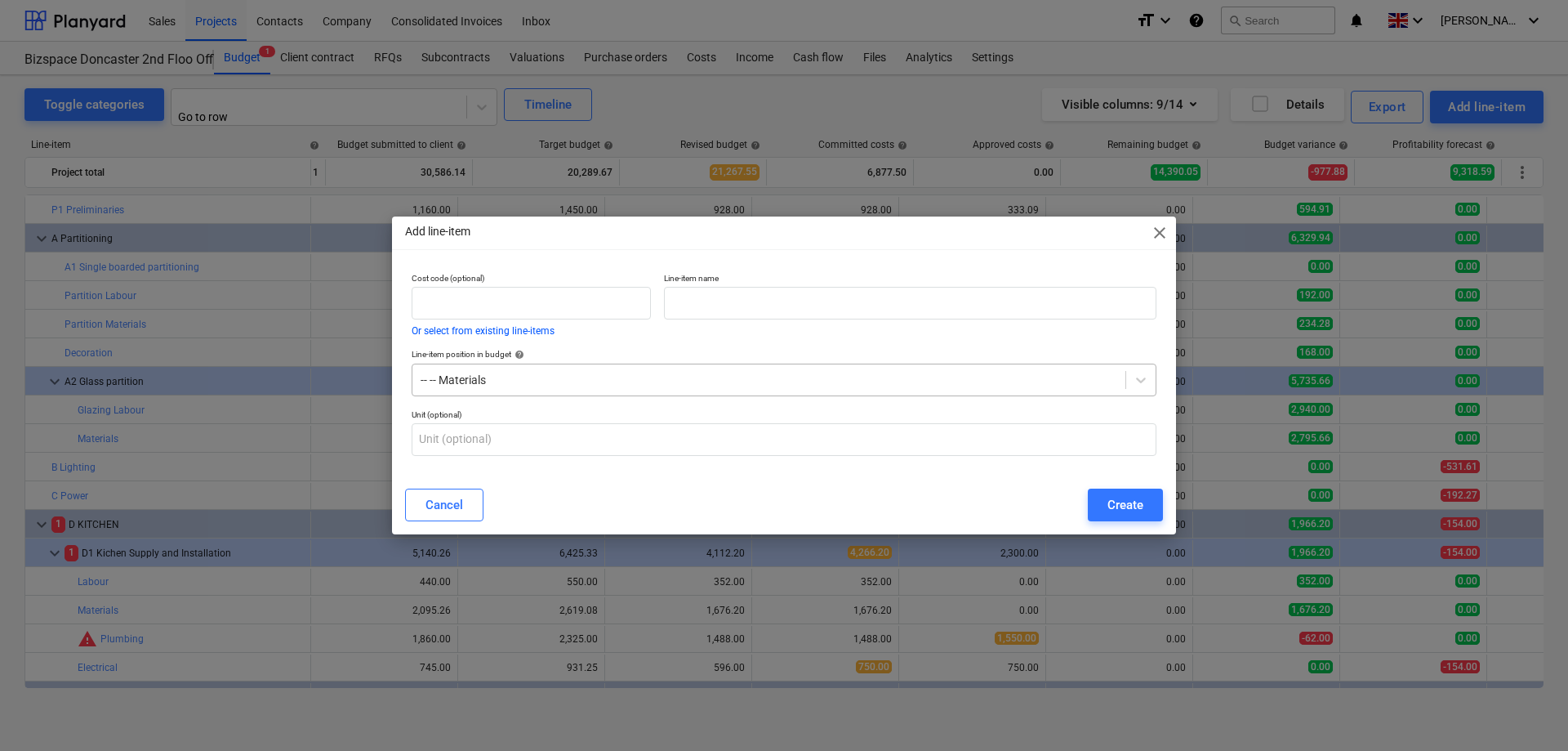
click at [438, 379] on div at bounding box center [769, 379] width 697 height 16
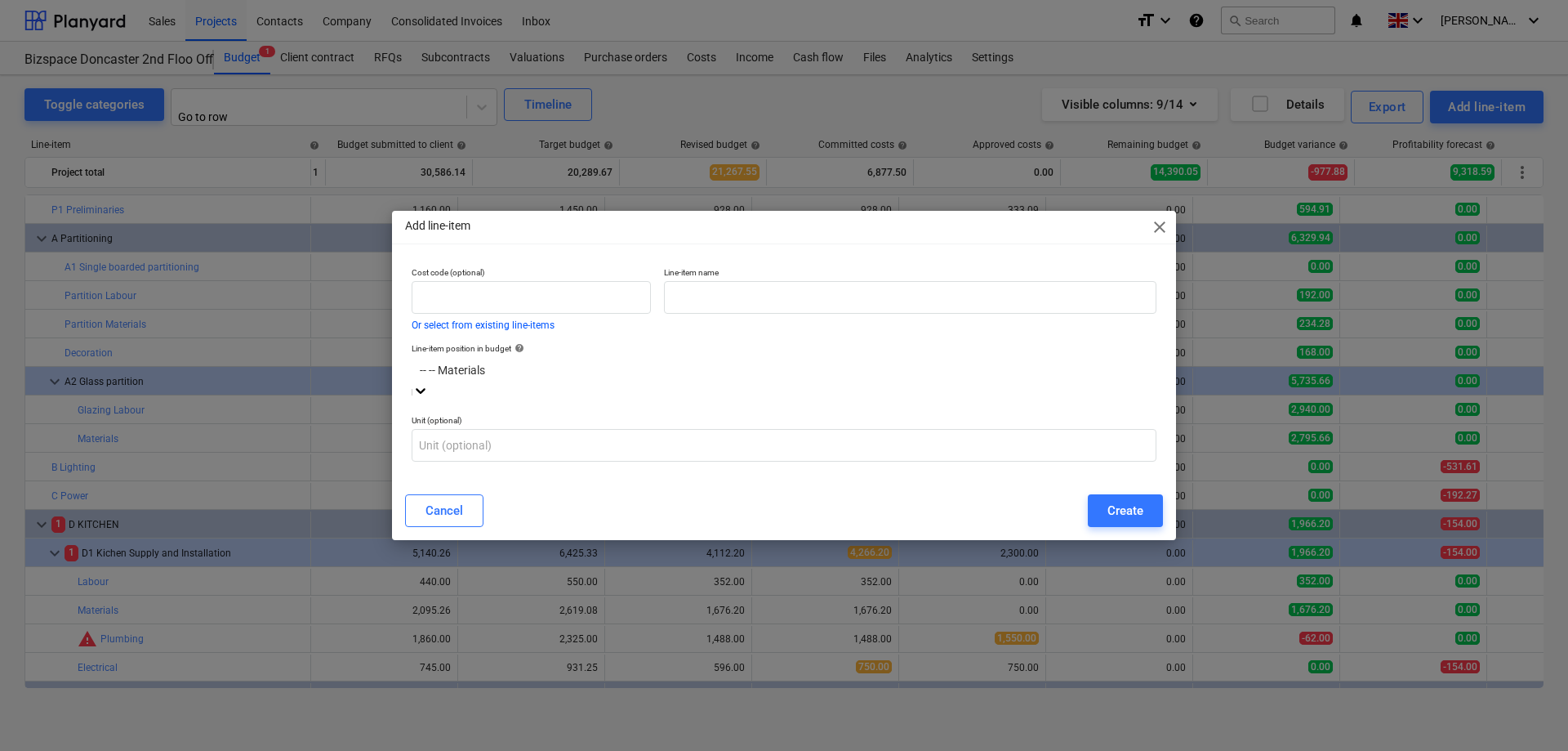
scroll to position [258, 0]
click at [439, 379] on div at bounding box center [784, 370] width 728 height 19
click at [434, 377] on div at bounding box center [784, 370] width 728 height 19
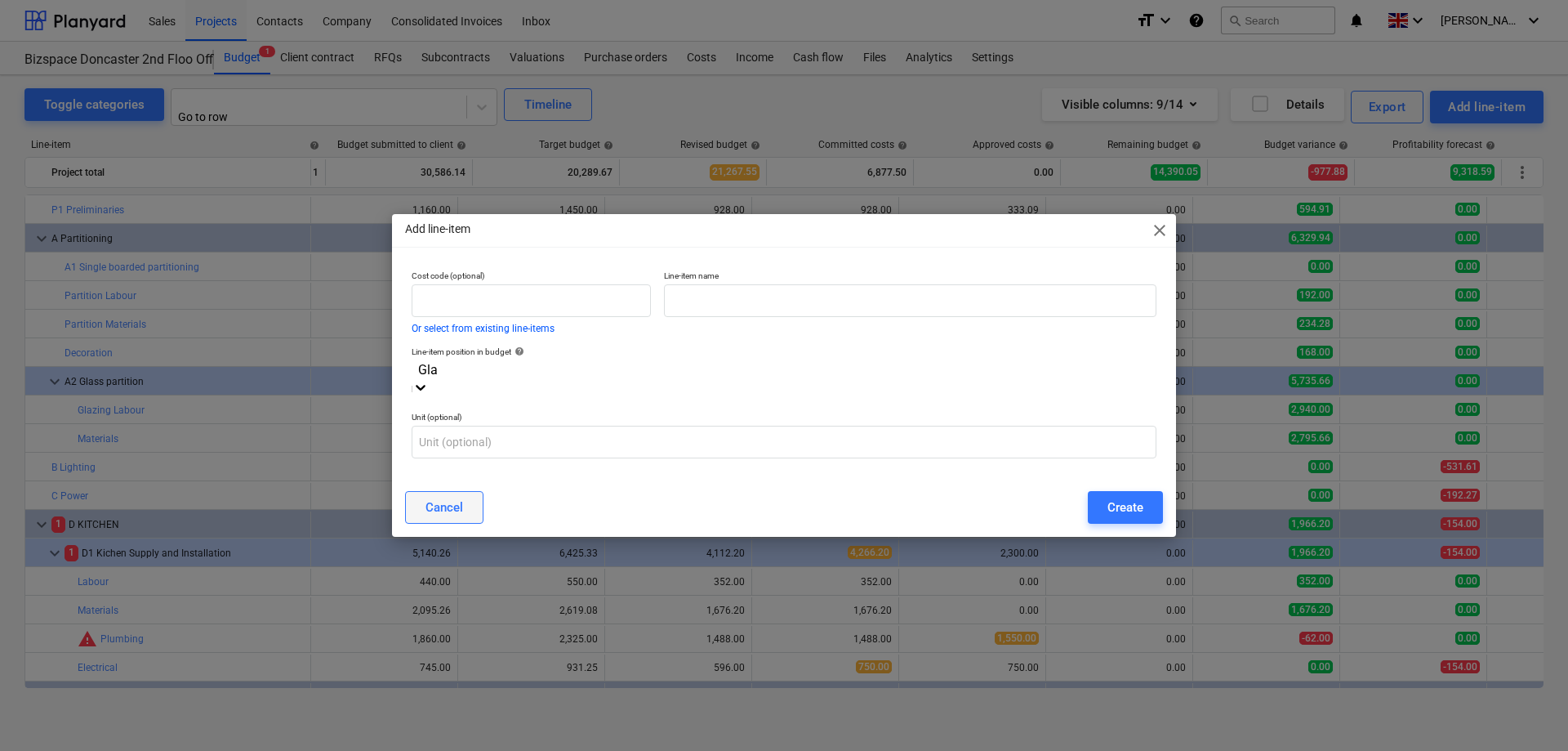
type input "Gla"
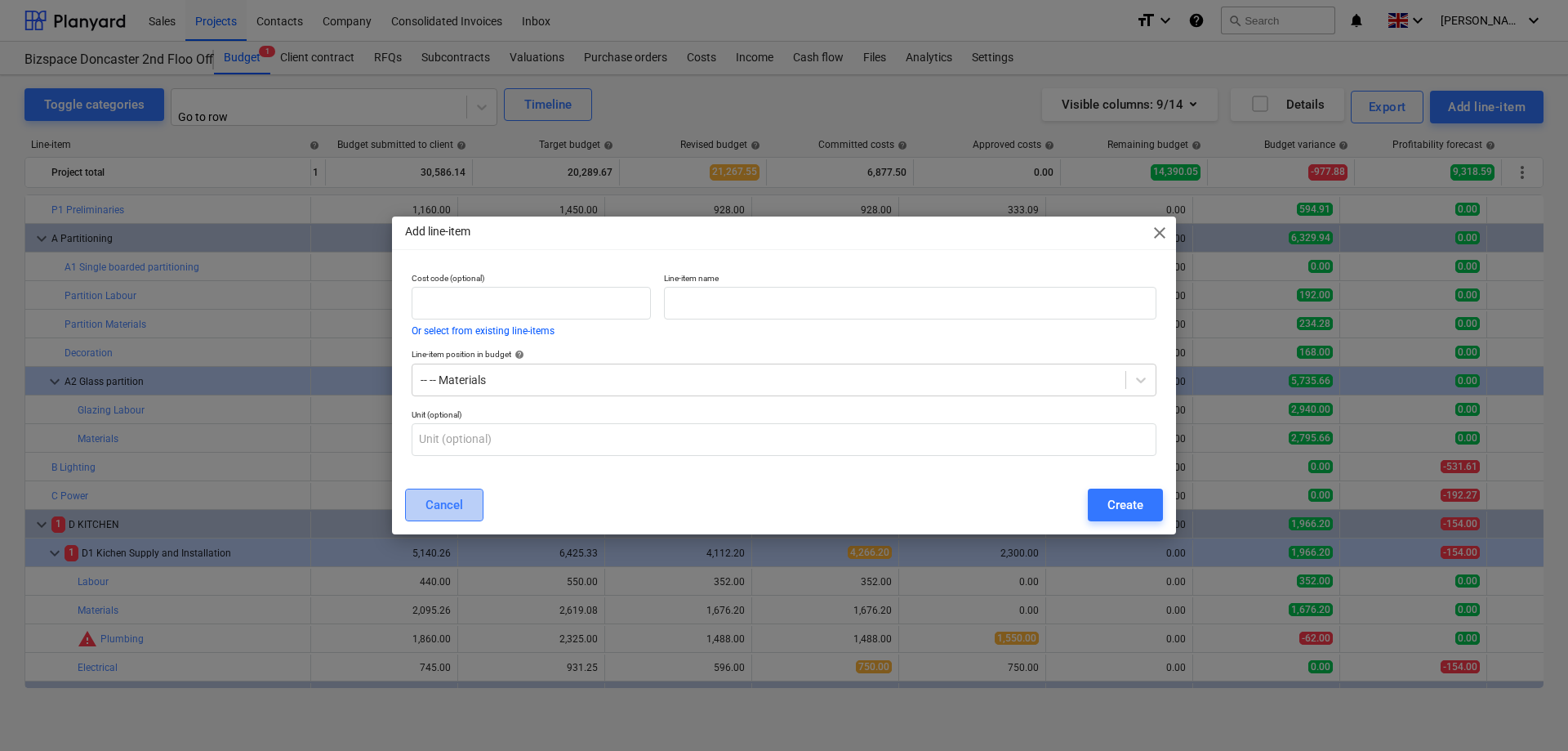
click at [462, 499] on div "Cancel" at bounding box center [444, 504] width 38 height 21
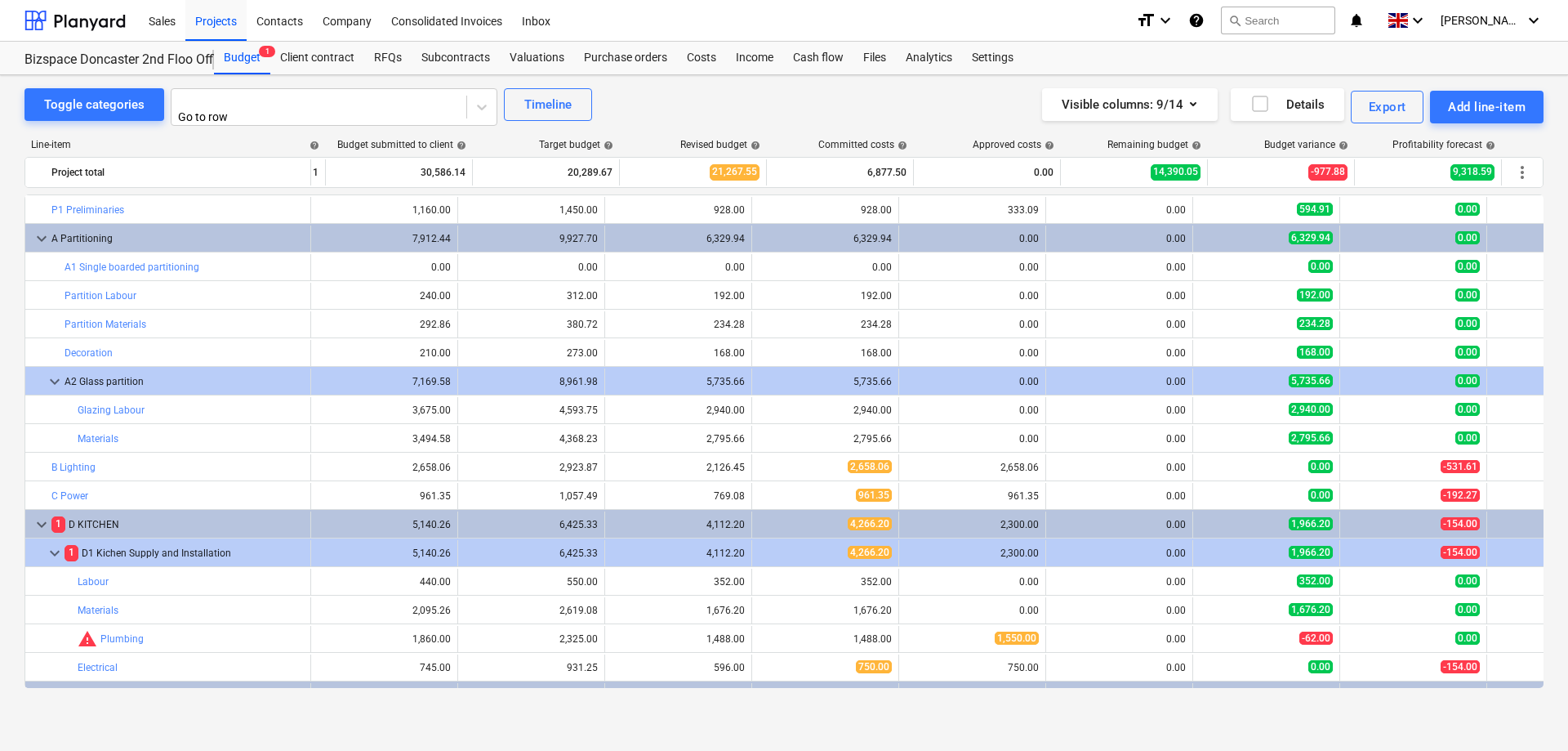
scroll to position [0, 130]
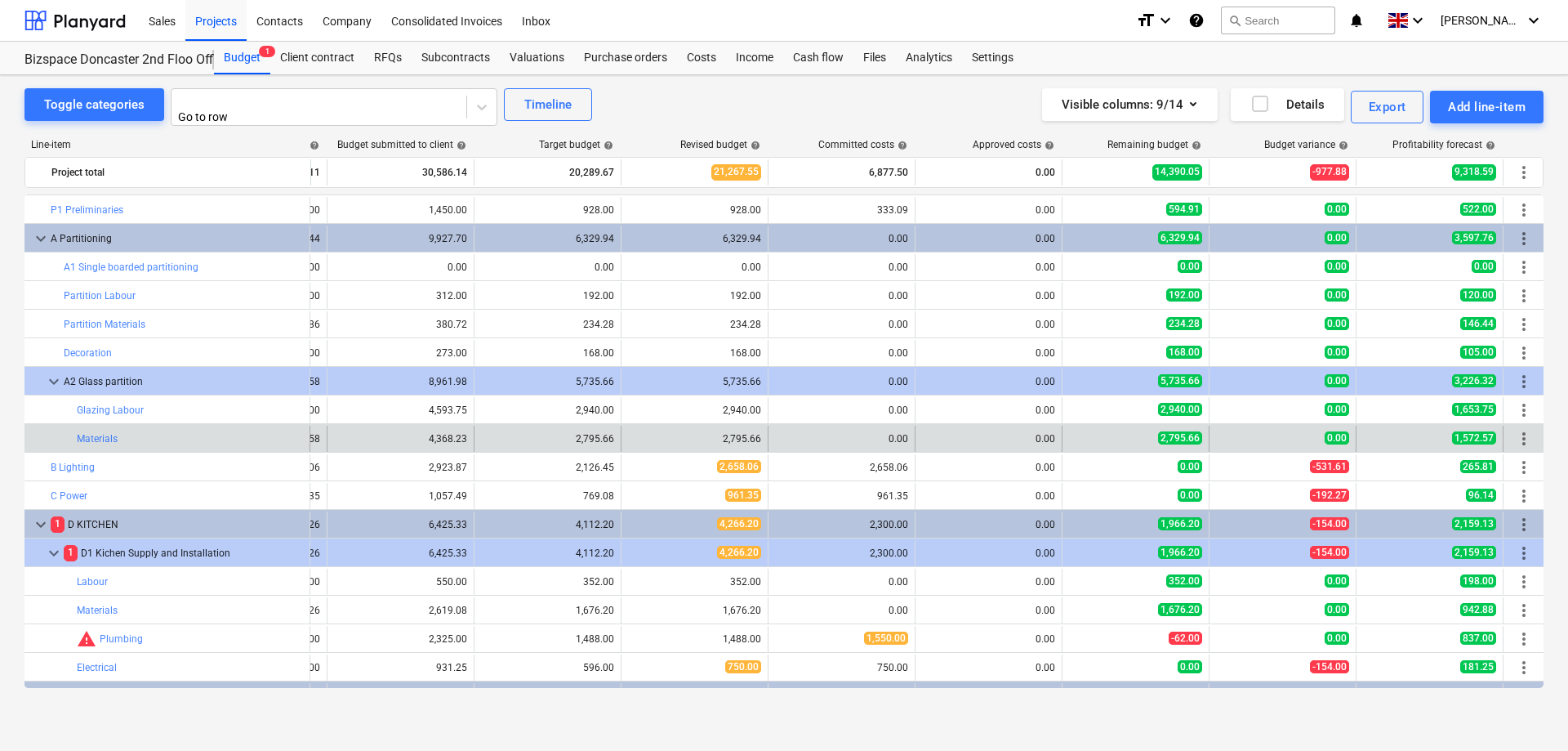
click at [1520, 434] on span "more_vert" at bounding box center [1523, 438] width 19 height 19
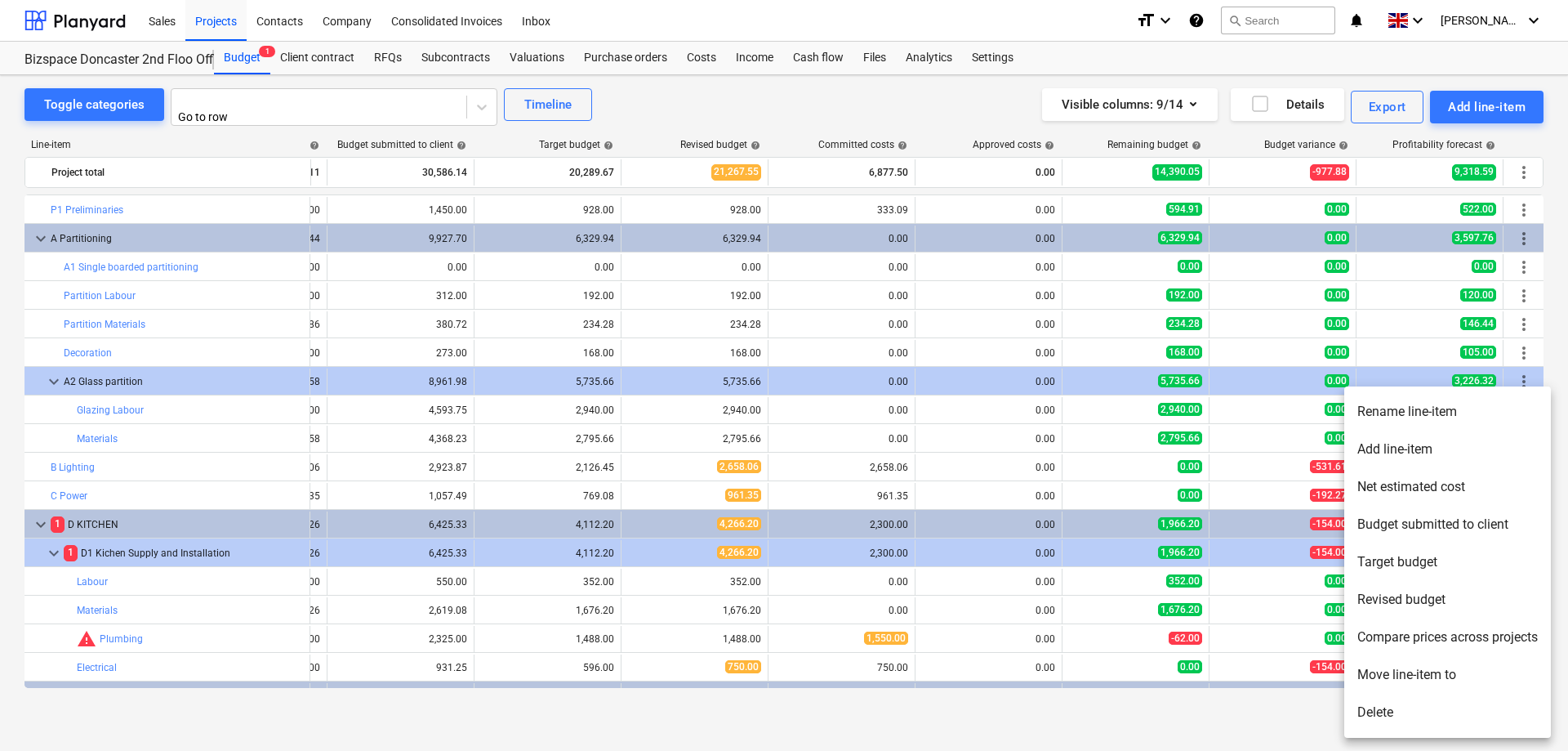
click at [1423, 407] on li "Rename line-item" at bounding box center [1447, 412] width 206 height 38
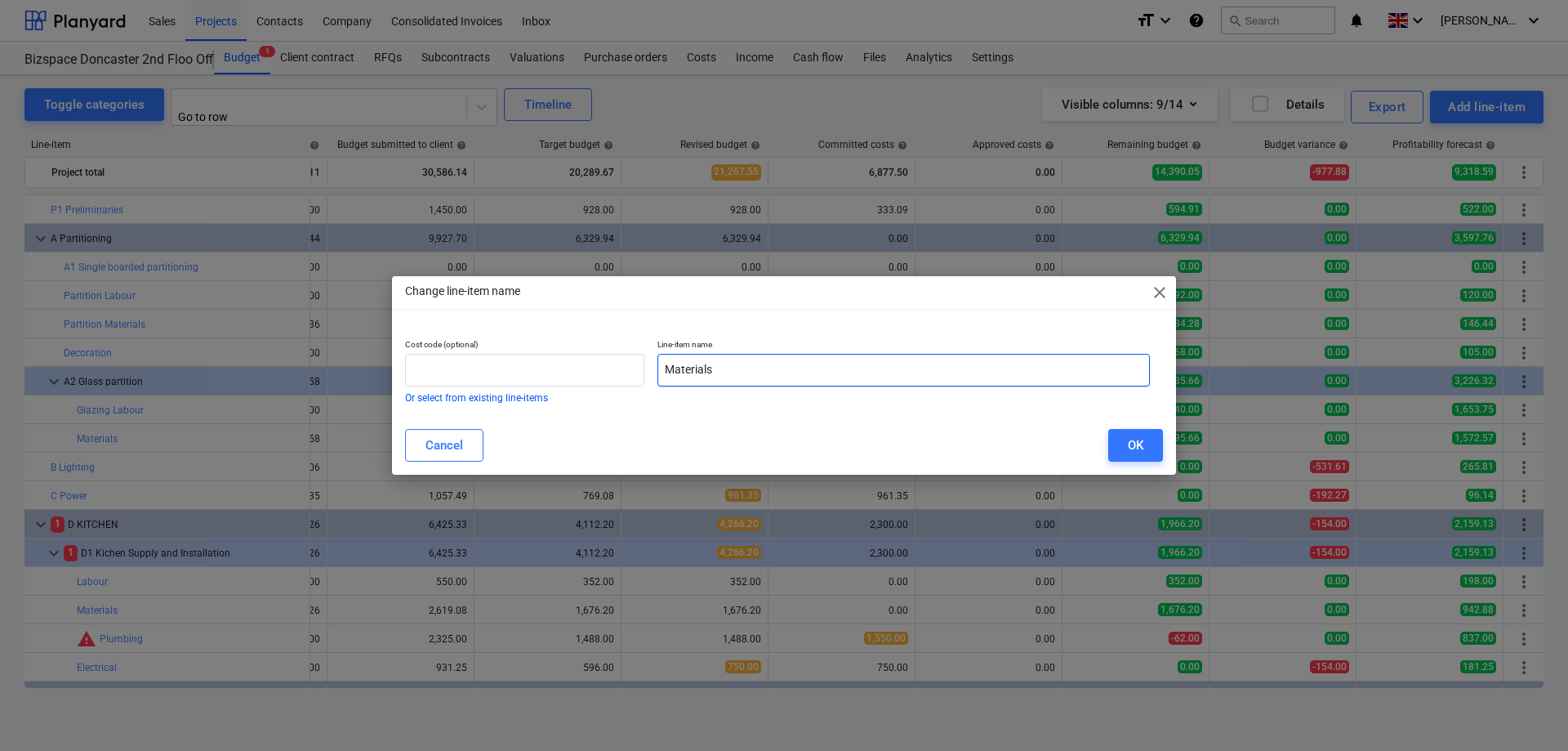
drag, startPoint x: 664, startPoint y: 370, endPoint x: 680, endPoint y: 380, distance: 18.9
click at [664, 369] on input "Materials" at bounding box center [903, 370] width 492 height 33
type input "Glazing Materials"
click at [1113, 439] on button "OK" at bounding box center [1135, 445] width 55 height 33
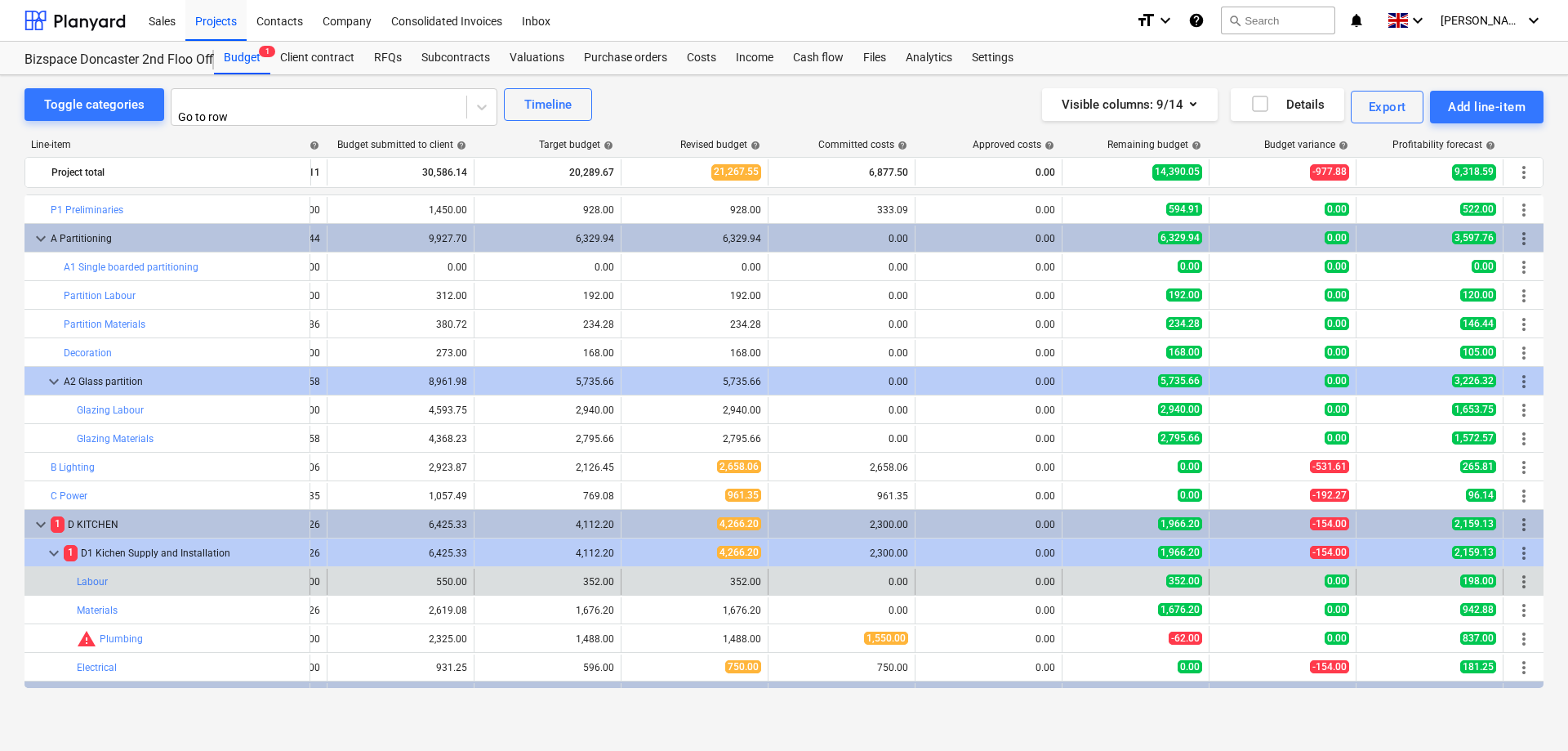
click at [1519, 576] on span "more_vert" at bounding box center [1523, 581] width 19 height 19
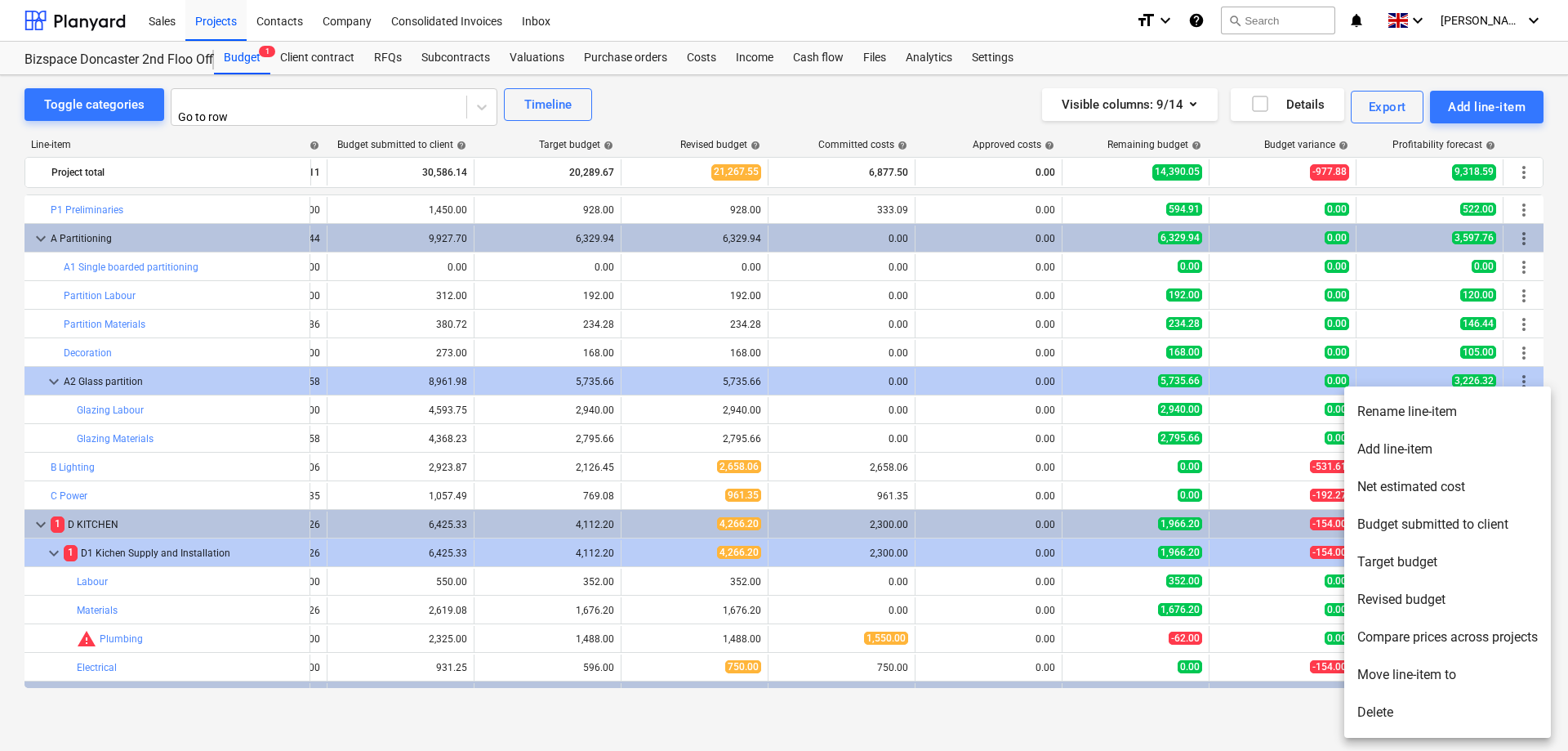
click at [1409, 412] on li "Rename line-item" at bounding box center [1447, 412] width 206 height 38
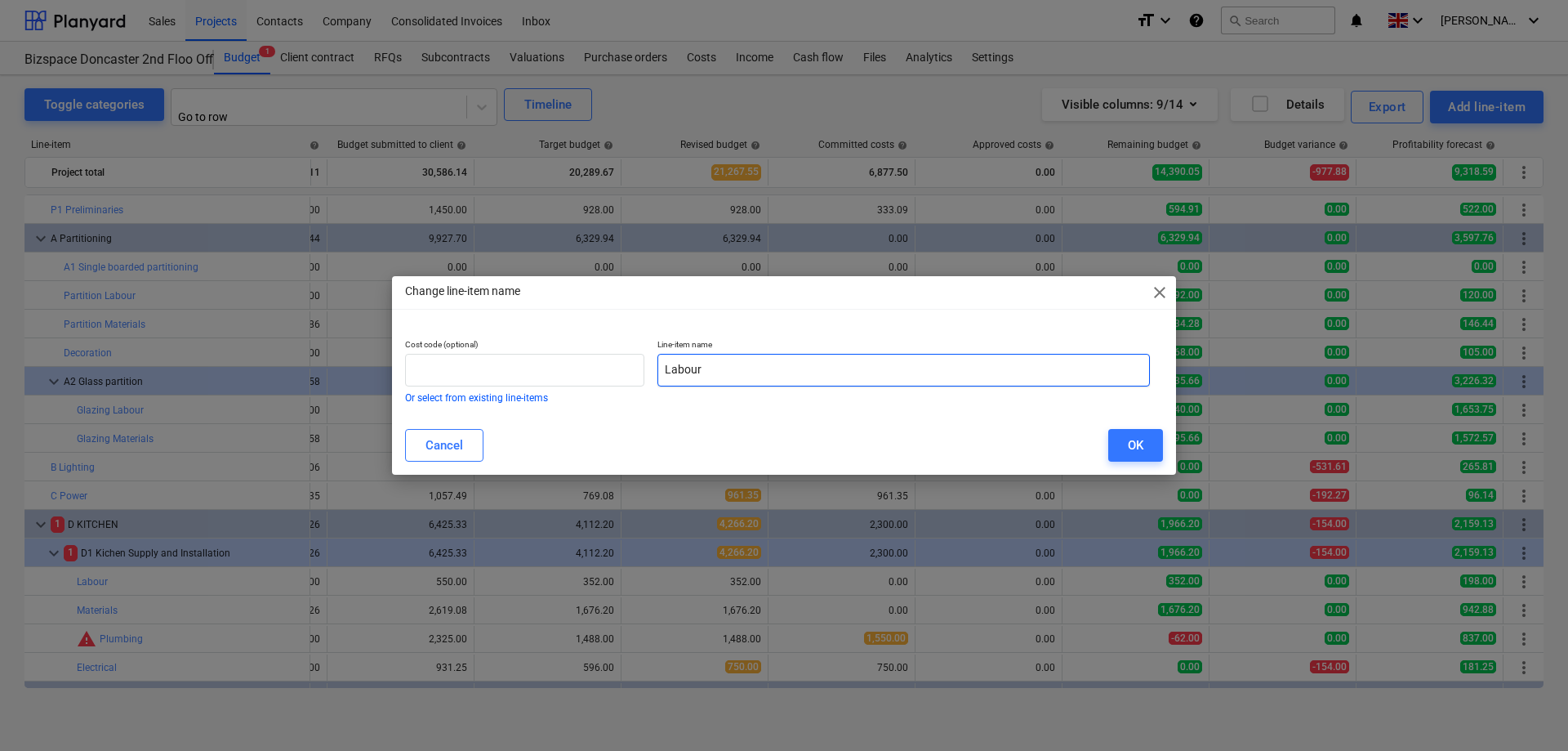
click at [667, 370] on input "Labour" at bounding box center [903, 370] width 492 height 33
type input "Kitchen Labour"
click at [1133, 450] on div "OK" at bounding box center [1135, 445] width 15 height 21
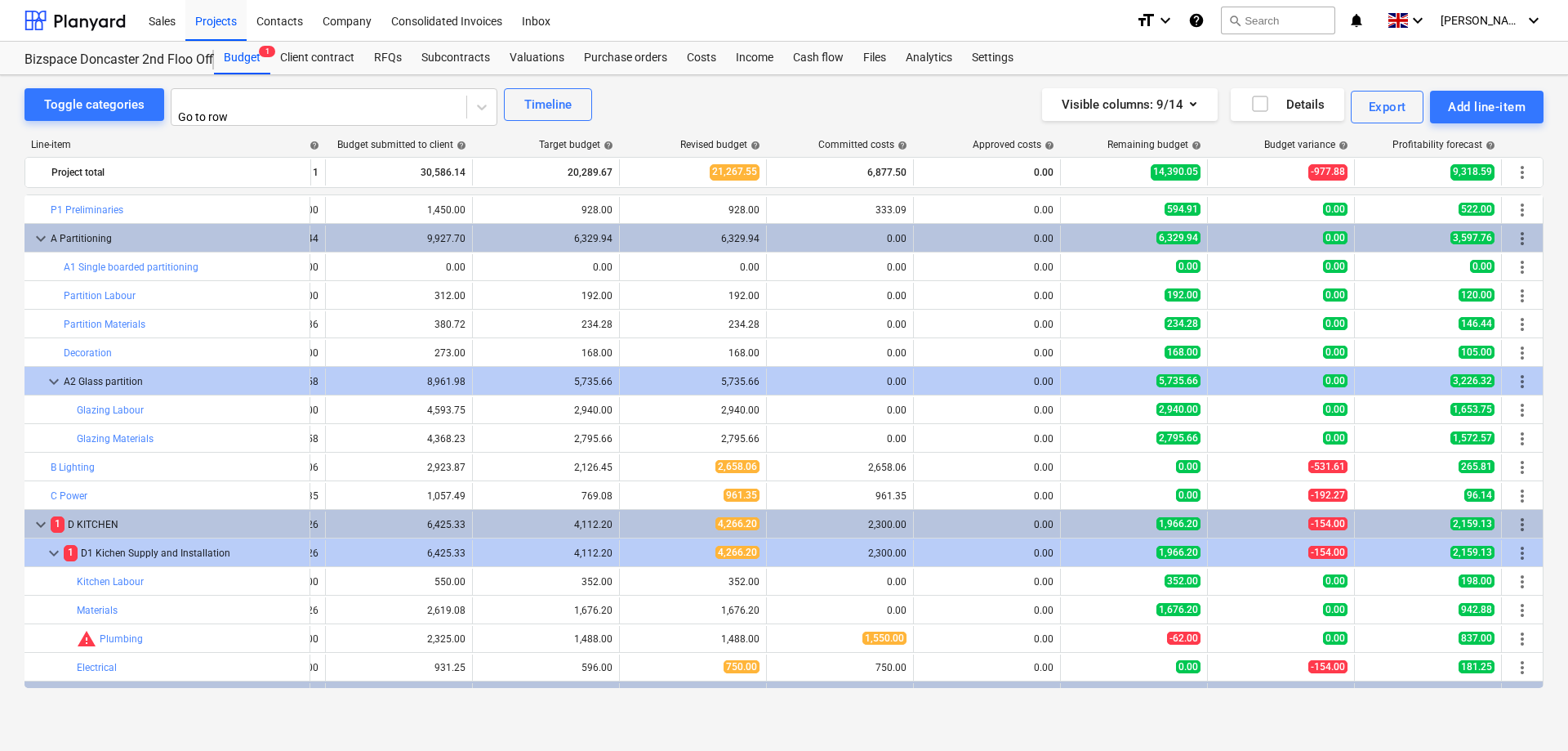
scroll to position [0, 0]
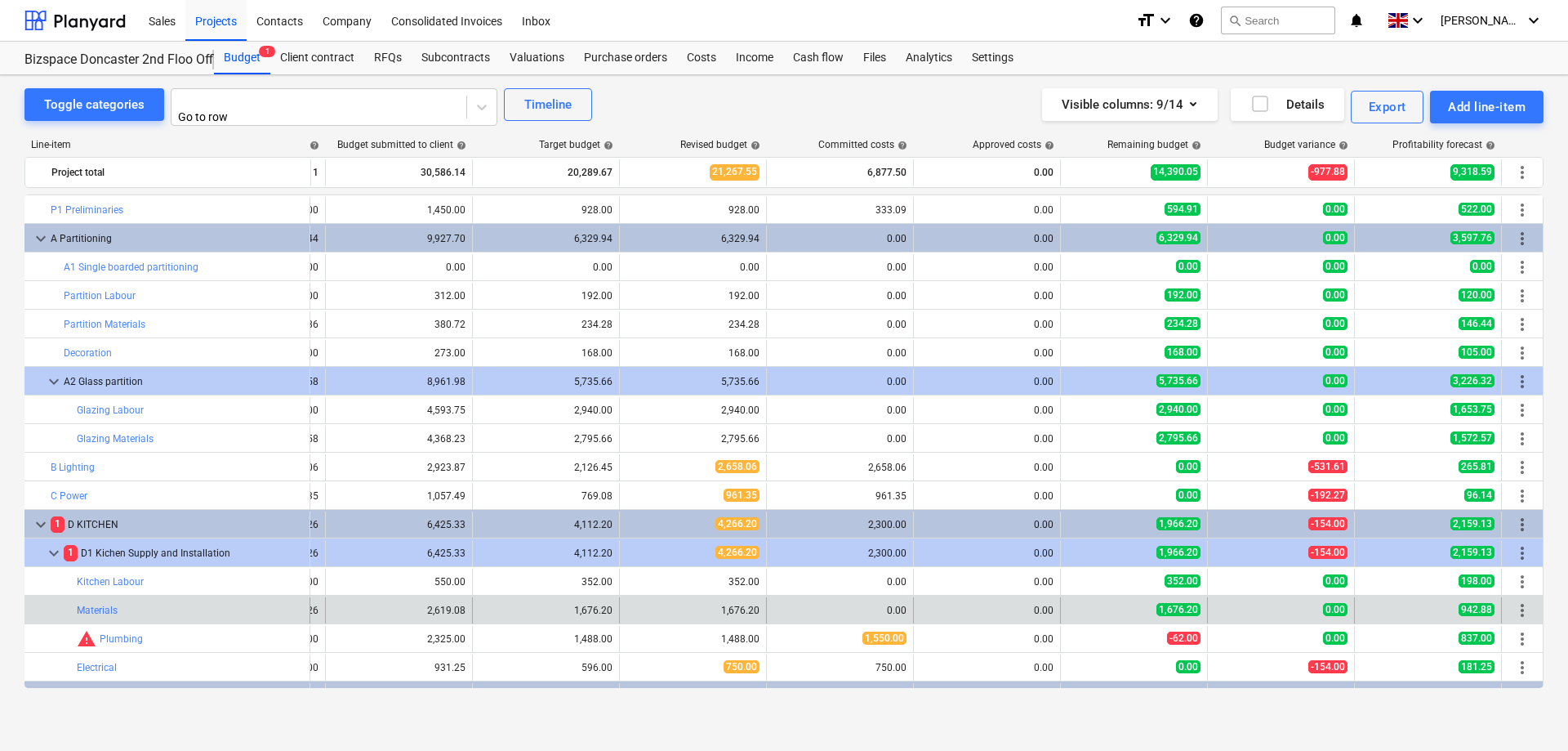
click at [1516, 605] on span "more_vert" at bounding box center [1522, 610] width 19 height 19
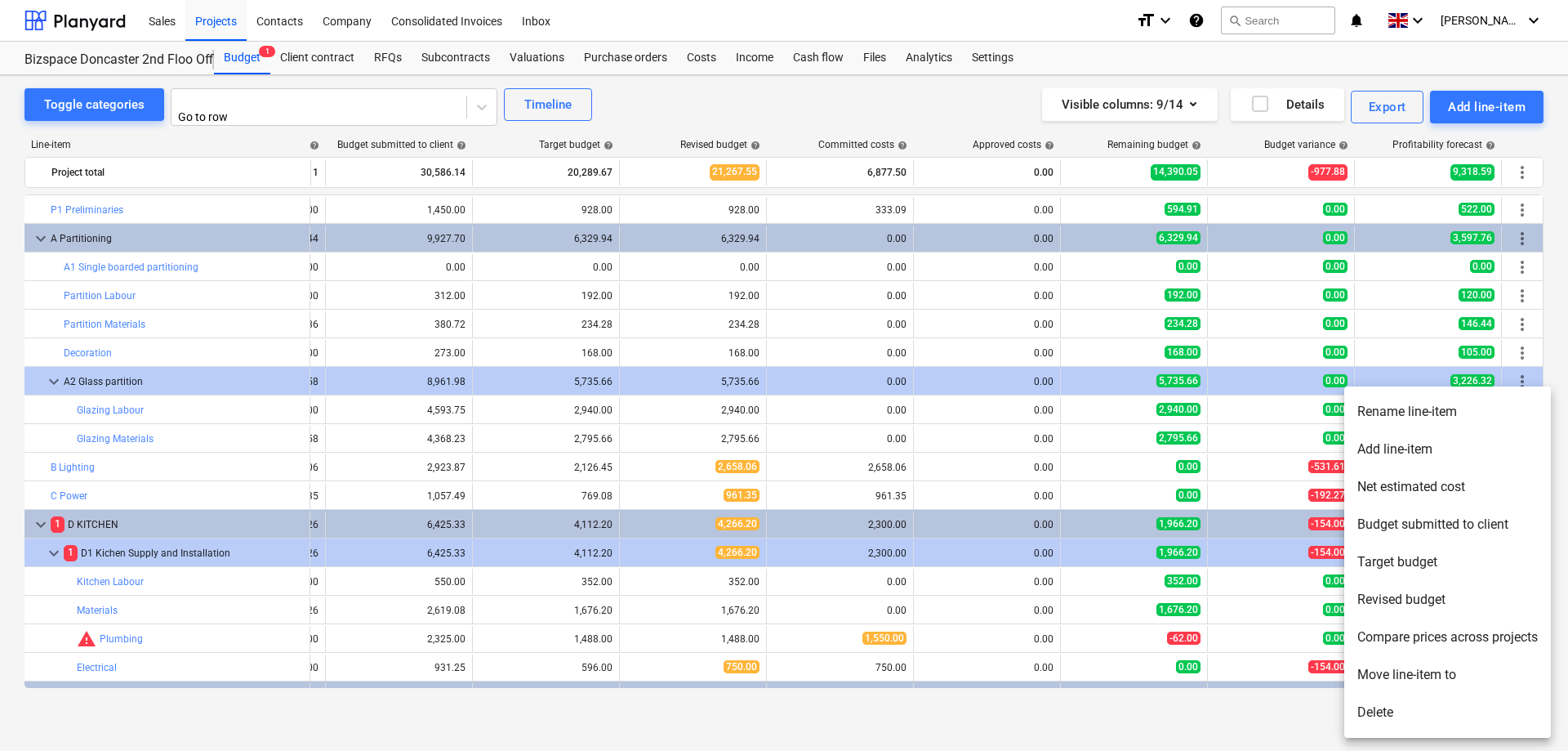
click at [1432, 416] on li "Rename line-item" at bounding box center [1447, 412] width 206 height 38
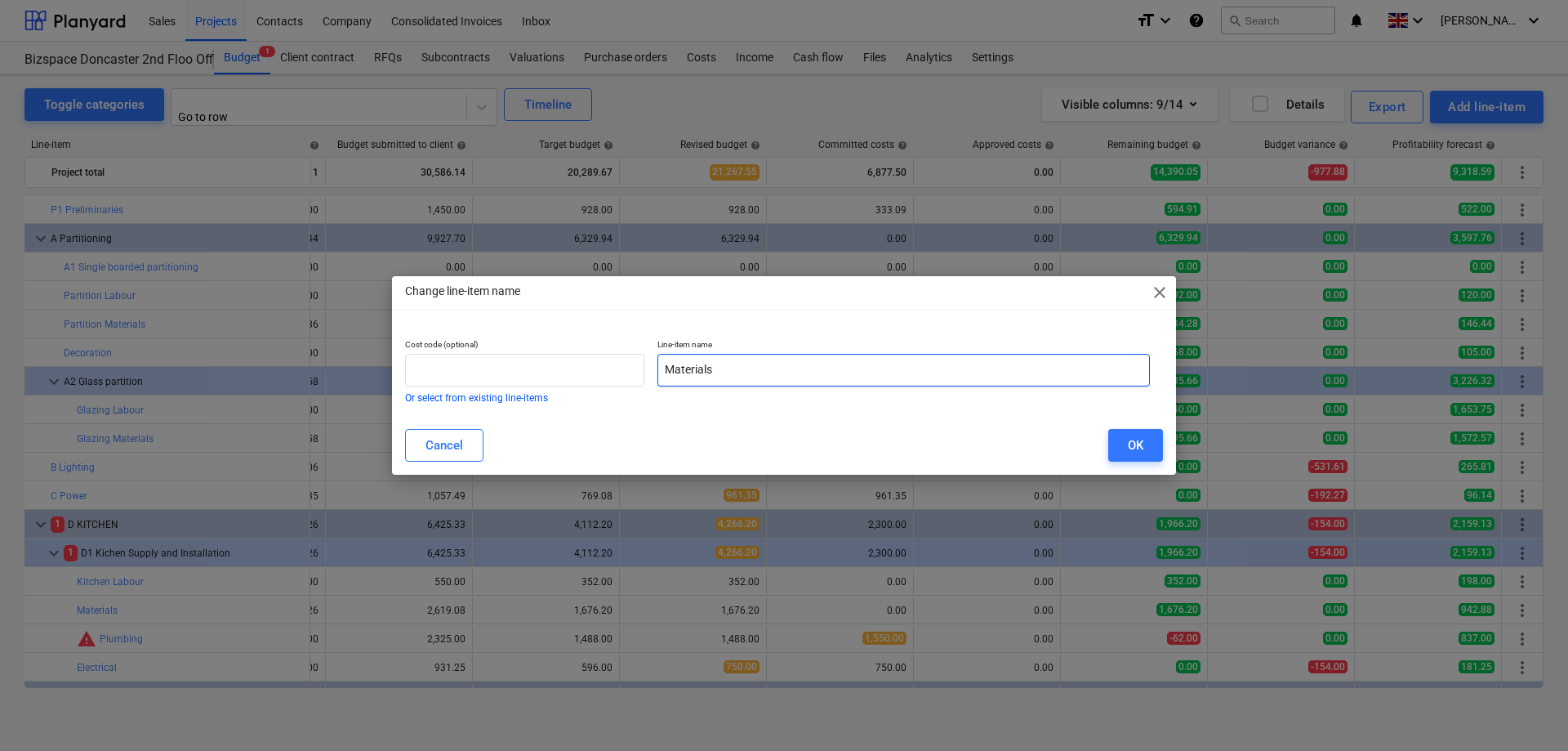
click at [664, 370] on input "Materials" at bounding box center [903, 370] width 492 height 33
type input "Kitchen Materials"
click at [1145, 447] on button "OK" at bounding box center [1135, 445] width 55 height 33
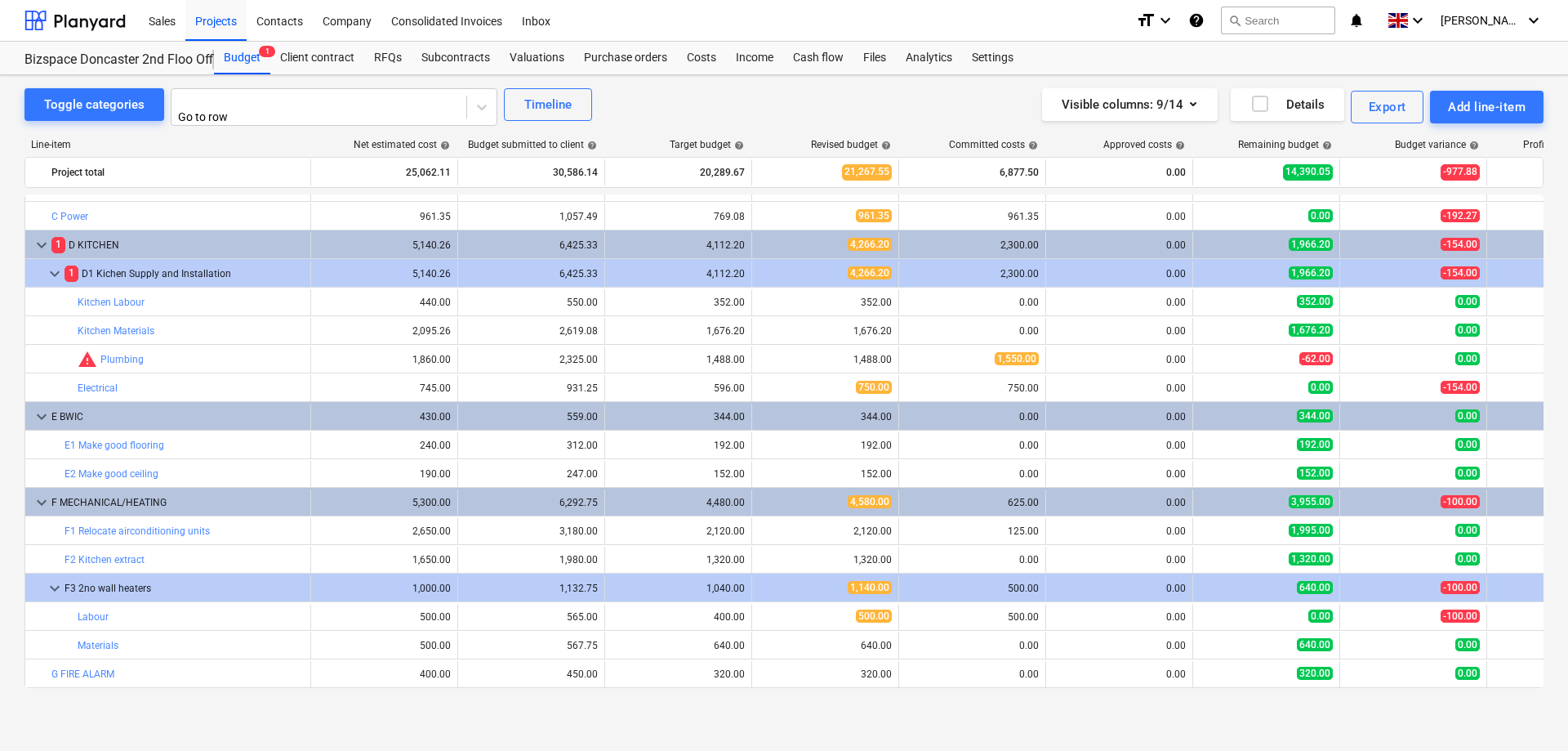
scroll to position [307, 0]
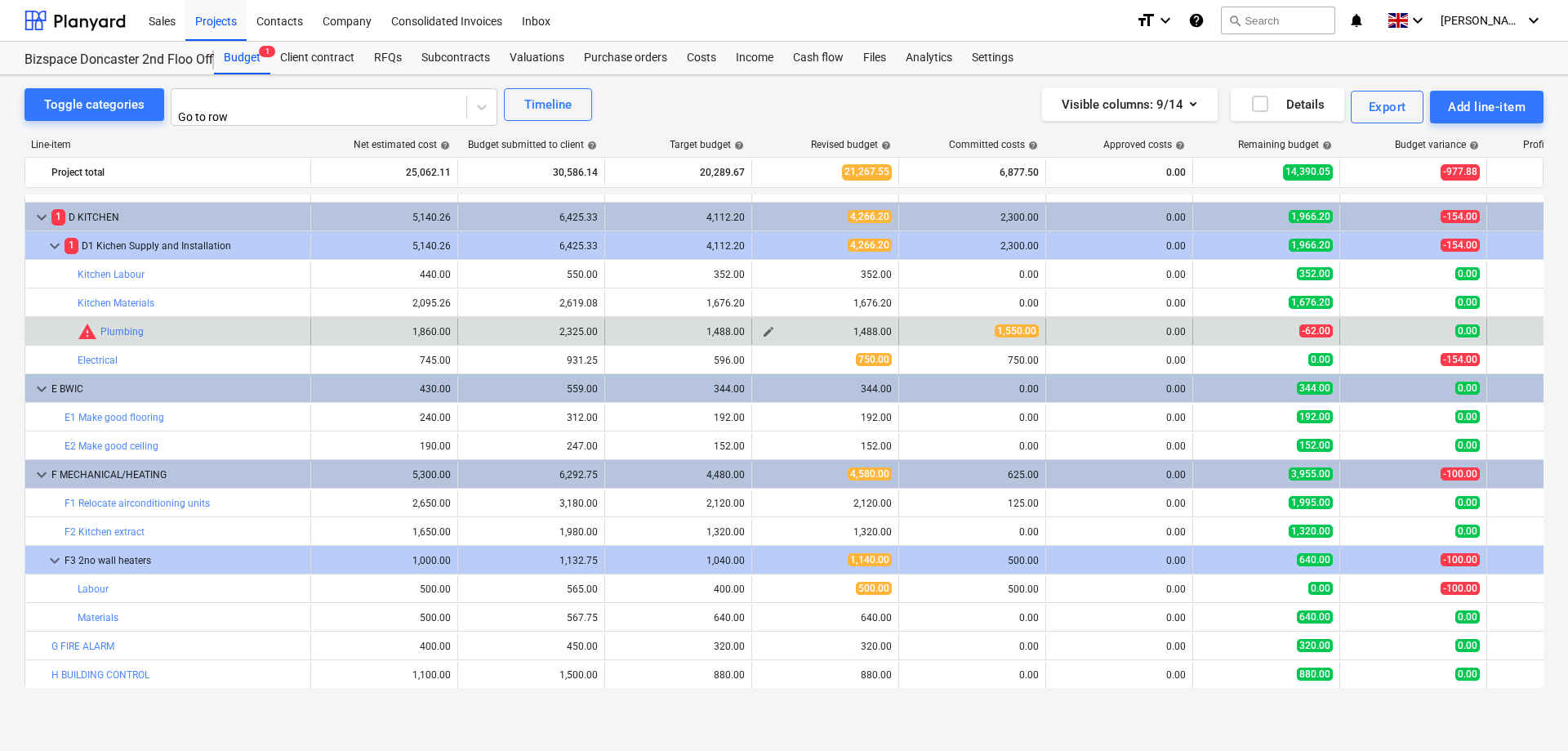
click at [768, 325] on span "edit" at bounding box center [768, 332] width 13 height 13
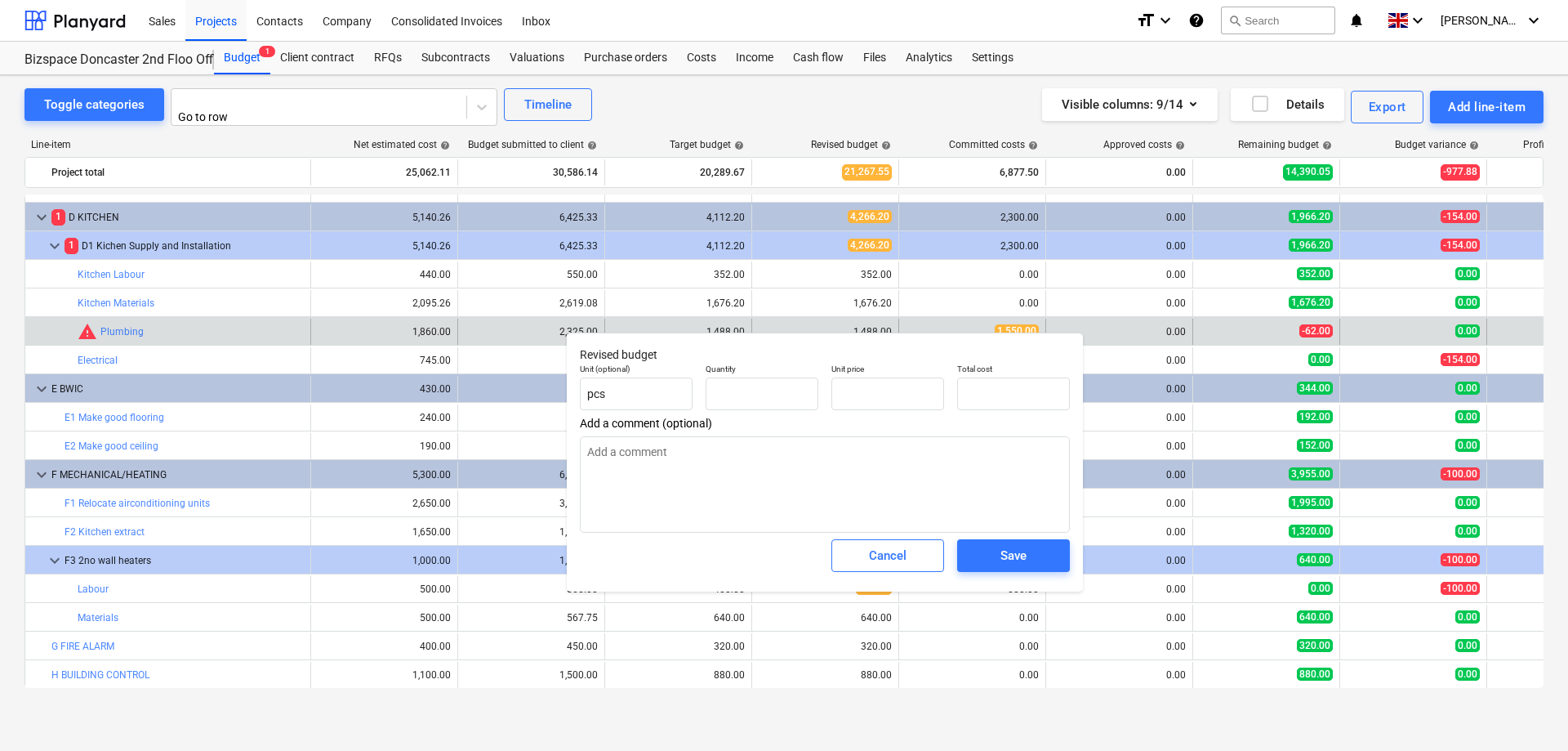
type input "1.00"
type input "1,488.00"
drag, startPoint x: 890, startPoint y: 391, endPoint x: 669, endPoint y: 376, distance: 221.5
click at [832, 377] on input "1488" at bounding box center [888, 393] width 113 height 33
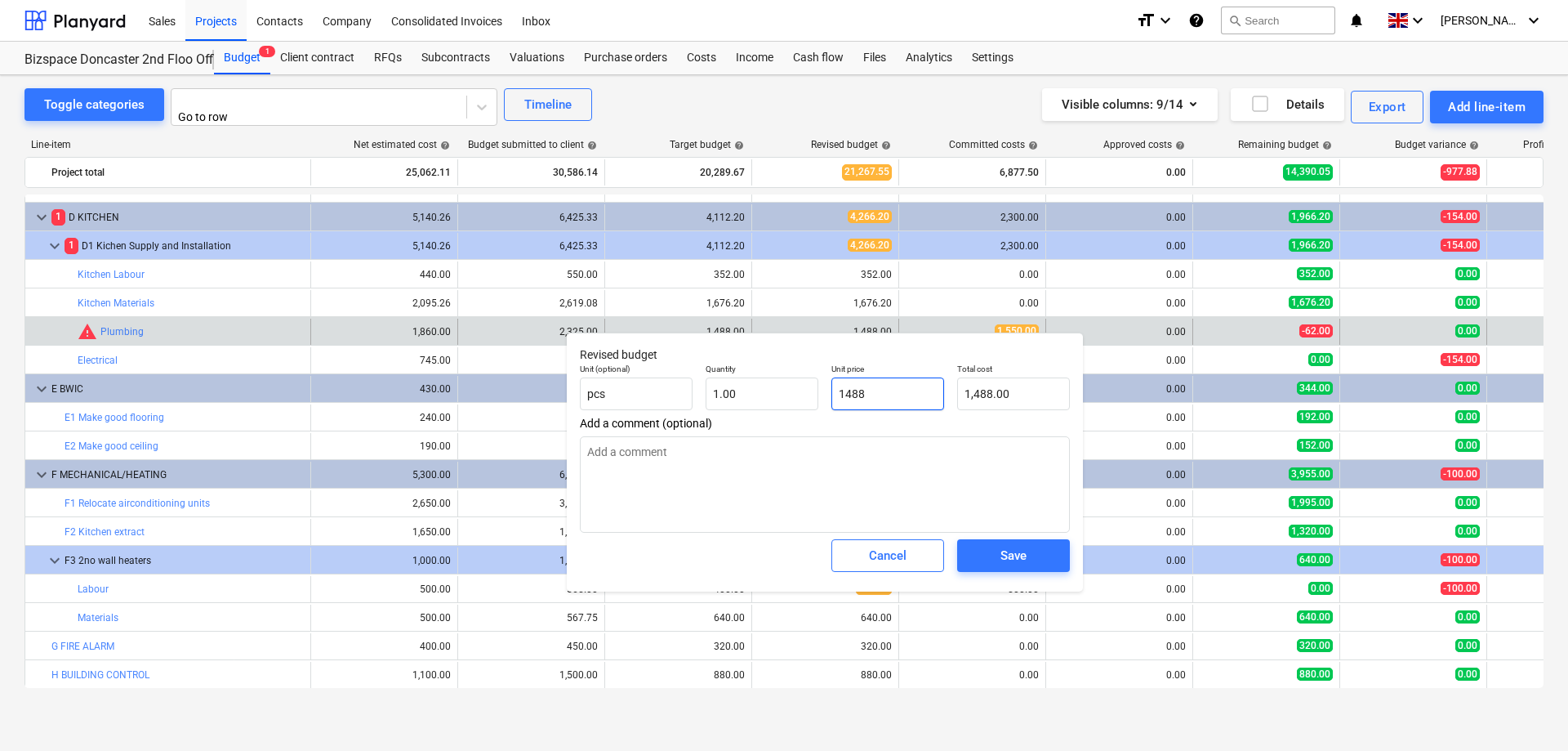
type input "1"
type input "1.00"
type input "15"
type input "15.00"
type input "155"
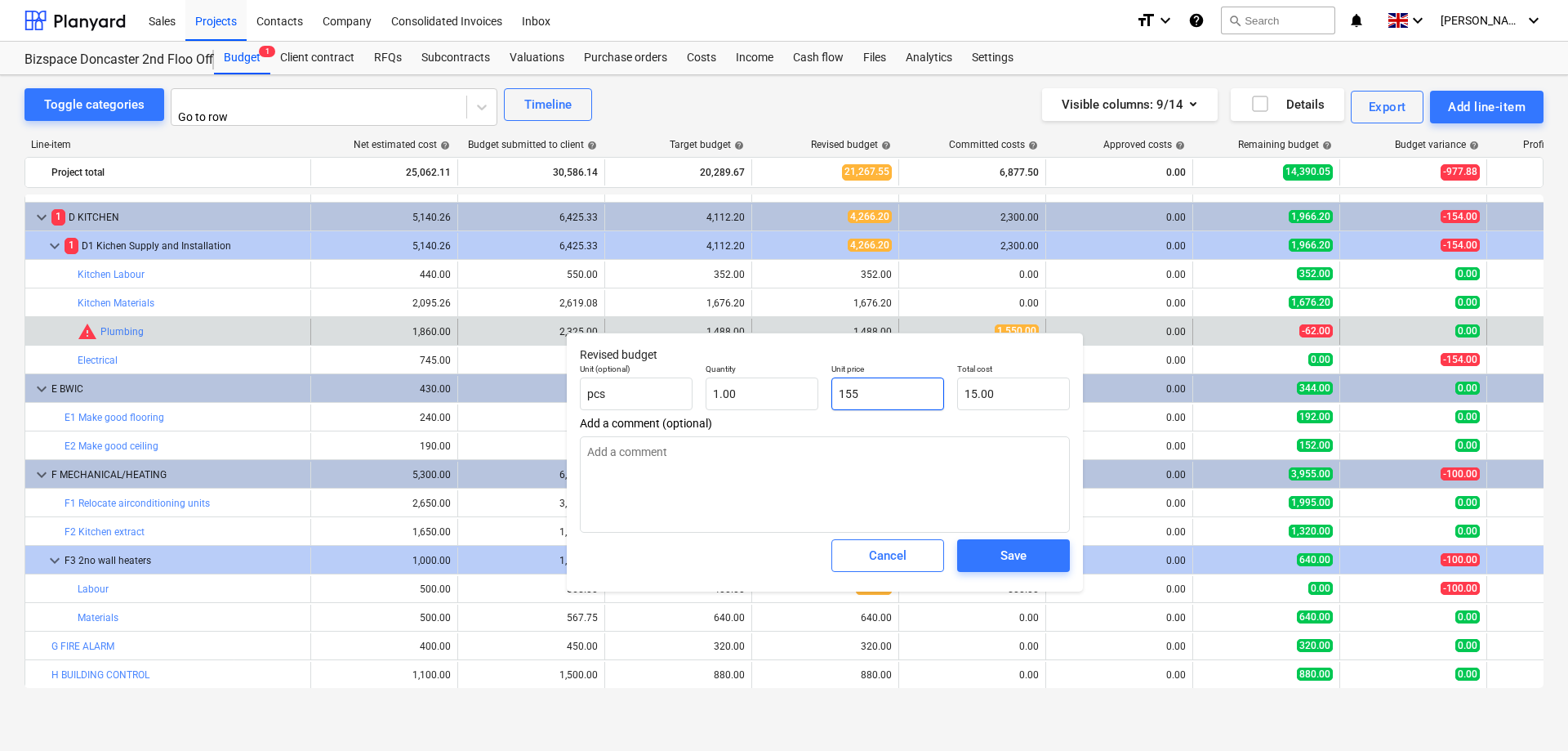
type input "155.00"
type input "1550"
type input "1,550.00"
type input "1550"
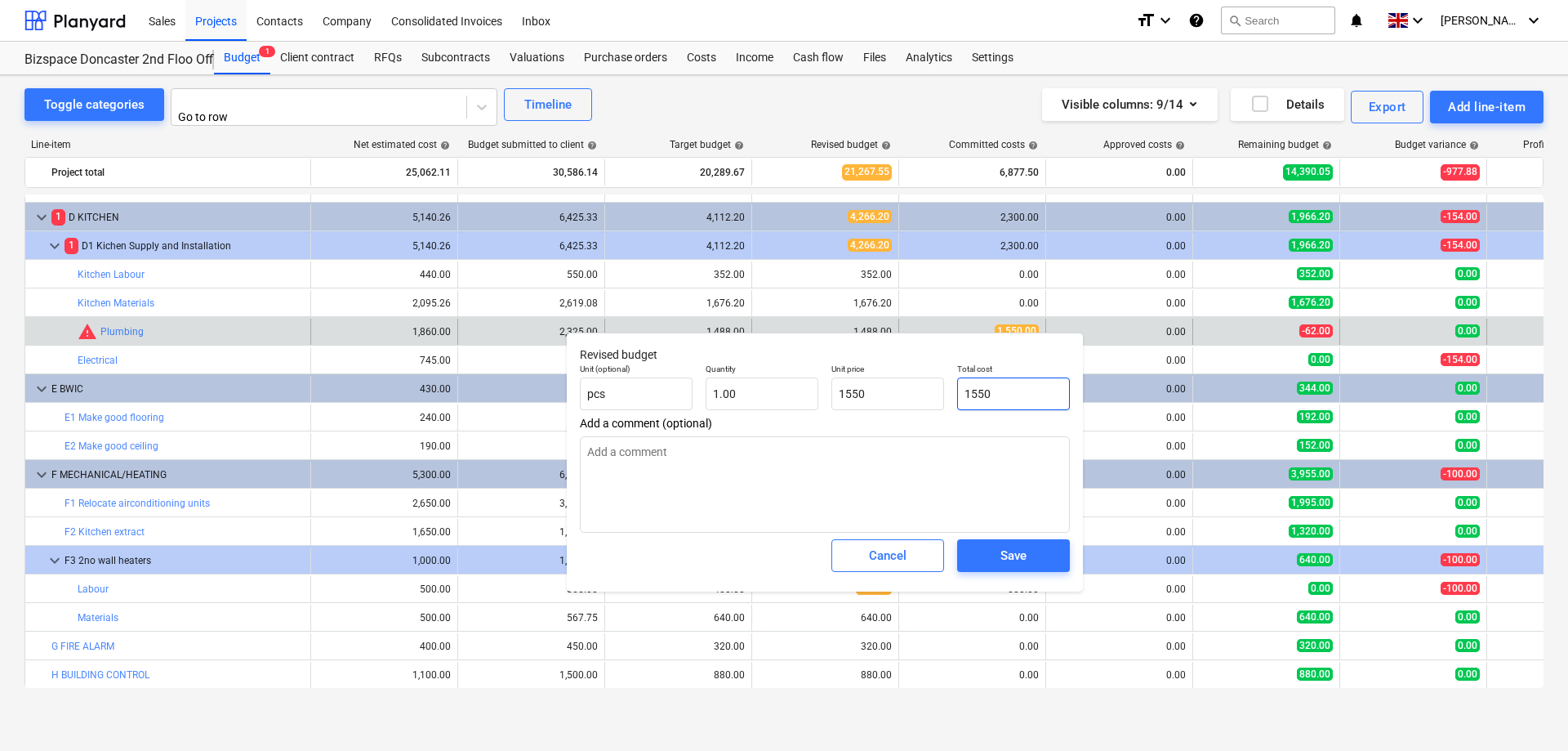
type input "1,550.00"
click at [1034, 564] on span "Save" at bounding box center [1013, 555] width 73 height 21
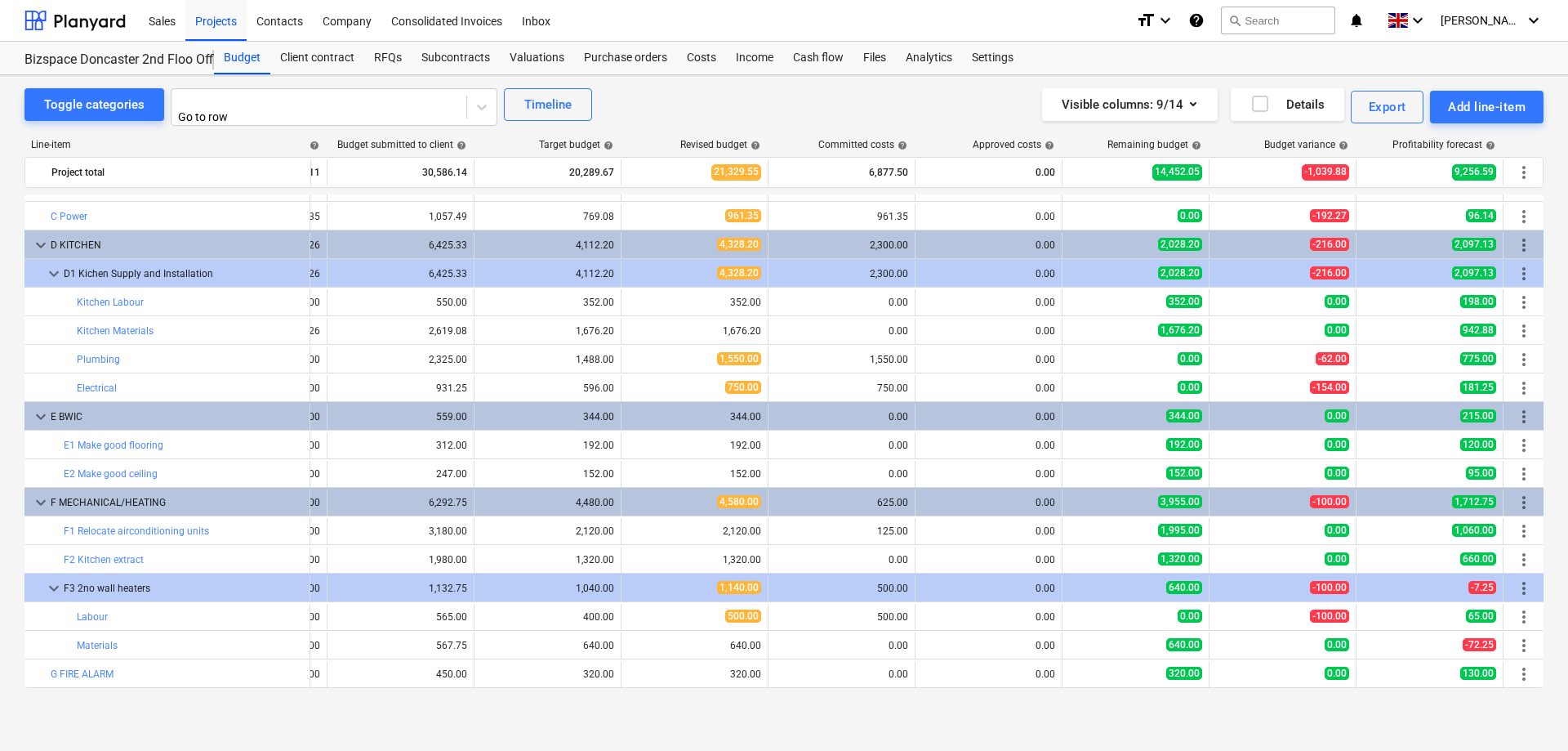
scroll to position [307, 130]
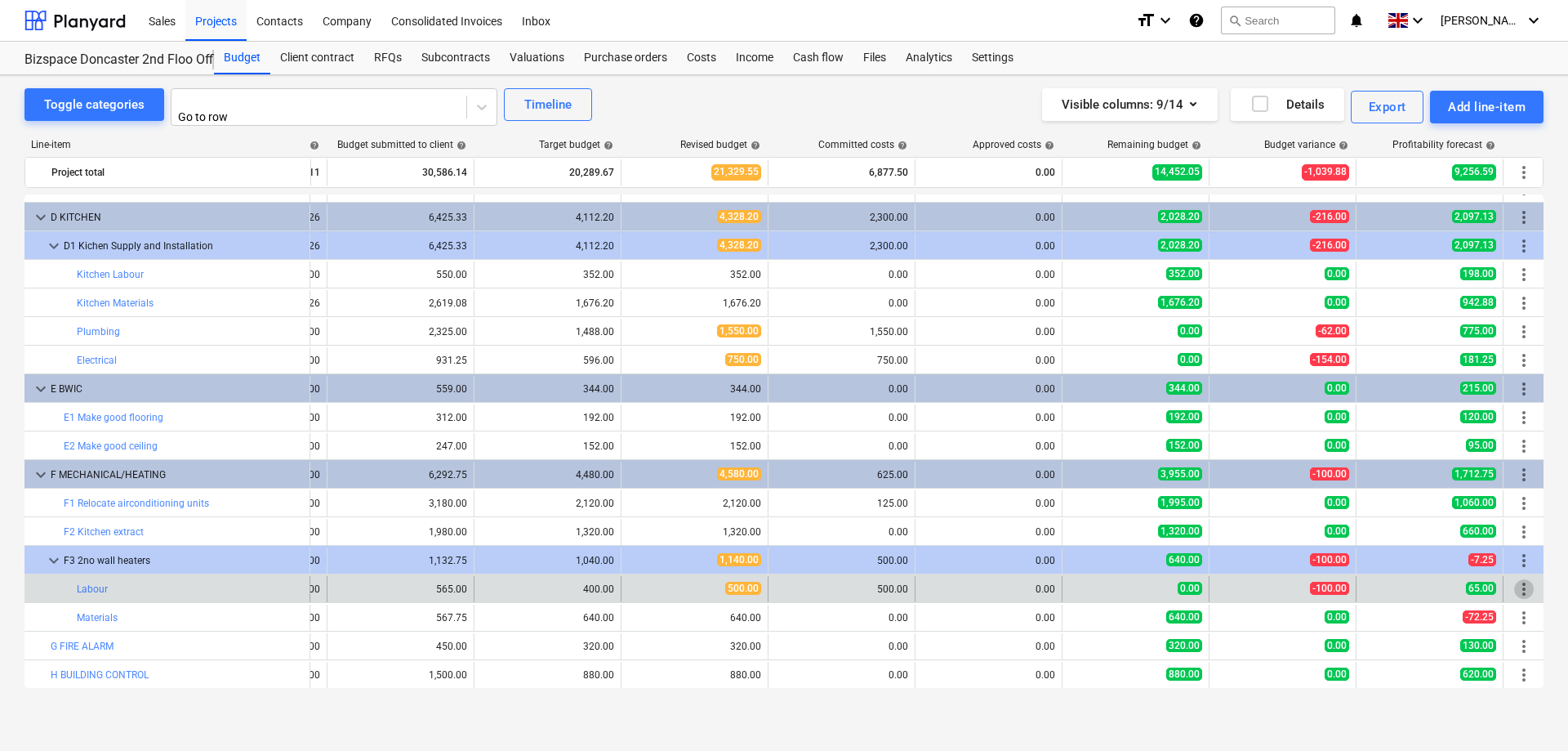
click at [1520, 587] on span "more_vert" at bounding box center [1523, 589] width 19 height 19
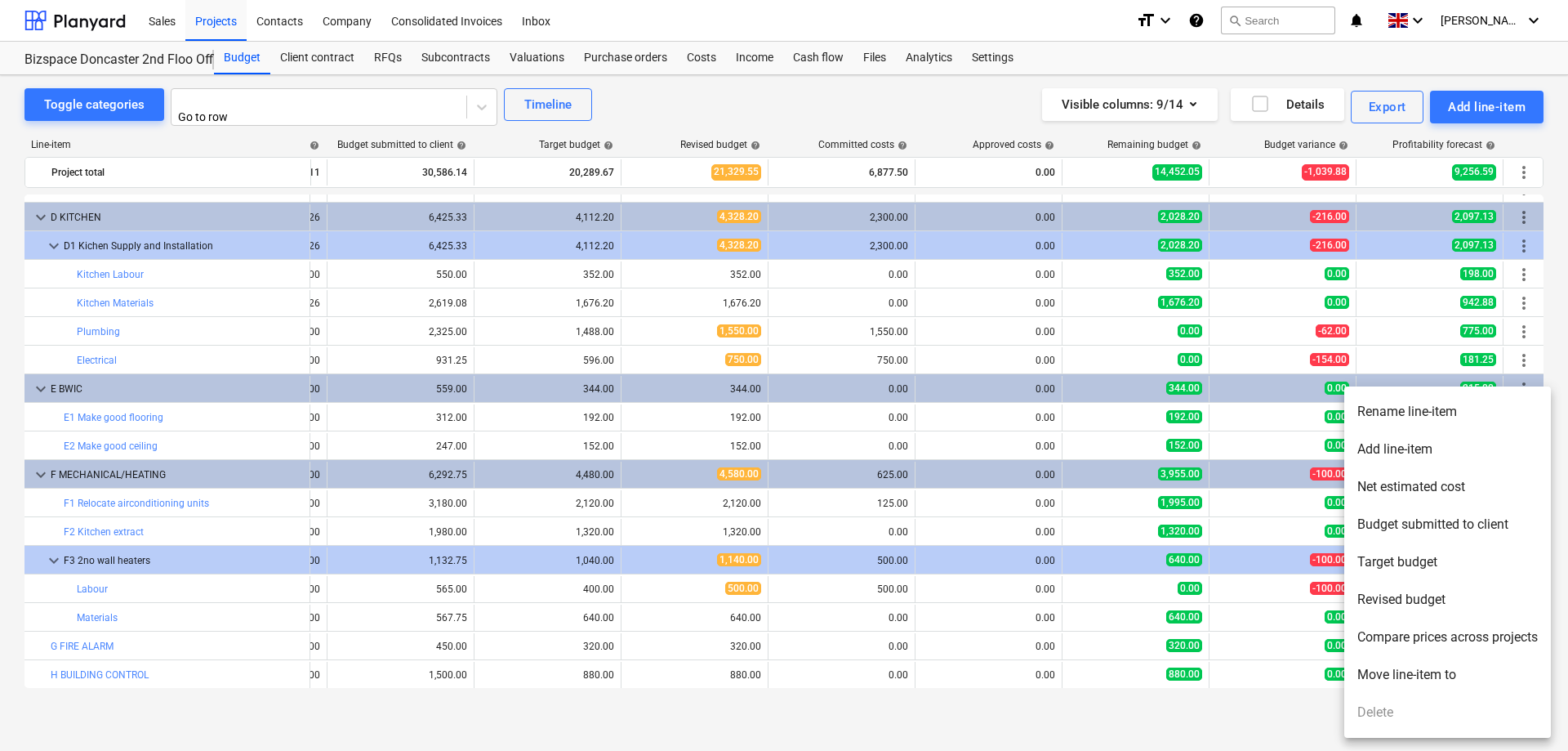
click at [1422, 409] on li "Rename line-item" at bounding box center [1447, 412] width 206 height 38
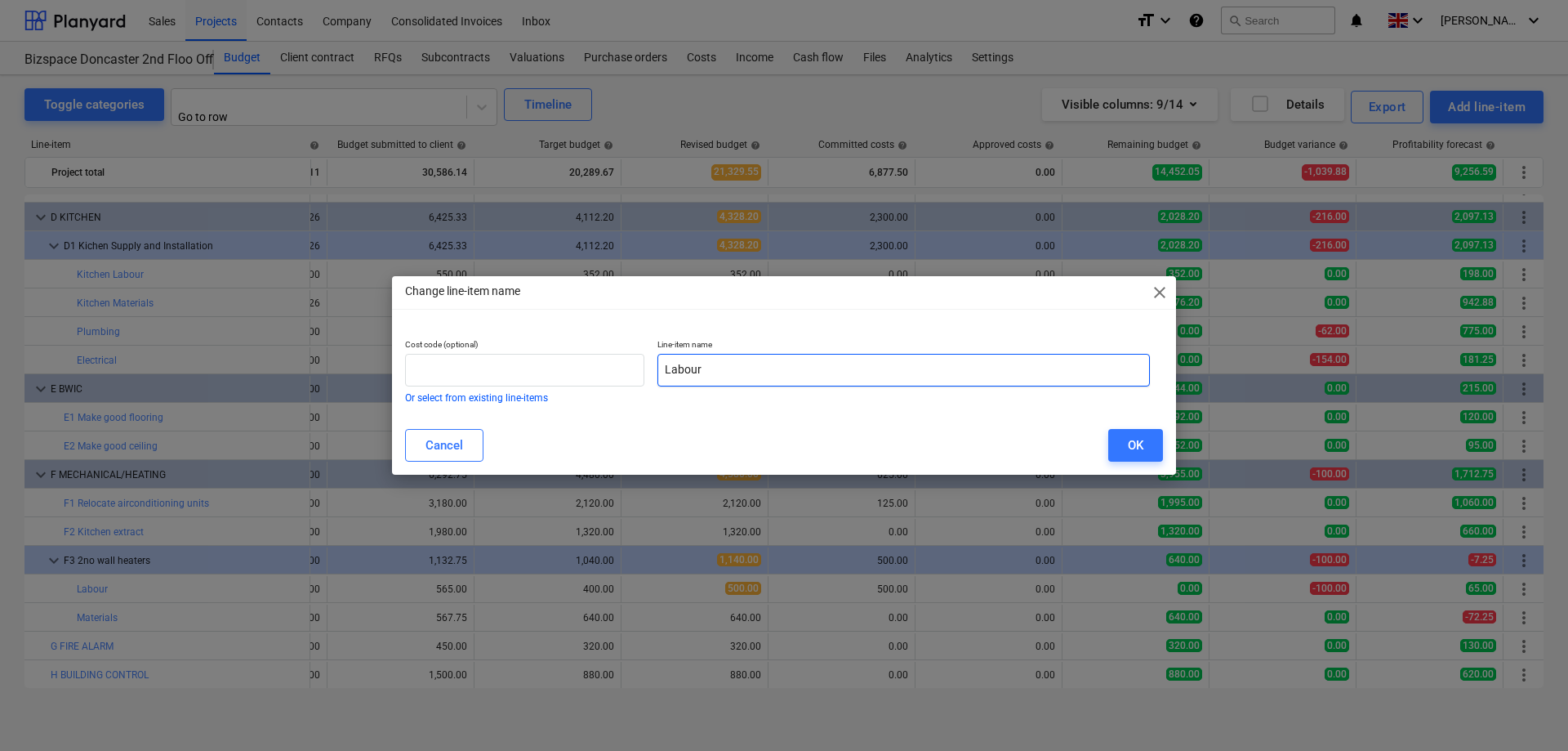
click at [666, 369] on input "Labour" at bounding box center [903, 370] width 492 height 33
type input "Wall Heaters Labour"
click at [1128, 449] on div "OK" at bounding box center [1135, 445] width 15 height 21
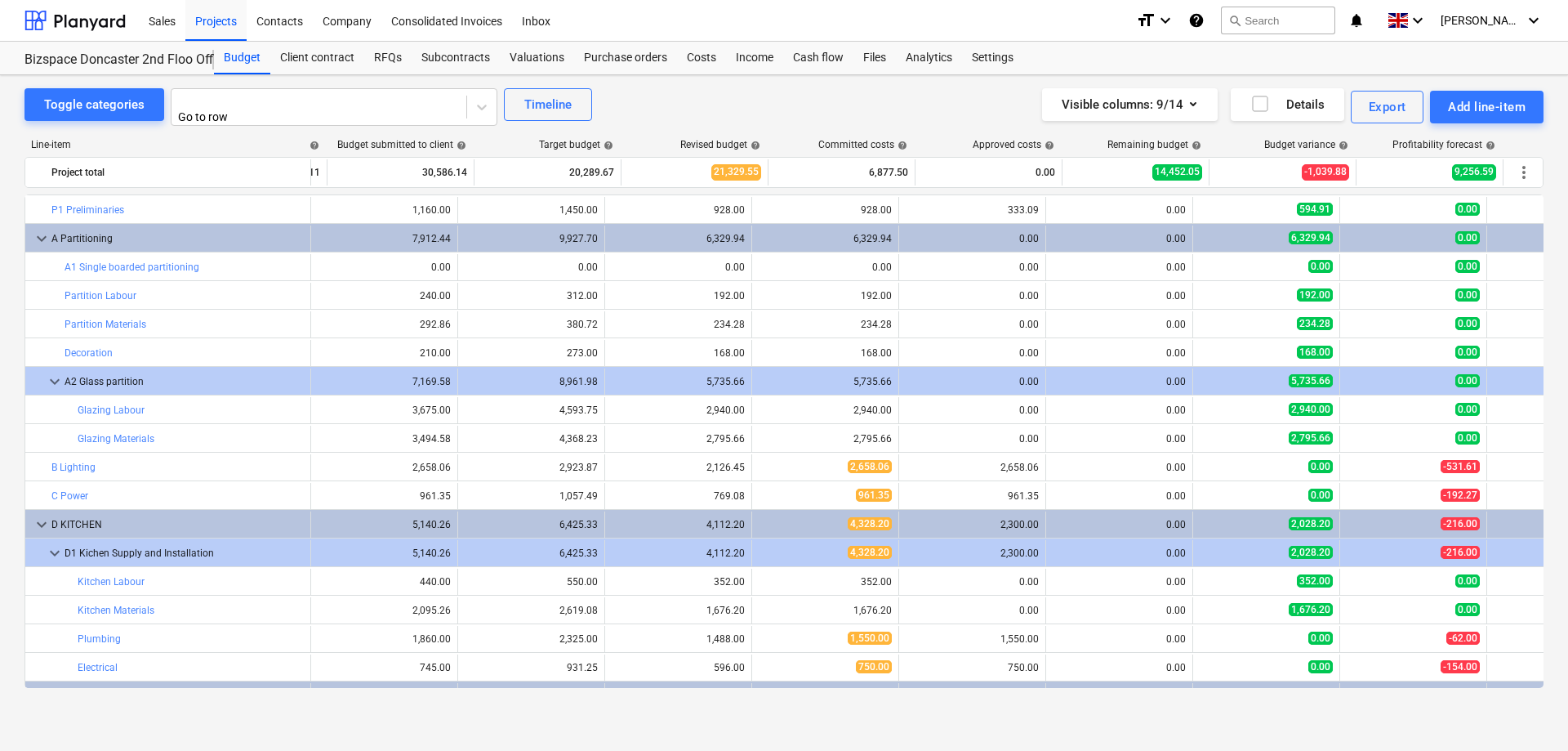
scroll to position [307, 0]
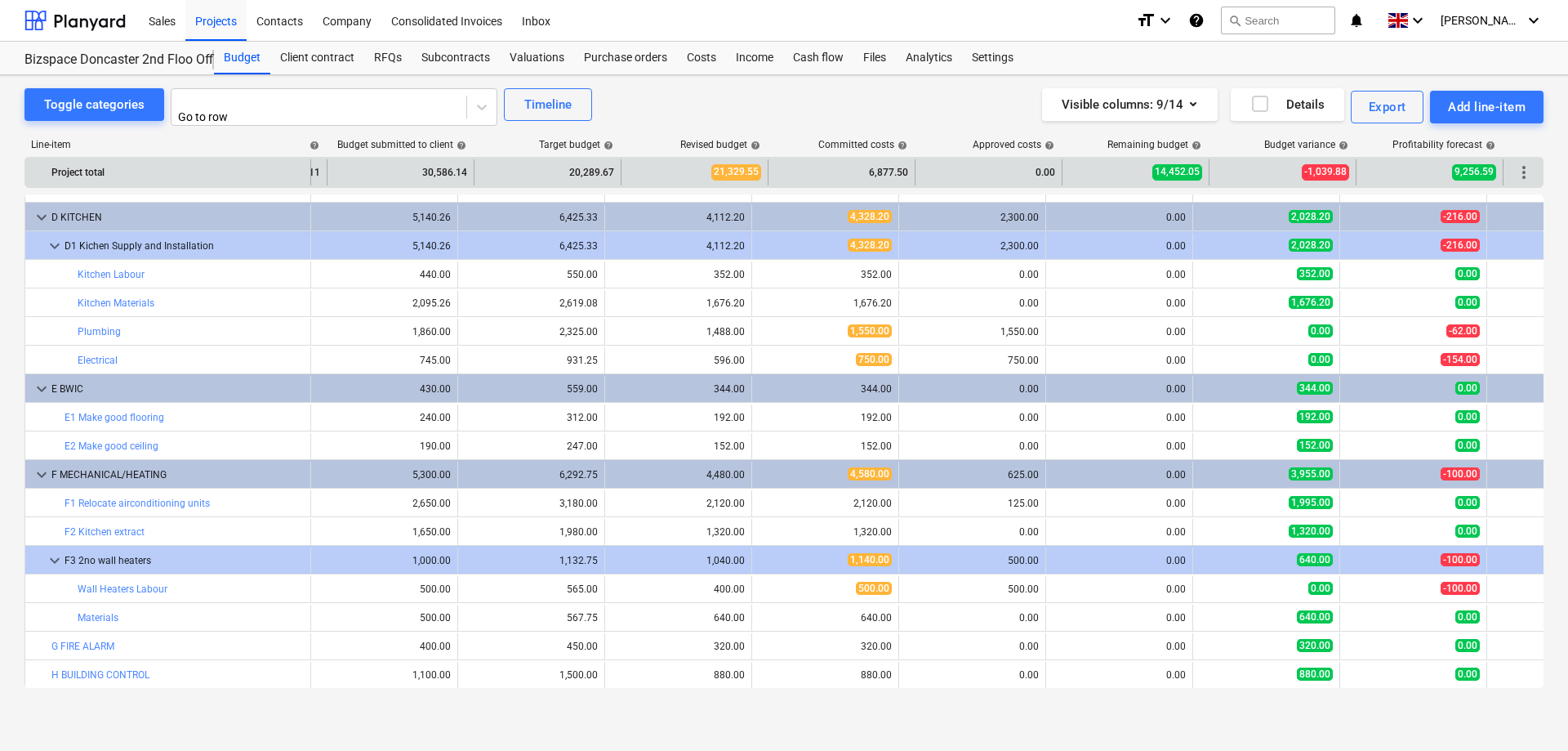
click at [916, 167] on div "0.00" at bounding box center [989, 172] width 147 height 26
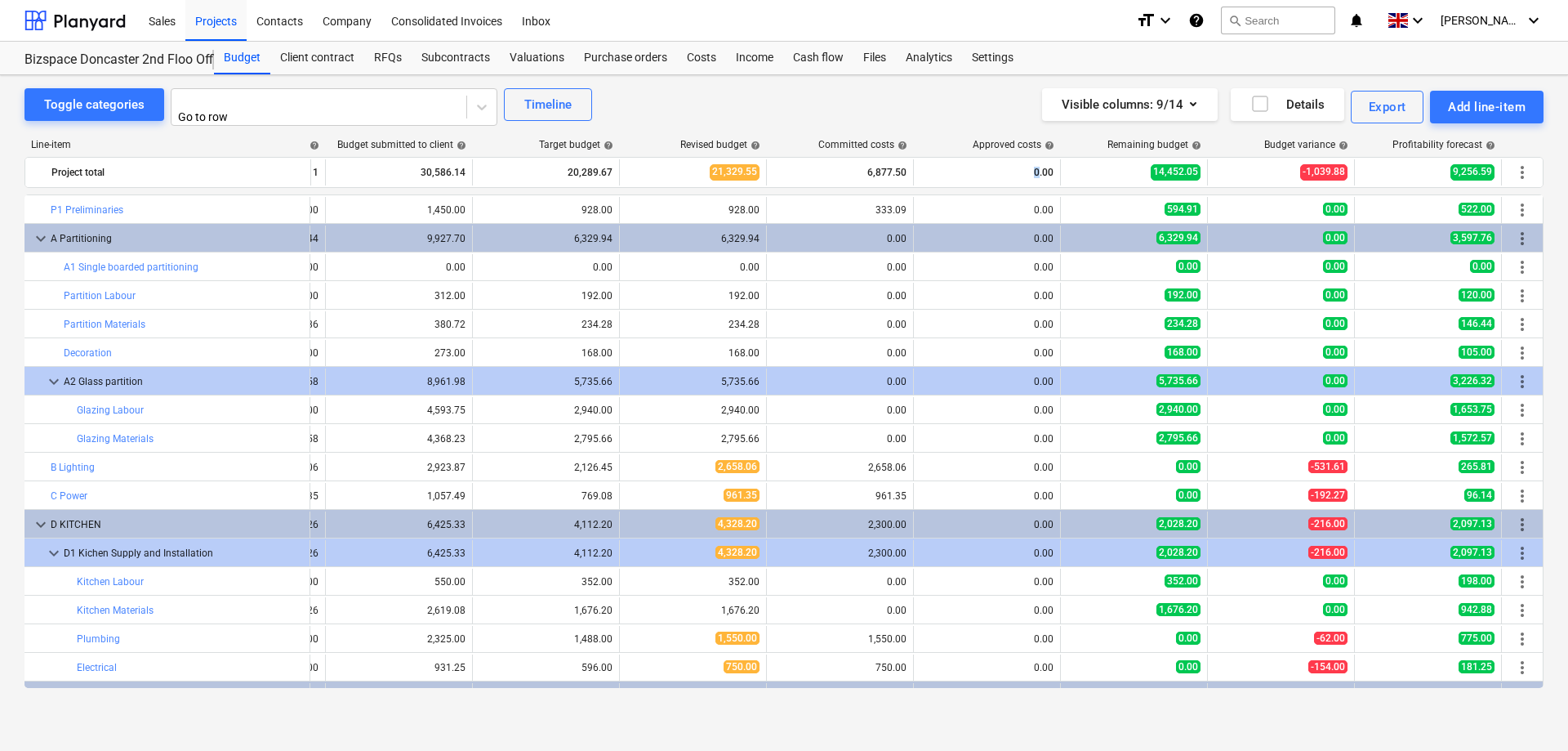
scroll to position [307, 132]
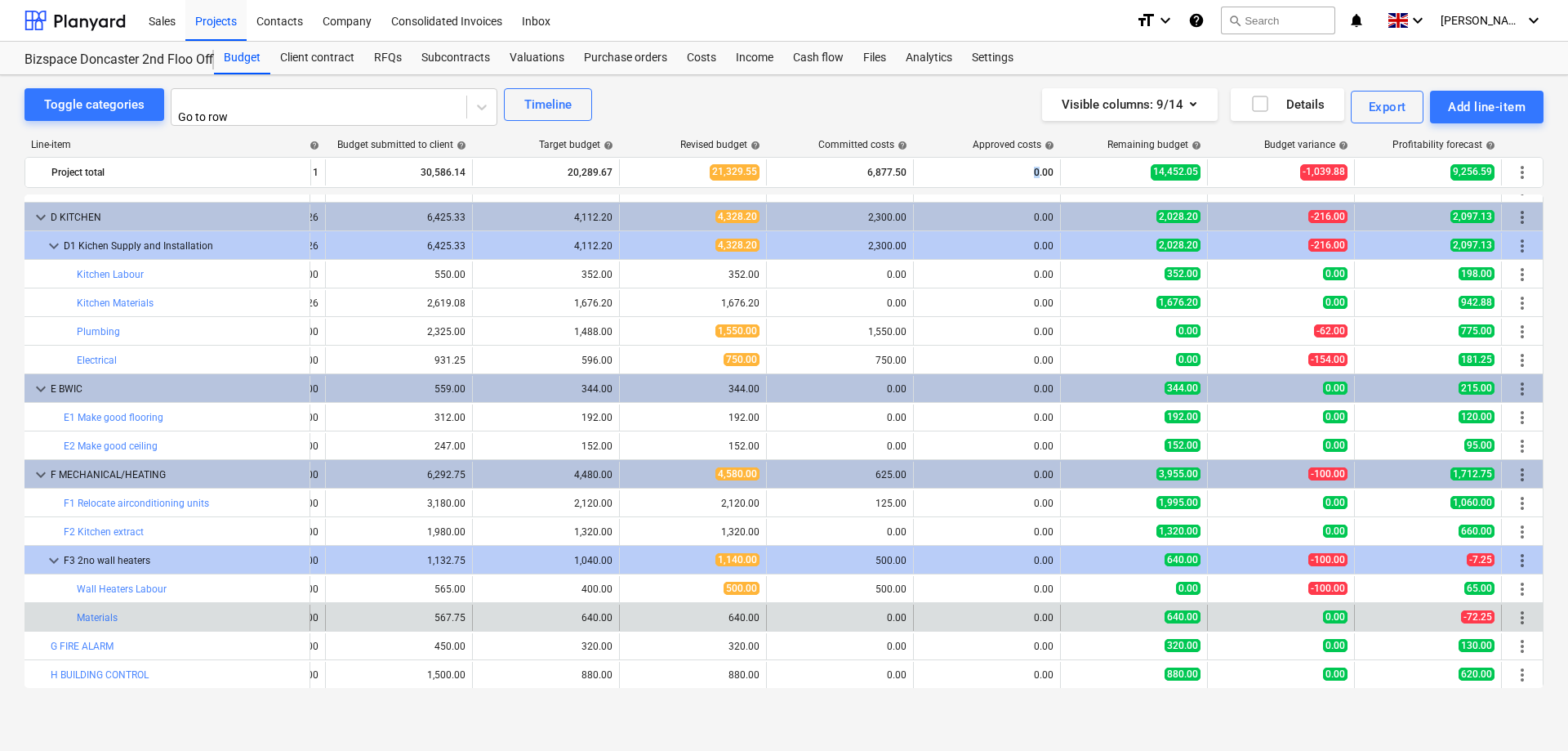
click at [1516, 609] on span "more_vert" at bounding box center [1522, 617] width 19 height 19
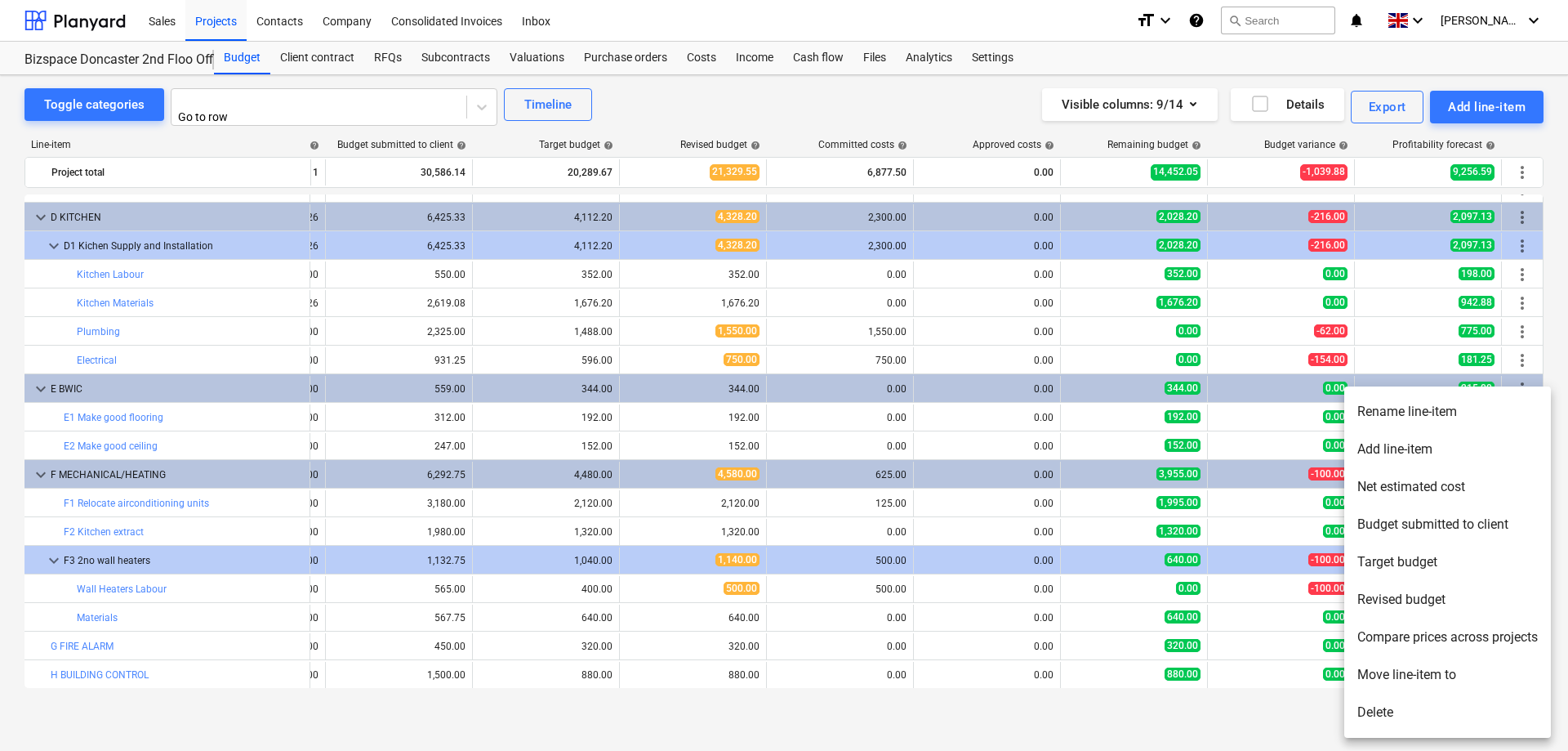
click at [1409, 408] on li "Rename line-item" at bounding box center [1447, 412] width 206 height 38
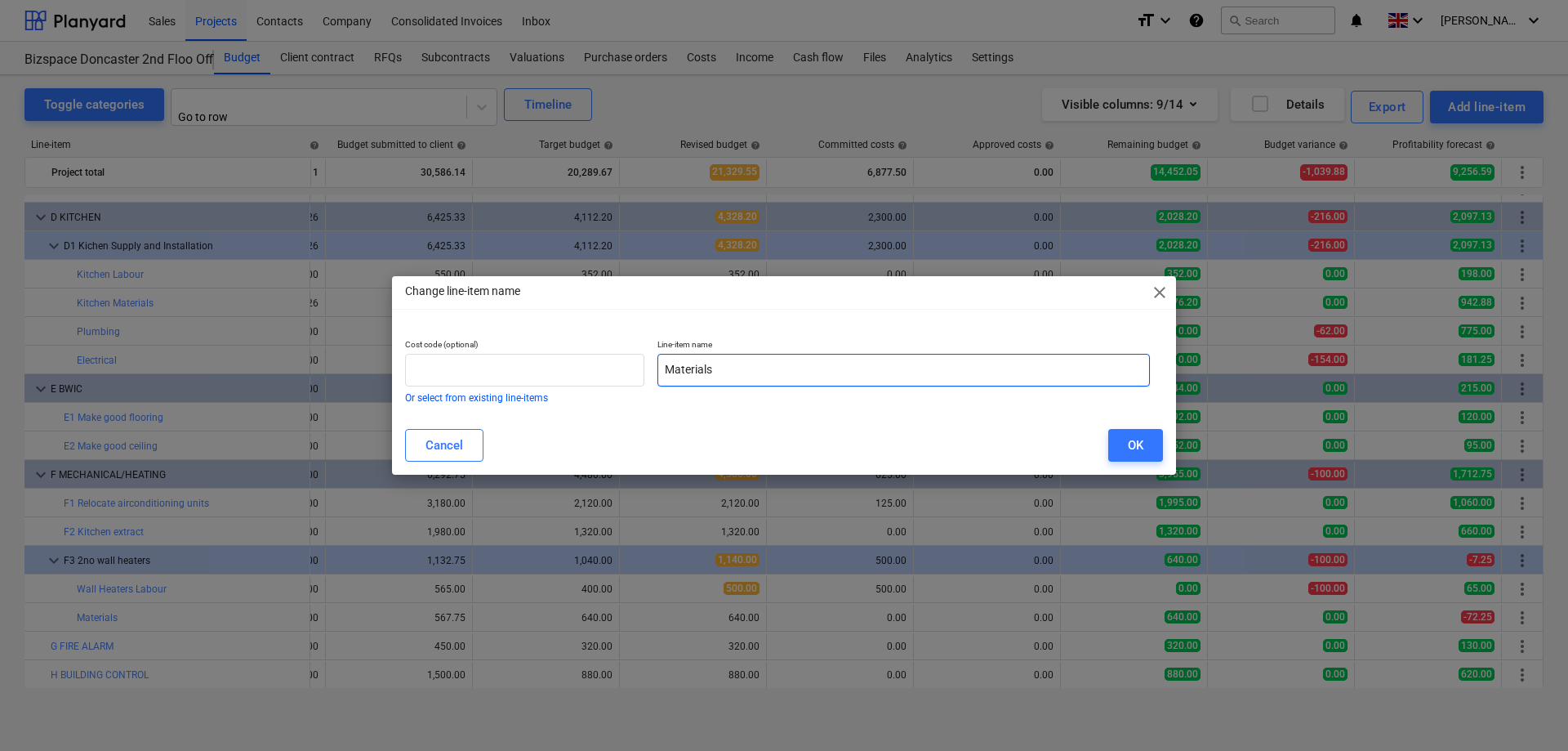
click at [665, 370] on input "Materials" at bounding box center [903, 370] width 492 height 33
type input "Wall Heaters Materials"
click at [1135, 441] on div "OK" at bounding box center [1135, 445] width 15 height 21
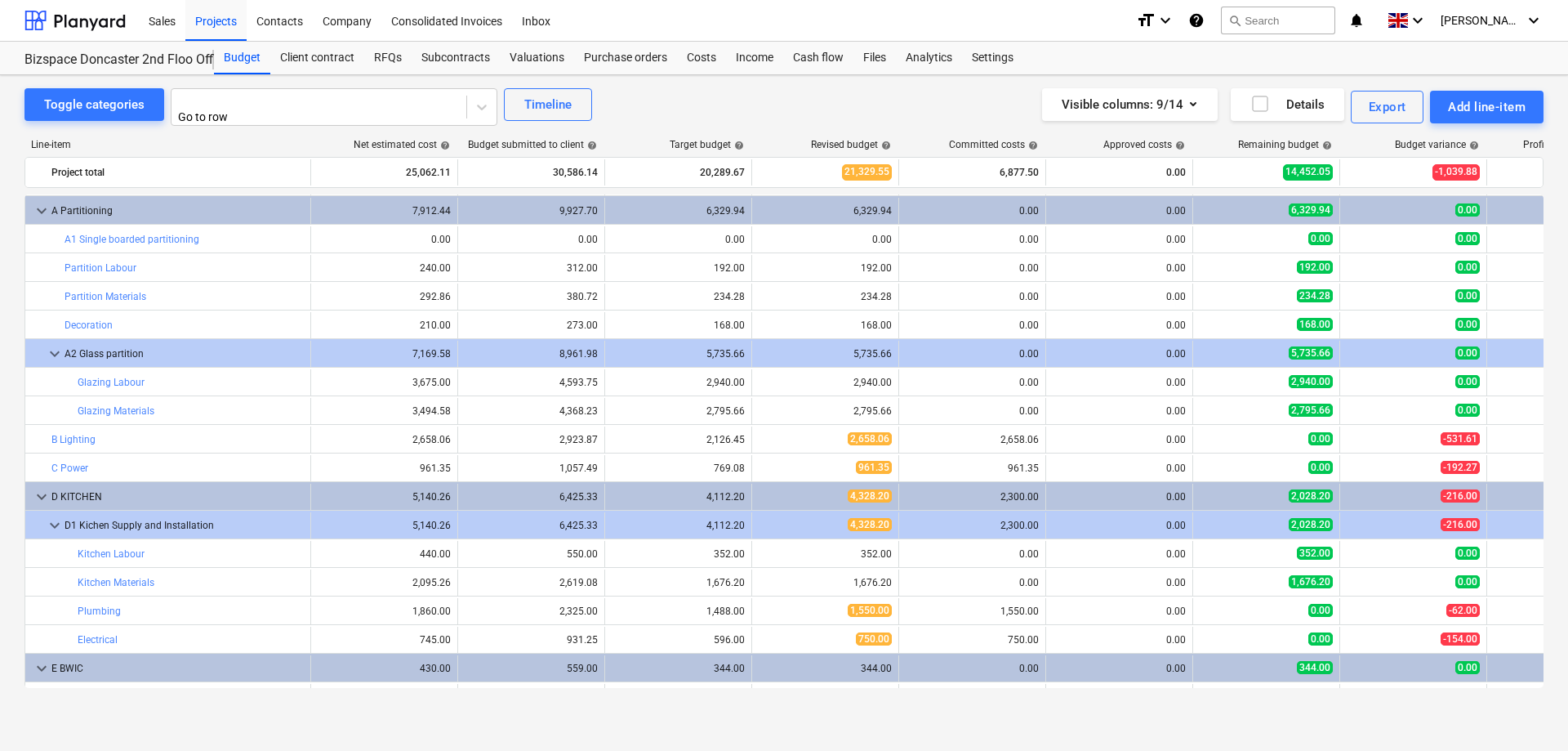
scroll to position [0, 0]
